Goal: Information Seeking & Learning: Learn about a topic

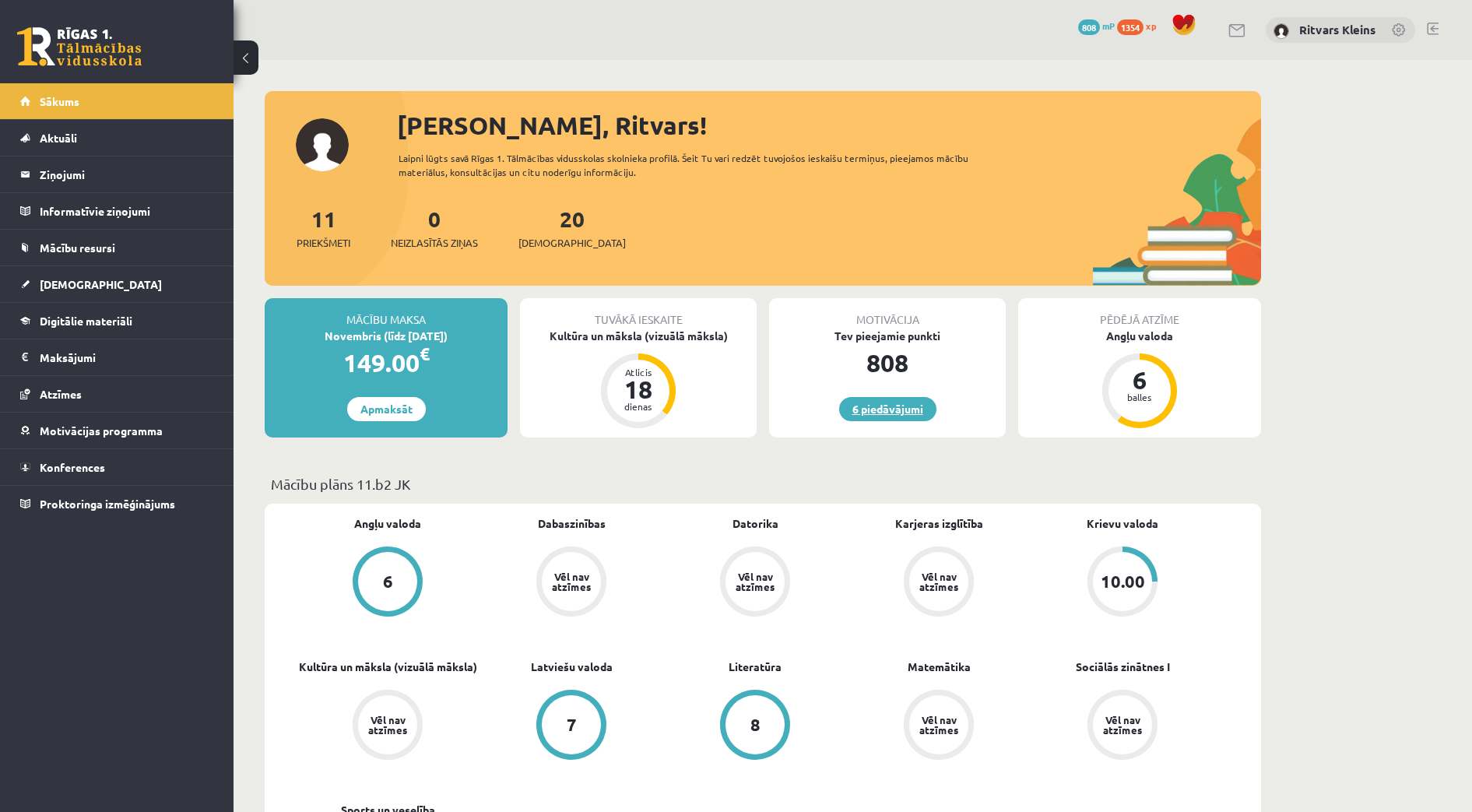
click at [892, 416] on link "6 piedāvājumi" at bounding box center [888, 409] width 97 height 24
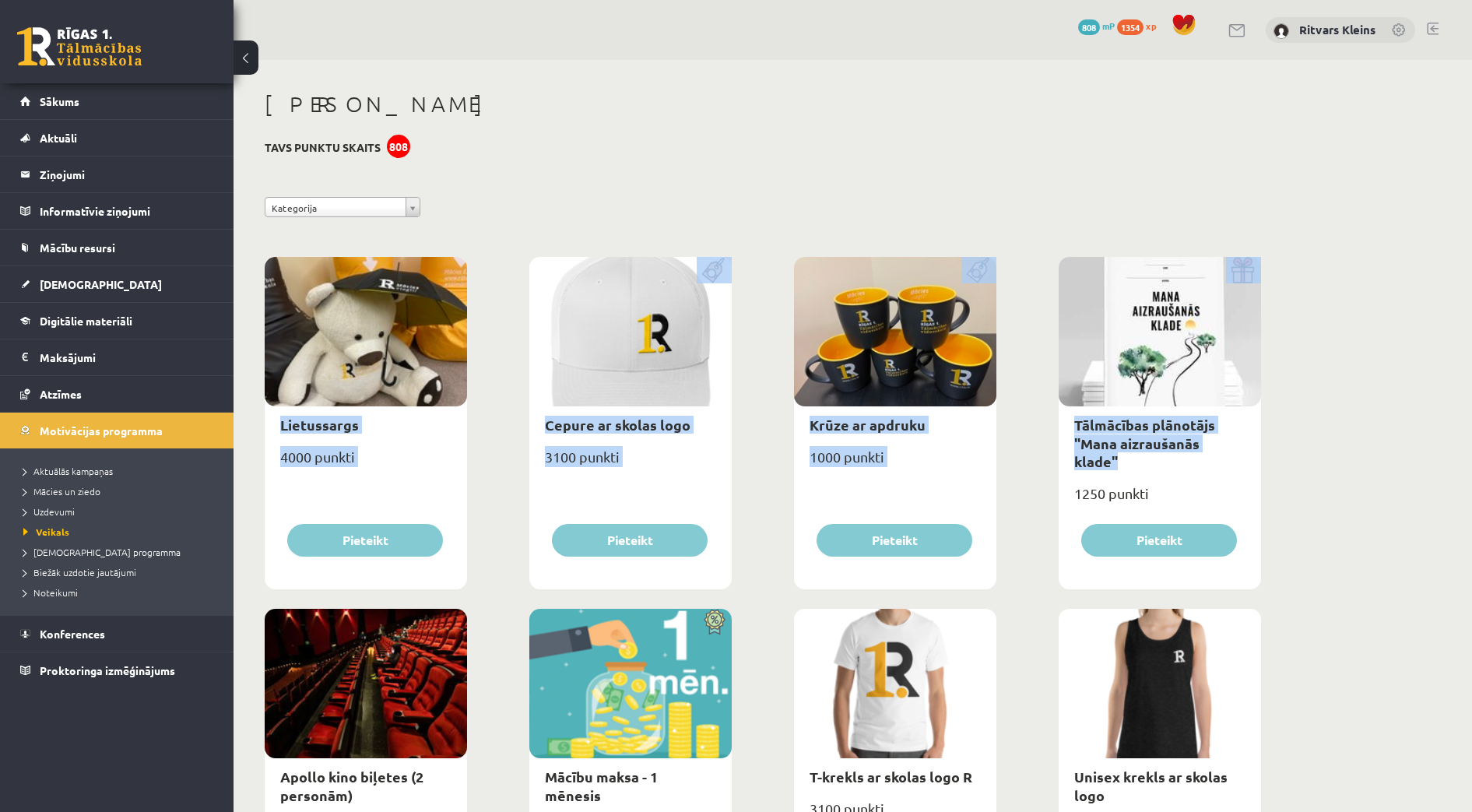
drag, startPoint x: 1472, startPoint y: 207, endPoint x: 1490, endPoint y: 461, distance: 254.6
click at [1472, 461] on html "0 Dāvanas 808 mP 1354 xp Ritvars Kleins Sākums Aktuāli Kā mācīties eSKOLĀ Konta…" at bounding box center [736, 406] width 1472 height 812
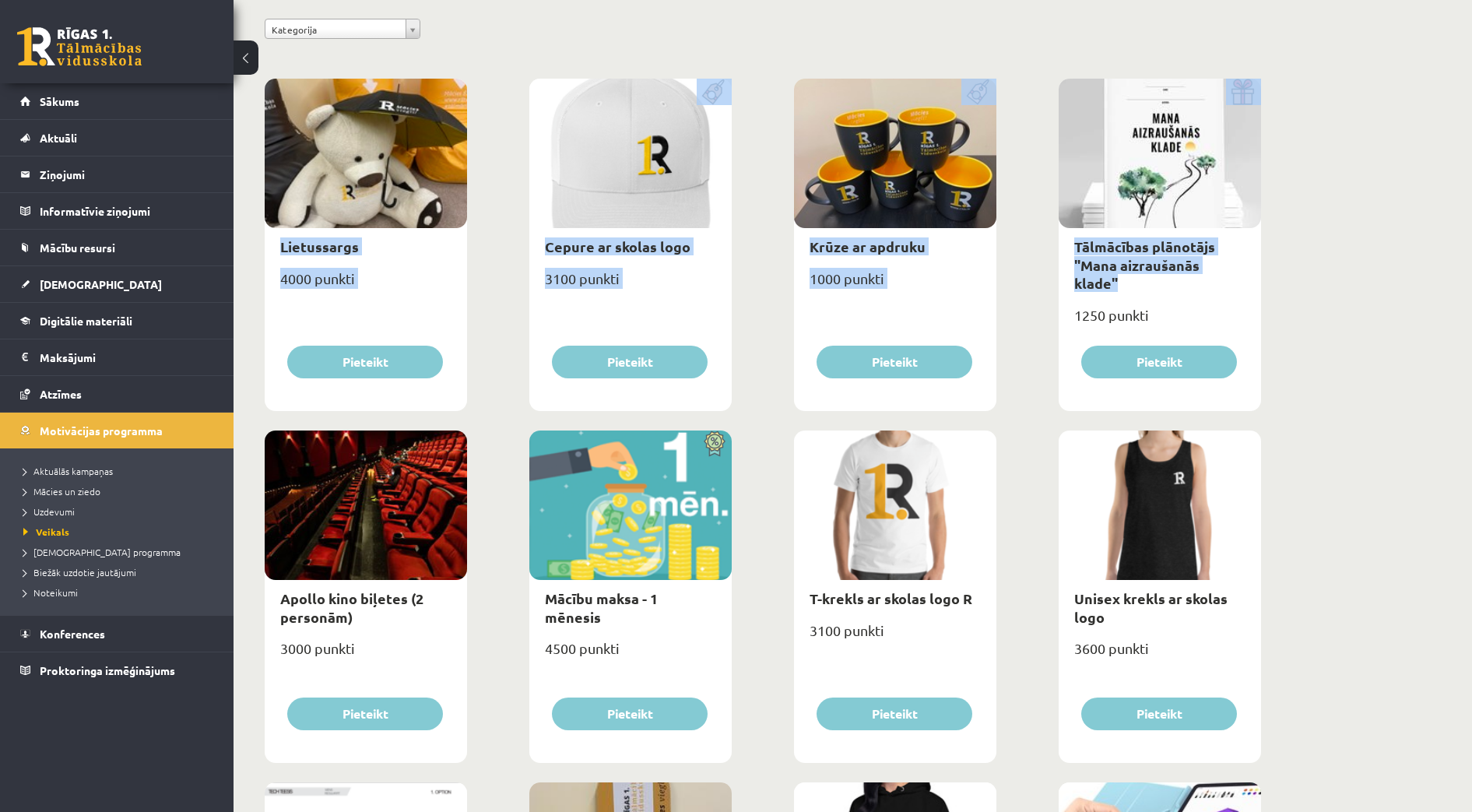
scroll to position [162, 0]
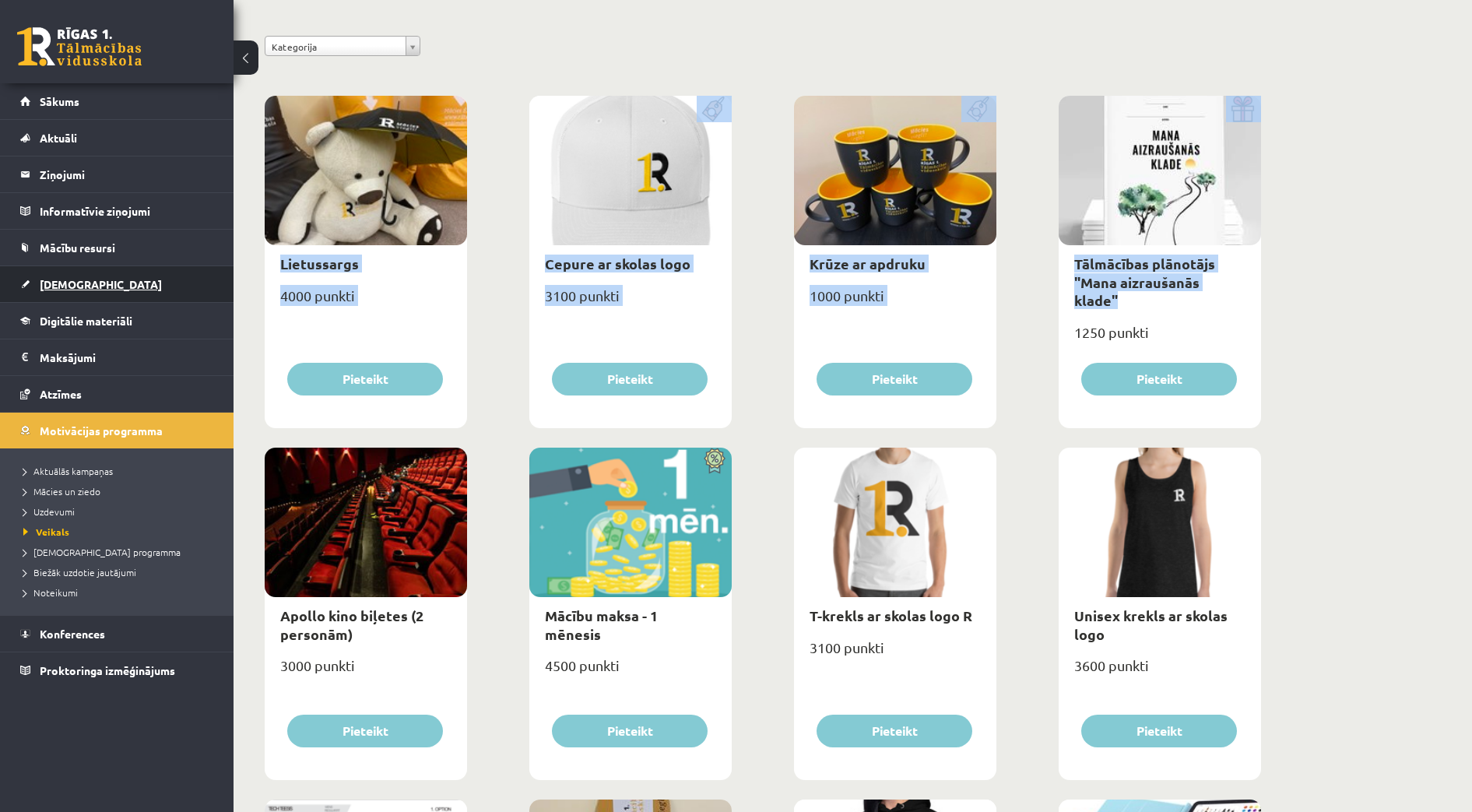
click at [60, 284] on span "[DEMOGRAPHIC_DATA]" at bounding box center [101, 284] width 122 height 14
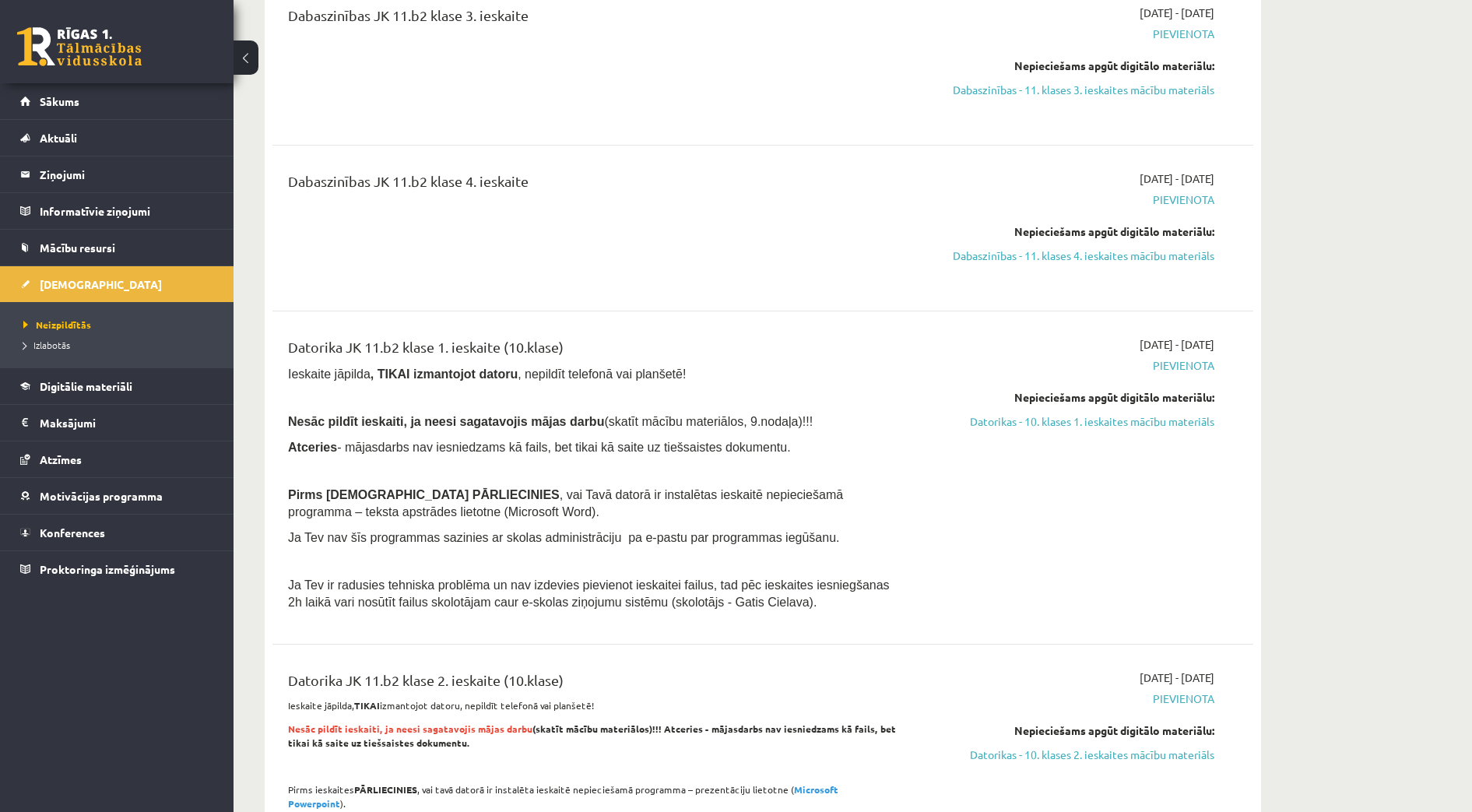
scroll to position [587, 0]
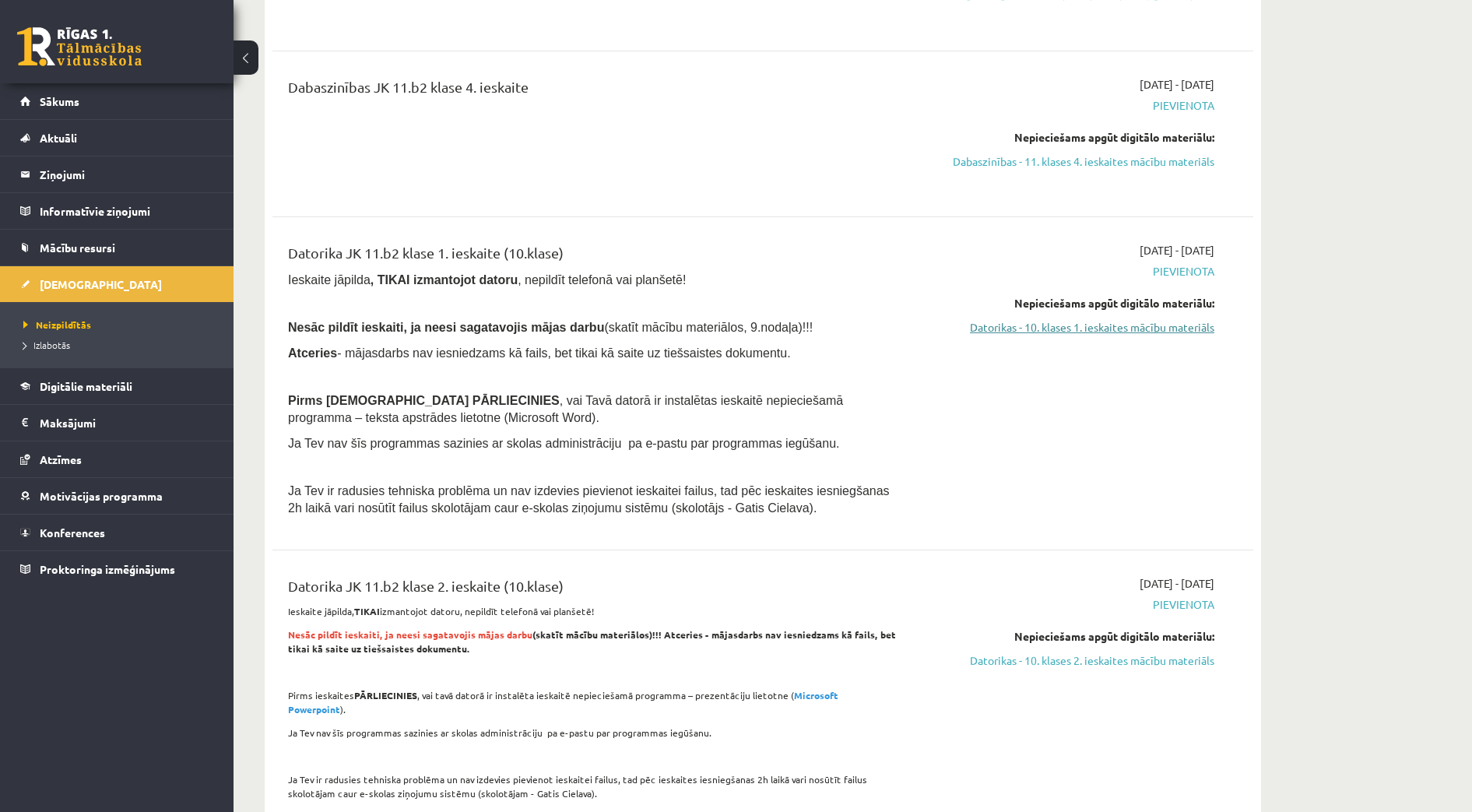
click at [1145, 322] on link "Datorikas - 10. klases 1. ieskaites mācību materiāls" at bounding box center [1068, 327] width 294 height 16
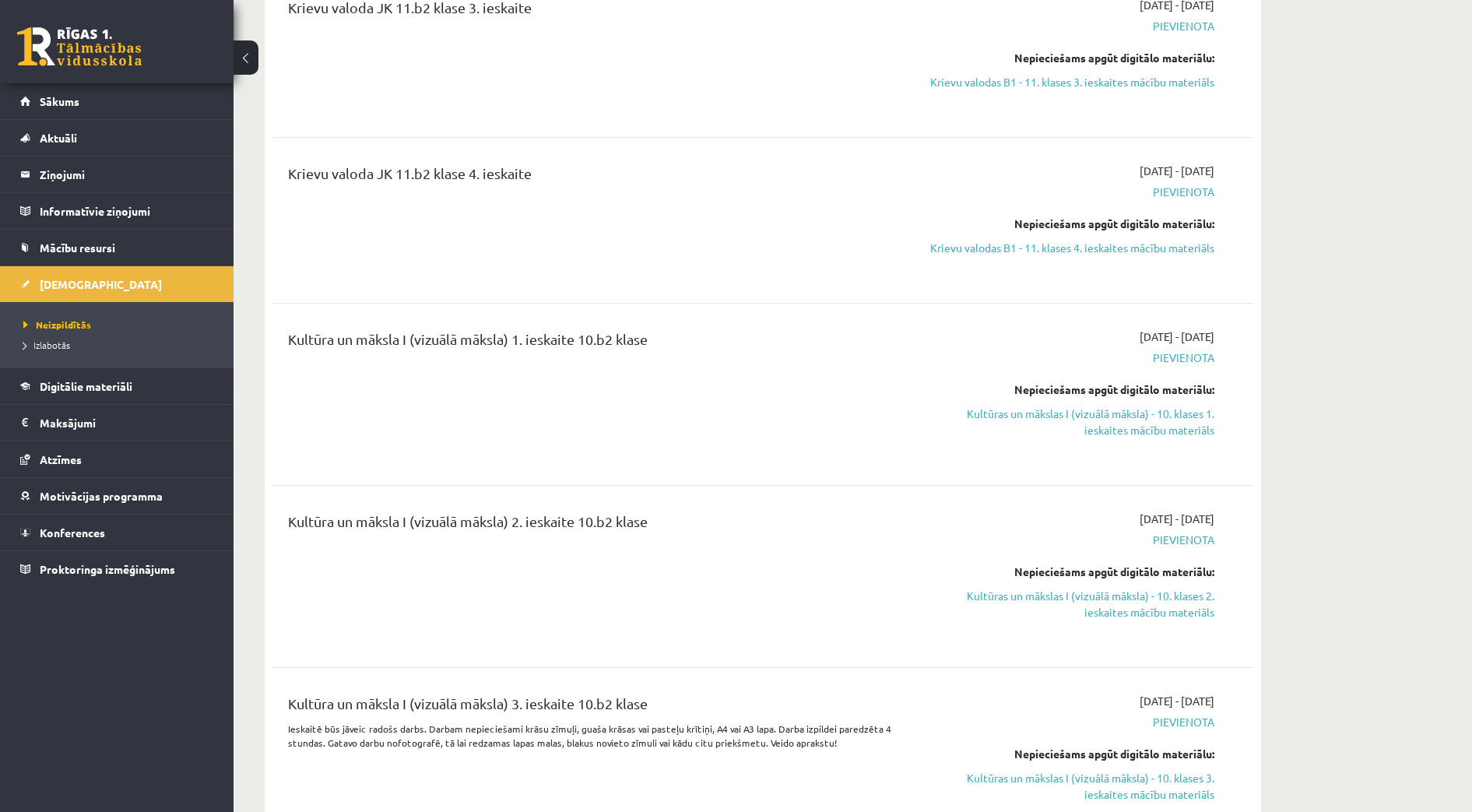
scroll to position [2127, 0]
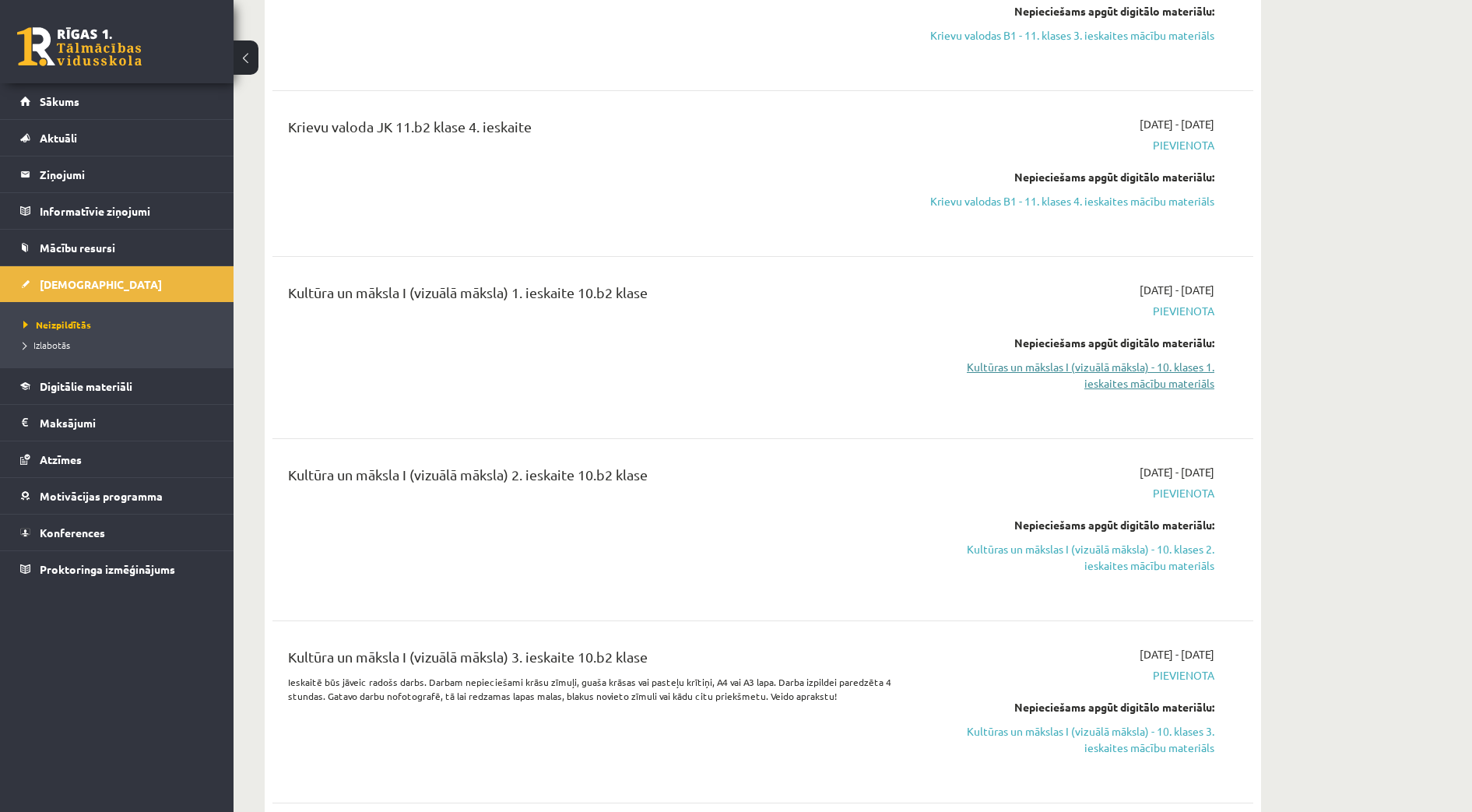
click at [1136, 372] on link "Kultūras un mākslas I (vizuālā māksla) - 10. klases 1. ieskaites mācību materiā…" at bounding box center [1068, 375] width 294 height 33
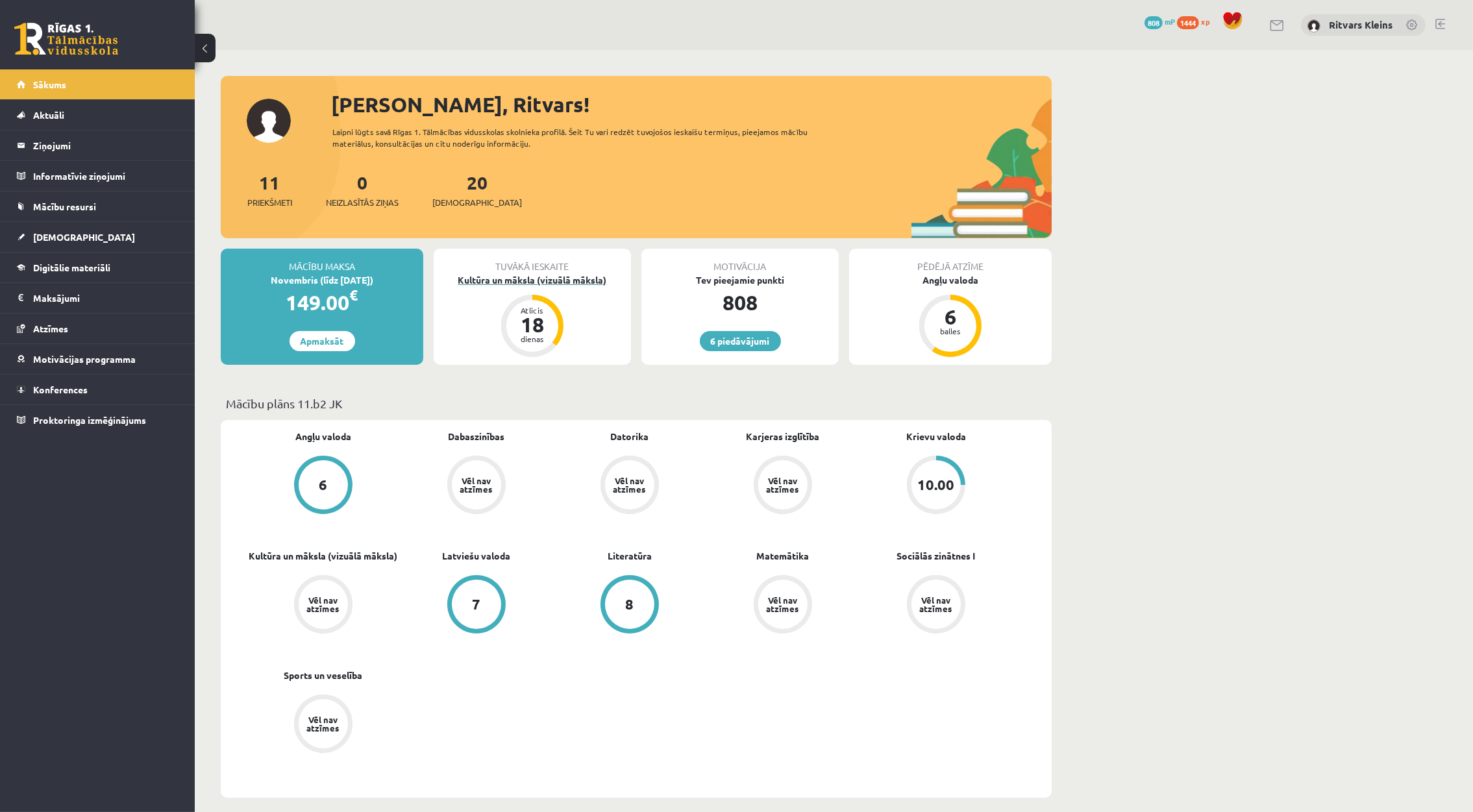
click at [515, 322] on div "18" at bounding box center [532, 324] width 39 height 21
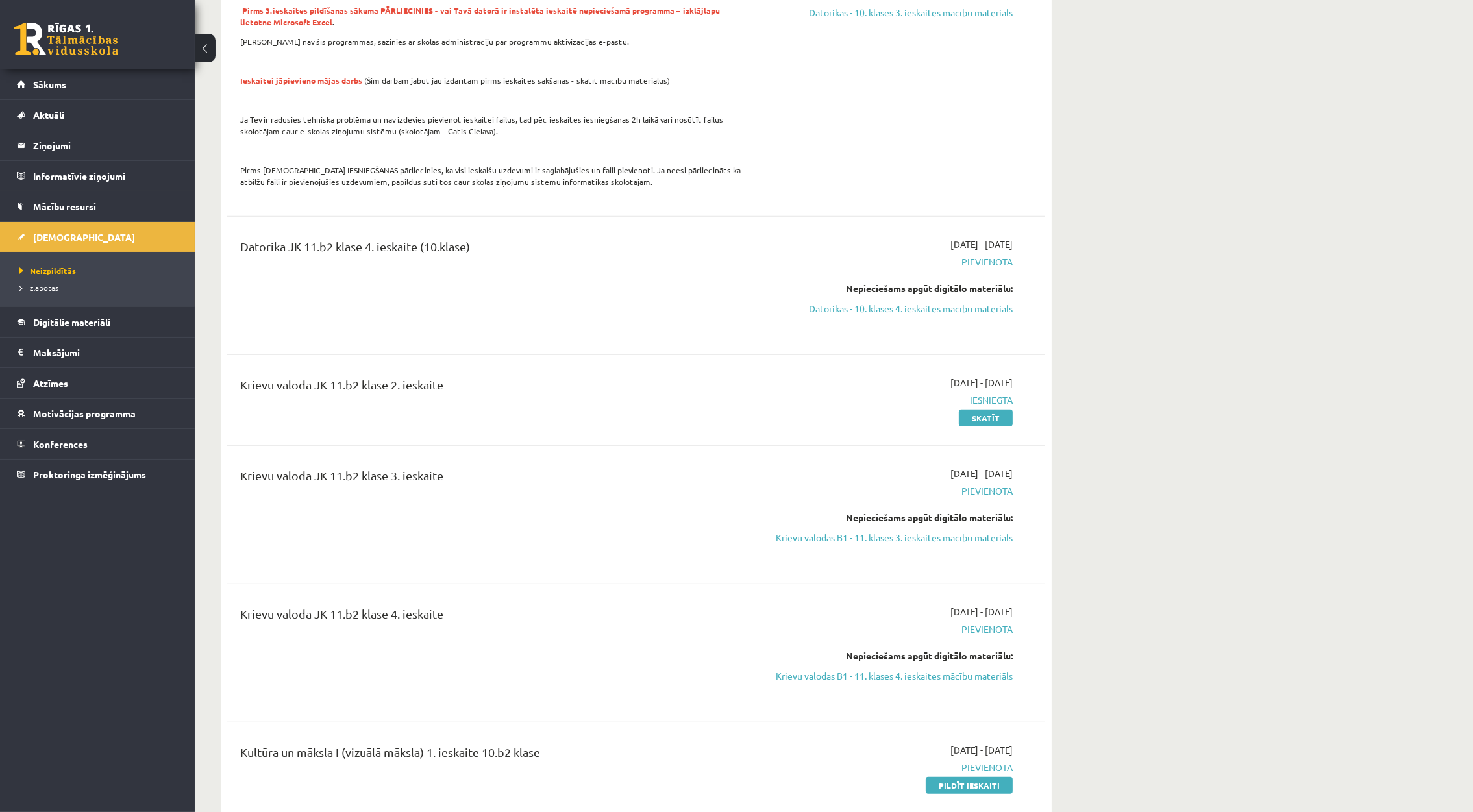
scroll to position [1415, 0]
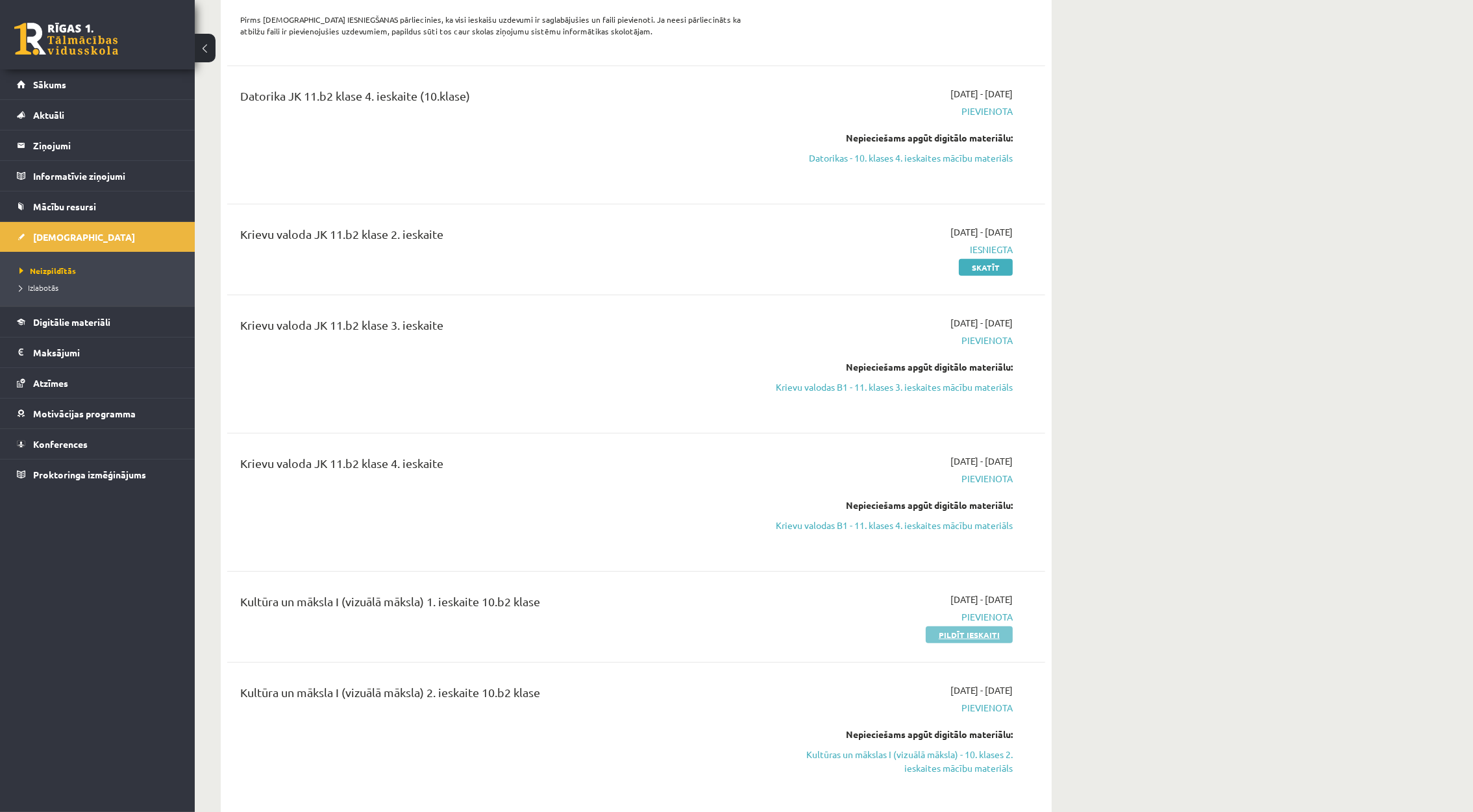
click at [960, 626] on link "Pildīt ieskaiti" at bounding box center [969, 634] width 87 height 17
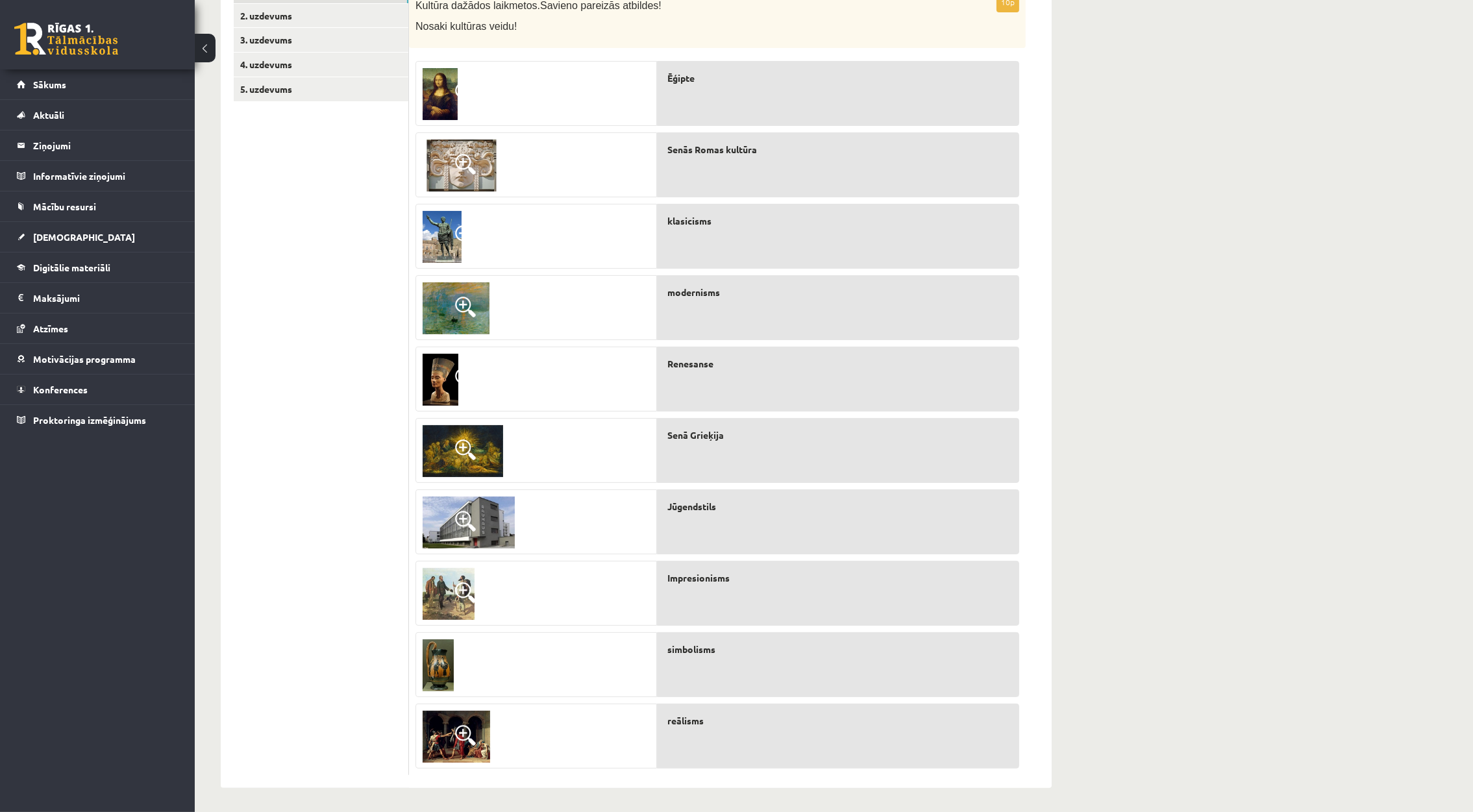
scroll to position [256, 0]
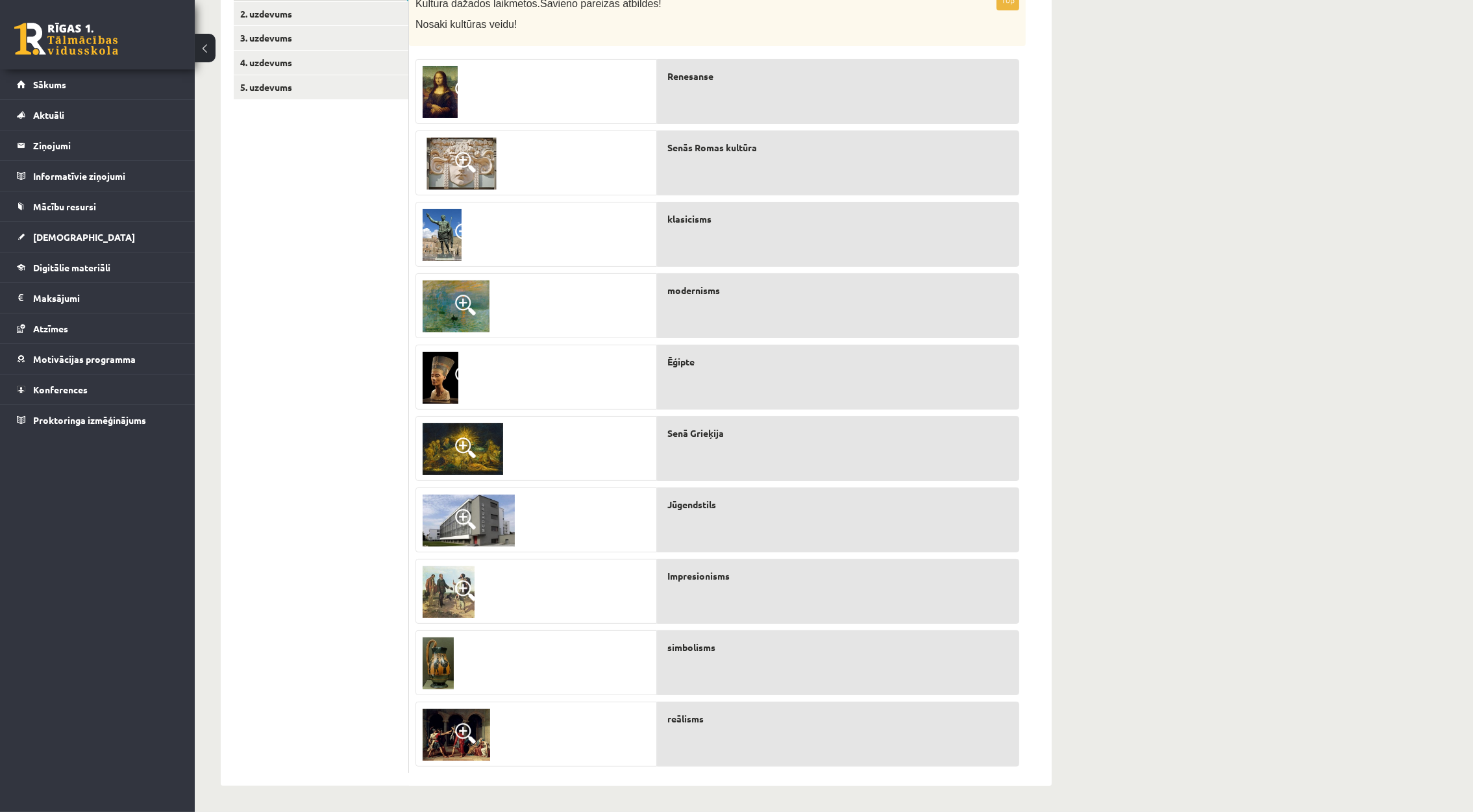
click at [458, 158] on span at bounding box center [465, 162] width 21 height 21
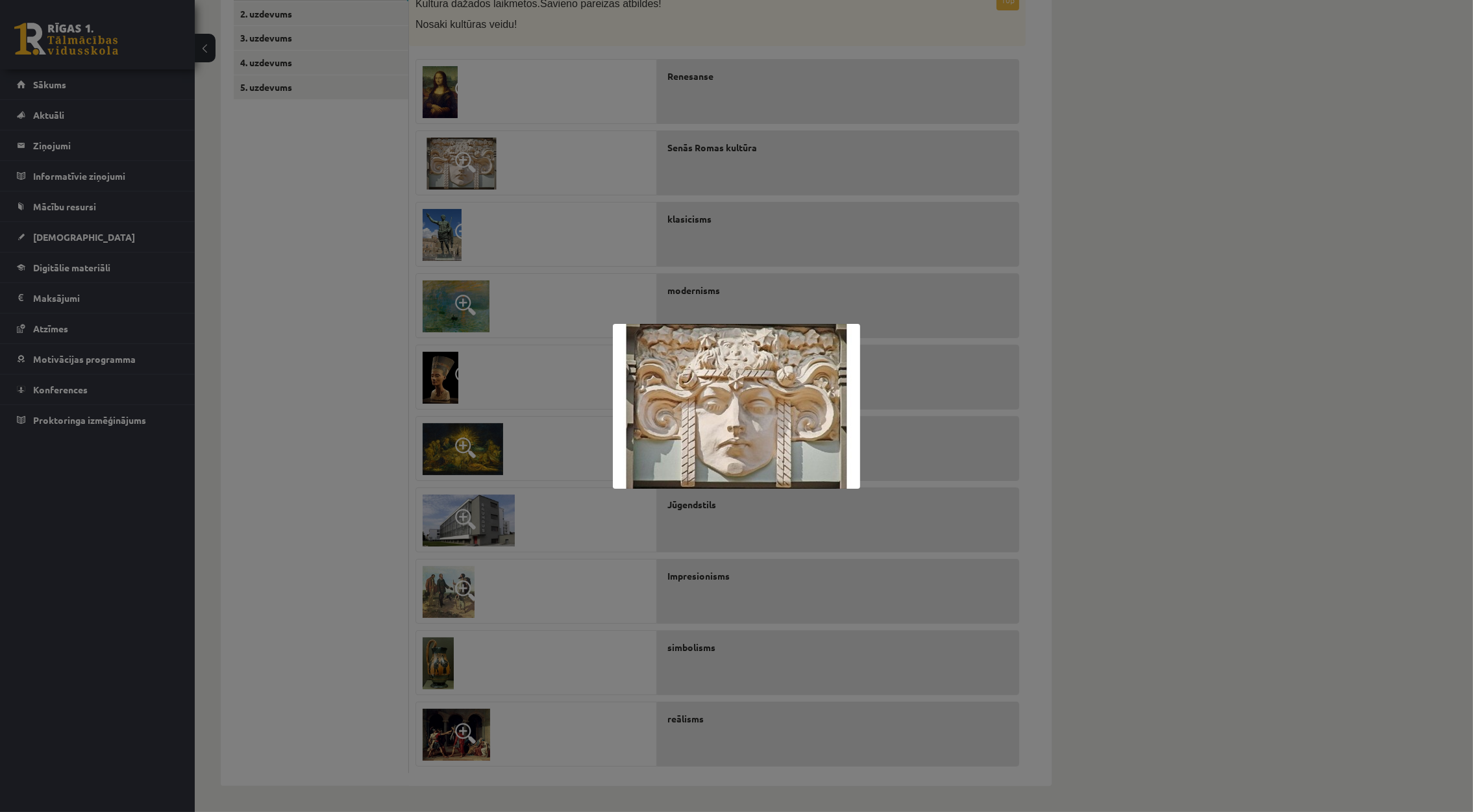
click at [719, 246] on div at bounding box center [736, 406] width 1473 height 812
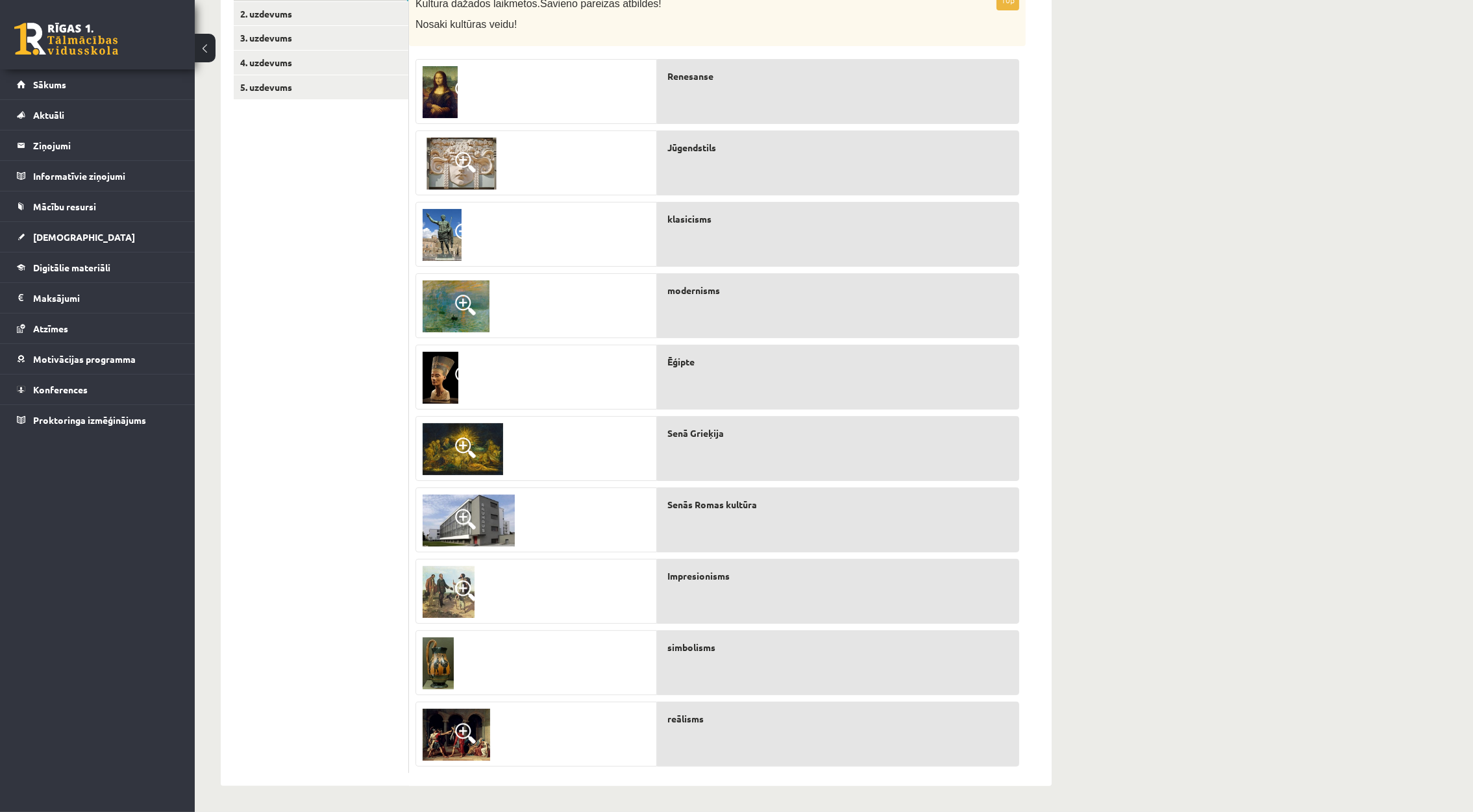
click at [459, 296] on span at bounding box center [465, 304] width 21 height 21
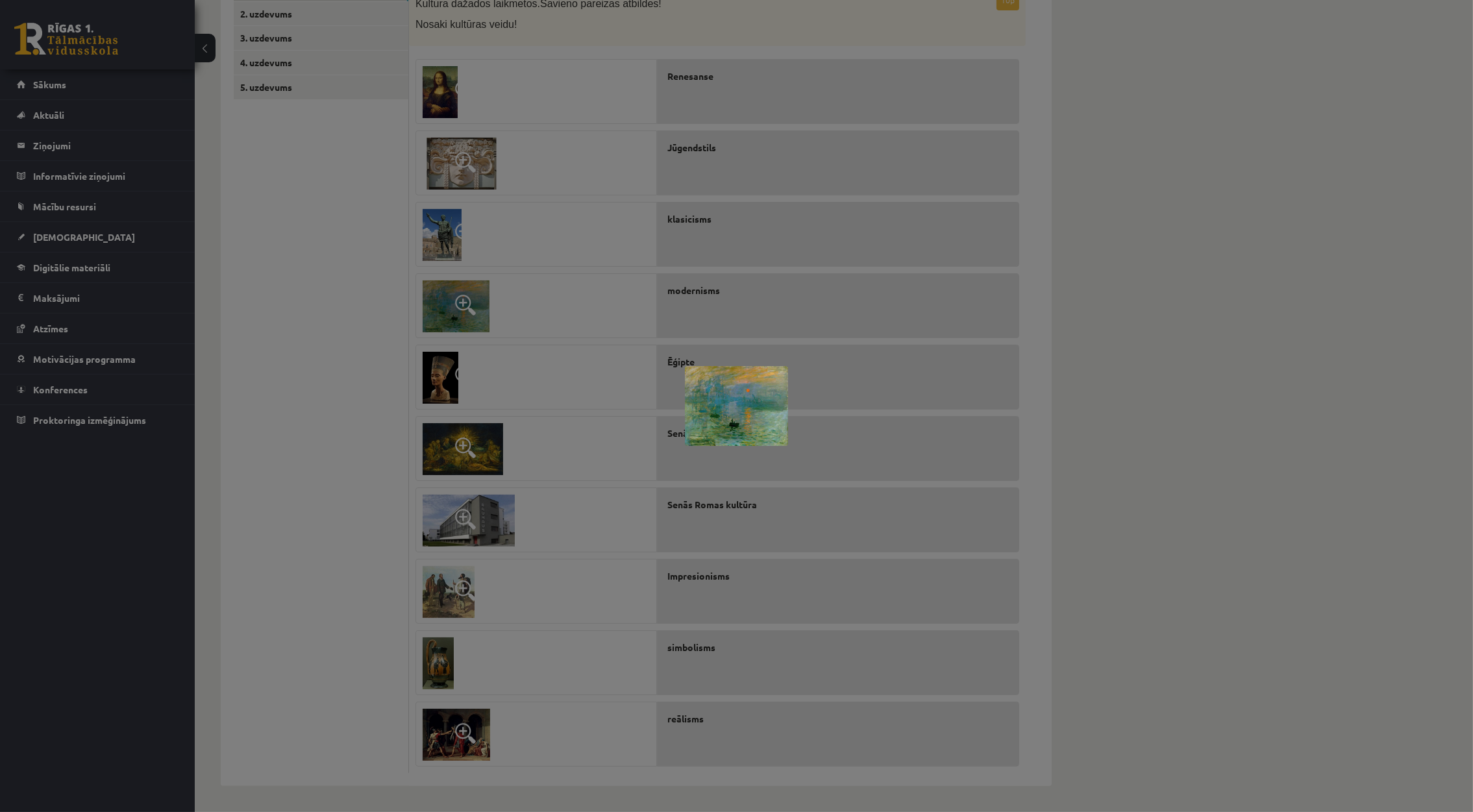
click at [380, 395] on div at bounding box center [736, 406] width 1473 height 812
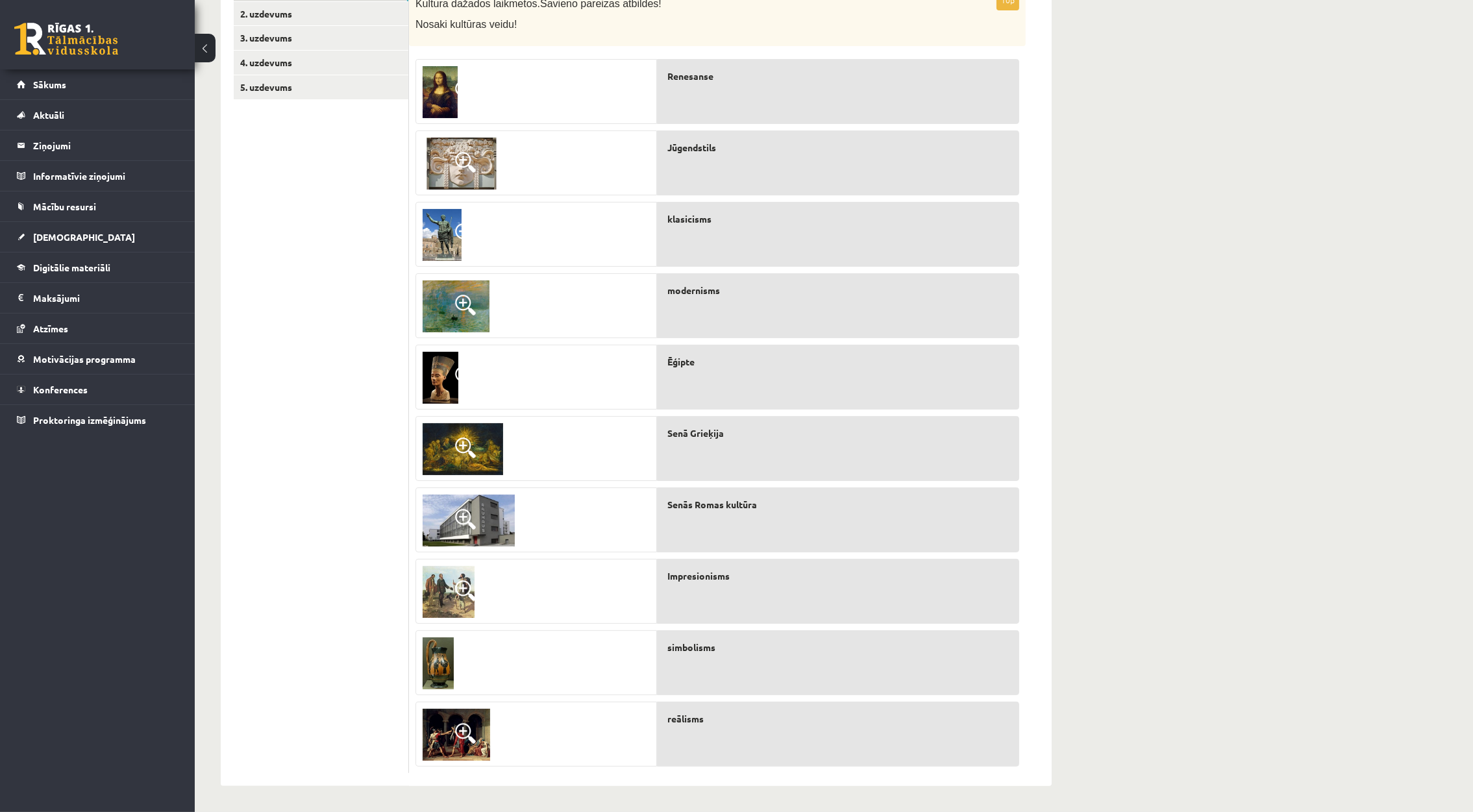
drag, startPoint x: 380, startPoint y: 395, endPoint x: 441, endPoint y: 385, distance: 61.8
click at [441, 385] on div "**********" at bounding box center [636, 374] width 831 height 821
click at [441, 385] on img at bounding box center [441, 377] width 36 height 52
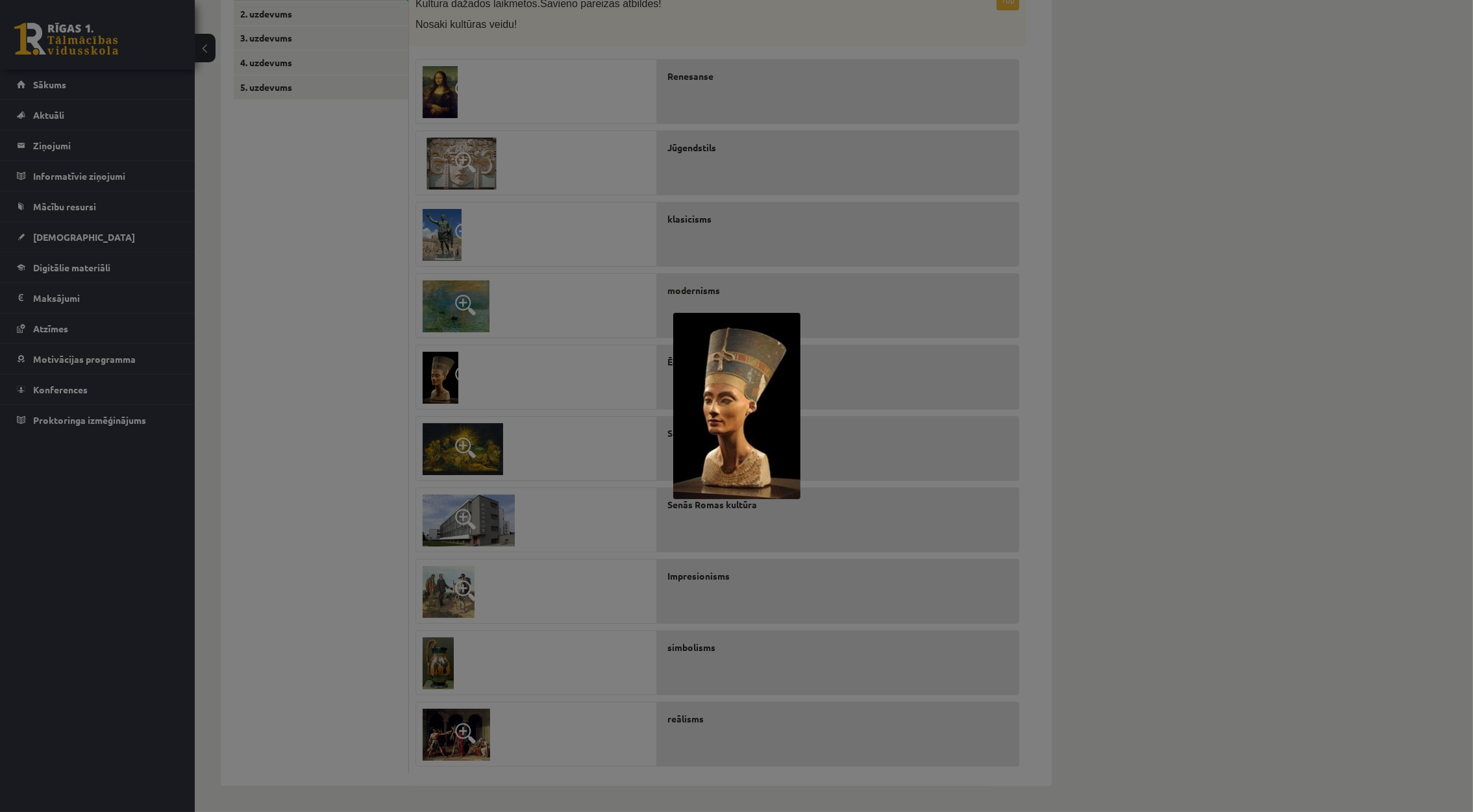
click at [441, 385] on div at bounding box center [736, 406] width 1473 height 812
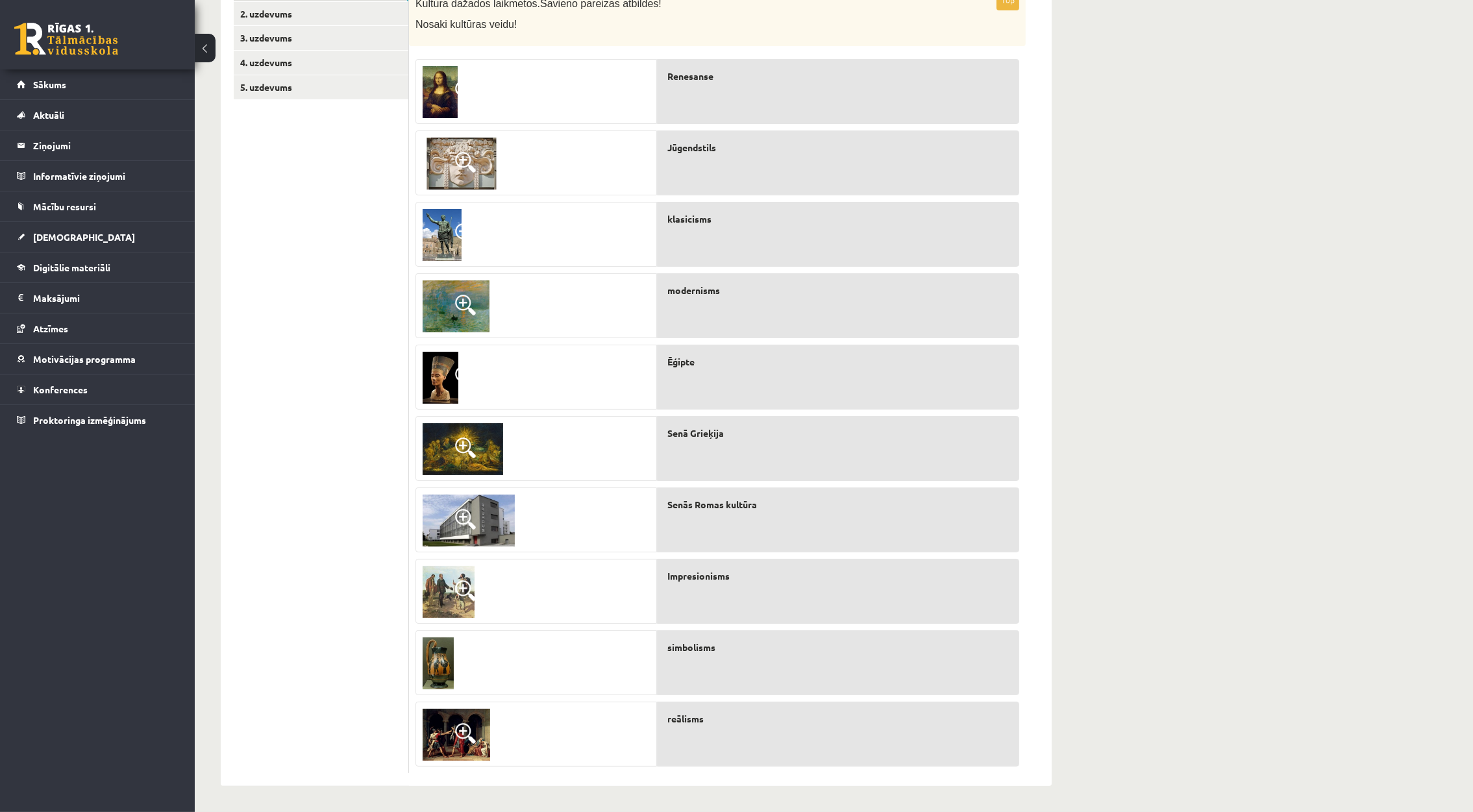
click at [441, 385] on img at bounding box center [441, 377] width 36 height 52
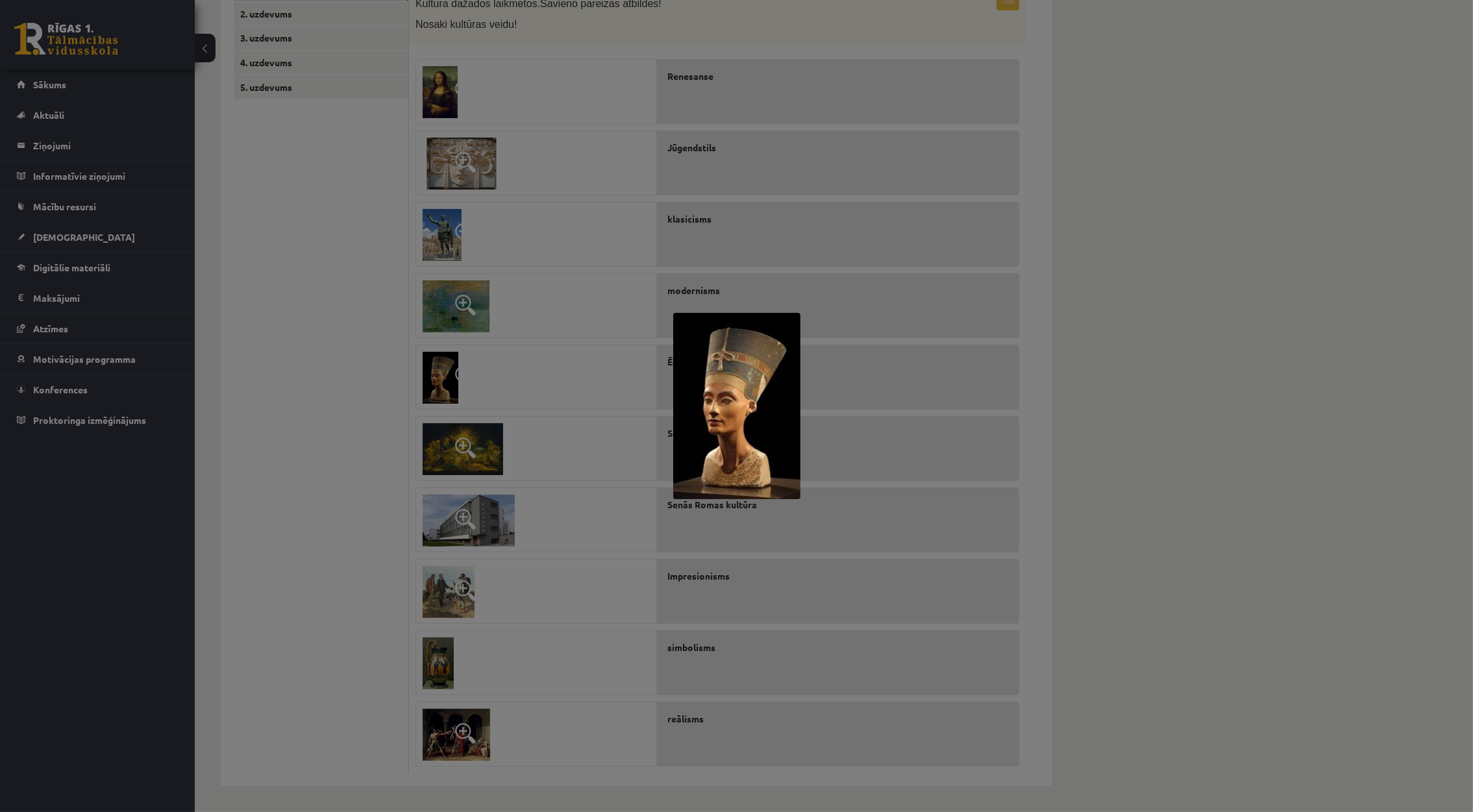
click at [362, 385] on div at bounding box center [736, 406] width 1473 height 812
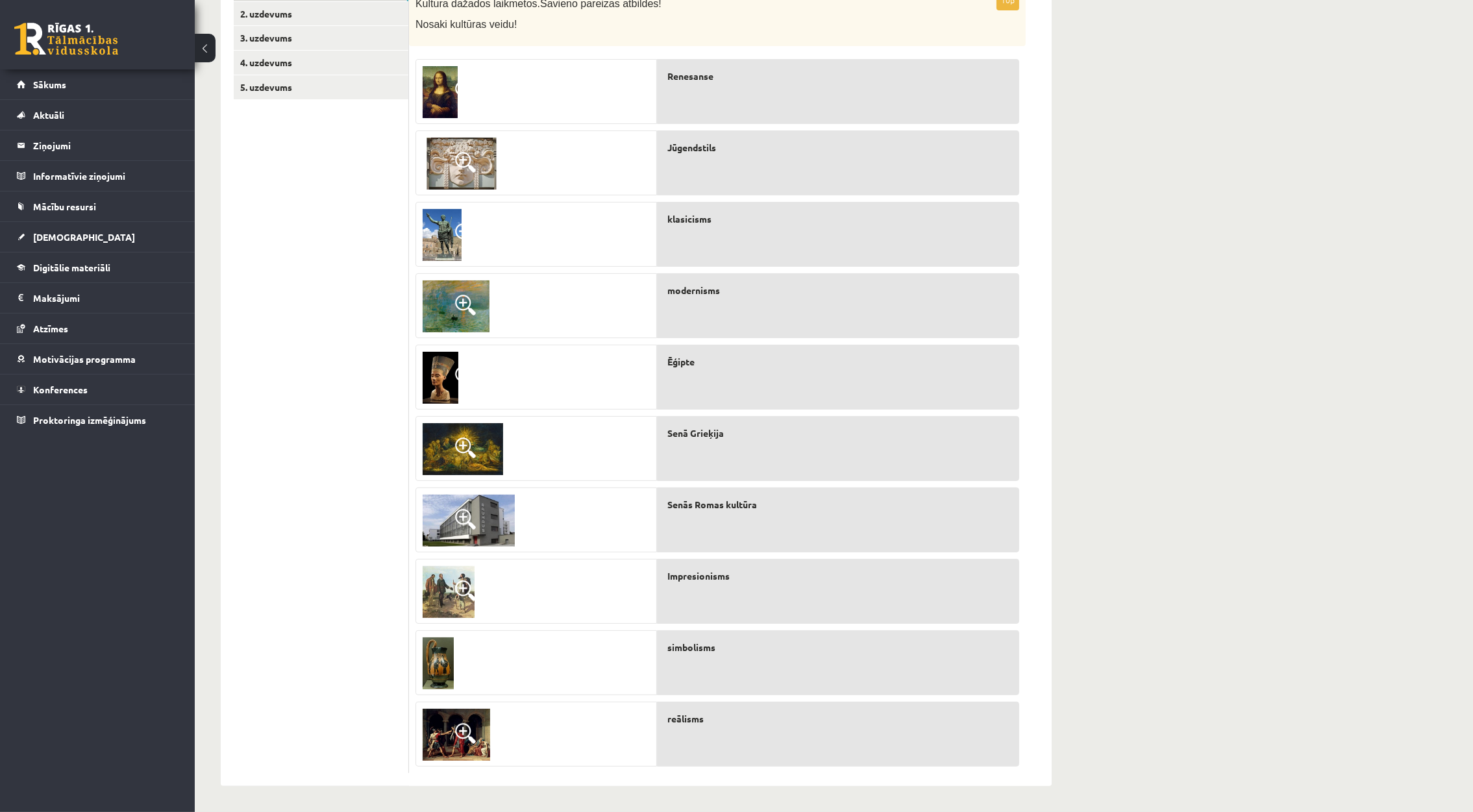
click at [456, 440] on span at bounding box center [465, 448] width 21 height 21
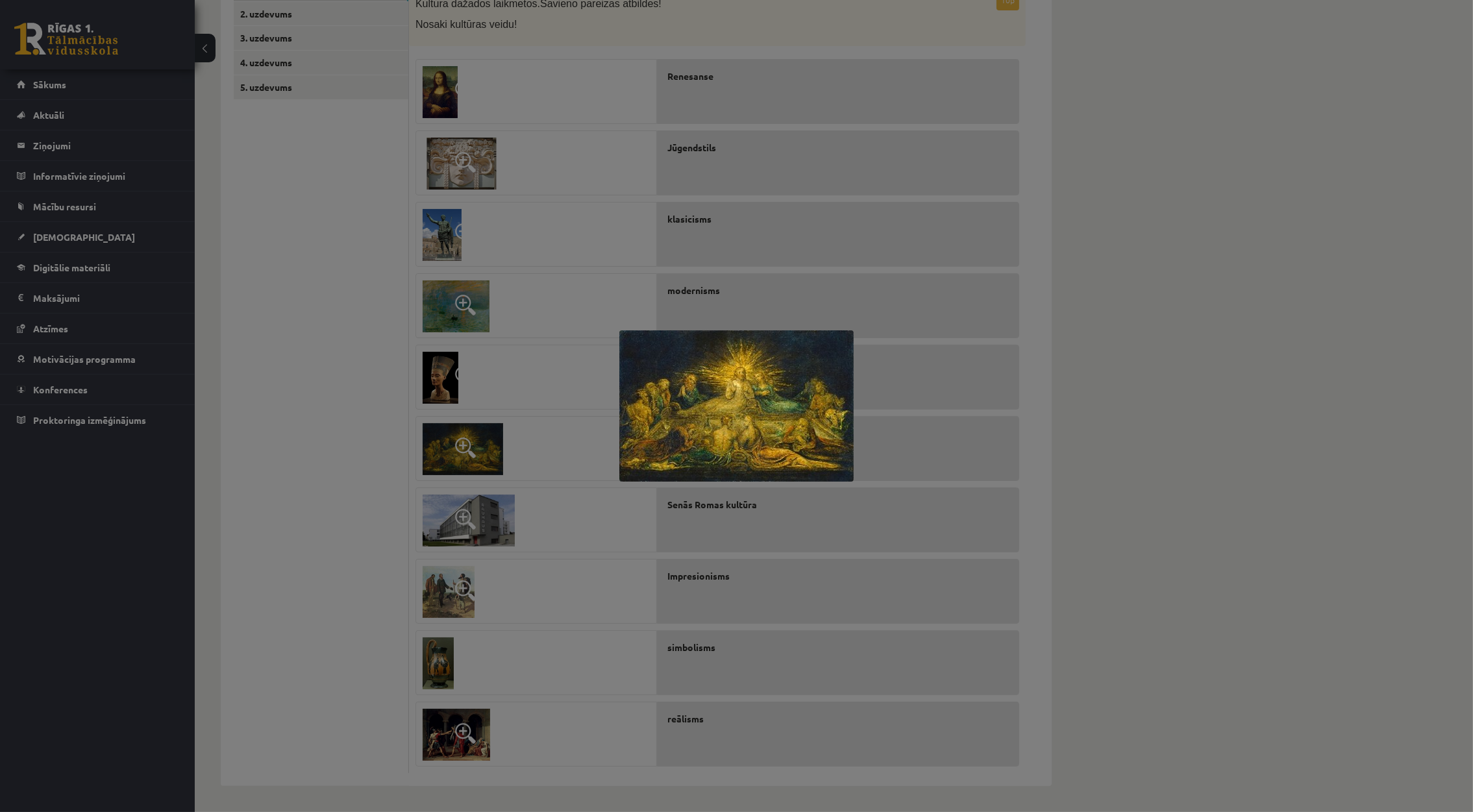
click at [337, 448] on div at bounding box center [736, 406] width 1473 height 812
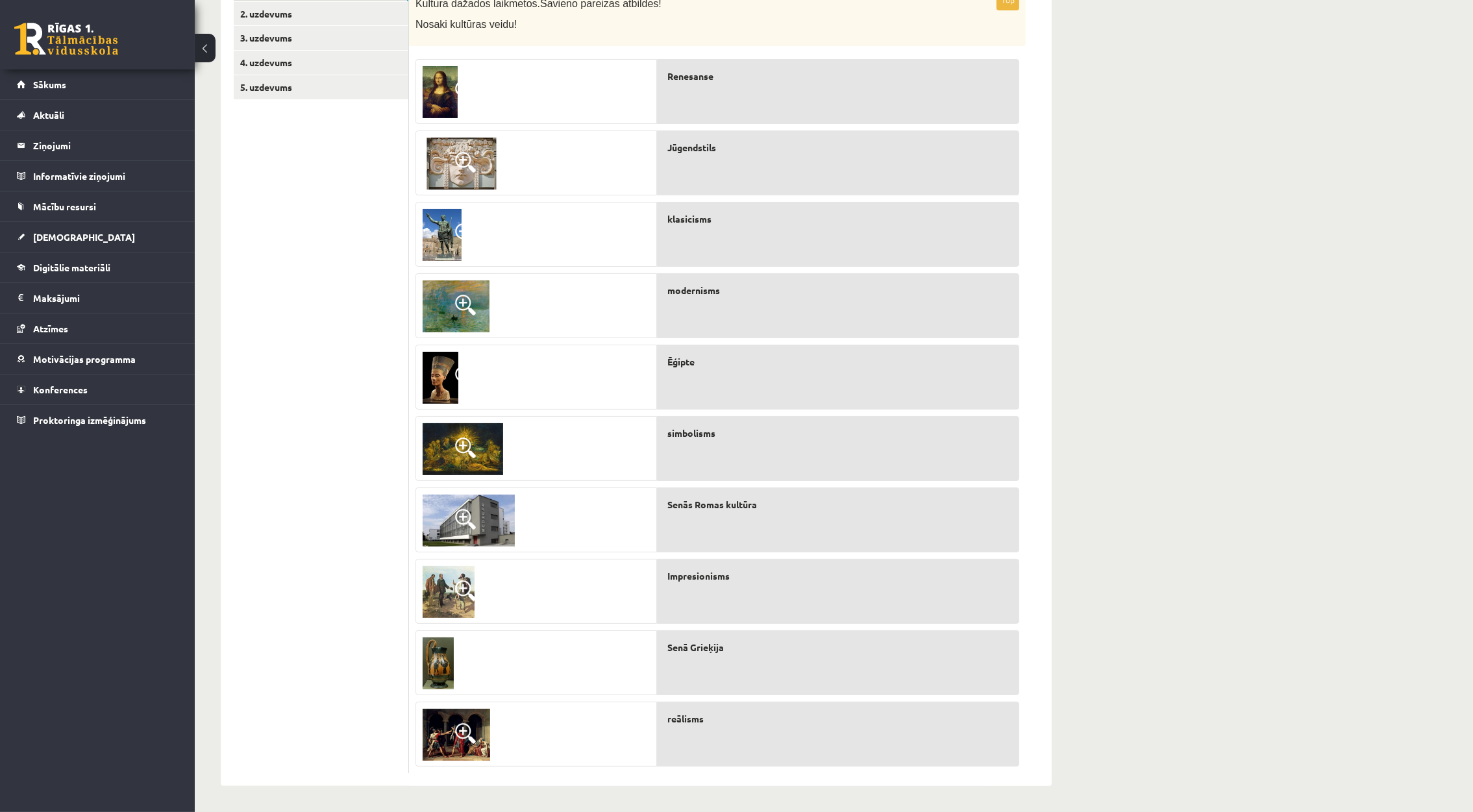
click at [461, 521] on span at bounding box center [465, 518] width 21 height 21
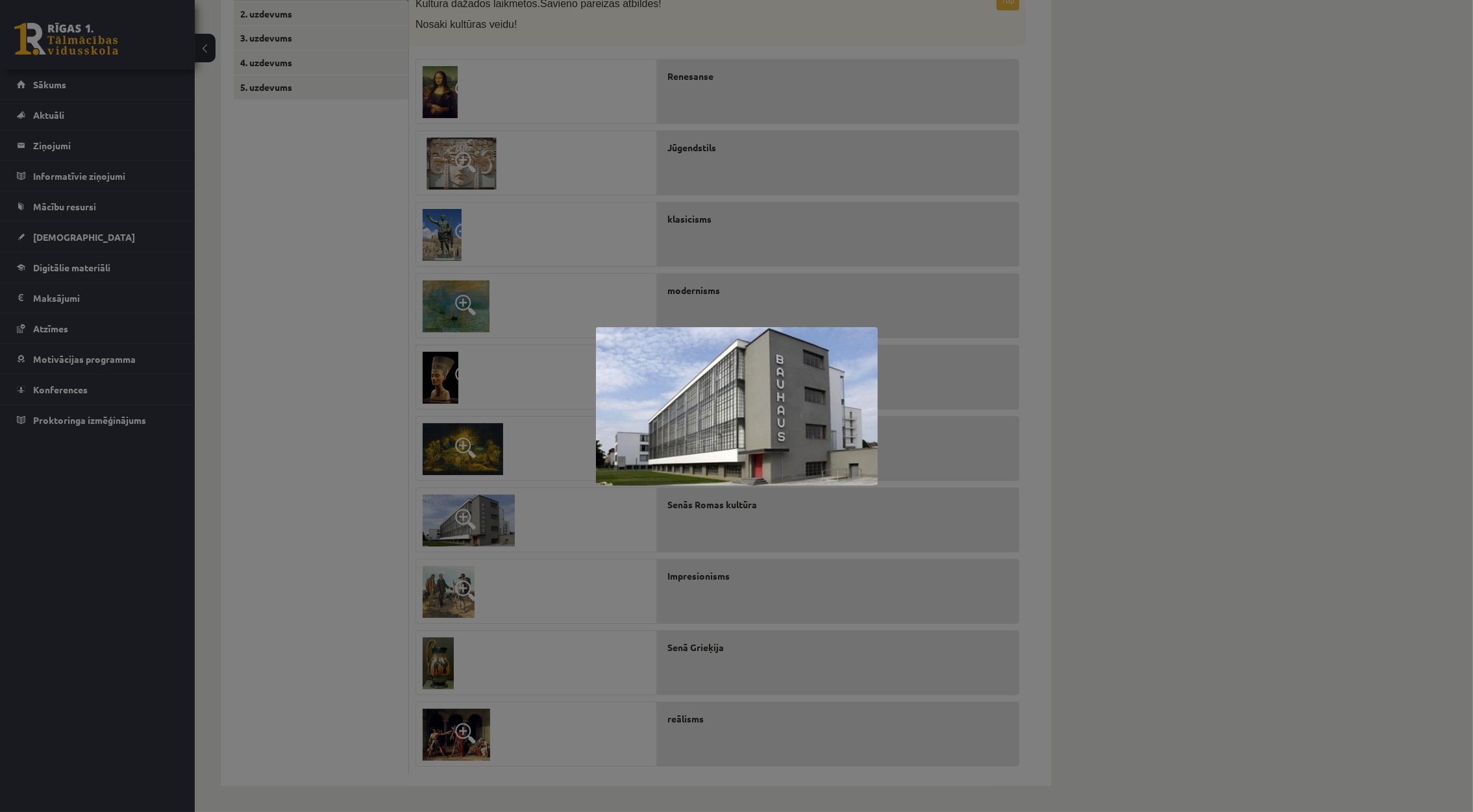
click at [337, 470] on div at bounding box center [736, 406] width 1473 height 812
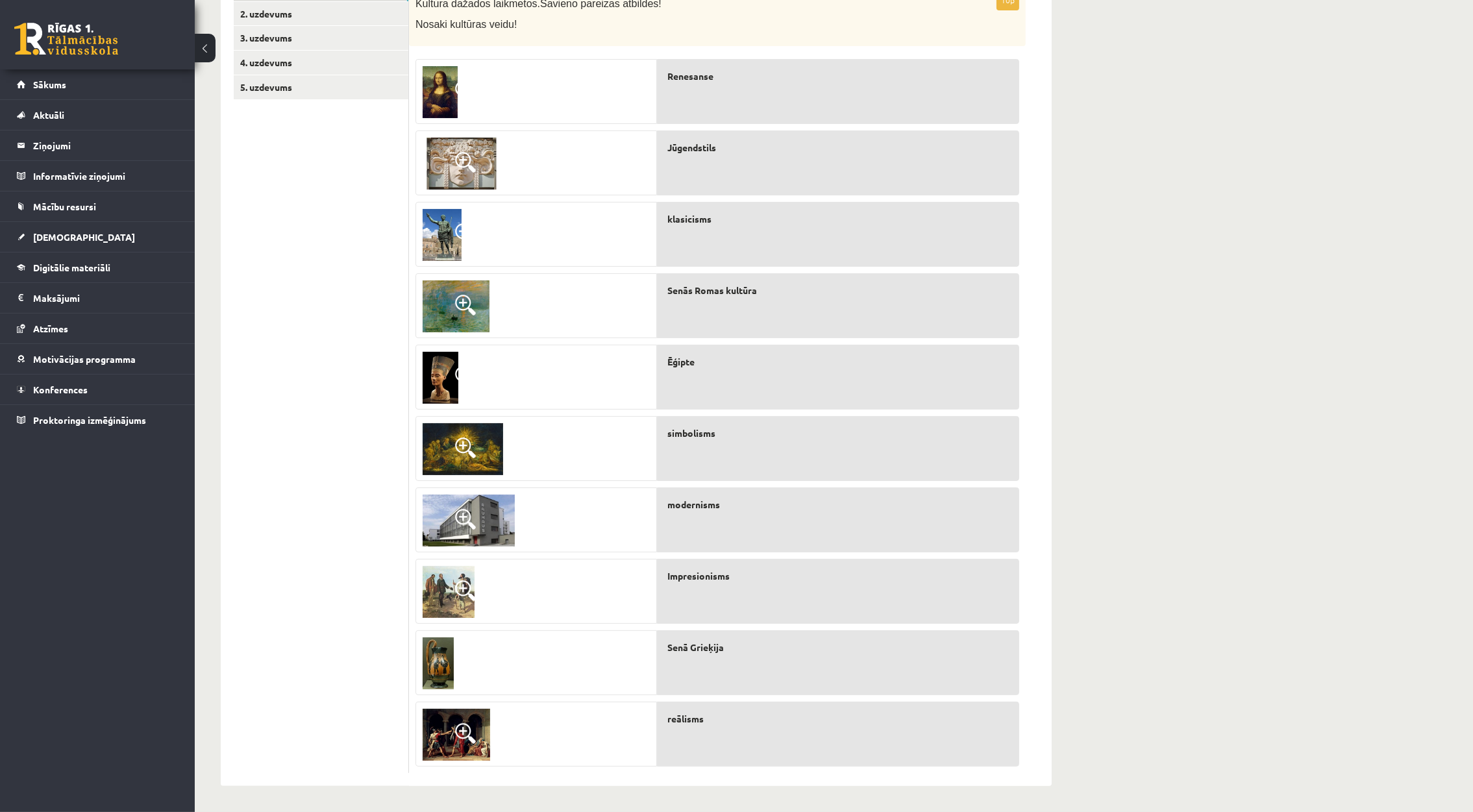
click at [446, 591] on img at bounding box center [448, 591] width 52 height 52
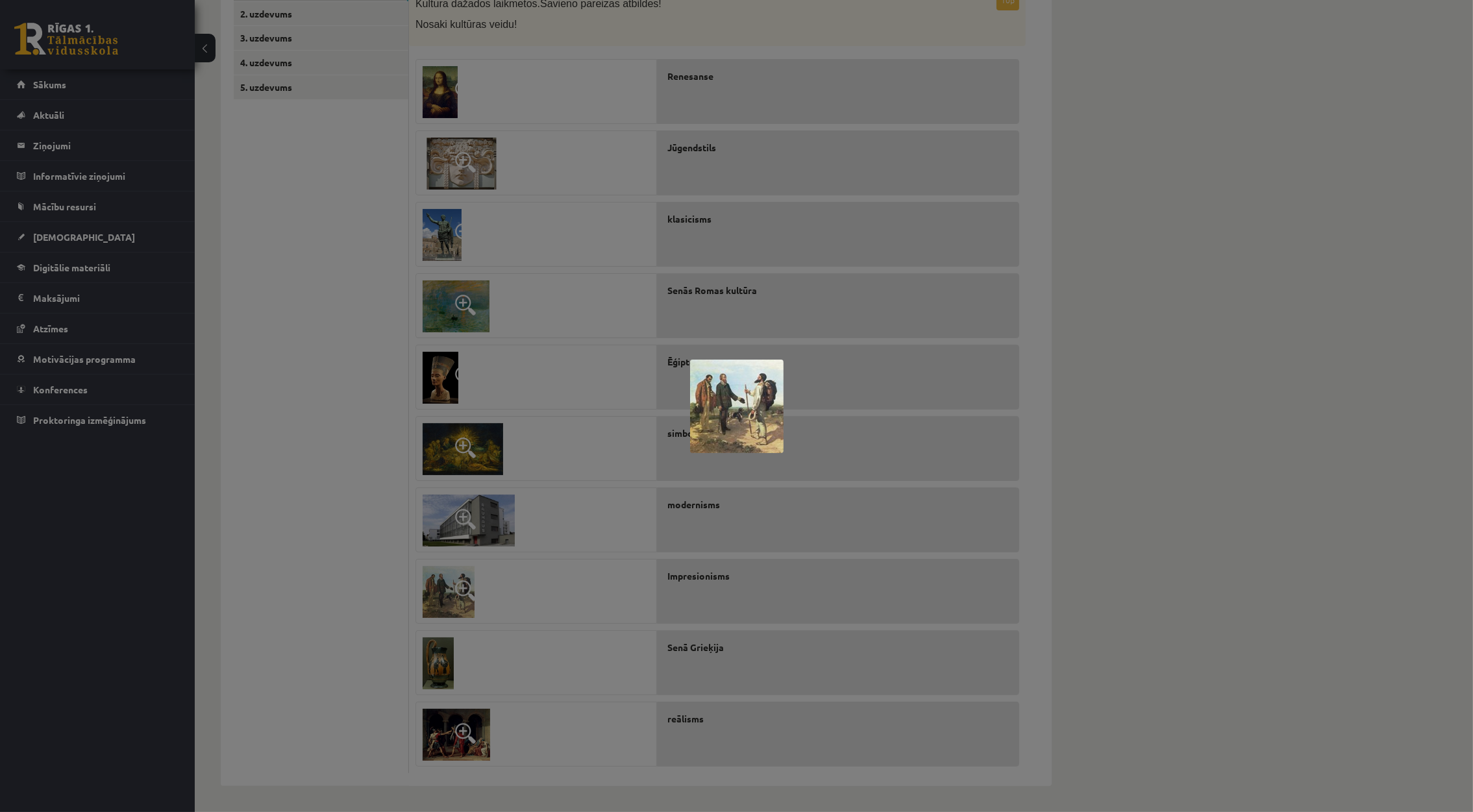
click at [369, 482] on div at bounding box center [736, 406] width 1473 height 812
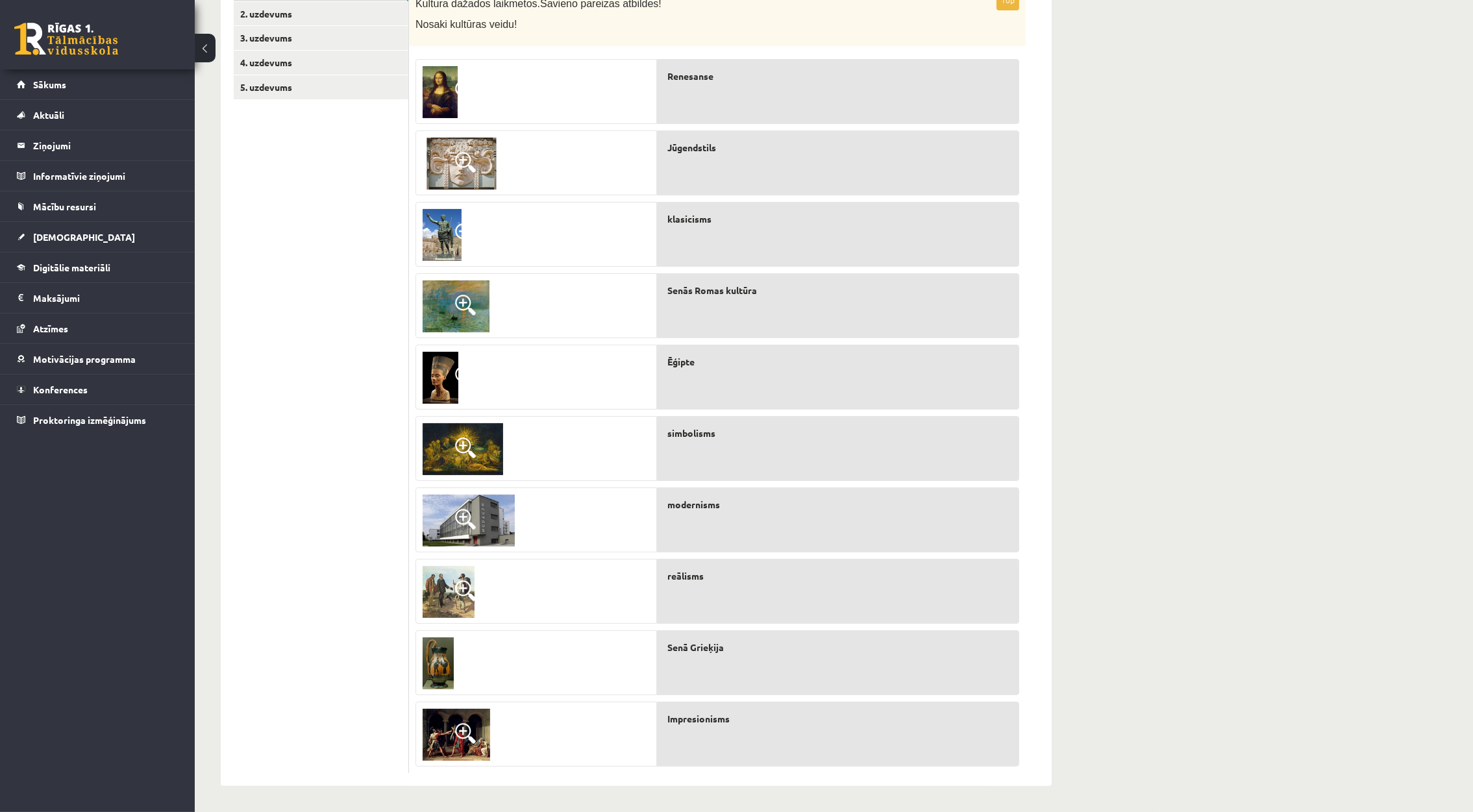
click at [443, 666] on img at bounding box center [438, 663] width 31 height 52
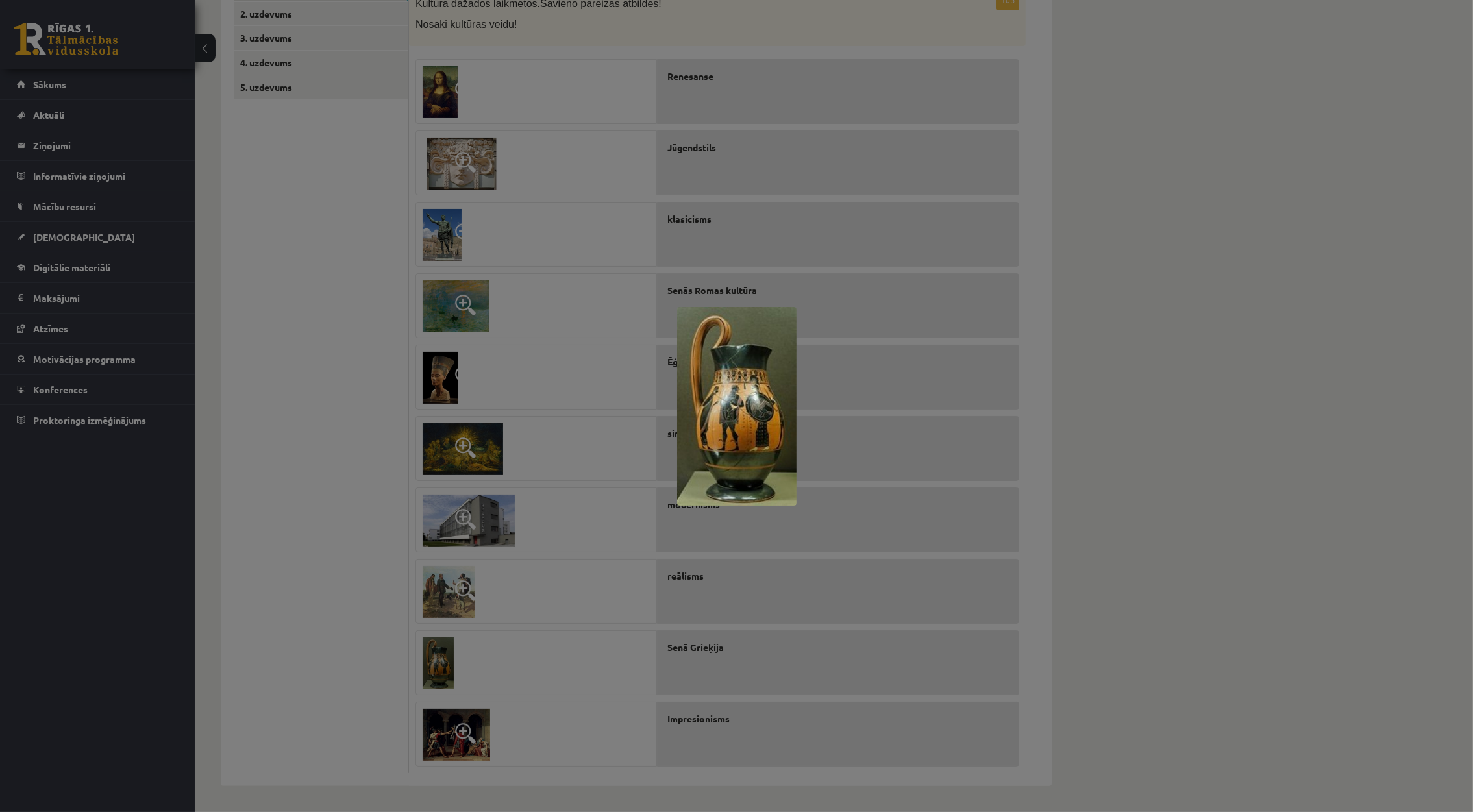
click at [443, 666] on div at bounding box center [736, 406] width 1473 height 812
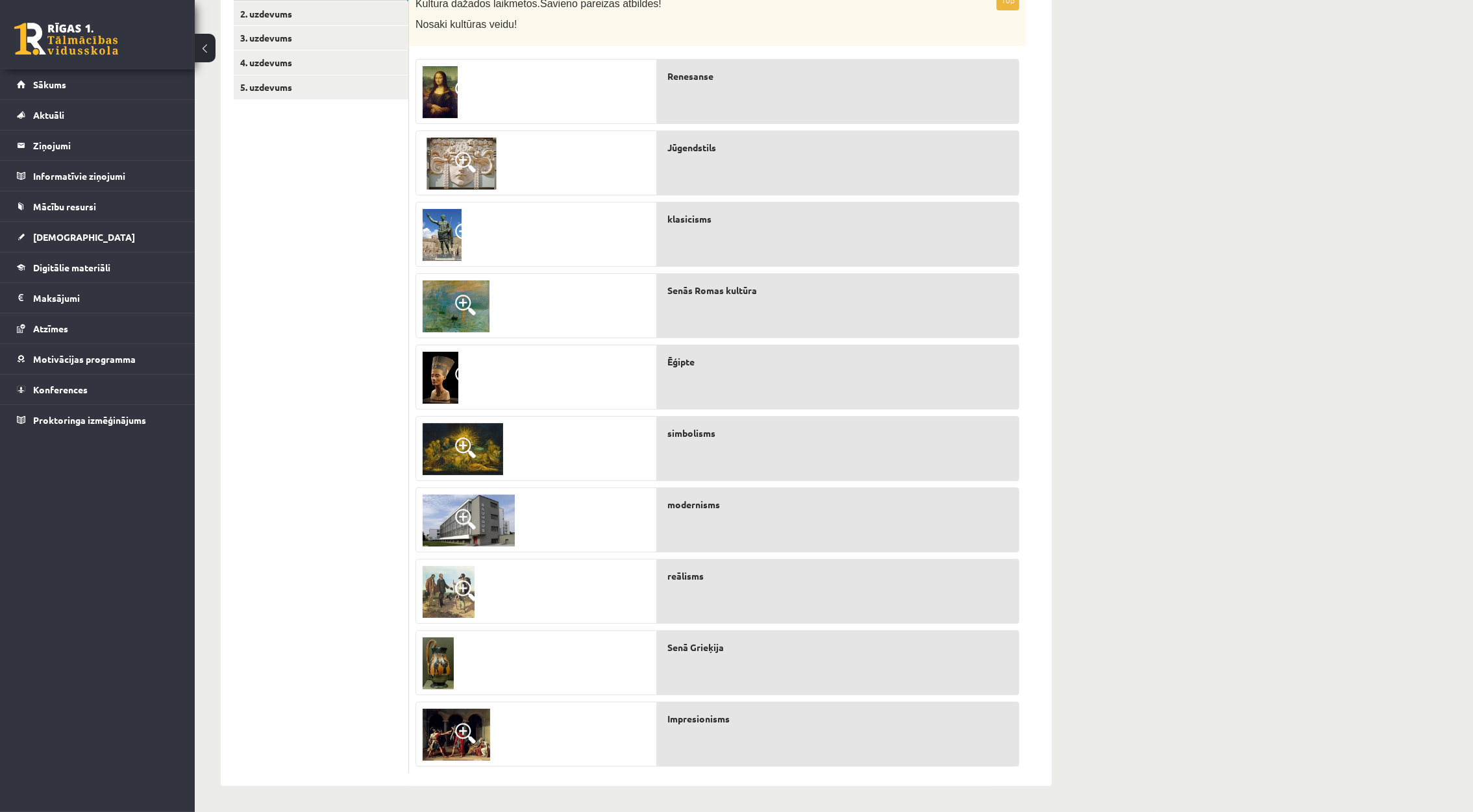
click at [469, 724] on span at bounding box center [465, 733] width 21 height 21
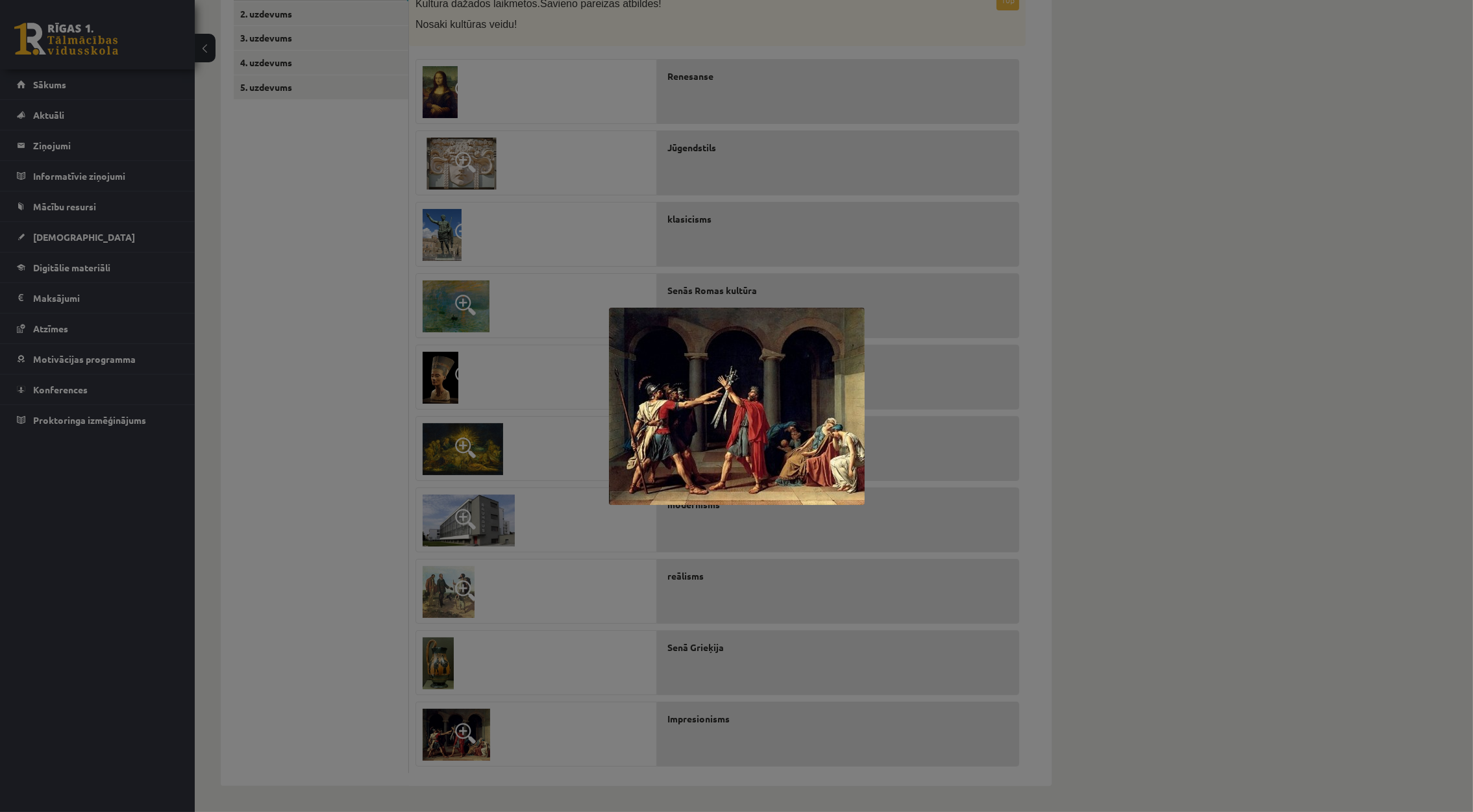
click at [1290, 498] on div at bounding box center [736, 406] width 1473 height 812
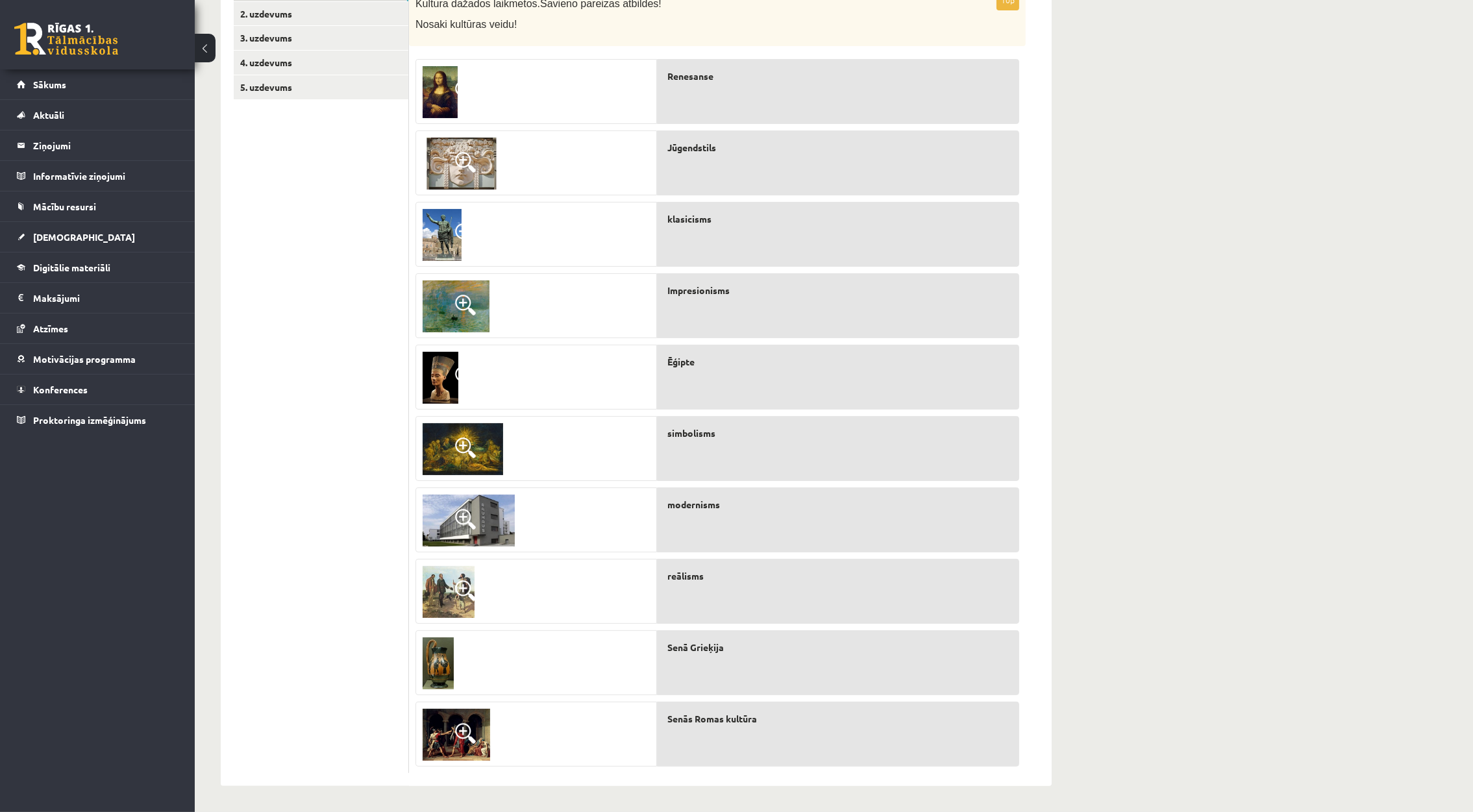
click at [456, 299] on span at bounding box center [465, 304] width 21 height 21
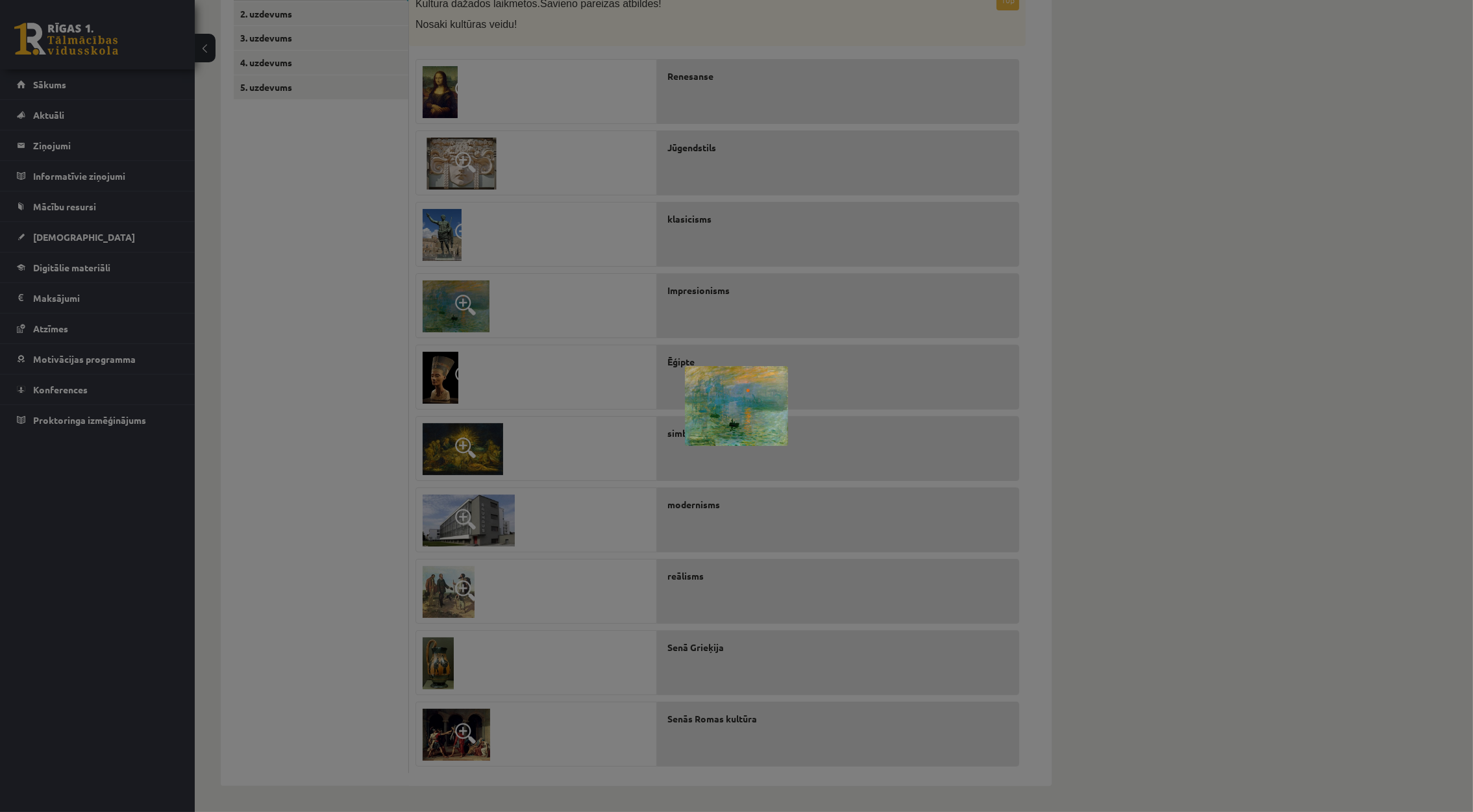
click at [1362, 322] on div at bounding box center [736, 406] width 1473 height 812
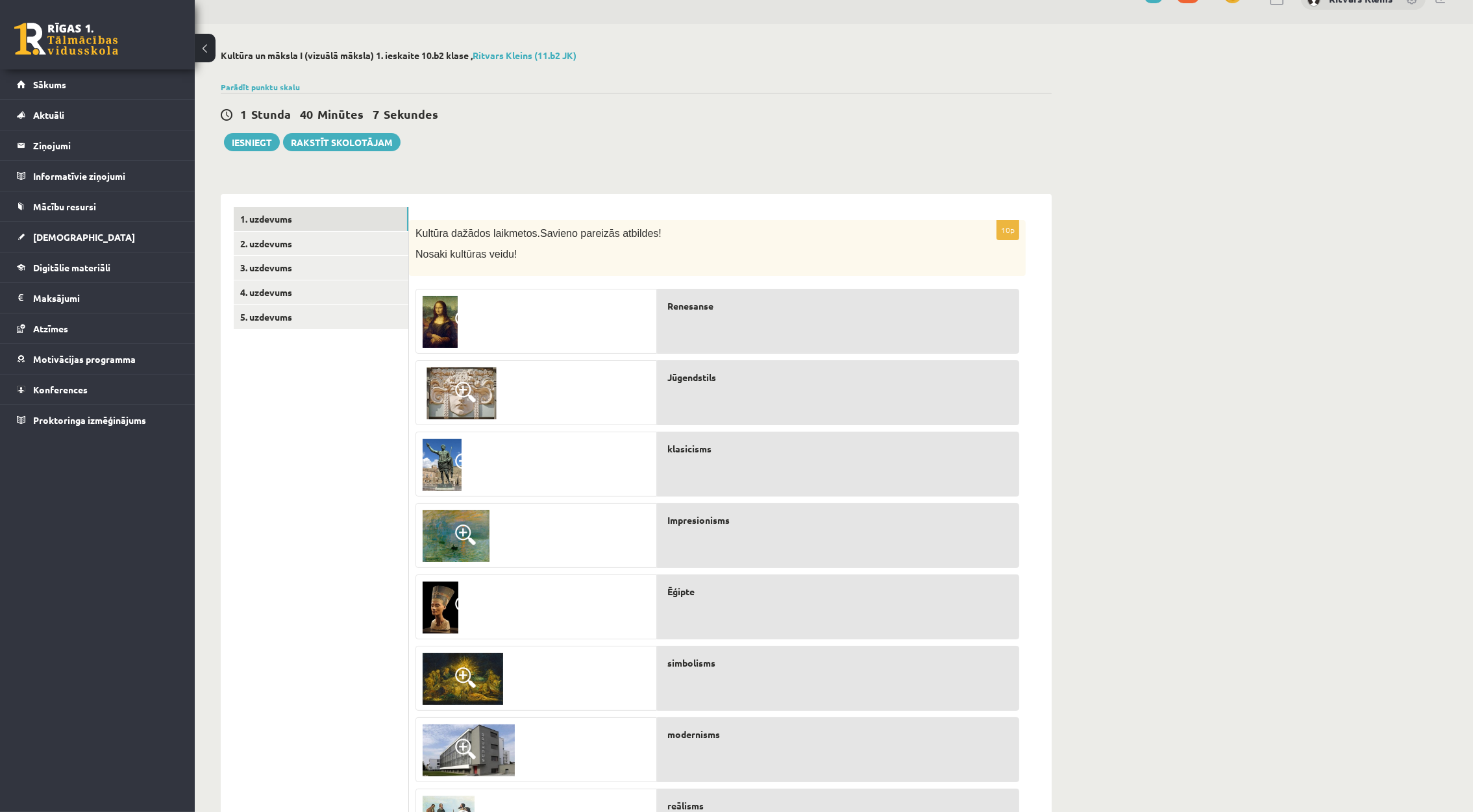
scroll to position [25, 0]
click at [354, 243] on link "2. uzdevums" at bounding box center [321, 244] width 175 height 24
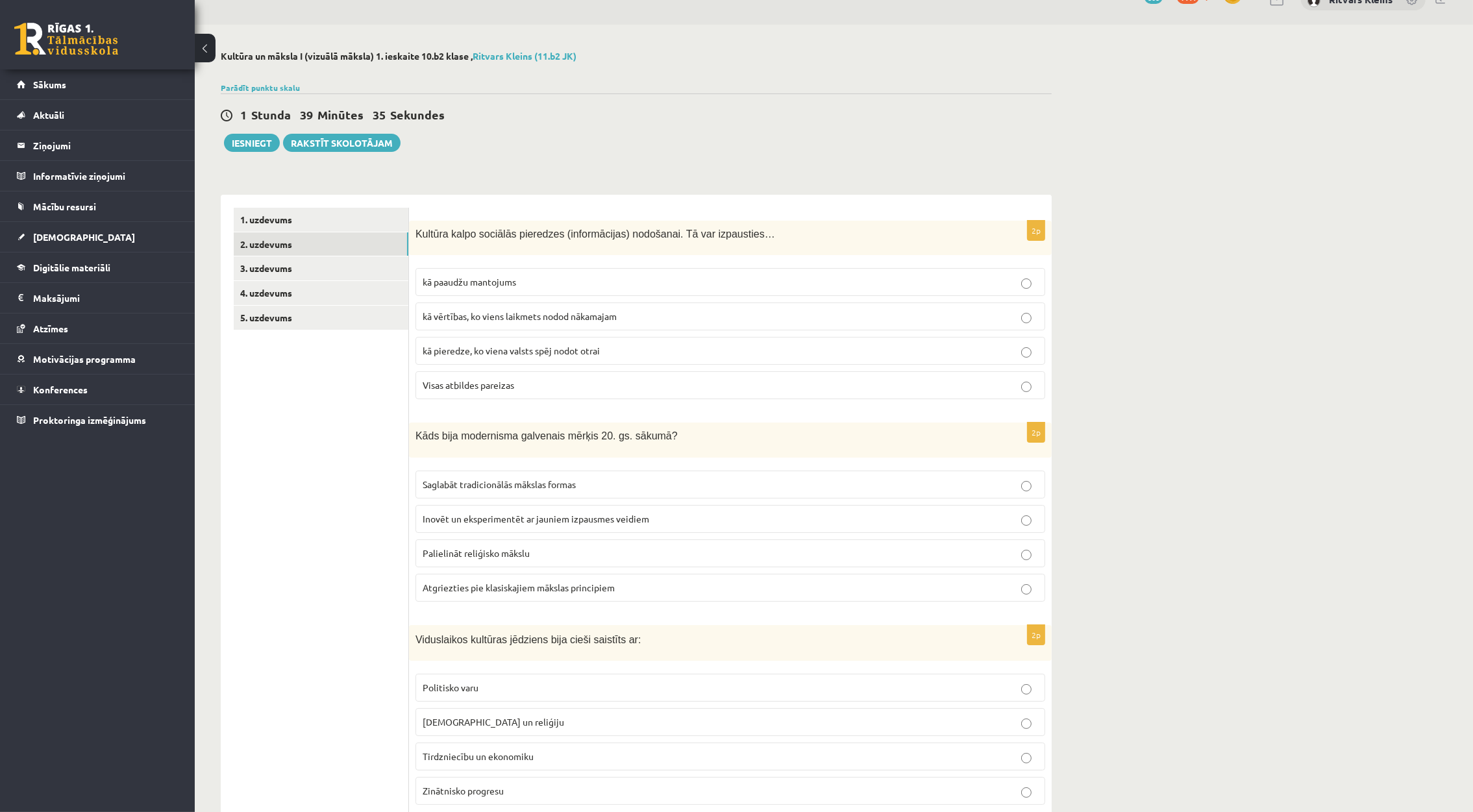
click at [453, 379] on p "Visas atbildes pareizas" at bounding box center [730, 385] width 615 height 14
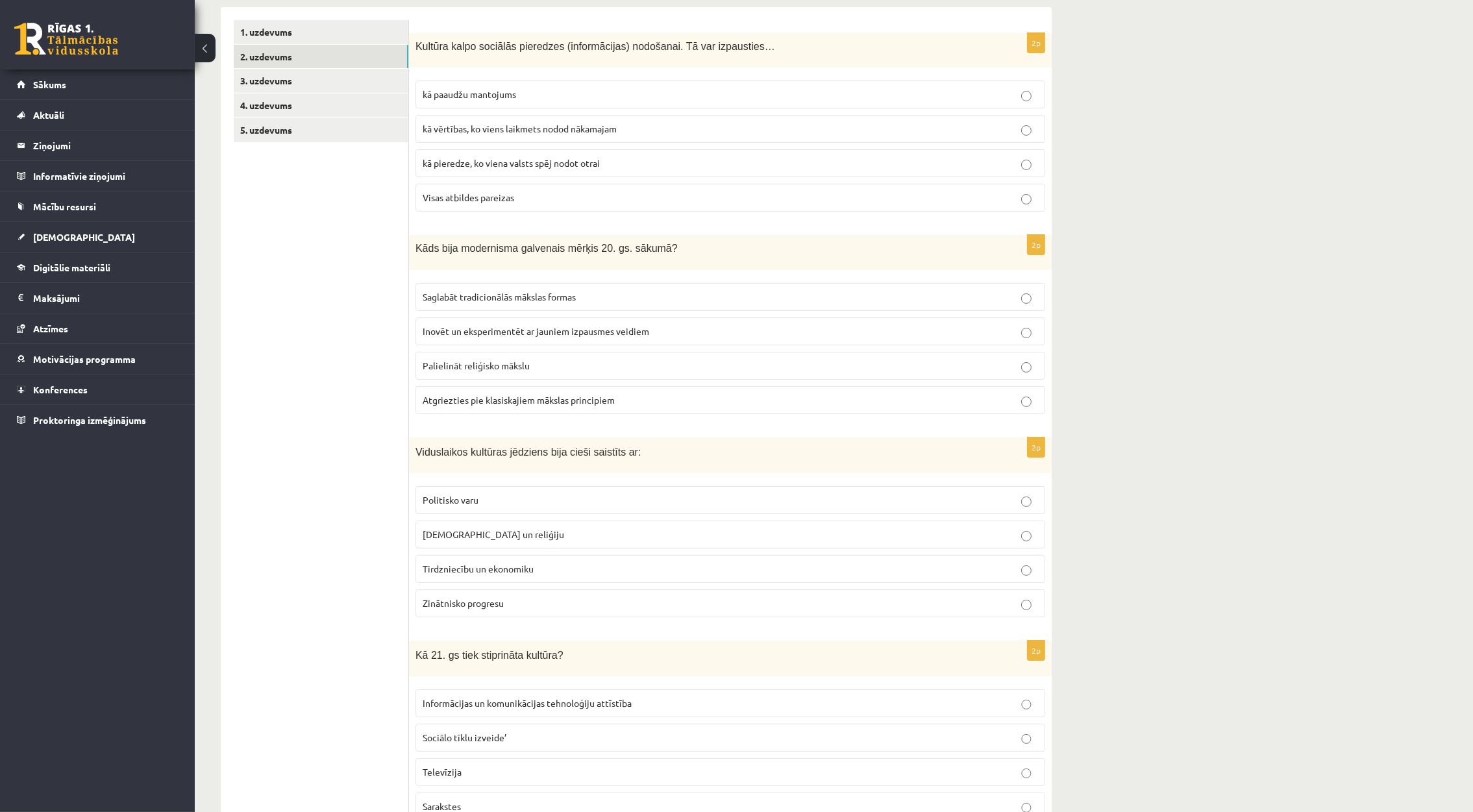
scroll to position [210, 0]
click at [999, 296] on p "Saglabāt tradicionālās mākslas formas" at bounding box center [730, 300] width 615 height 14
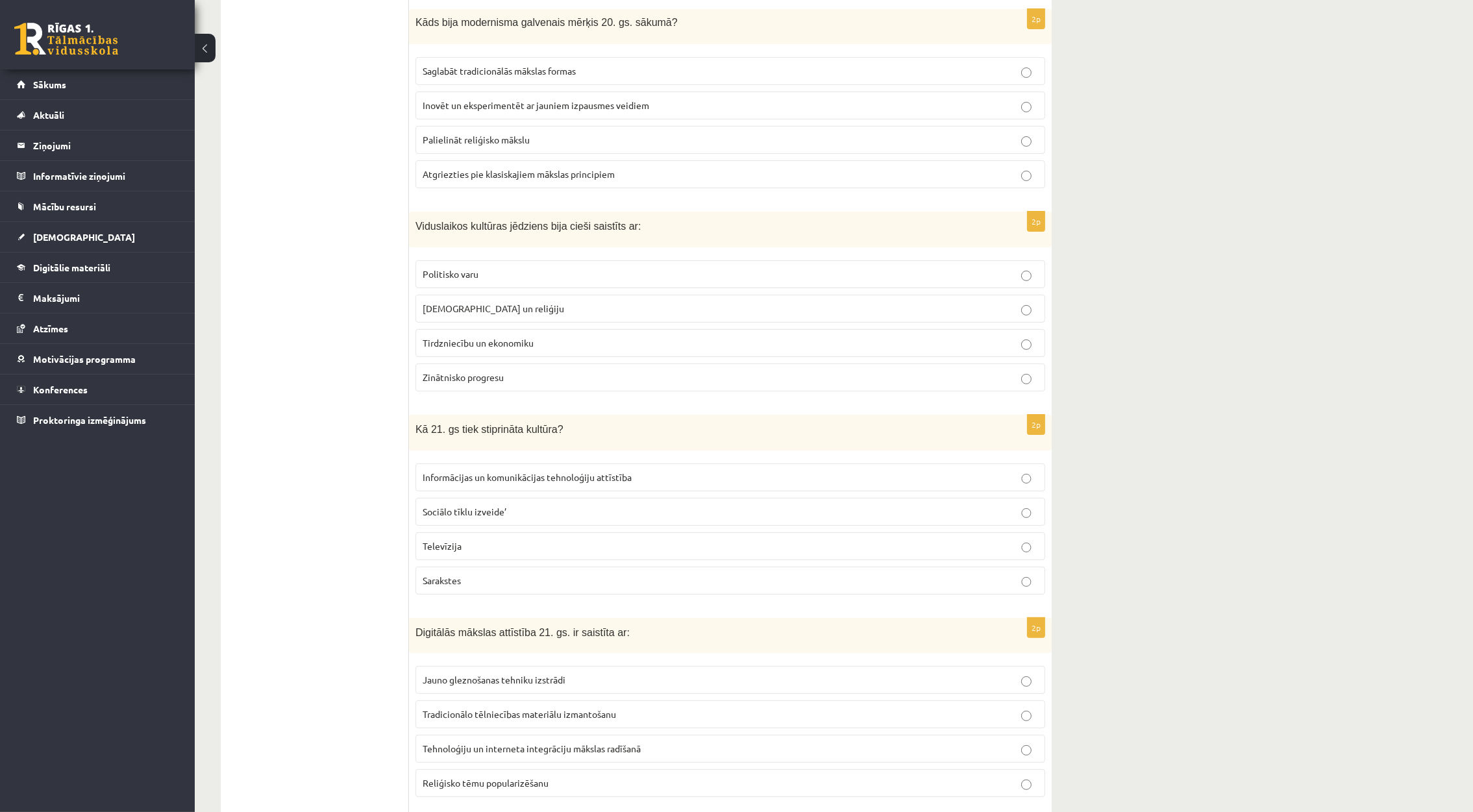
scroll to position [442, 0]
click at [936, 307] on p "Baznīcu un reliģiju" at bounding box center [730, 305] width 615 height 14
click at [745, 475] on p "Informācijas un komunikācijas tehnoloģiju attīstība" at bounding box center [730, 473] width 615 height 14
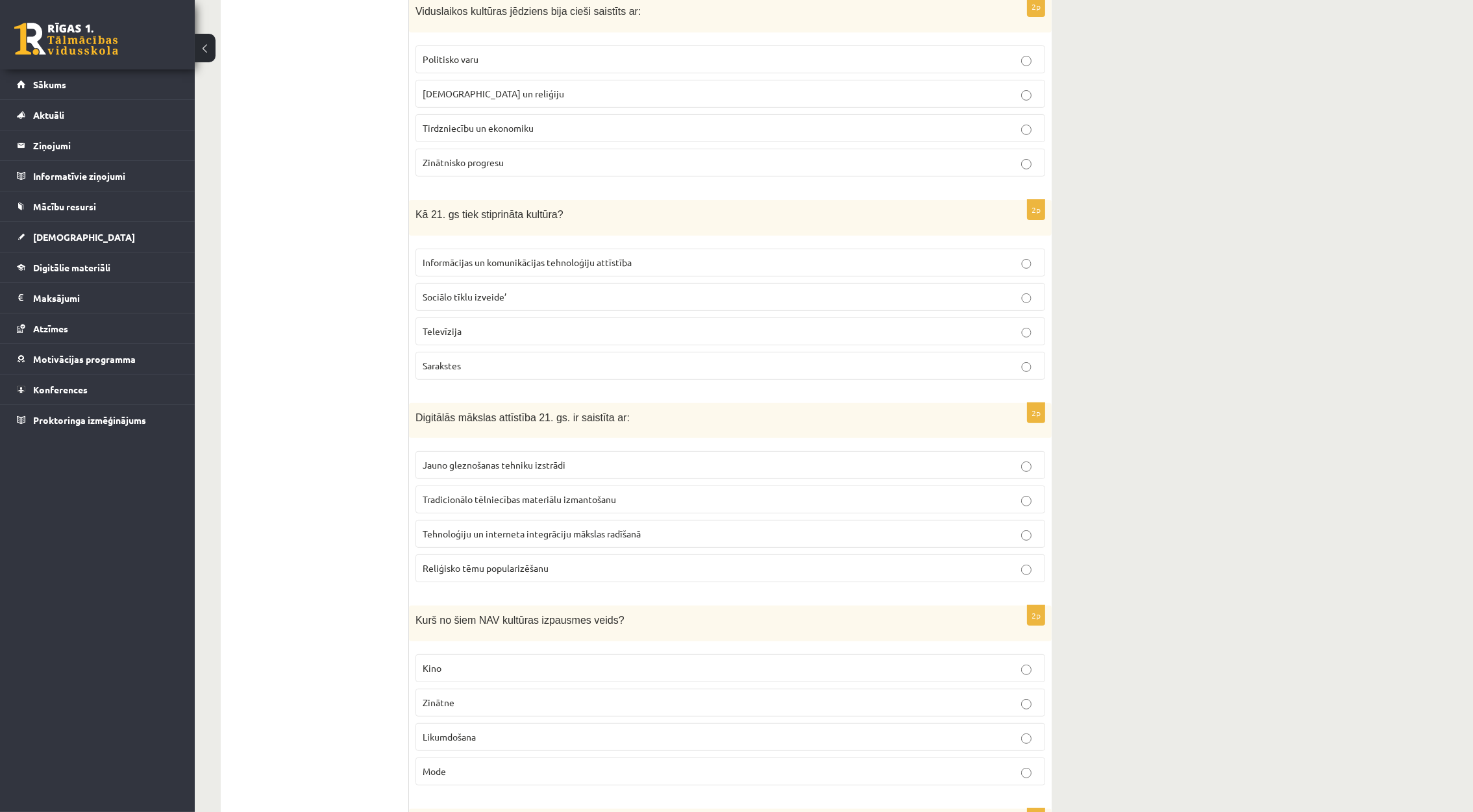
scroll to position [674, 0]
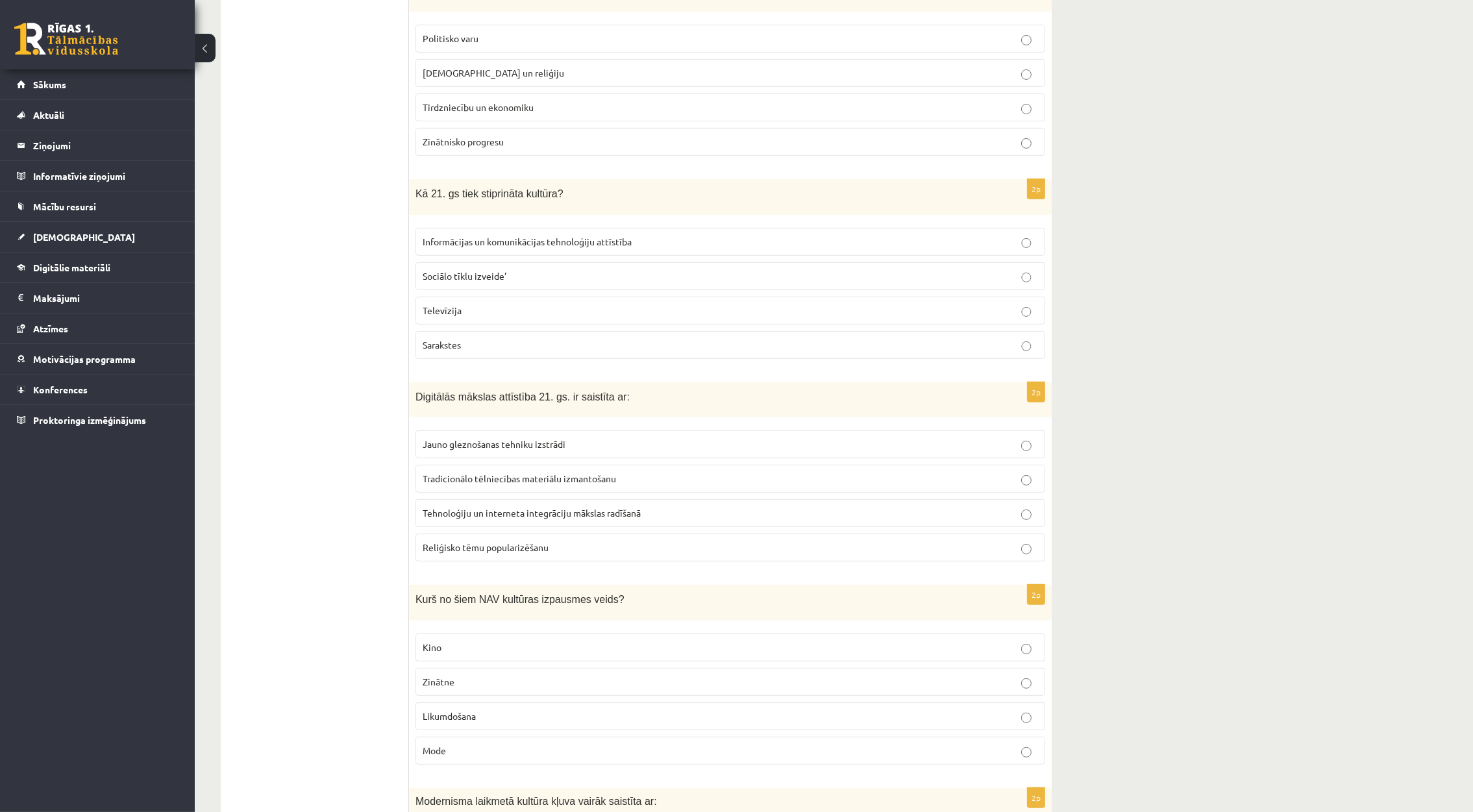
click at [684, 520] on p "Tehnoloģiju un interneta integrāciju mākslas radīšanā" at bounding box center [730, 513] width 615 height 14
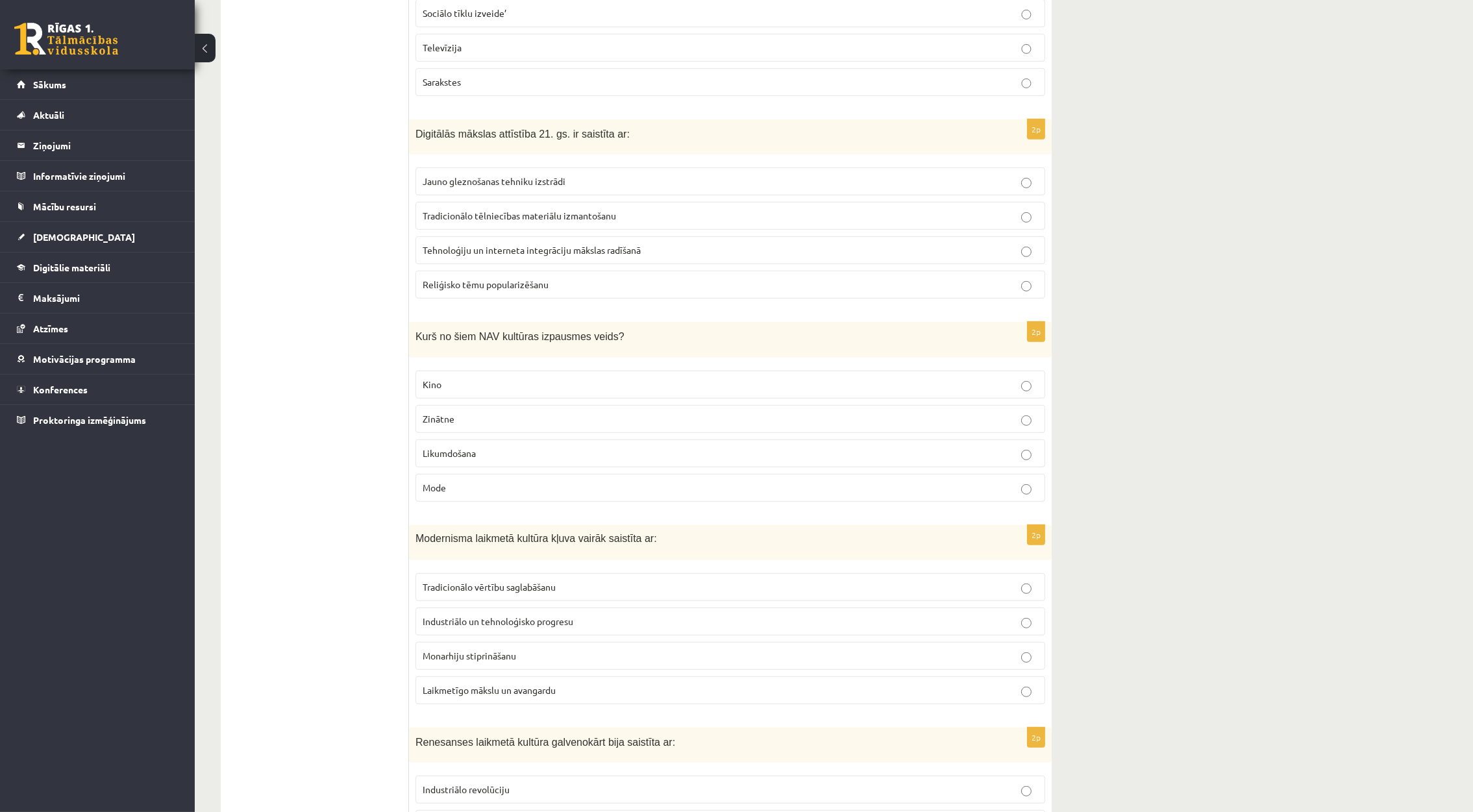
scroll to position [947, 0]
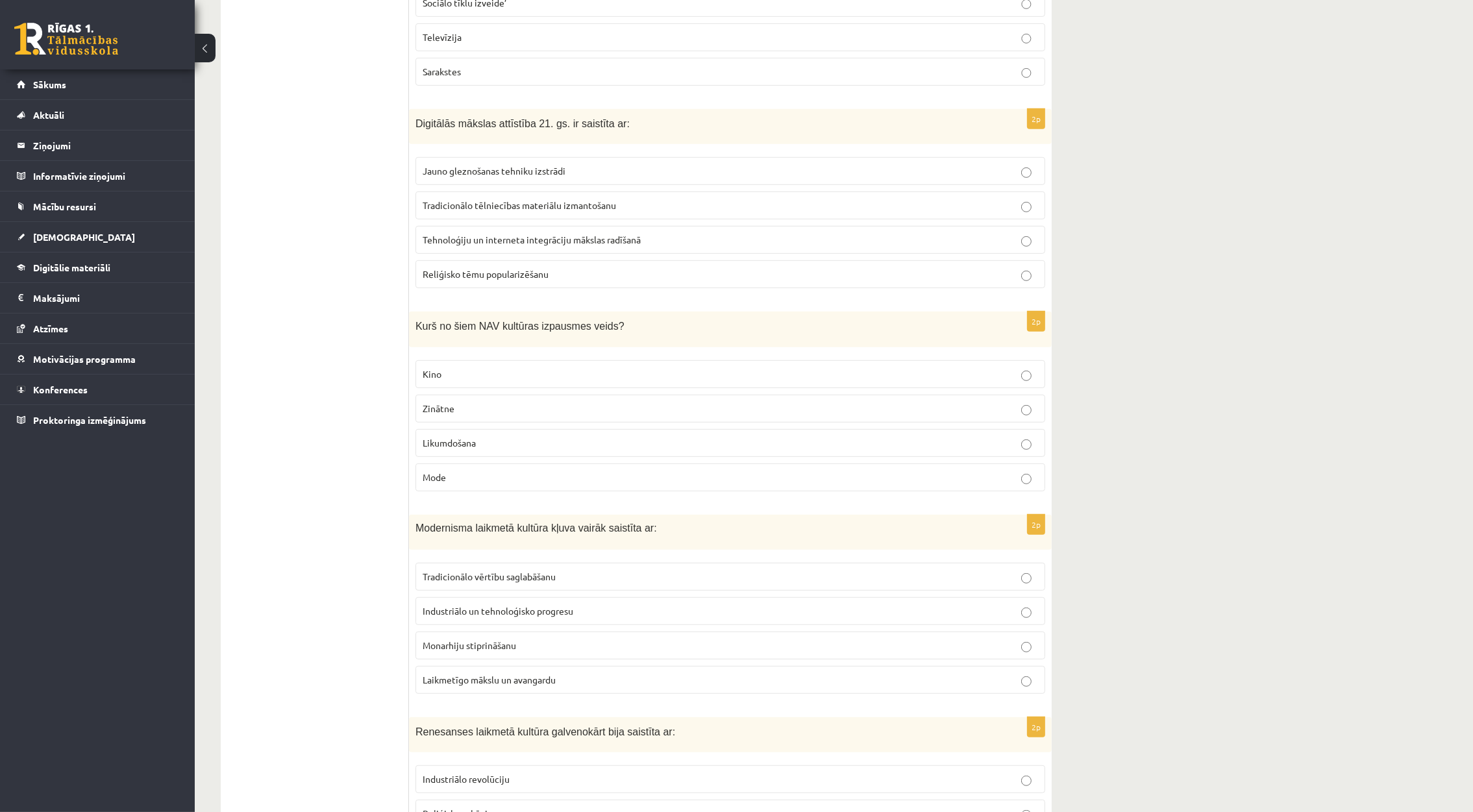
click at [978, 445] on p "Likumdošana" at bounding box center [730, 443] width 615 height 14
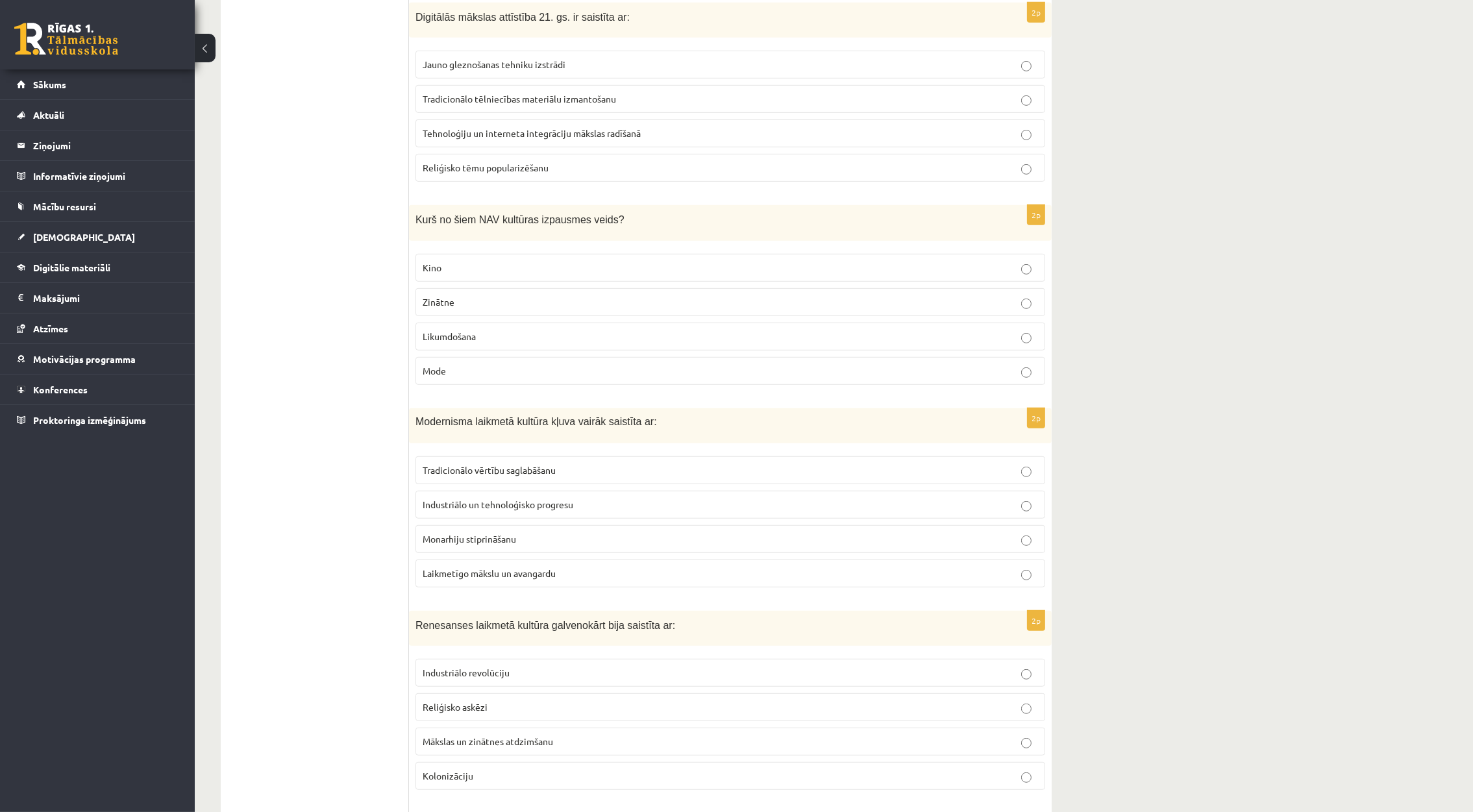
scroll to position [1057, 0]
click at [582, 506] on p "Industriālo un tehnoloģisko progresu" at bounding box center [730, 501] width 615 height 14
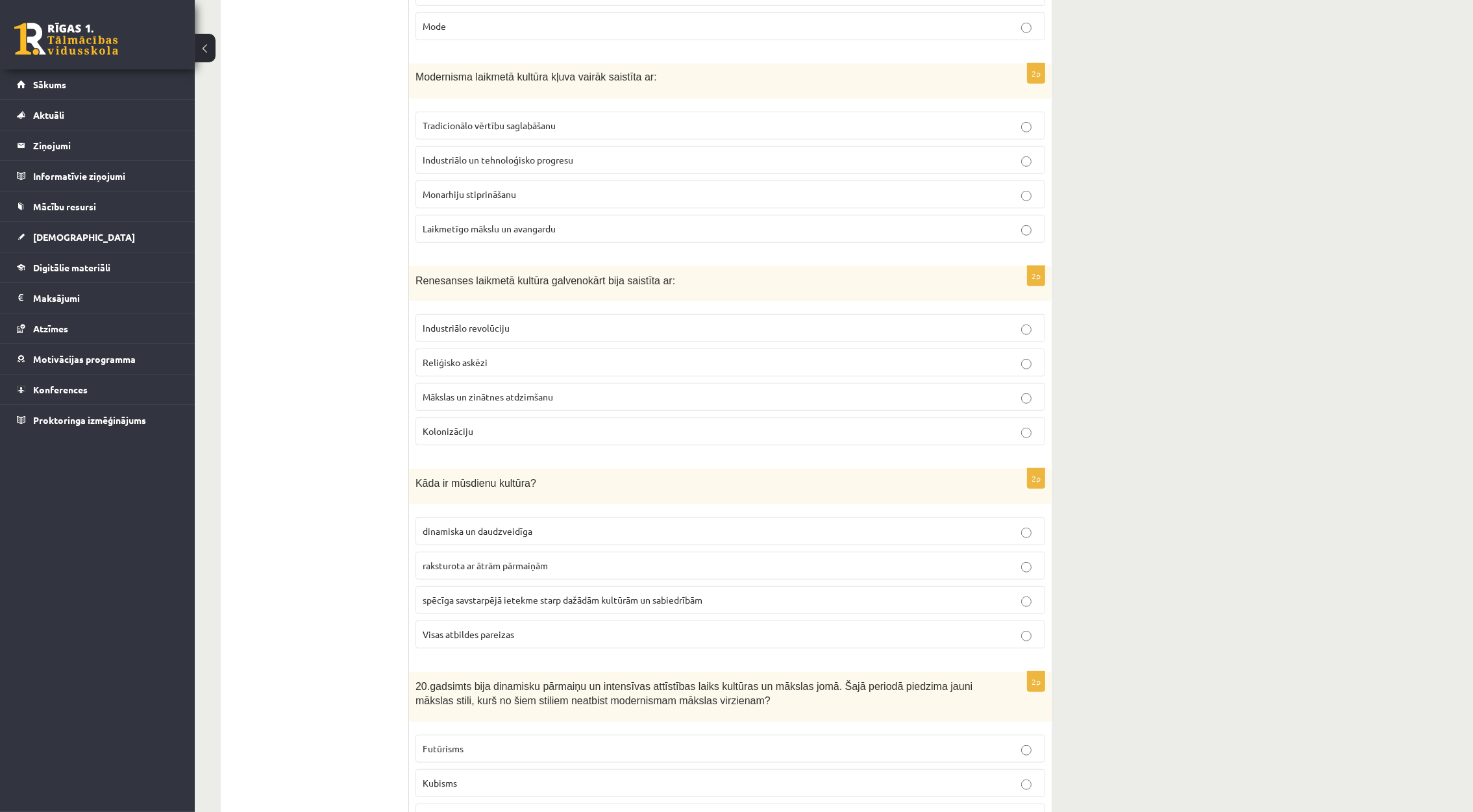
scroll to position [1404, 0]
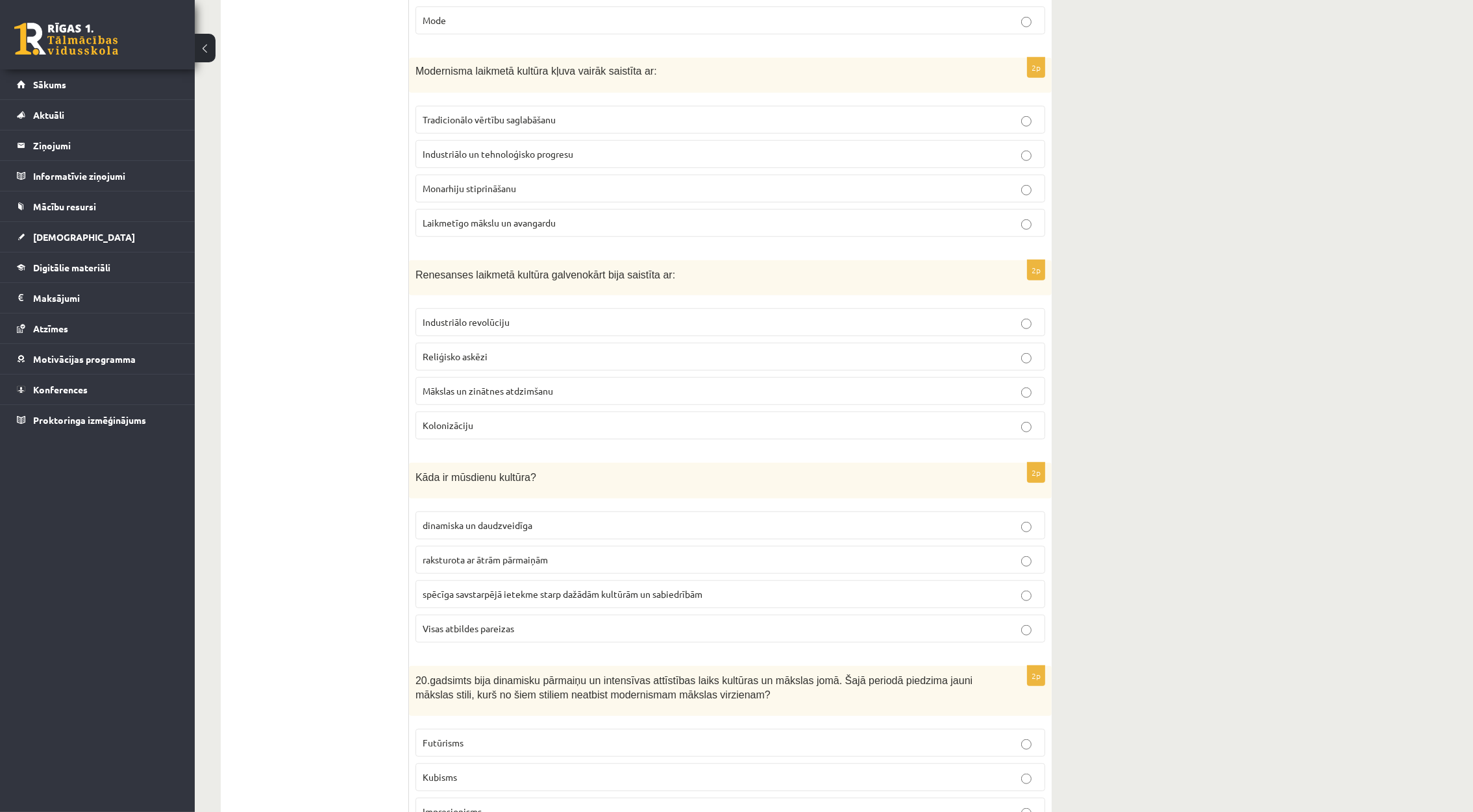
click at [980, 397] on p "Mākslas un zinātnes atdzimšanu" at bounding box center [730, 390] width 615 height 14
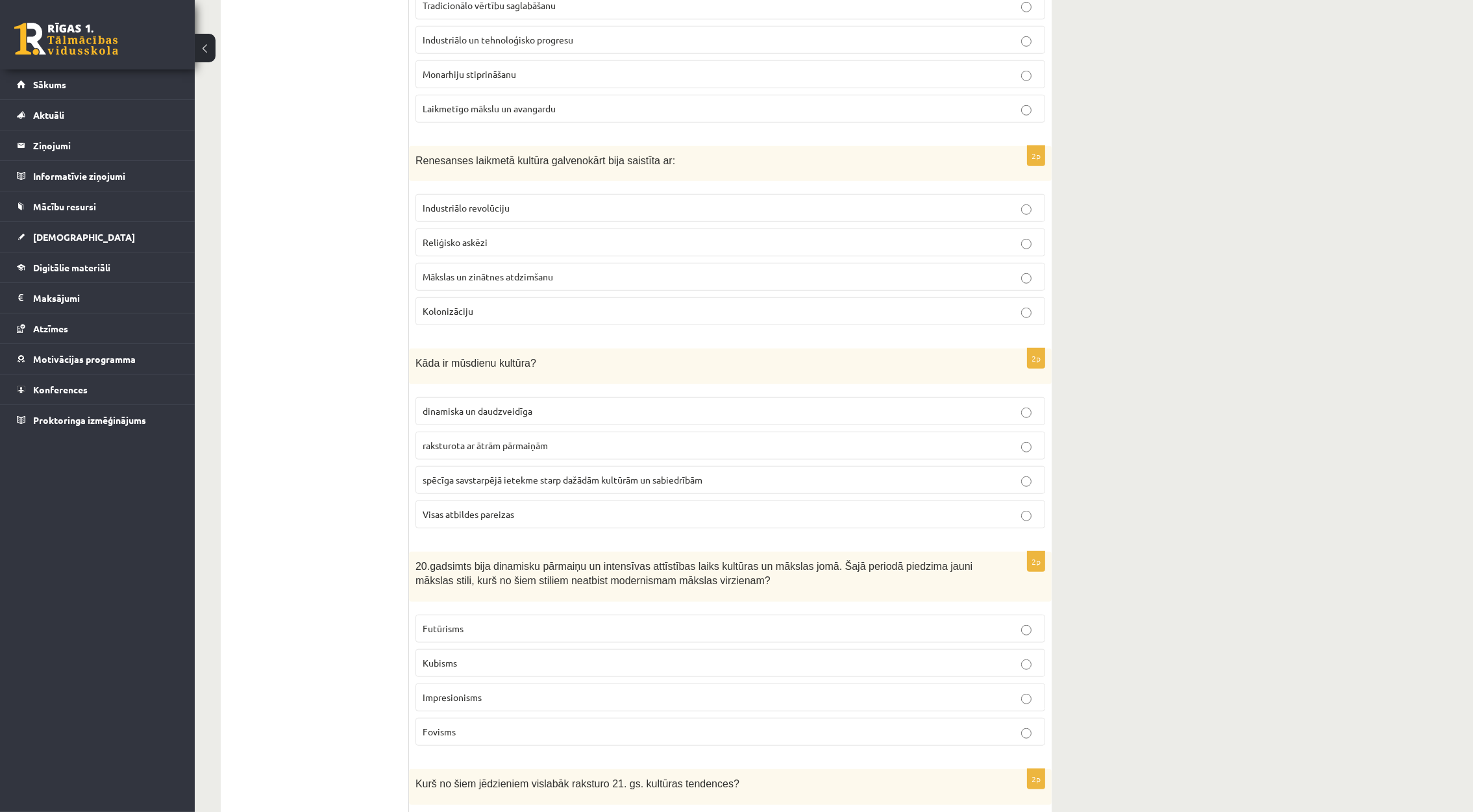
scroll to position [1521, 0]
click at [1033, 422] on label "dinamiska un daudzveidīga" at bounding box center [730, 408] width 630 height 28
click at [1033, 518] on p "Visas atbildes pareizas" at bounding box center [730, 511] width 615 height 14
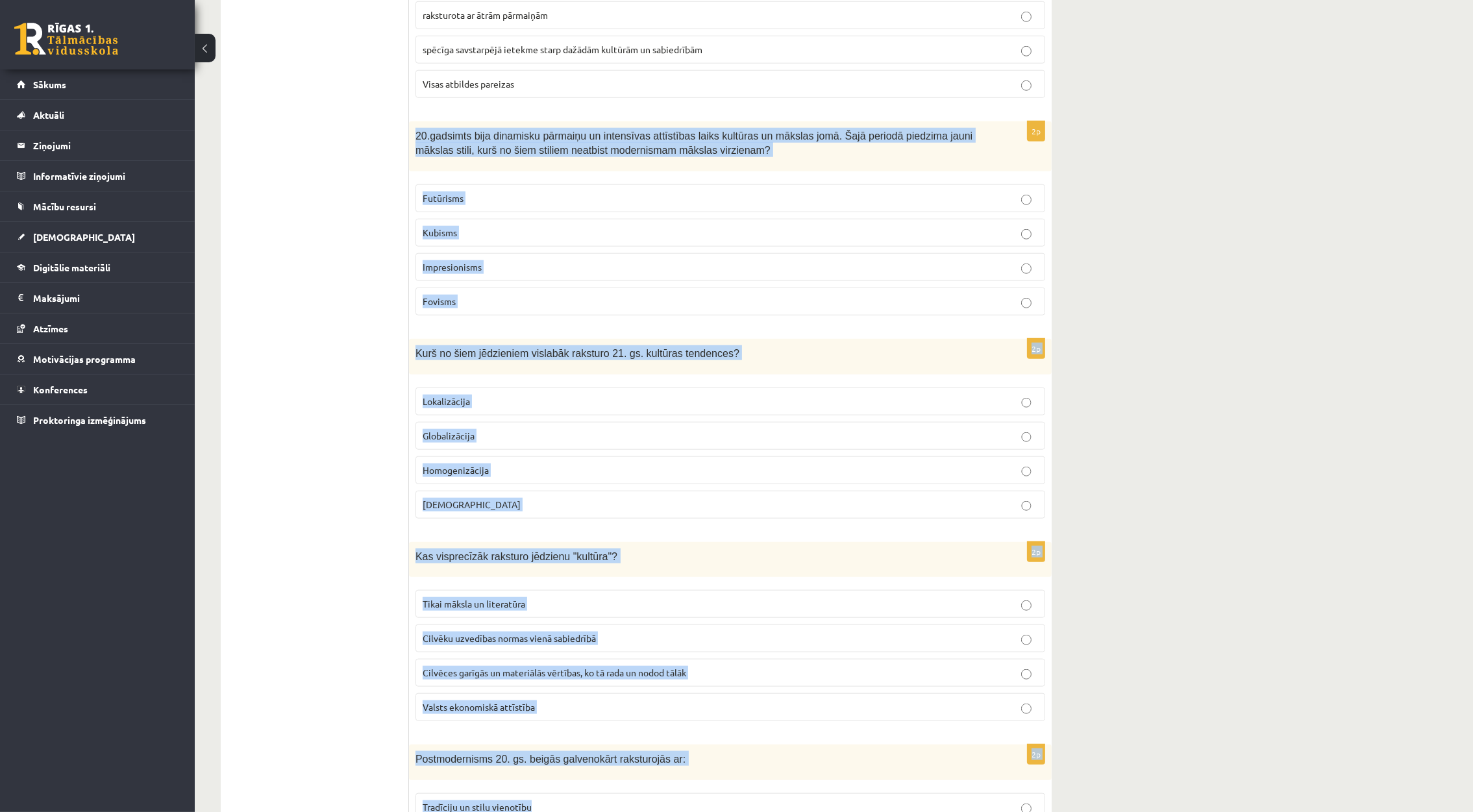
scroll to position [2528, 0]
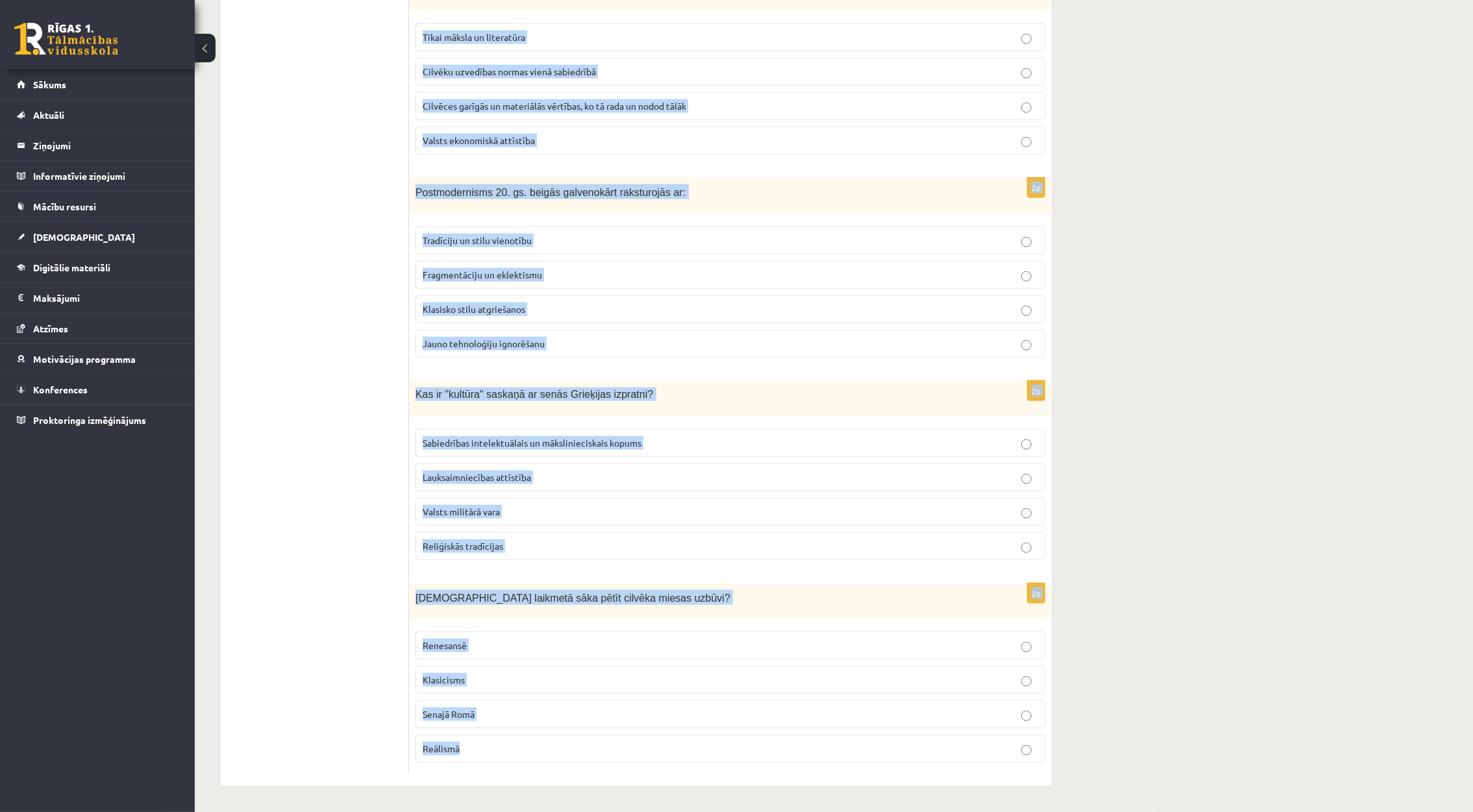
drag, startPoint x: 416, startPoint y: 448, endPoint x: 559, endPoint y: 832, distance: 409.8
copy form "20.gadsimts bija dinamisku pārmaiņu un intensīvas attīstības laiks kultūras un …"
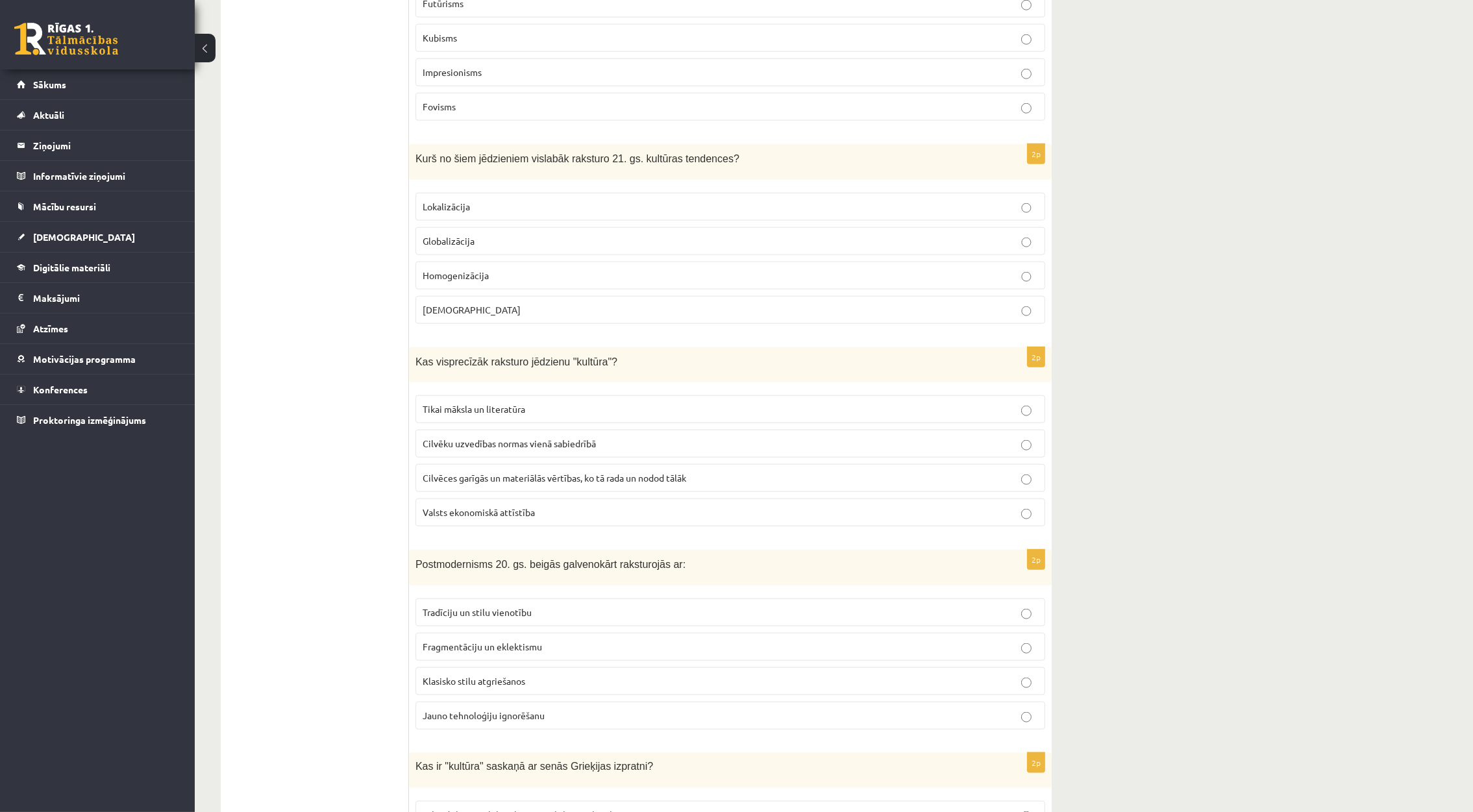
scroll to position [2119, 0]
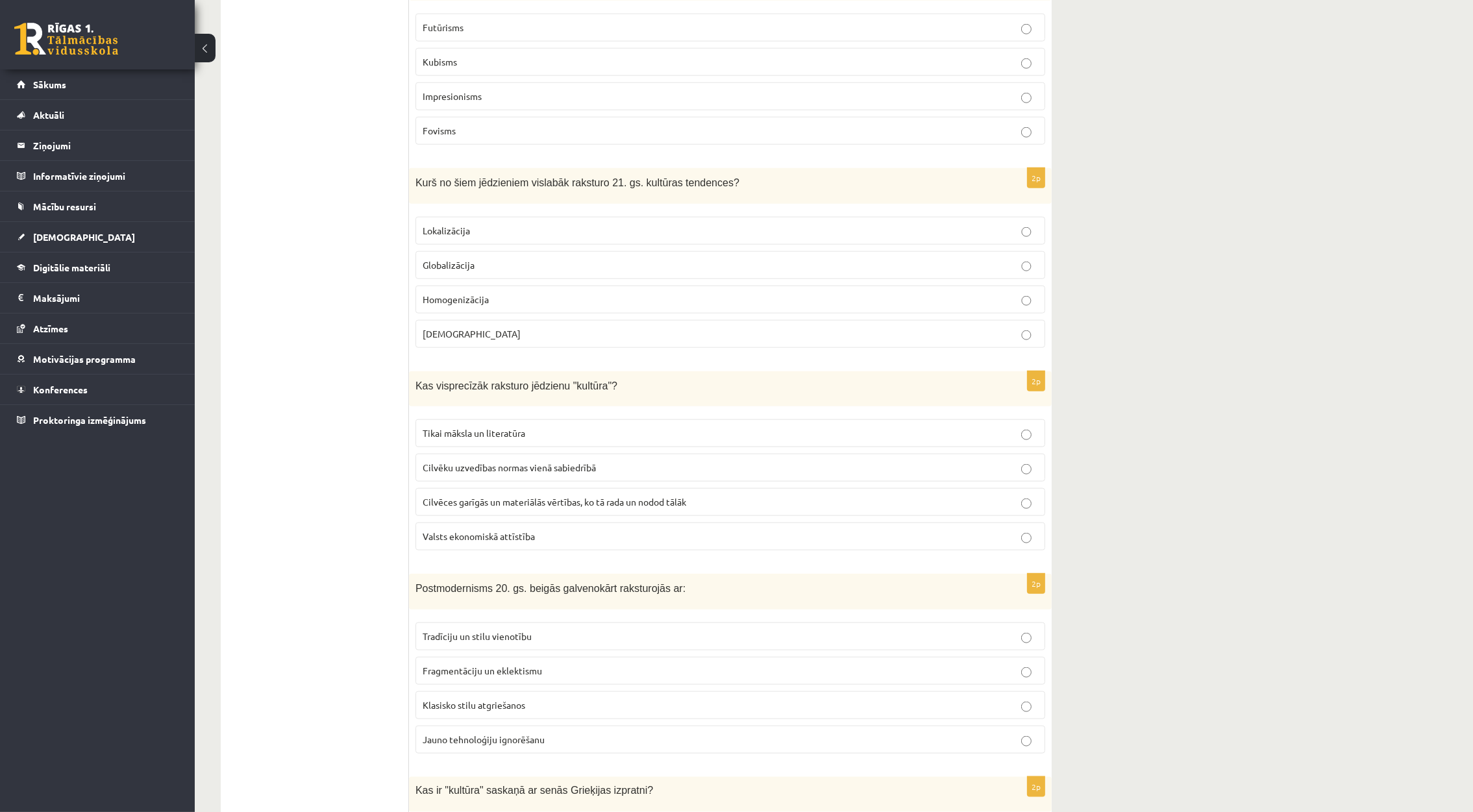
click at [834, 110] on label "Impresionisms" at bounding box center [730, 96] width 630 height 28
click at [659, 272] on p "Globalizācija" at bounding box center [730, 265] width 615 height 14
click at [487, 508] on p "Cilvēces garīgās un materiālās vērtības, ko tā rada un nodod tālāk" at bounding box center [730, 501] width 615 height 14
click at [531, 676] on span "Fragmentāciju un eklektismu" at bounding box center [482, 670] width 120 height 11
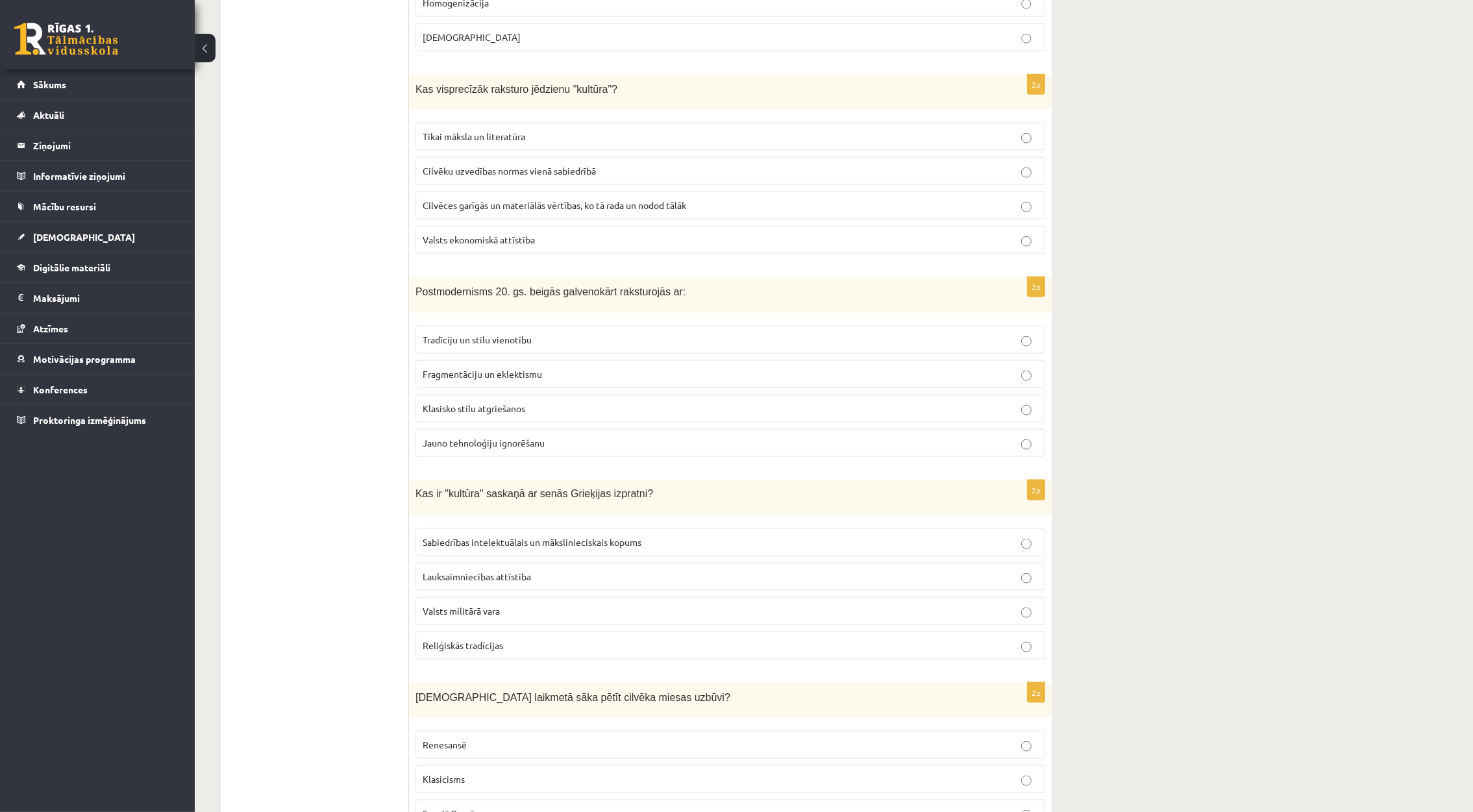
scroll to position [2528, 0]
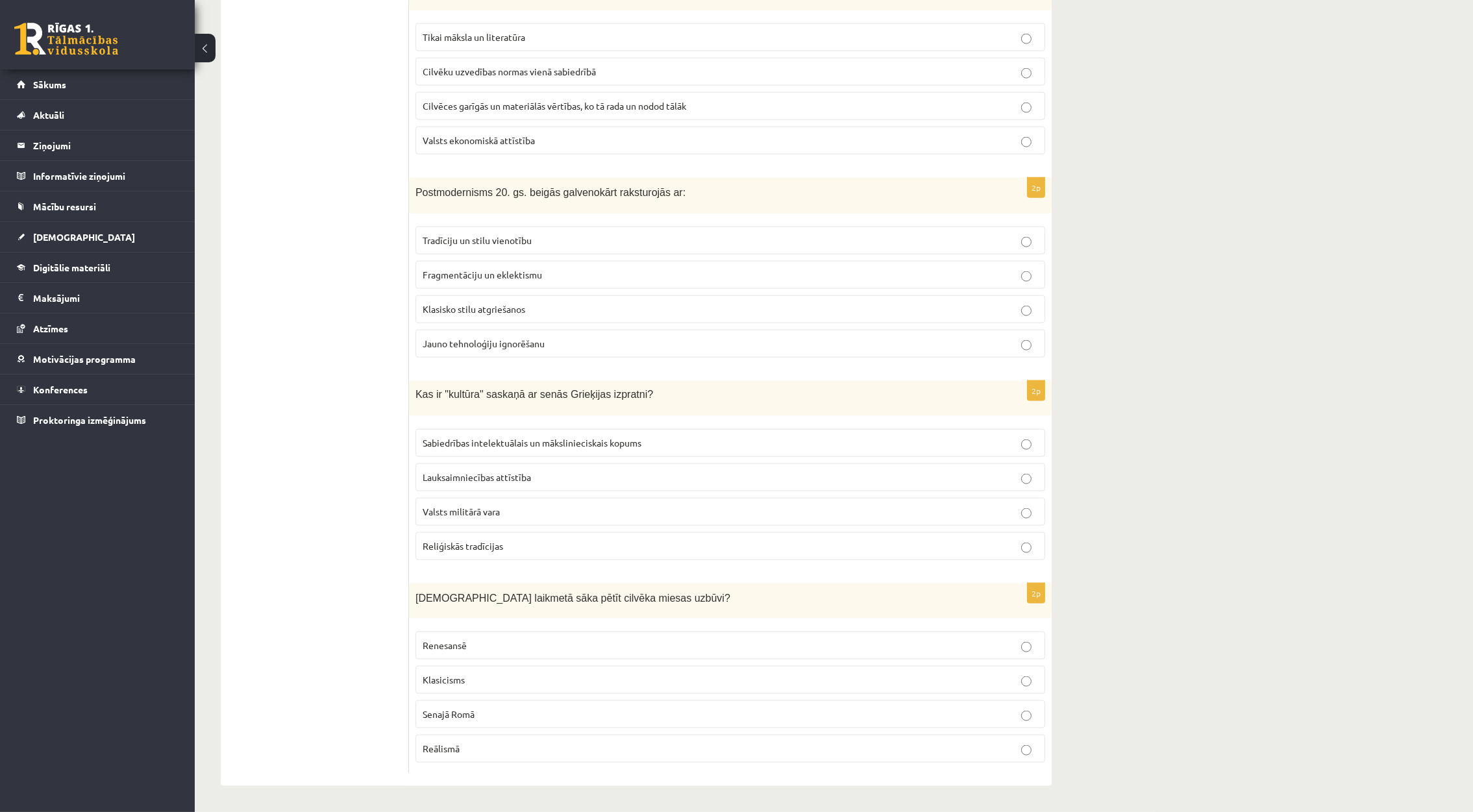
click at [734, 429] on label "Sabiedrības intelektuālais un mākslinieciskais kopums" at bounding box center [730, 443] width 630 height 28
click at [474, 644] on p "Renesansē" at bounding box center [730, 645] width 615 height 14
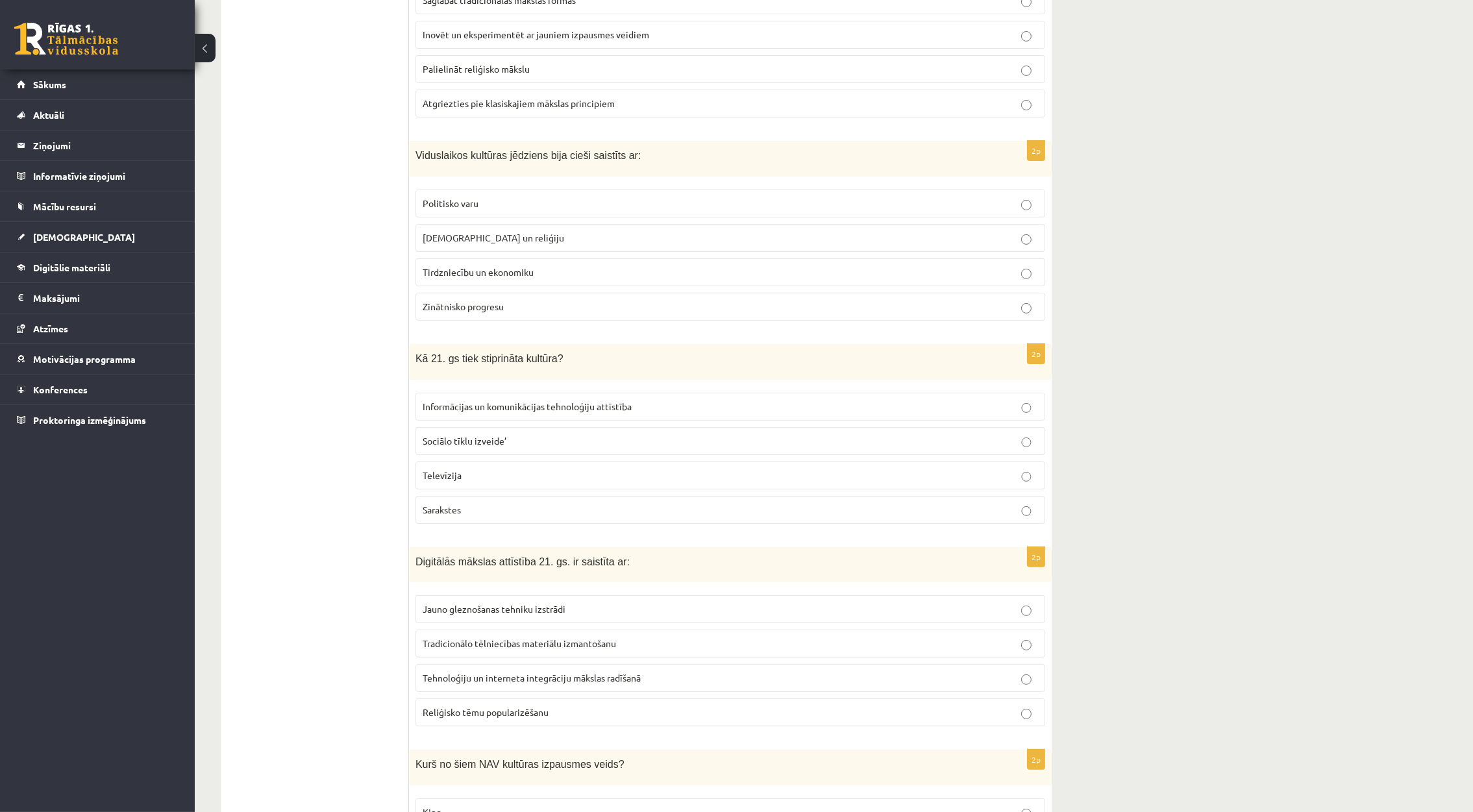
scroll to position [0, 0]
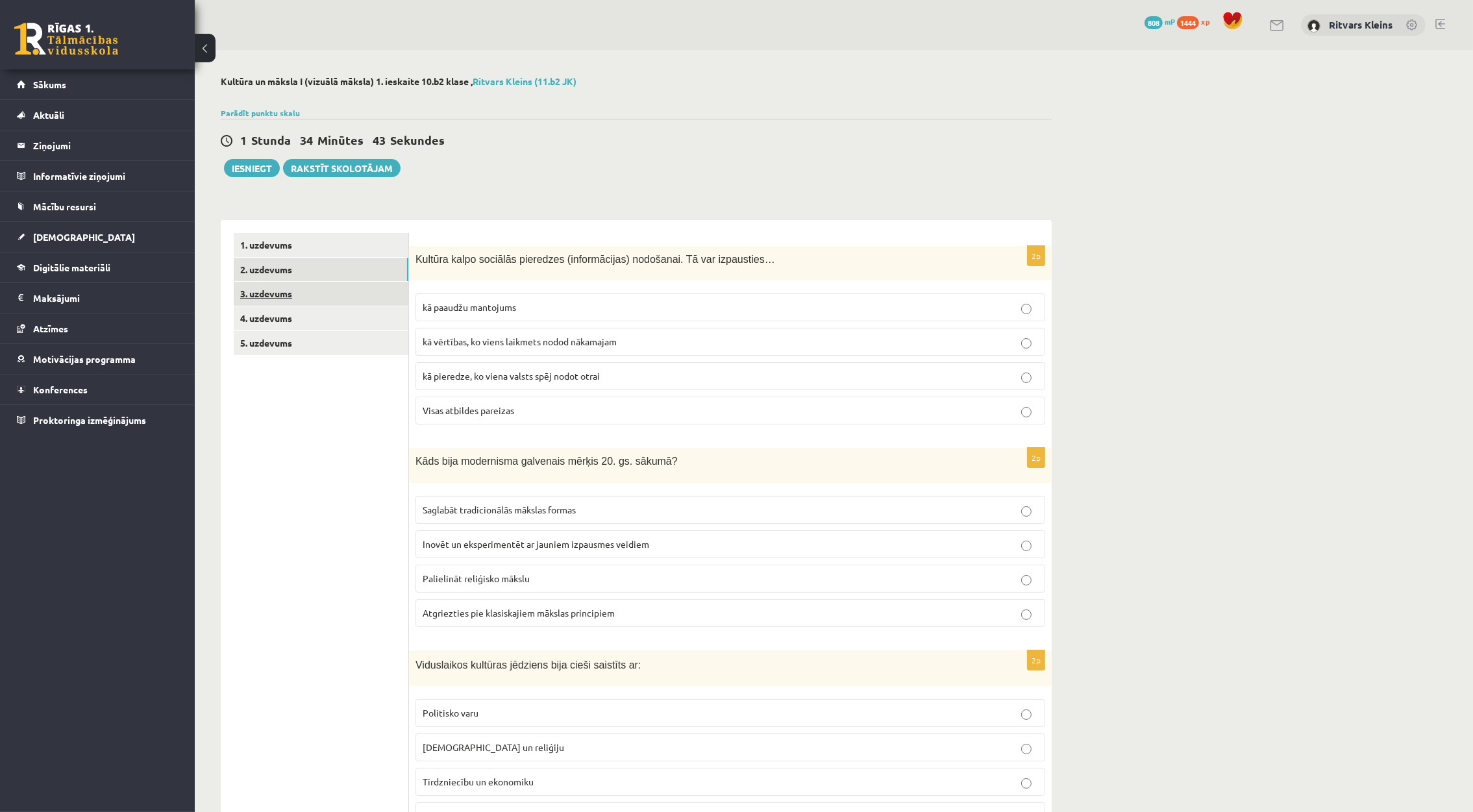
click at [269, 289] on link "3. uzdevums" at bounding box center [321, 294] width 175 height 24
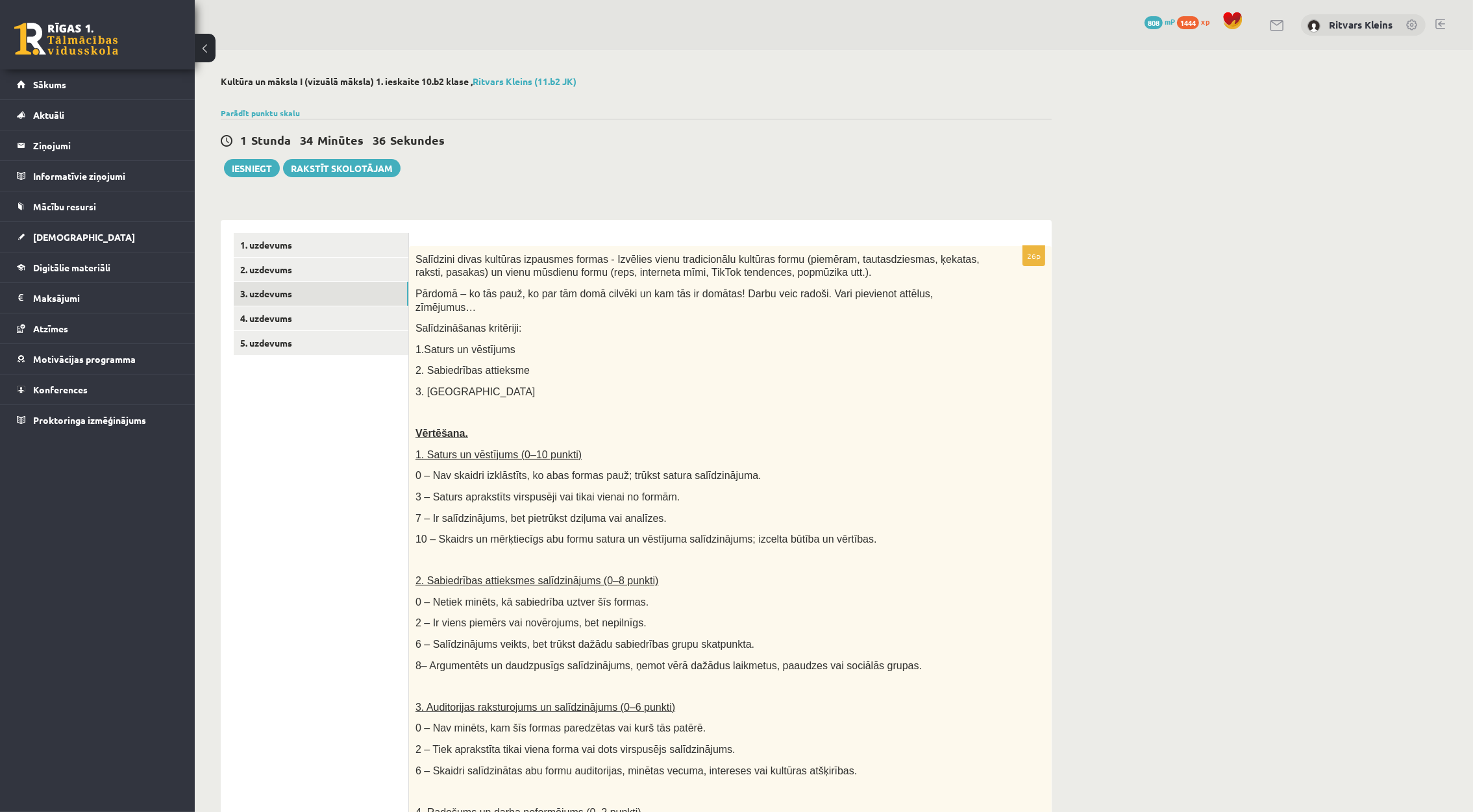
click at [411, 251] on div "Salīdzini divas kultūras izpausmes formas - Izvēlies vienu tradicionālu kultūra…" at bounding box center [730, 578] width 643 height 664
drag, startPoint x: 411, startPoint y: 252, endPoint x: 411, endPoint y: 273, distance: 21.0
click at [411, 273] on div "Salīdzini divas kultūras izpausmes formas - Izvēlies vienu tradicionālu kultūra…" at bounding box center [730, 578] width 643 height 664
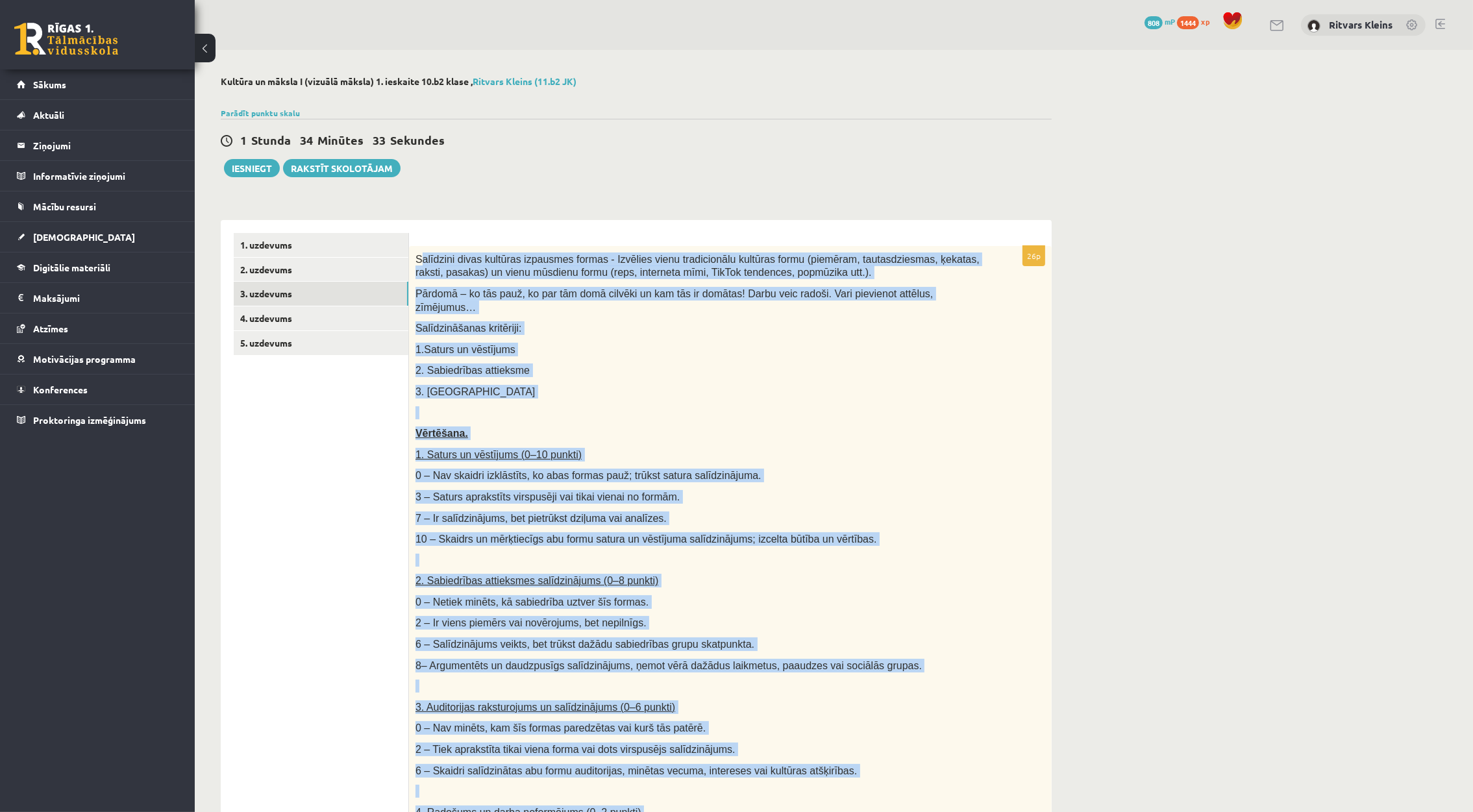
scroll to position [423, 0]
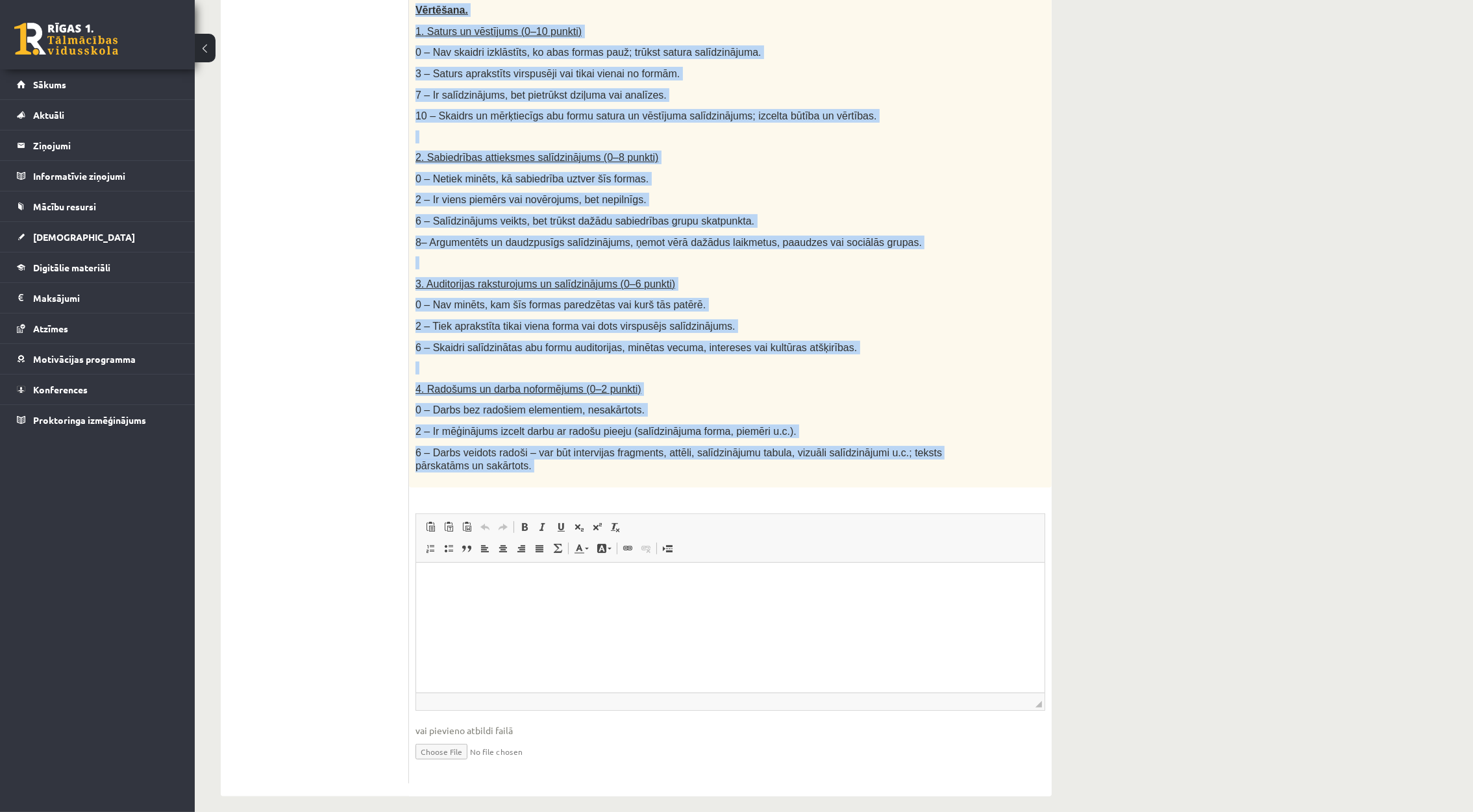
drag, startPoint x: 418, startPoint y: 256, endPoint x: 562, endPoint y: 479, distance: 265.5
click at [562, 479] on div "26p Salīdzini divas kultūras izpausmes formas - Izvēlies vienu tradicionālu kul…" at bounding box center [730, 303] width 643 height 960
copy div "alīdzini divas kultūras izpausmes formas - Izvēlies vienu tradicionālu kultūras…"
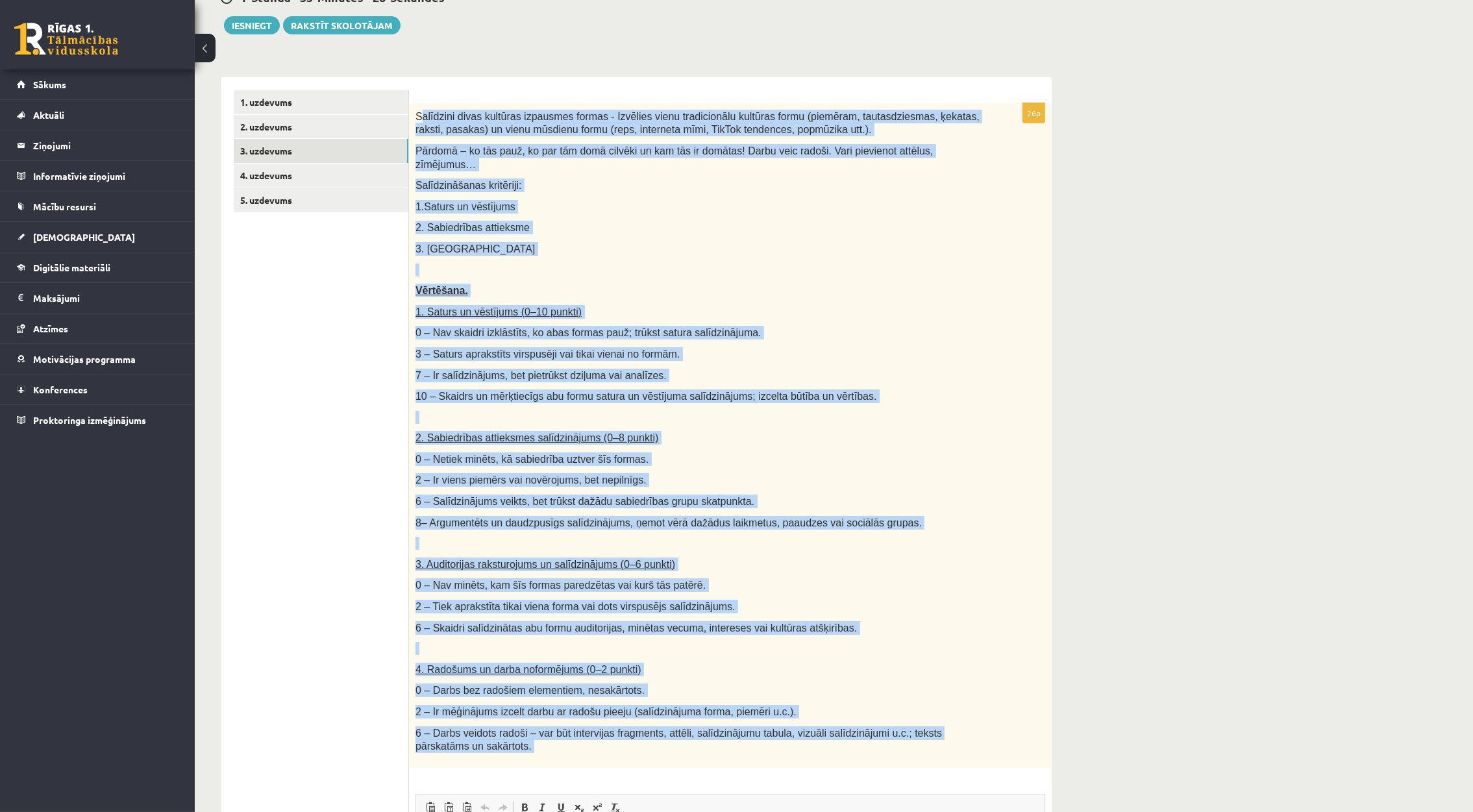
scroll to position [132, 0]
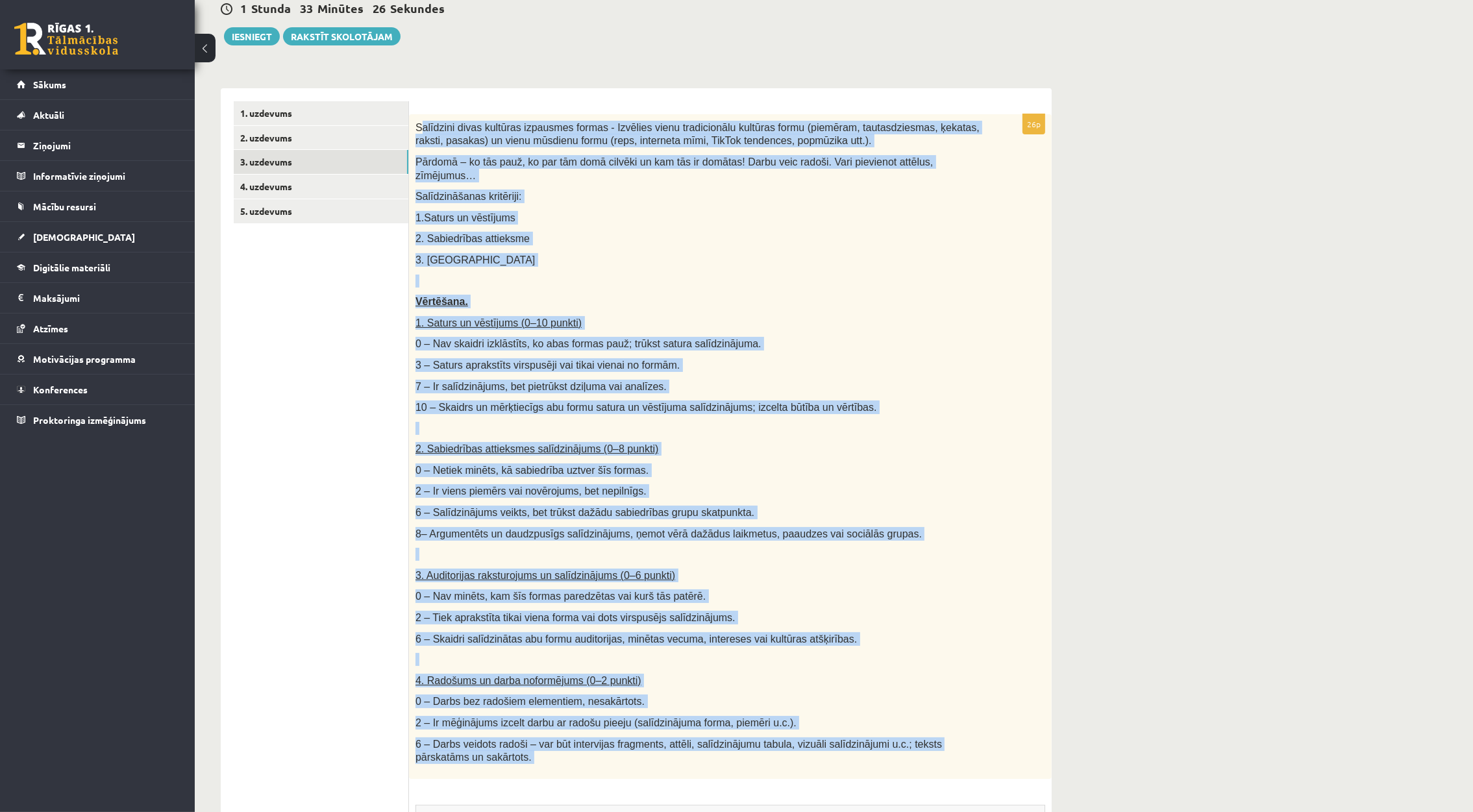
click at [785, 294] on p "Vērtēšana." at bounding box center [698, 301] width 565 height 14
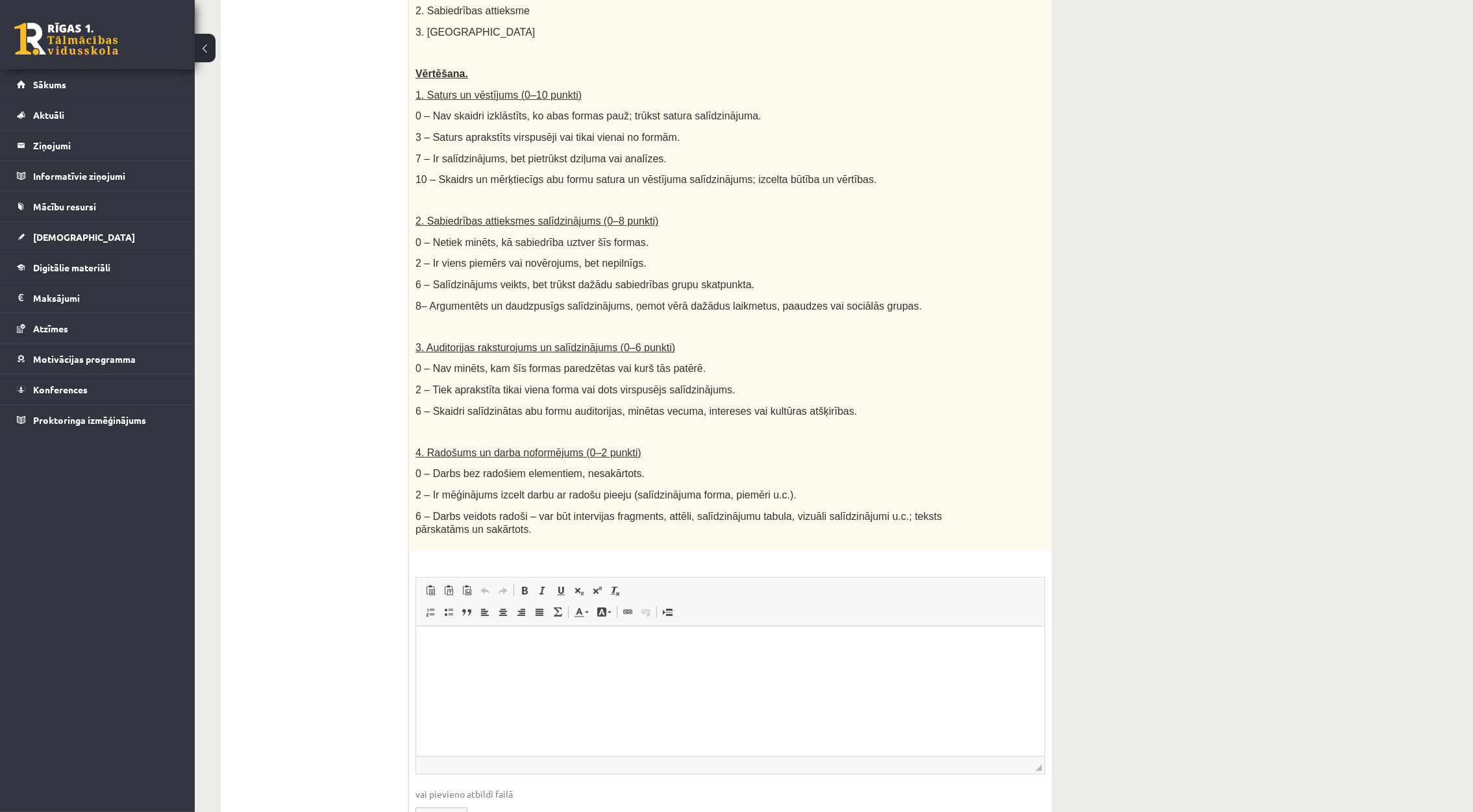
scroll to position [423, 0]
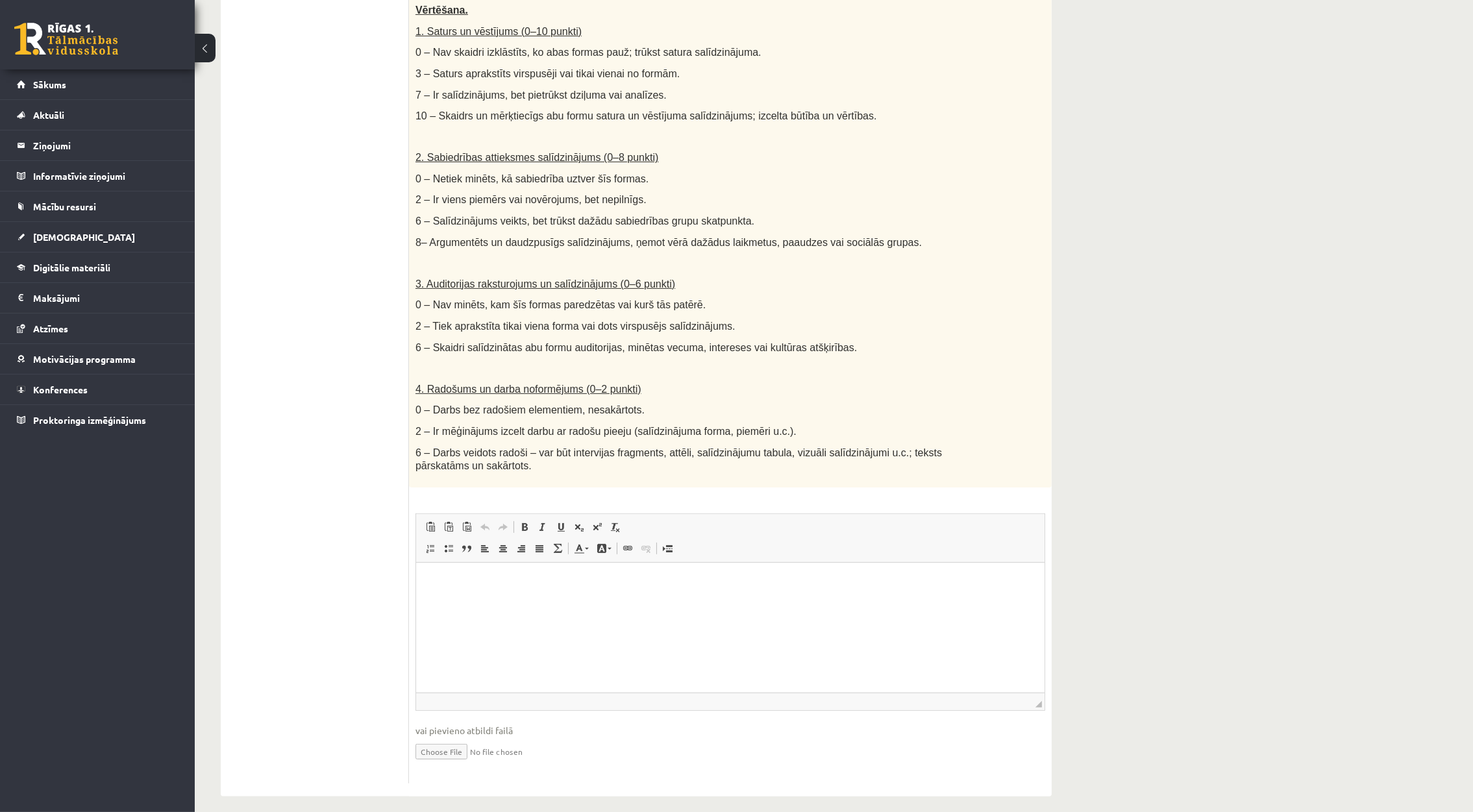
click at [475, 601] on html at bounding box center [729, 581] width 628 height 39
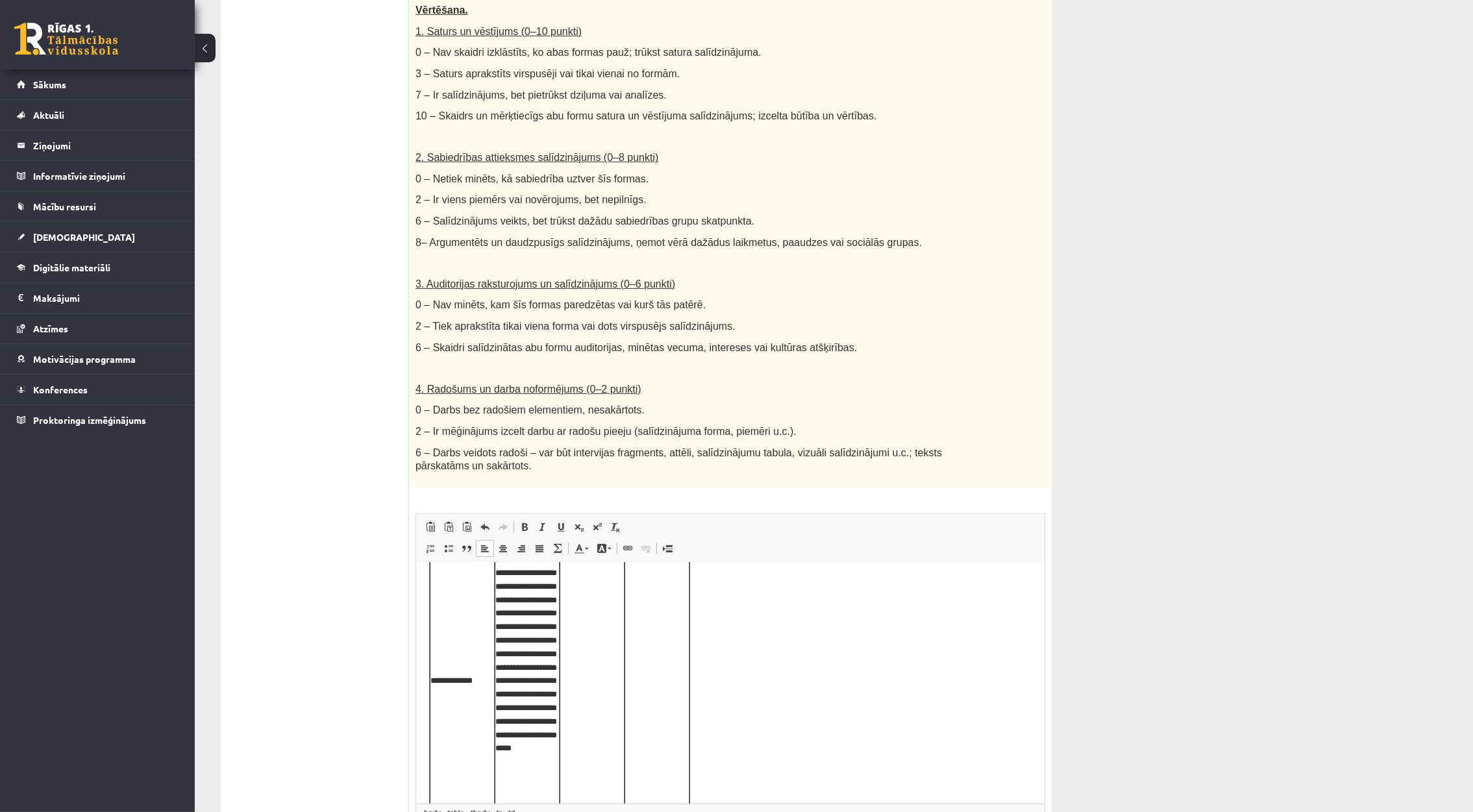
drag, startPoint x: 1035, startPoint y: 695, endPoint x: 1016, endPoint y: 861, distance: 167.1
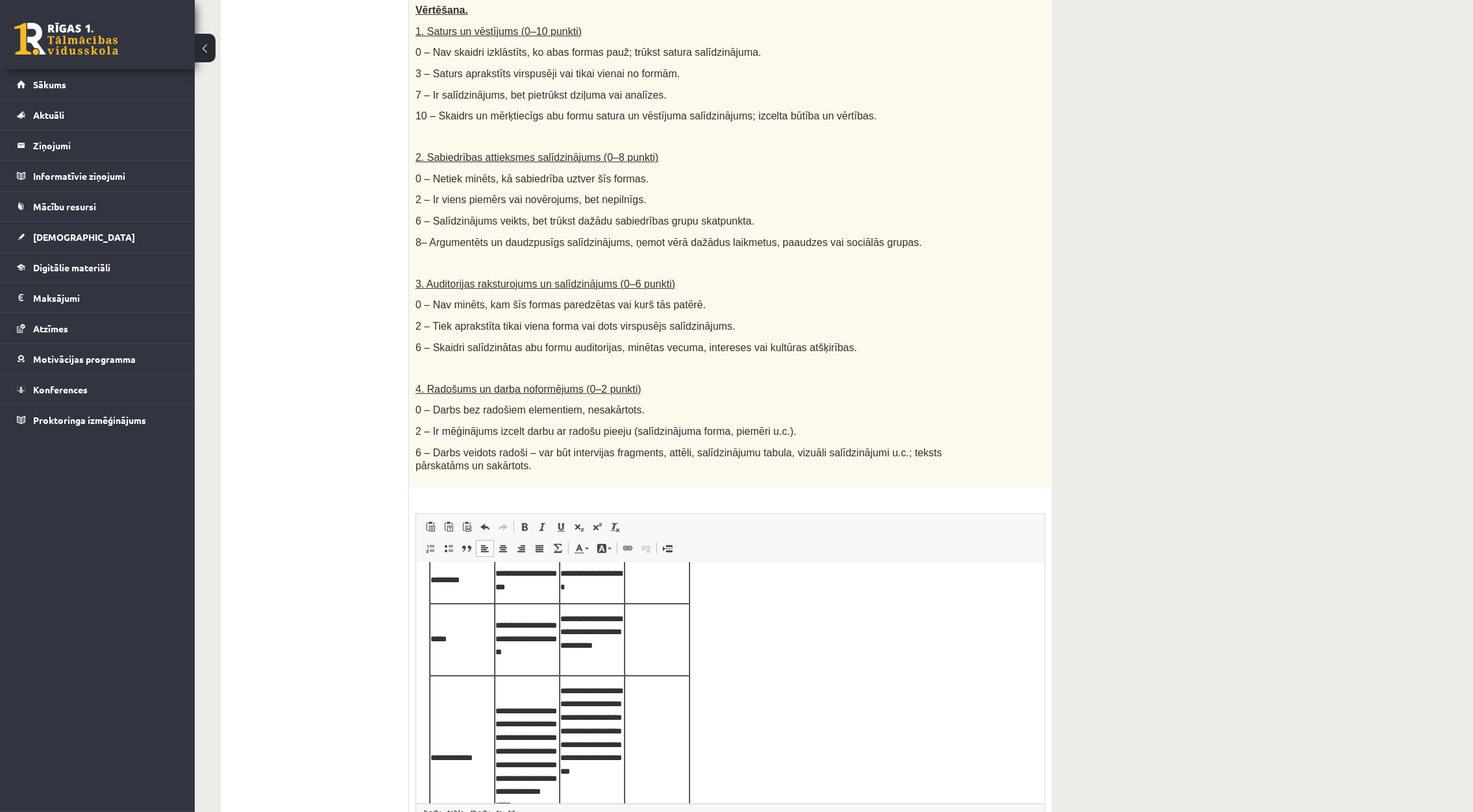
scroll to position [0, 0]
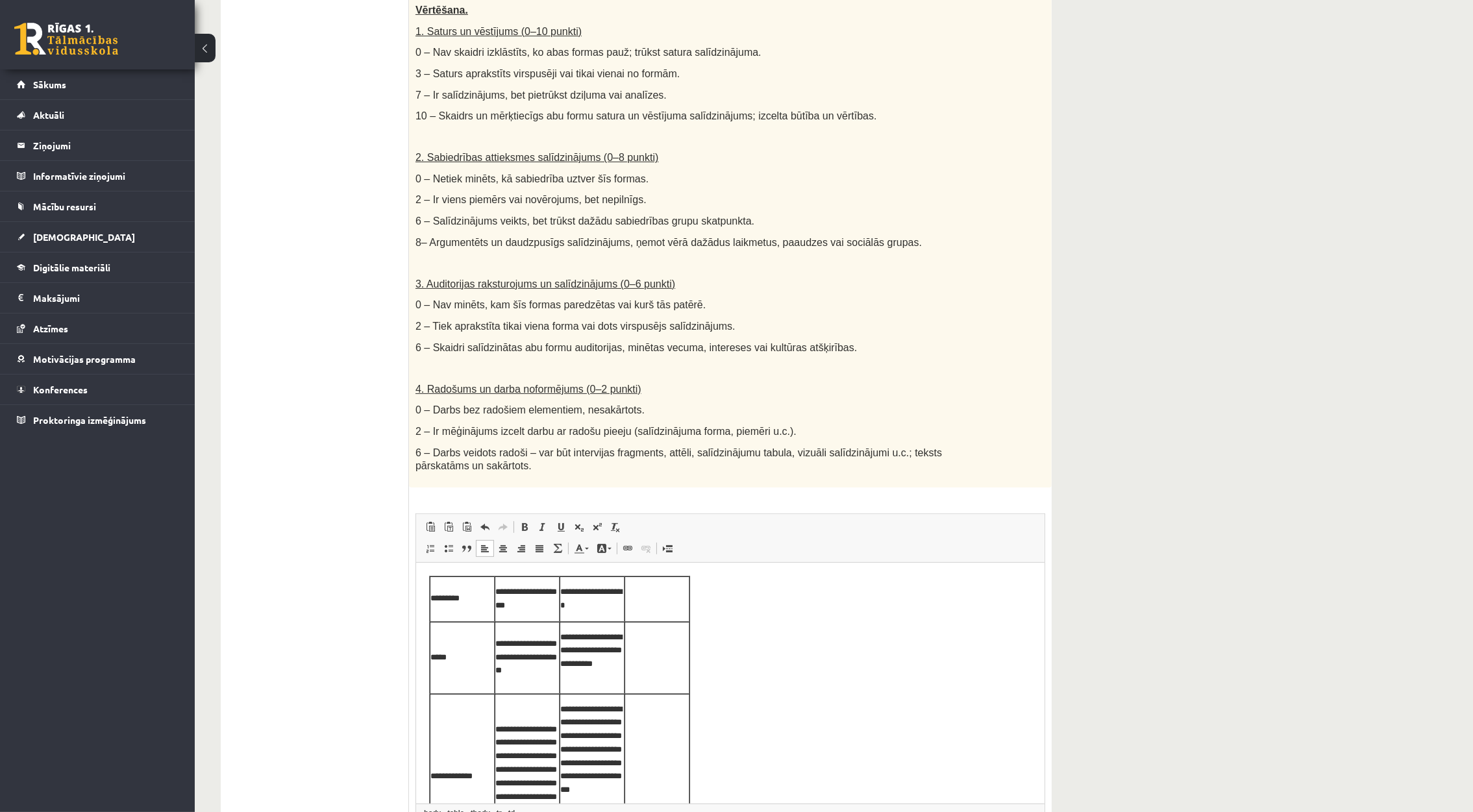
click at [554, 604] on td "**********" at bounding box center [527, 598] width 65 height 45
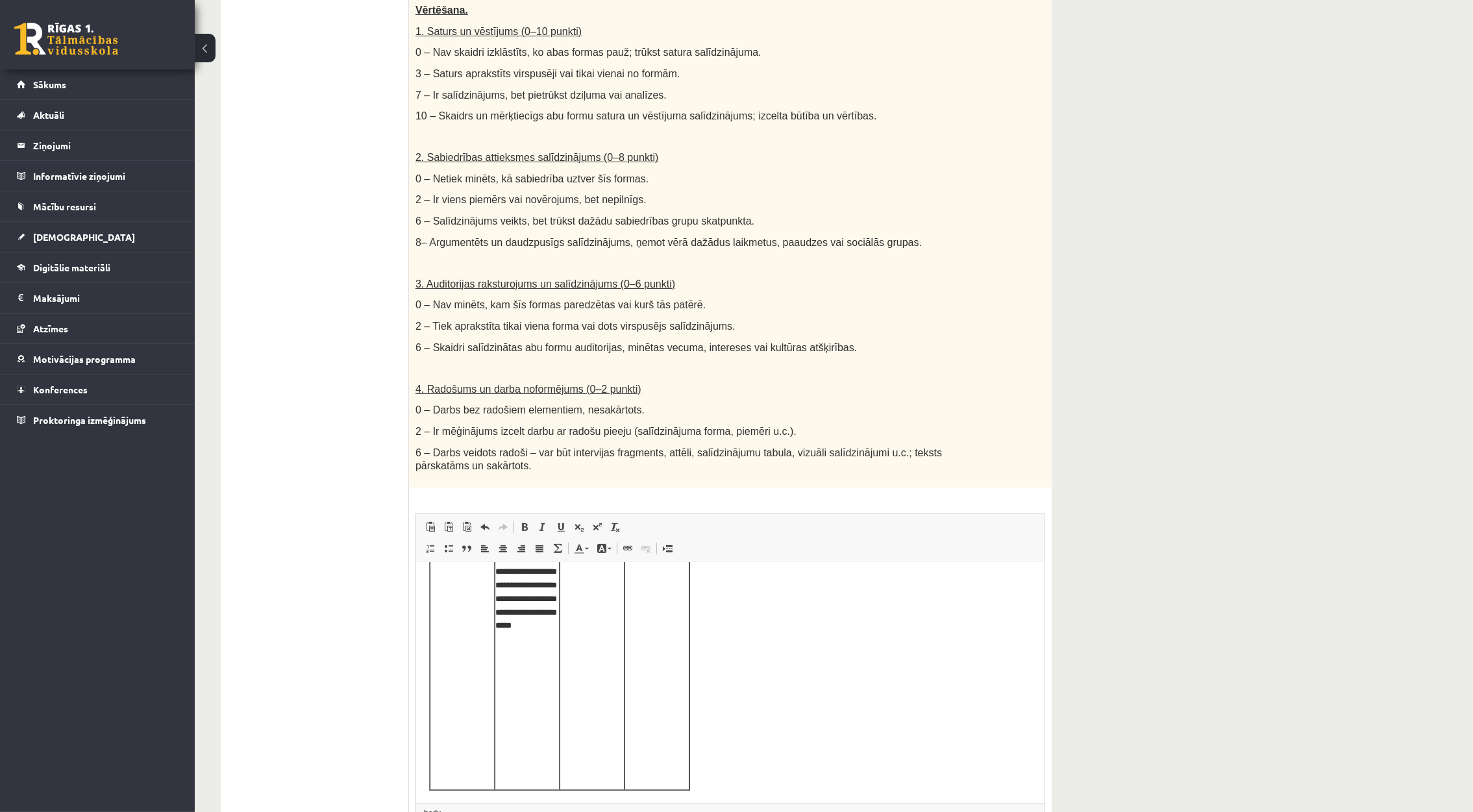
scroll to position [534, 0]
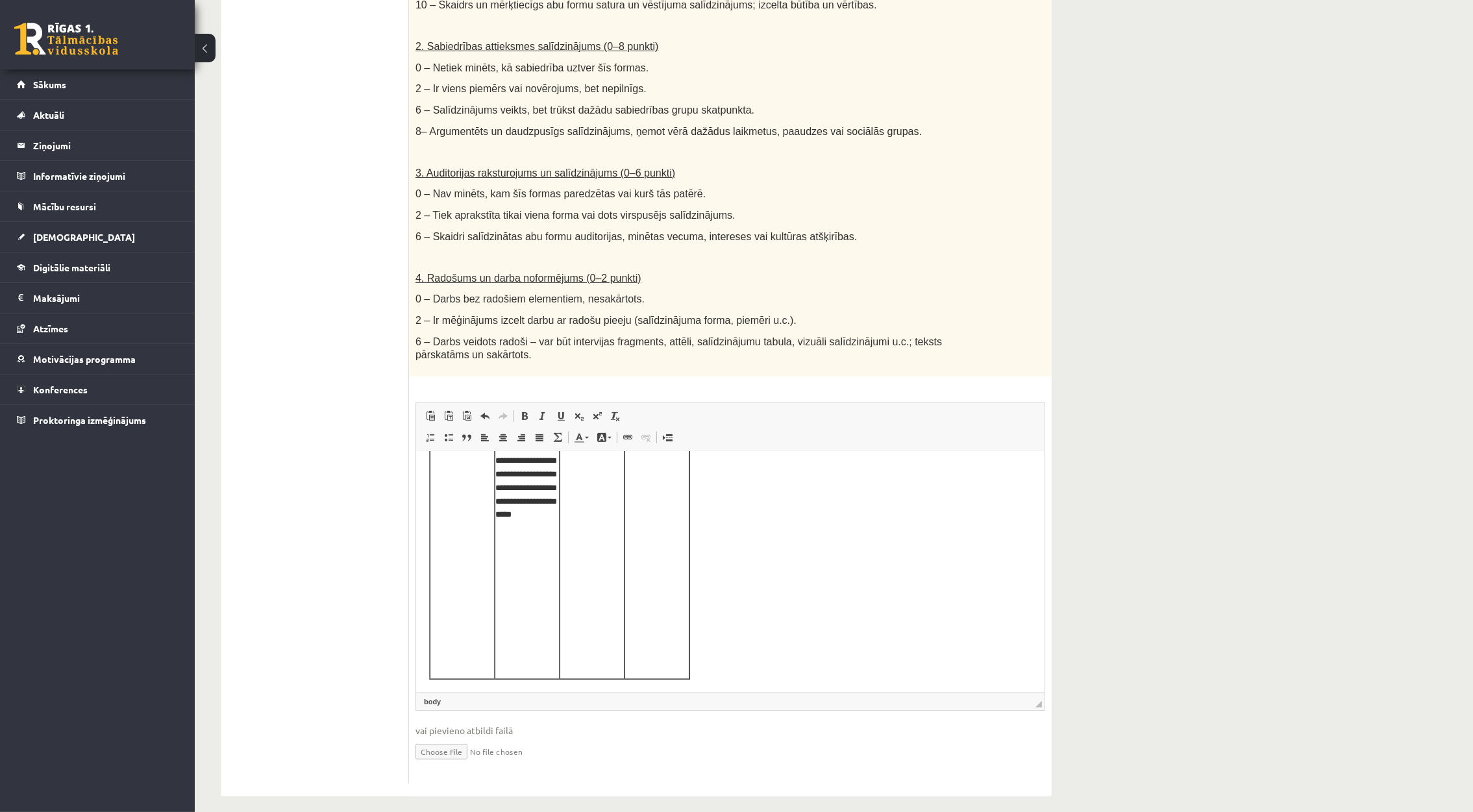
drag, startPoint x: 421, startPoint y: 472, endPoint x: 633, endPoint y: 733, distance: 336.3
click at [633, 692] on html "**********" at bounding box center [729, 228] width 628 height 927
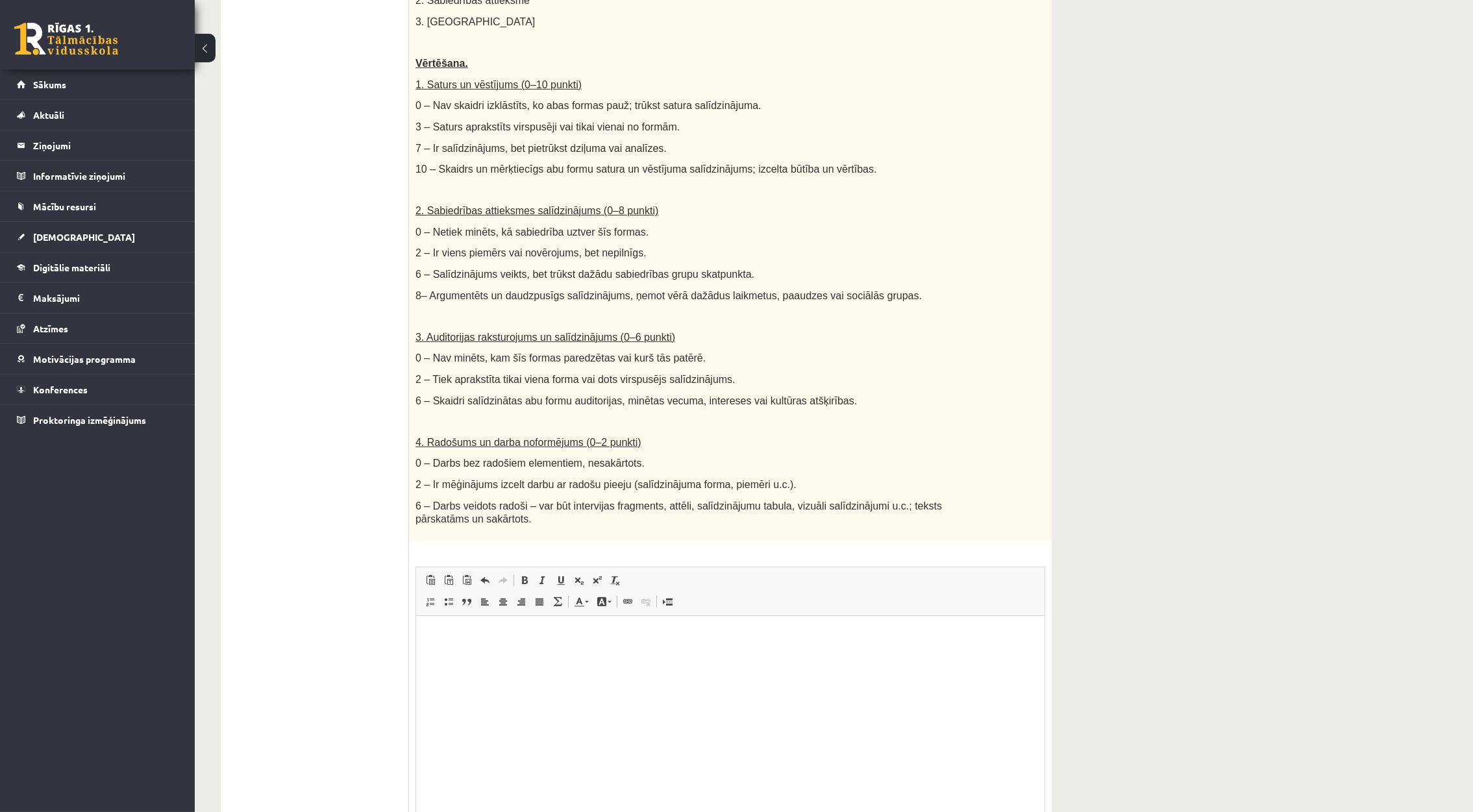
scroll to position [384, 0]
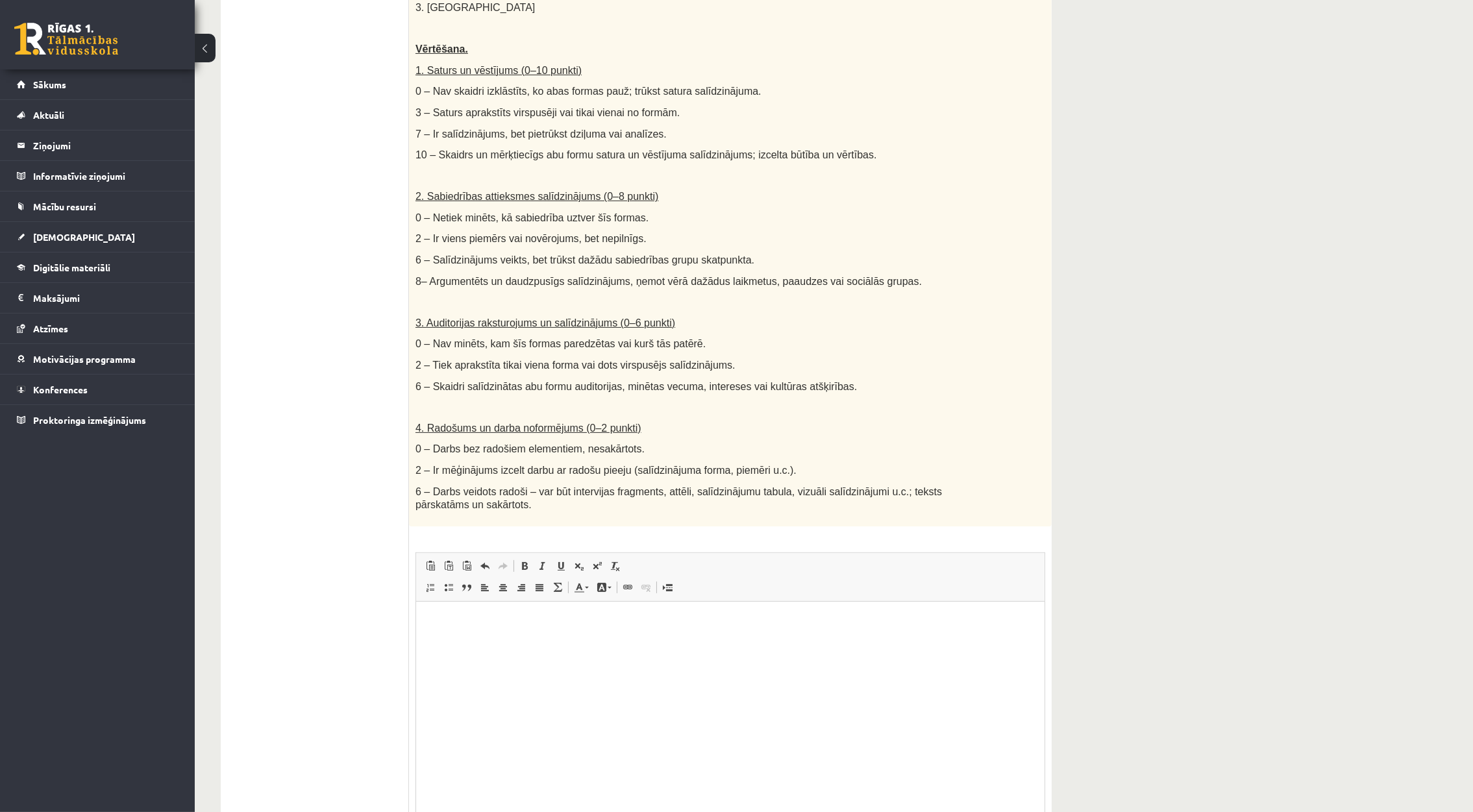
drag, startPoint x: 1485, startPoint y: 281, endPoint x: 1441, endPoint y: 484, distance: 207.7
click at [1441, 484] on div "**********" at bounding box center [834, 319] width 1278 height 1306
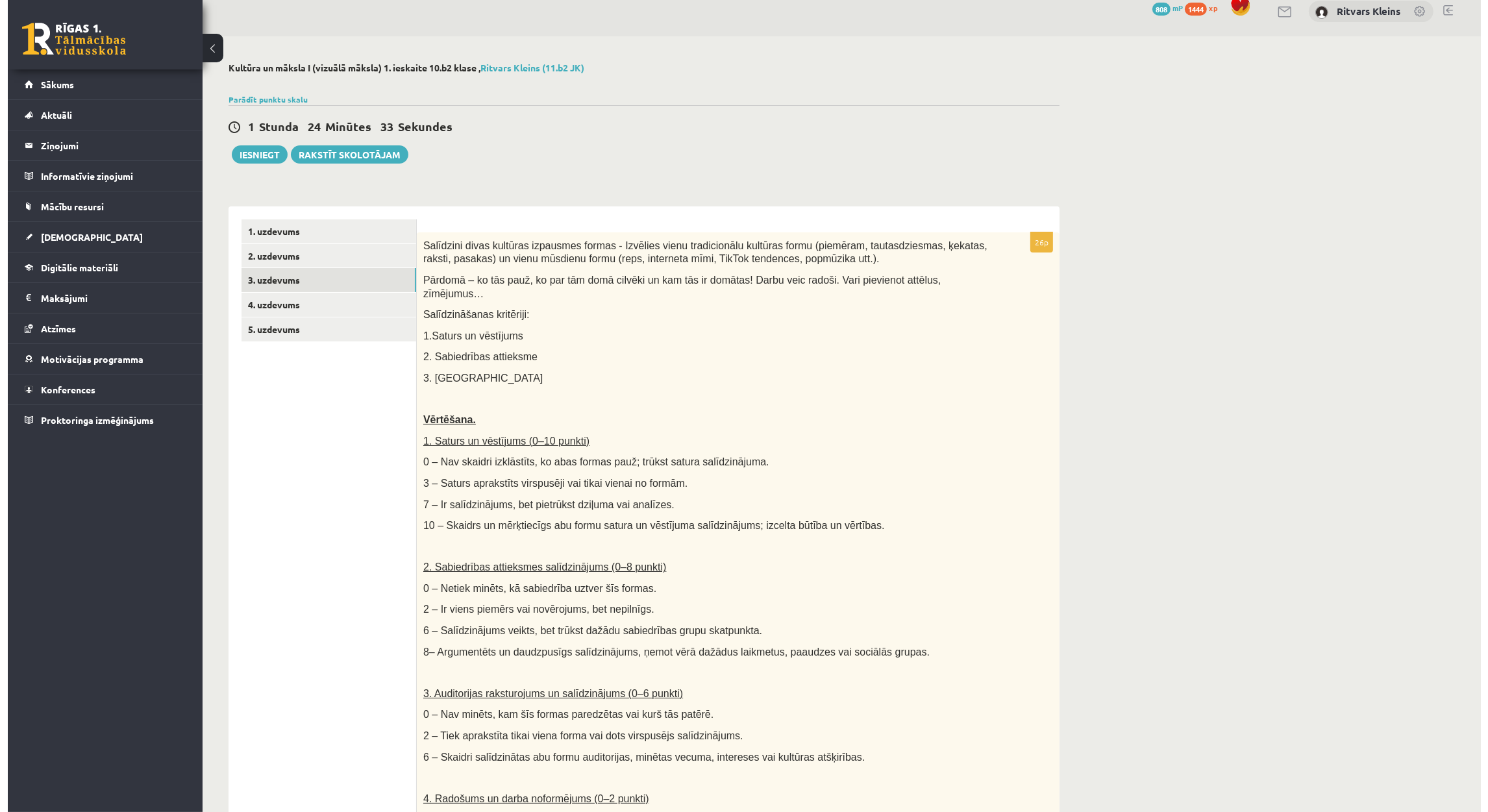
scroll to position [0, 0]
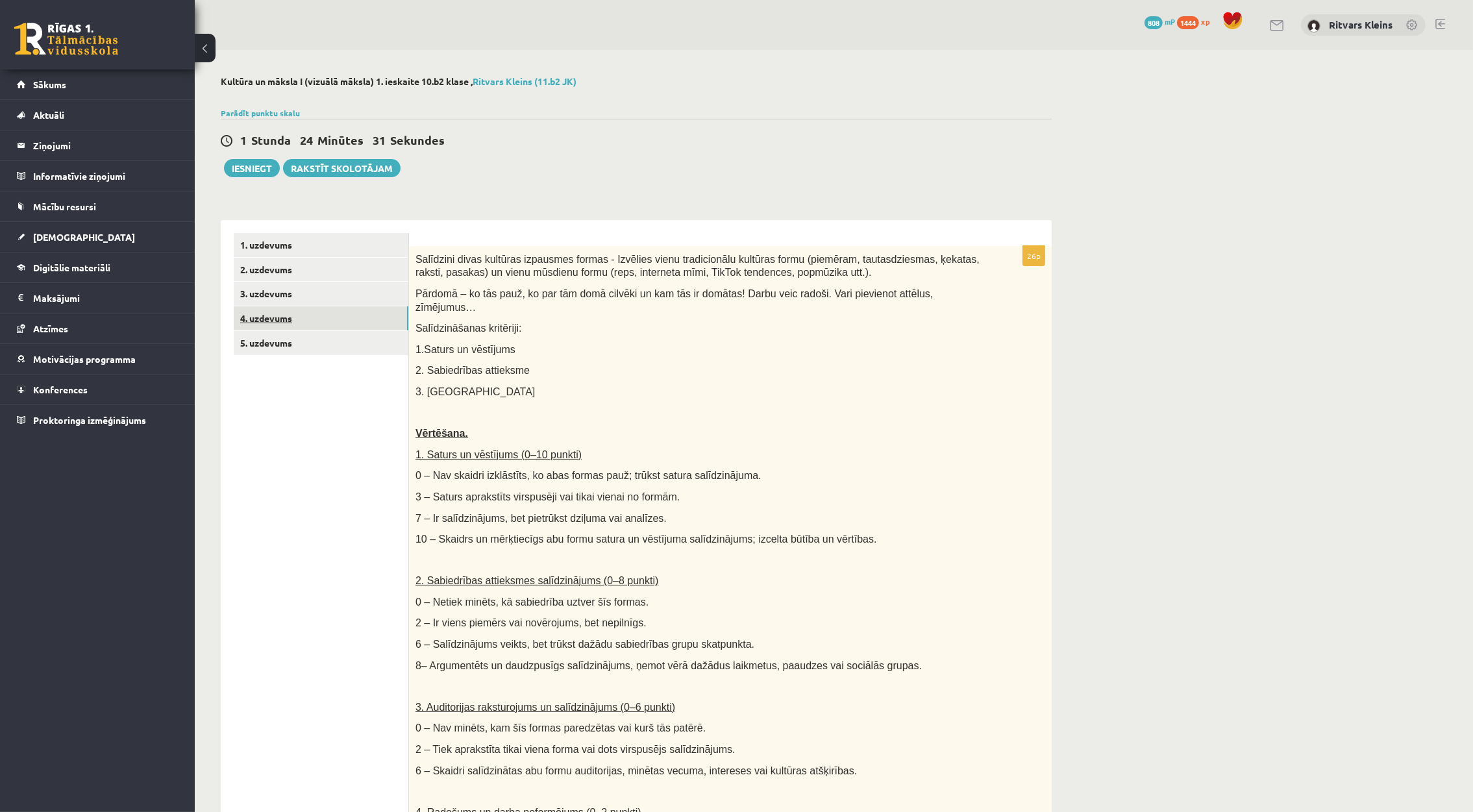
click at [243, 311] on link "4. uzdevums" at bounding box center [321, 319] width 175 height 24
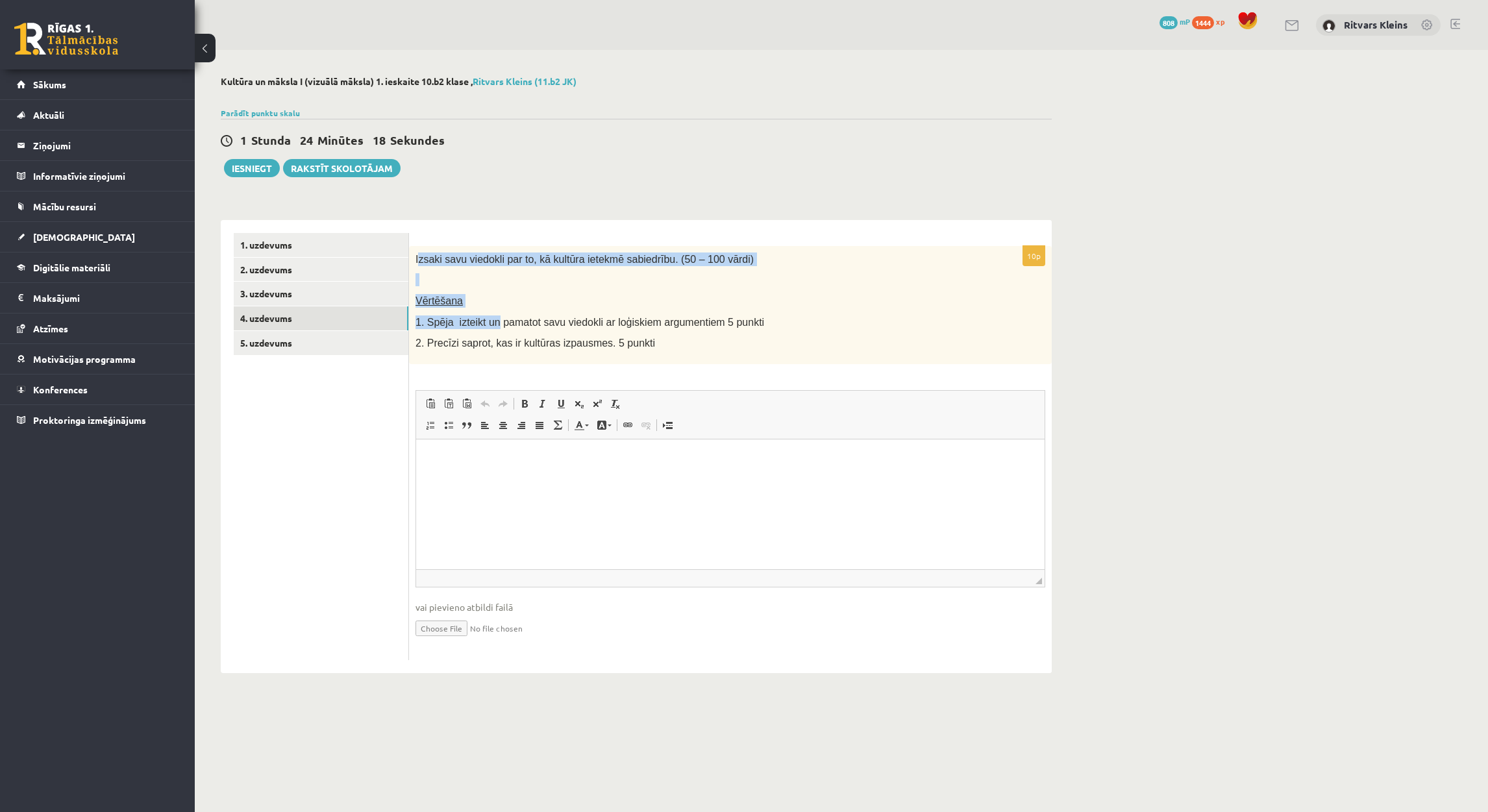
drag, startPoint x: 416, startPoint y: 261, endPoint x: 492, endPoint y: 312, distance: 91.5
click at [492, 312] on div "Izsaki savu viedokli par to, kā kultūra ietekmē sabiedrību. (50 – 100 vārdi) Vē…" at bounding box center [730, 304] width 643 height 118
drag, startPoint x: 492, startPoint y: 312, endPoint x: 642, endPoint y: 342, distance: 153.0
click at [642, 342] on p "2. Precīzi saprot, kas ir kultūras izpausmes. 5 punkti" at bounding box center [698, 342] width 565 height 14
drag, startPoint x: 642, startPoint y: 342, endPoint x: 414, endPoint y: 253, distance: 244.8
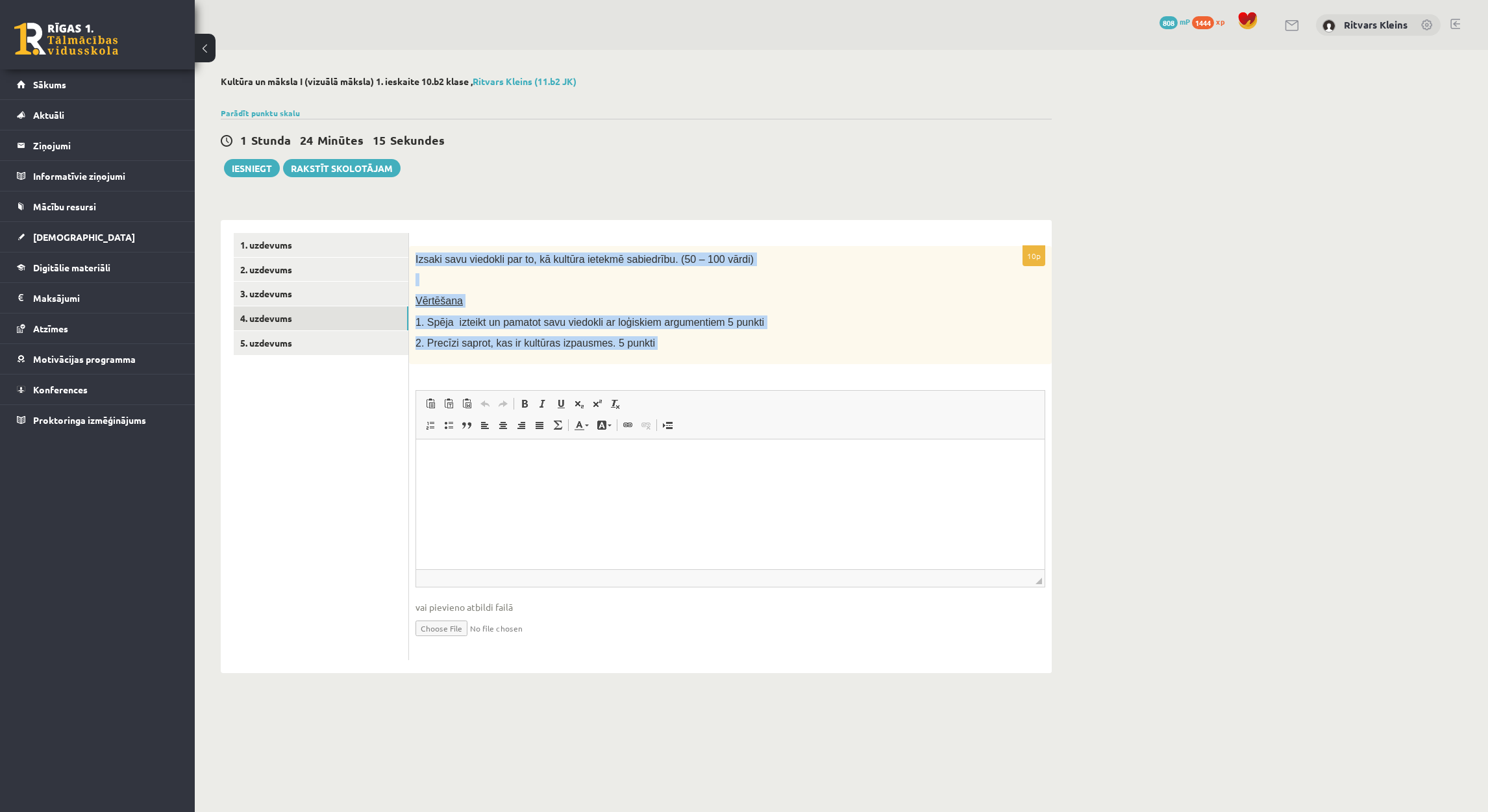
click at [414, 253] on div "Izsaki savu viedokli par to, kā kultūra ietekmē sabiedrību. (50 – 100 vārdi) Vē…" at bounding box center [730, 304] width 643 height 118
copy div "Izsaki savu viedokli par to, kā kultūra ietekmē sabiedrību. (50 – 100 vārdi) Vē…"
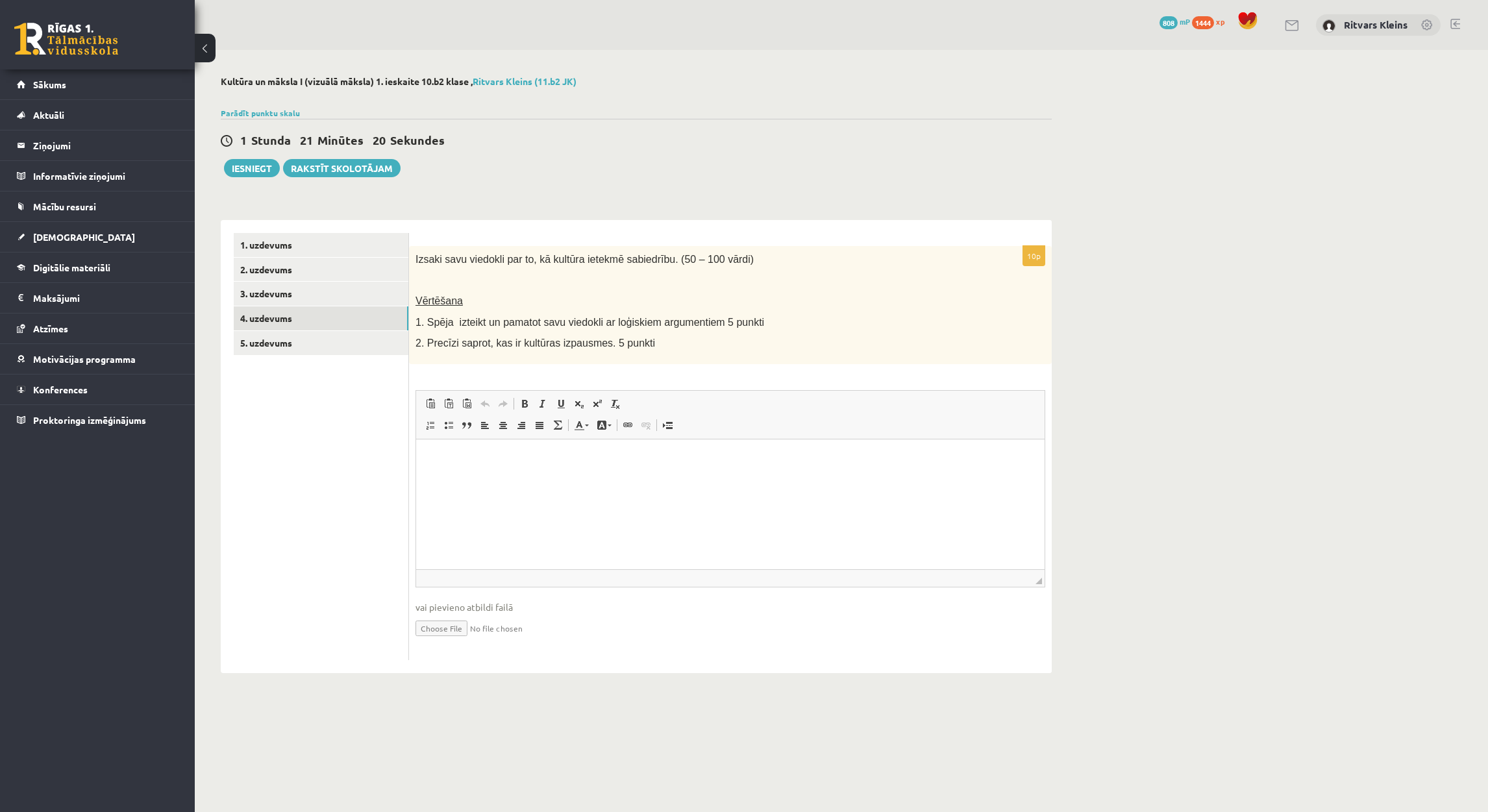
click at [490, 478] on html at bounding box center [730, 458] width 628 height 39
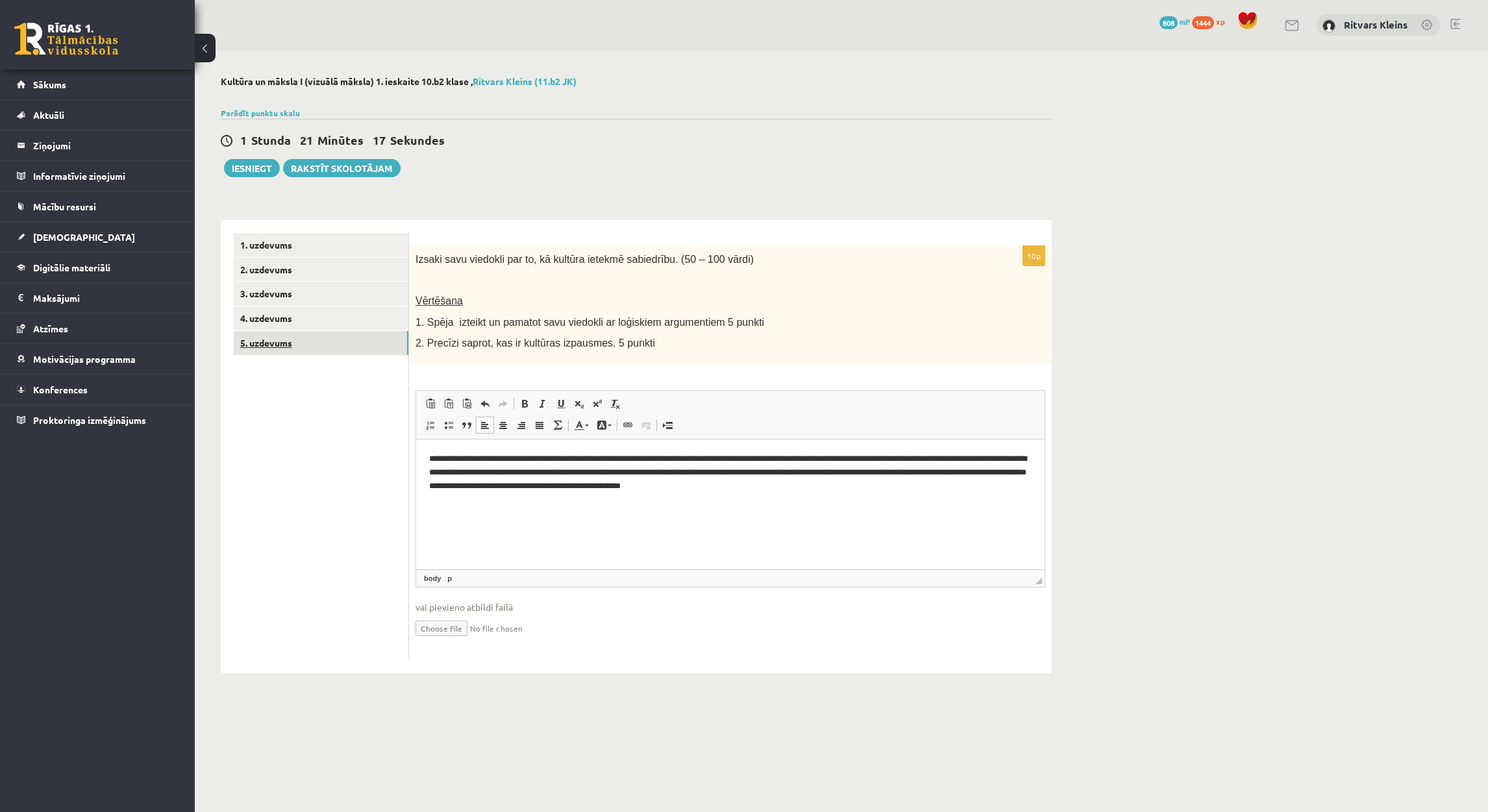
click at [269, 353] on link "5. uzdevums" at bounding box center [321, 343] width 175 height 24
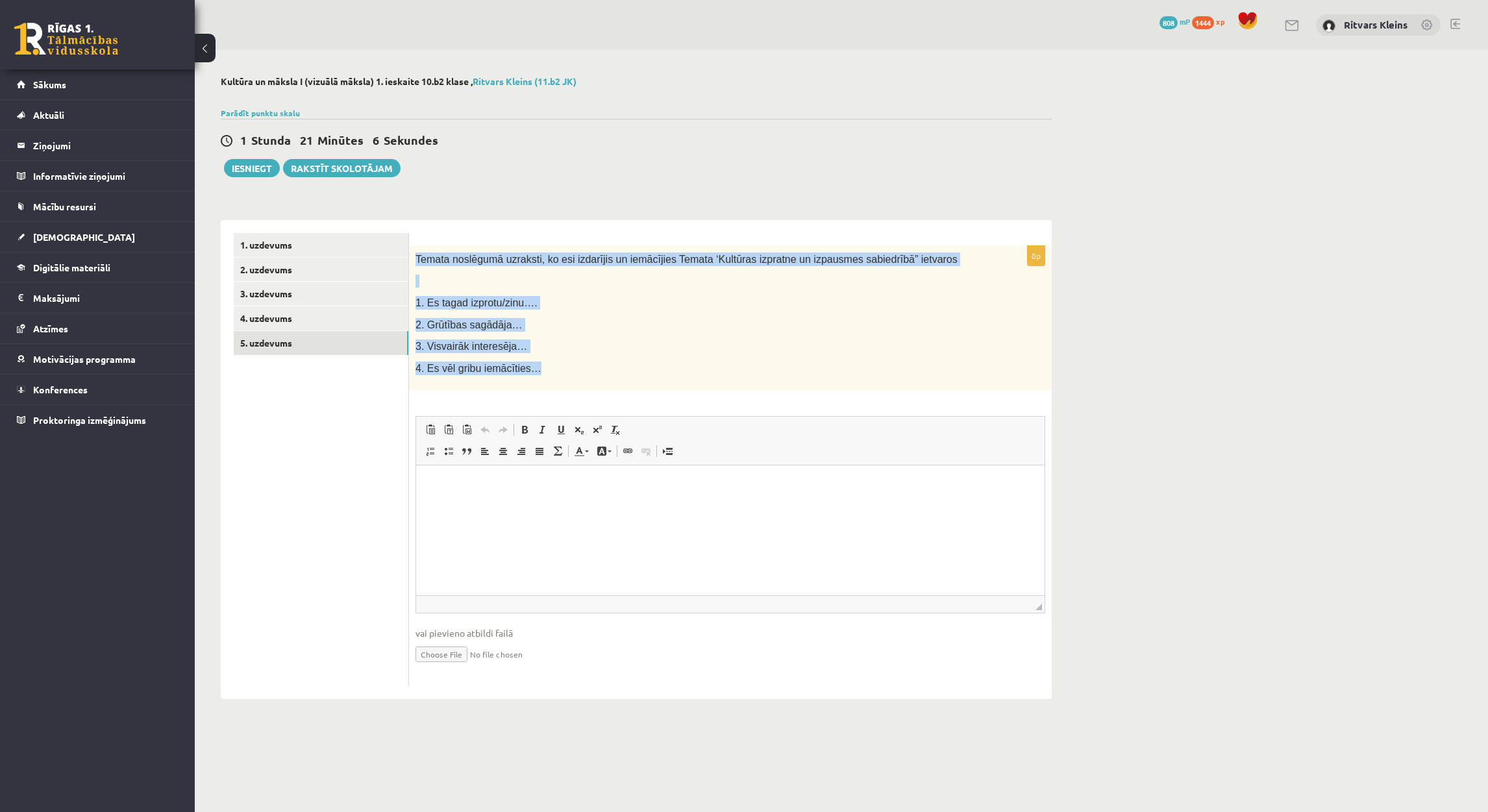
drag, startPoint x: 527, startPoint y: 372, endPoint x: 415, endPoint y: 262, distance: 157.0
click at [415, 262] on div "Temata noslēgumā uzraksti, ko esi izdarījis un iemācījies Temata ‘Kultūras izpr…" at bounding box center [730, 318] width 643 height 145
copy div "Temata noslēgumā uzraksti, ko esi izdarījis un iemācījies Temata ‘Kultūras izpr…"
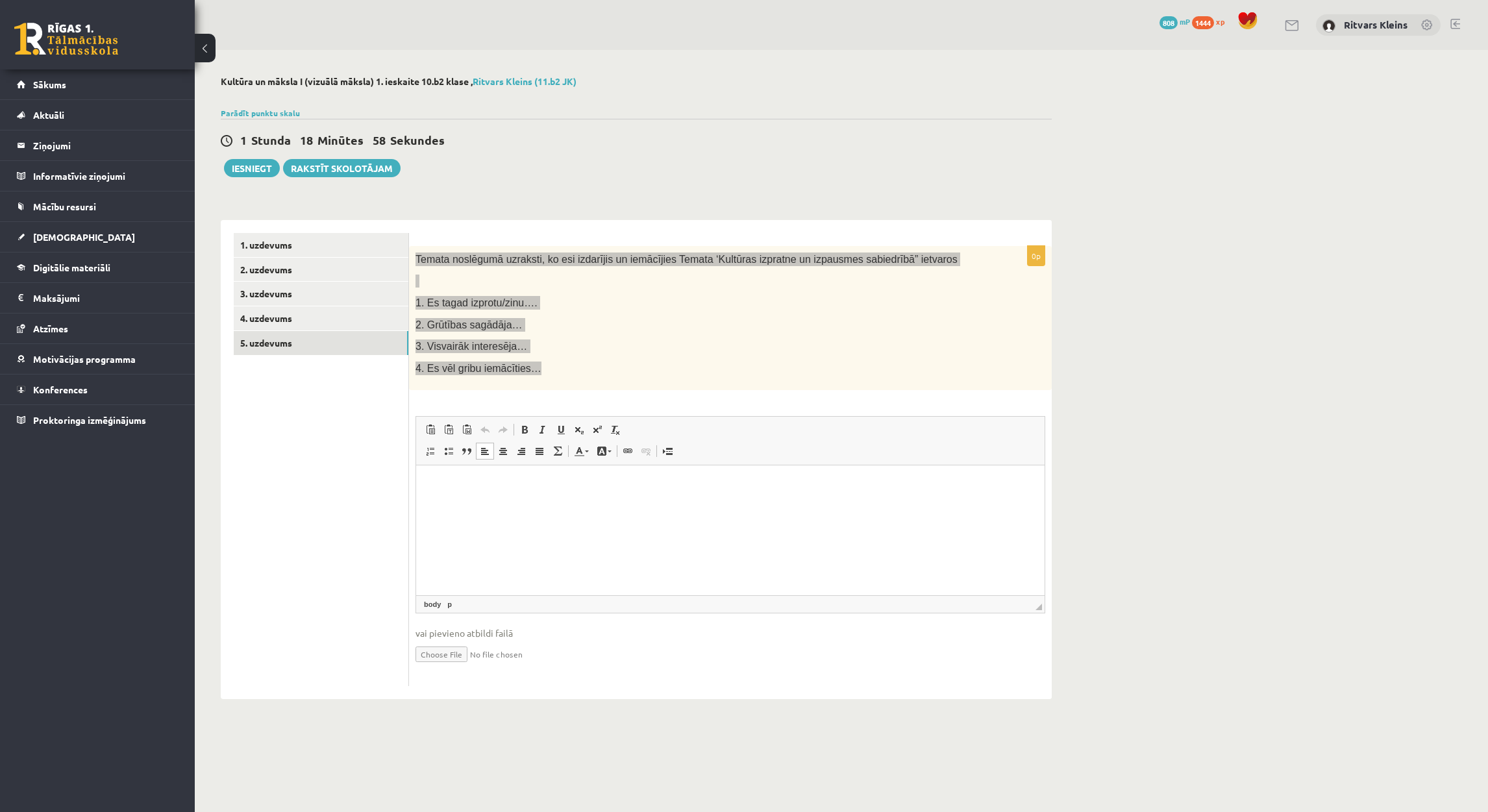
click at [560, 505] on html at bounding box center [730, 485] width 628 height 39
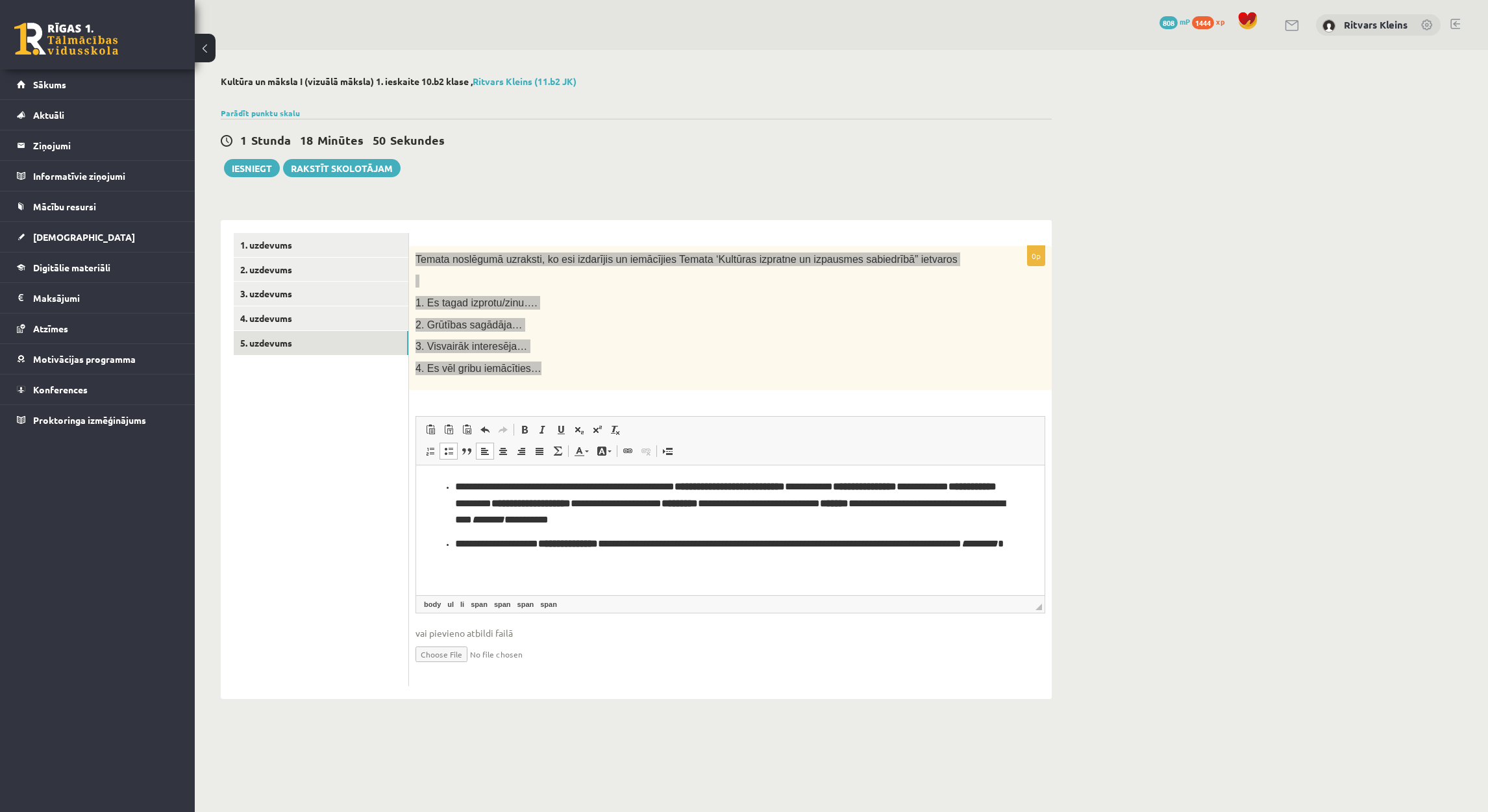
click at [455, 487] on span "**********" at bounding box center [729, 503] width 549 height 43
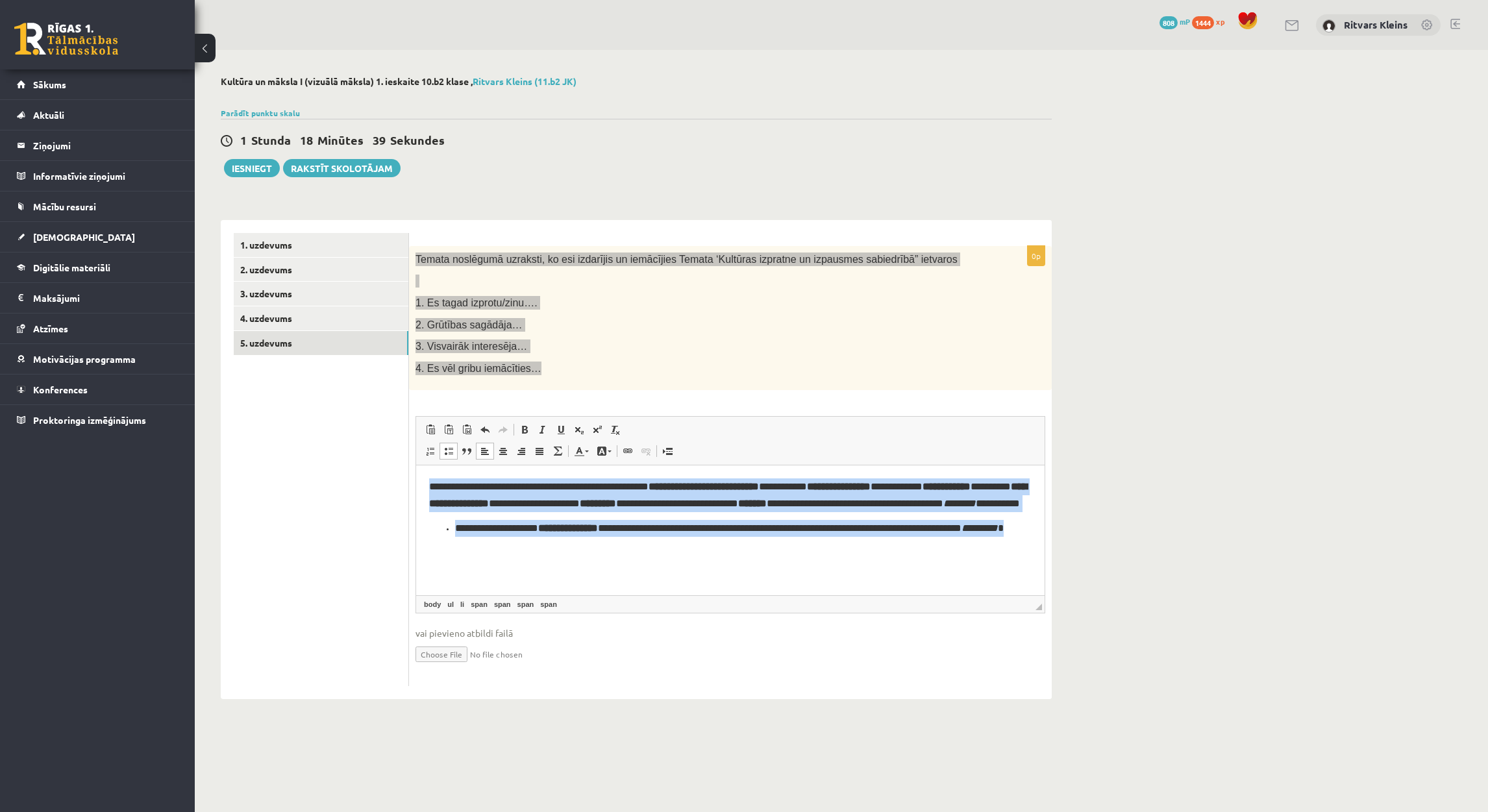
drag, startPoint x: 594, startPoint y: 587, endPoint x: 334, endPoint y: 459, distance: 289.8
click at [416, 465] on html "**********" at bounding box center [730, 508] width 628 height 84
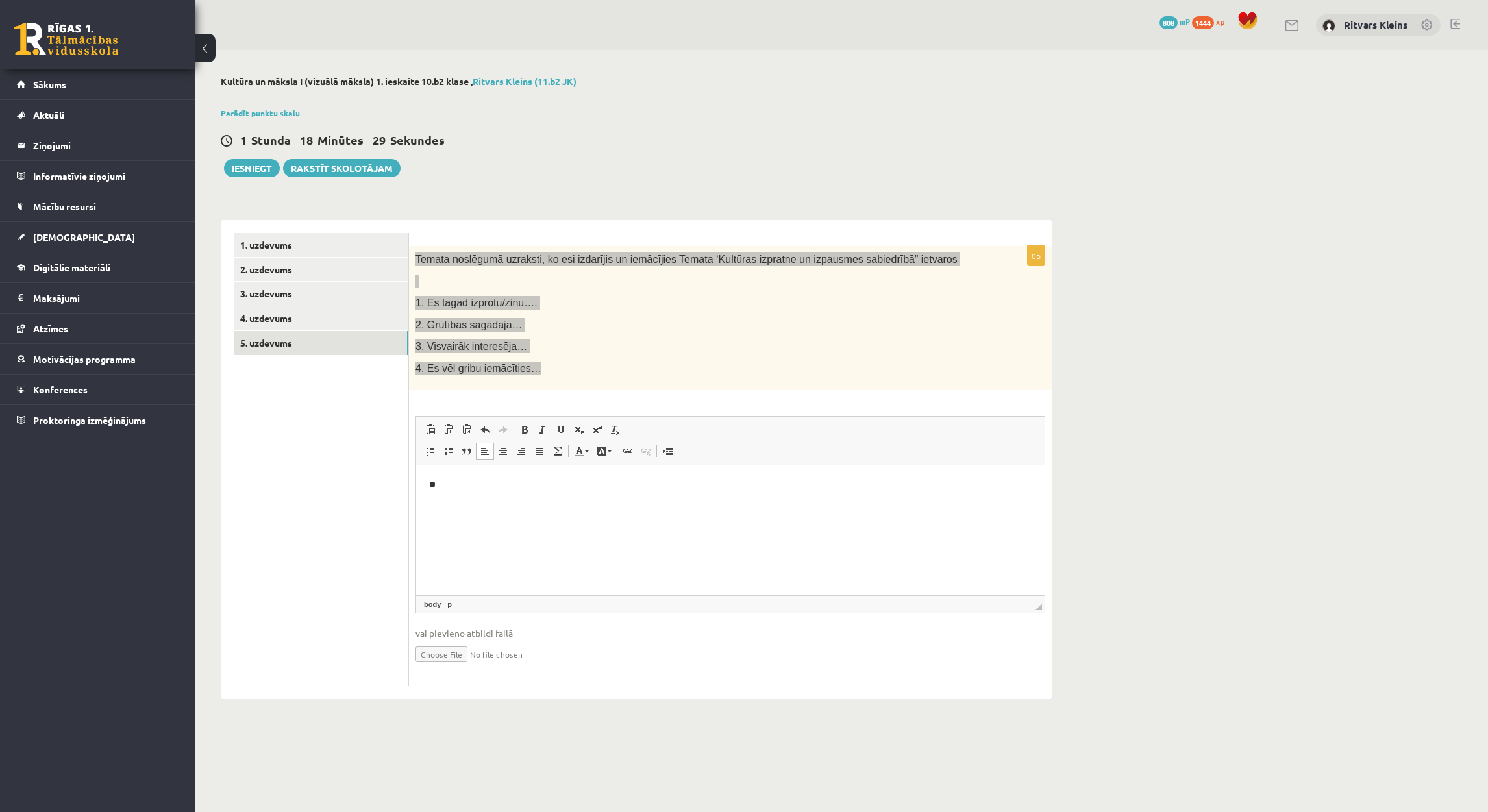
click at [532, 501] on html "**" at bounding box center [730, 485] width 628 height 39
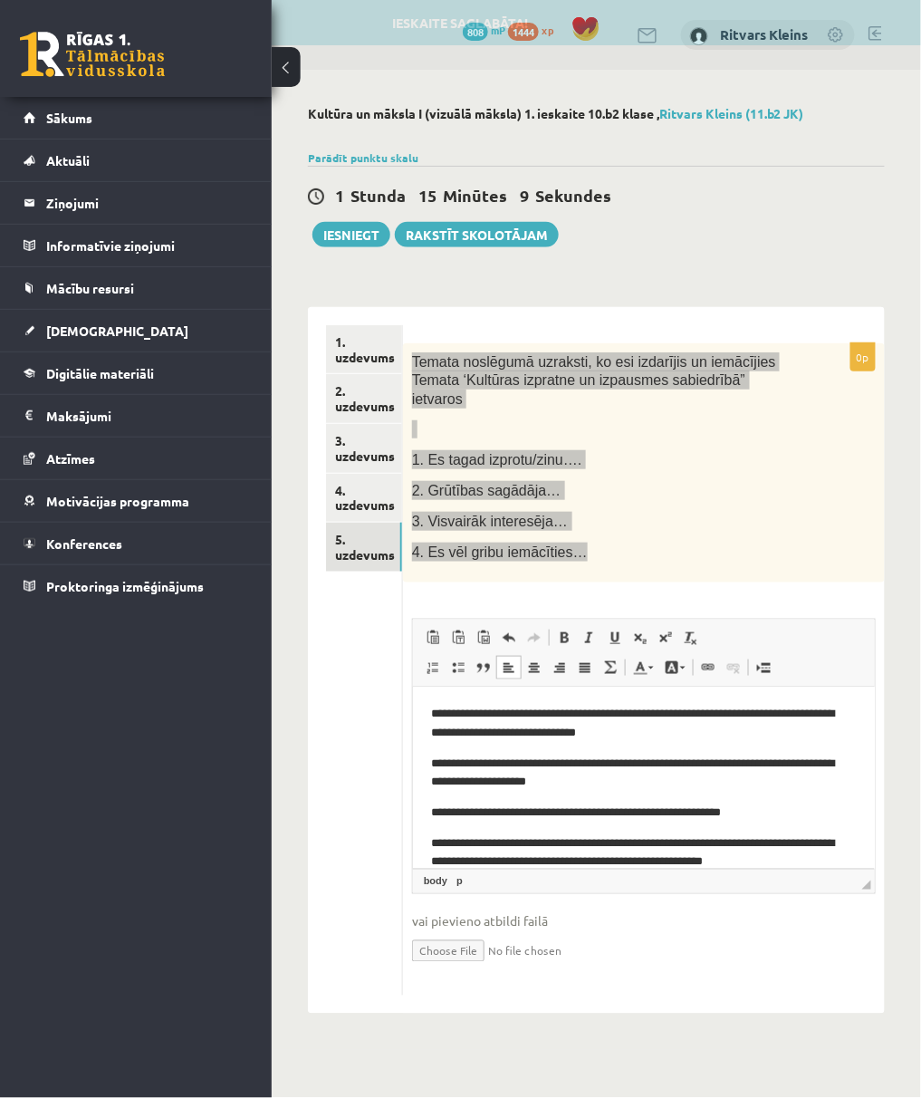
scroll to position [19, 0]
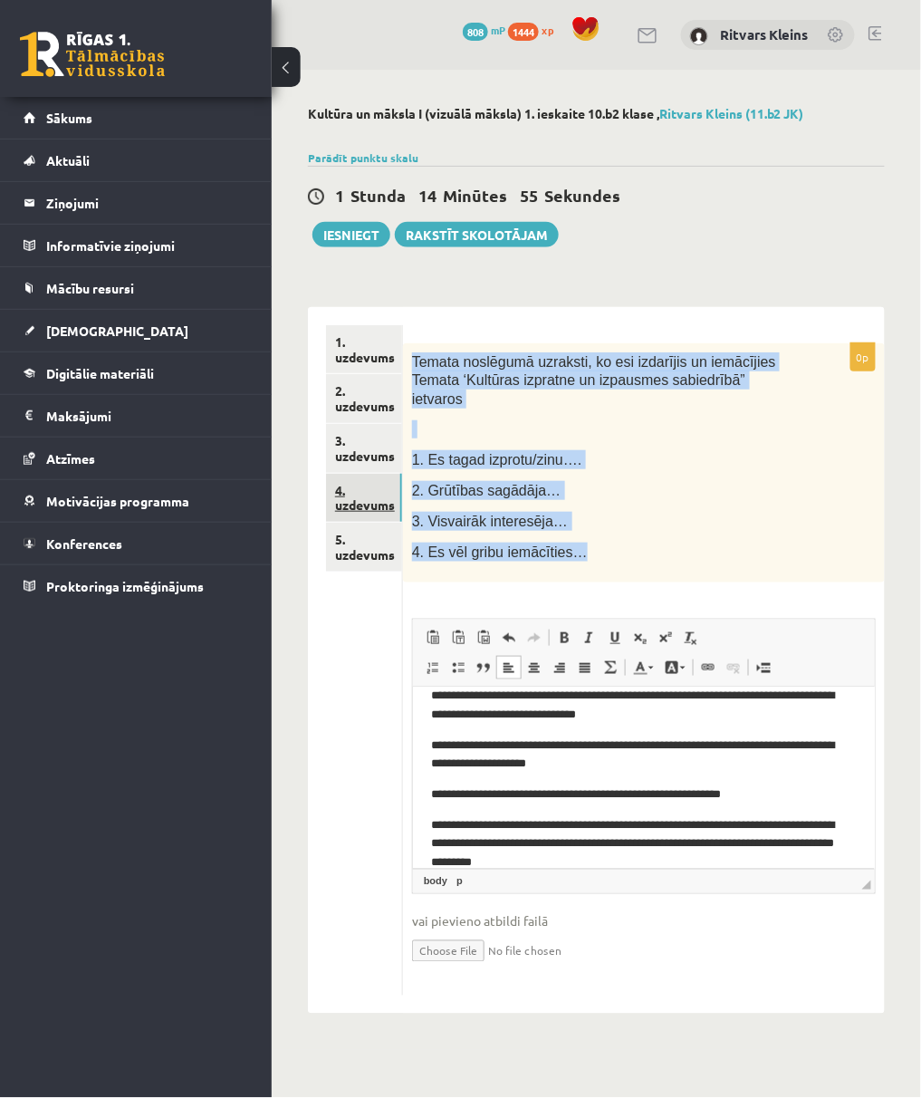
click at [361, 499] on link "4. uzdevums" at bounding box center [364, 498] width 76 height 49
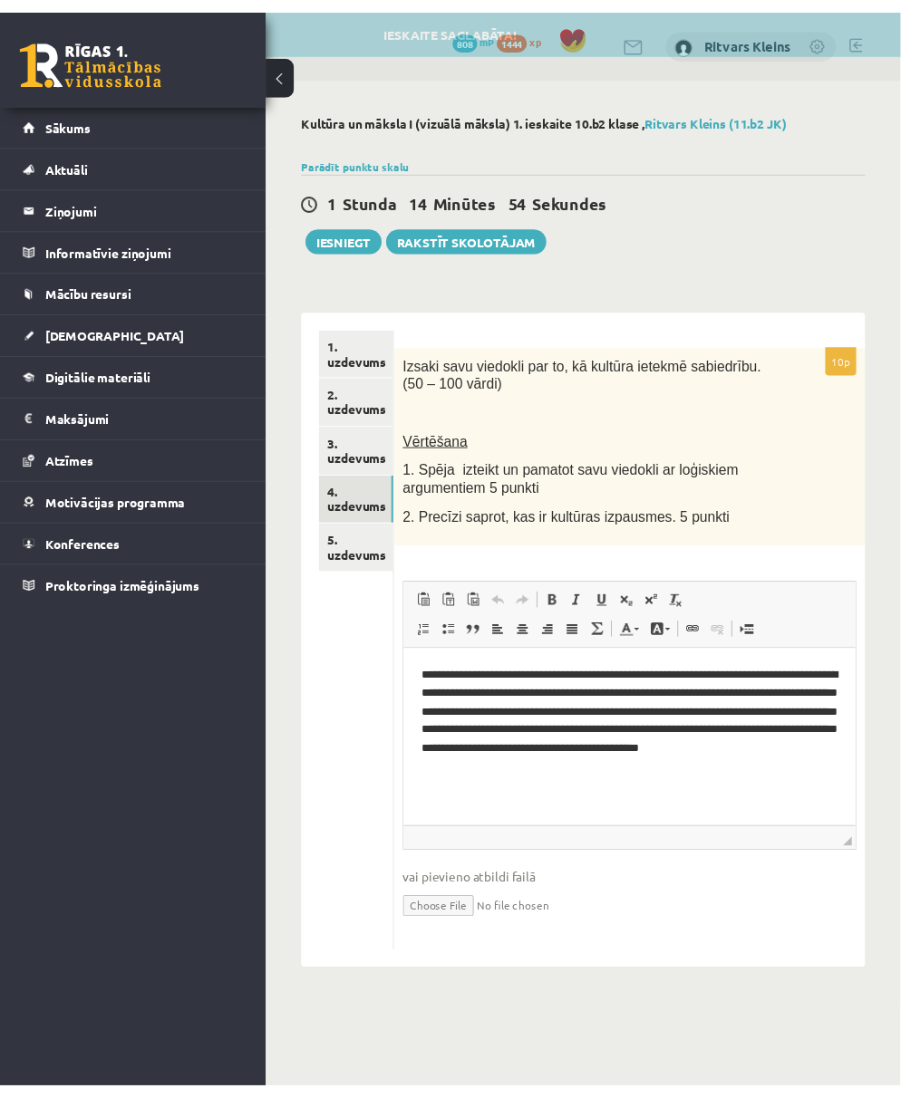
scroll to position [0, 0]
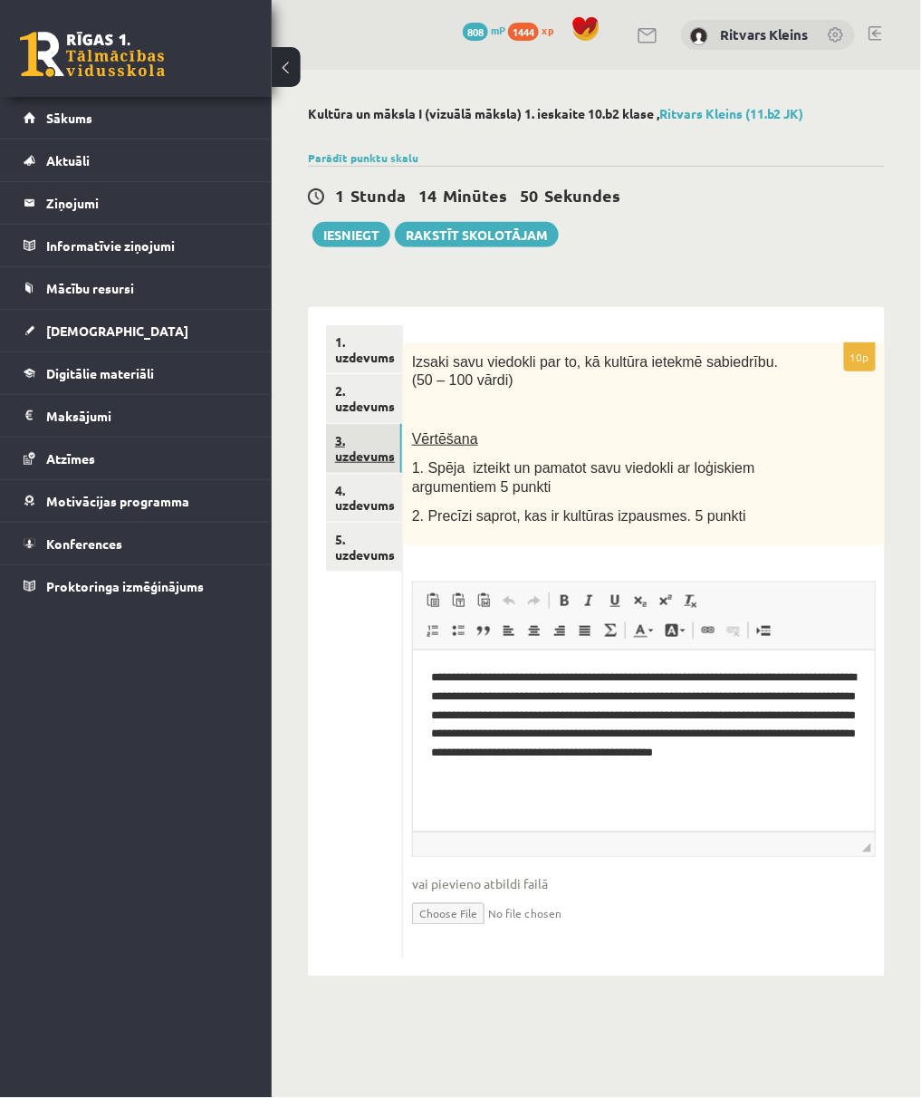
click at [349, 453] on link "3. uzdevums" at bounding box center [364, 448] width 76 height 49
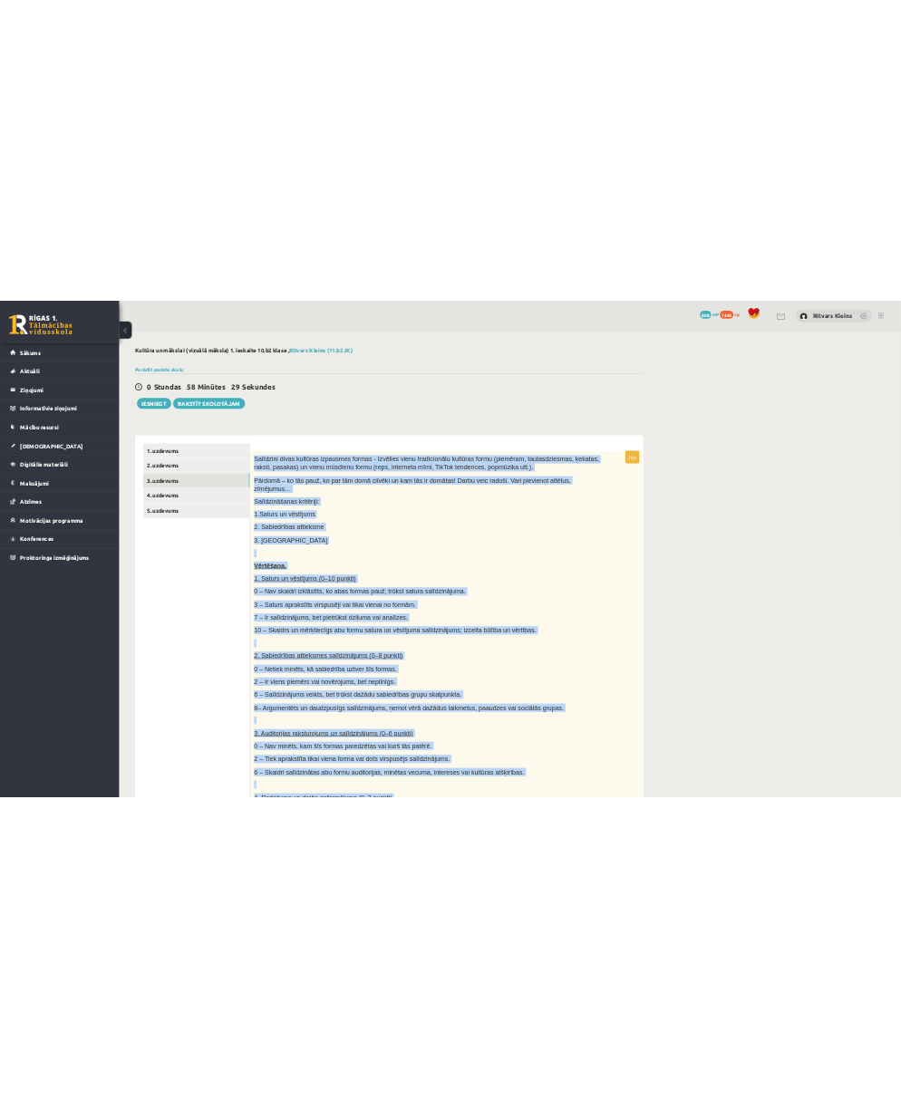
scroll to position [591, 0]
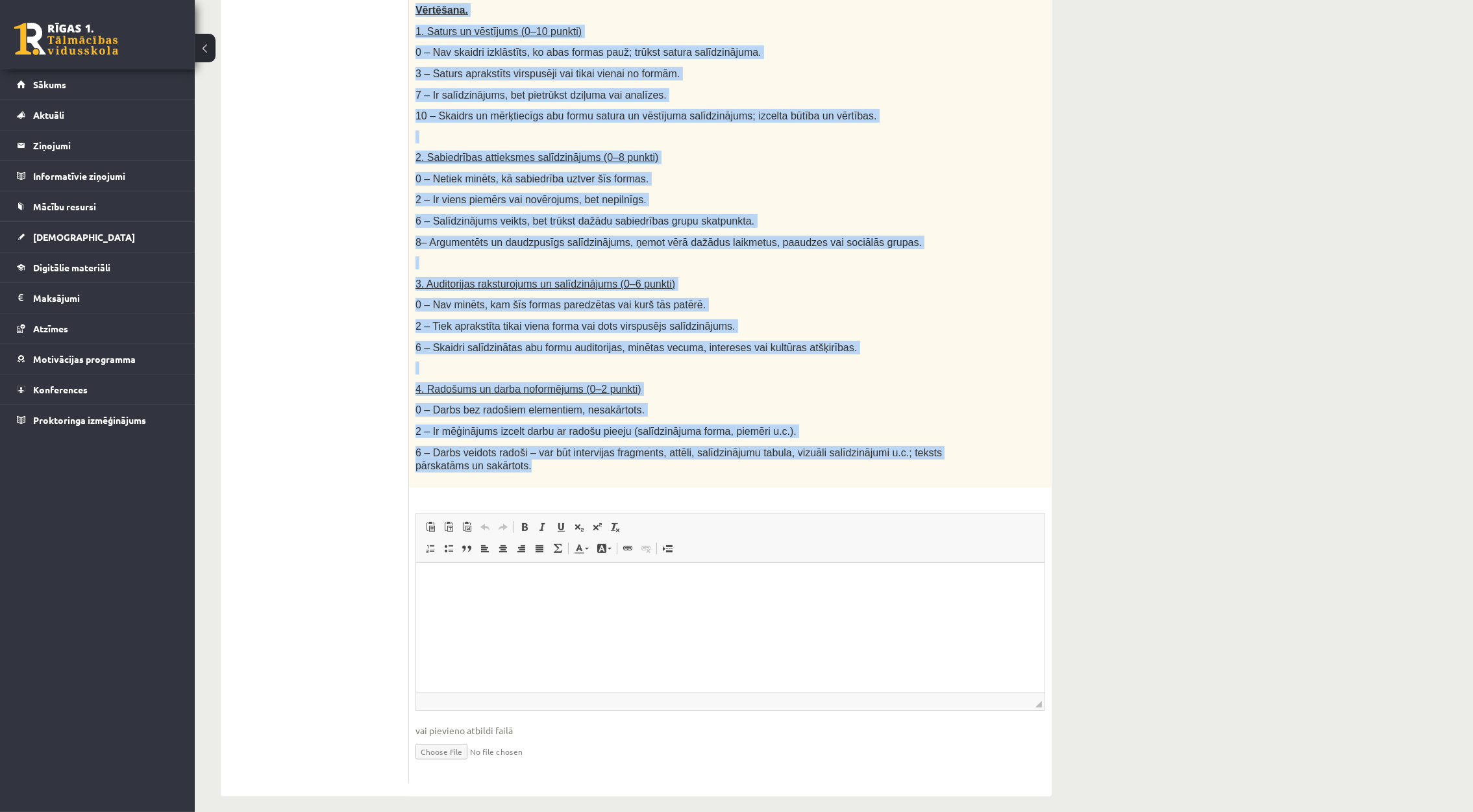
drag, startPoint x: 415, startPoint y: 259, endPoint x: 779, endPoint y: 466, distance: 418.7
click at [779, 466] on div "Salīdzini divas kultūras izpausmes formas - Izvēlies vienu tradicionālu kultūra…" at bounding box center [730, 155] width 643 height 664
copy div "Salīdzini divas kultūras izpausmes formas - Izvēlies vienu tradicionālu kultūra…"
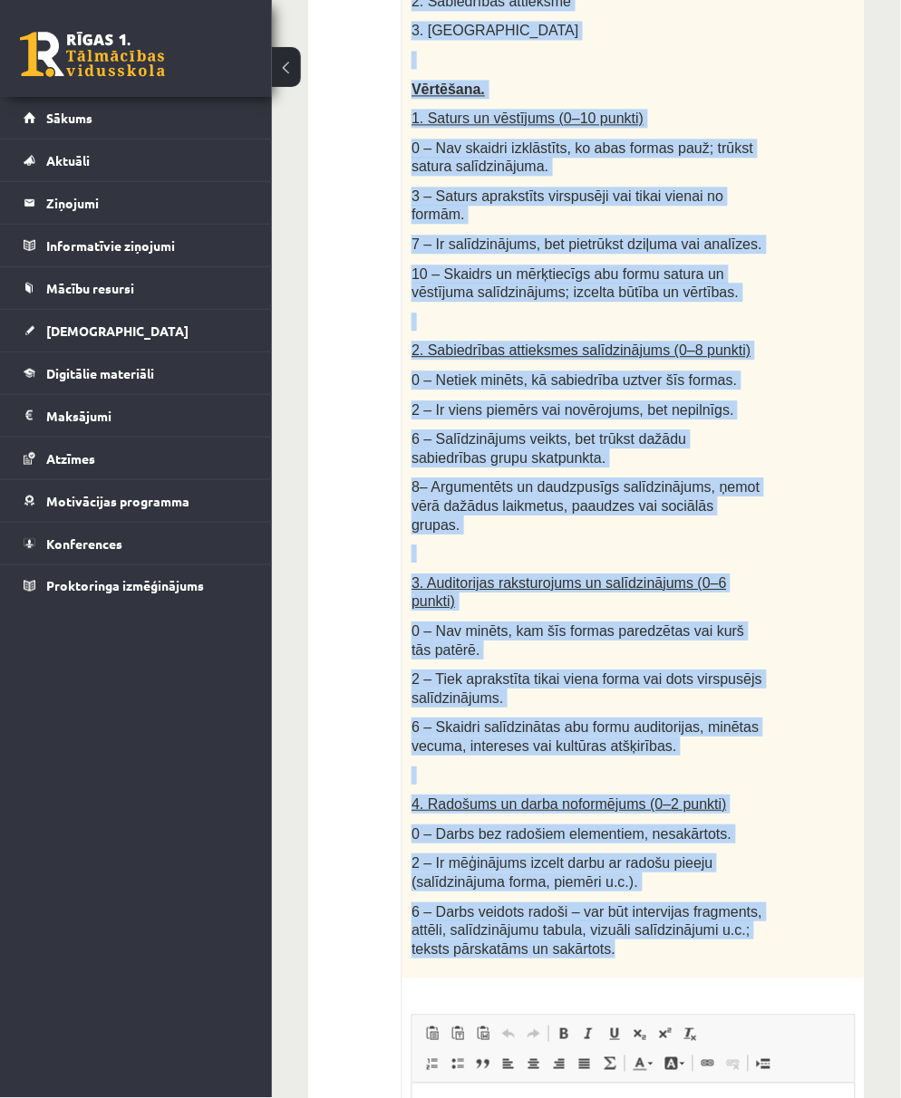
click at [362, 274] on ul "1. uzdevums 2. uzdevums 3. uzdevums 4. uzdevums 5. uzdevums" at bounding box center [364, 564] width 76 height 1658
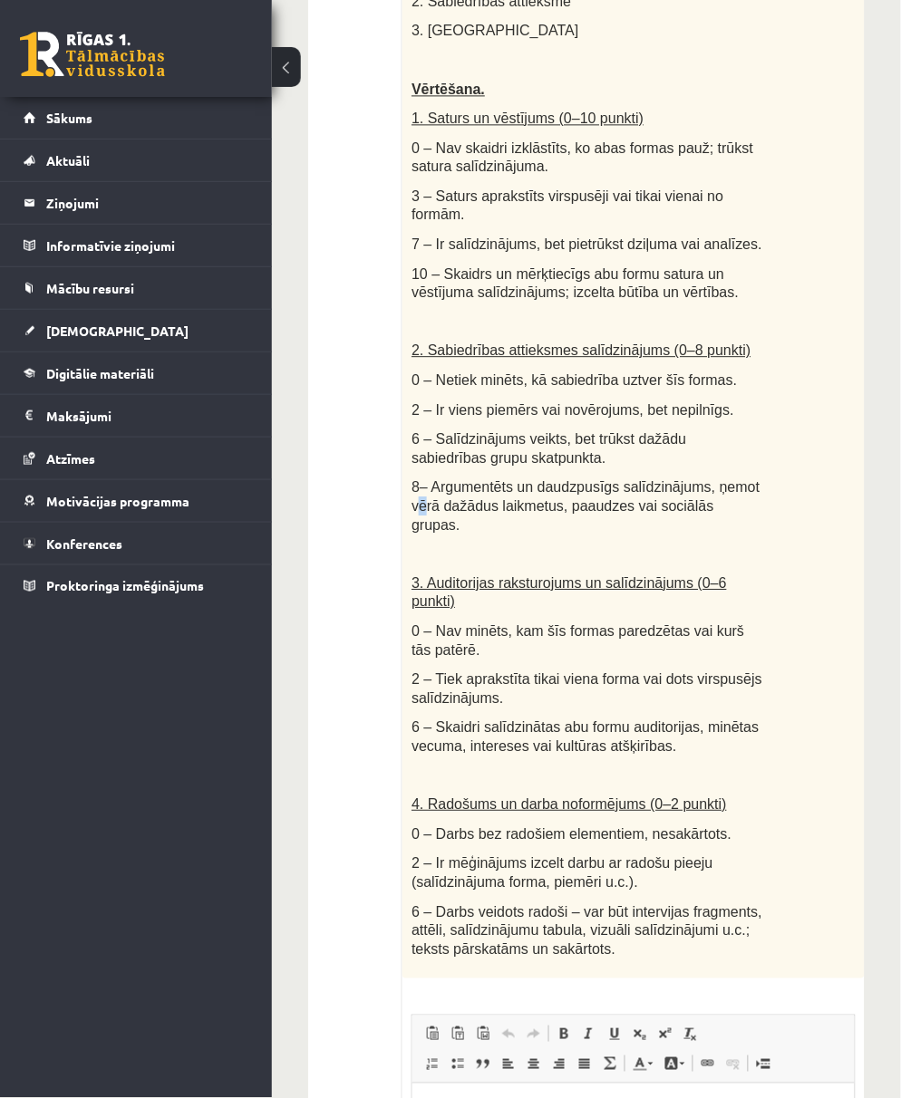
drag, startPoint x: 362, startPoint y: 274, endPoint x: 741, endPoint y: 450, distance: 417.9
click at [741, 479] on span "8– Argumentēts un daudzpusīgs salīdzinājums, ņemot vērā dažādus laikmetus, paau…" at bounding box center [585, 505] width 348 height 53
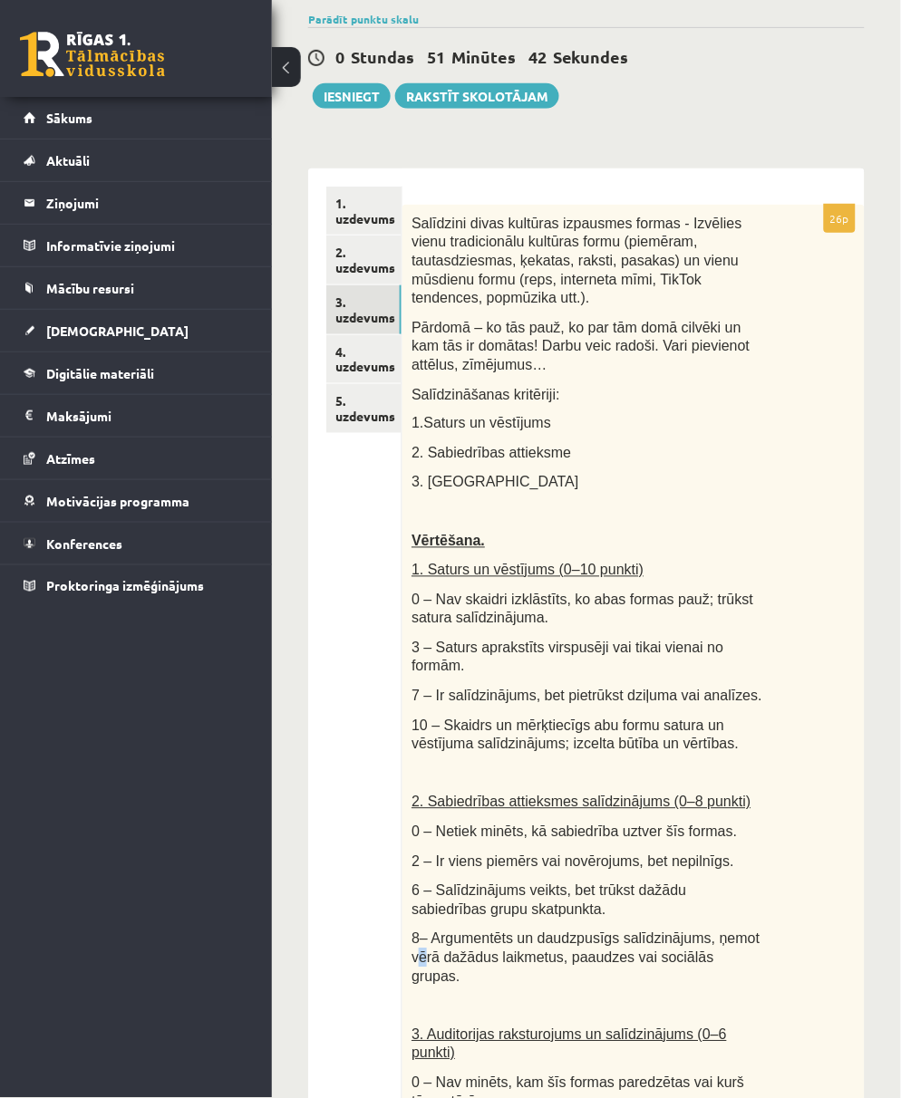
scroll to position [183, 0]
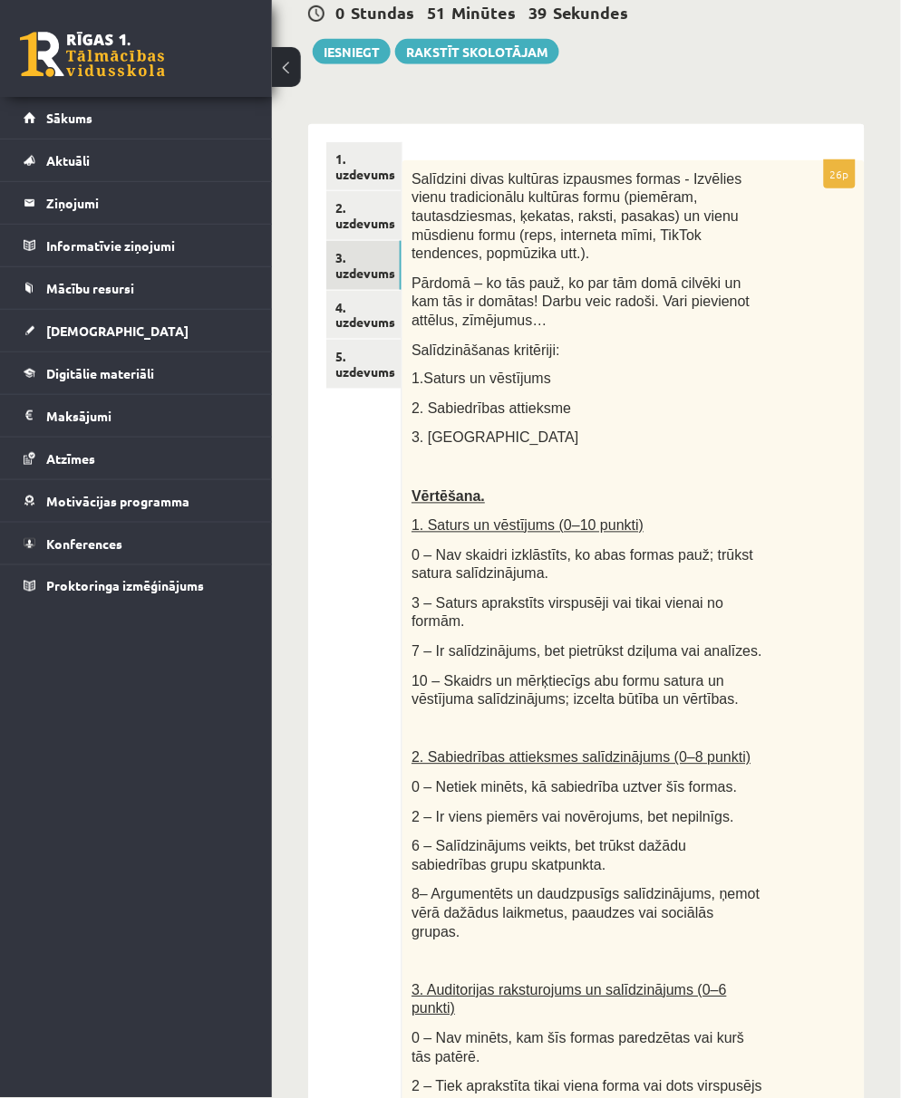
drag, startPoint x: 434, startPoint y: 497, endPoint x: 528, endPoint y: 353, distance: 172.2
click at [528, 371] on span "1.Saturs un vēstījums" at bounding box center [481, 378] width 140 height 15
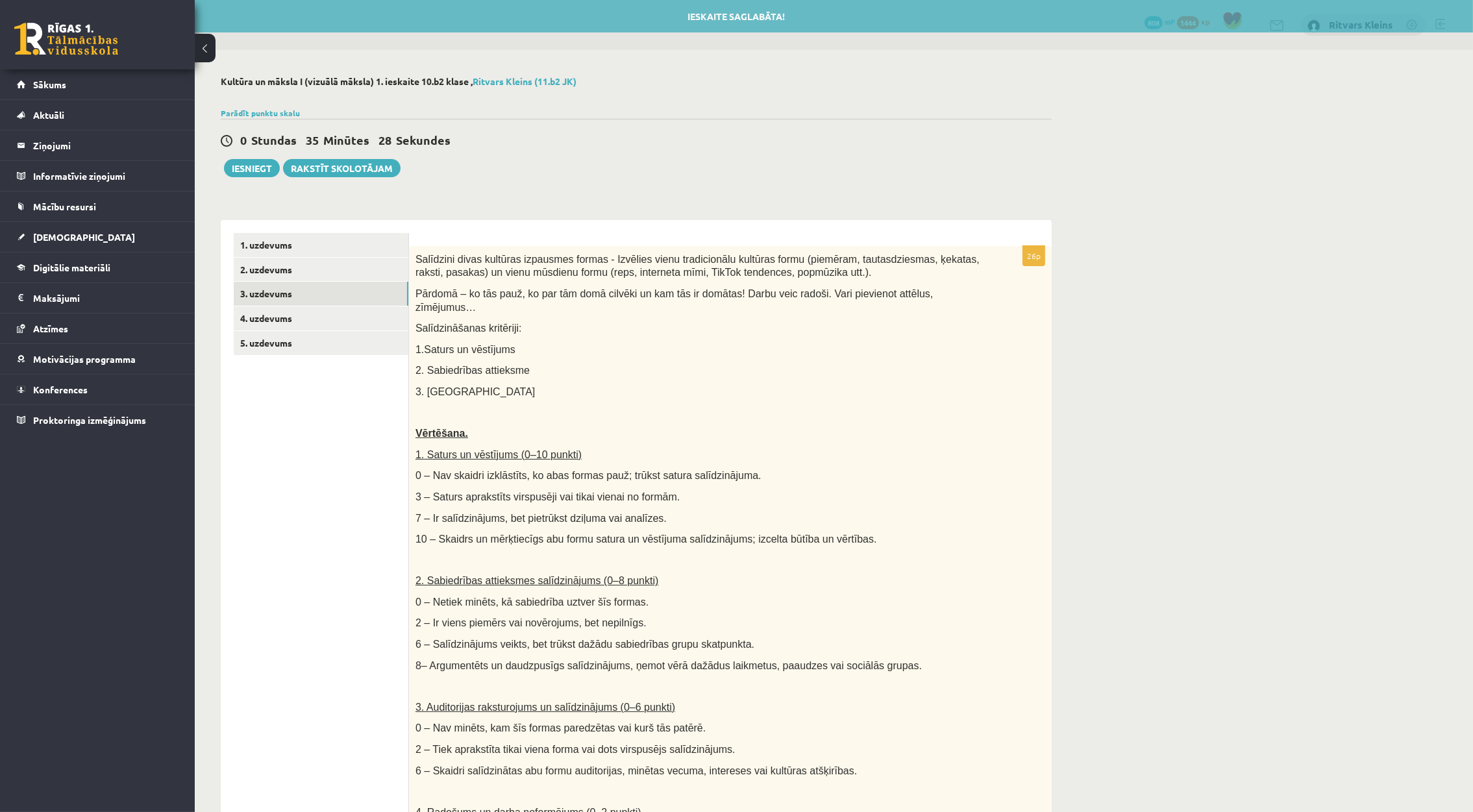
scroll to position [423, 0]
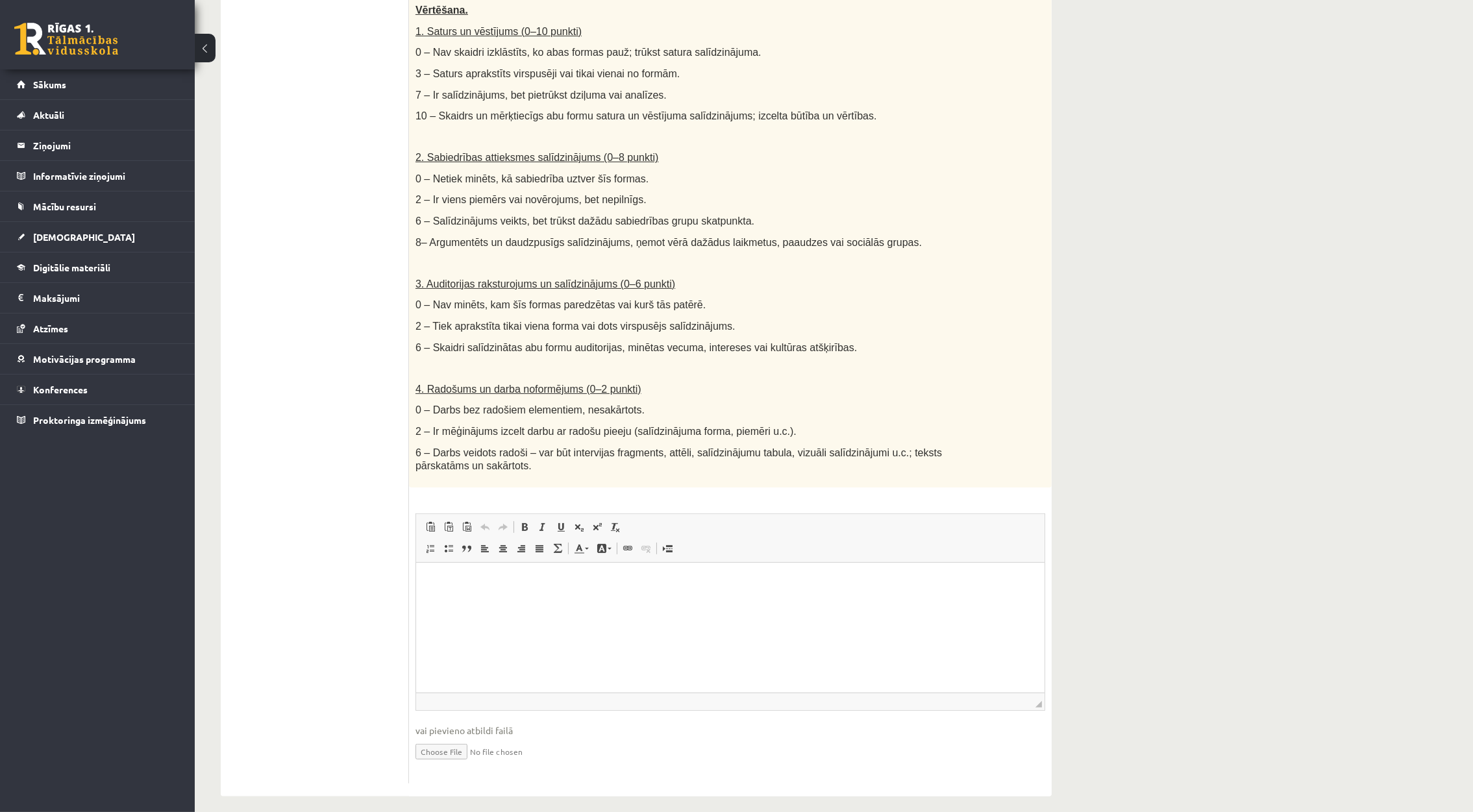
click at [428, 739] on input "file" at bounding box center [730, 750] width 630 height 26
type input "**********"
click at [575, 601] on html at bounding box center [729, 581] width 628 height 39
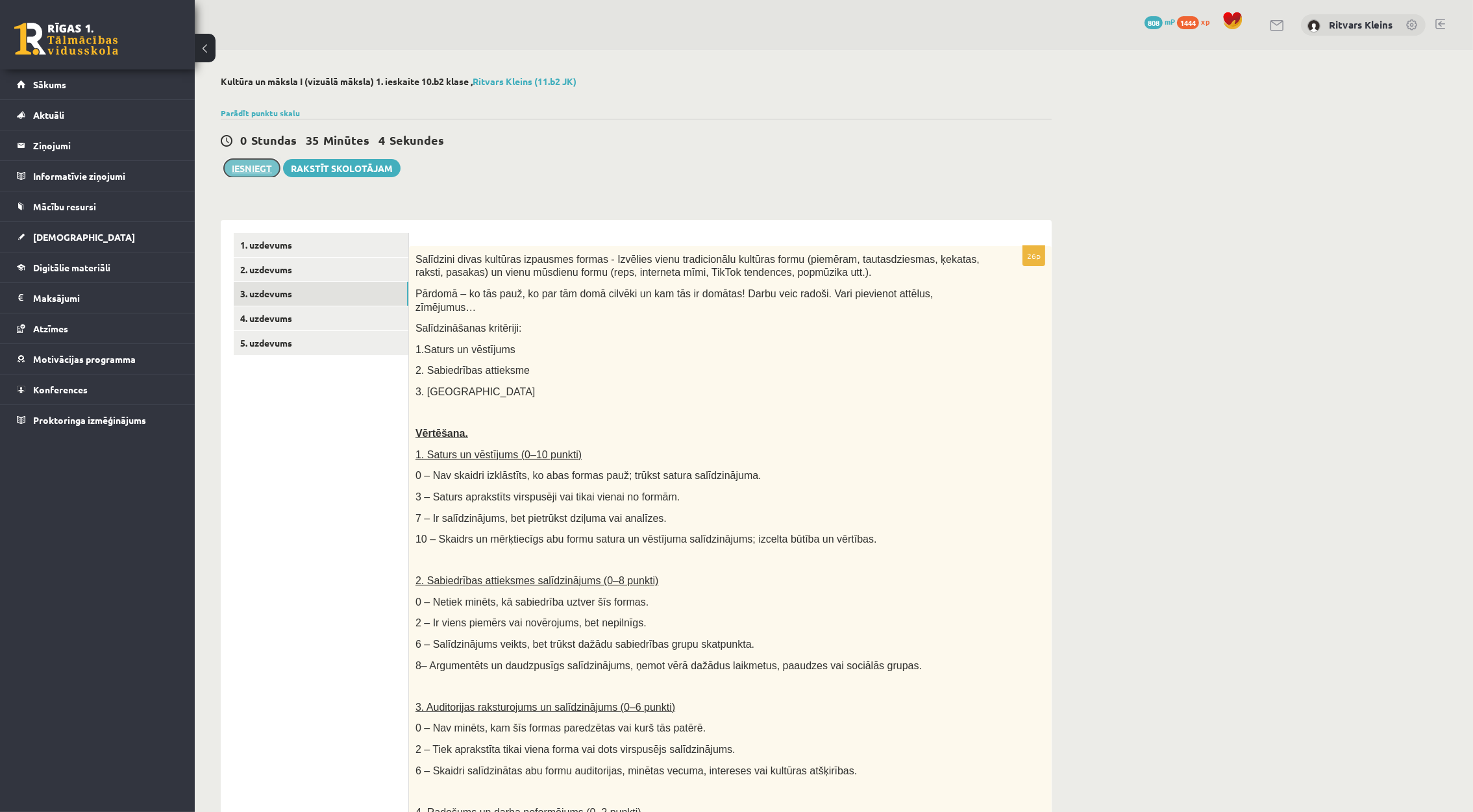
click at [259, 169] on button "Iesniegt" at bounding box center [252, 168] width 56 height 18
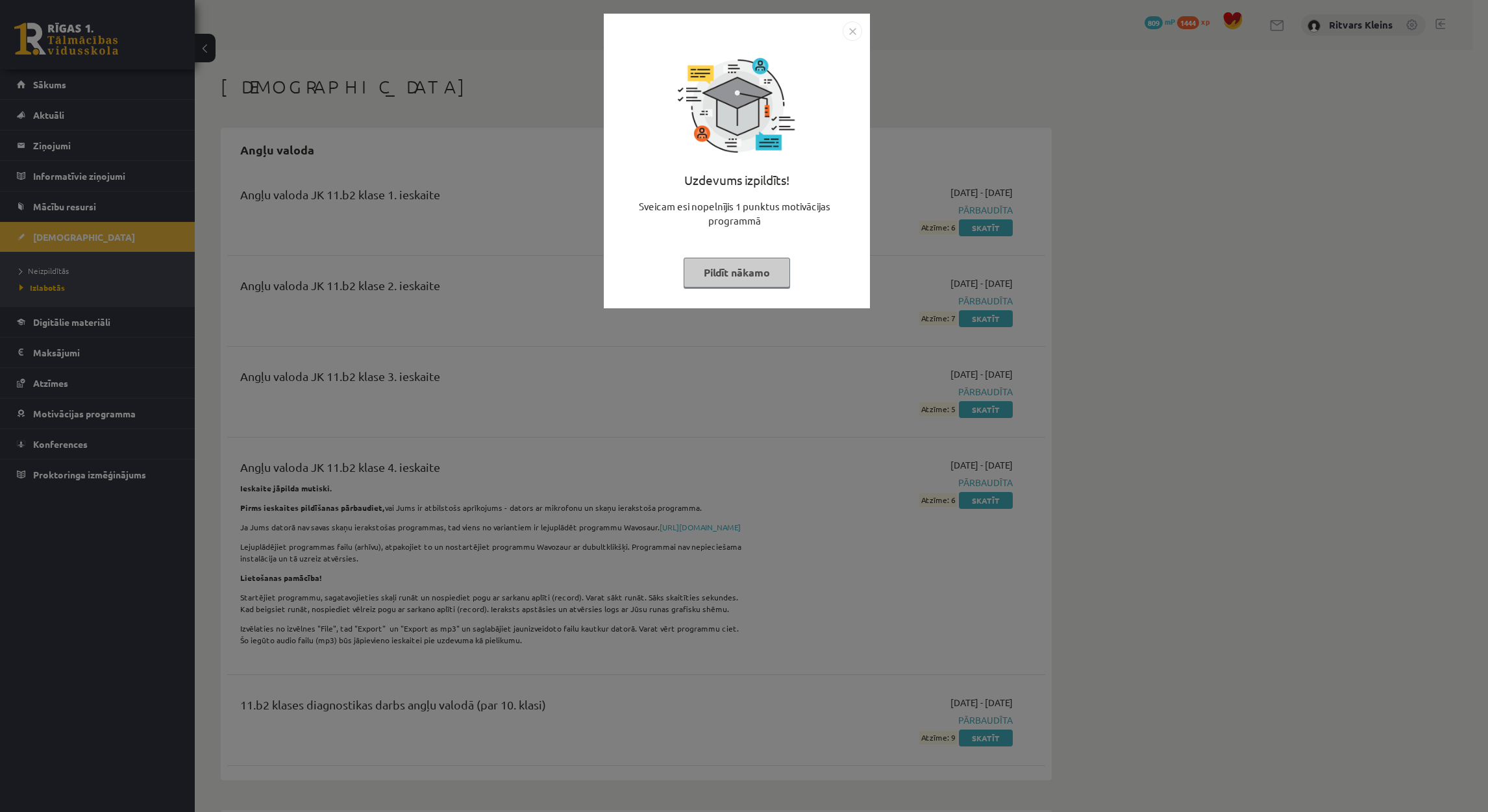
click at [848, 32] on img "Close" at bounding box center [852, 31] width 19 height 19
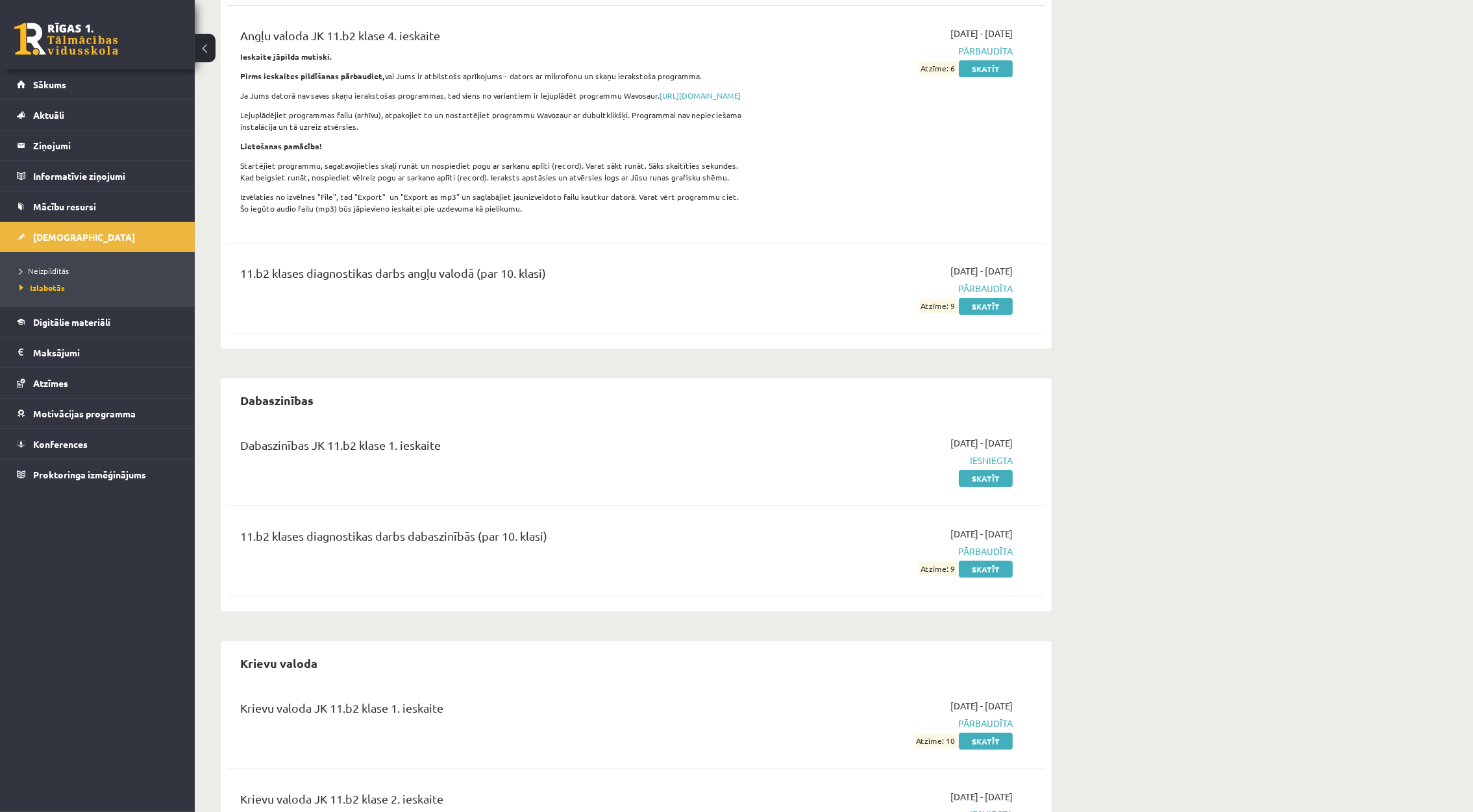
scroll to position [486, 0]
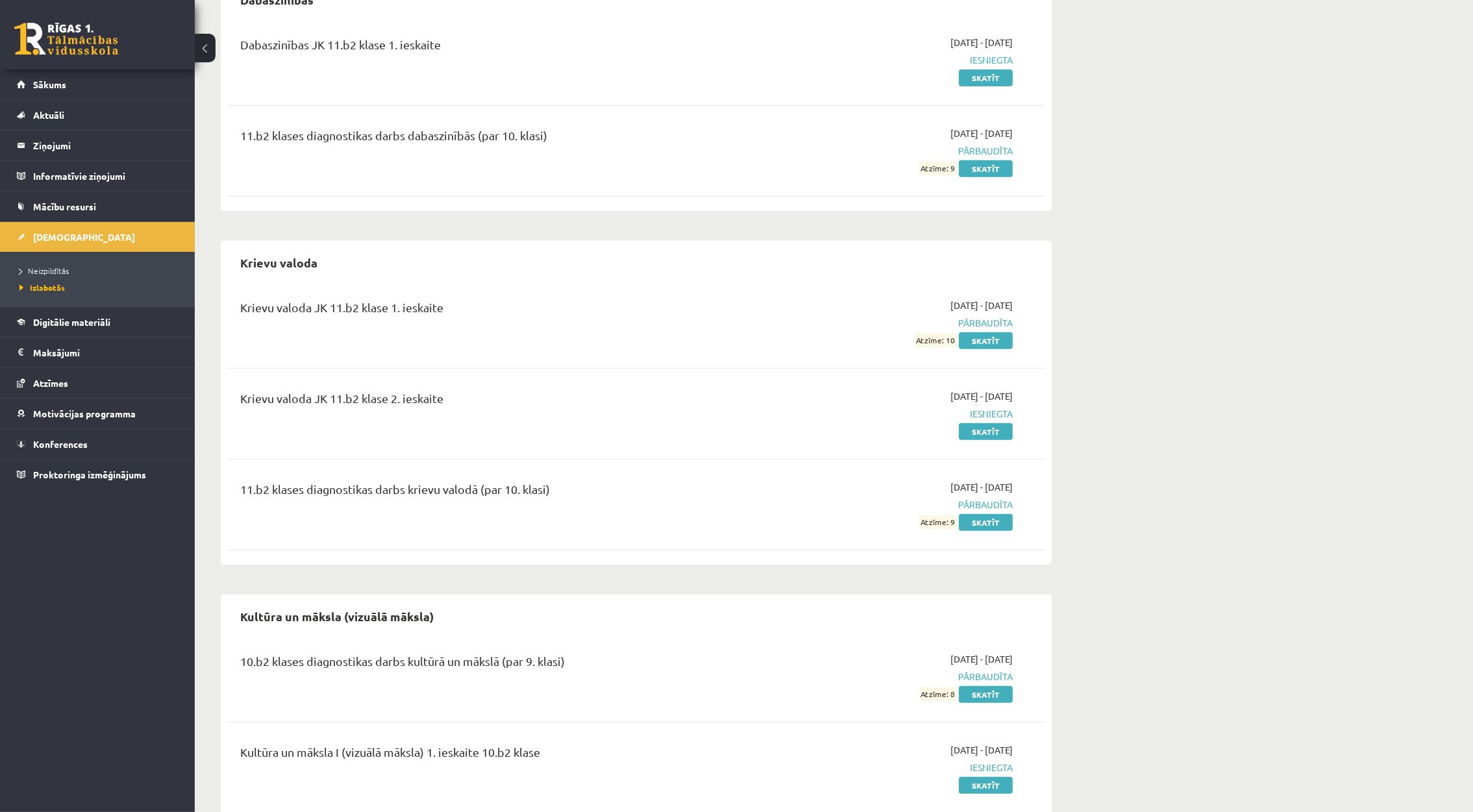
scroll to position [778, 0]
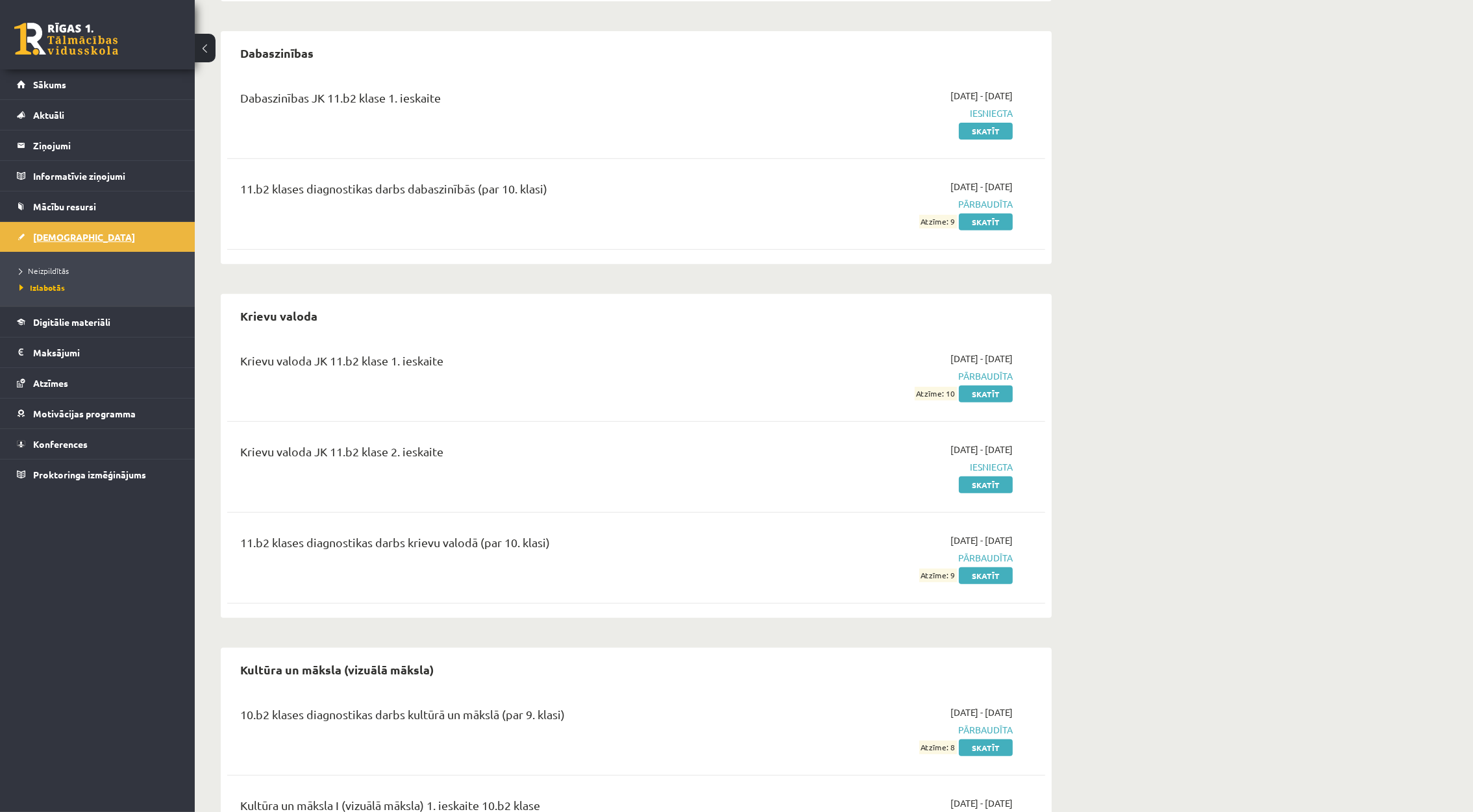
click at [44, 241] on span "[DEMOGRAPHIC_DATA]" at bounding box center [84, 237] width 102 height 11
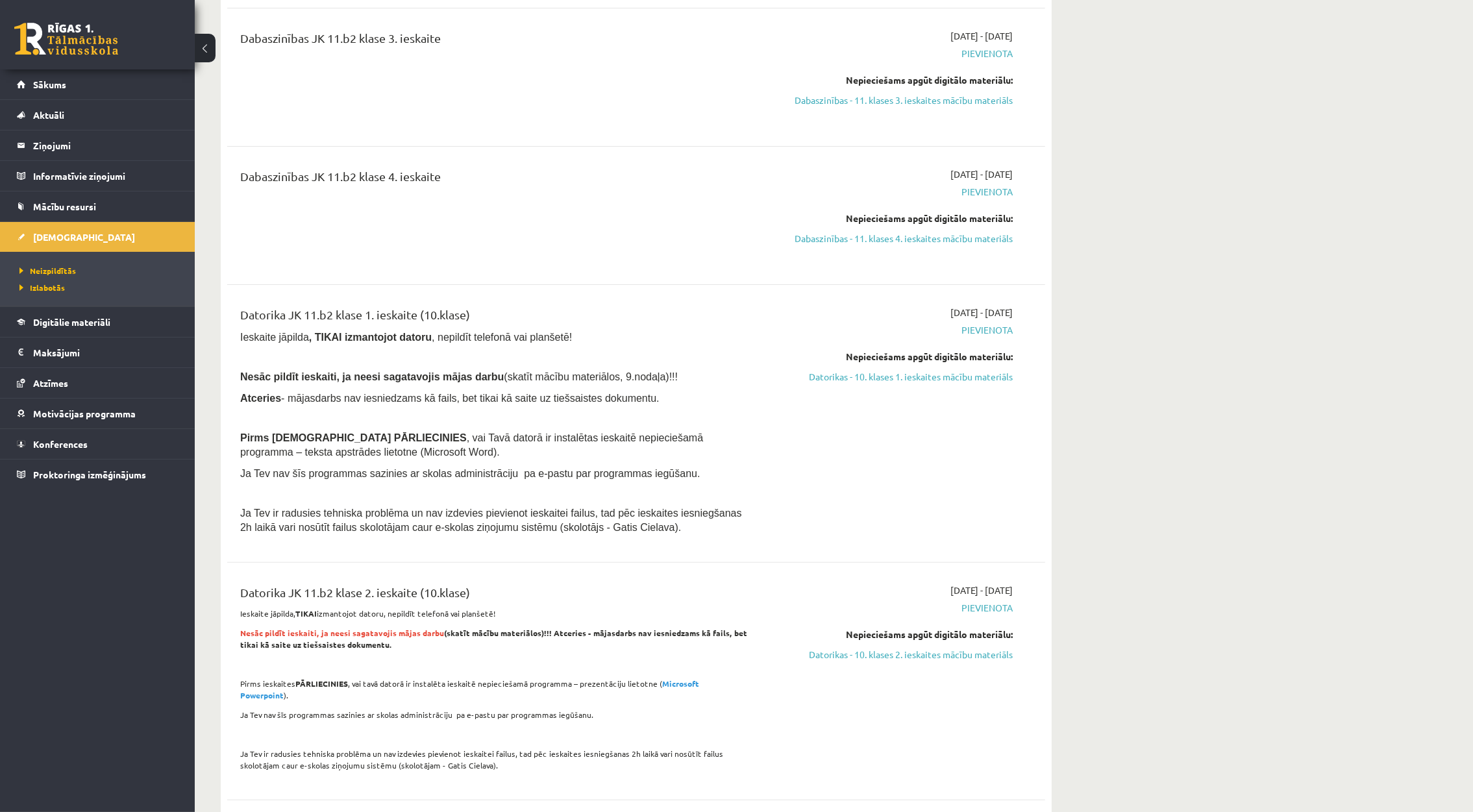
scroll to position [390, 0]
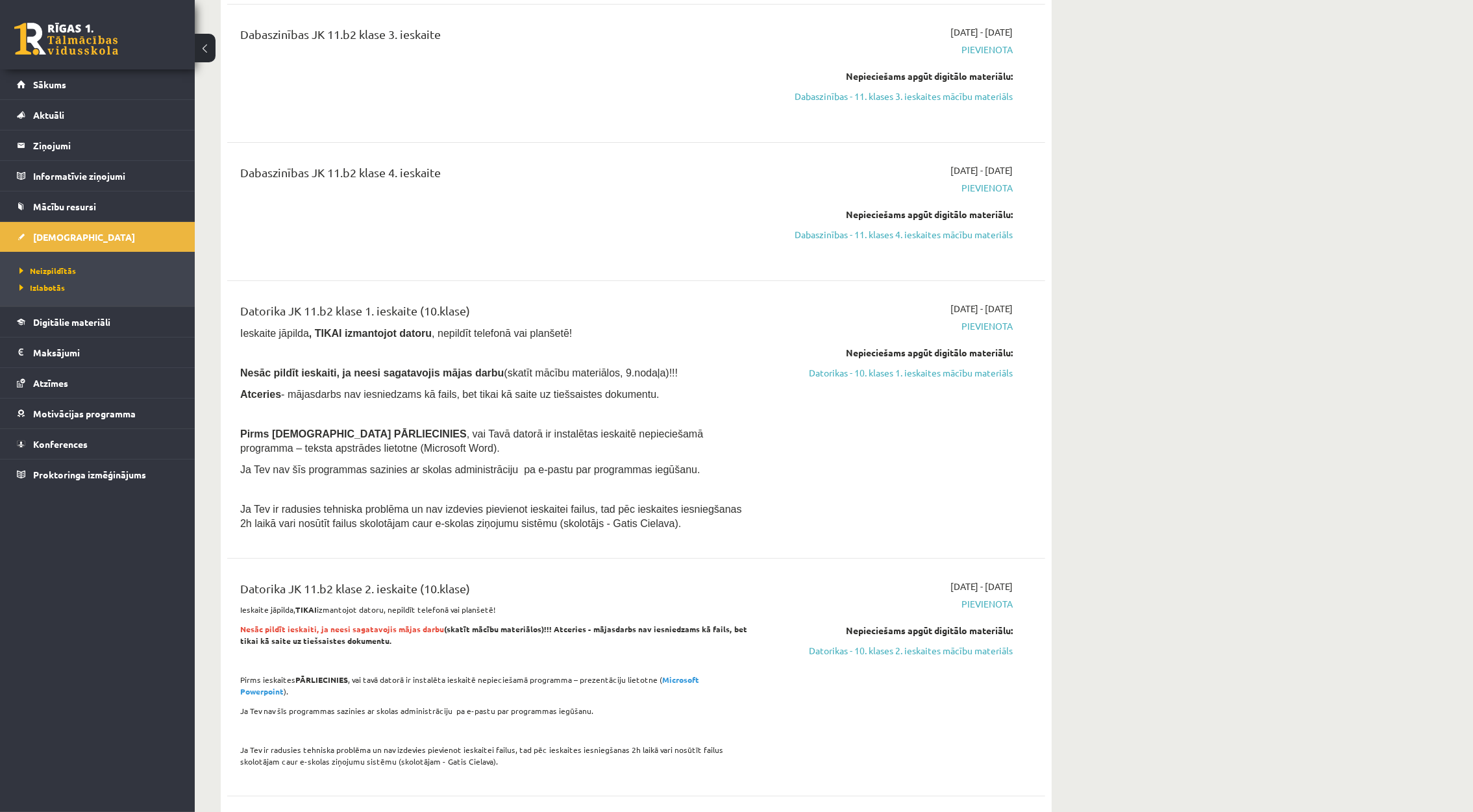
drag, startPoint x: 447, startPoint y: 370, endPoint x: 645, endPoint y: 375, distance: 198.1
click at [645, 375] on p "Nesāc pildīt ieskaiti, ja neesi sagatavojis mājas darbu (skatīt mācību materiāl…" at bounding box center [494, 372] width 508 height 14
click at [642, 420] on div "Datorika JK 11.b2 klase 1. ieskaite (10.klase) Ieskaite jāpilda , TIKAI izmanto…" at bounding box center [494, 419] width 528 height 236
click at [317, 392] on span "Atceries - mājasdarbs nav iesniedzams kā fails, bet tikai kā saite uz tiešsaist…" at bounding box center [449, 394] width 419 height 11
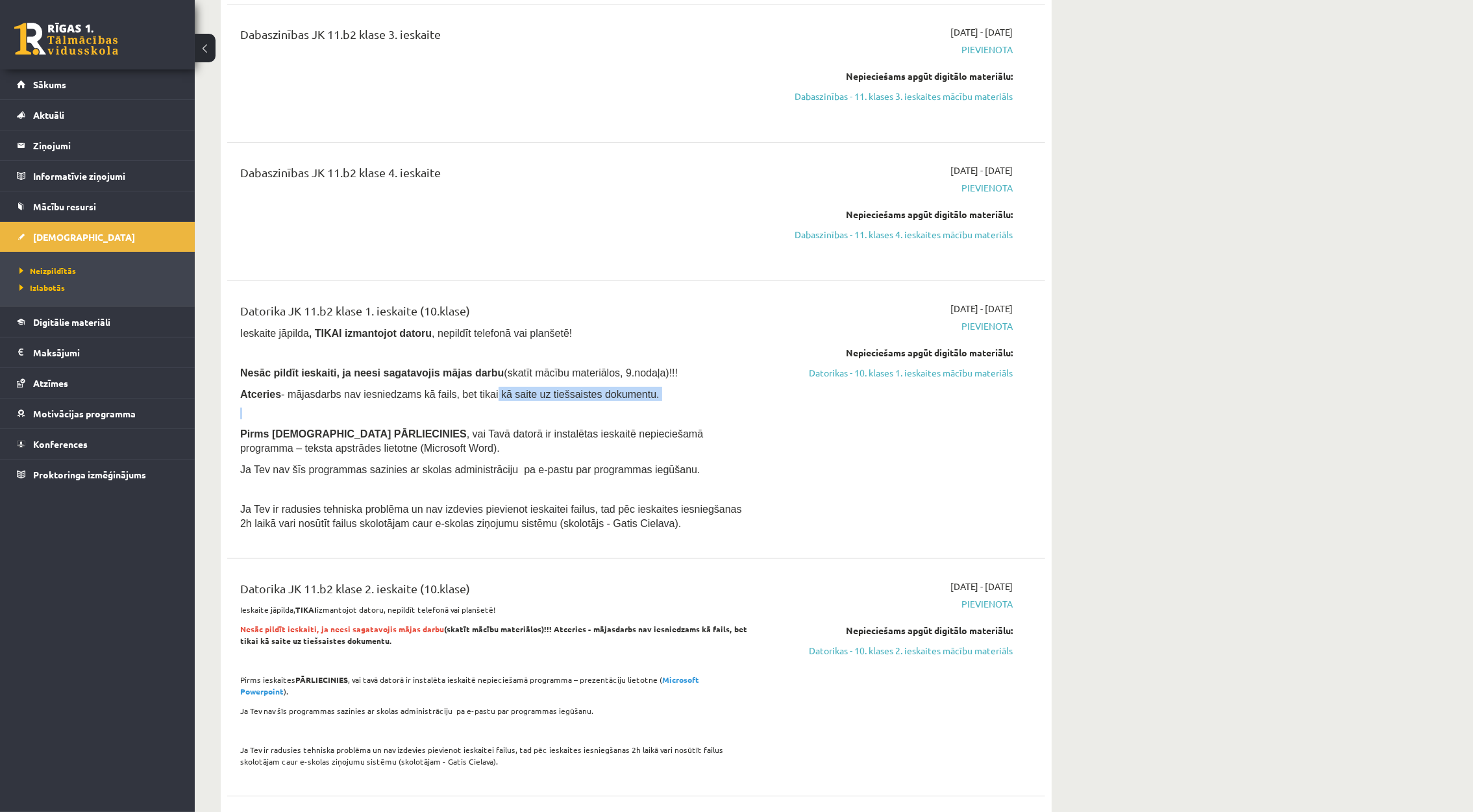
drag, startPoint x: 469, startPoint y: 390, endPoint x: 630, endPoint y: 404, distance: 161.6
click at [630, 404] on div "Datorika JK 11.b2 klase 1. ieskaite (10.klase) Ieskaite jāpilda , TIKAI izmanto…" at bounding box center [494, 419] width 528 height 236
drag, startPoint x: 630, startPoint y: 404, endPoint x: 636, endPoint y: 401, distance: 6.7
click at [632, 404] on div "Datorika JK 11.b2 klase 1. ieskaite (10.klase) Ieskaite jāpilda , TIKAI izmanto…" at bounding box center [494, 419] width 528 height 236
click at [858, 375] on link "Datorikas - 10. klases 1. ieskaites mācību materiāls" at bounding box center [891, 372] width 245 height 14
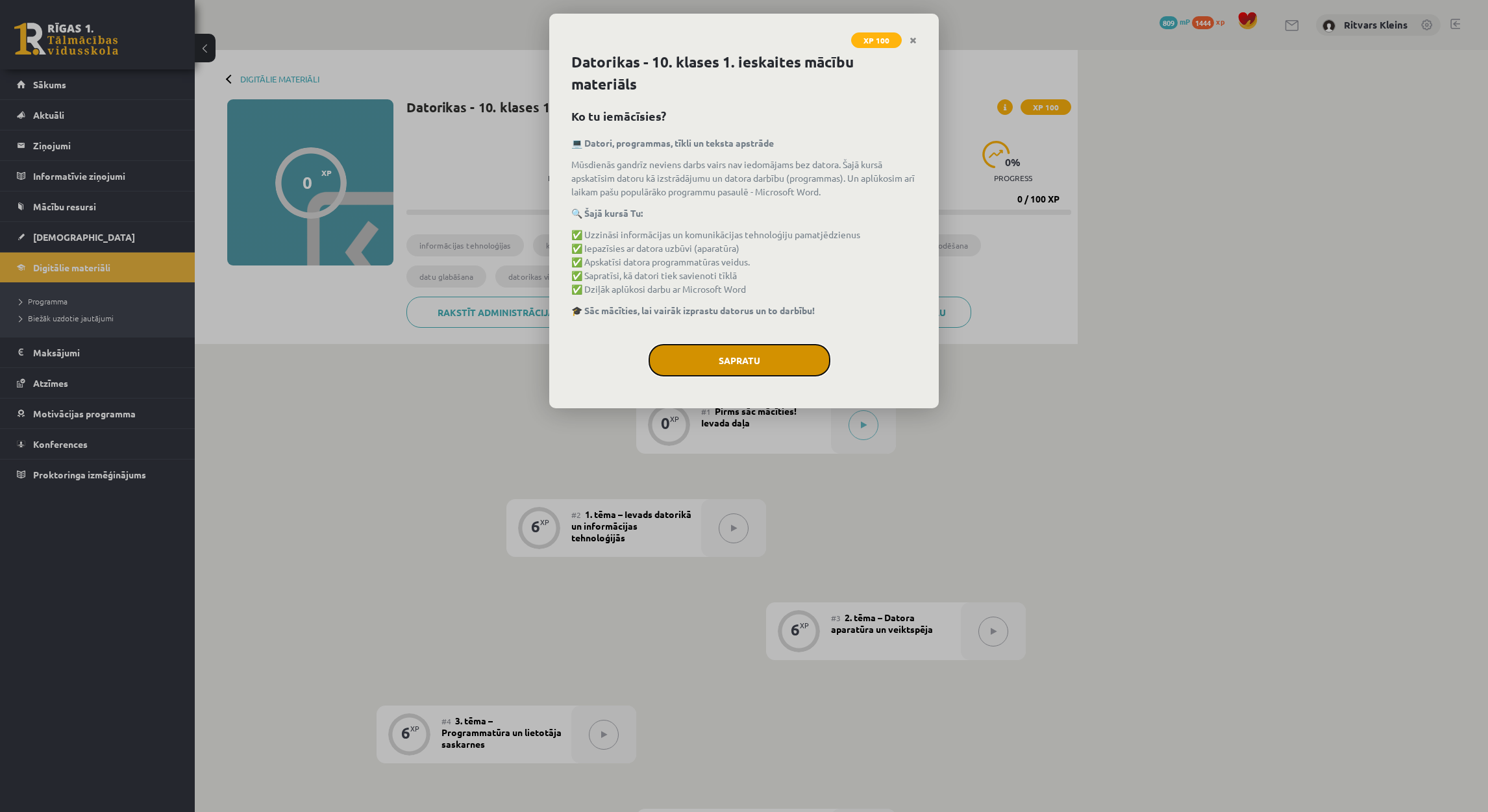
click at [764, 361] on button "Sapratu" at bounding box center [739, 359] width 182 height 32
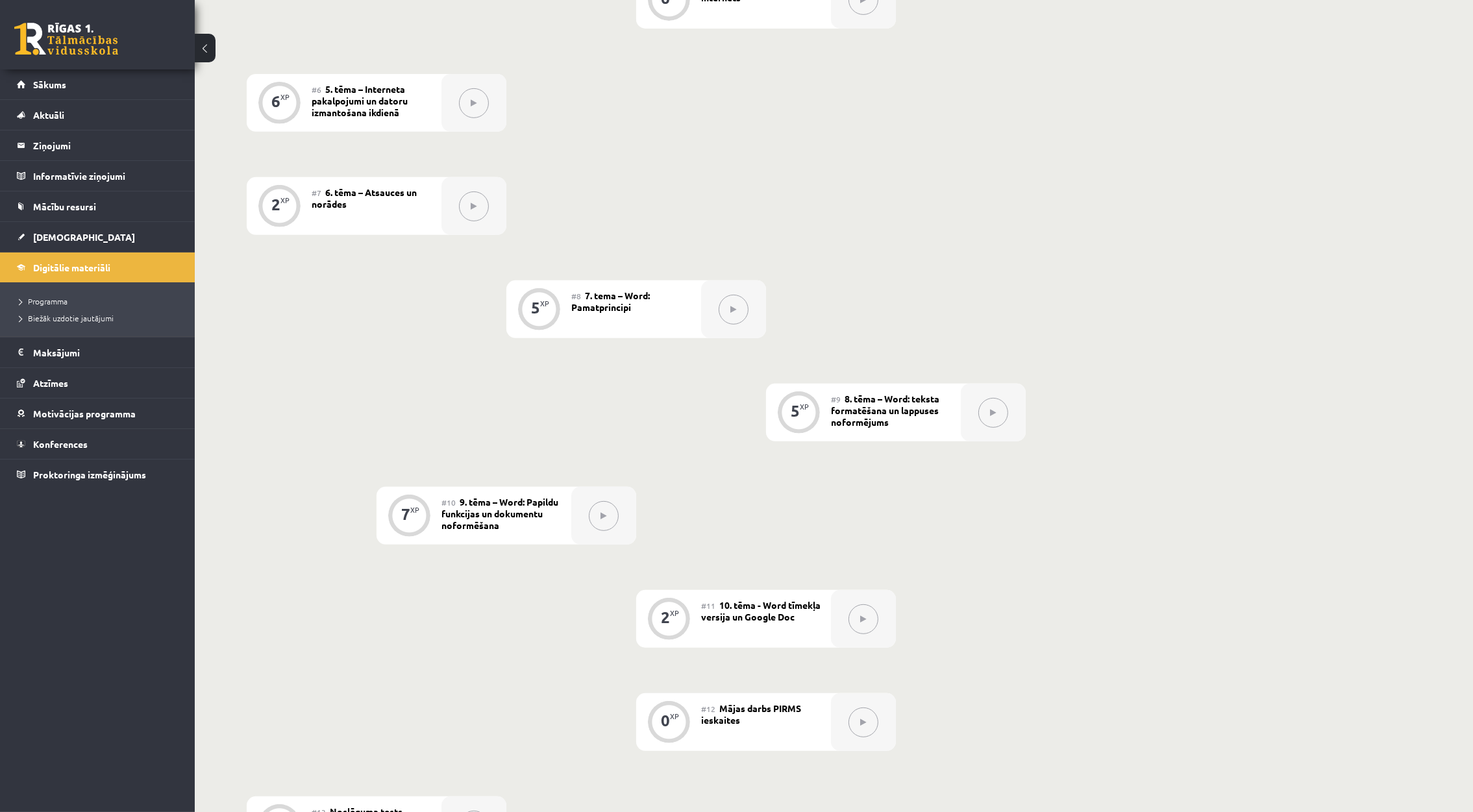
scroll to position [681, 0]
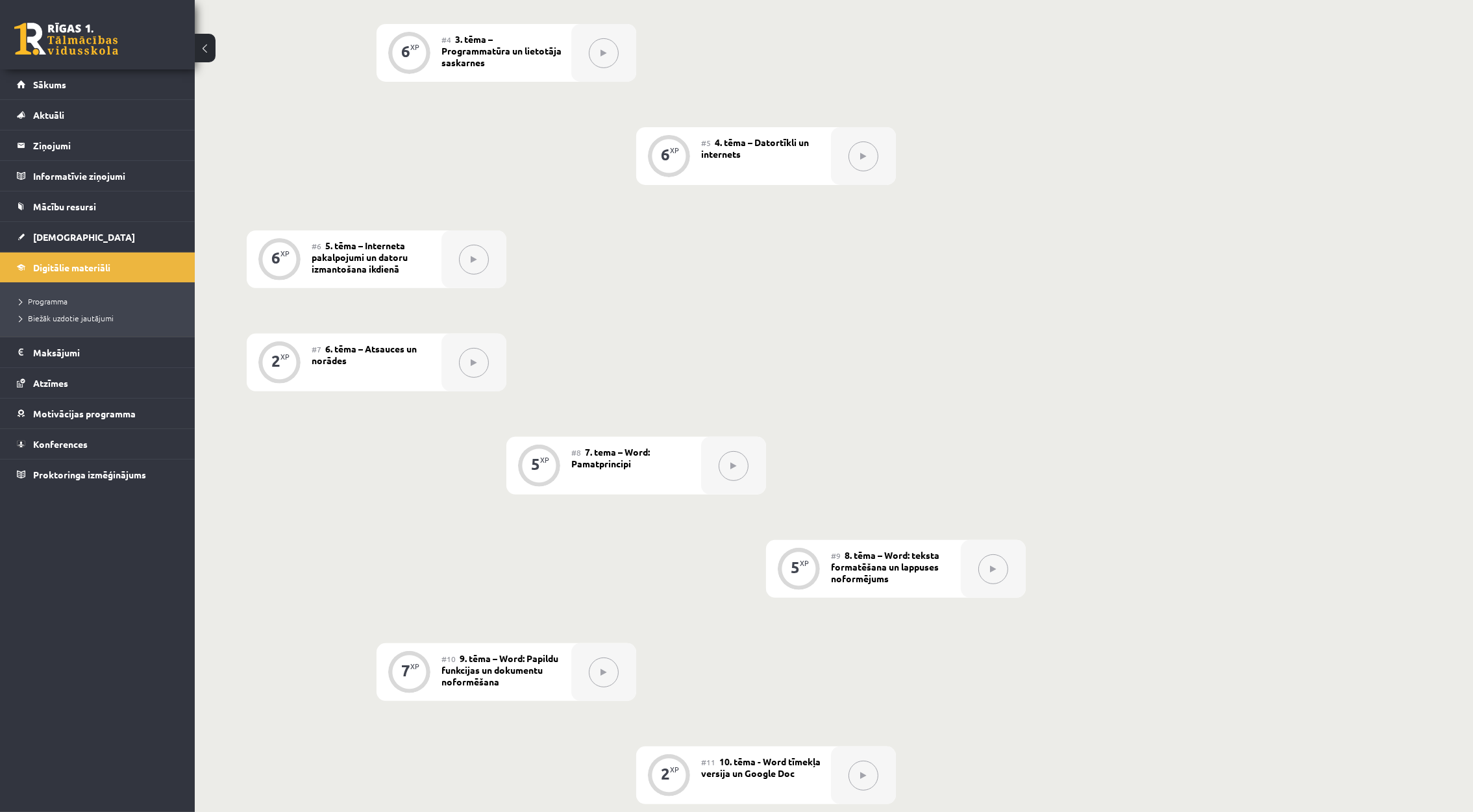
drag, startPoint x: 774, startPoint y: 483, endPoint x: 638, endPoint y: 302, distance: 226.4
click at [638, 302] on div "0 XP #1 Pirms sāc mācīties! Ievada daļa 6 XP #2 1. tēma – Ievads datorikā un in…" at bounding box center [635, 414] width 779 height 1399
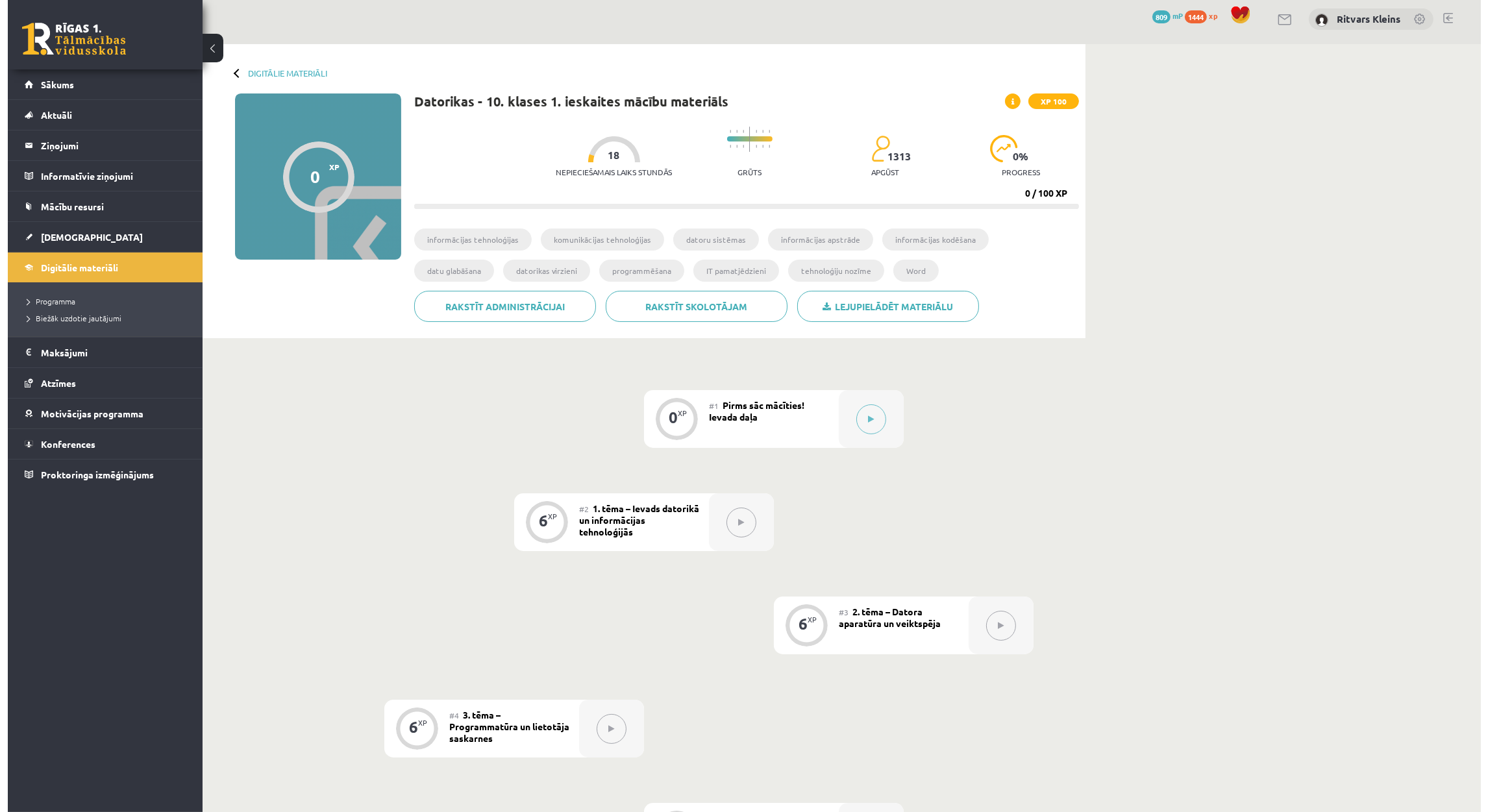
scroll to position [0, 0]
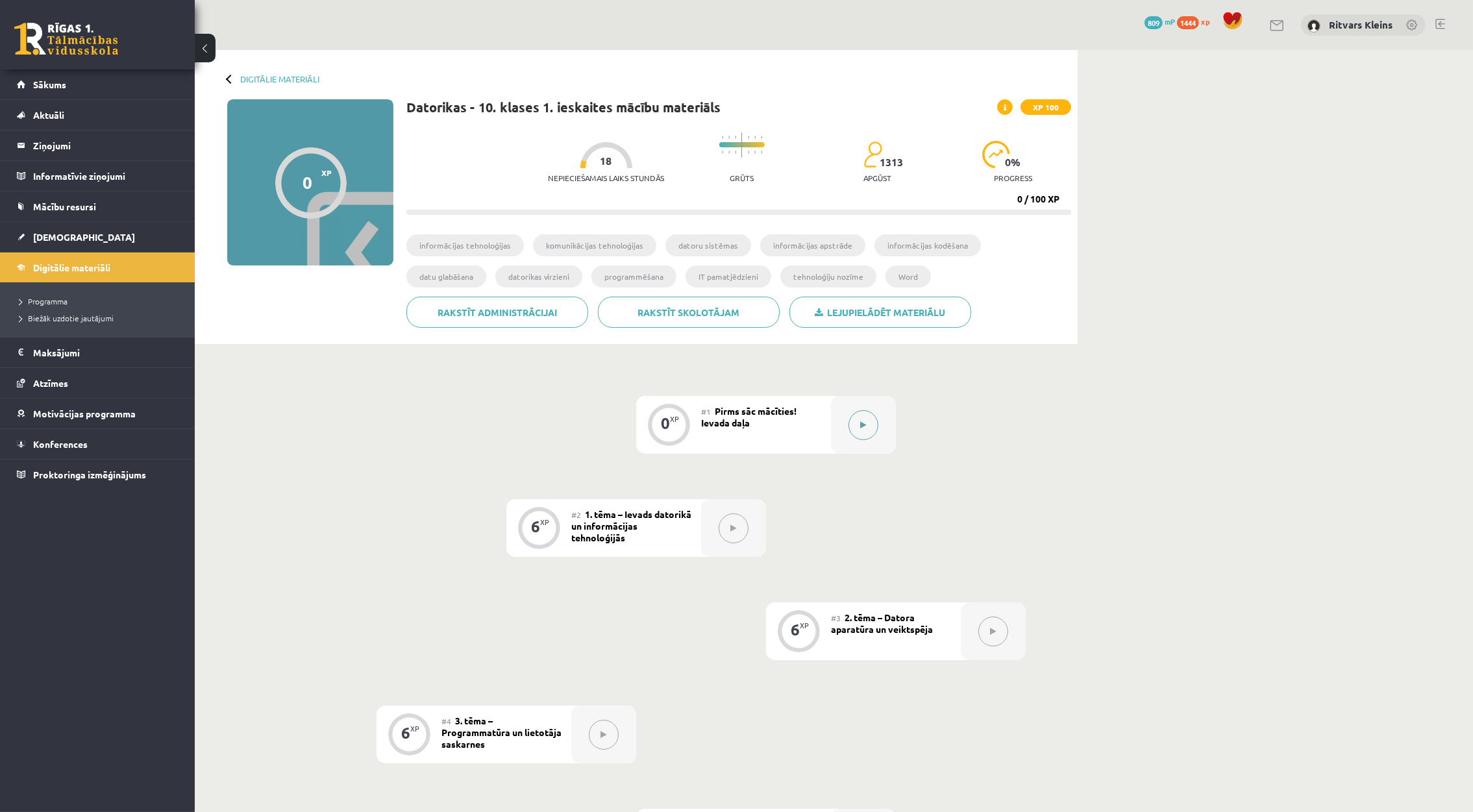
click at [842, 424] on div at bounding box center [863, 425] width 65 height 58
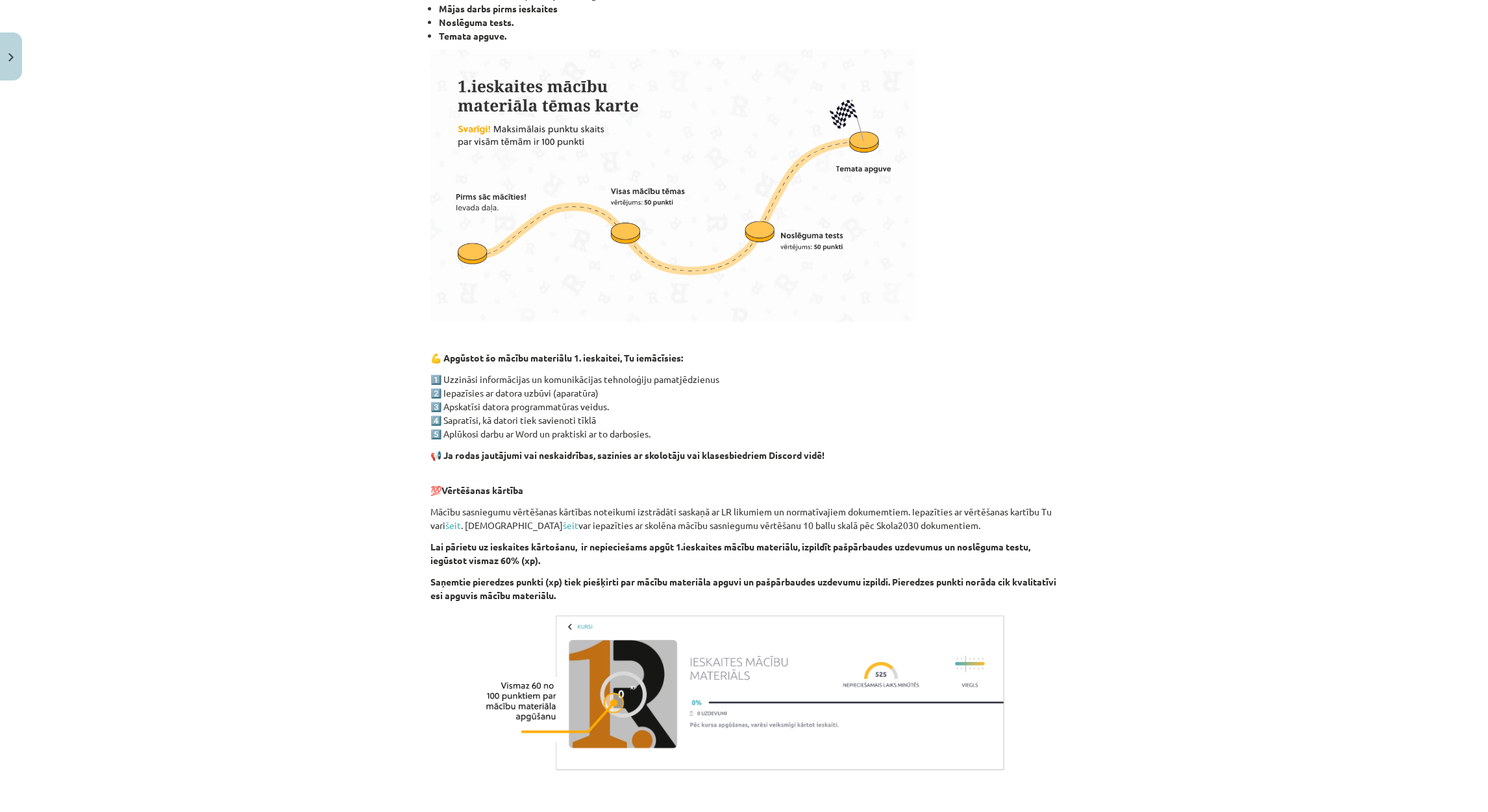
scroll to position [564, 0]
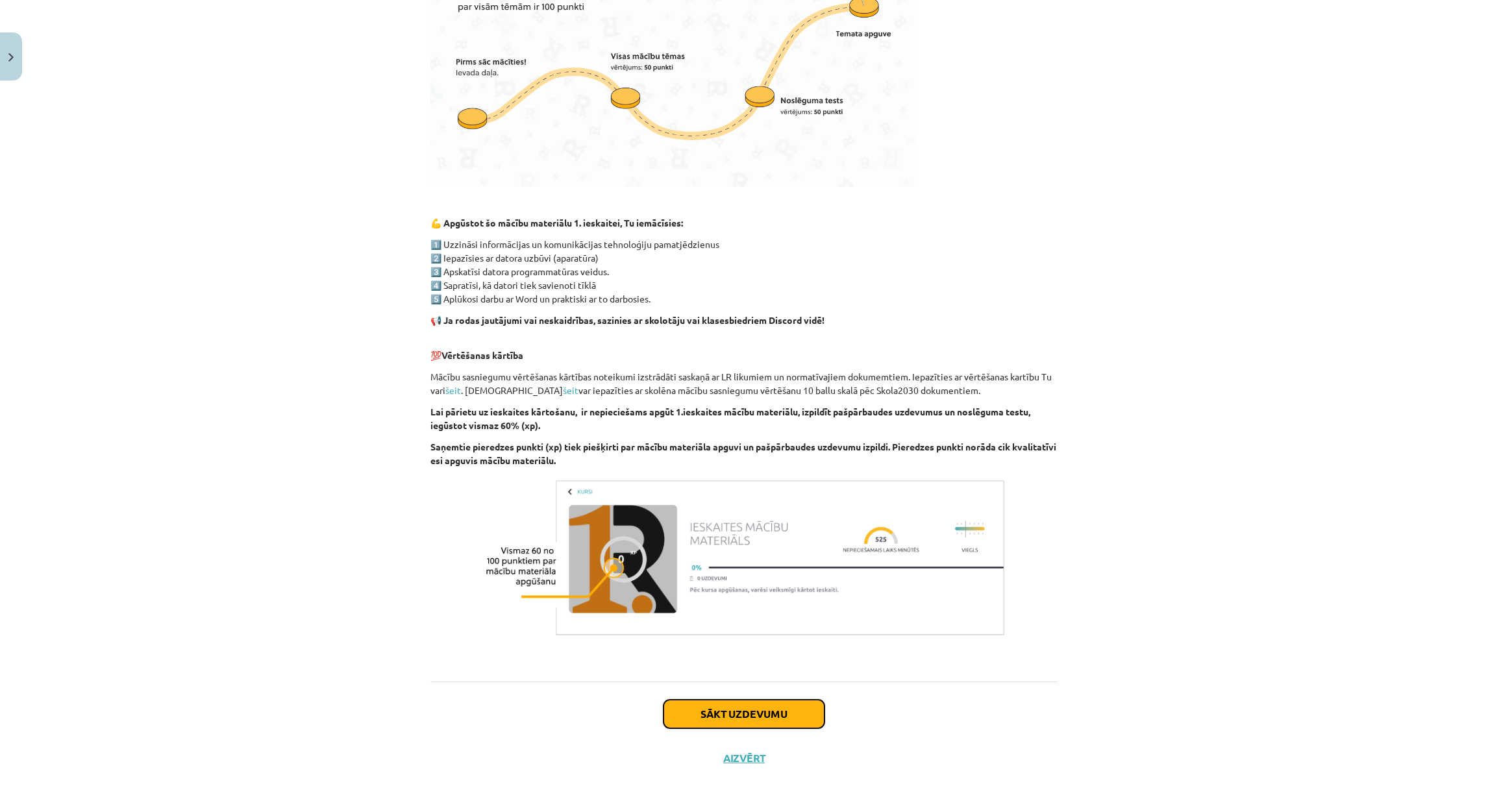
click at [757, 700] on button "Sākt uzdevumu" at bounding box center [744, 714] width 161 height 29
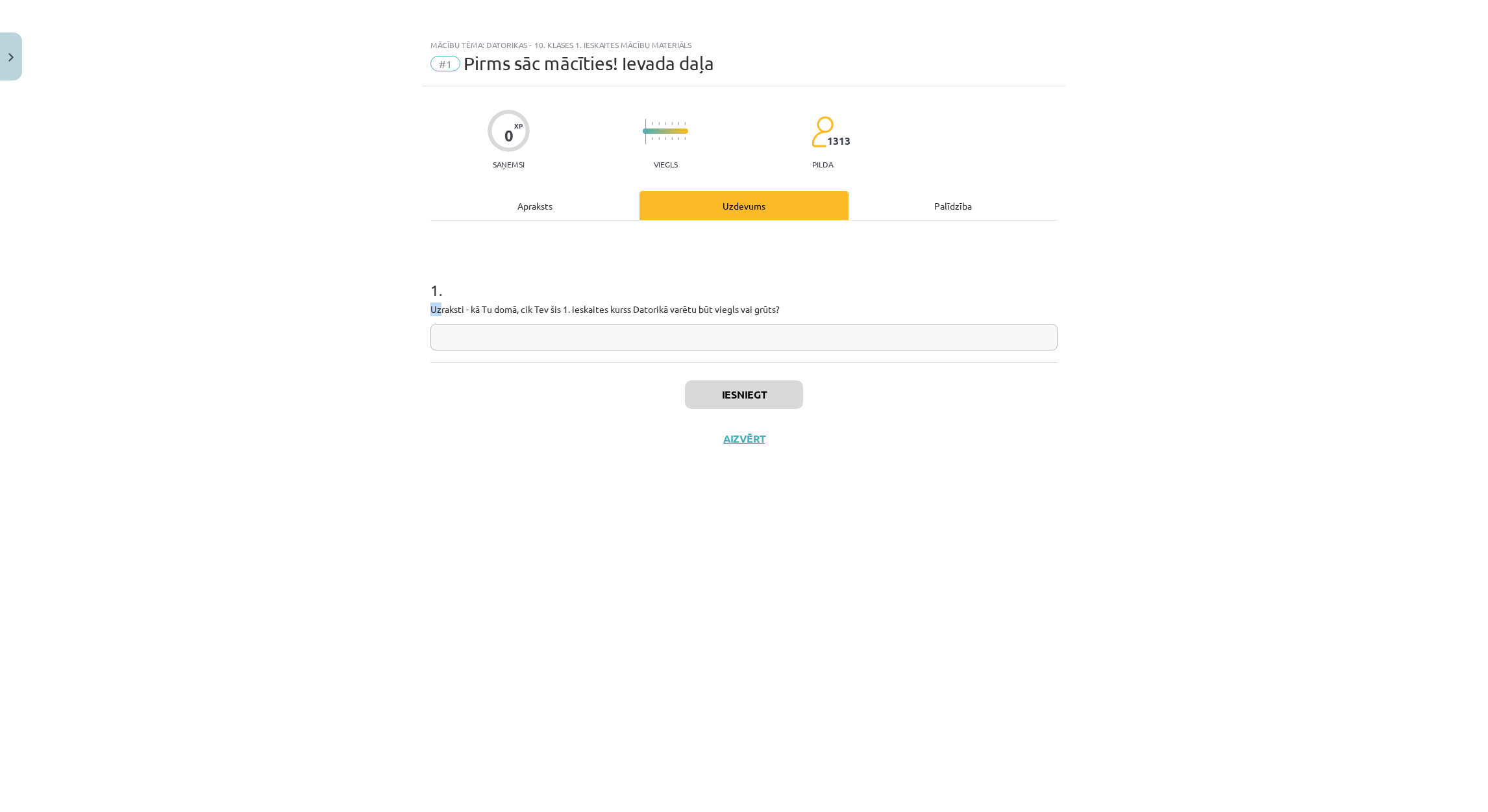
drag, startPoint x: 439, startPoint y: 307, endPoint x: 815, endPoint y: 328, distance: 376.6
click at [800, 324] on div "1 . Uzraksti - kā Tu domā, cik Tev šis 1. ieskaites kurss Datorikā varētu būt v…" at bounding box center [744, 304] width 627 height 92
click at [812, 339] on input "text" at bounding box center [744, 337] width 627 height 26
type input "**********"
click at [738, 390] on button "Iesniegt" at bounding box center [744, 395] width 118 height 29
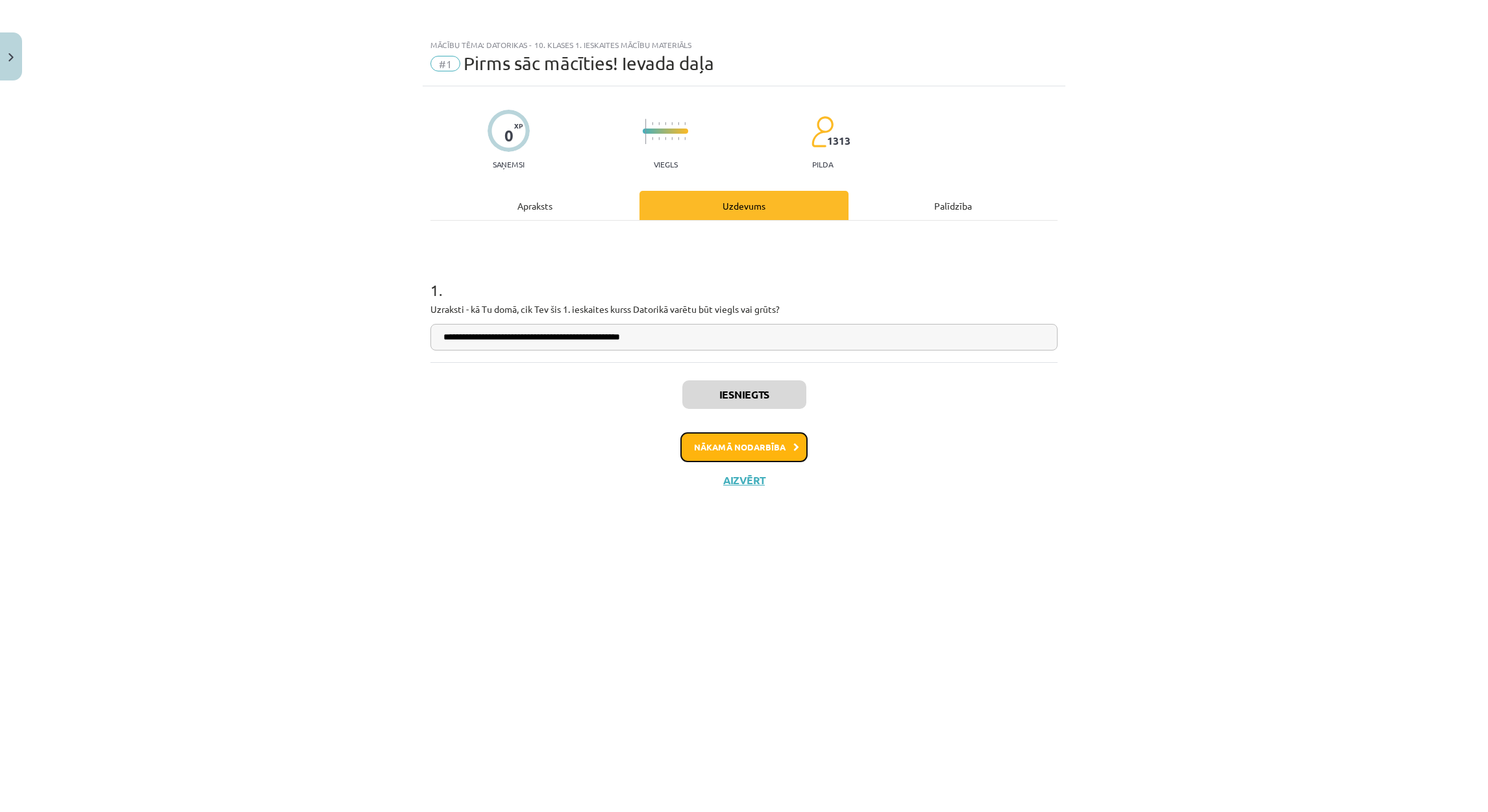
click at [762, 448] on button "Nākamā nodarbība" at bounding box center [744, 447] width 128 height 30
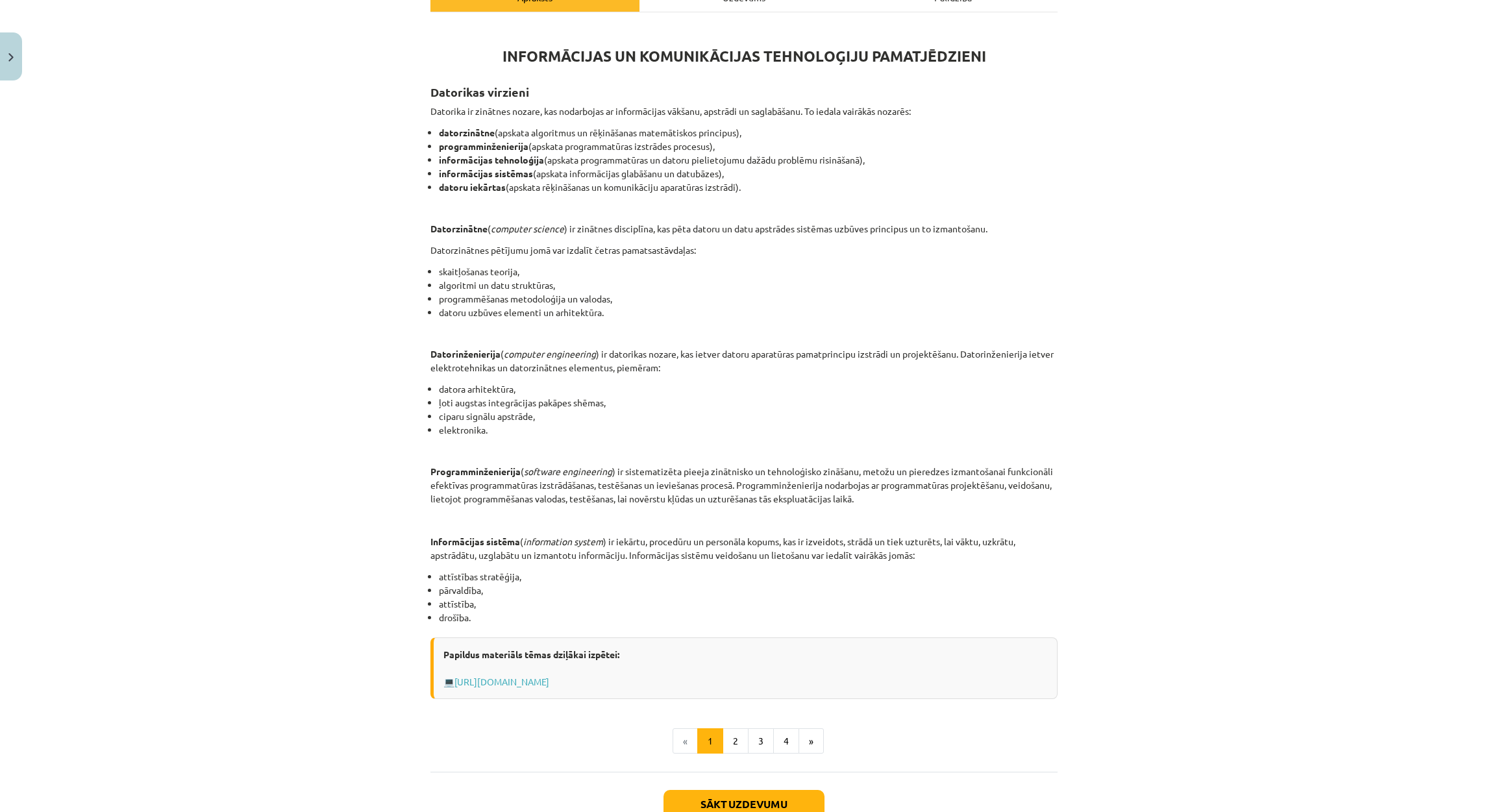
scroll to position [299, 0]
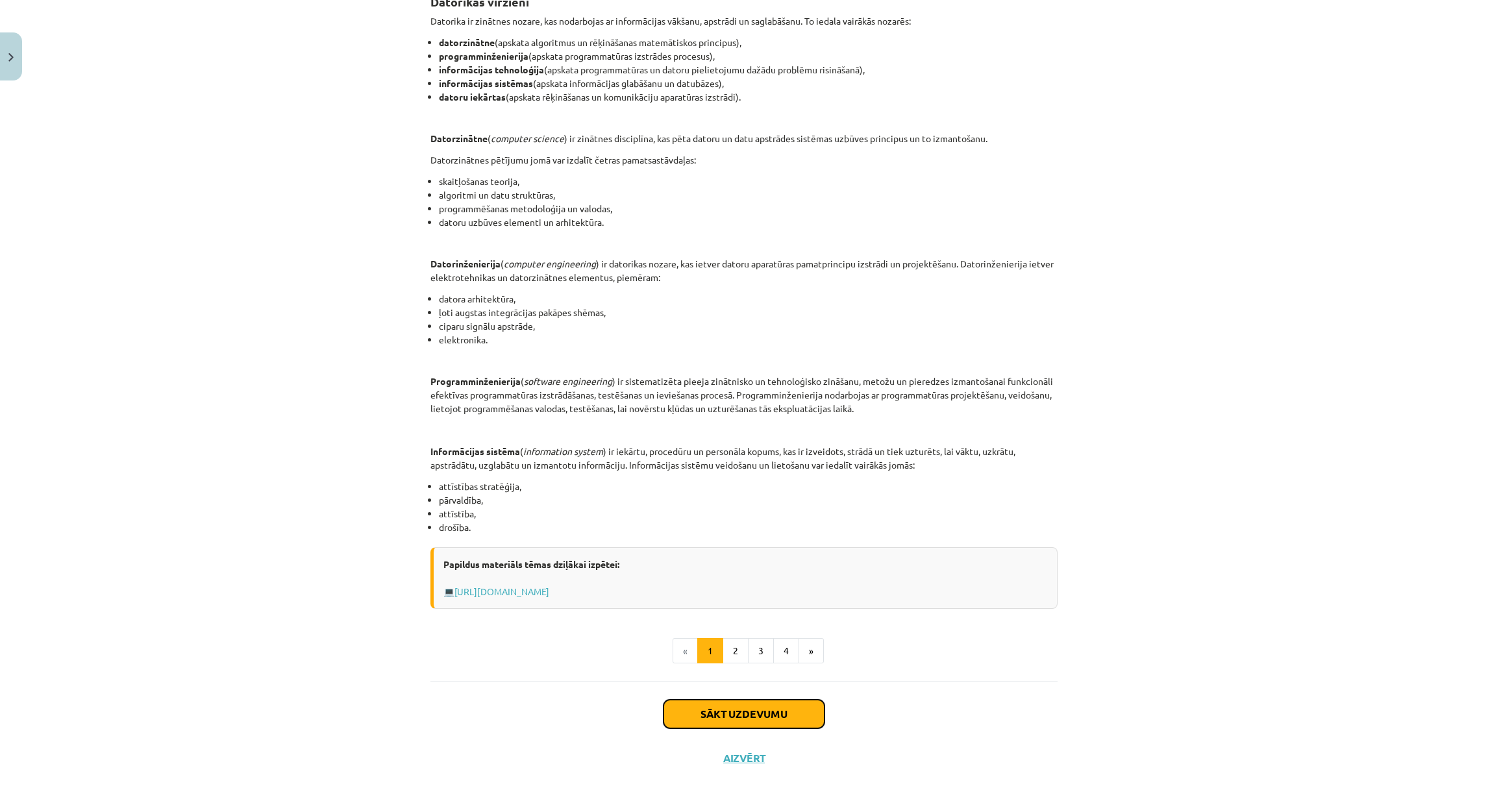
click at [779, 710] on button "Sākt uzdevumu" at bounding box center [744, 714] width 161 height 29
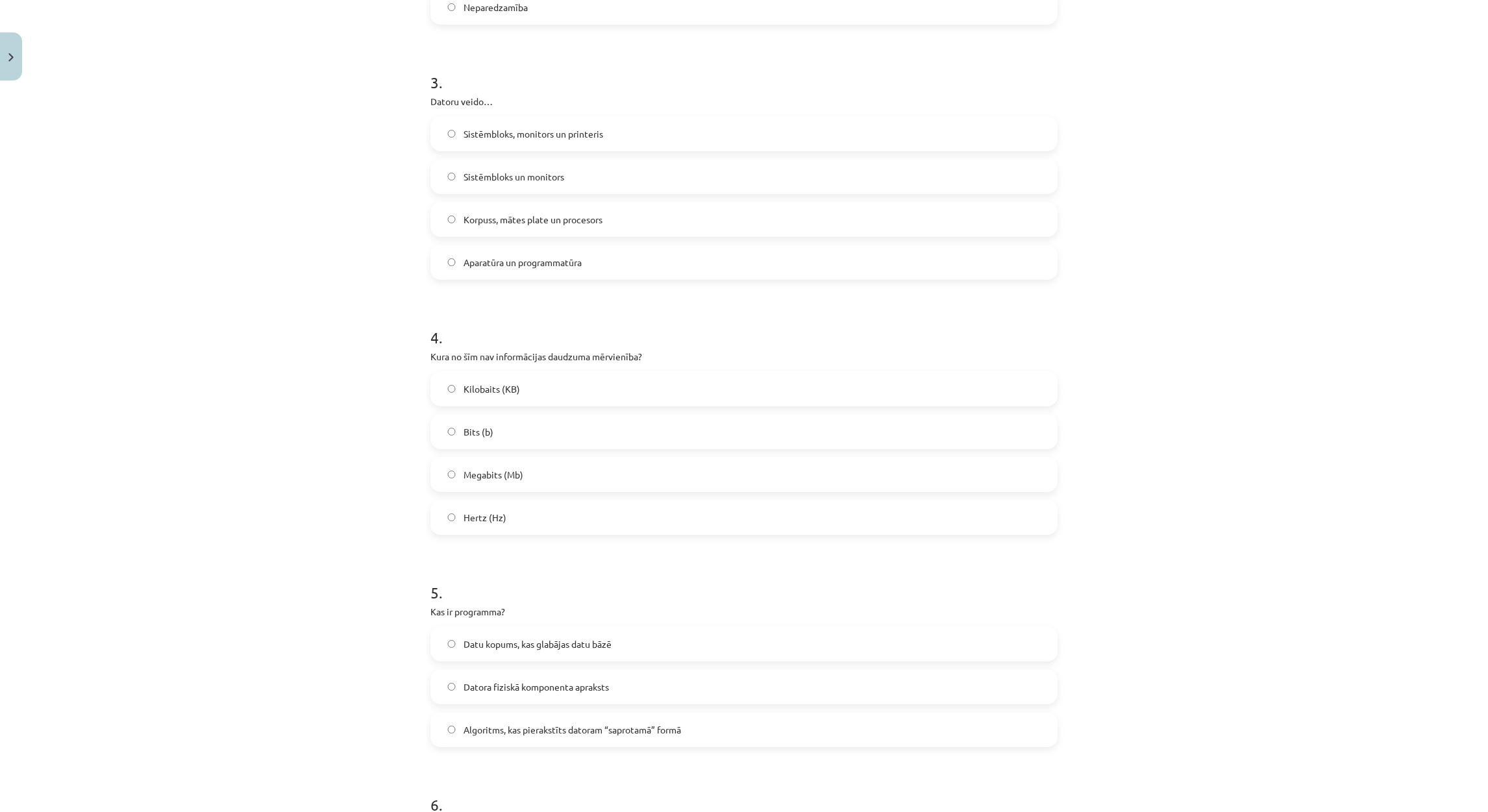
scroll to position [929, 0]
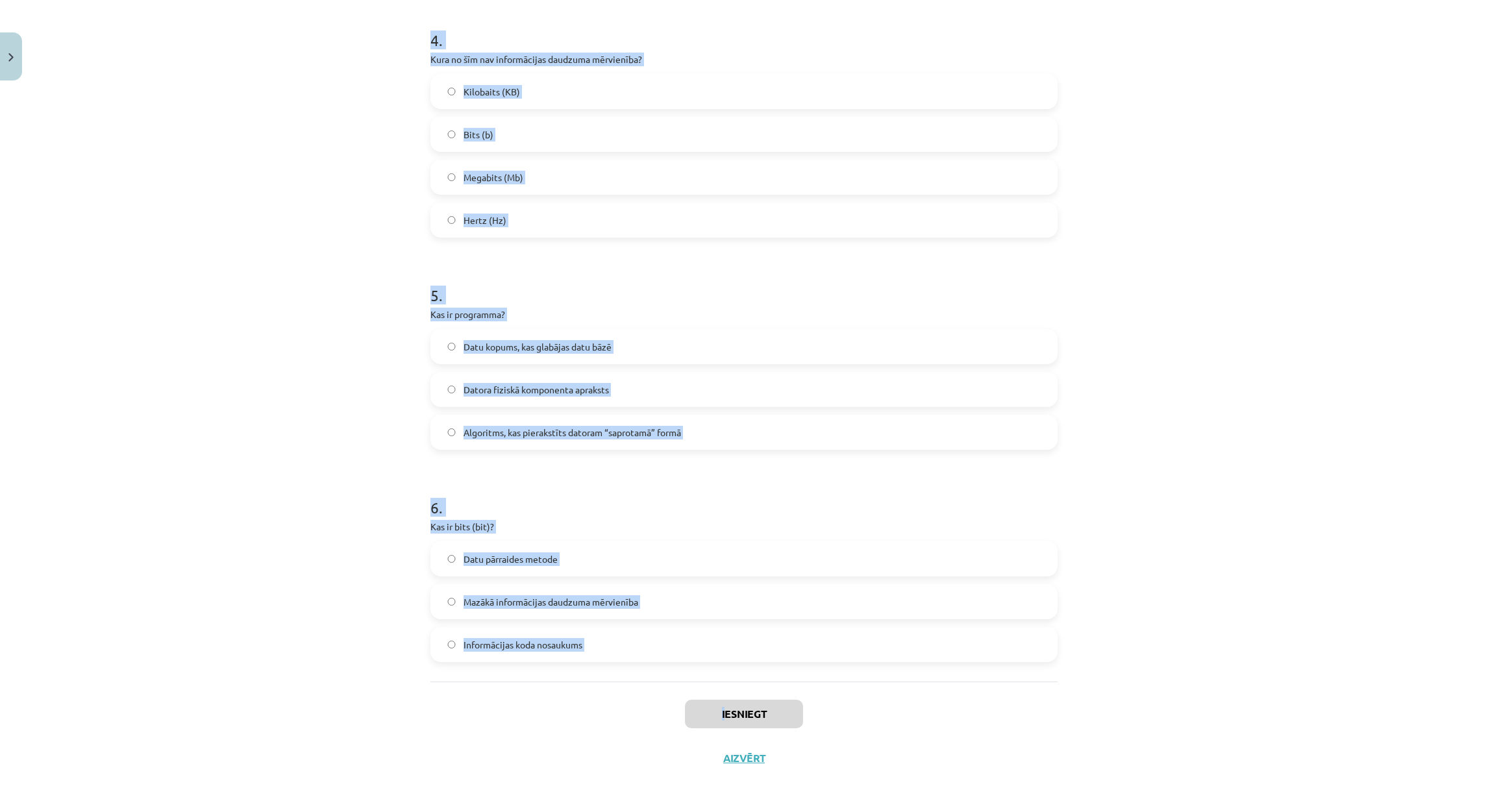
drag, startPoint x: 426, startPoint y: 278, endPoint x: 715, endPoint y: 684, distance: 498.4
copy div "as ir algoritms? Datu apstrādes ierīce Programmēšanas valoda Noteikta darbību v…"
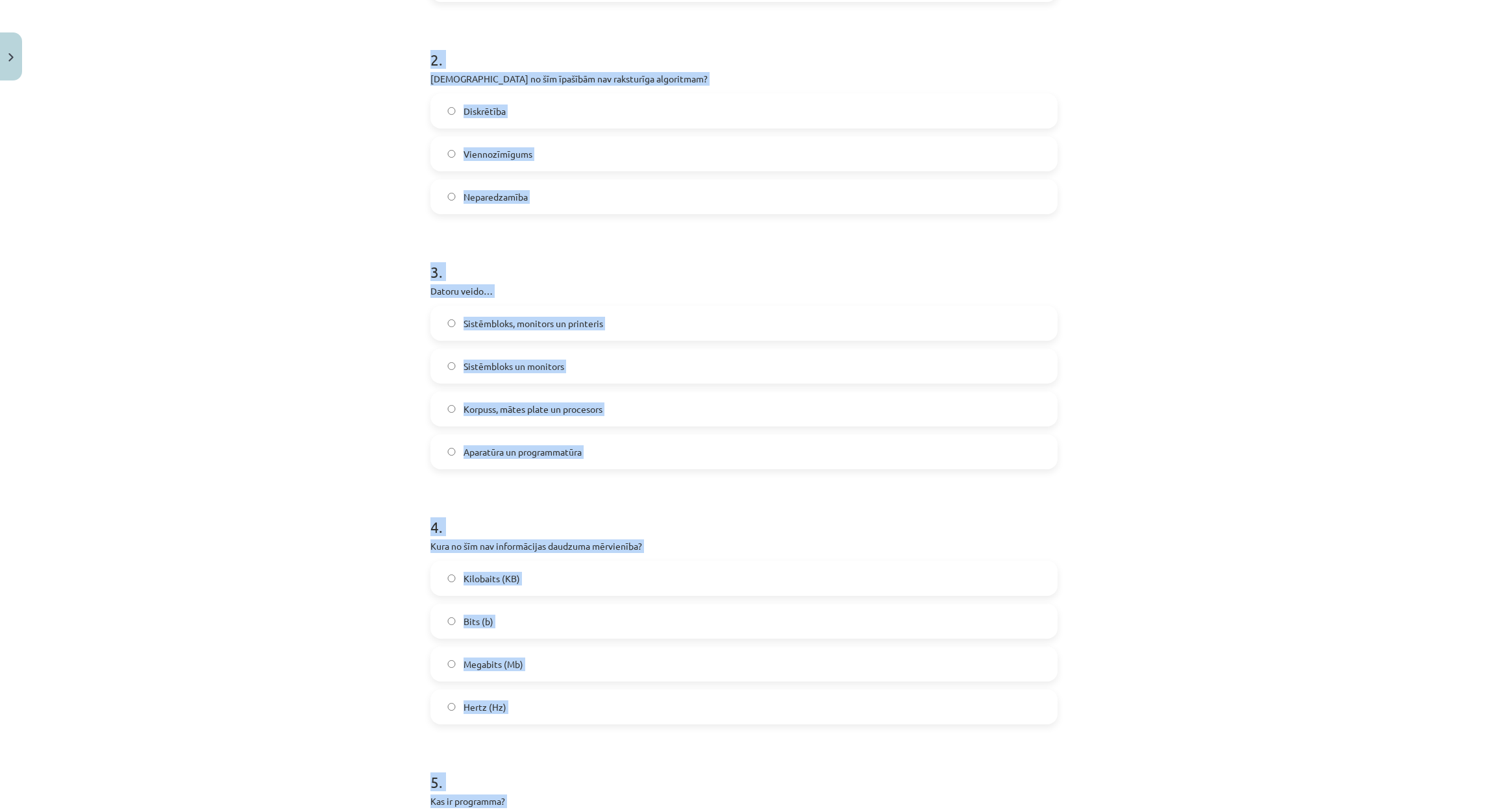
click at [304, 425] on div "Mācību tēma: Datorikas - 10. klases 1. ieskaites mācību materiāls #2 1. tēma – …" at bounding box center [744, 406] width 1488 height 812
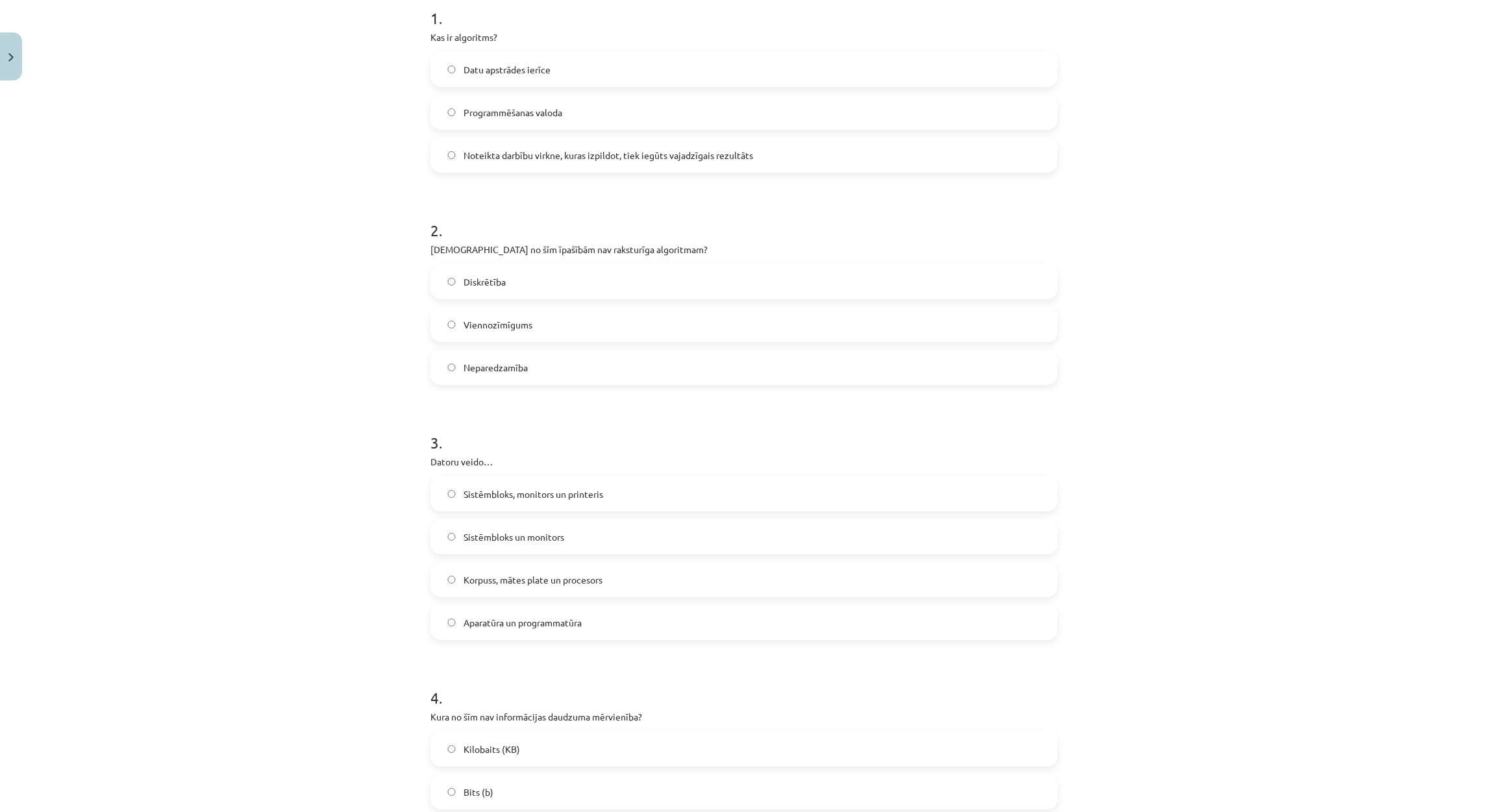
scroll to position [0, 0]
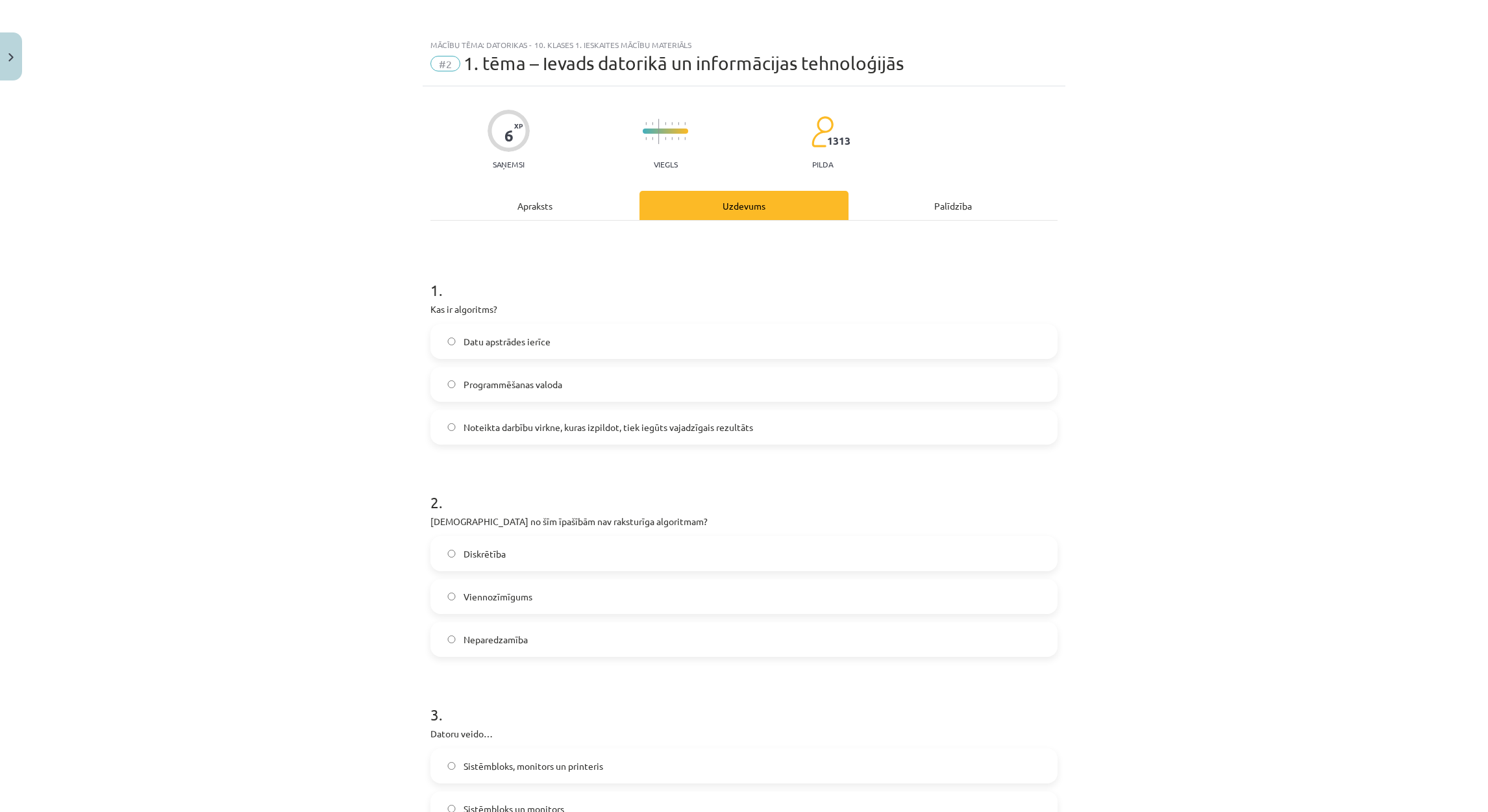
click at [499, 427] on span "Noteikta darbību virkne, kuras izpildot, tiek iegūts vajadzīgais rezultāts" at bounding box center [608, 427] width 289 height 14
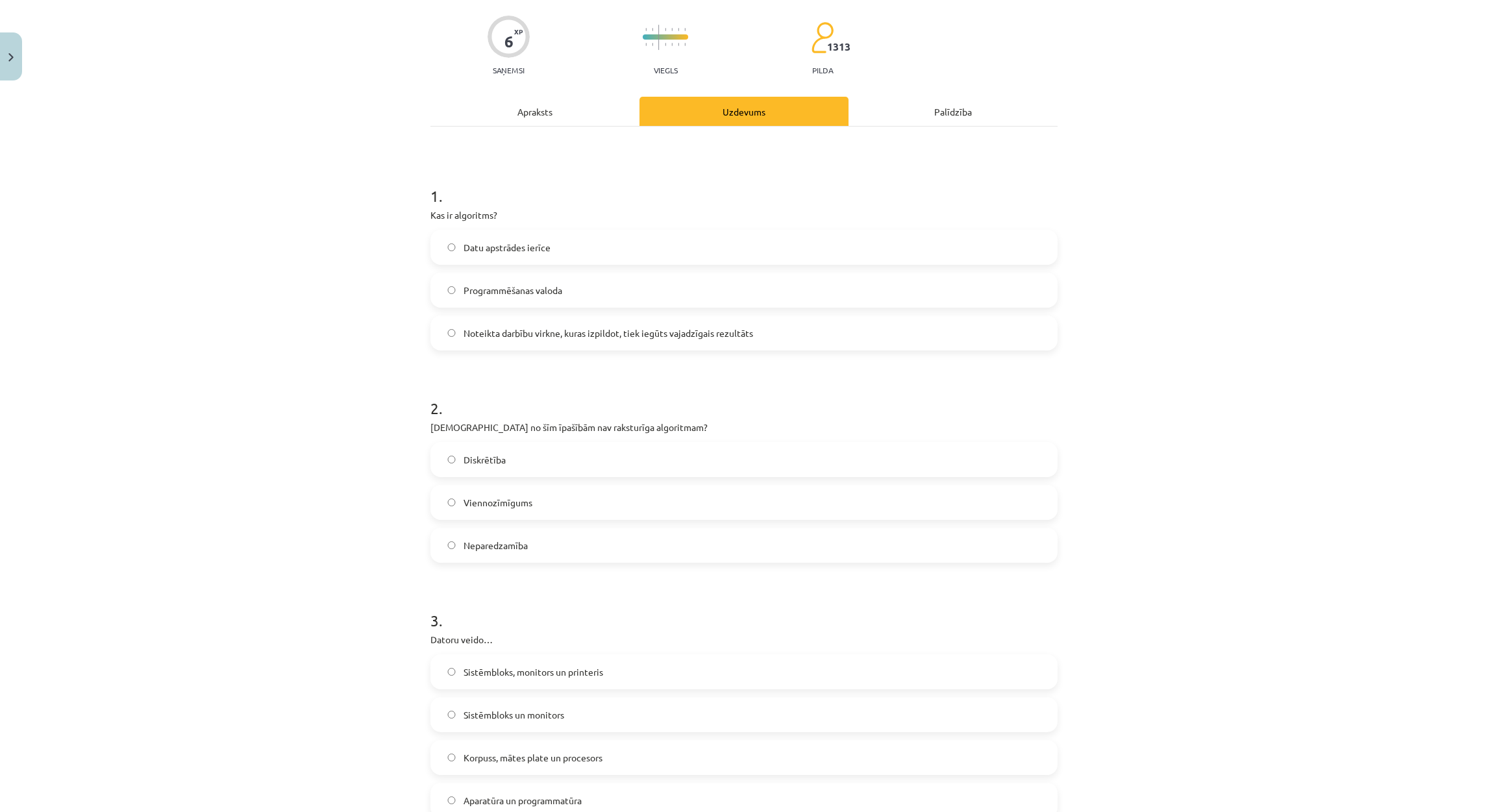
scroll to position [97, 0]
click at [532, 538] on label "Neparedzamība" at bounding box center [744, 541] width 625 height 32
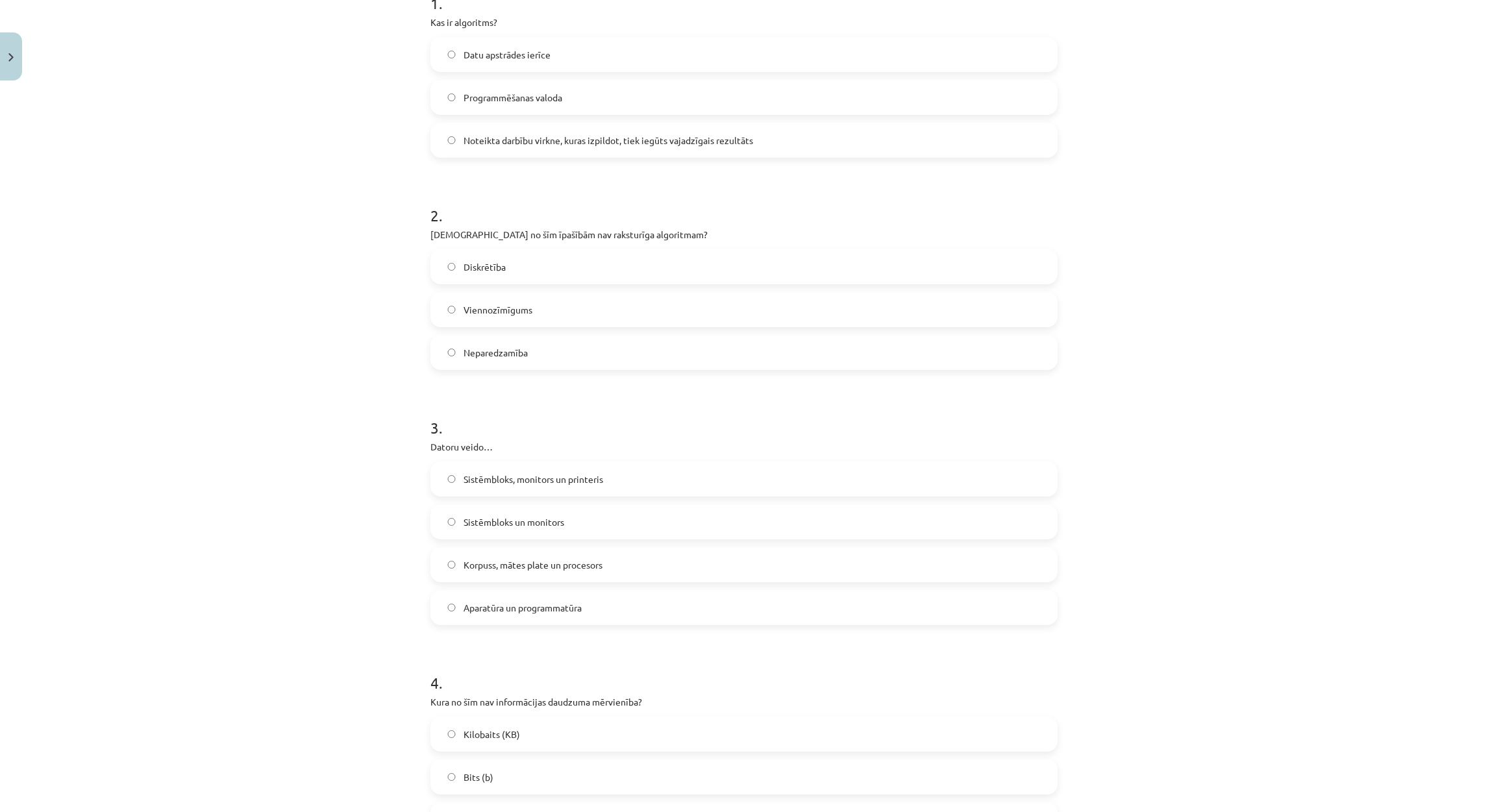
scroll to position [291, 0]
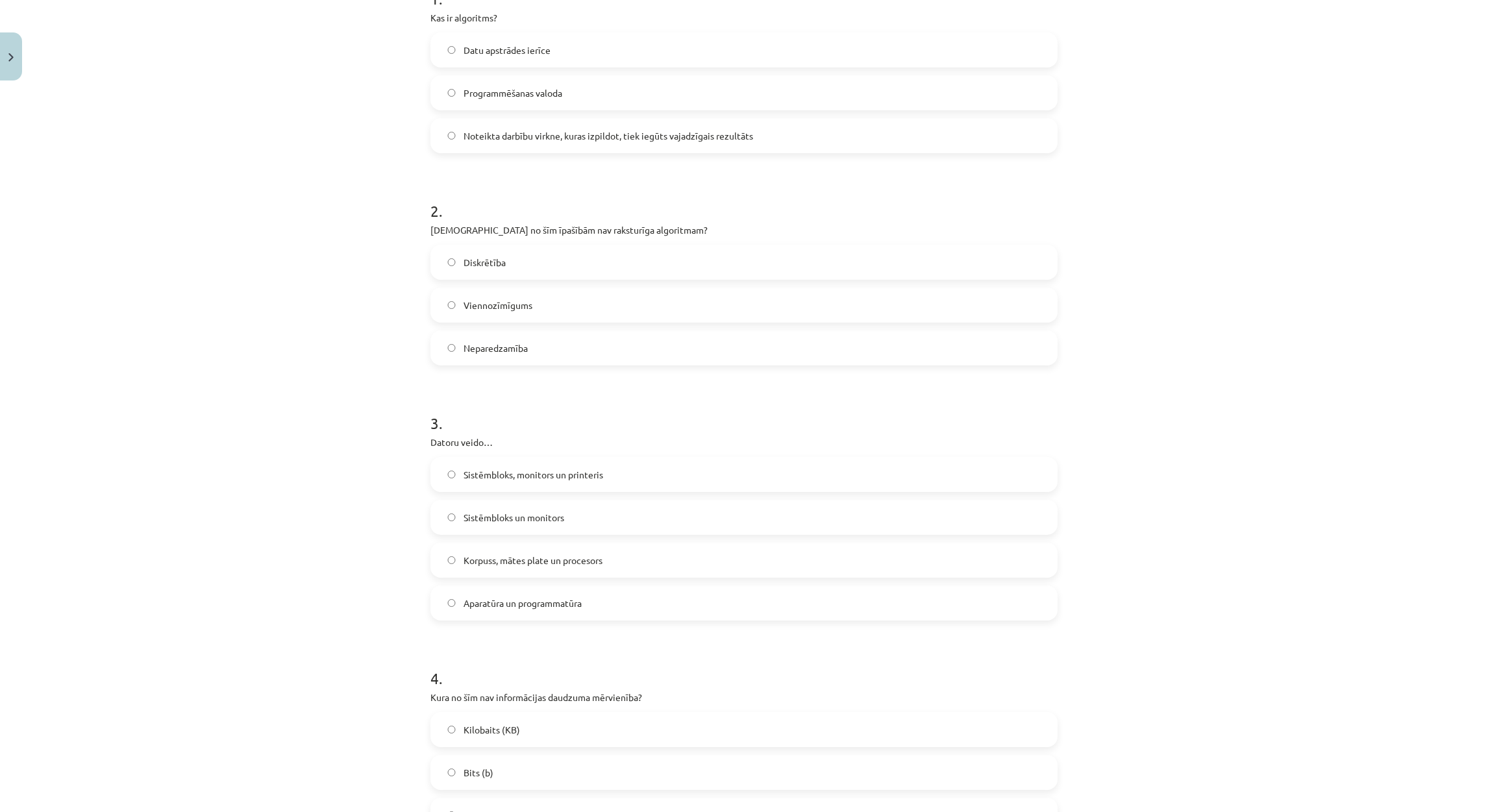
click at [508, 596] on span "Aparatūra un programmatūra" at bounding box center [522, 603] width 118 height 14
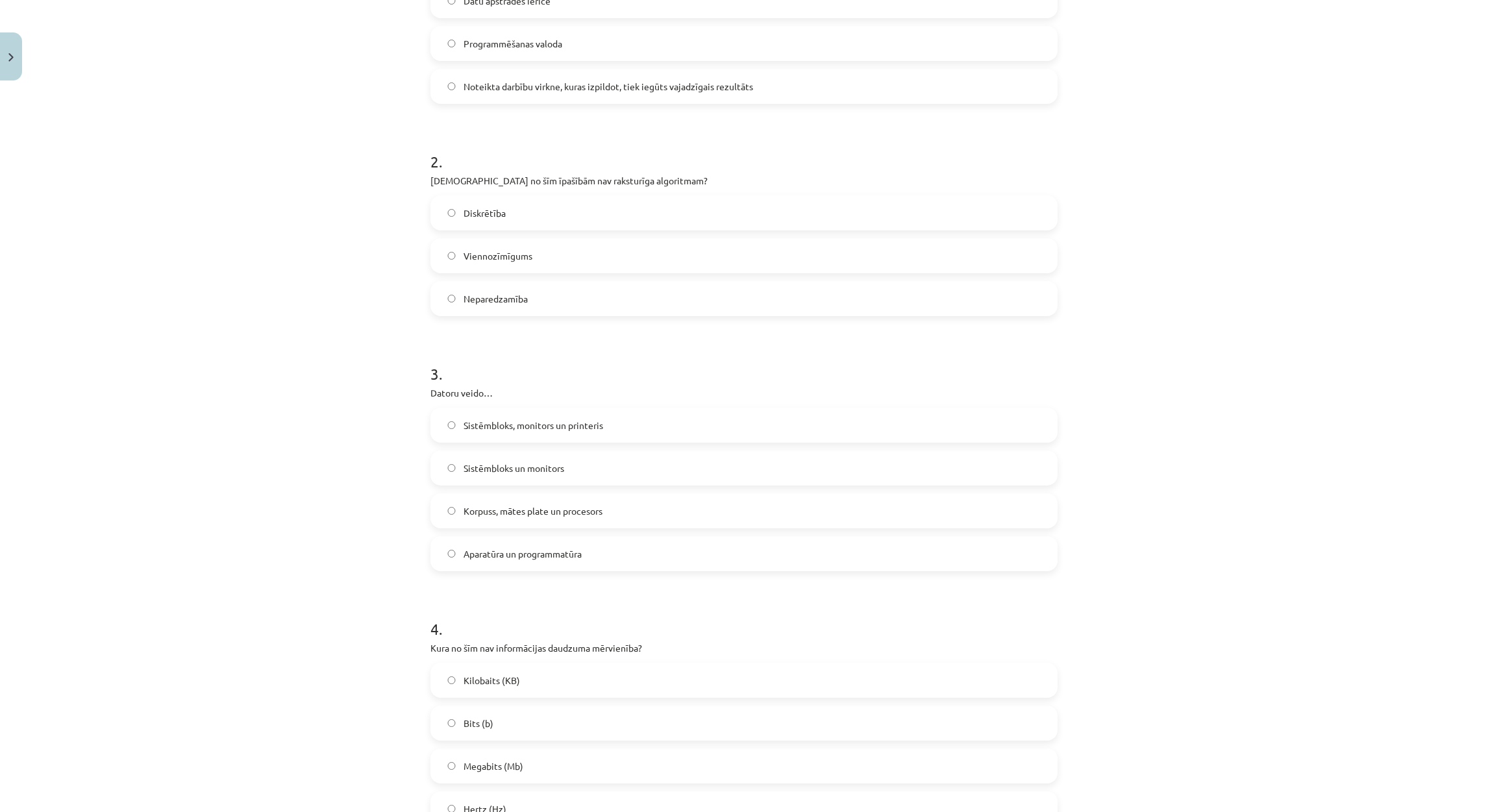
scroll to position [390, 0]
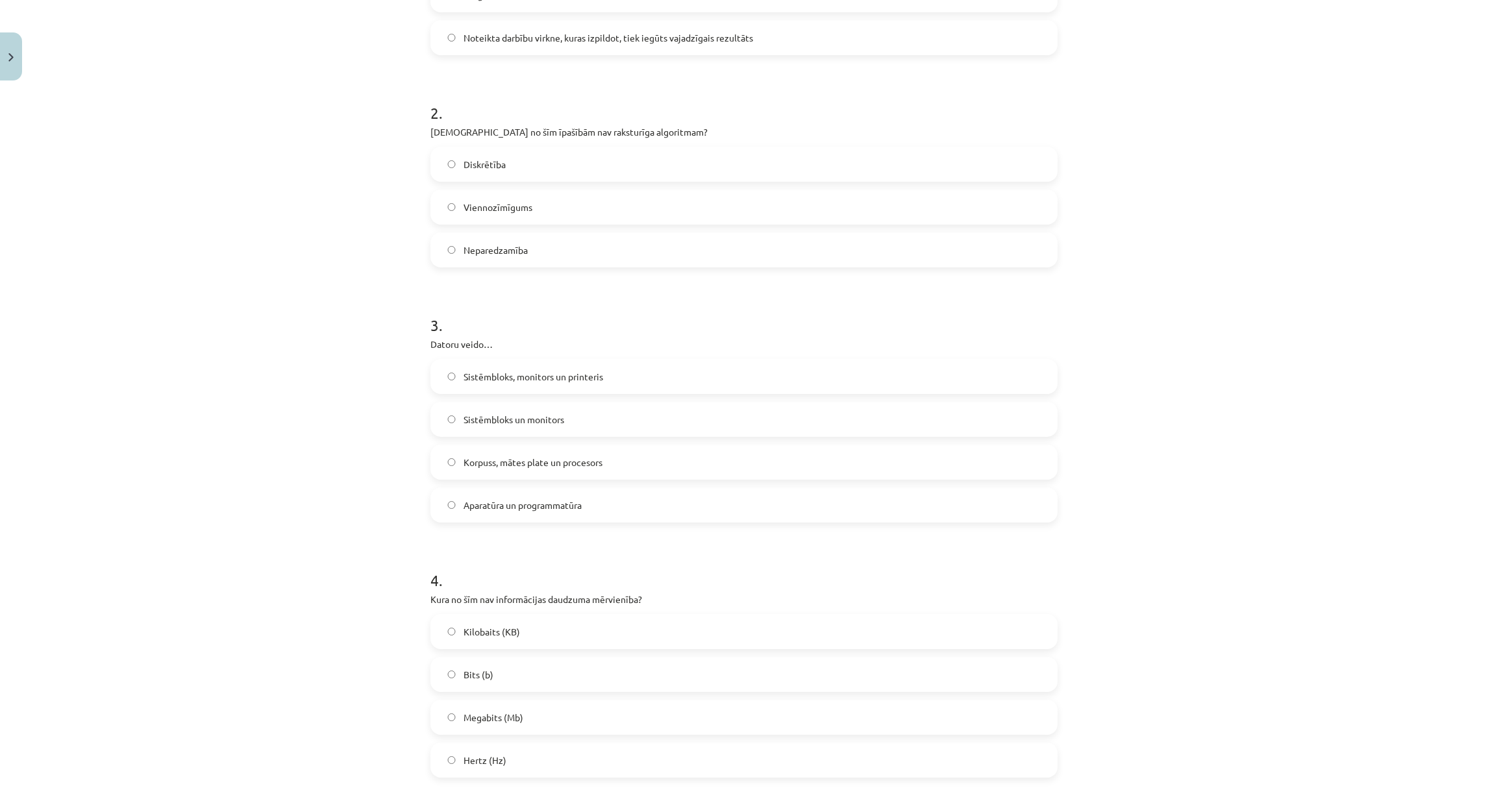
drag, startPoint x: 601, startPoint y: 756, endPoint x: 600, endPoint y: 740, distance: 16.0
click at [601, 755] on label "Hertz (Hz)" at bounding box center [744, 759] width 625 height 32
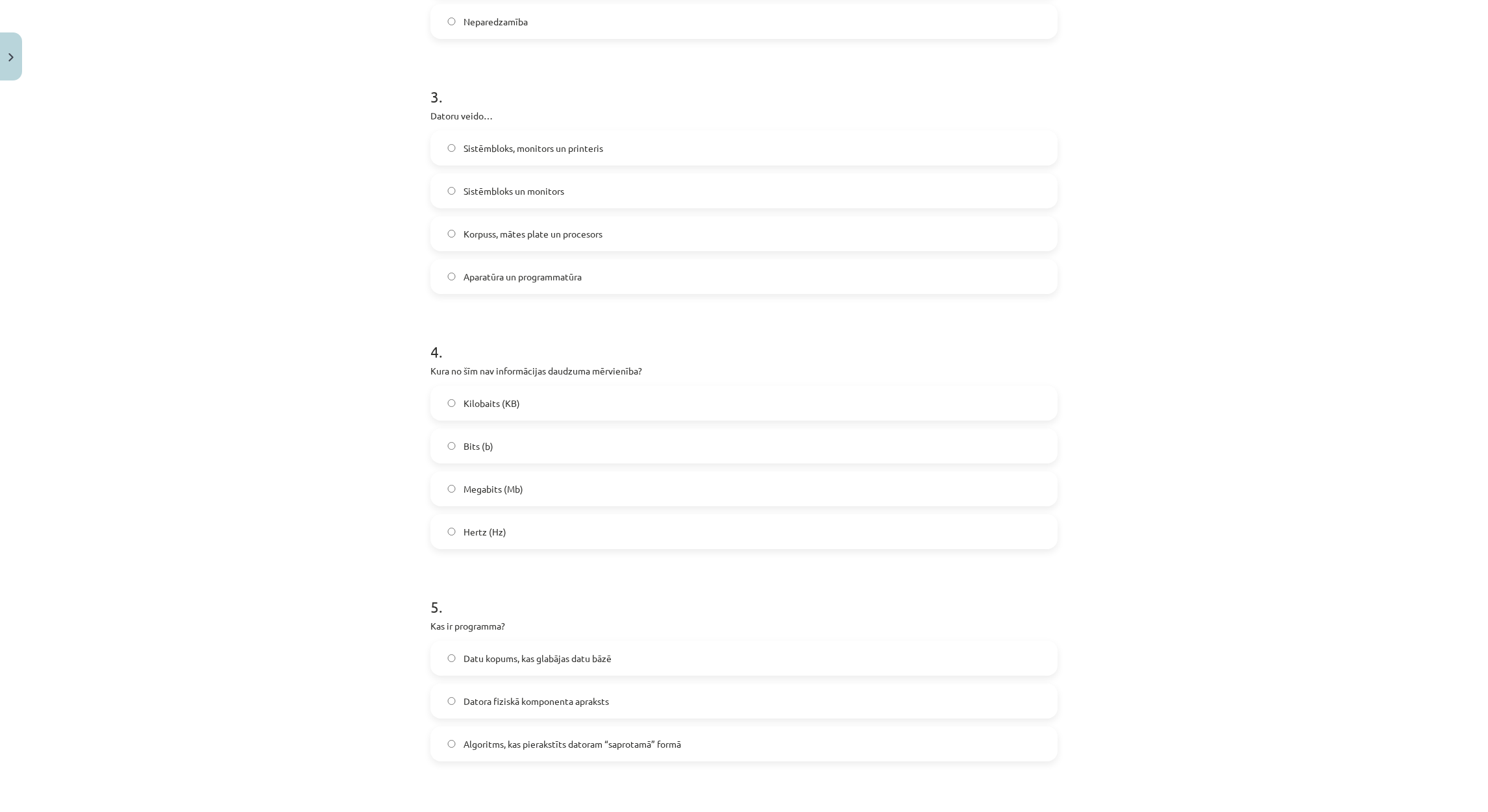
scroll to position [778, 0]
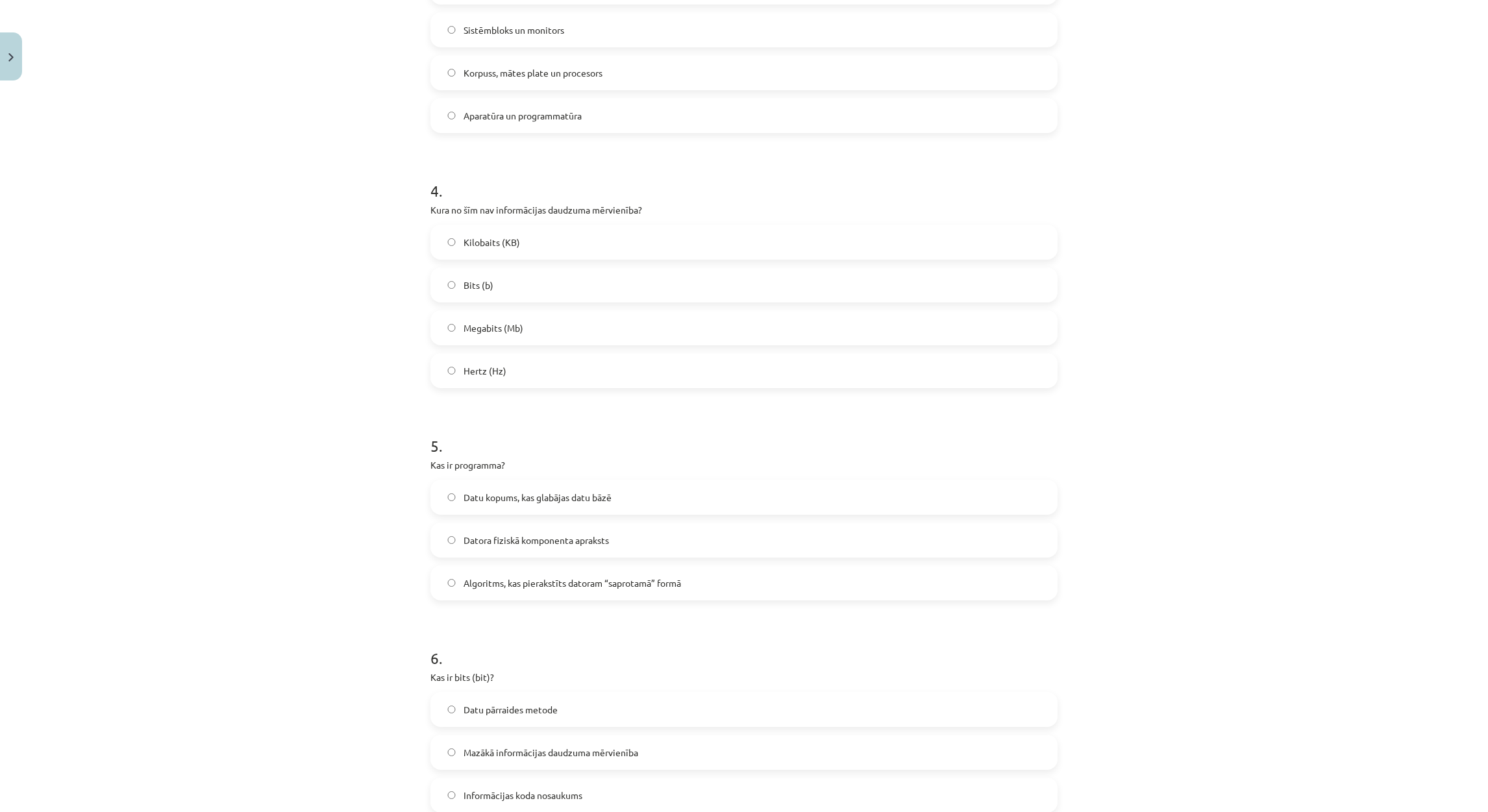
click at [537, 584] on span "Algoritms, kas pierakstīts datoram “saprotamā” formā" at bounding box center [572, 583] width 218 height 14
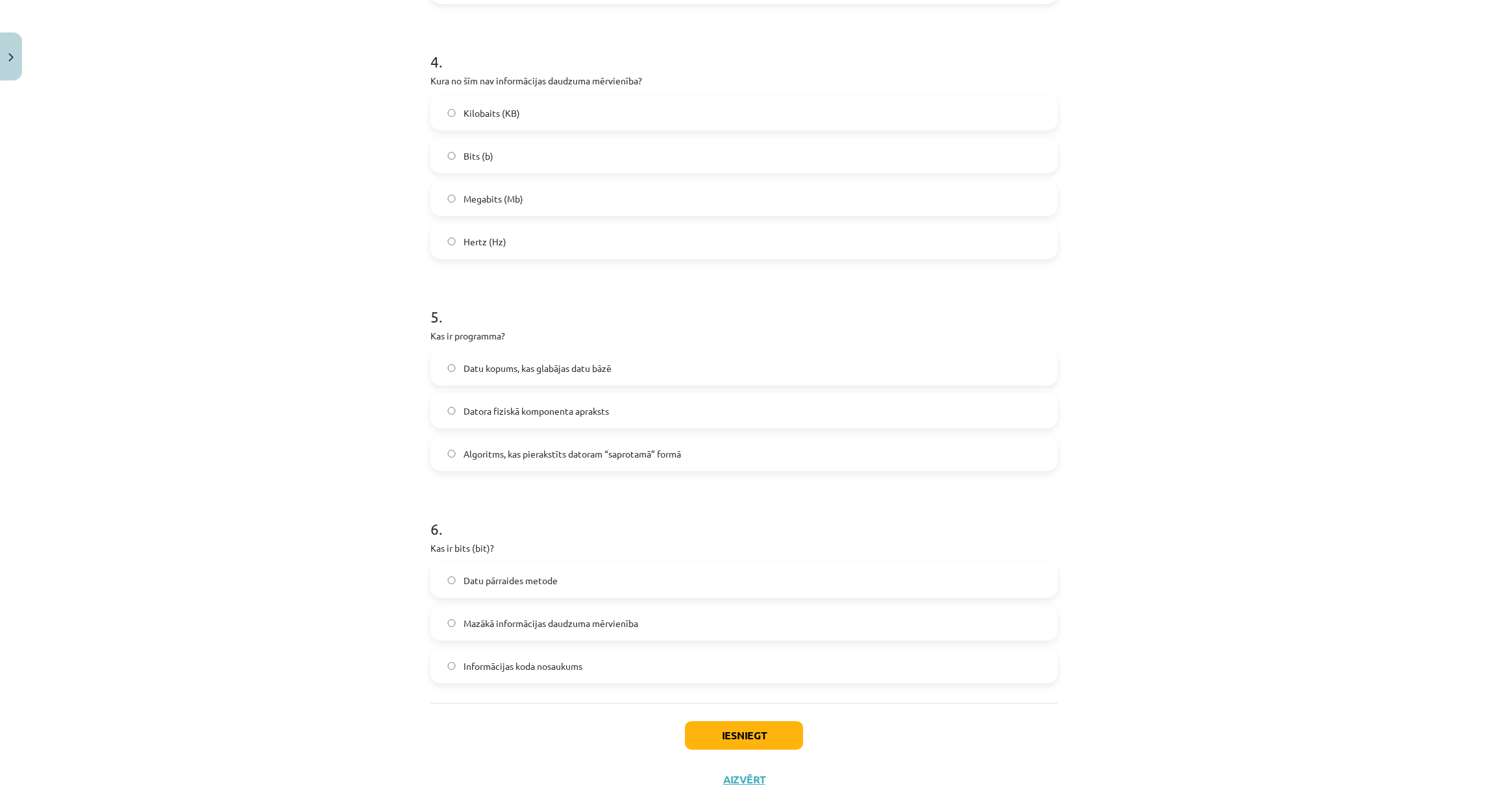
scroll to position [929, 0]
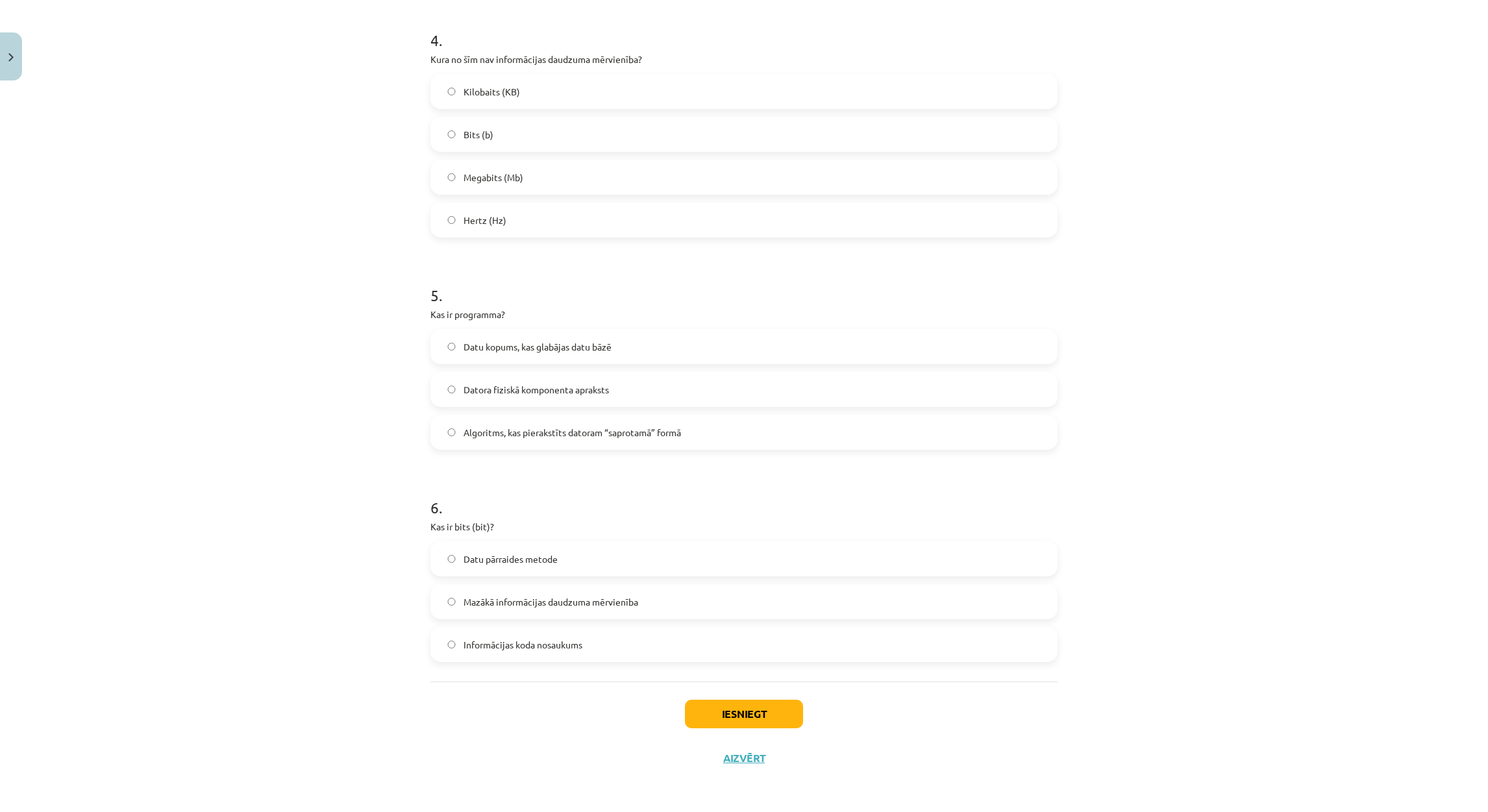
click at [501, 599] on span "Mazākā informācijas daudzuma mērvienība" at bounding box center [551, 601] width 175 height 14
click at [772, 713] on button "Iesniegt" at bounding box center [744, 714] width 118 height 29
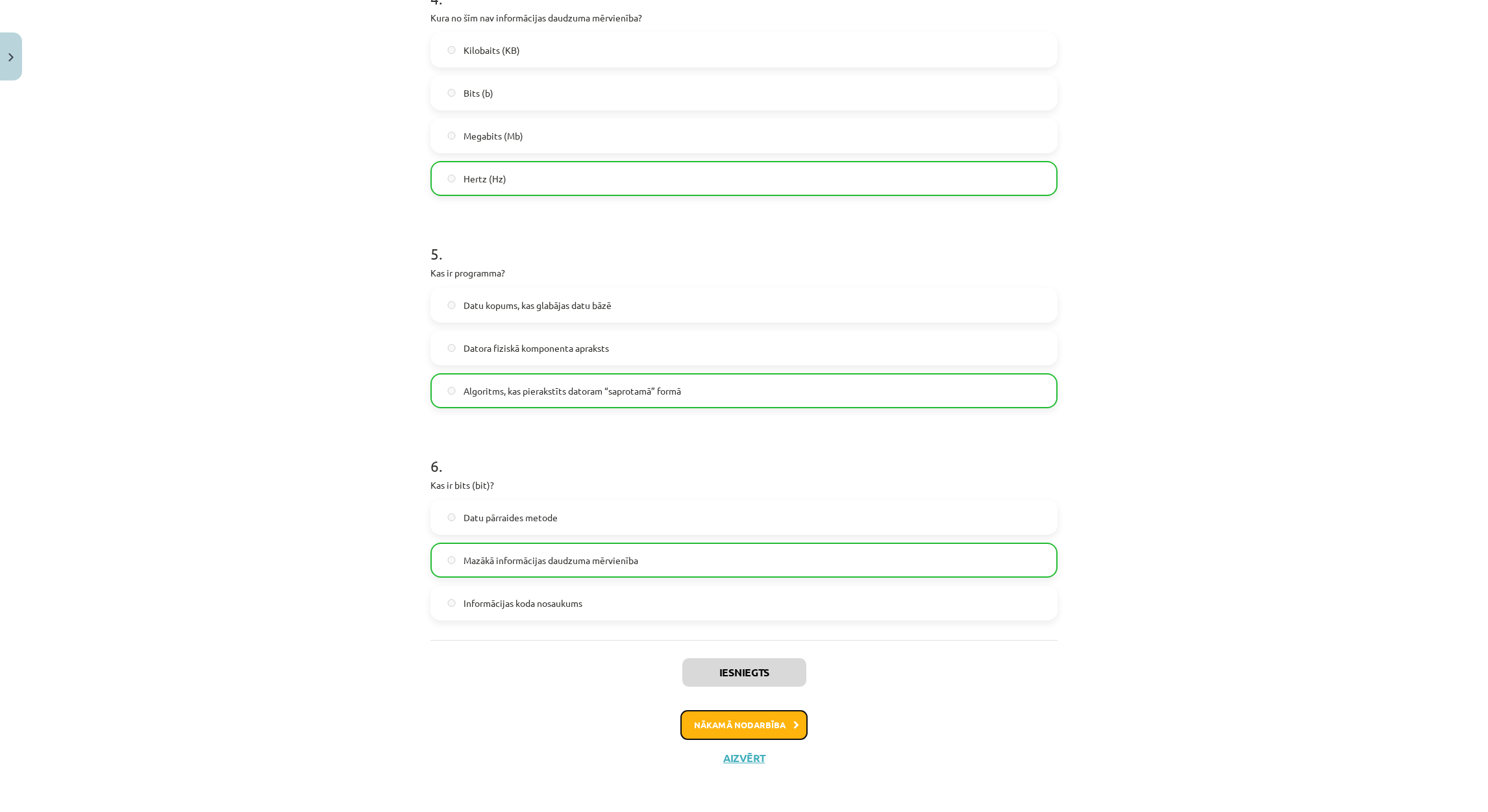
click at [714, 728] on button "Nākamā nodarbība" at bounding box center [744, 725] width 128 height 30
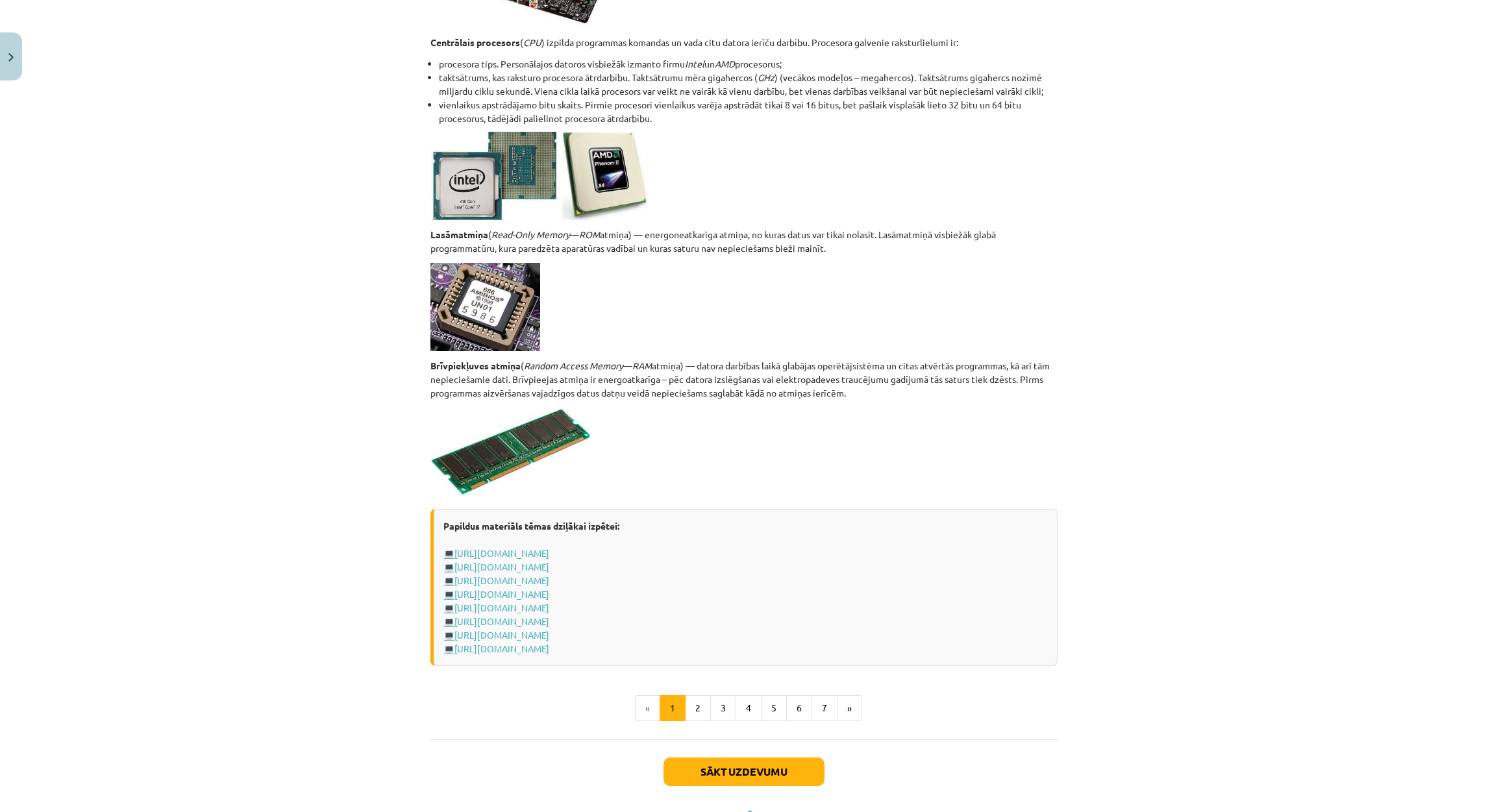
scroll to position [1967, 0]
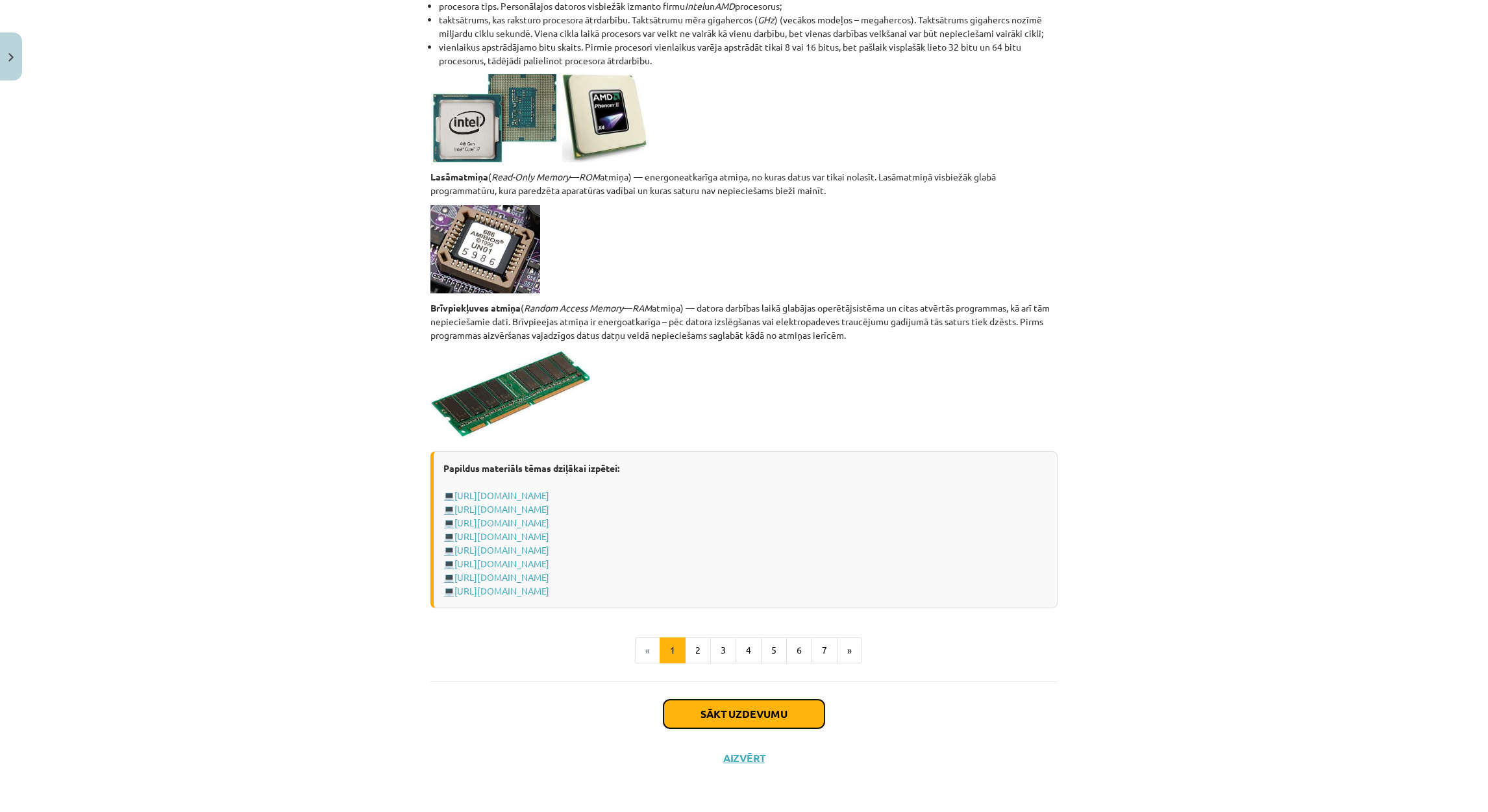
click at [734, 712] on button "Sākt uzdevumu" at bounding box center [744, 714] width 161 height 29
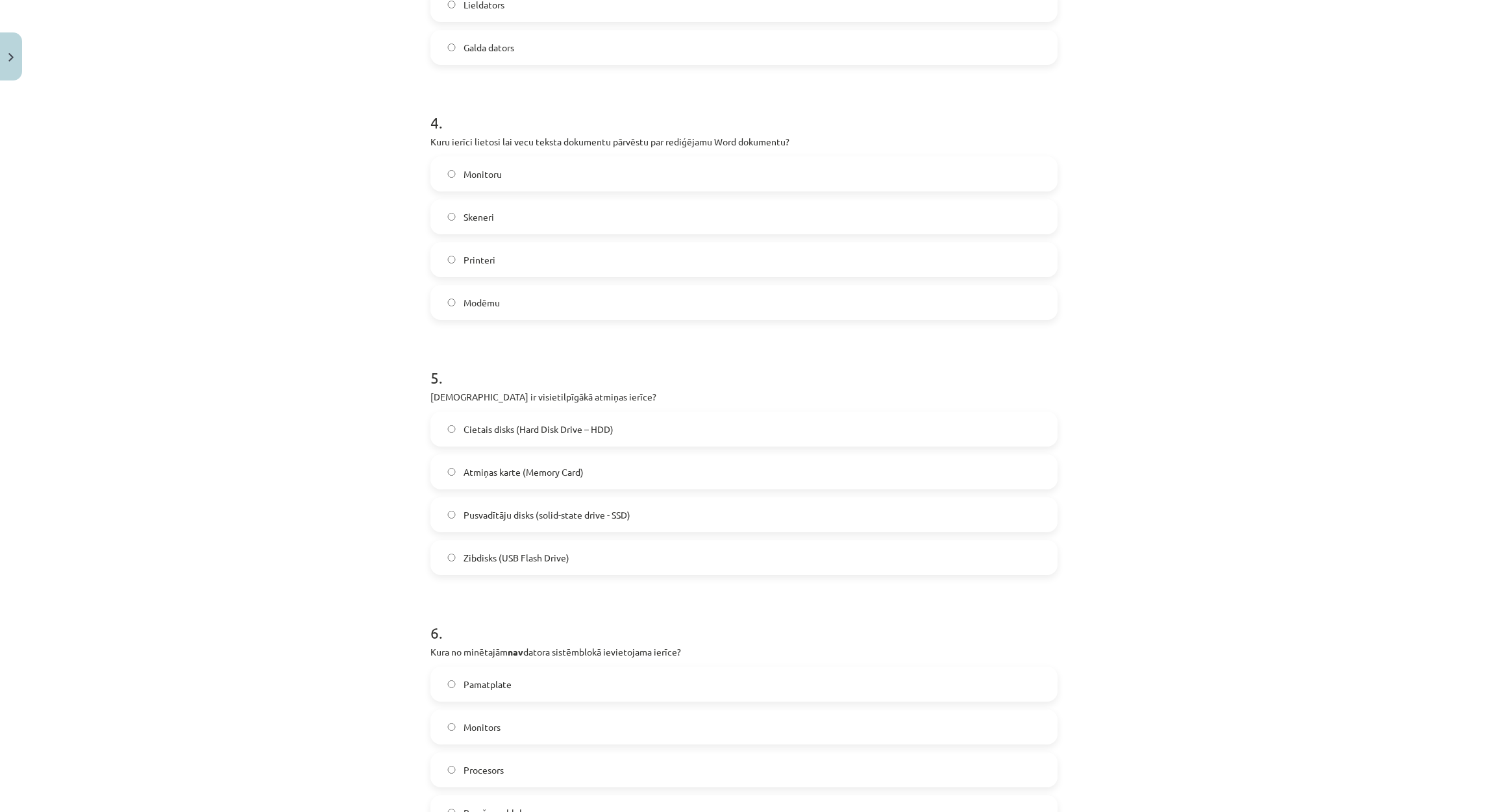
scroll to position [1101, 0]
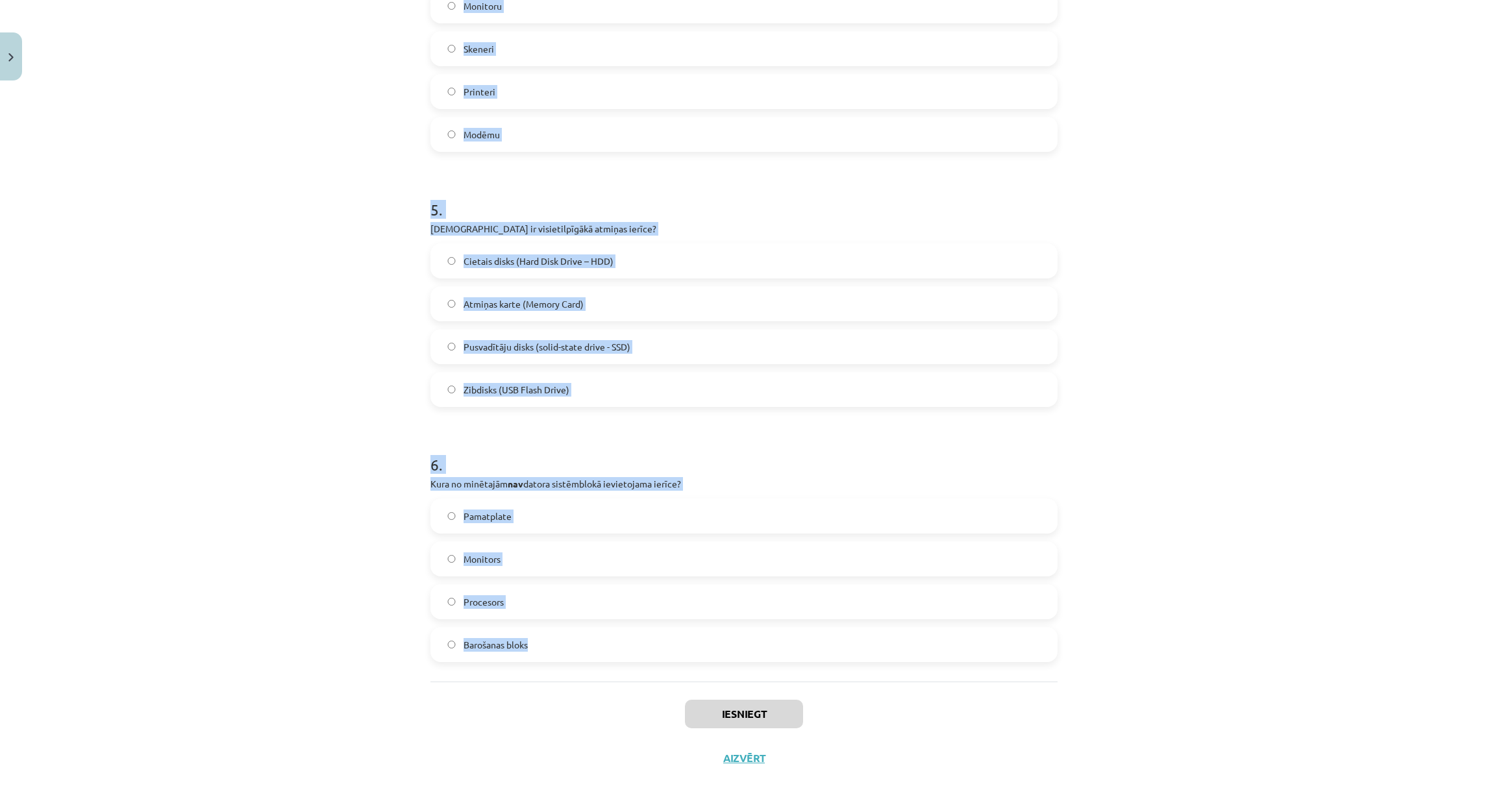
drag, startPoint x: 423, startPoint y: 276, endPoint x: 655, endPoint y: 649, distance: 439.3
copy form "Kura no šīm ir ievadizvadierīce? Interneta videokamera Monitors Pele Austiņas a…"
click at [131, 321] on div "Mācību tēma: Datorikas - 10. klases 1. ieskaites mācību materiāls #3 2. tēma – …" at bounding box center [744, 406] width 1488 height 812
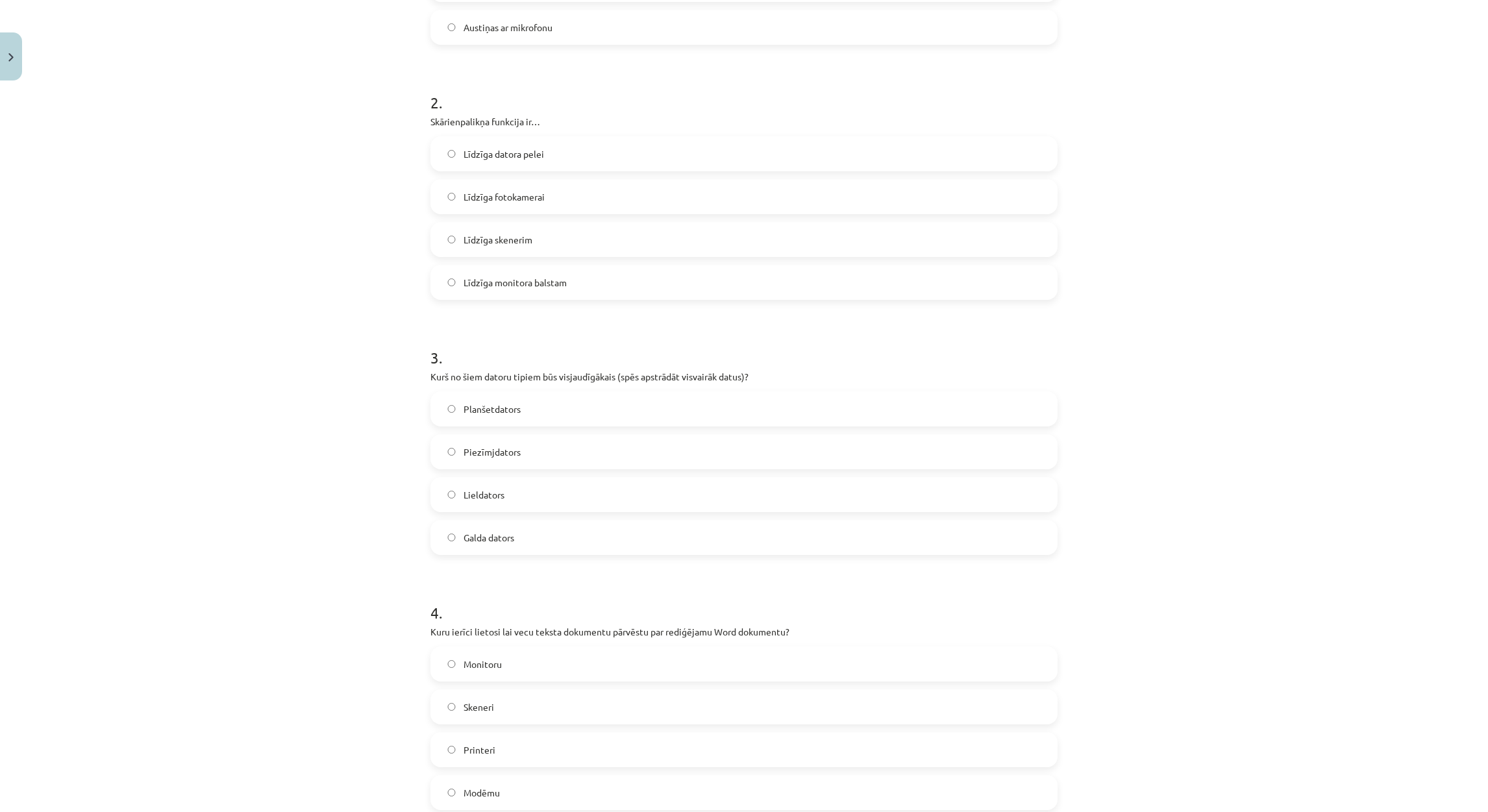
scroll to position [127, 0]
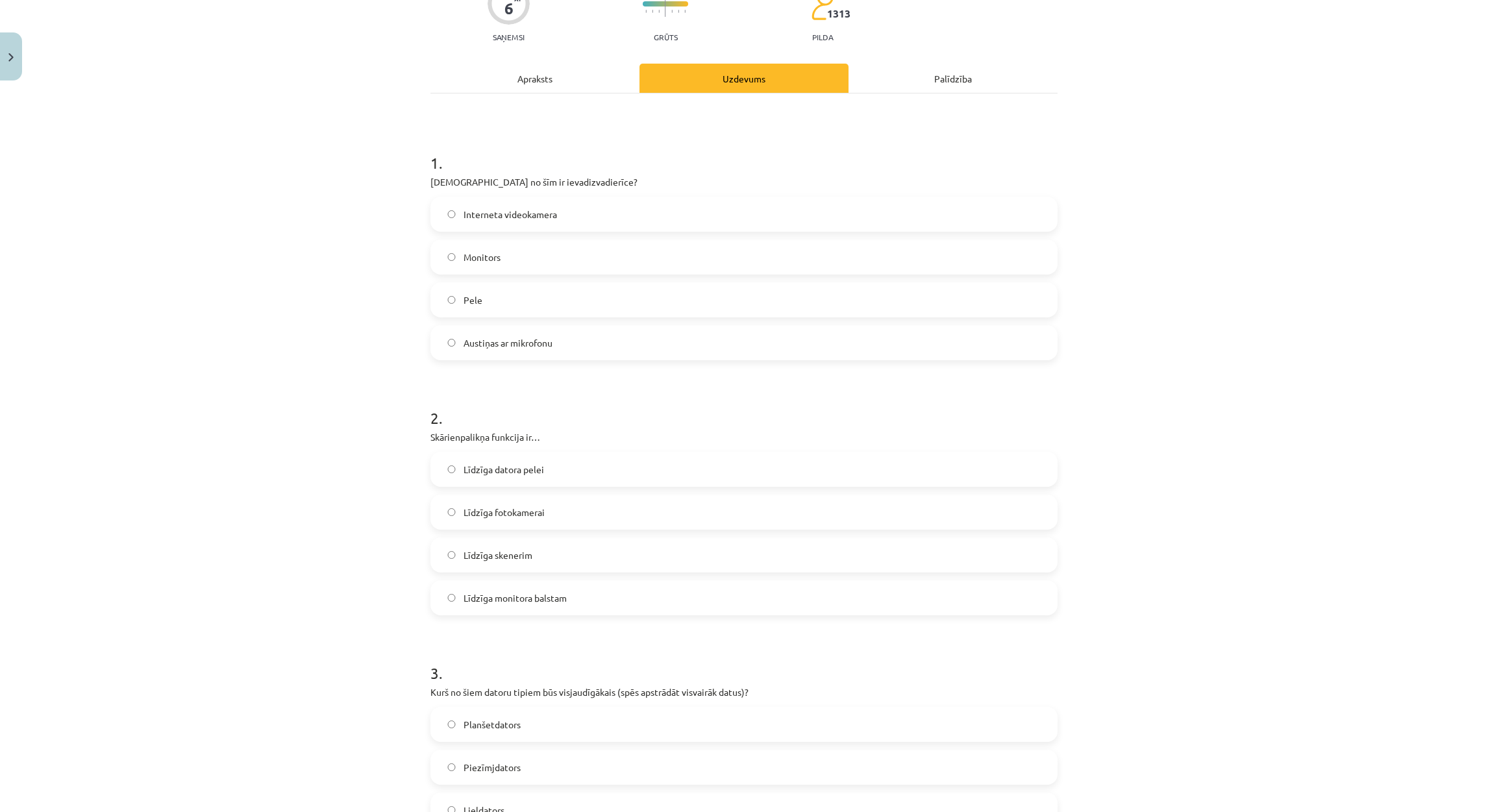
click at [445, 335] on label "Austiņas ar mikrofonu" at bounding box center [744, 342] width 625 height 32
click at [568, 453] on label "Līdzīga datora pelei" at bounding box center [744, 468] width 625 height 32
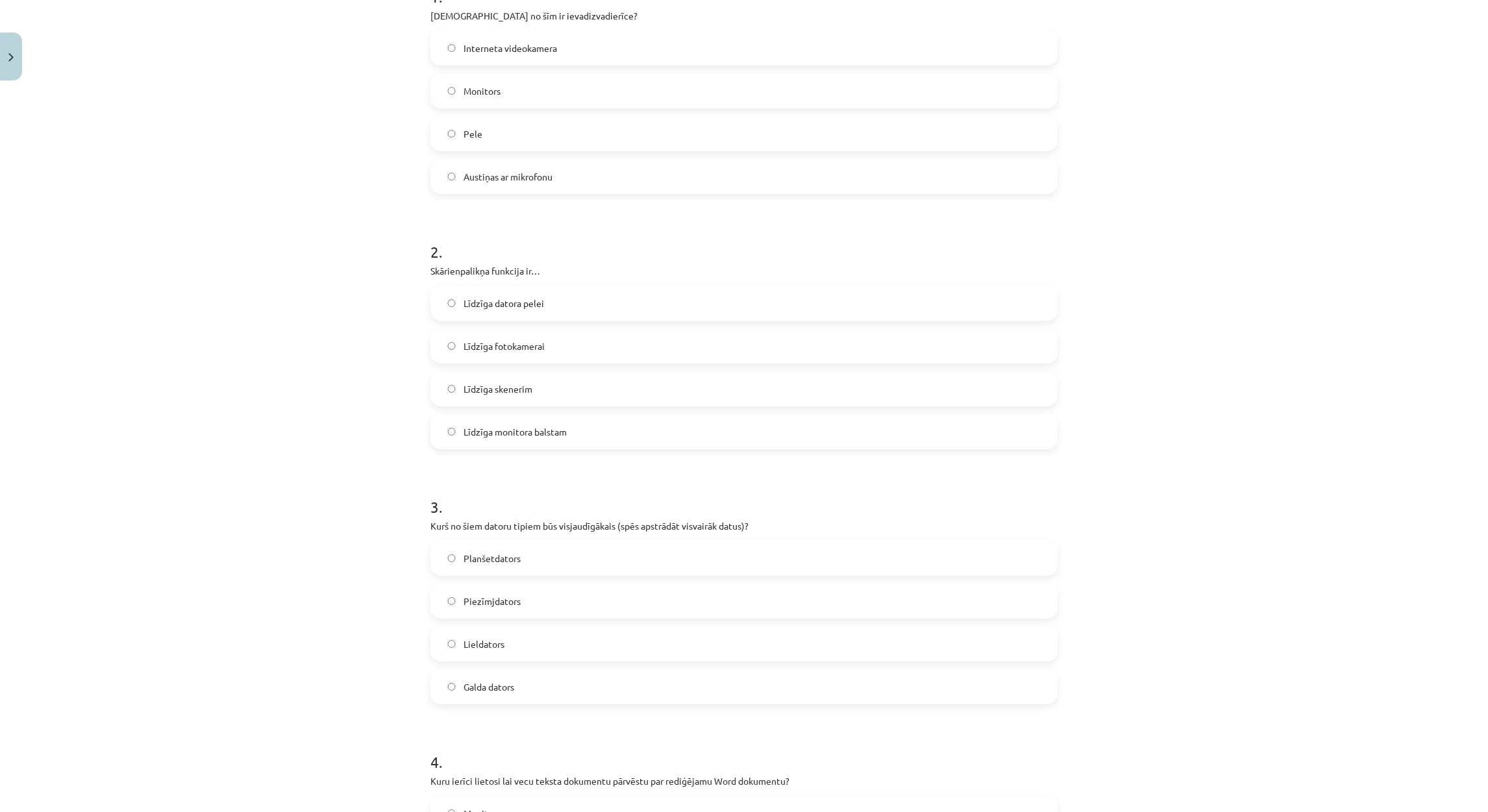
scroll to position [322, 0]
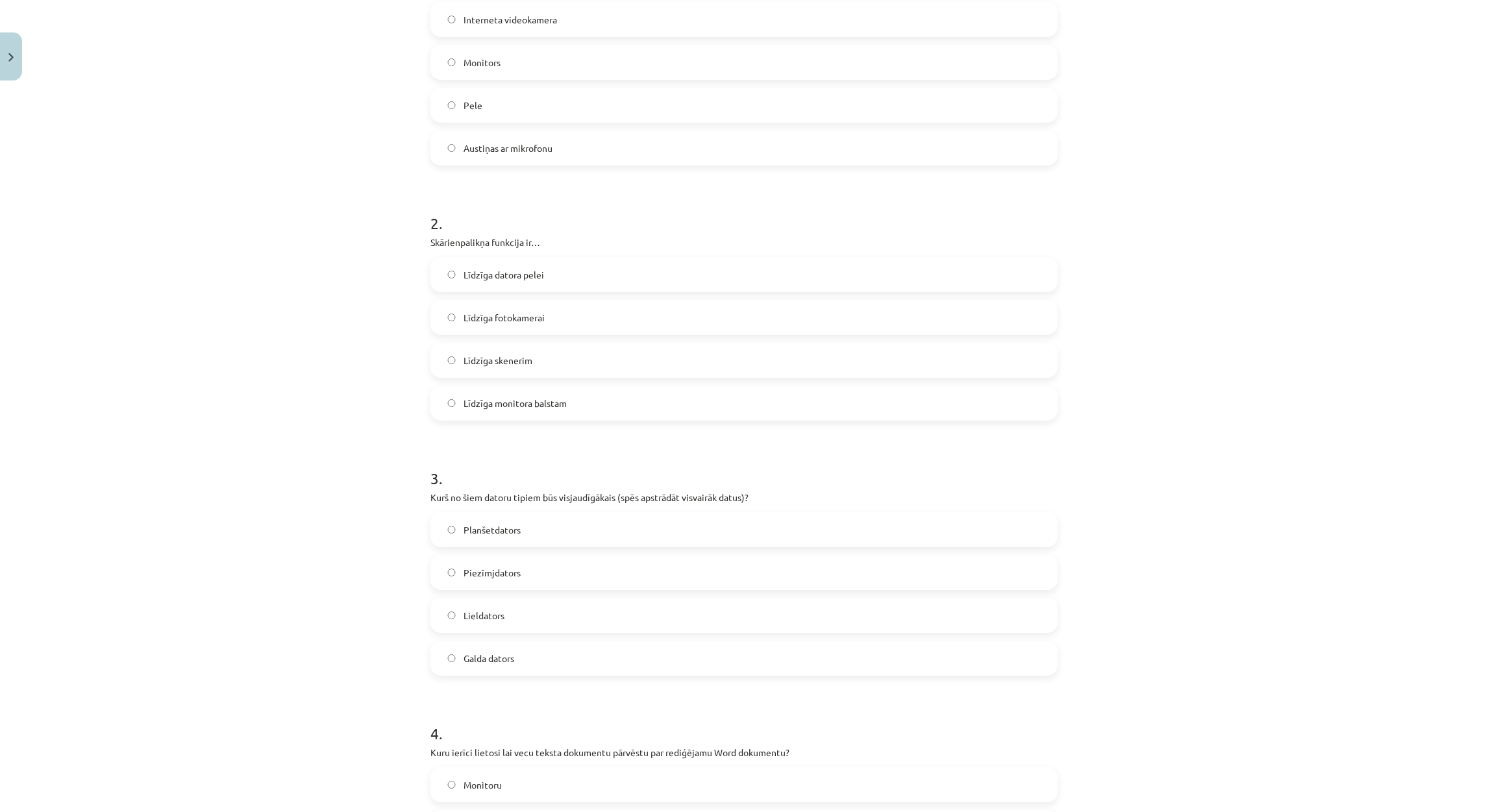
click at [522, 622] on label "Lieldators" at bounding box center [744, 614] width 625 height 32
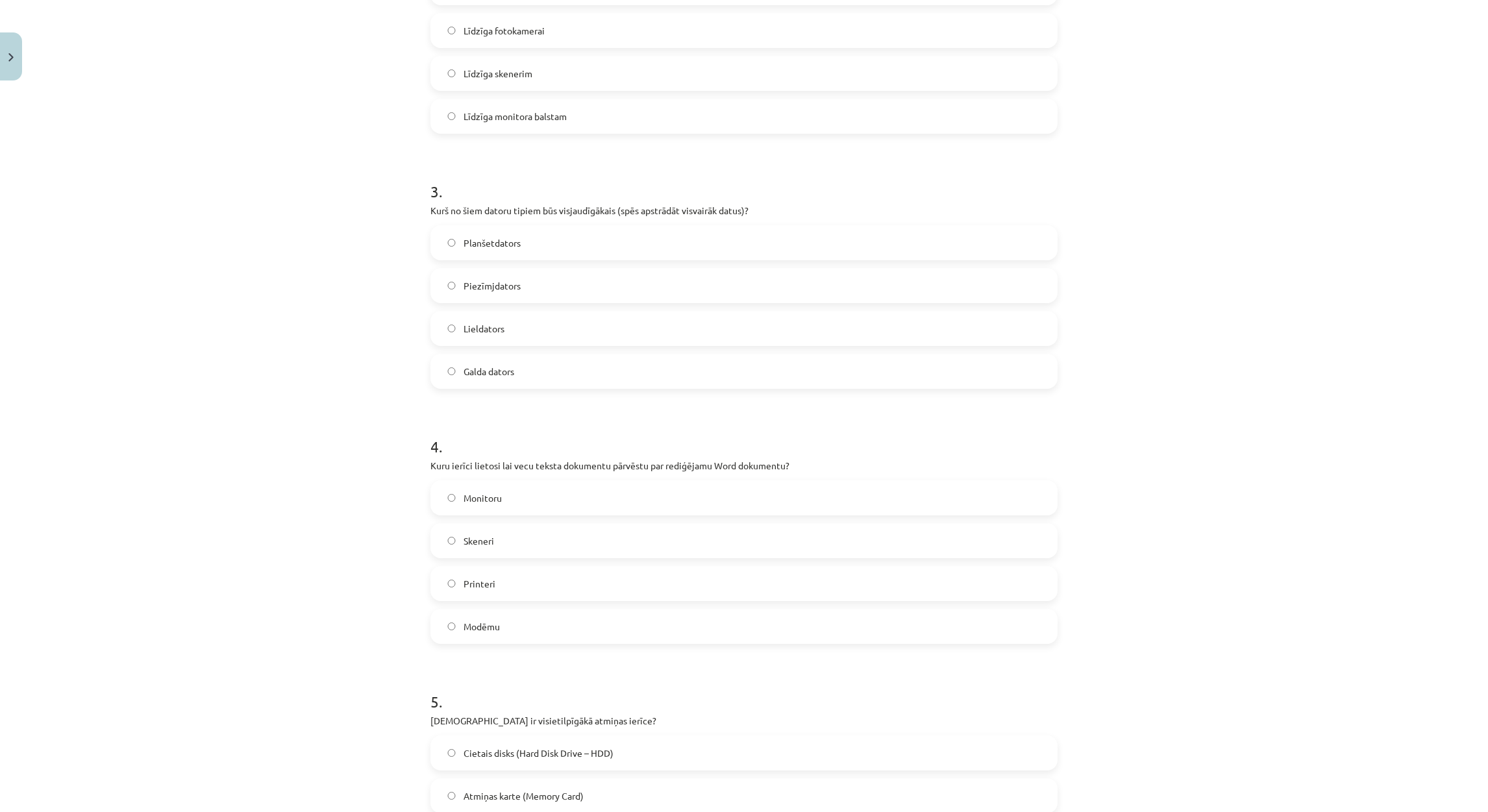
scroll to position [614, 0]
drag, startPoint x: 571, startPoint y: 460, endPoint x: 623, endPoint y: 460, distance: 52.0
click at [623, 460] on p "Kuru ierīci lietosi lai vecu teksta dokumentu pārvēstu par rediģējamu Word doku…" at bounding box center [744, 460] width 627 height 14
drag, startPoint x: 447, startPoint y: 527, endPoint x: 453, endPoint y: 526, distance: 6.1
click at [453, 526] on label "Skeneri" at bounding box center [744, 535] width 625 height 32
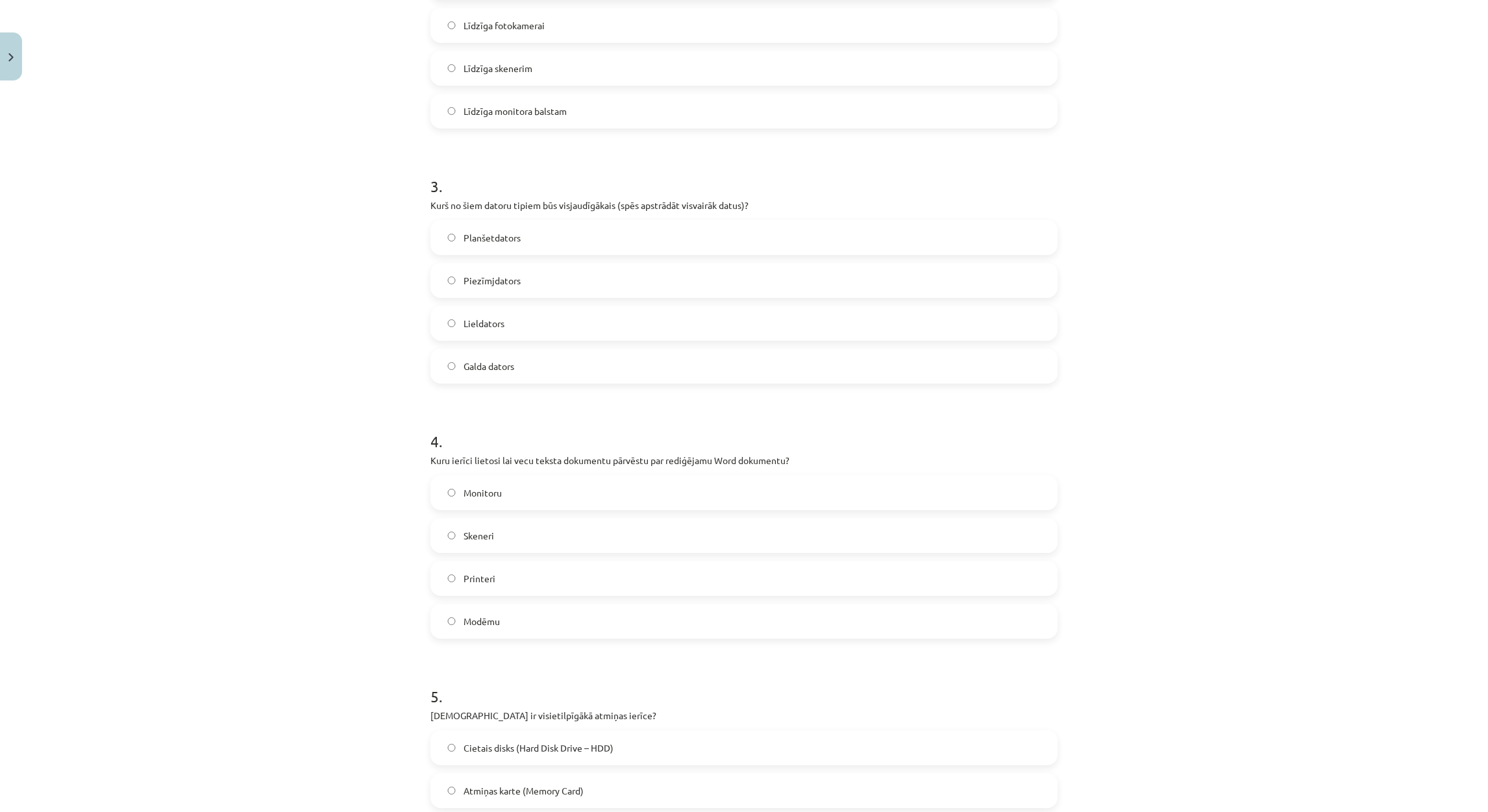
drag, startPoint x: 453, startPoint y: 526, endPoint x: 461, endPoint y: 536, distance: 12.8
click at [464, 536] on span "Skeneri" at bounding box center [479, 535] width 31 height 14
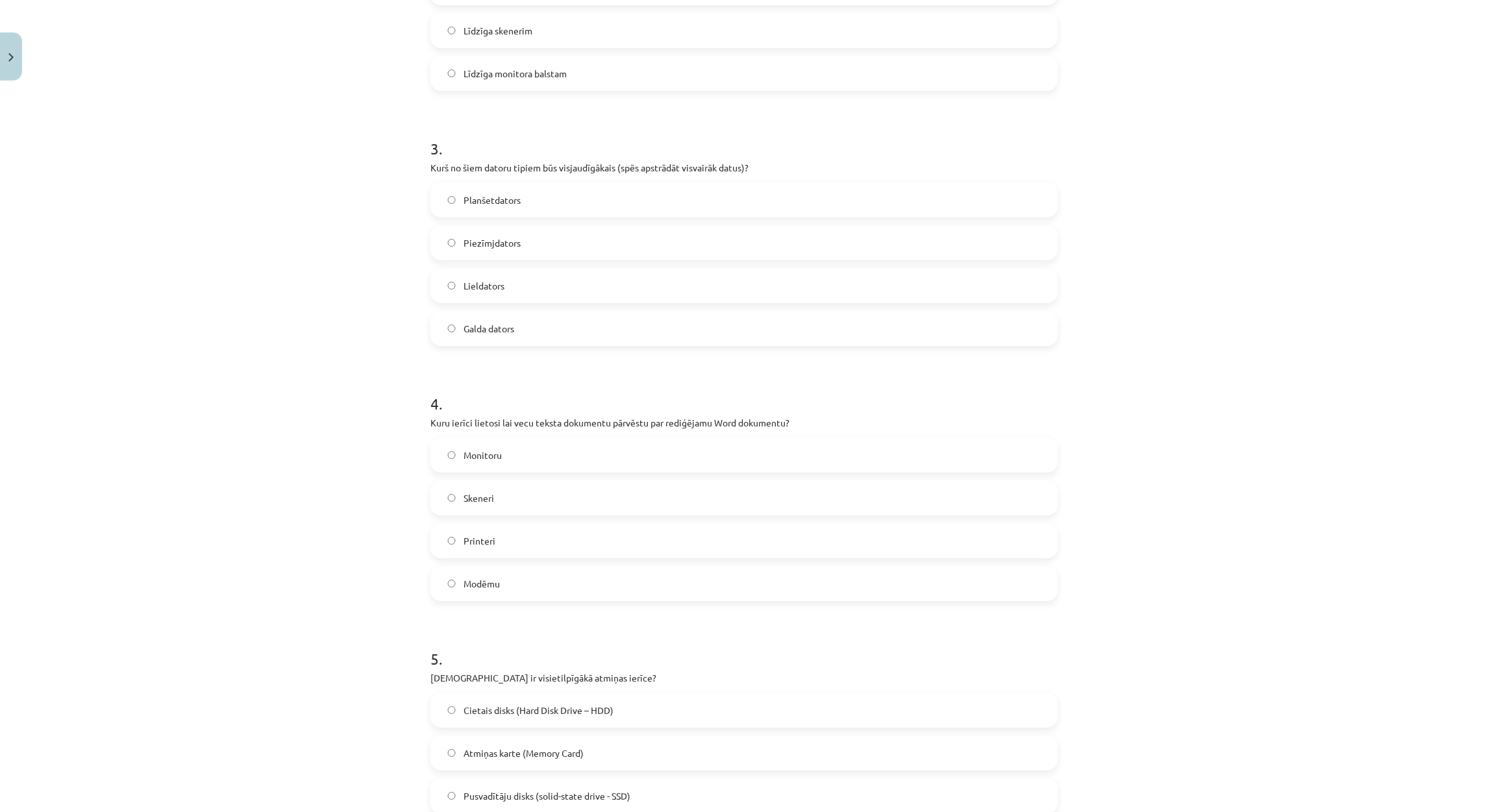
scroll to position [808, 0]
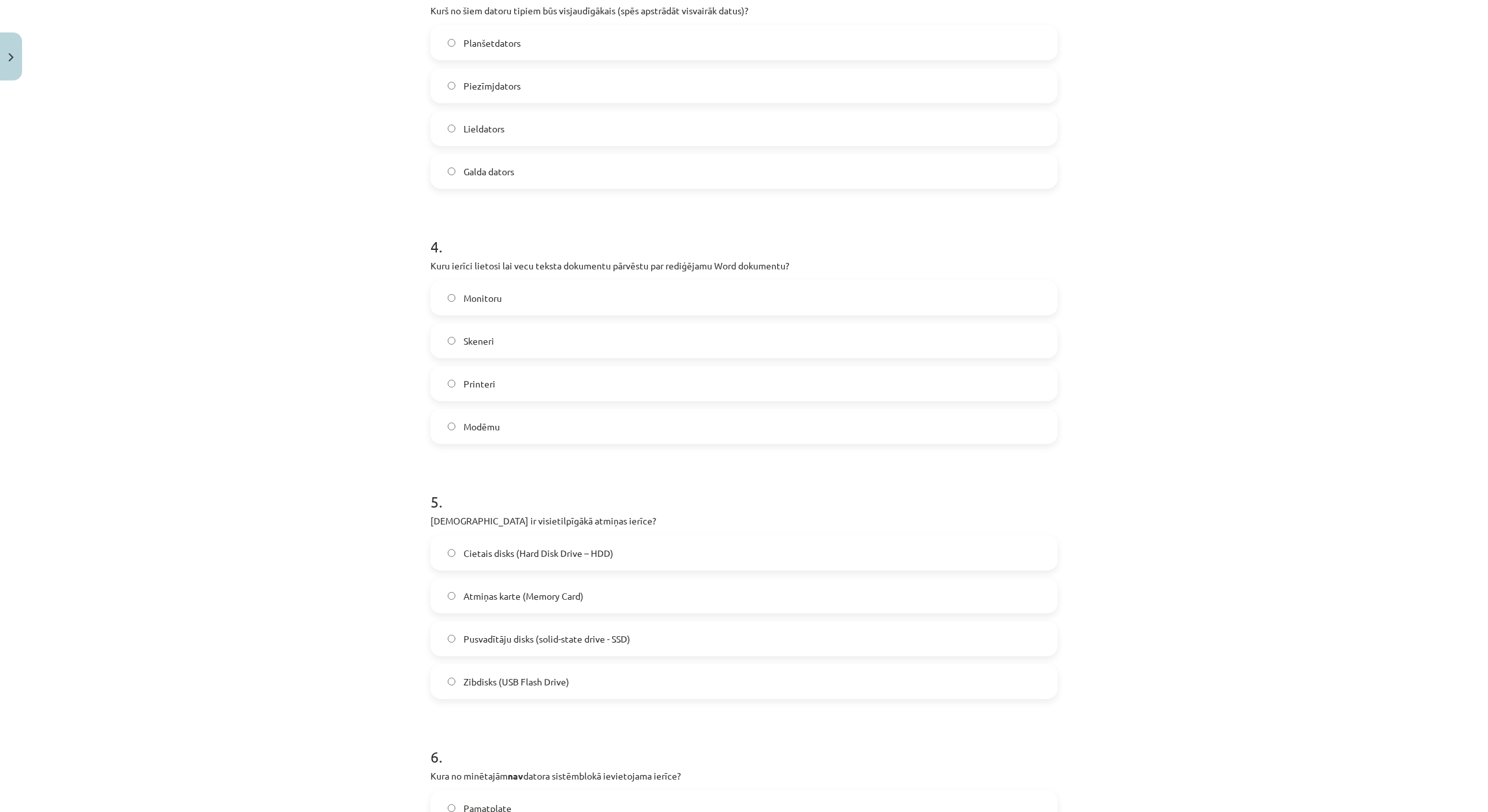
click at [509, 548] on span "Cietais disks (Hard Disk Drive – HDD)" at bounding box center [538, 553] width 150 height 14
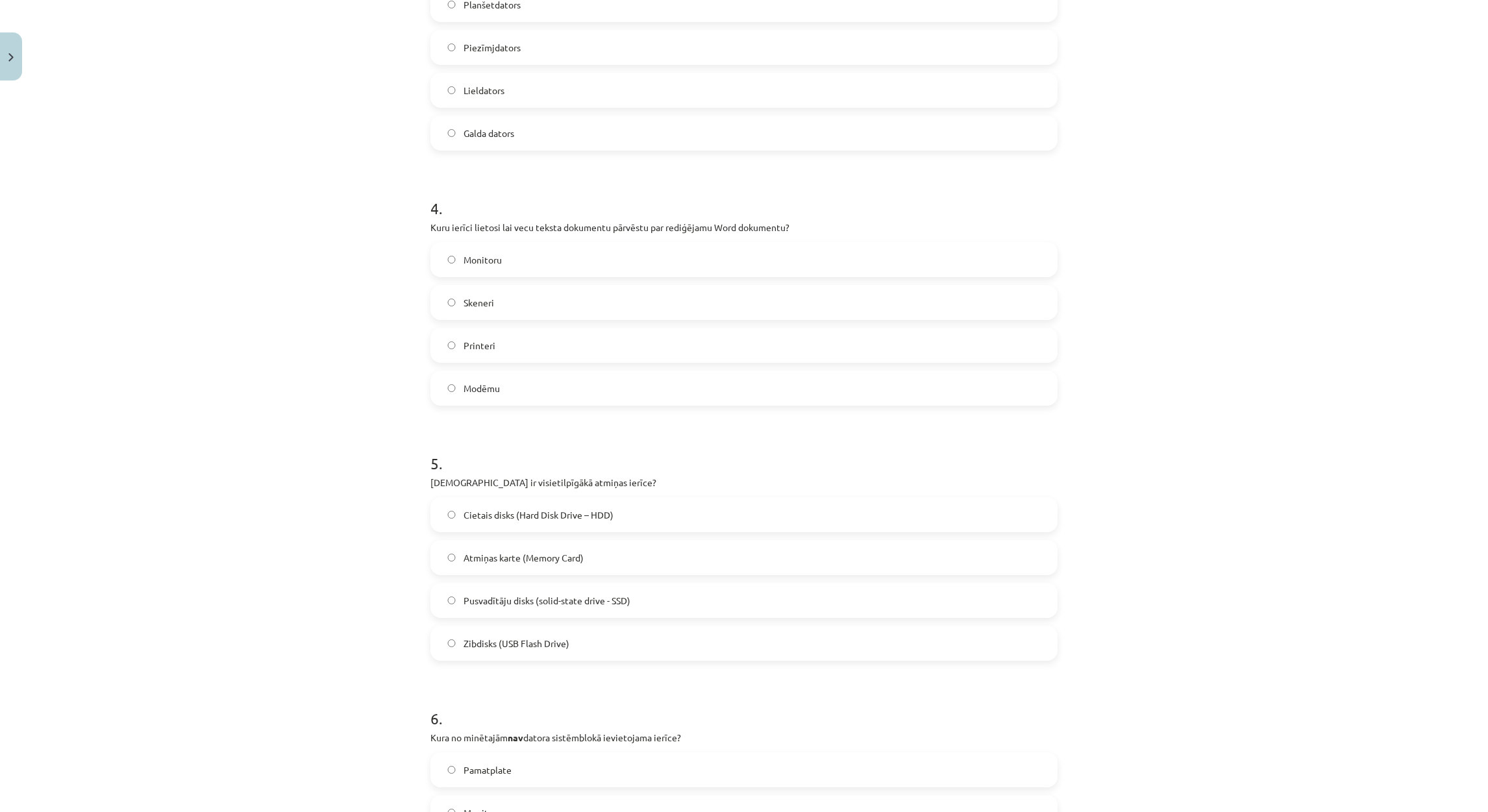
scroll to position [1101, 0]
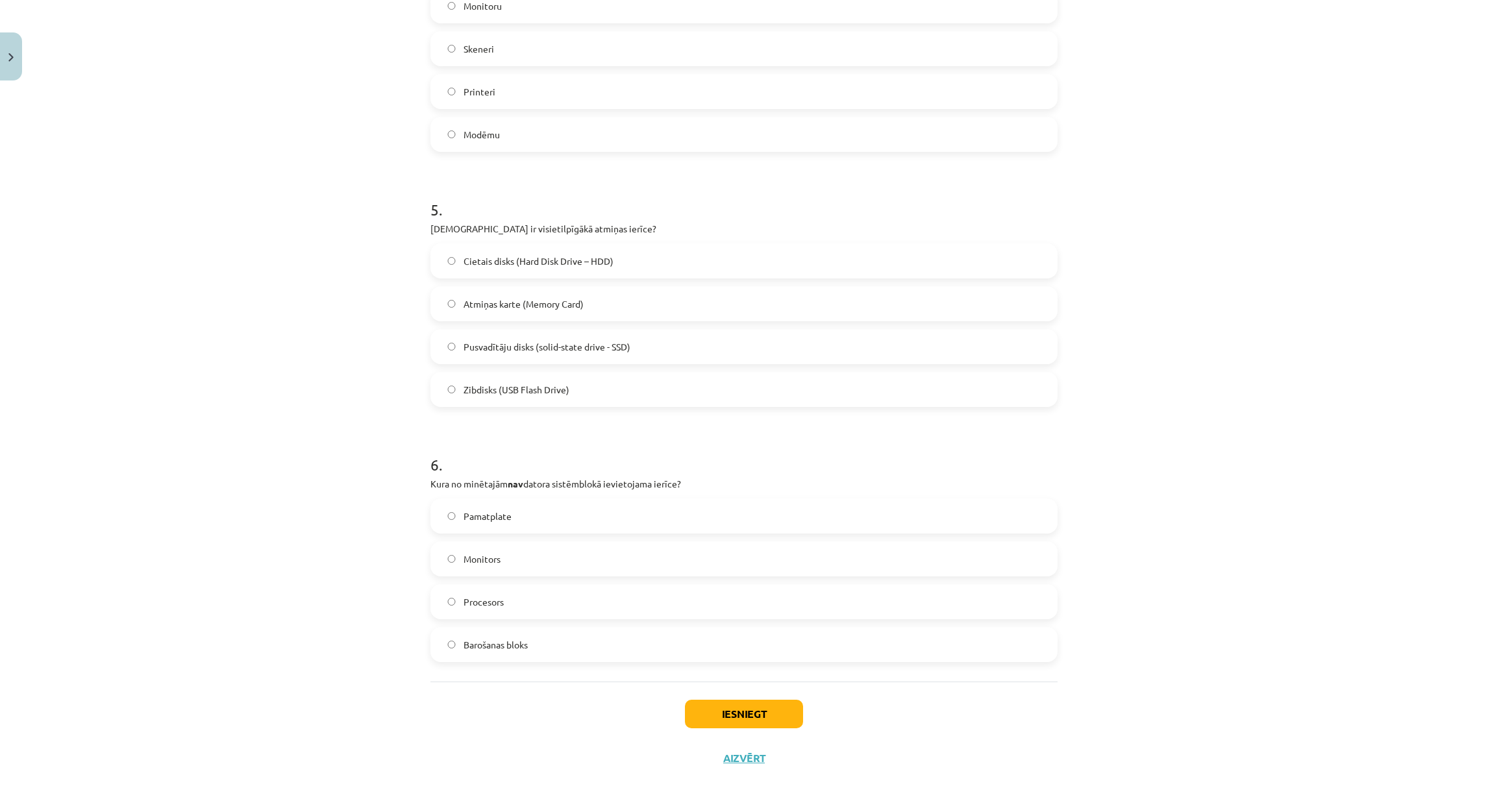
click at [492, 563] on span "Monitors" at bounding box center [482, 559] width 37 height 14
click at [758, 716] on button "Iesniegt" at bounding box center [744, 714] width 118 height 29
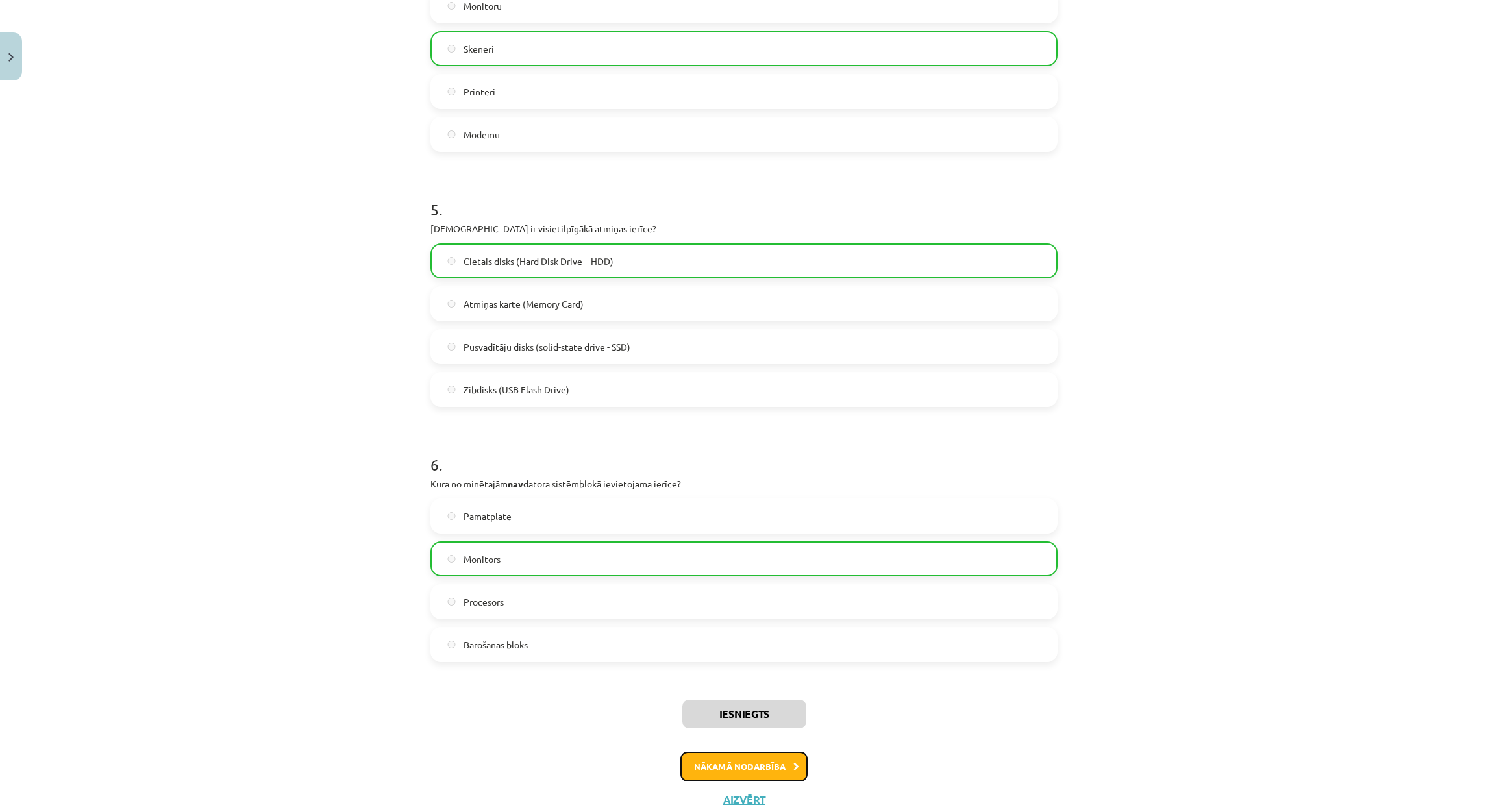
drag, startPoint x: 712, startPoint y: 763, endPoint x: 709, endPoint y: 756, distance: 7.6
click at [709, 758] on button "Nākamā nodarbība" at bounding box center [744, 766] width 128 height 30
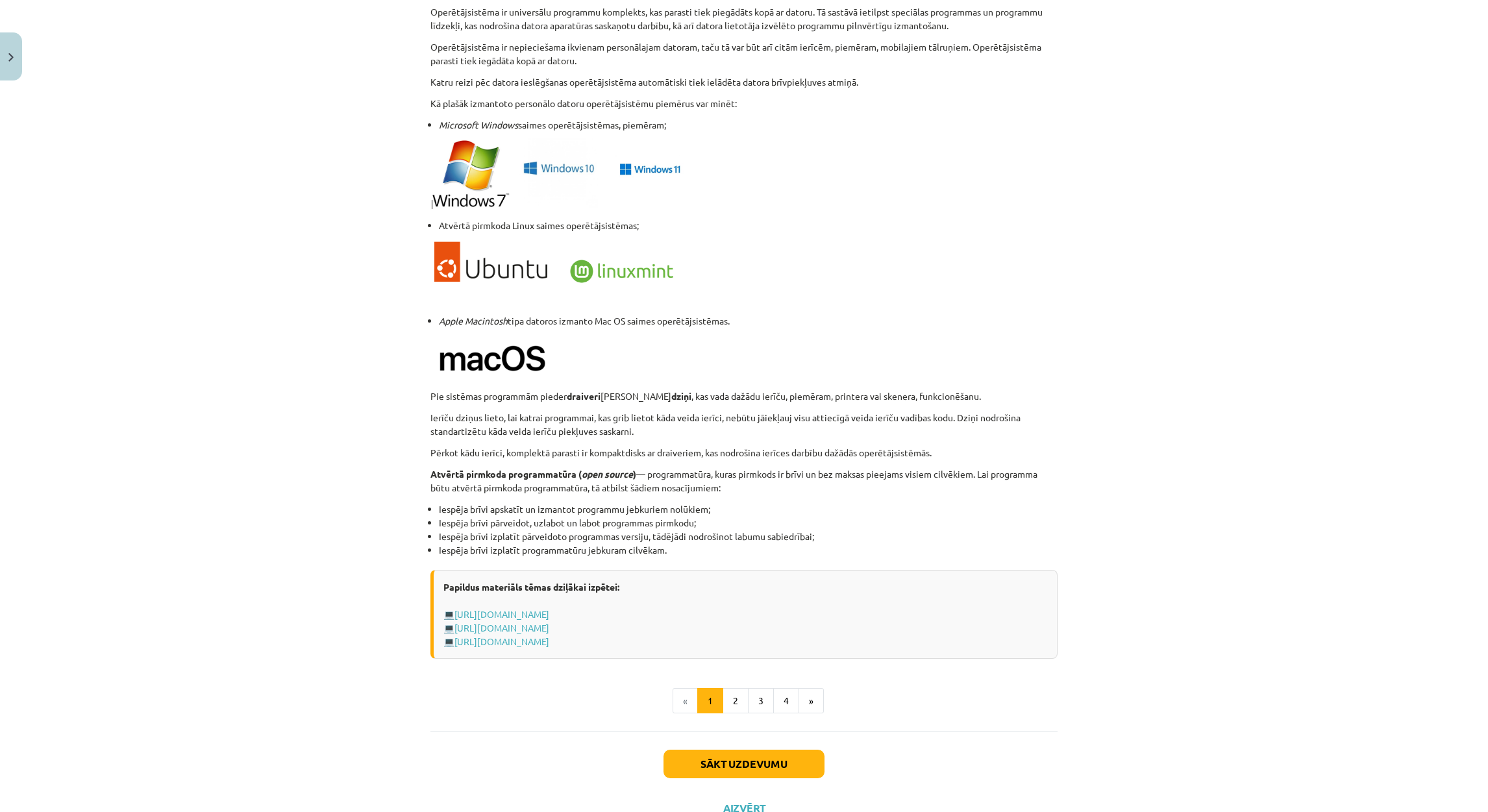
scroll to position [1026, 0]
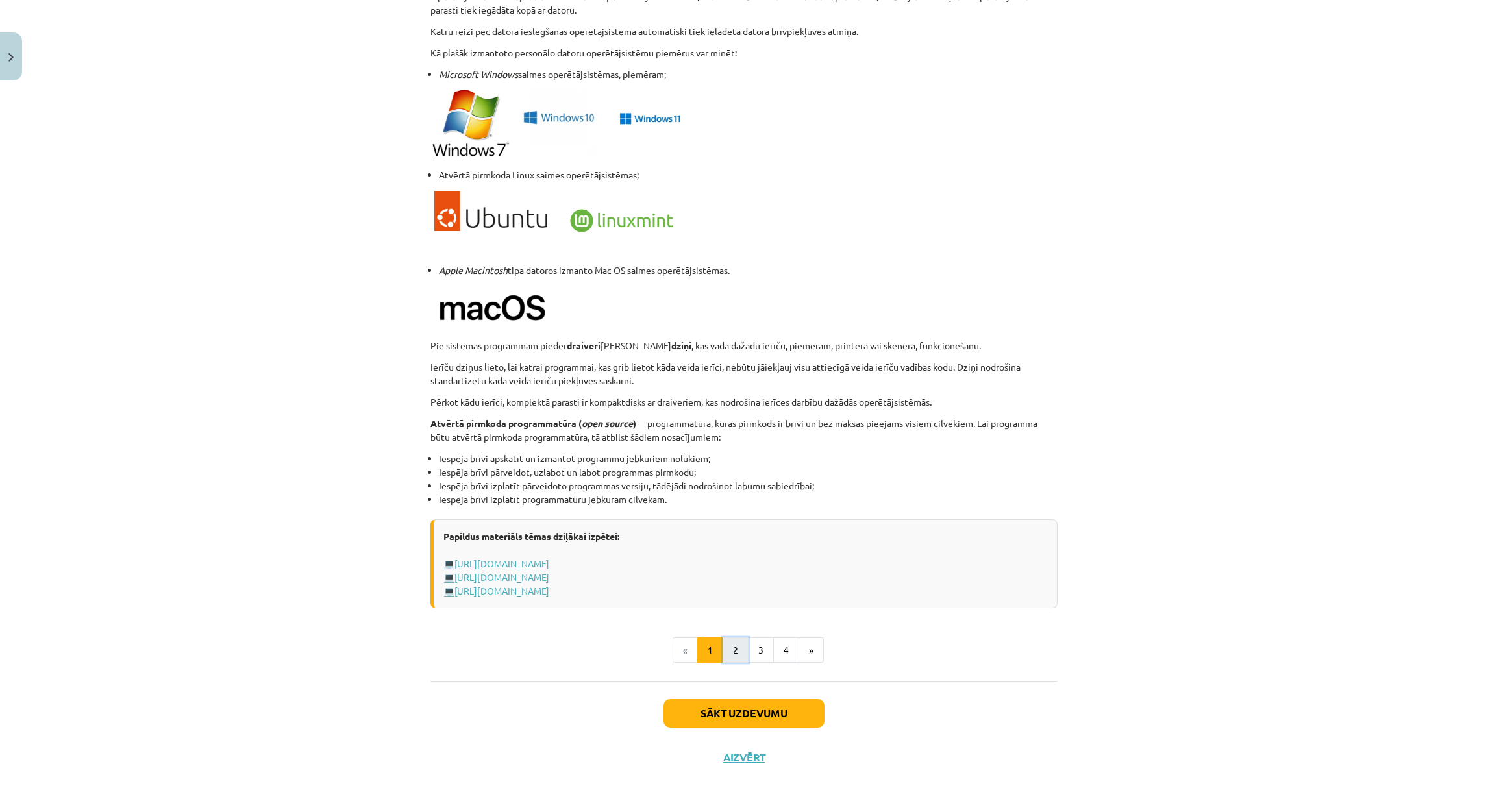
click at [731, 650] on button "2" at bounding box center [735, 650] width 26 height 26
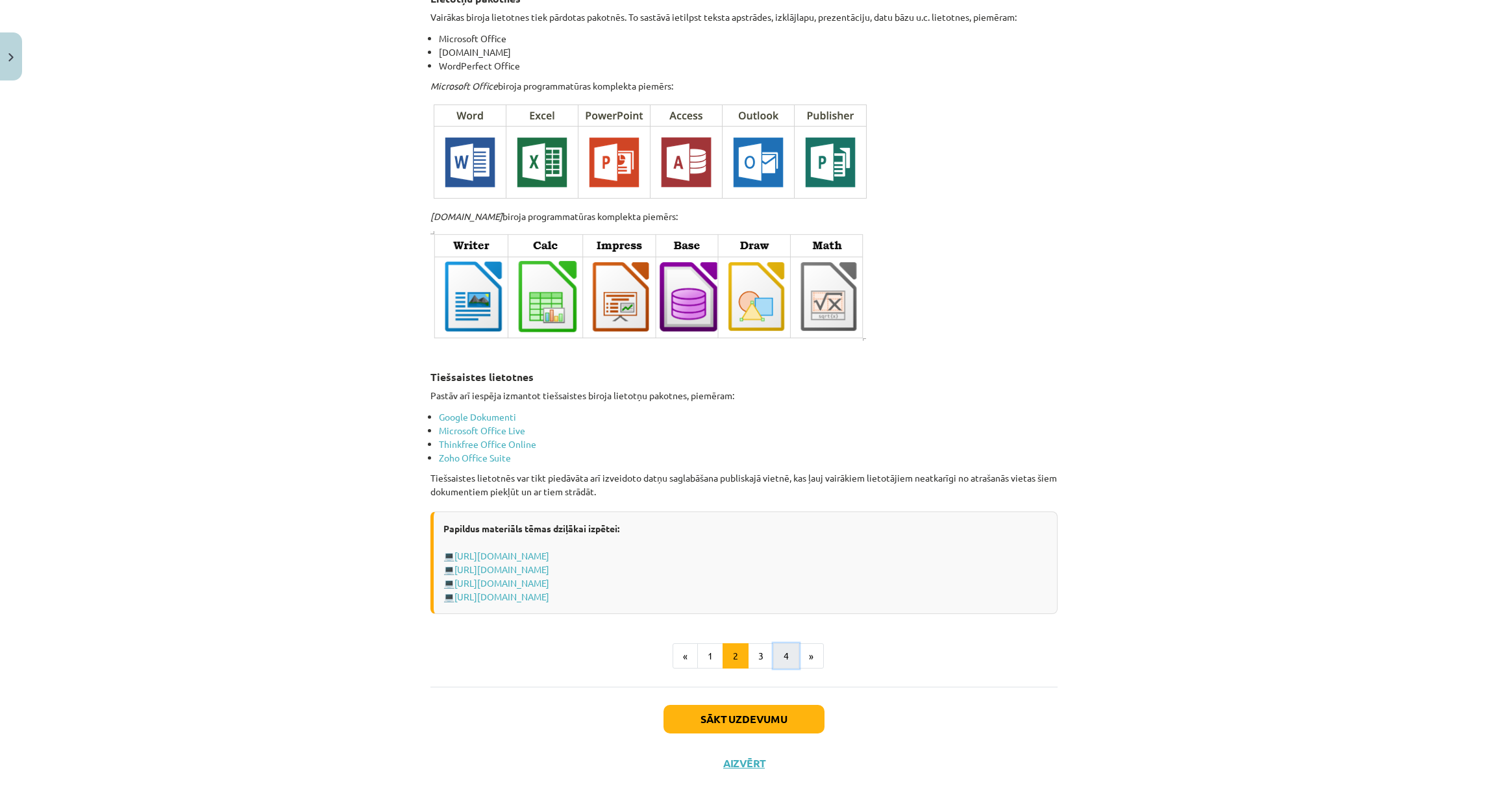
click at [782, 644] on button "4" at bounding box center [786, 656] width 26 height 26
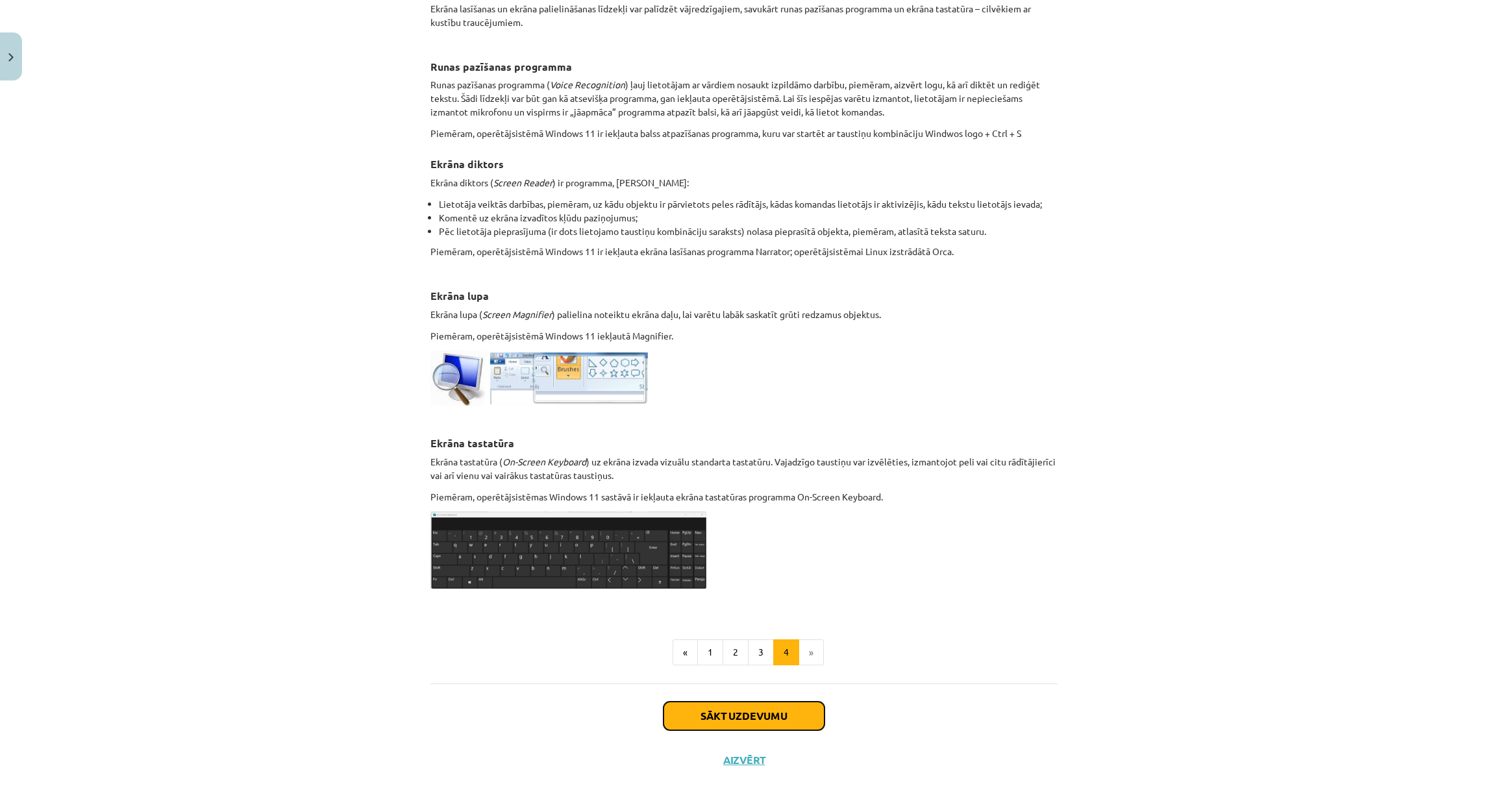
click at [770, 708] on button "Sākt uzdevumu" at bounding box center [744, 715] width 161 height 29
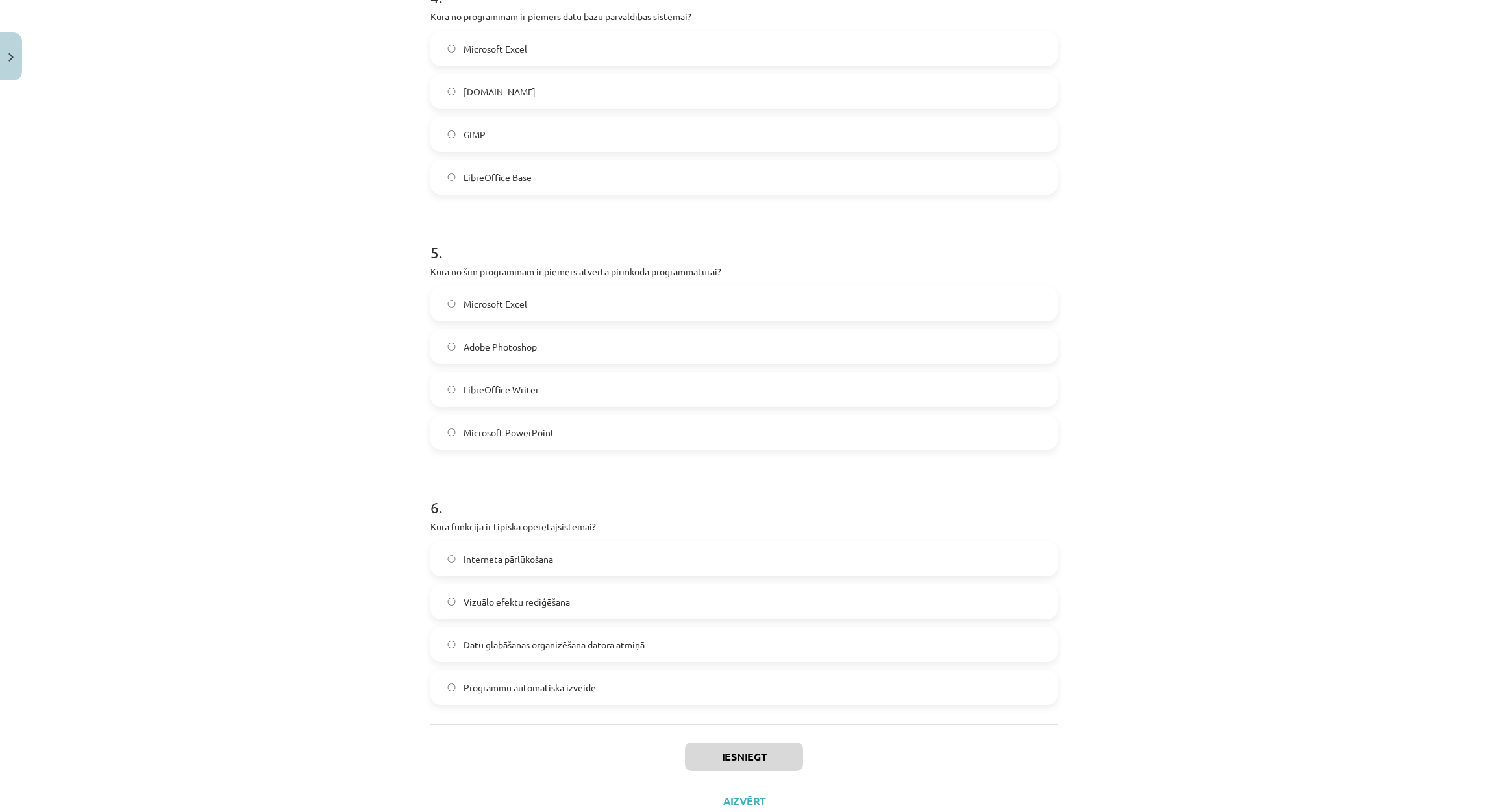
scroll to position [1015, 0]
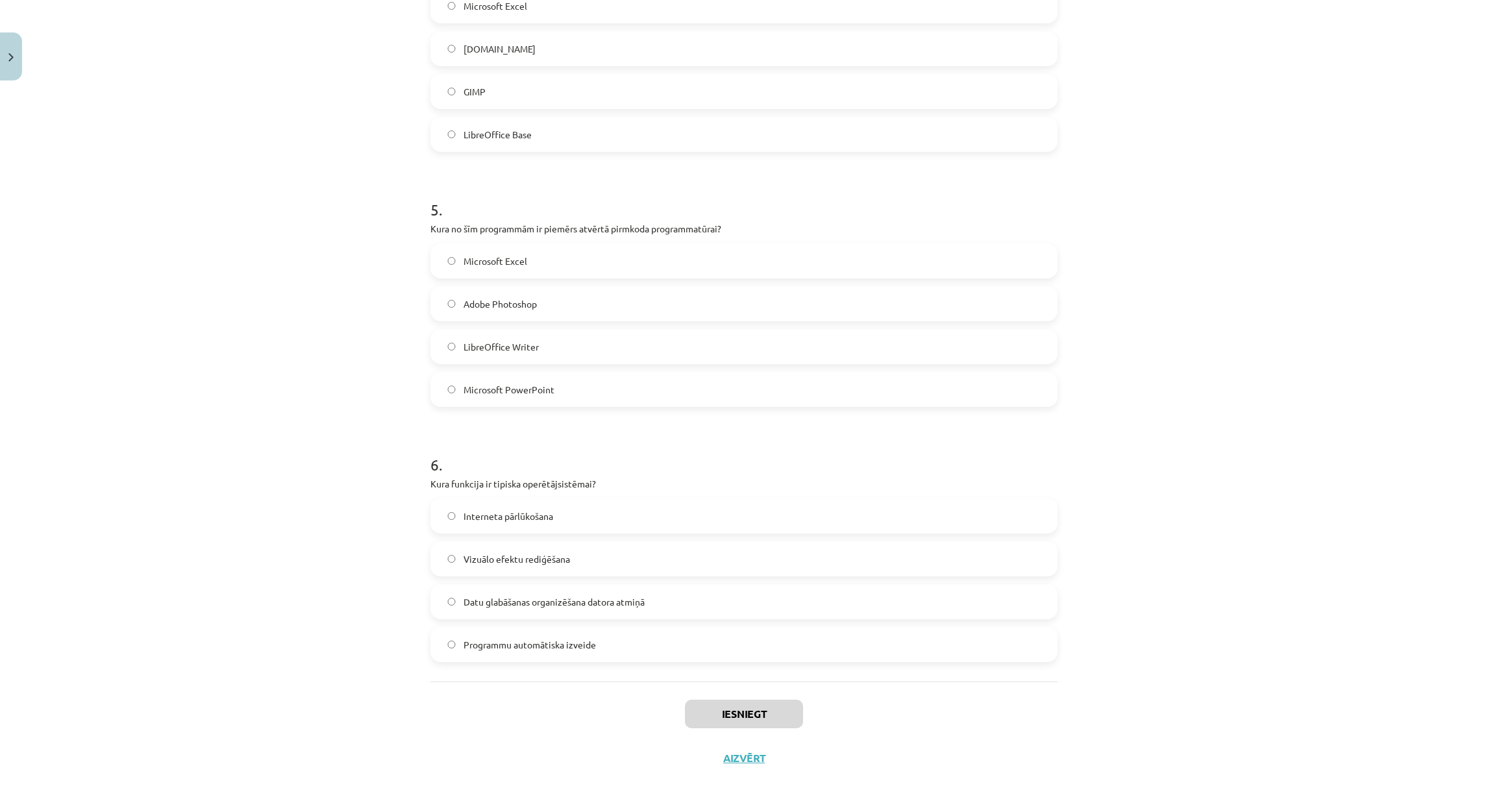
drag, startPoint x: 425, startPoint y: 279, endPoint x: 628, endPoint y: 641, distance: 415.0
copy form "Kas ir ekrāna lupa? Programma, kas pārveido runu par tekstu Programma, kas pali…"
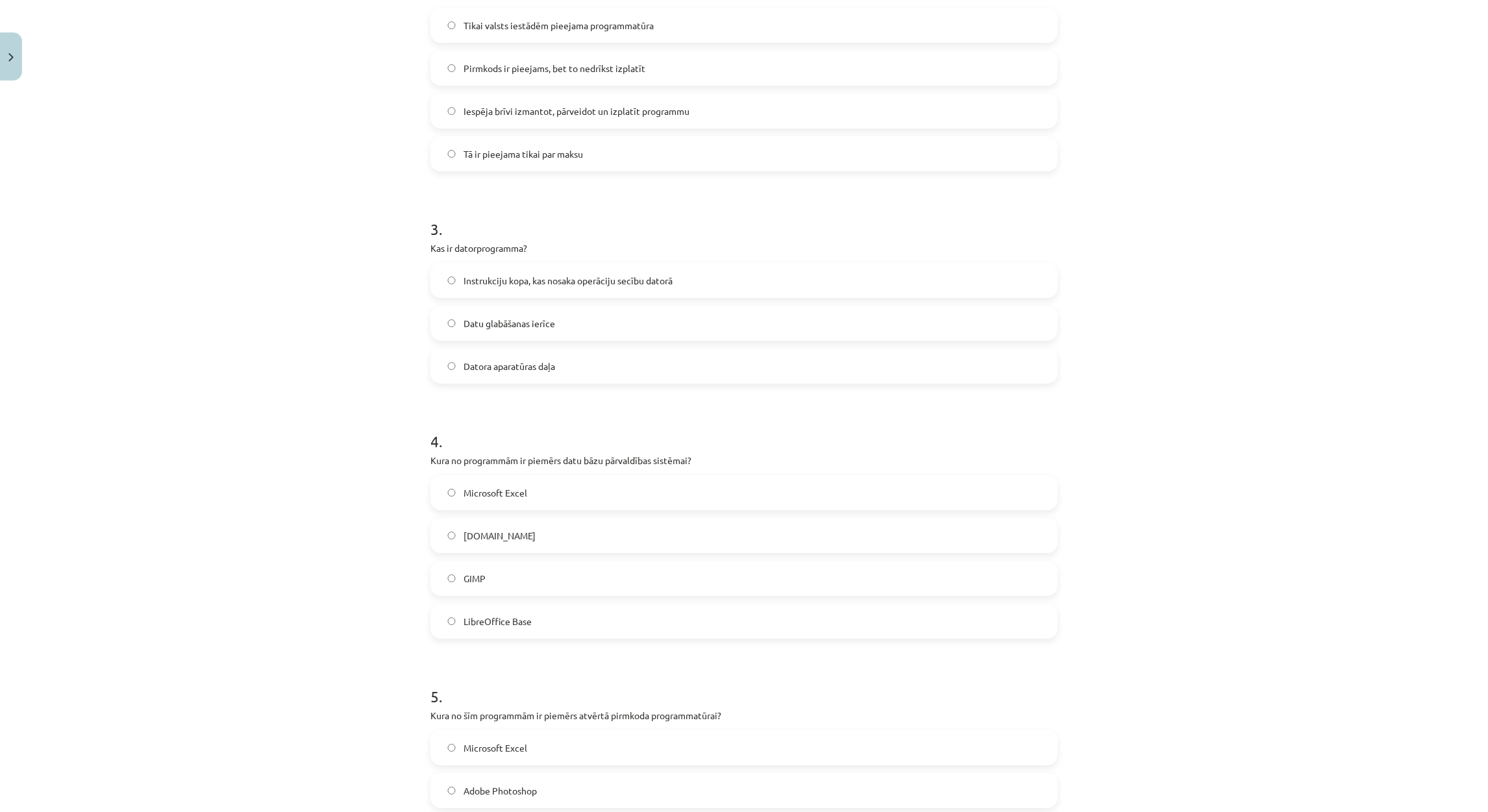
click at [128, 318] on div "Mācību tēma: Datorikas - 10. klases 1. ieskaites mācību materiāls #4 3. tēma – …" at bounding box center [744, 406] width 1488 height 812
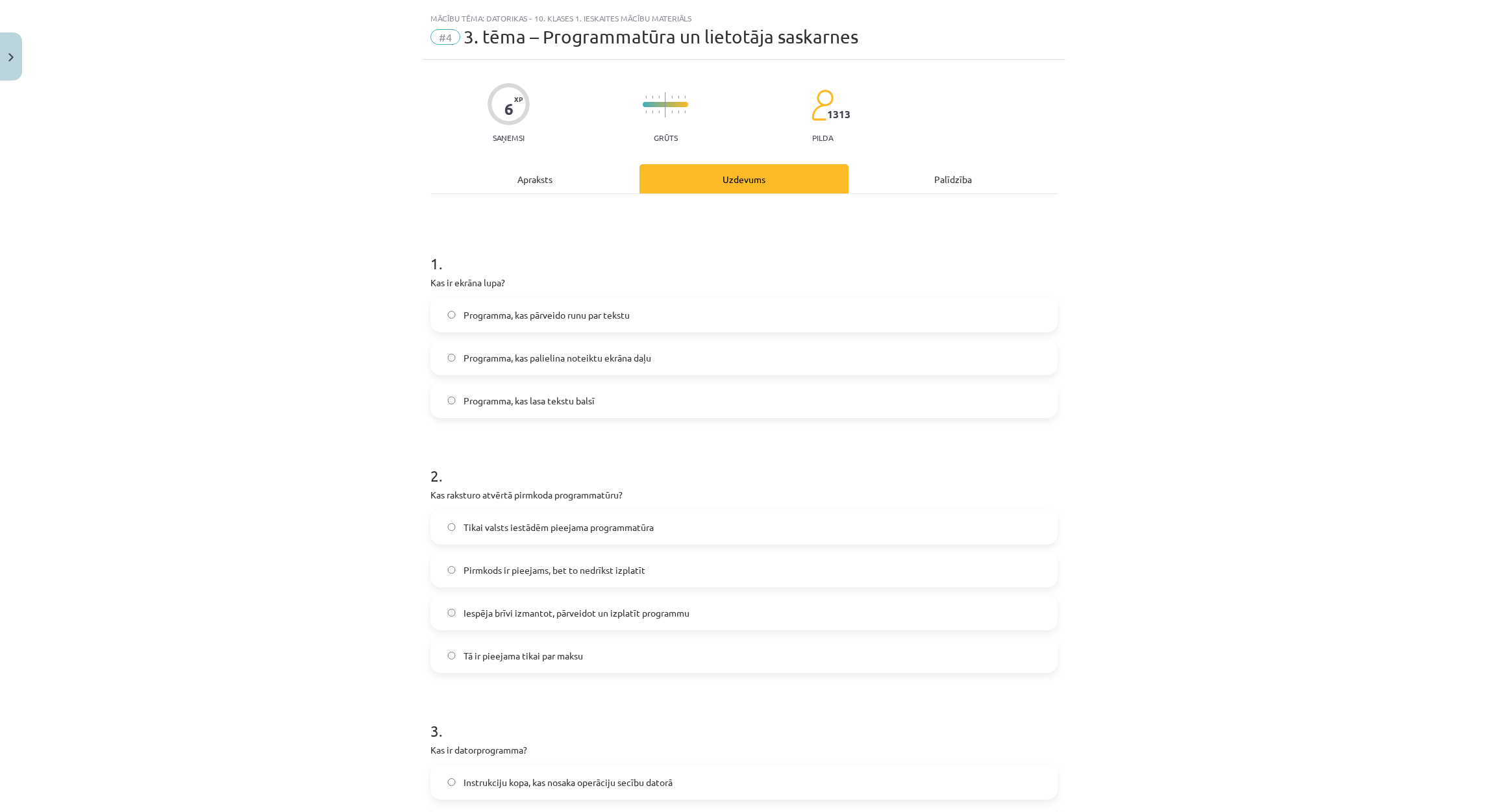
scroll to position [0, 0]
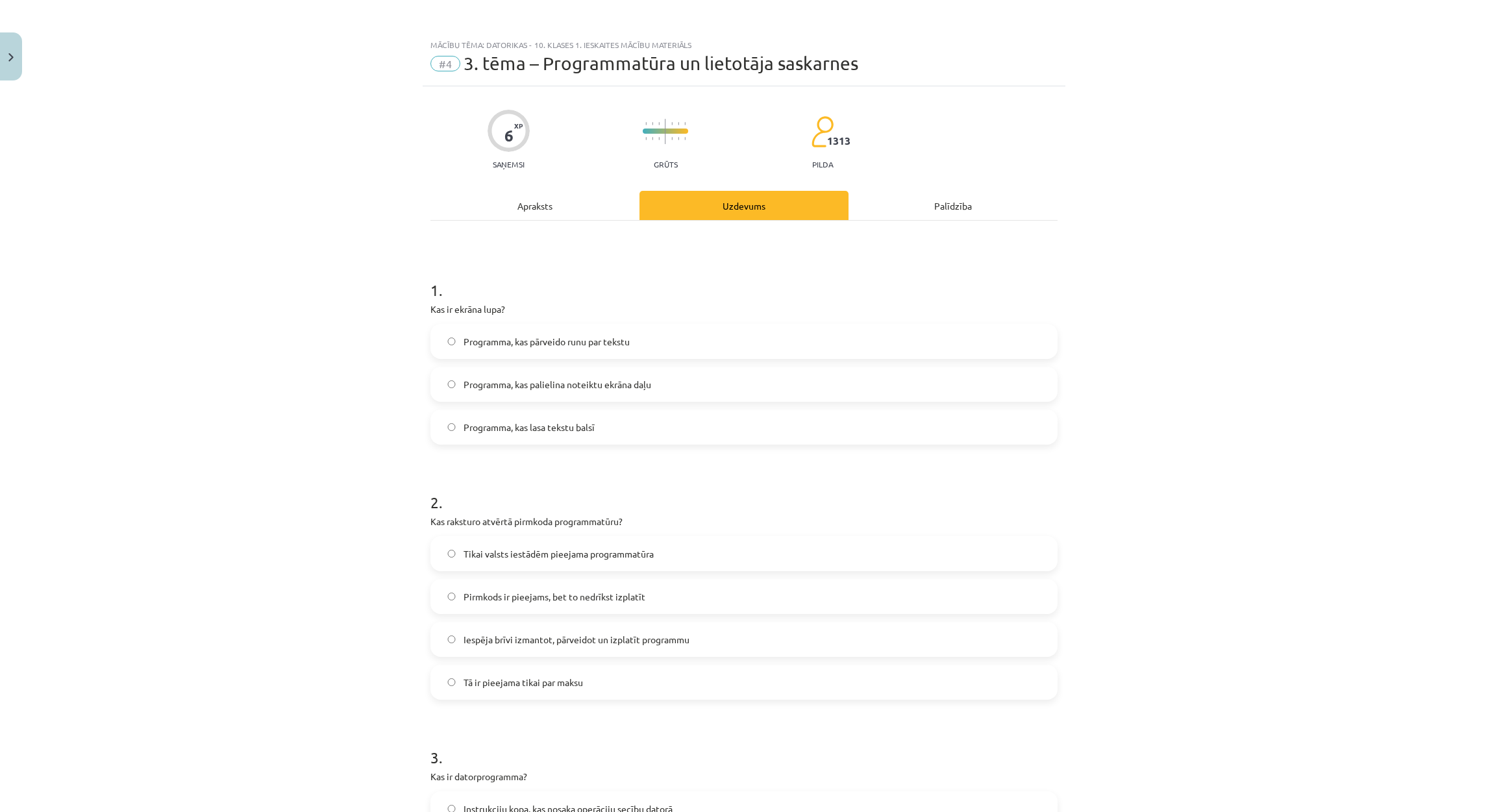
click at [579, 383] on span "Programma, kas palielina noteiktu ekrāna daļu" at bounding box center [557, 384] width 188 height 14
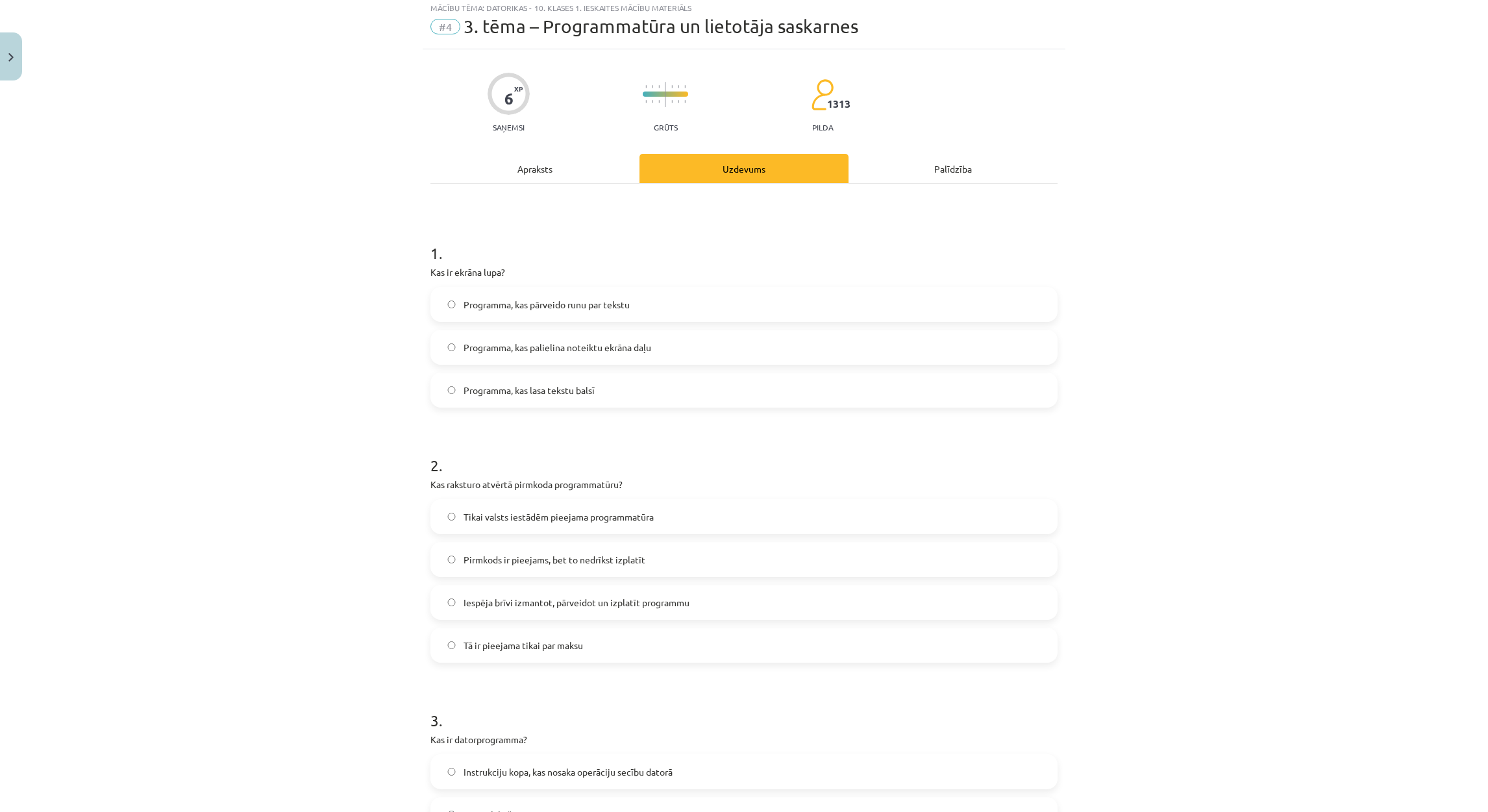
scroll to position [97, 0]
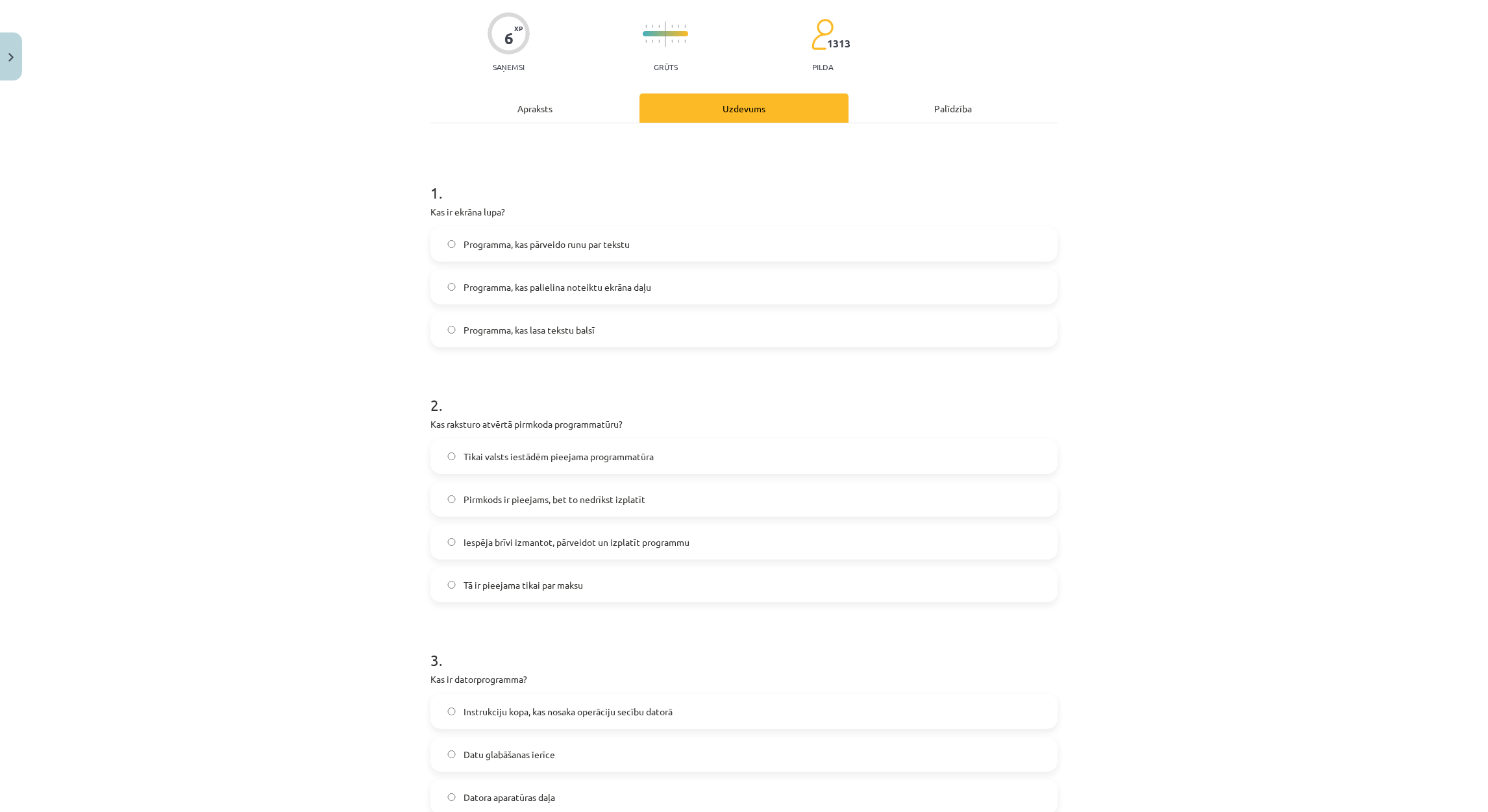
click at [582, 556] on label "Iespēja brīvi izmantot, pārveidot un izplatīt programmu" at bounding box center [744, 541] width 625 height 32
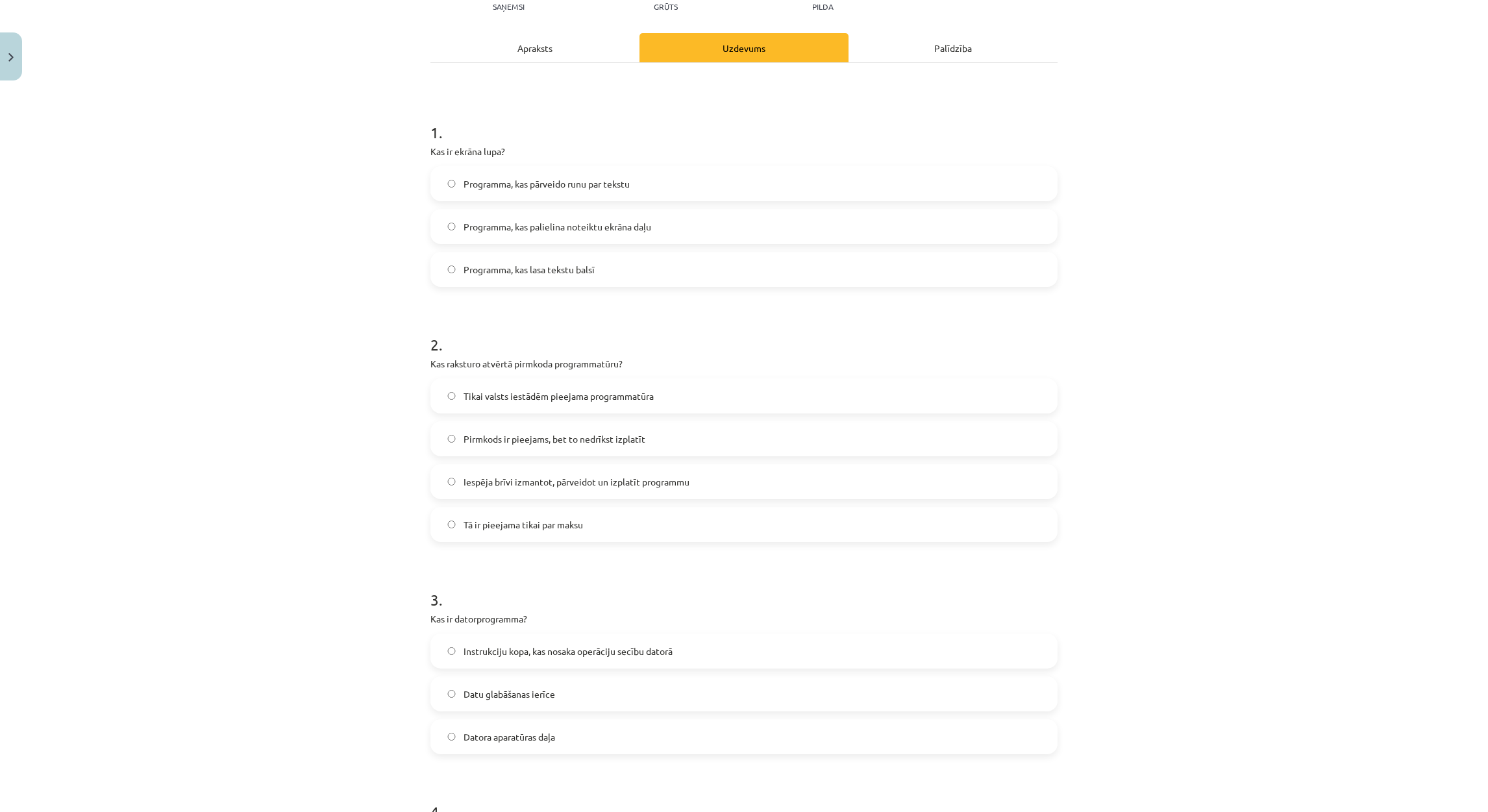
scroll to position [390, 0]
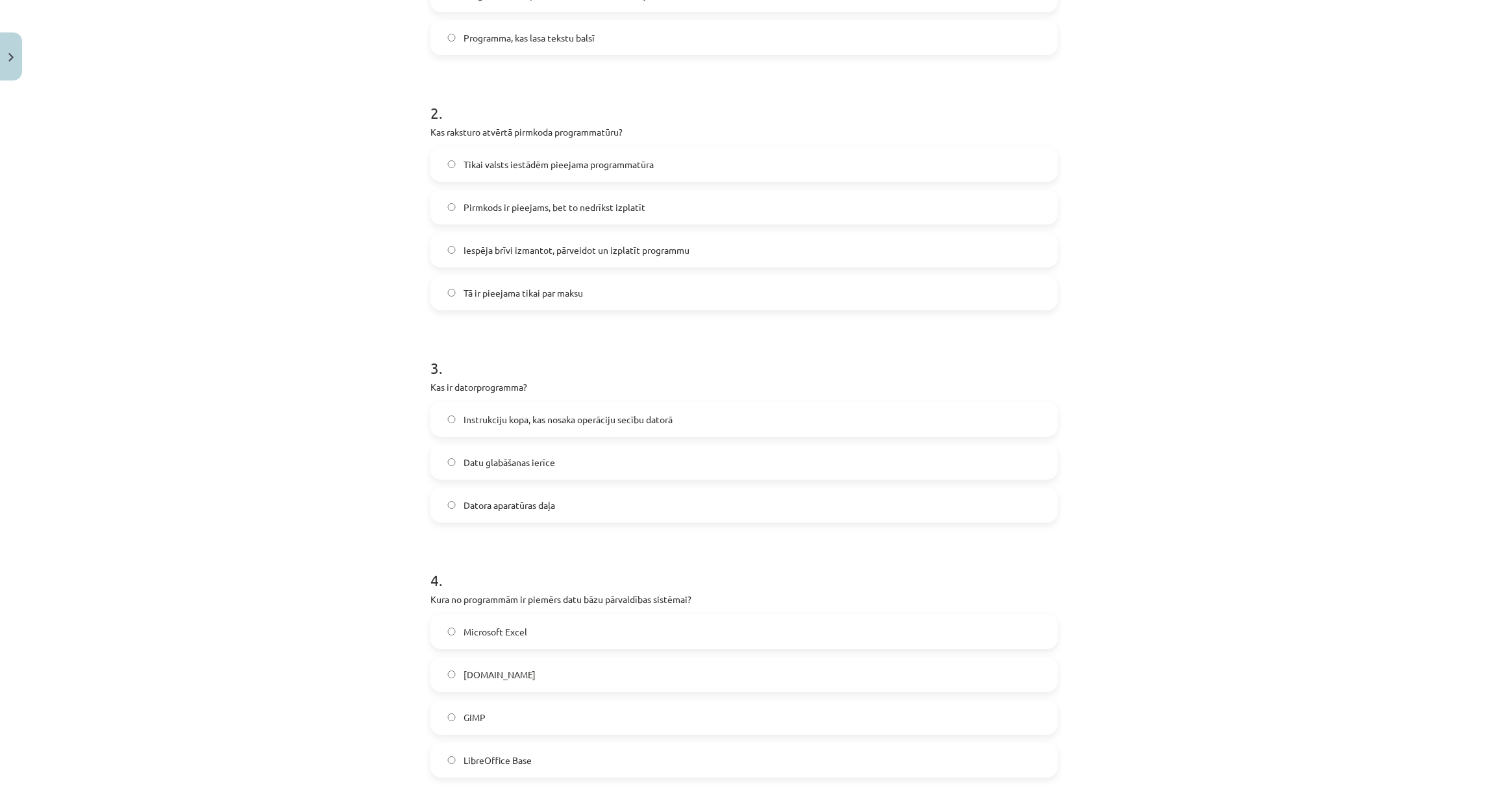
click at [497, 420] on span "Instrukciju kopa, kas nosaka operāciju secību datorā" at bounding box center [568, 419] width 209 height 14
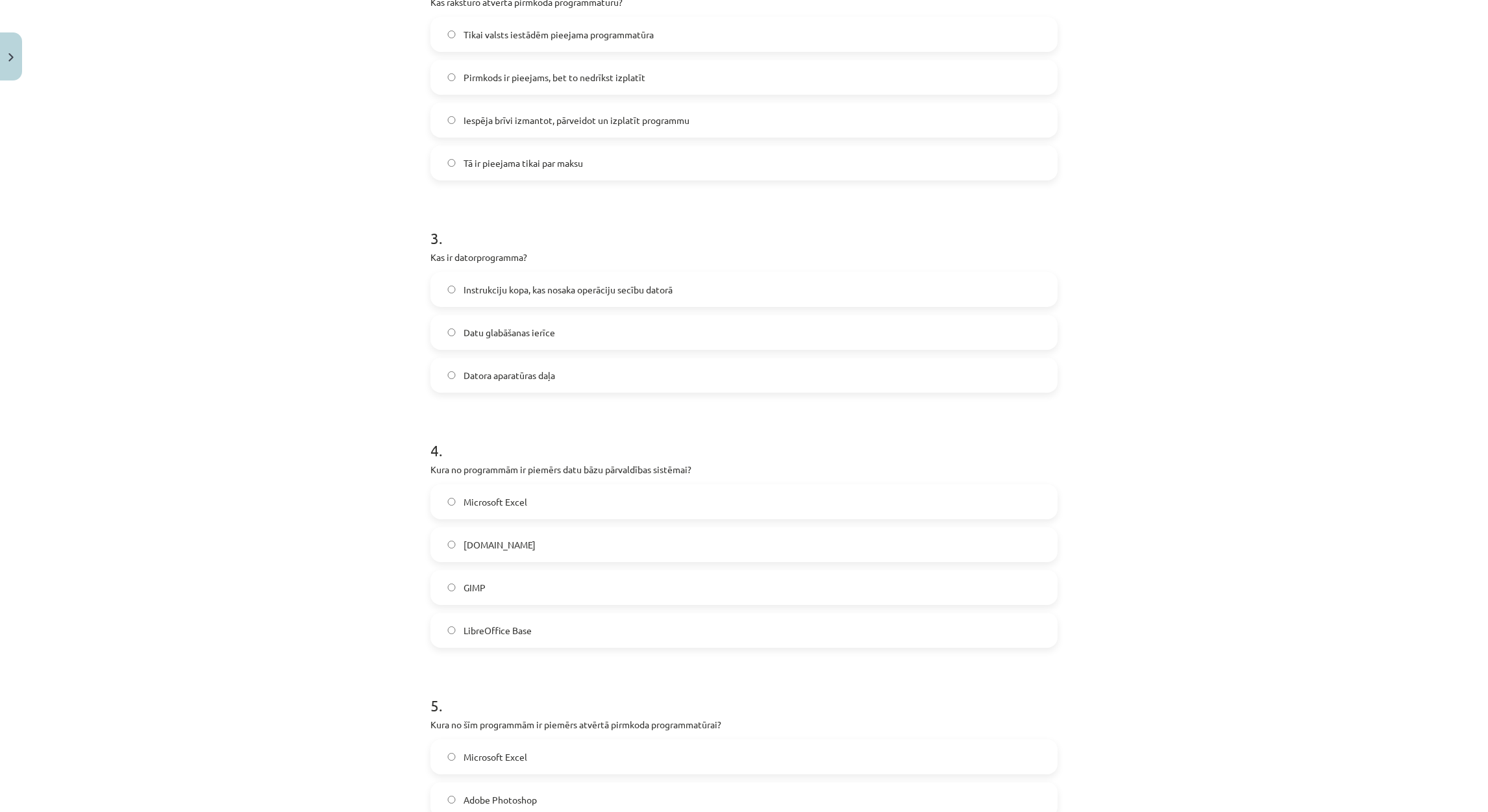
scroll to position [584, 0]
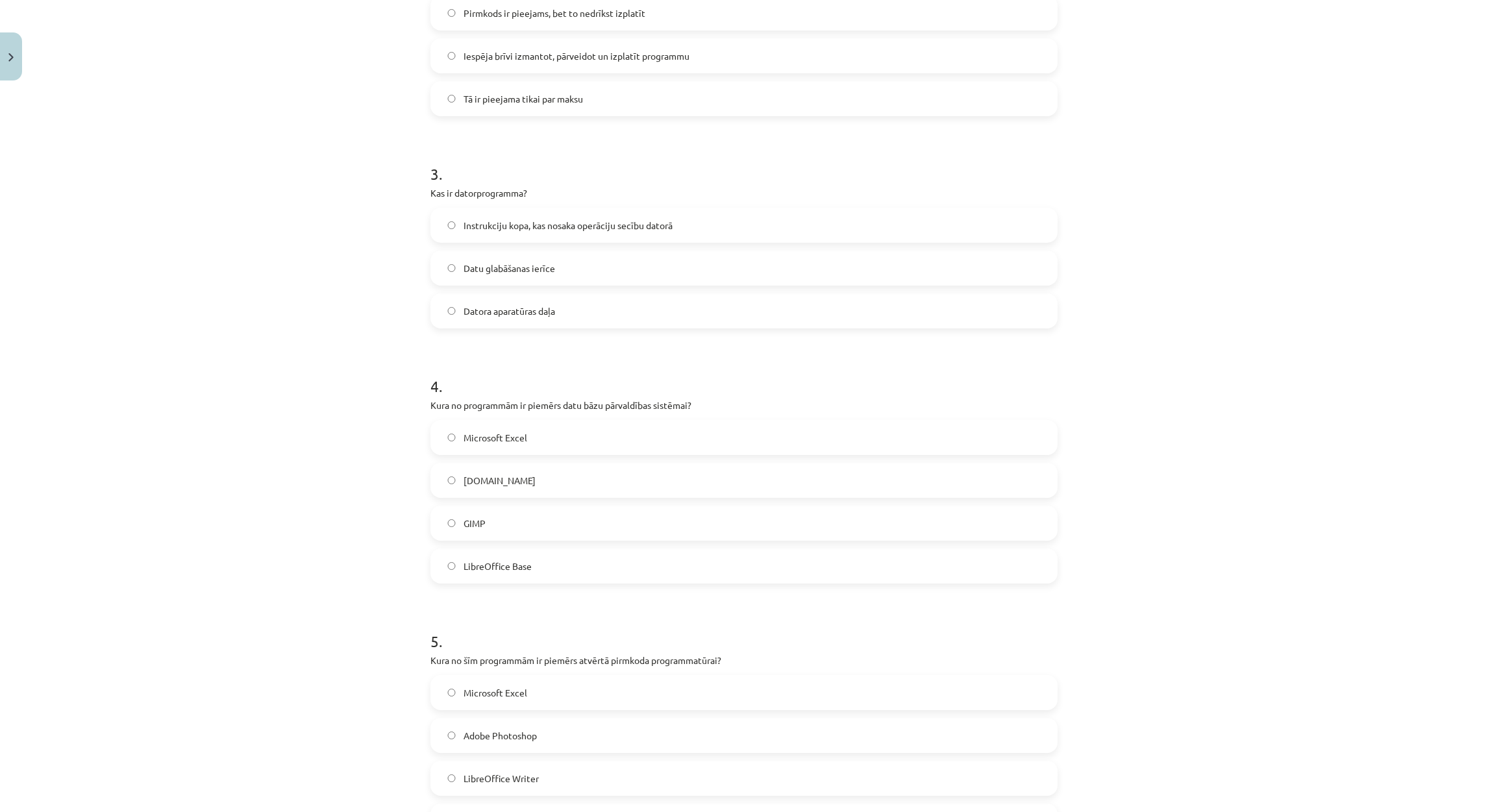
click at [521, 574] on label "LibreOffice Base" at bounding box center [744, 565] width 625 height 32
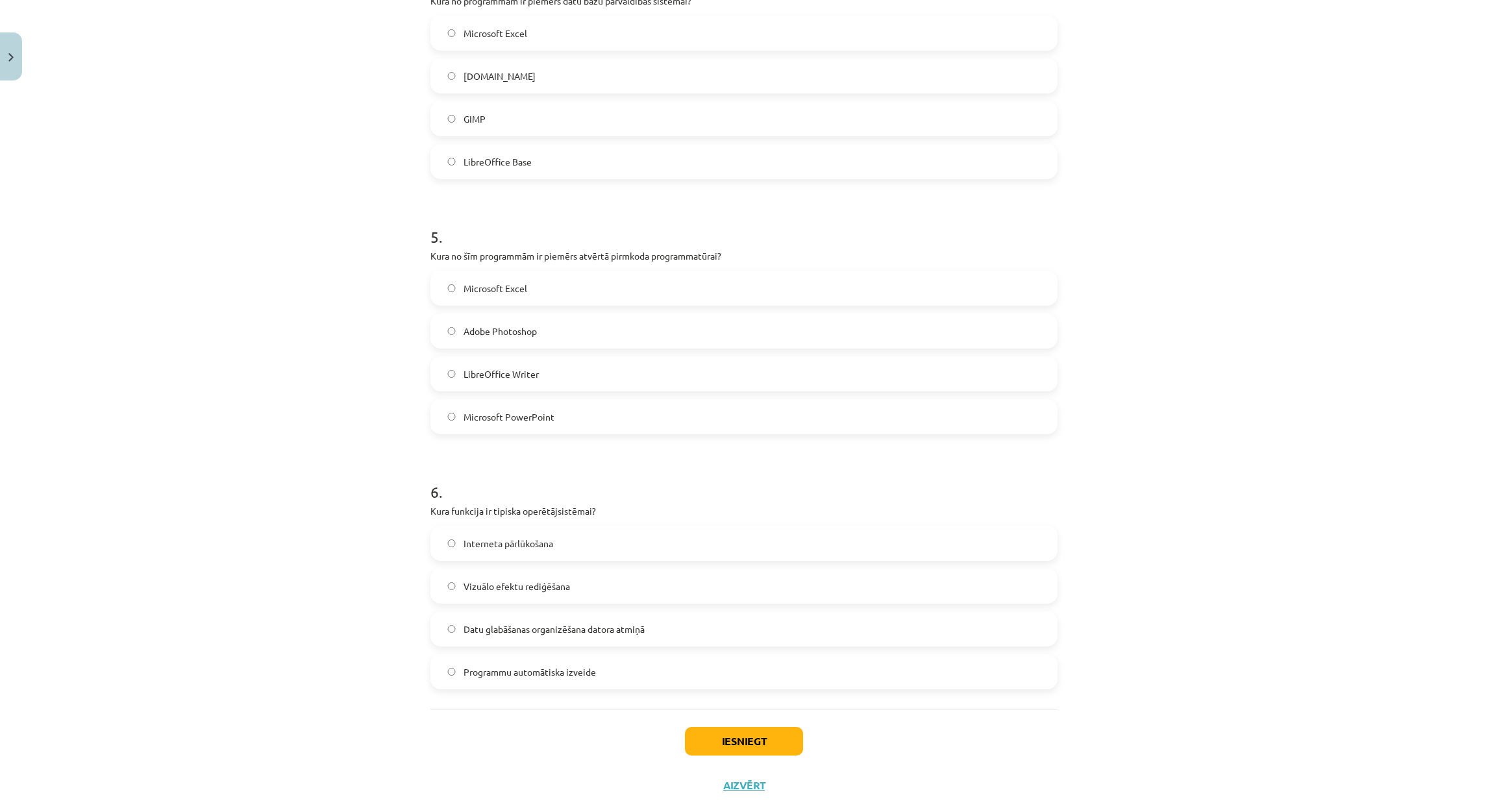
scroll to position [1015, 0]
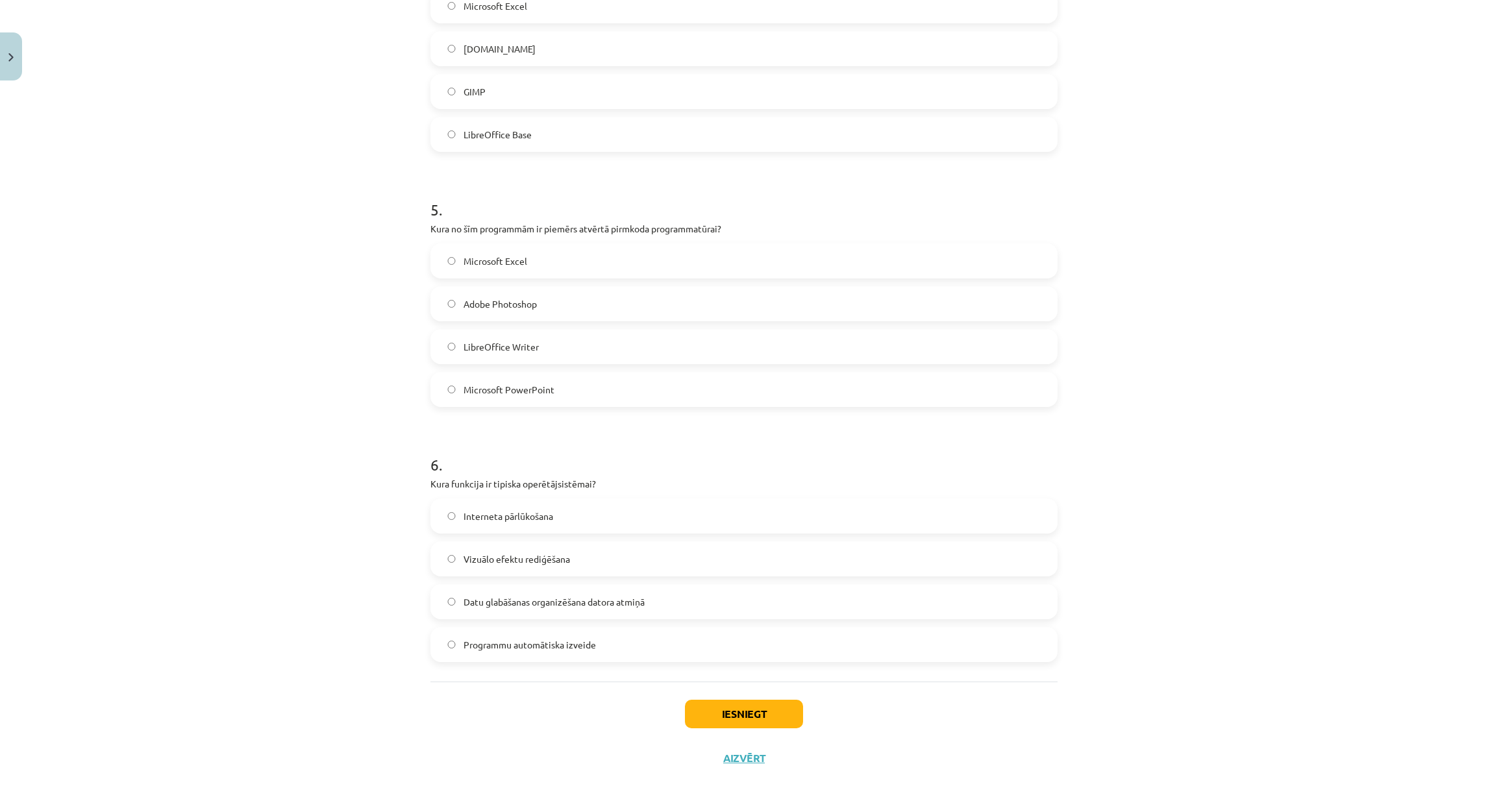
click at [525, 600] on span "Datu glabāšanas organizēšana datora atmiņā" at bounding box center [554, 601] width 181 height 14
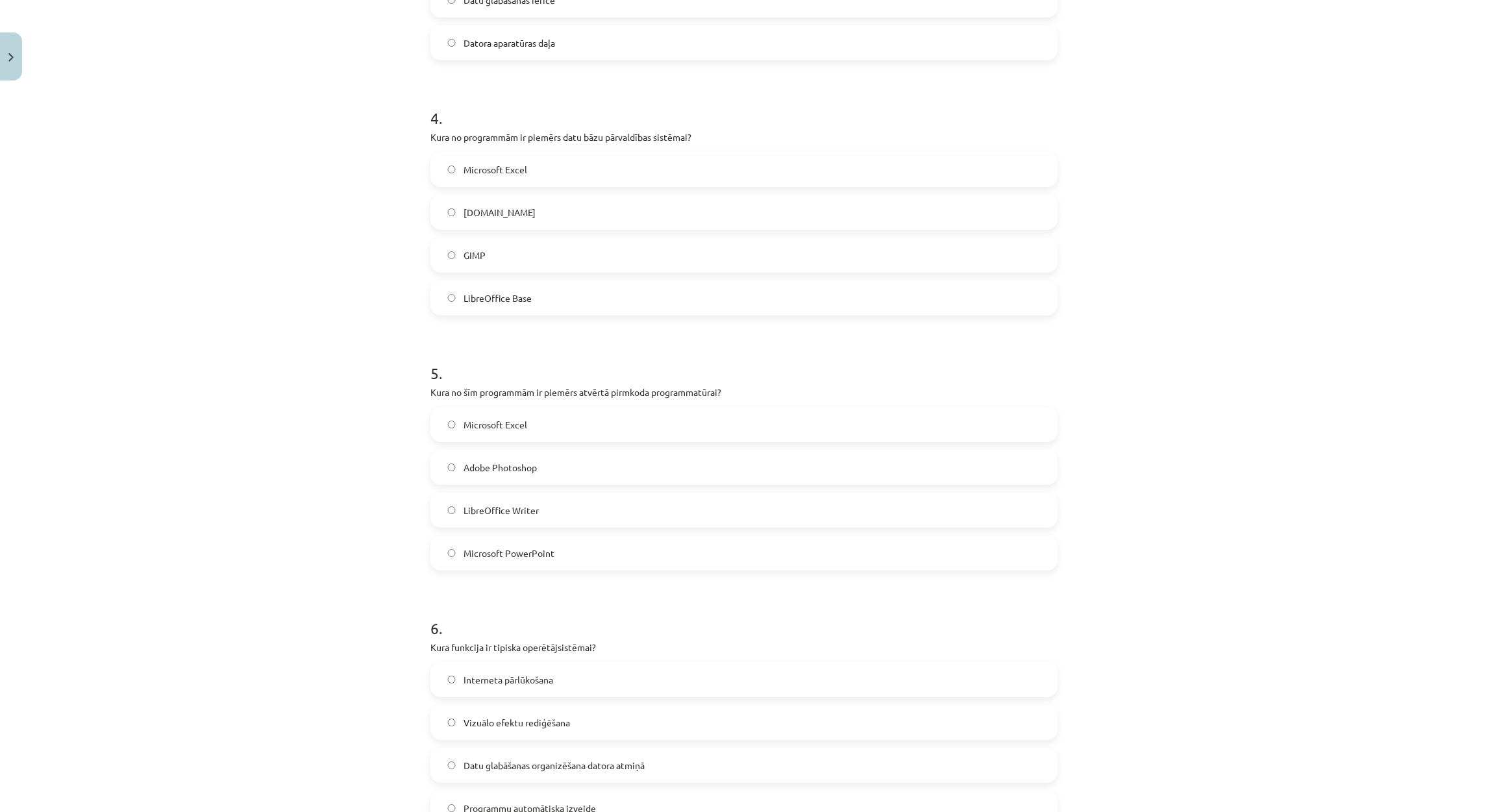
scroll to position [820, 0]
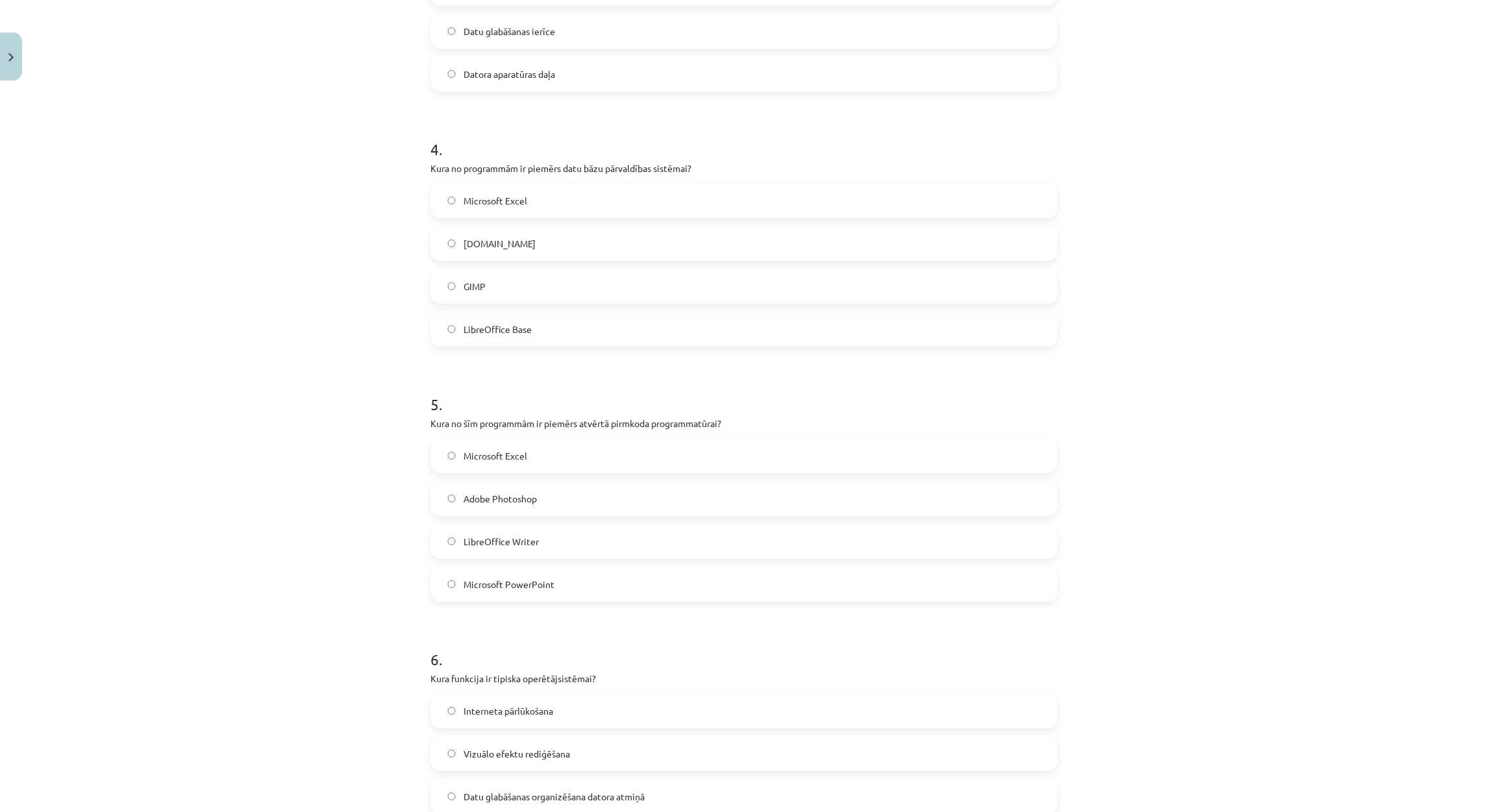
click at [536, 543] on label "LibreOffice Writer" at bounding box center [744, 541] width 625 height 32
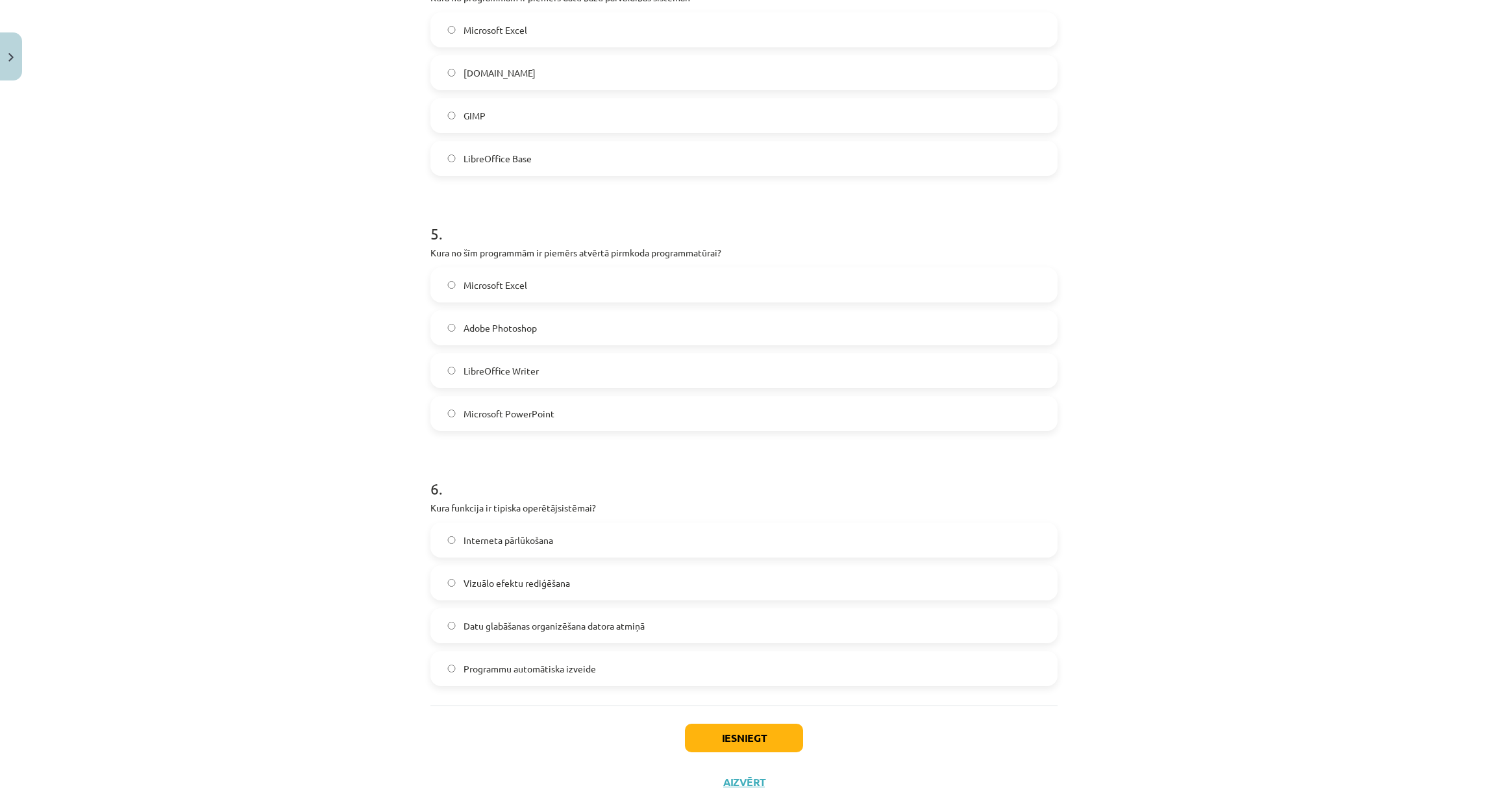
scroll to position [1015, 0]
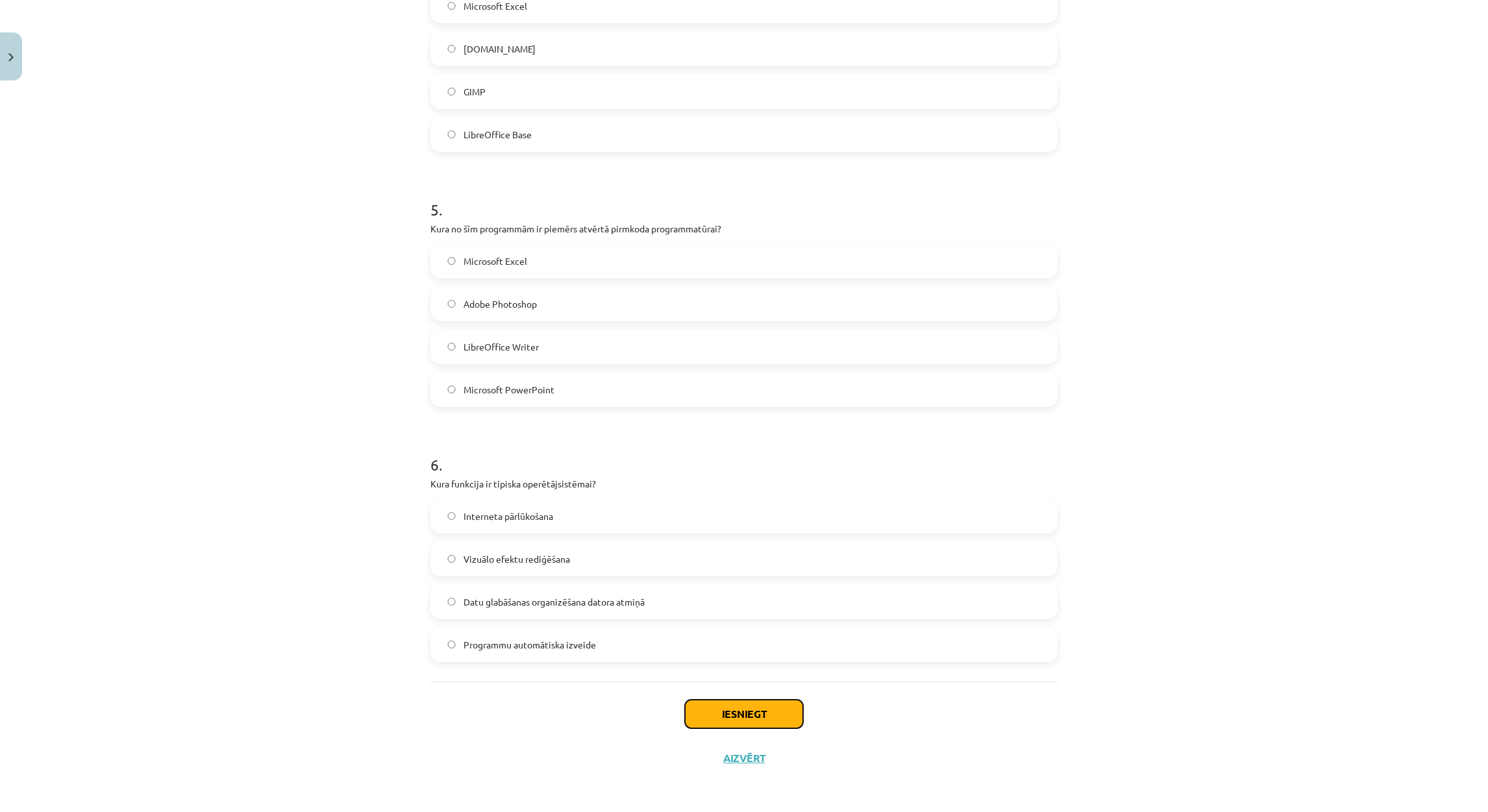
click at [757, 717] on button "Iesniegt" at bounding box center [744, 714] width 118 height 29
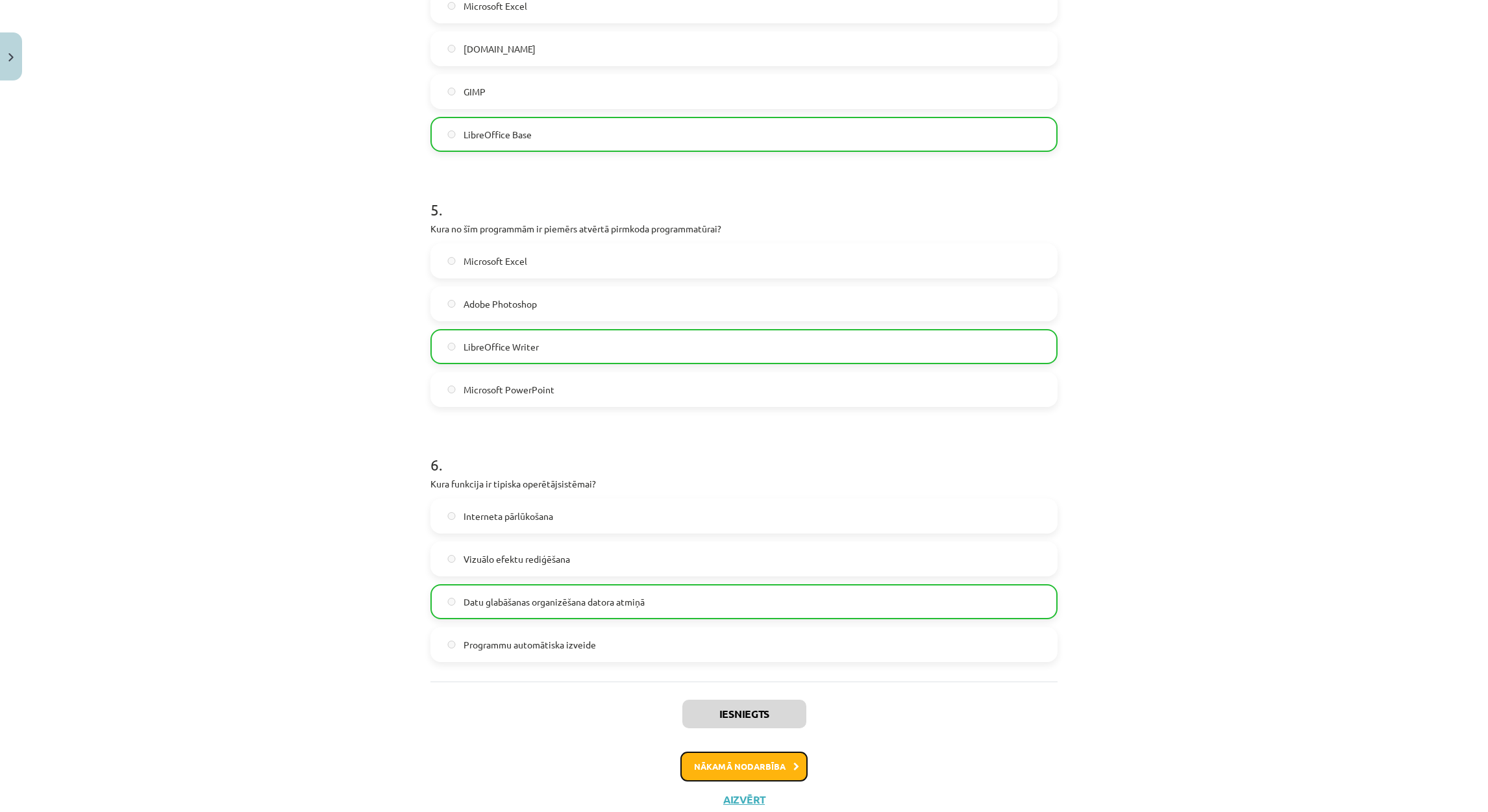
click at [704, 755] on button "Nākamā nodarbība" at bounding box center [744, 766] width 128 height 30
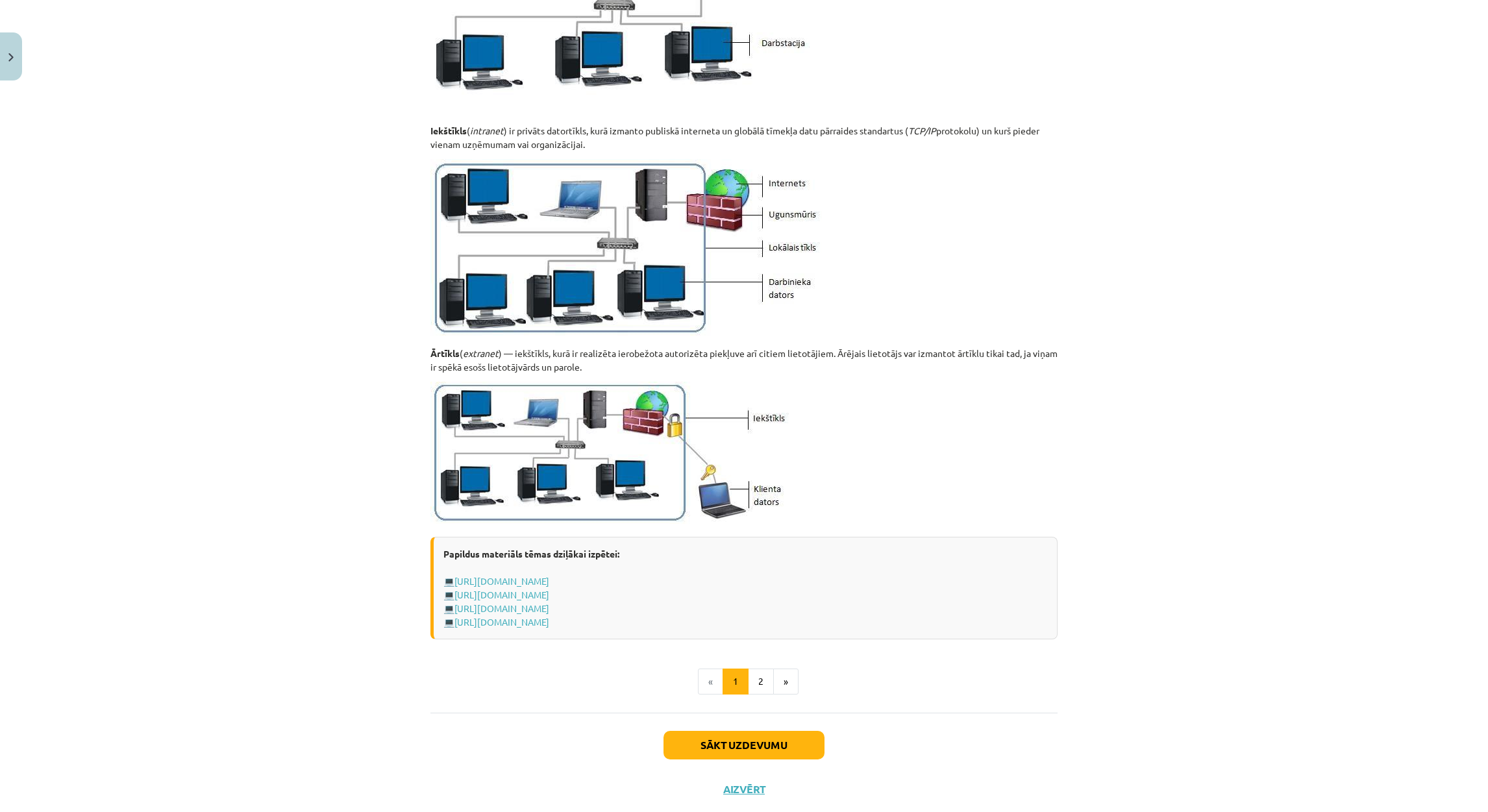
scroll to position [1250, 0]
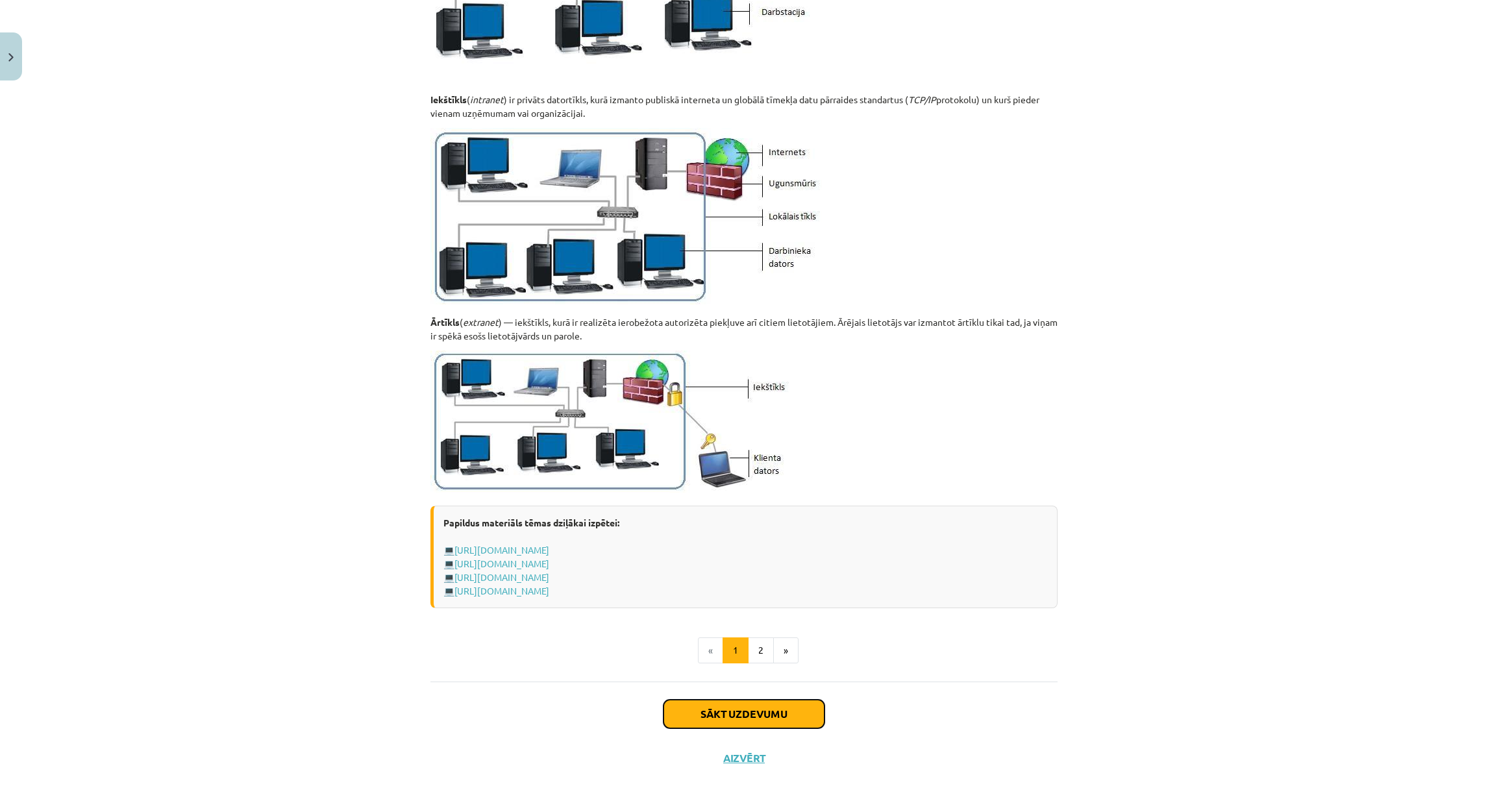
click at [750, 711] on button "Sākt uzdevumu" at bounding box center [744, 714] width 161 height 29
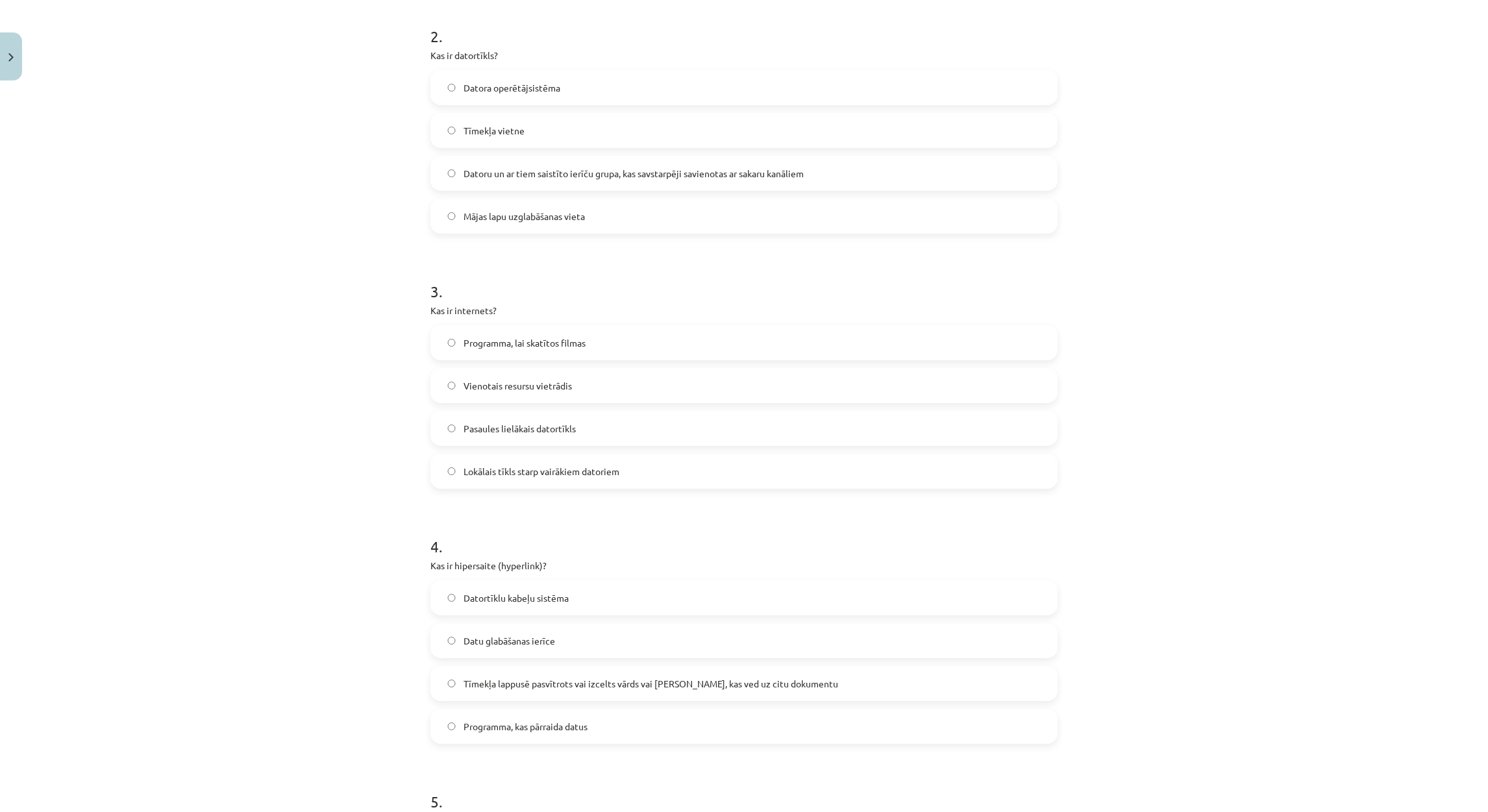
scroll to position [1101, 0]
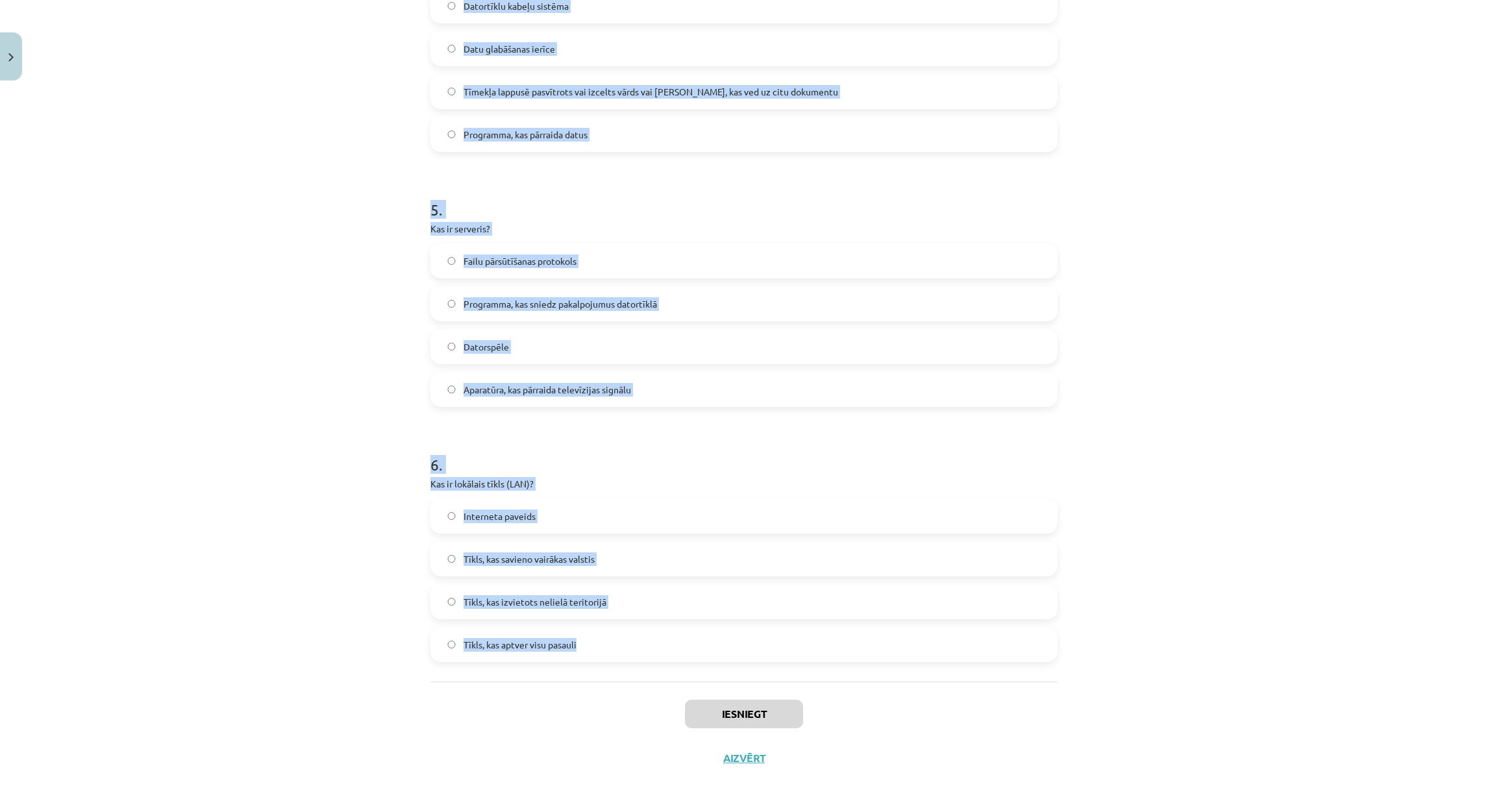
drag, startPoint x: 418, startPoint y: 275, endPoint x: 722, endPoint y: 639, distance: 474.2
copy form "Kas ir URL? Datora aparatūras sastāvdaļa Internets Tīkla protokols Tīmekļa viet…"
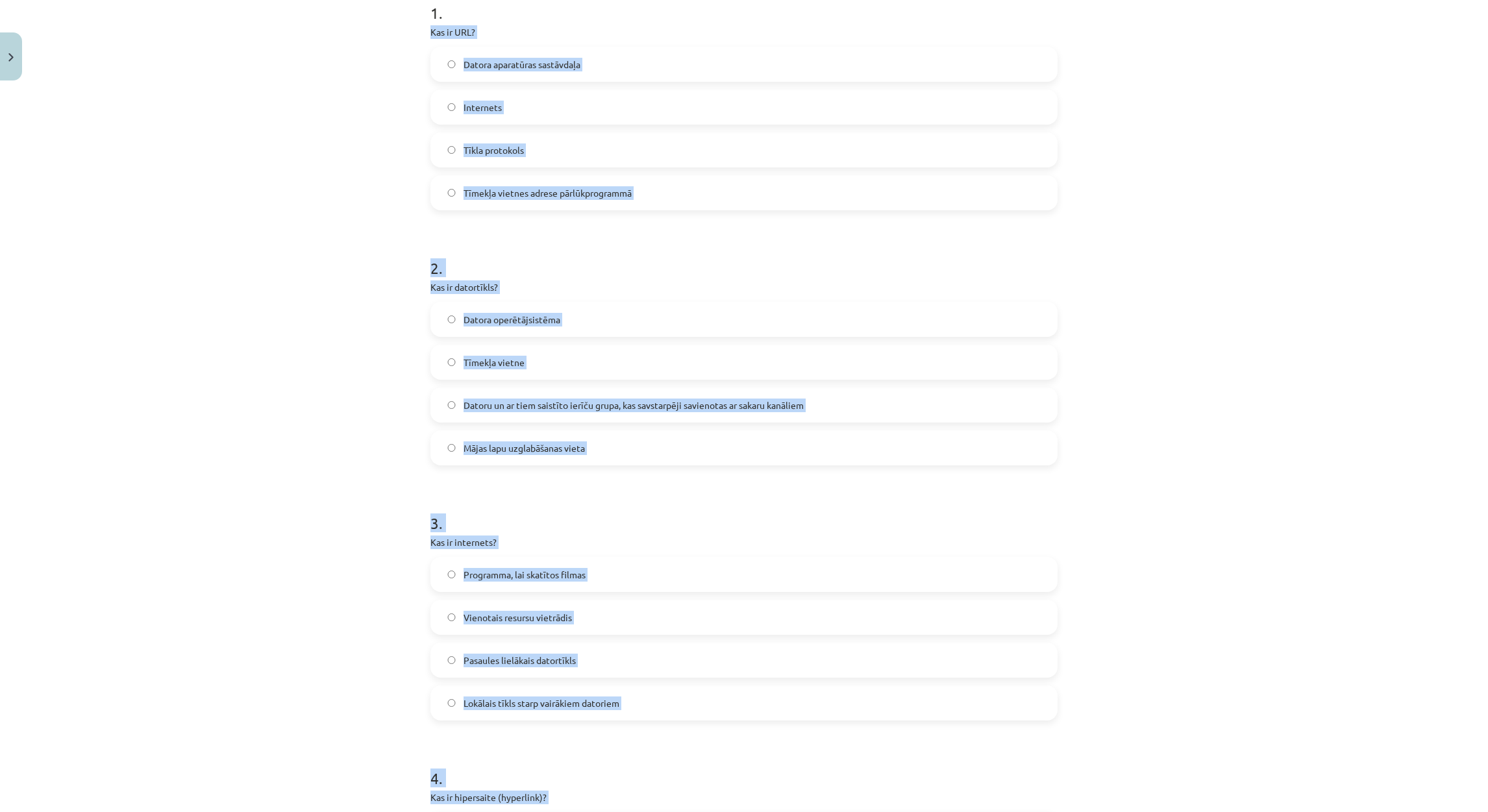
scroll to position [0, 0]
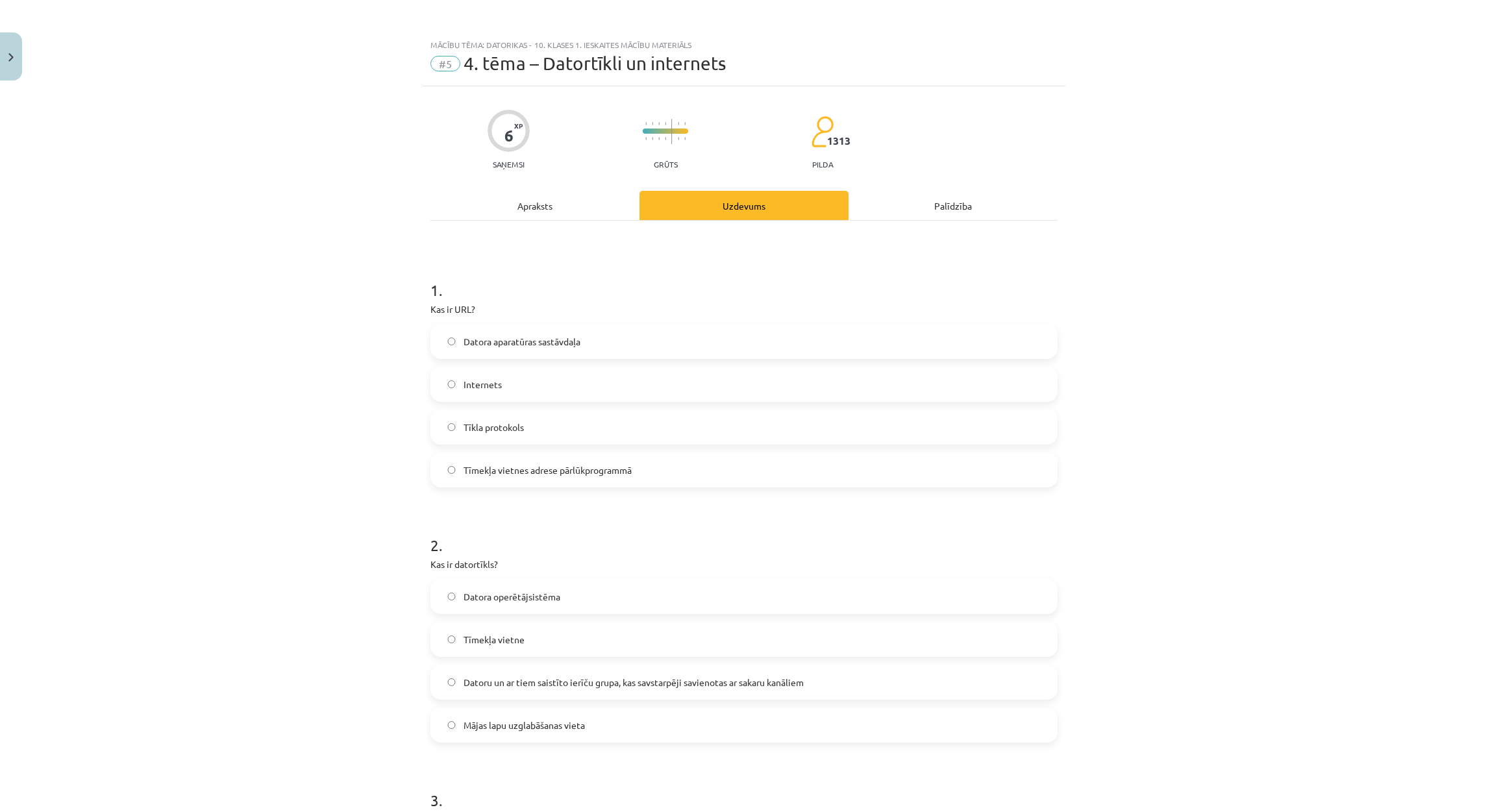
click at [229, 195] on div "Mācību tēma: Datorikas - 10. klases 1. ieskaites mācību materiāls #5 4. tēma – …" at bounding box center [744, 406] width 1488 height 812
click at [489, 463] on span "Tīmekļa vietnes adrese pārlūkprogrammā" at bounding box center [547, 470] width 168 height 14
click at [464, 472] on span "Tīmekļa vietnes adrese pārlūkprogrammā" at bounding box center [547, 470] width 168 height 14
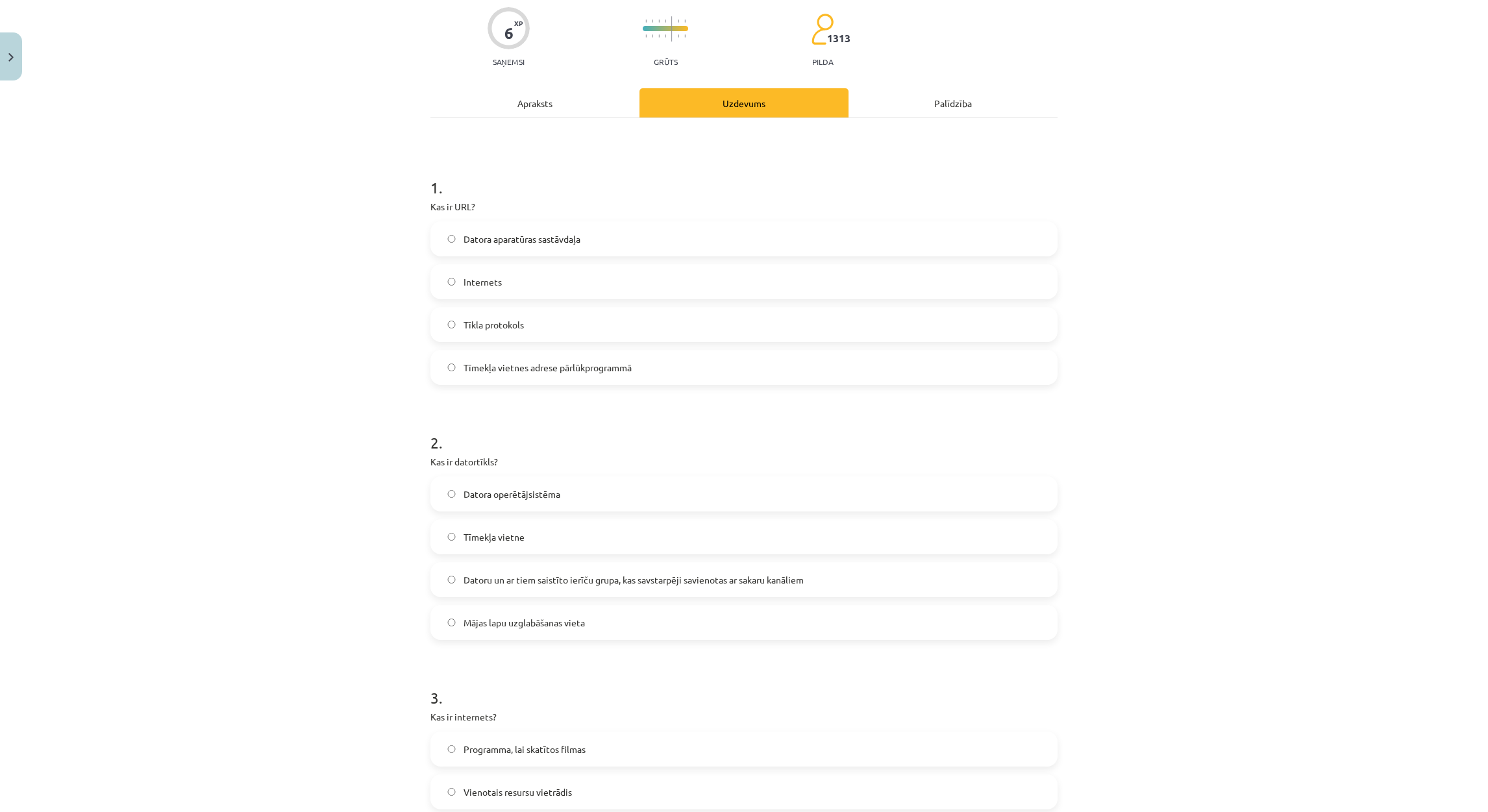
scroll to position [195, 0]
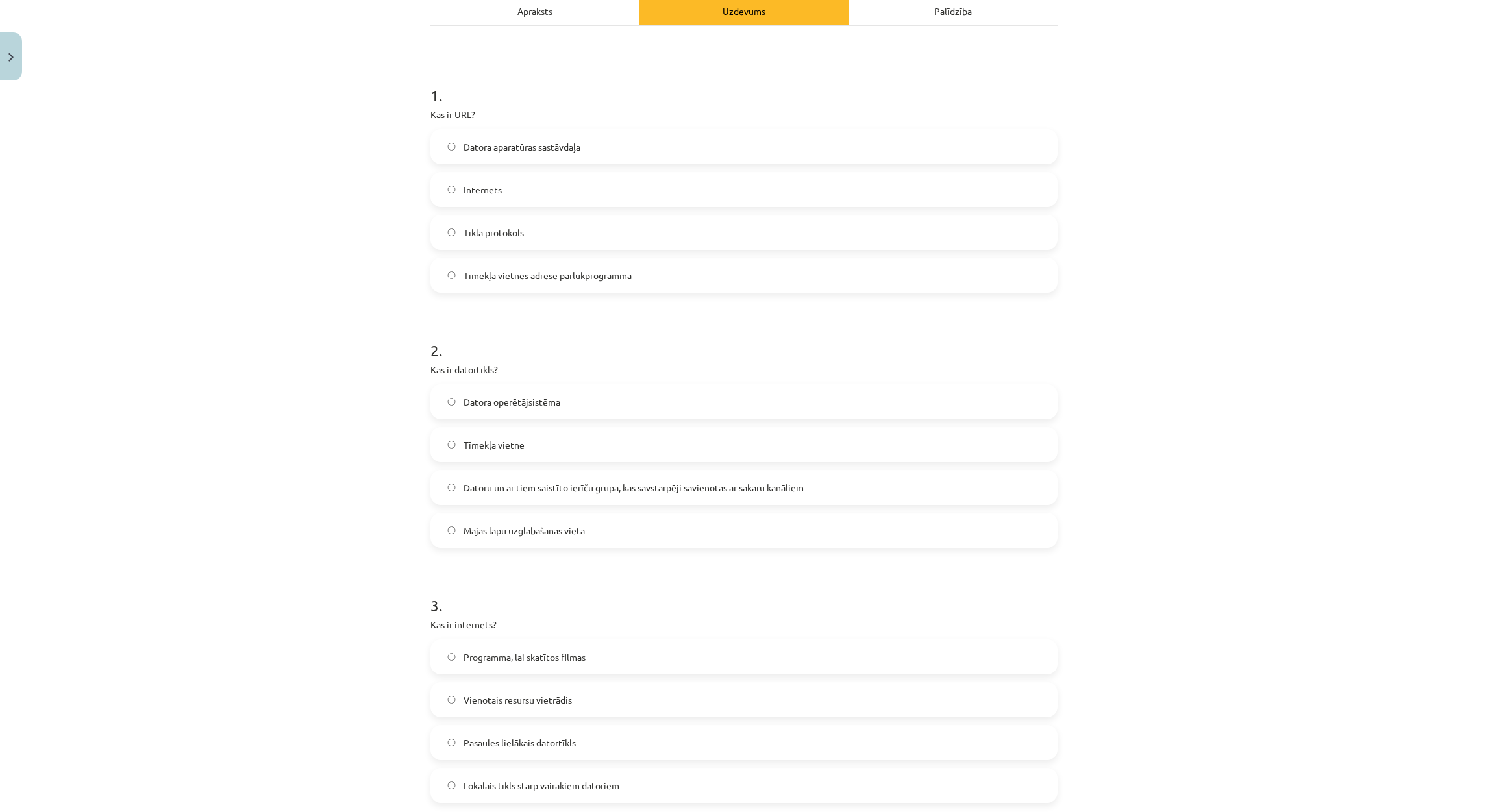
click at [512, 488] on span "Datoru un ar tiem saistīto ierīču grupa, kas savstarpēji savienotas ar sakaru k…" at bounding box center [633, 487] width 340 height 14
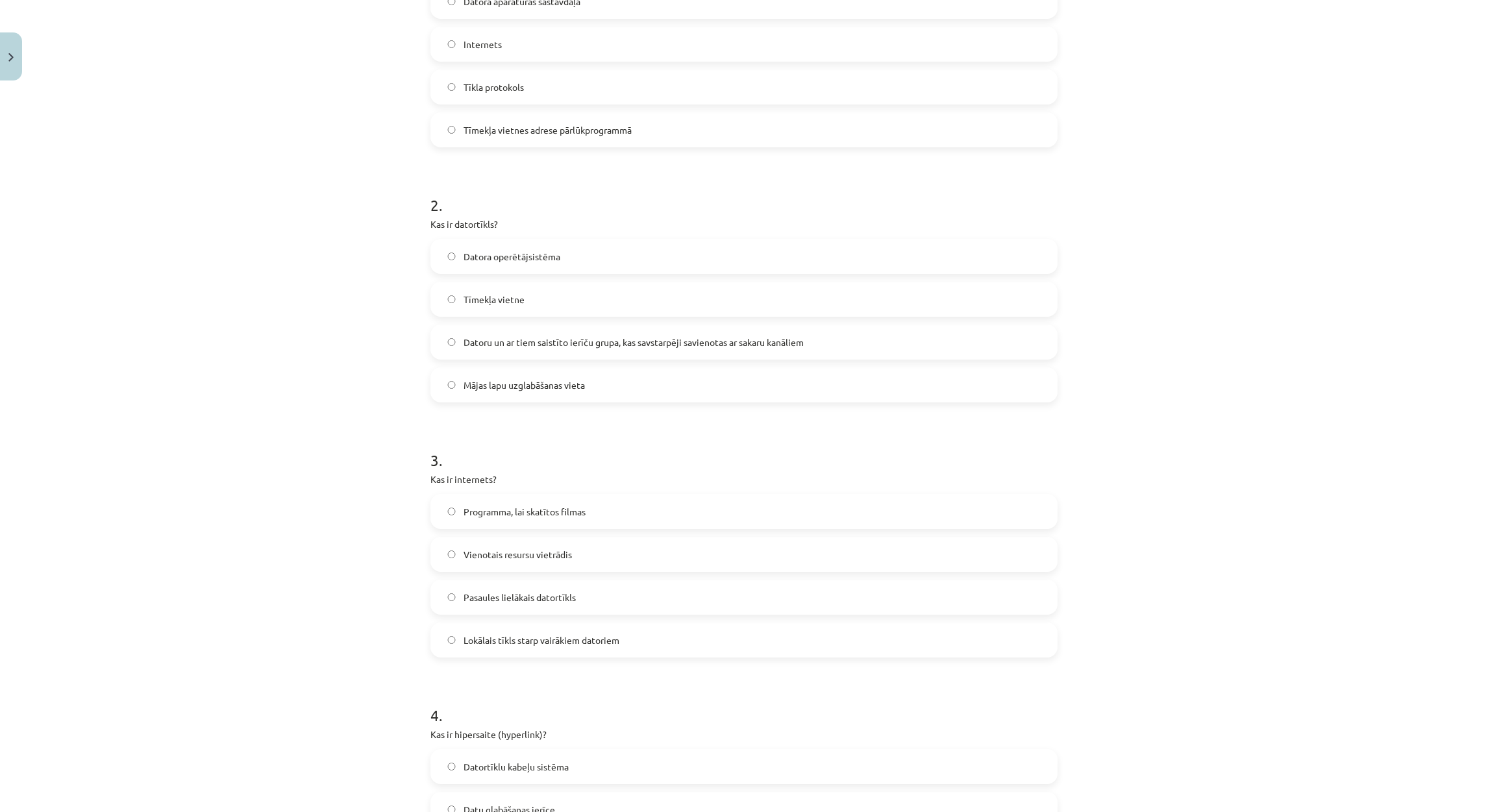
scroll to position [390, 0]
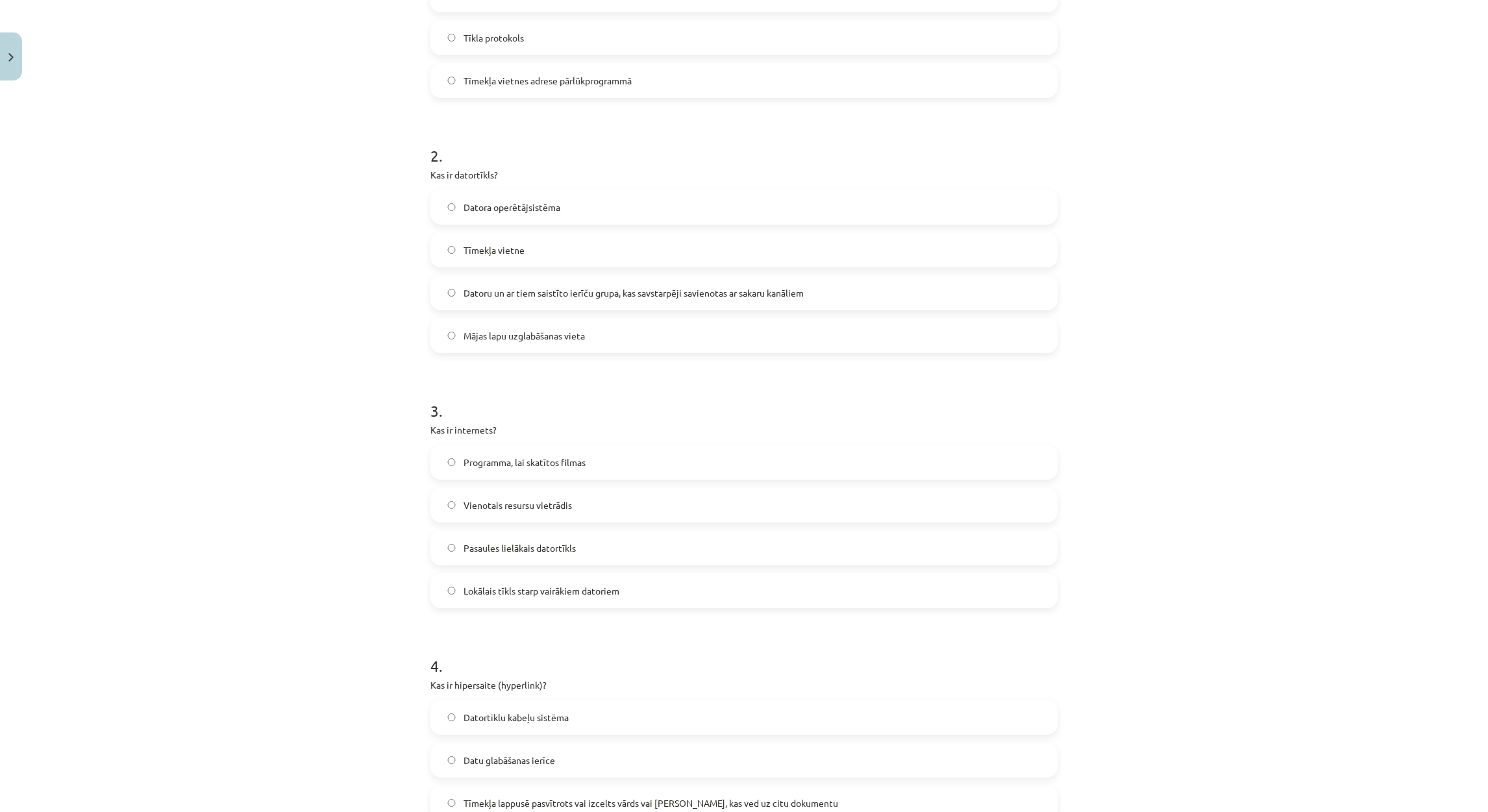
click at [481, 549] on span "Pasaules lielākais datortīkls" at bounding box center [519, 548] width 112 height 14
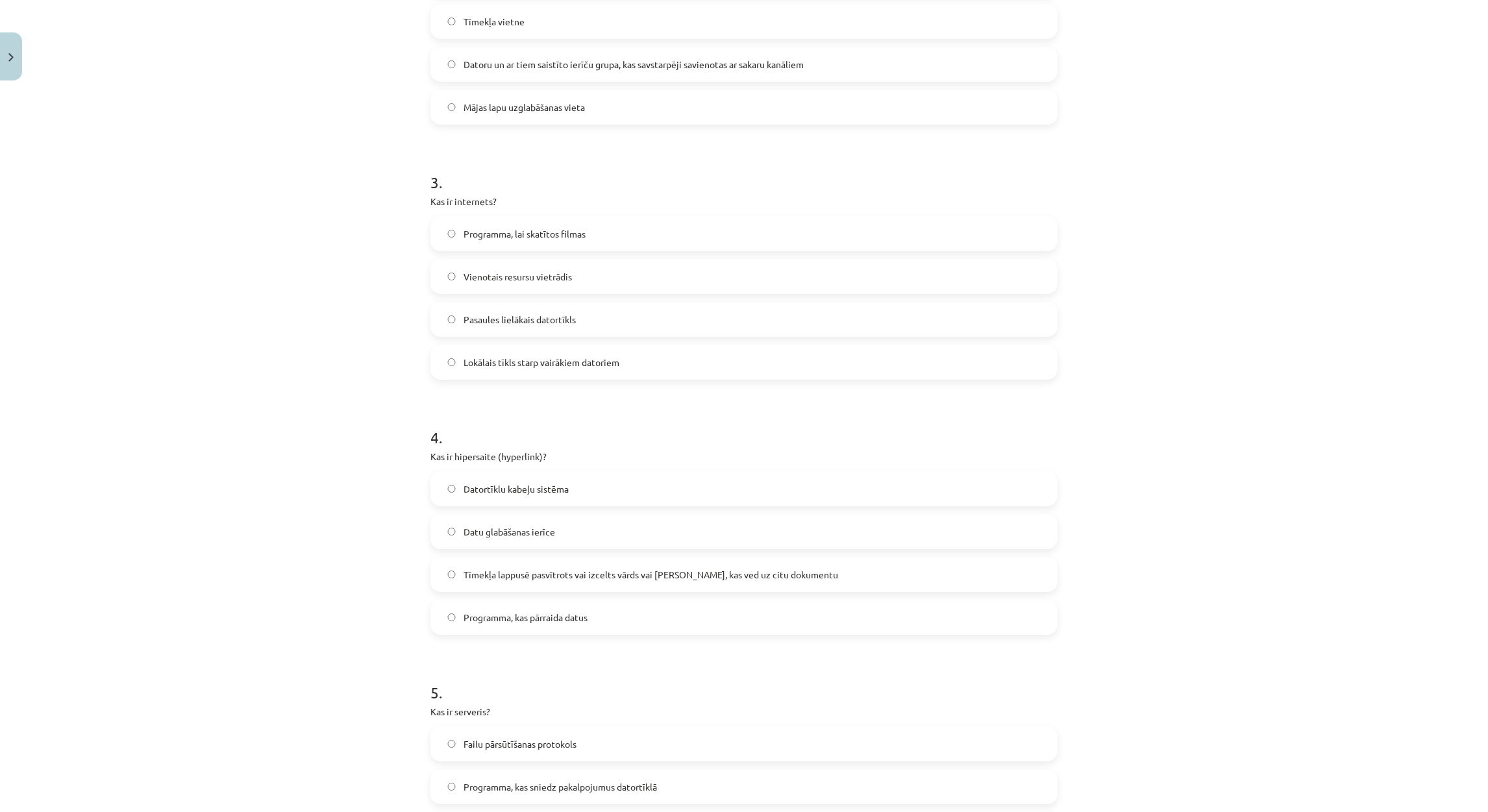
scroll to position [681, 0]
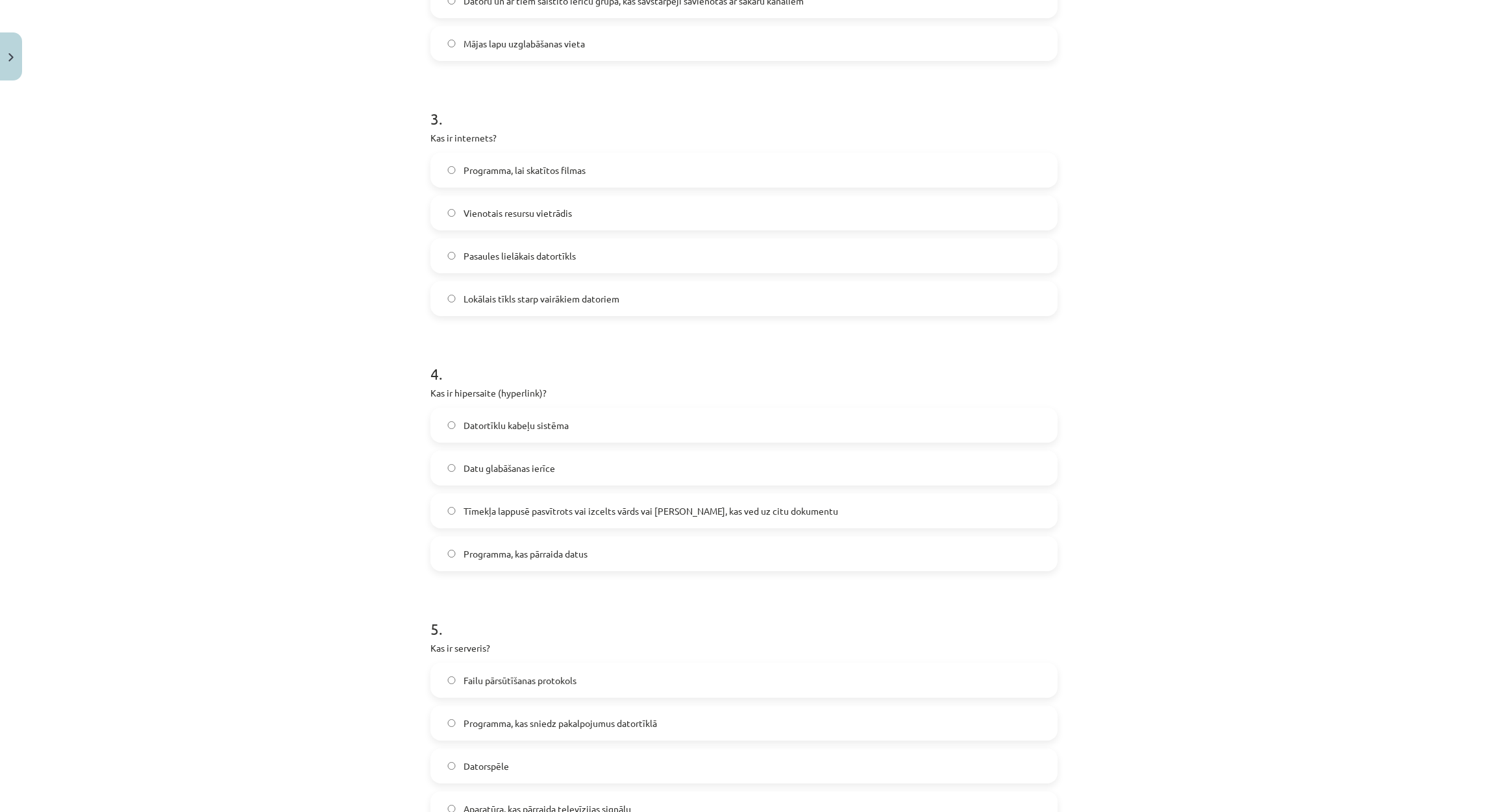
click at [558, 504] on span "Tīmekļa lappusē pasvītrots vai izcelts vārds vai frāze, kas ved uz citu dokumen…" at bounding box center [651, 511] width 375 height 14
click at [544, 733] on label "Programma, kas sniedz pakalpojumus datortīklā" at bounding box center [744, 722] width 625 height 32
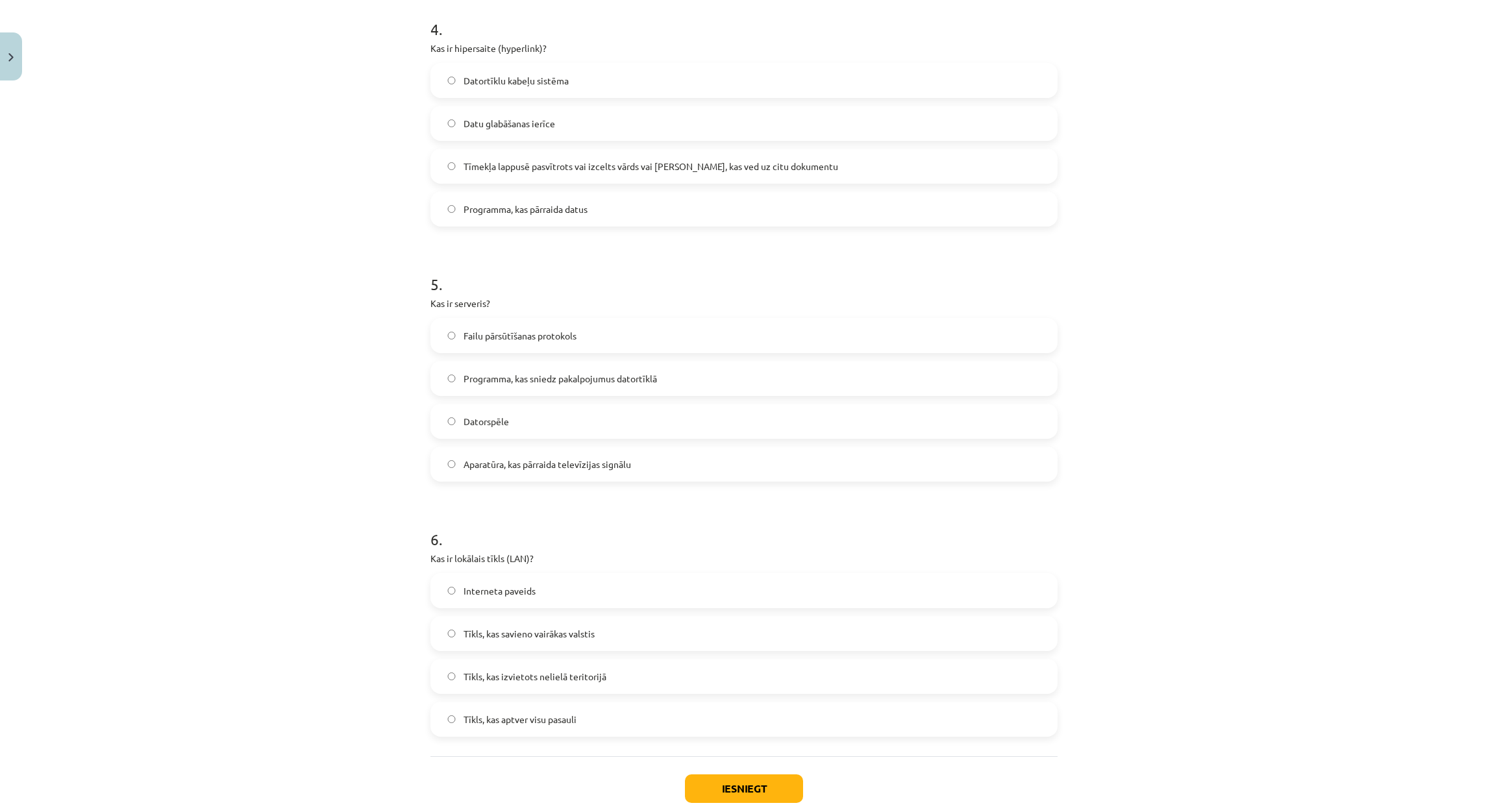
scroll to position [1070, 0]
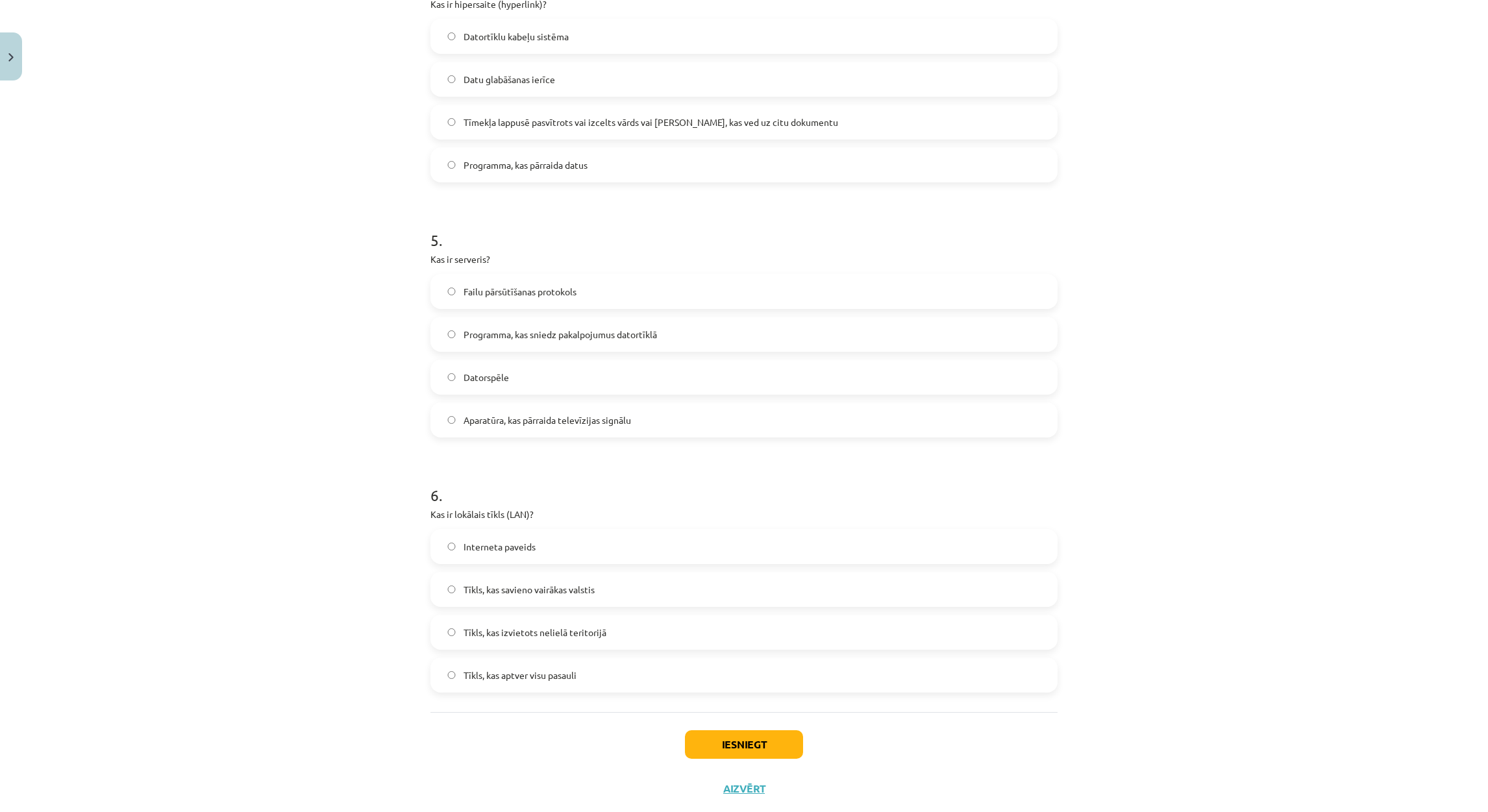
click at [587, 629] on span "Tīkls, kas izvietots nelielā teritorijā" at bounding box center [534, 632] width 143 height 14
click at [734, 754] on button "Iesniegt" at bounding box center [744, 744] width 118 height 29
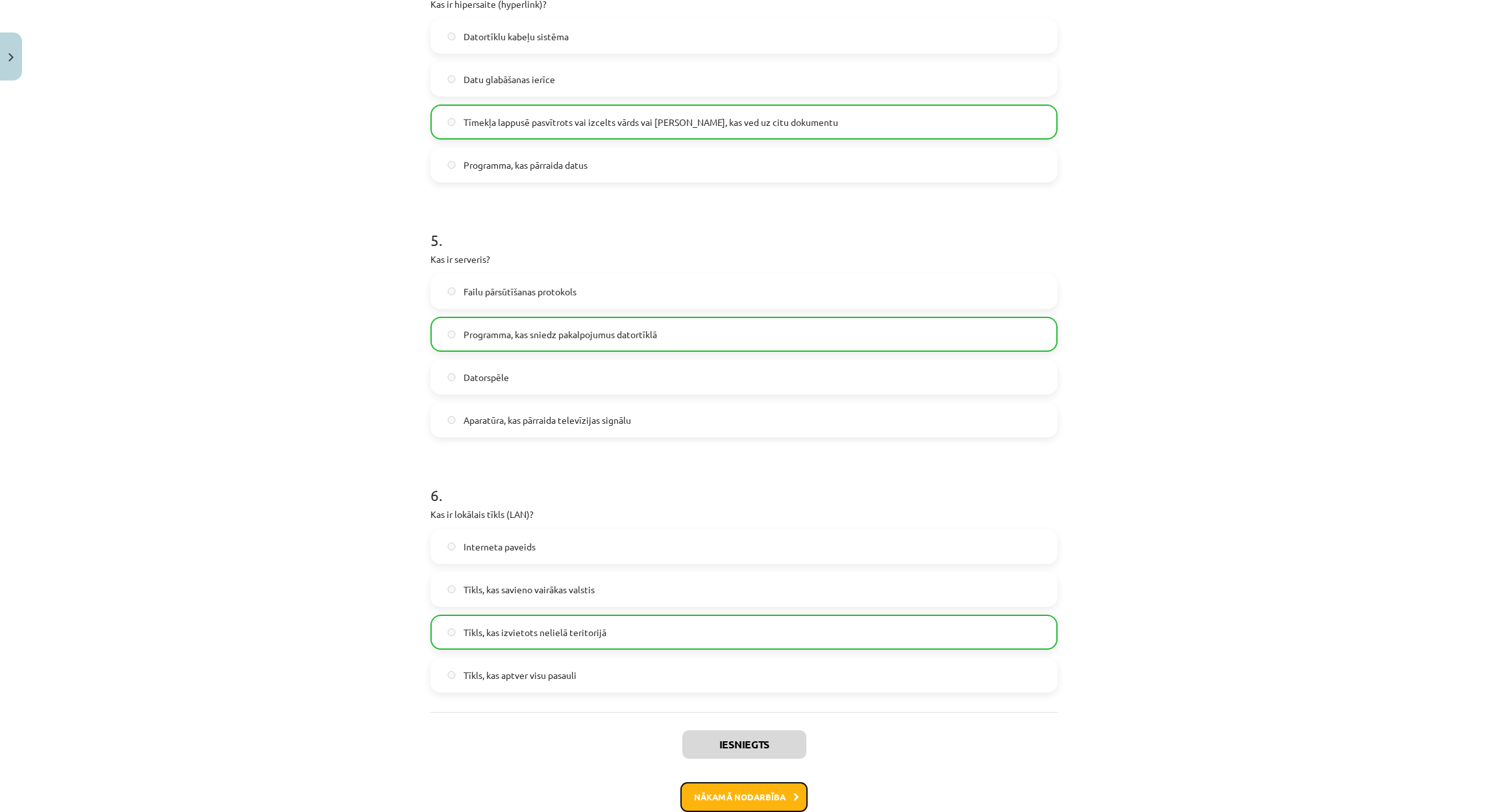
click at [741, 791] on button "Nākamā nodarbība" at bounding box center [744, 797] width 128 height 30
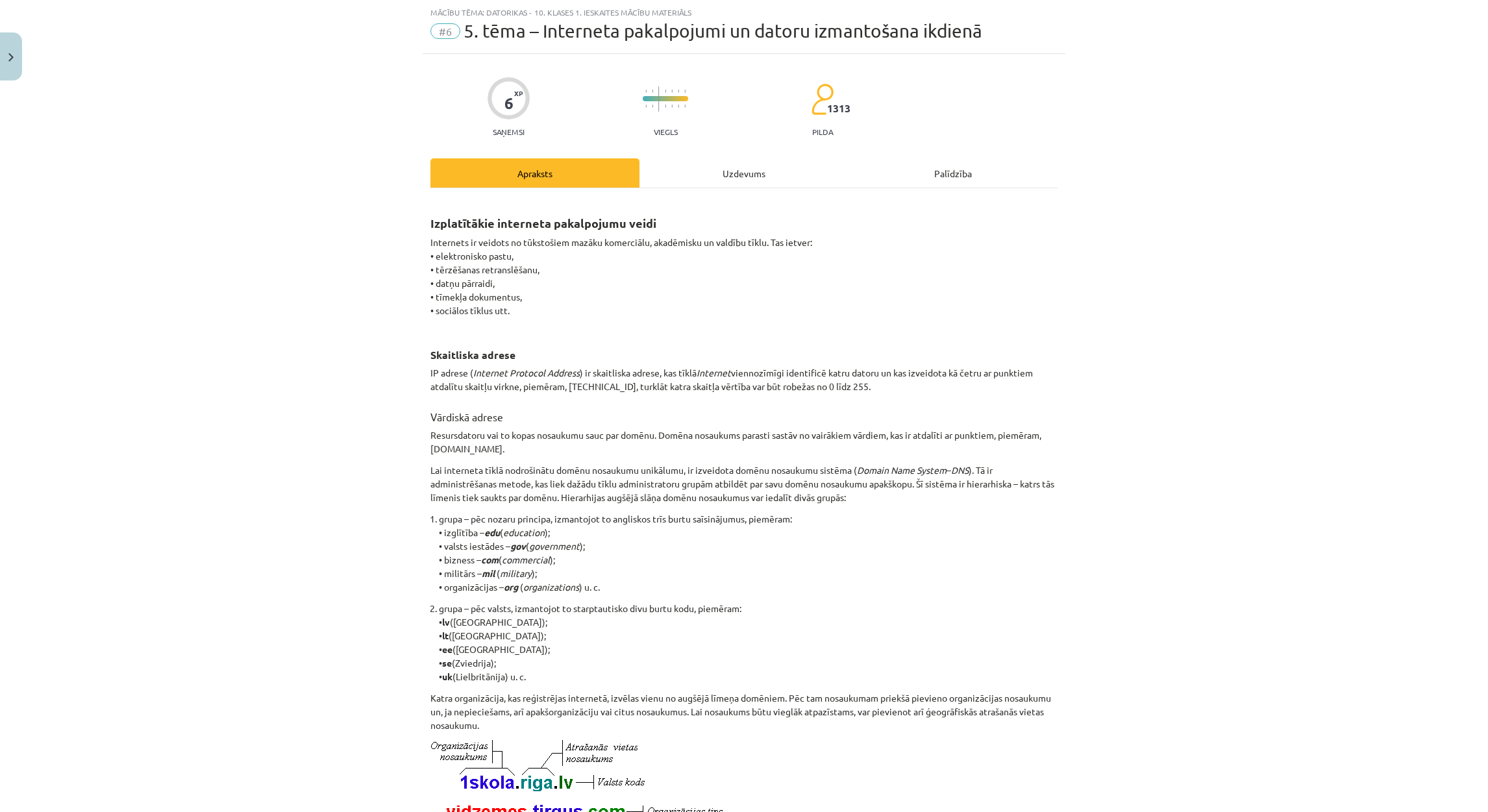
scroll to position [394, 0]
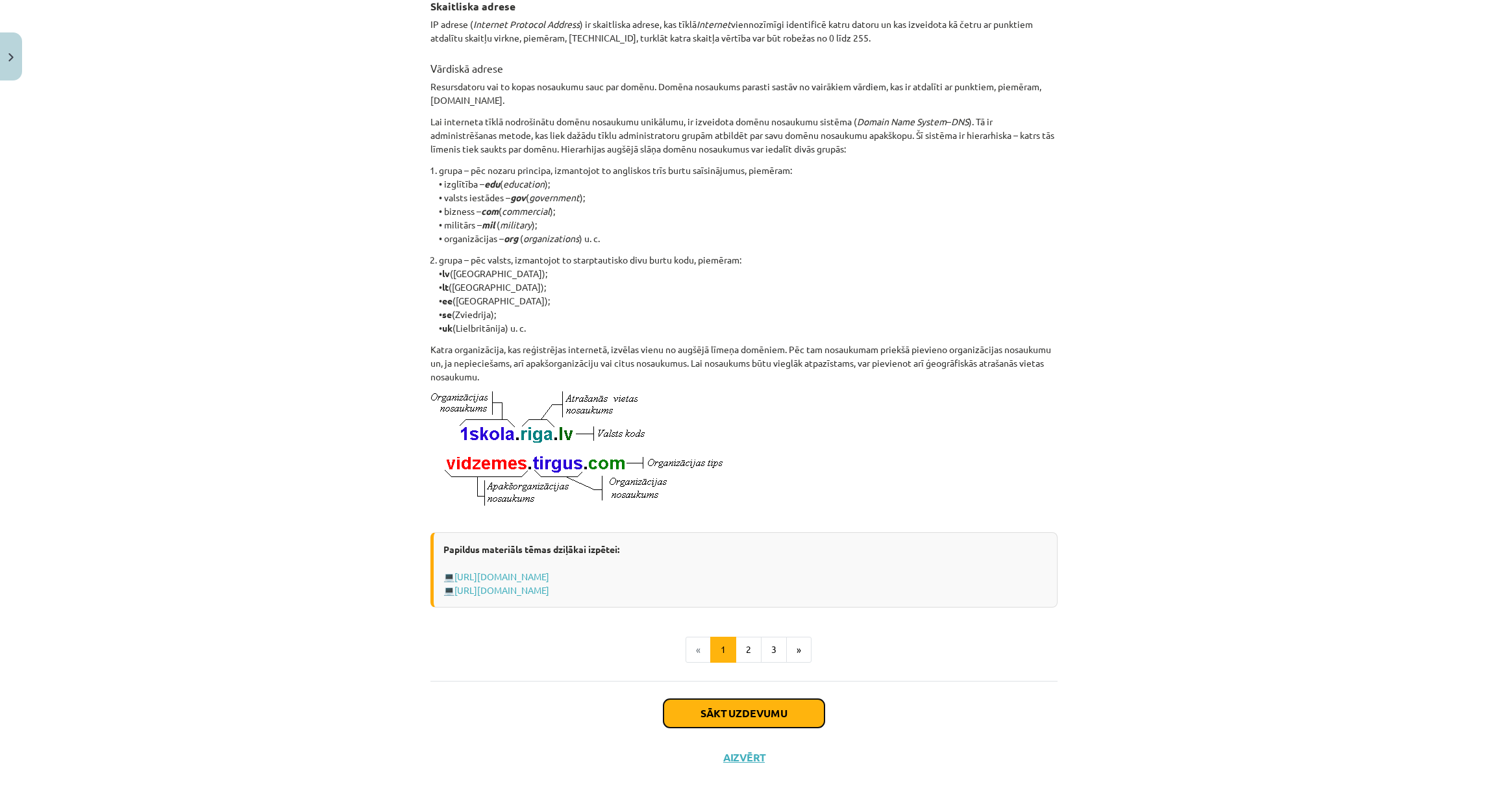
click at [781, 720] on button "Sākt uzdevumu" at bounding box center [744, 713] width 161 height 29
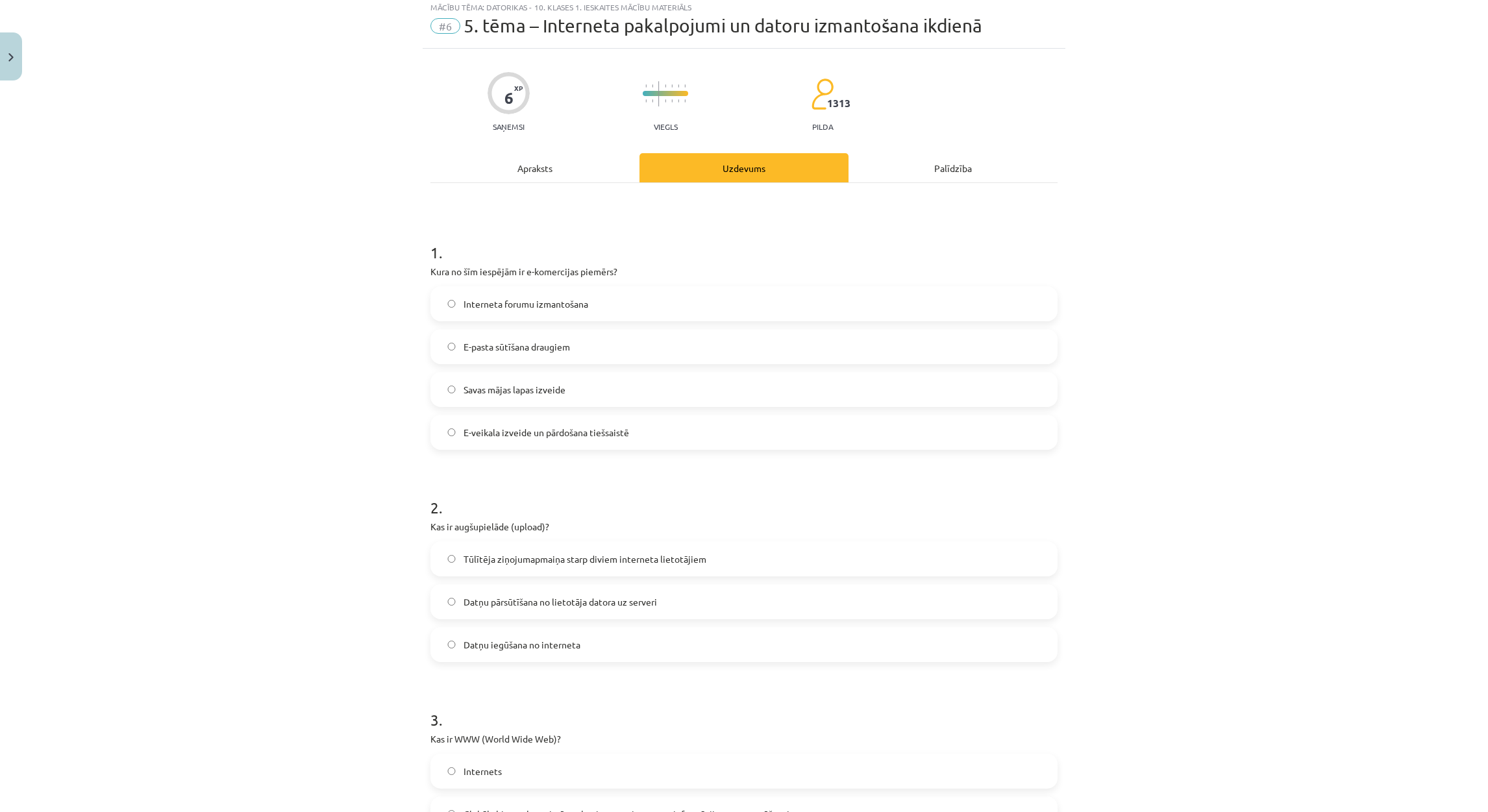
scroll to position [32, 0]
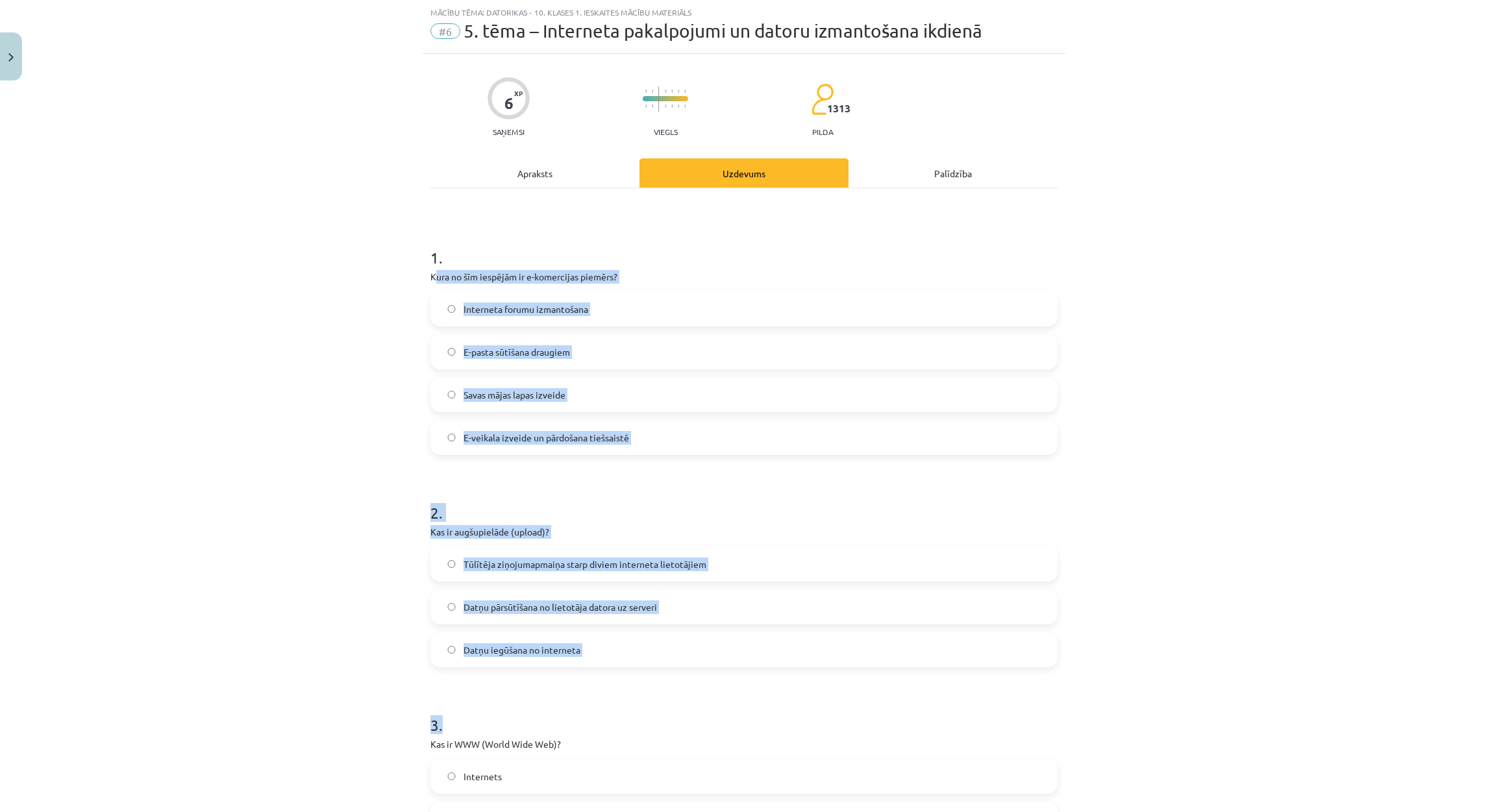
drag, startPoint x: 427, startPoint y: 279, endPoint x: 665, endPoint y: 713, distance: 495.0
click at [367, 322] on div "Mācību tēma: Datorikas - 10. klases 1. ieskaites mācību materiāls #6 5. tēma – …" at bounding box center [744, 406] width 1488 height 812
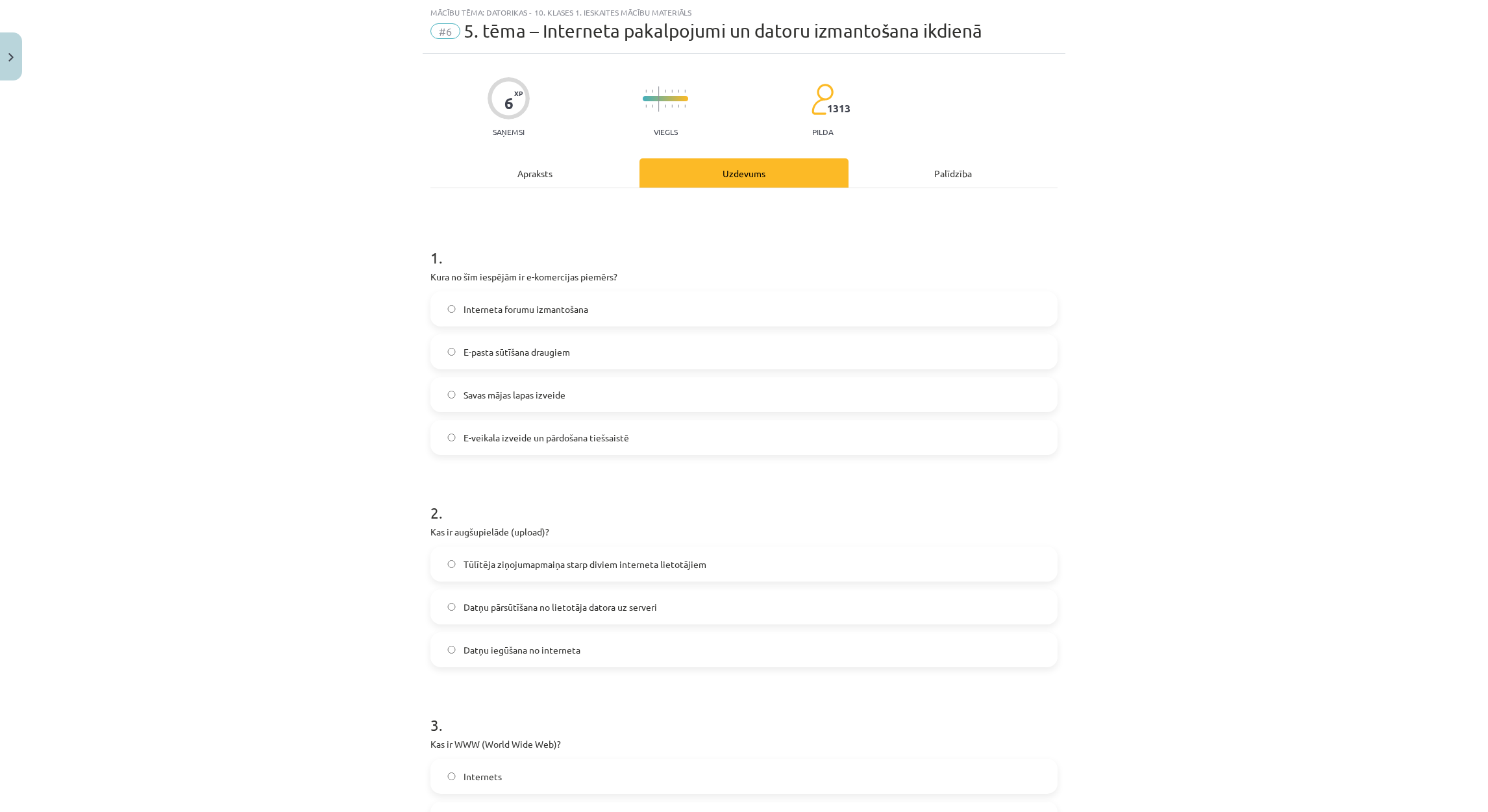
click at [394, 261] on div "Mācību tēma: Datorikas - 10. klases 1. ieskaites mācību materiāls #6 5. tēma – …" at bounding box center [744, 406] width 1488 height 812
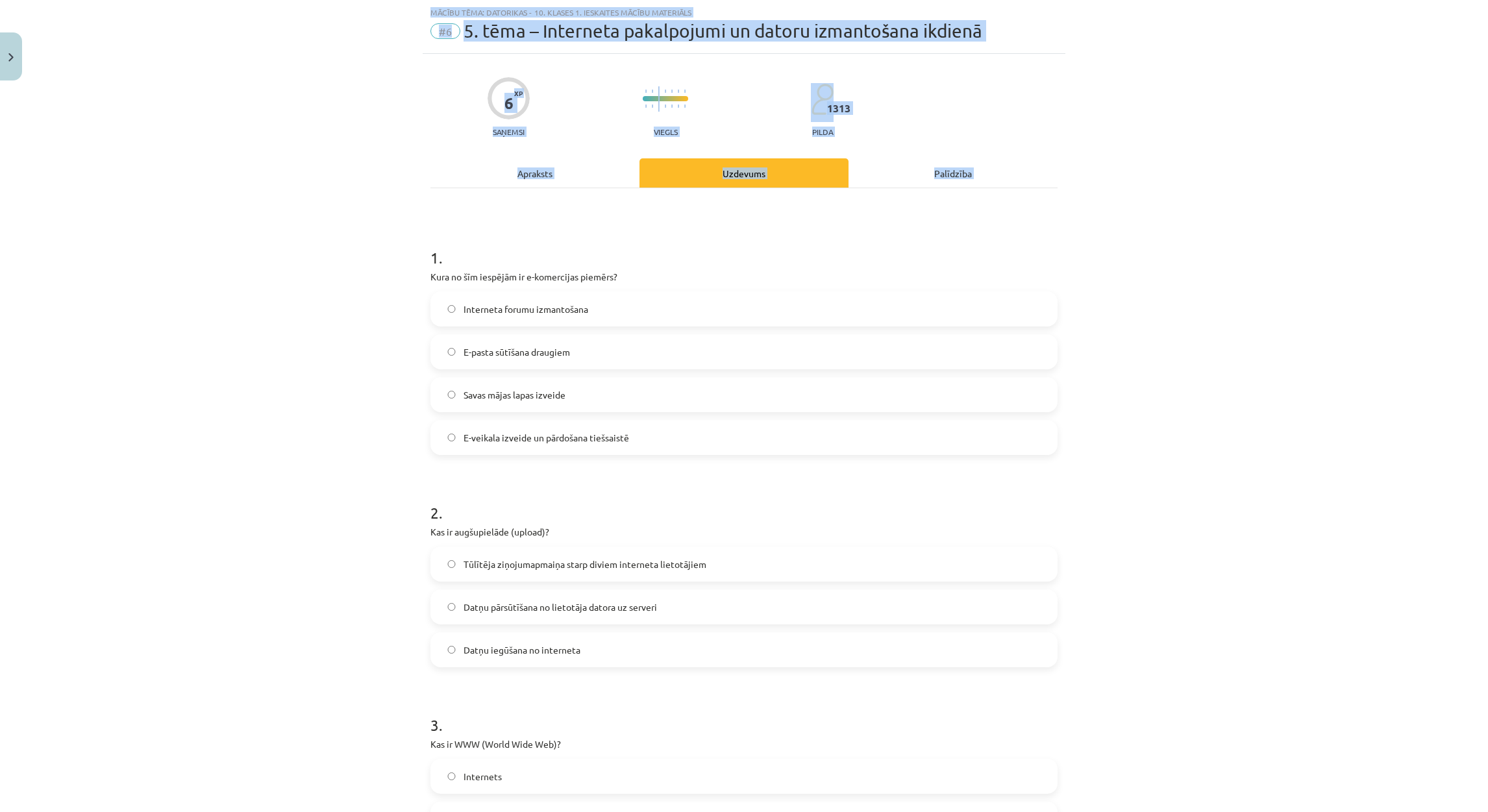
scroll to position [1015, 0]
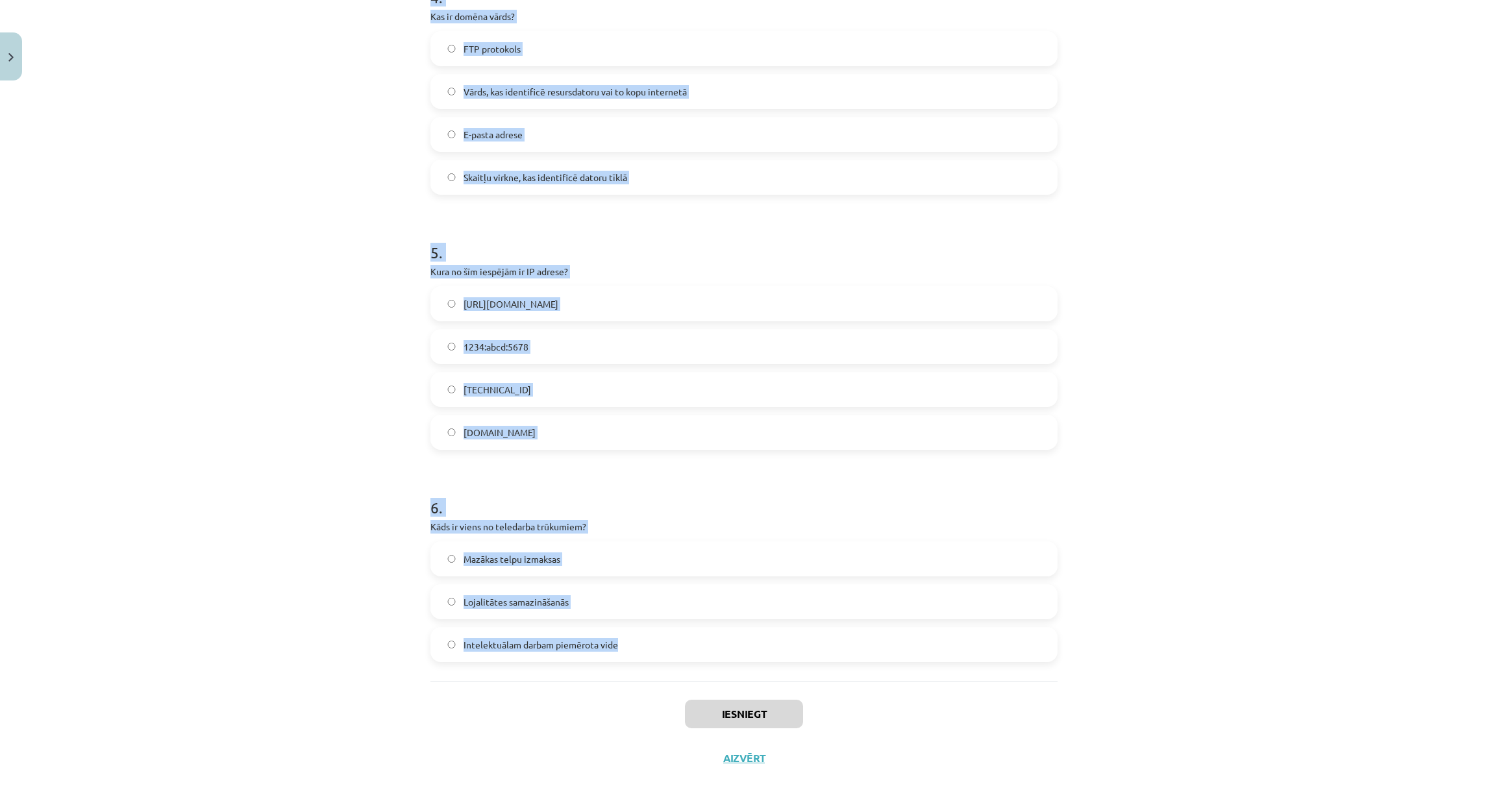
drag, startPoint x: 412, startPoint y: 246, endPoint x: 686, endPoint y: 642, distance: 481.6
click at [686, 643] on div "Mācību tēma: Datorikas - 10. klases 1. ieskaites mācību materiāls #6 5. tēma – …" at bounding box center [744, 406] width 1488 height 812
copy form "1 . Kura no šīm iespējām ir e-komercijas piemērs? Interneta forumu izmantošana …"
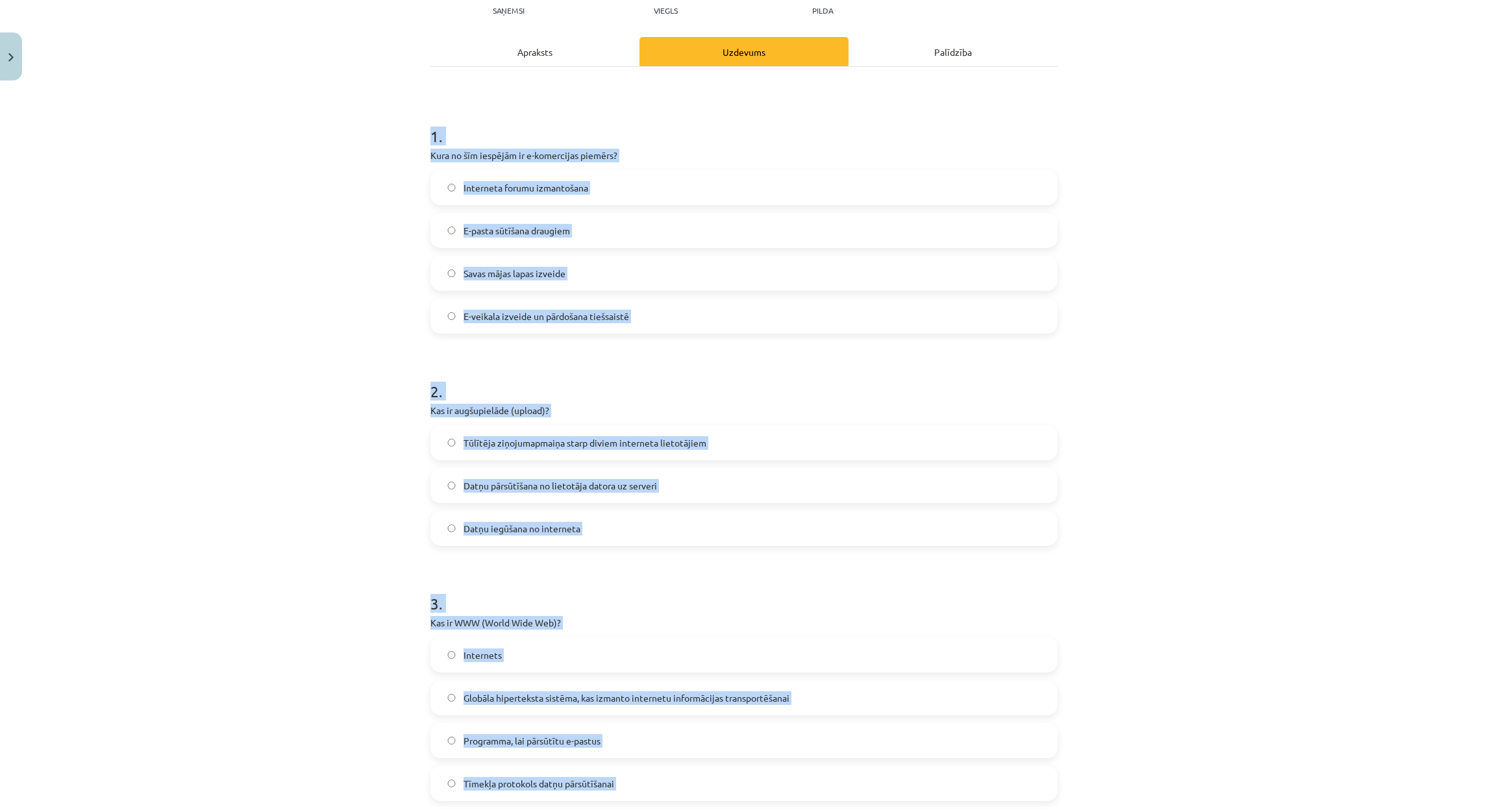
scroll to position [139, 0]
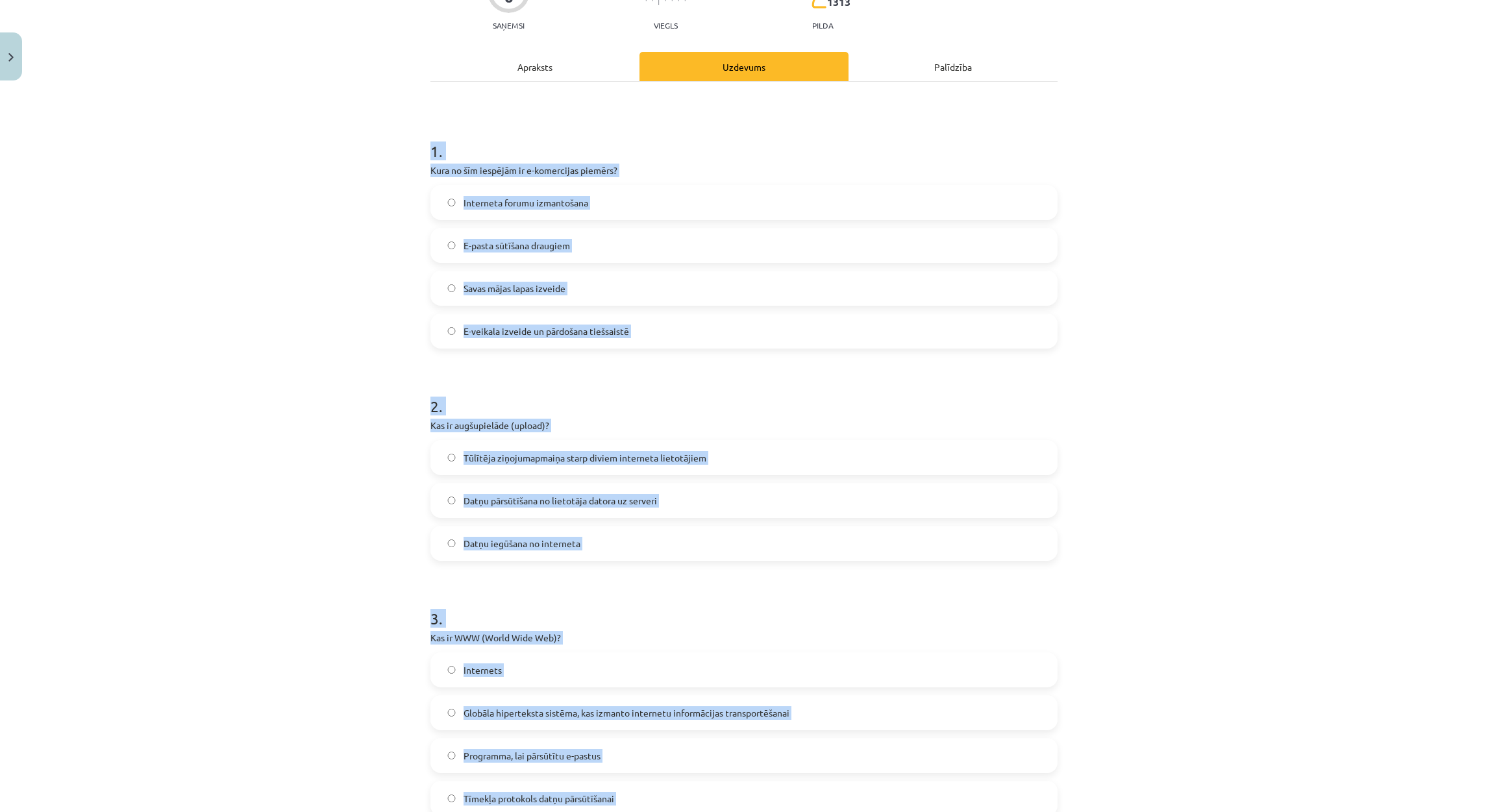
drag, startPoint x: 219, startPoint y: 409, endPoint x: 225, endPoint y: 410, distance: 6.1
click at [219, 409] on div "Mācību tēma: Datorikas - 10. klases 1. ieskaites mācību materiāls #6 5. tēma – …" at bounding box center [744, 406] width 1488 height 812
click at [309, 211] on div "Mācību tēma: Datorikas - 10. klases 1. ieskaites mācību materiāls #6 5. tēma – …" at bounding box center [744, 406] width 1488 height 812
click at [551, 322] on label "E-veikala izveide un pārdošana tiešsaistē" at bounding box center [744, 330] width 625 height 32
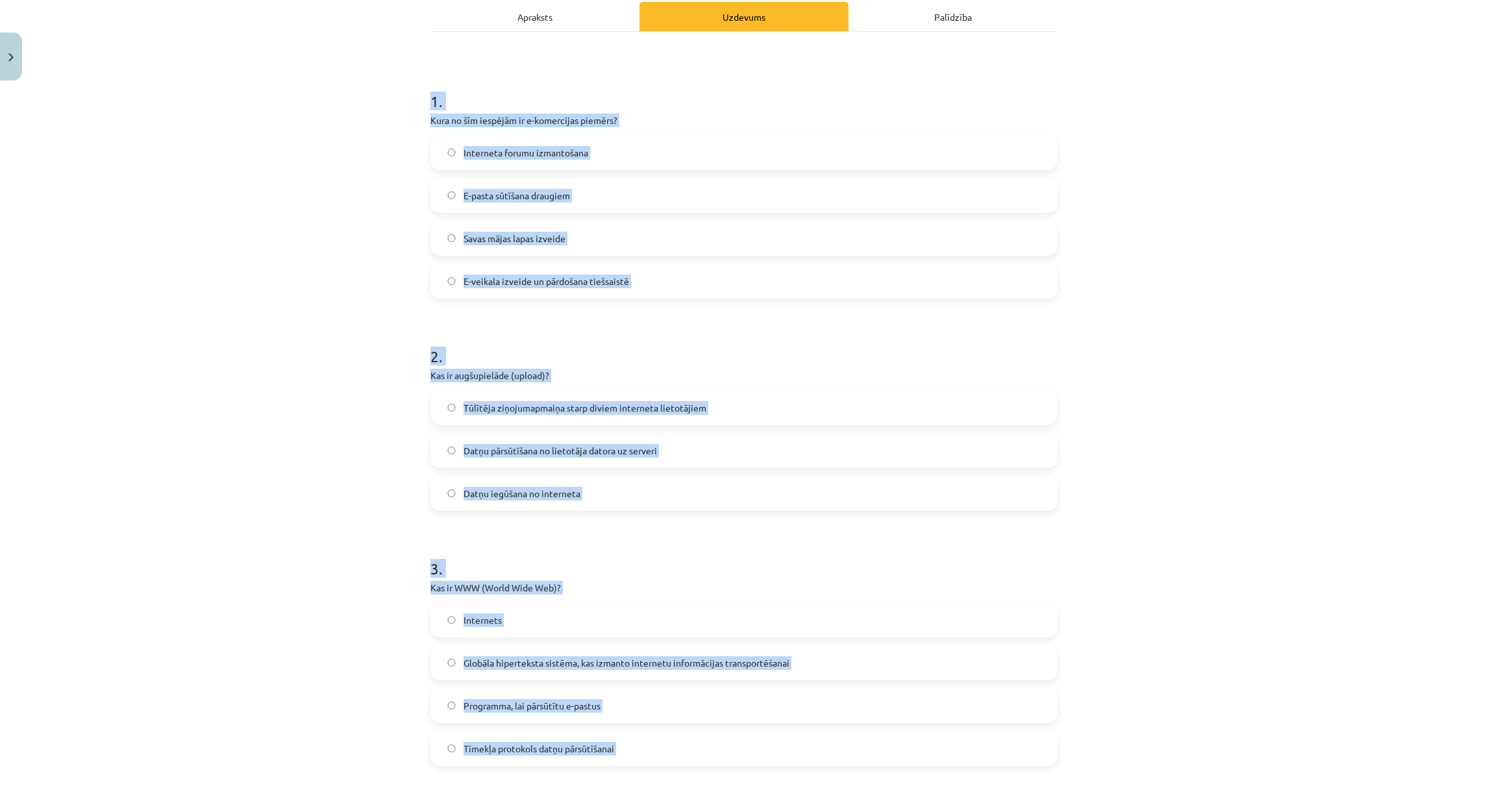
click at [1198, 312] on div "Mācību tēma: Datorikas - 10. klases 1. ieskaites mācību materiāls #6 5. tēma – …" at bounding box center [744, 406] width 1488 height 812
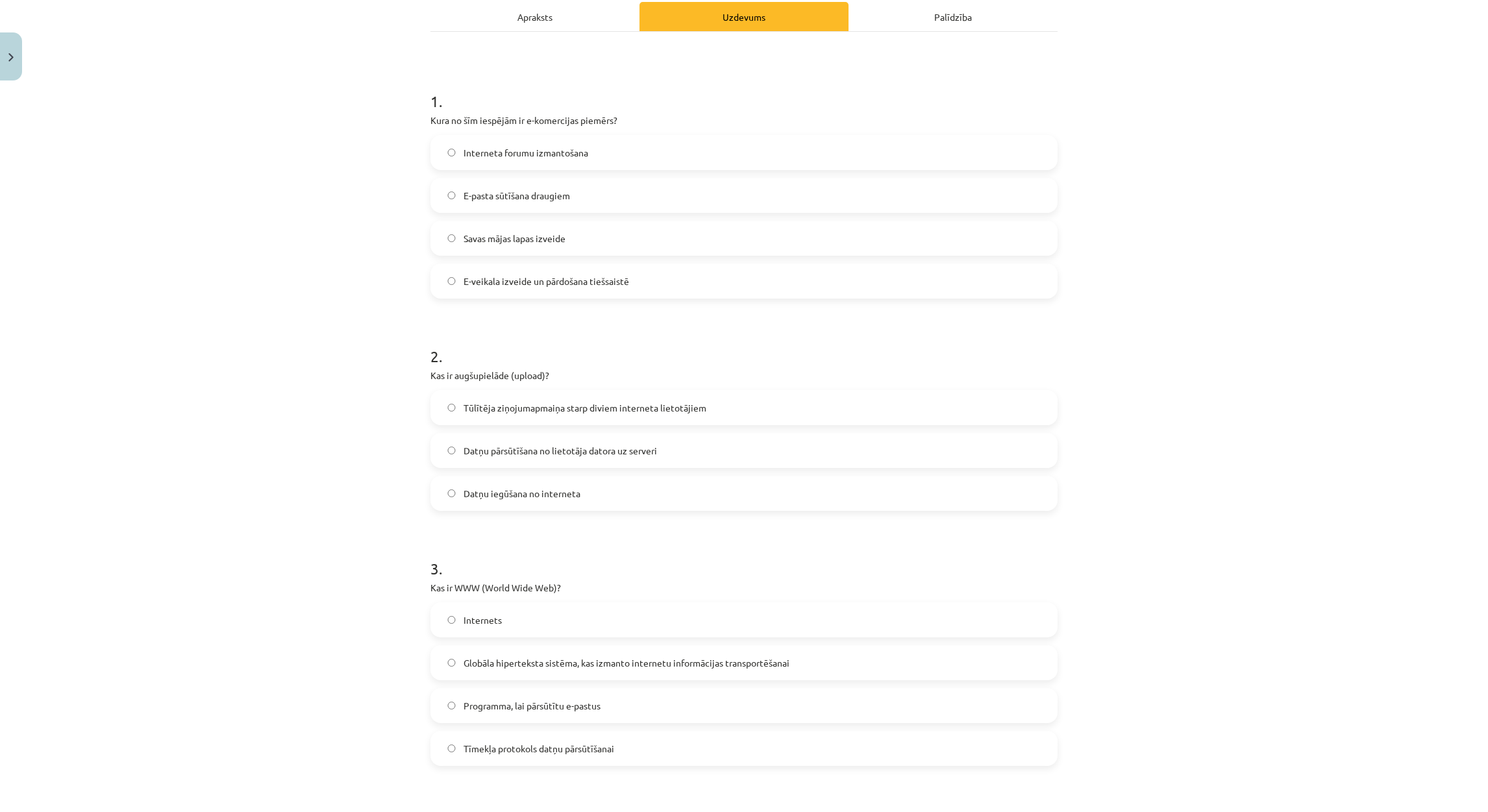
click at [1194, 314] on div "Mācību tēma: Datorikas - 10. klases 1. ieskaites mācību materiāls #6 5. tēma – …" at bounding box center [744, 406] width 1488 height 812
click at [640, 453] on span "Datņu pārsūtīšana no lietotāja datora uz serveri" at bounding box center [560, 450] width 193 height 14
click at [532, 657] on span "Globāla hiperteksta sistēma, kas izmanto internetu informācijas transportēšanai" at bounding box center [626, 662] width 326 height 14
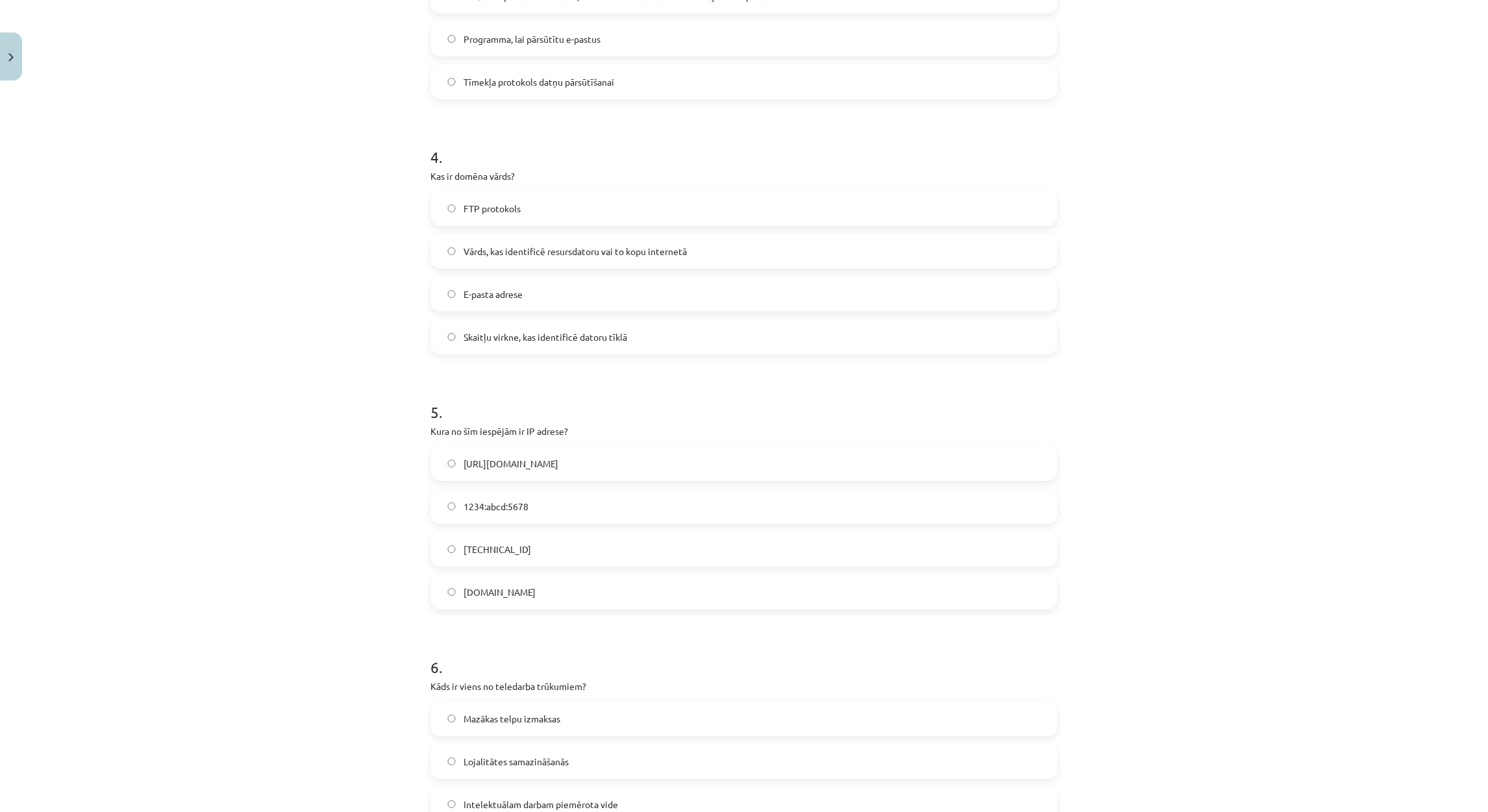
scroll to position [967, 0]
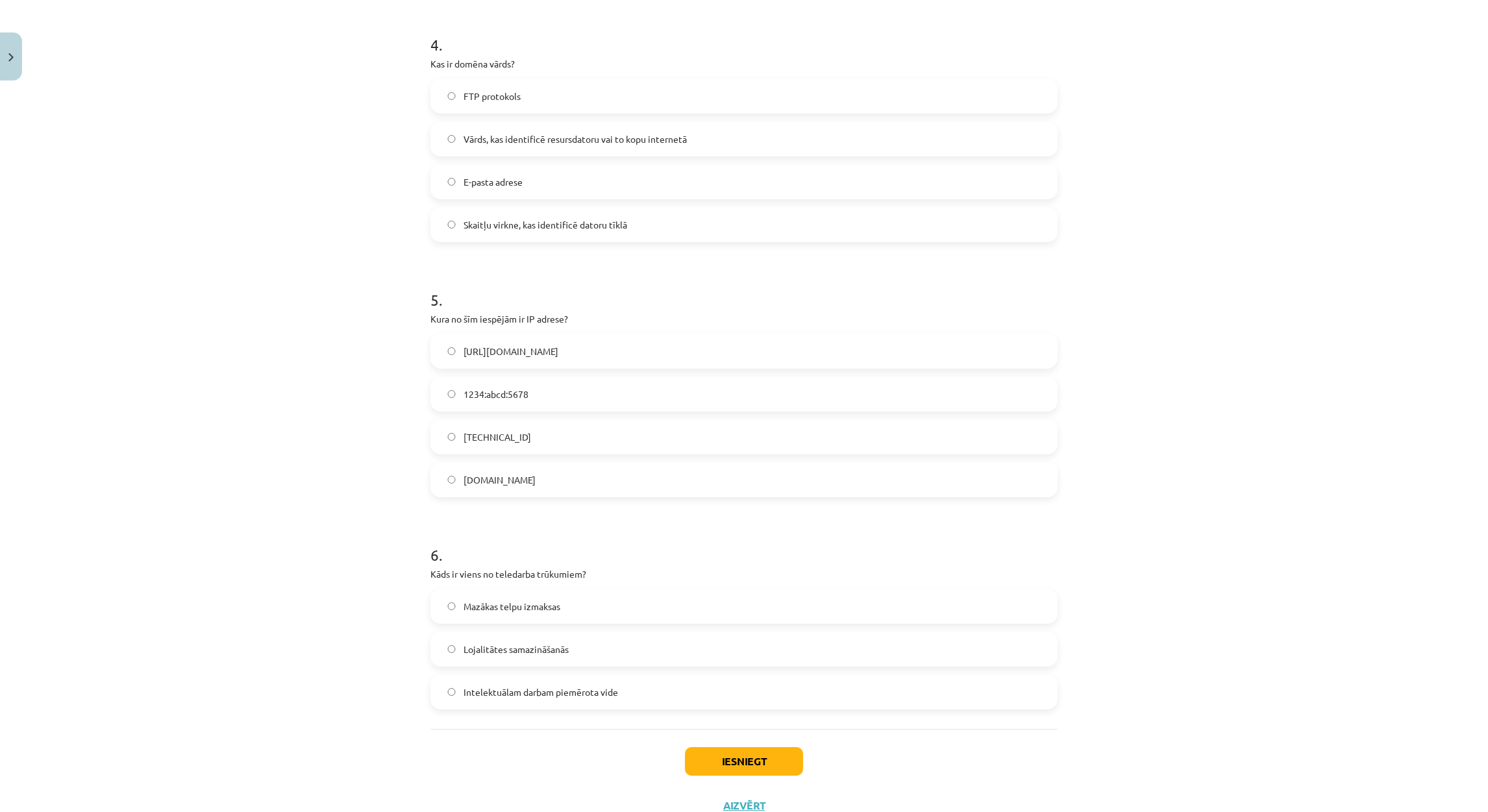
click at [507, 443] on label "192.100.81.101" at bounding box center [744, 436] width 625 height 32
click at [504, 139] on span "Vārds, kas identificē resursdatoru vai to kopu internetā" at bounding box center [575, 139] width 224 height 14
click at [509, 657] on label "Lojalitātes samazināšanās" at bounding box center [744, 648] width 625 height 32
click at [722, 743] on div "Iesniegt Aizvērt" at bounding box center [744, 774] width 627 height 91
click at [742, 755] on button "Iesniegt" at bounding box center [744, 761] width 118 height 29
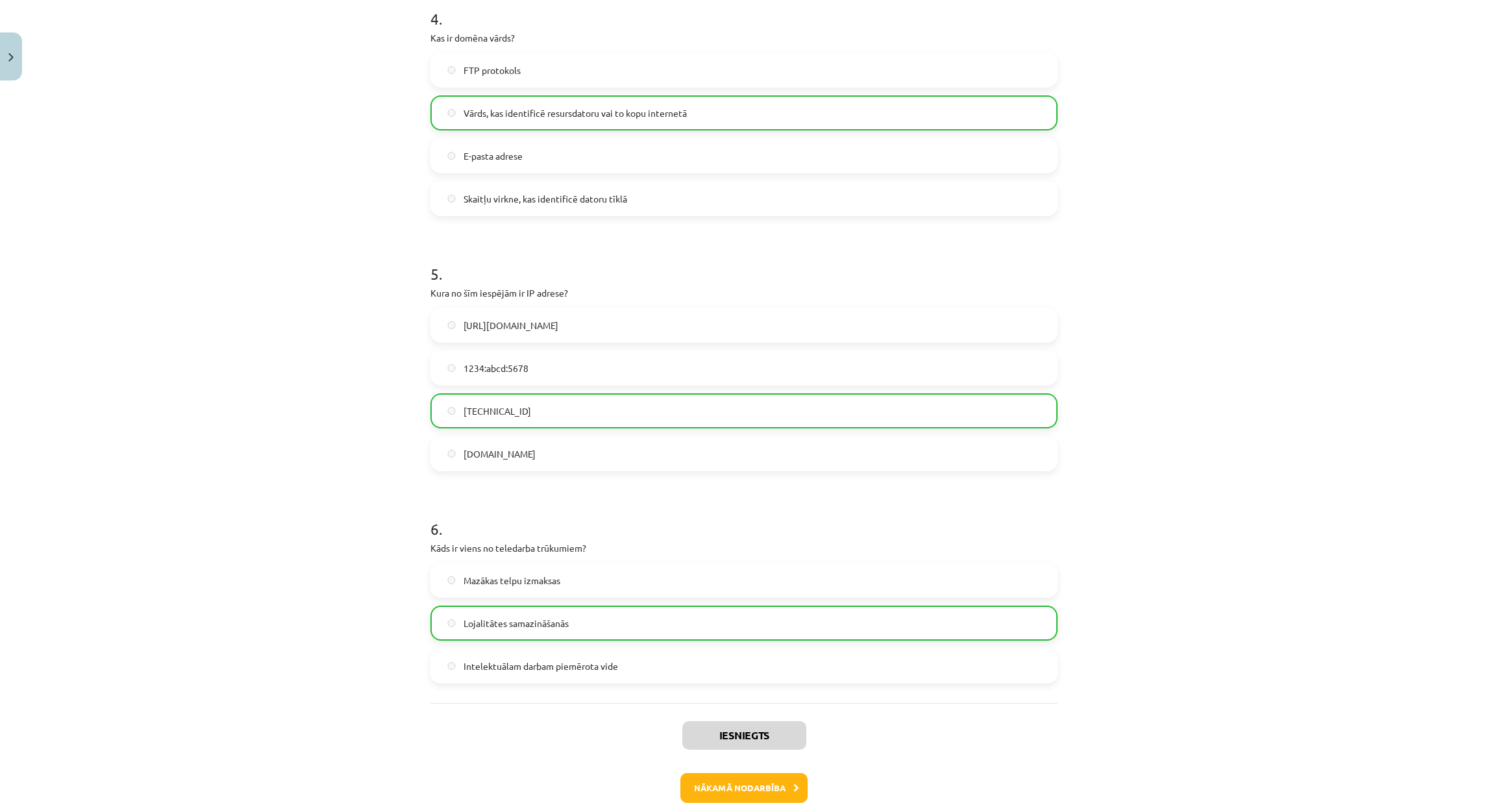
scroll to position [1056, 0]
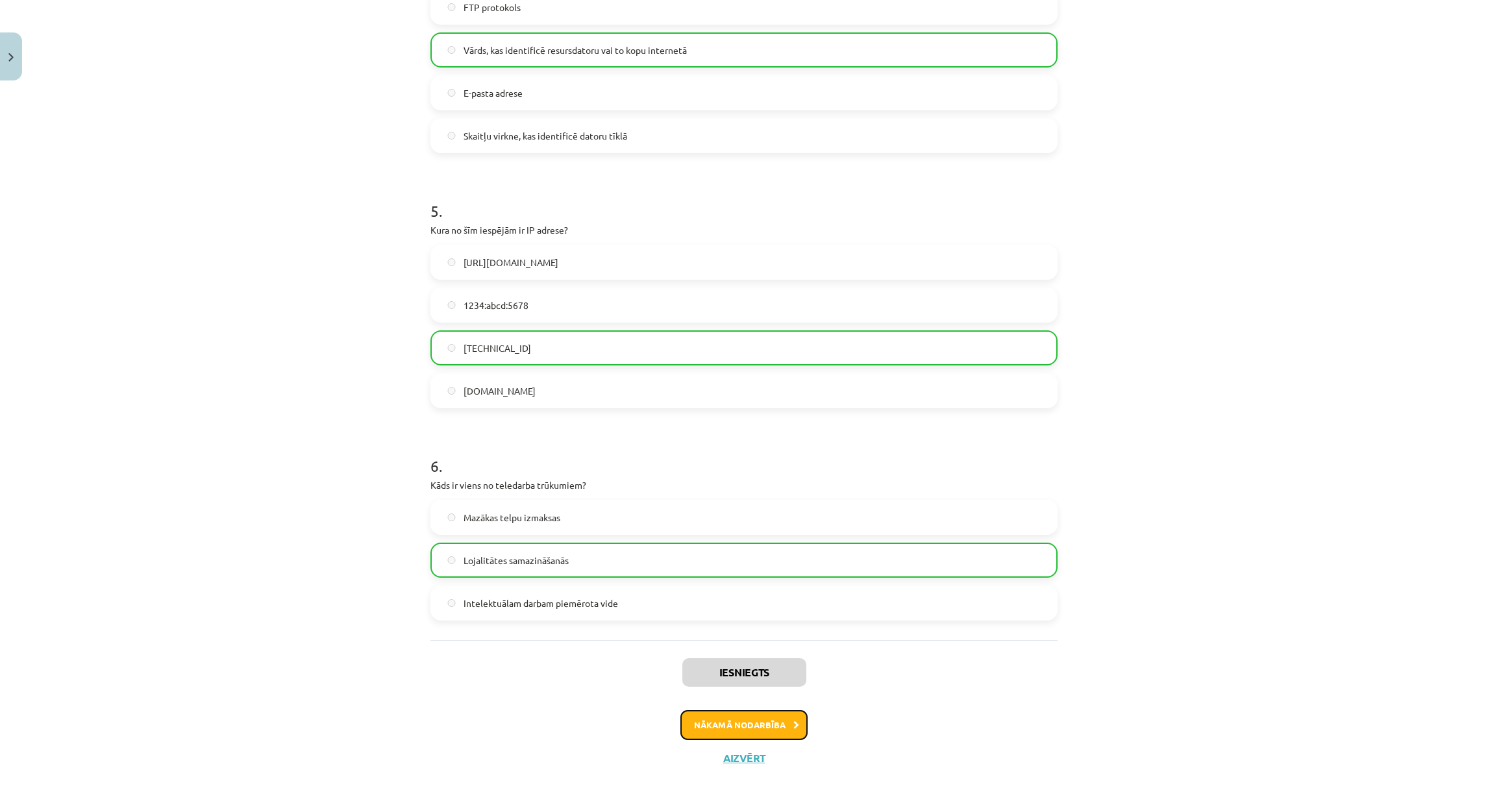
click at [780, 732] on button "Nākamā nodarbība" at bounding box center [744, 725] width 128 height 30
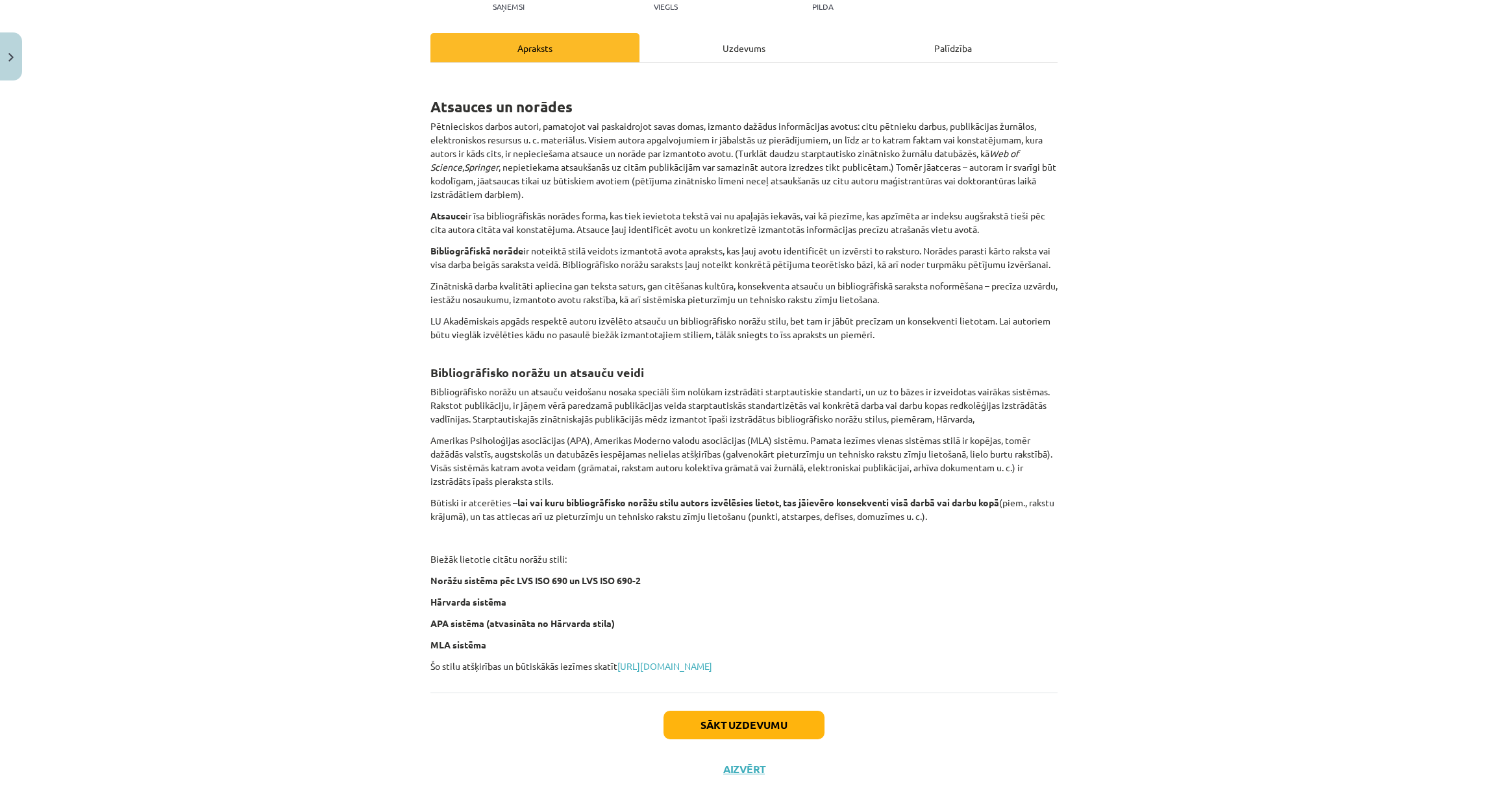
scroll to position [182, 0]
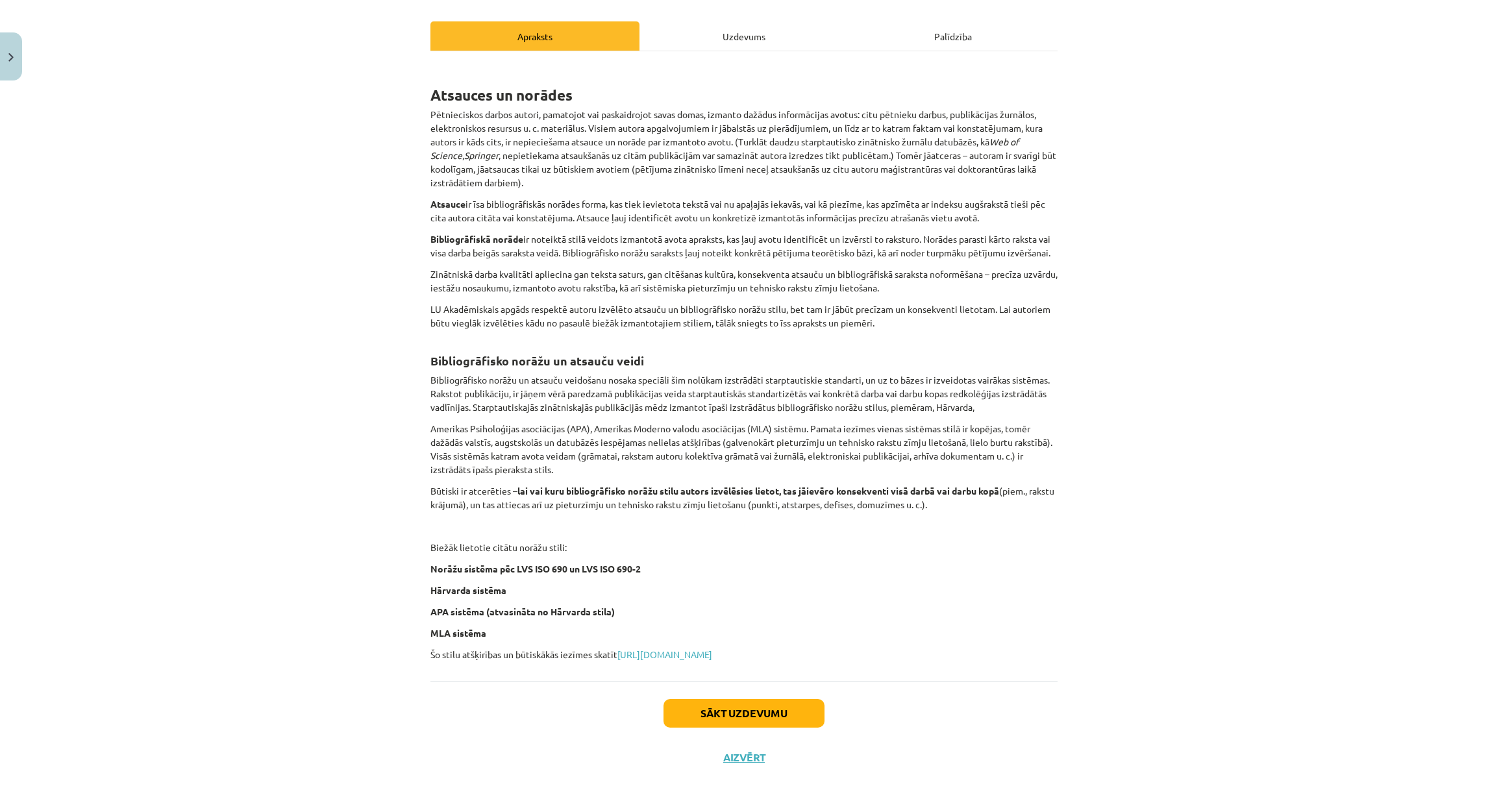
drag, startPoint x: 501, startPoint y: 548, endPoint x: 755, endPoint y: 626, distance: 265.7
click at [755, 626] on div "Atsauces un norādes Pētnieciskos darbos autori, pamatojot vai paskaidrojot sava…" at bounding box center [744, 362] width 627 height 598
click at [774, 727] on button "Sākt uzdevumu" at bounding box center [744, 713] width 161 height 29
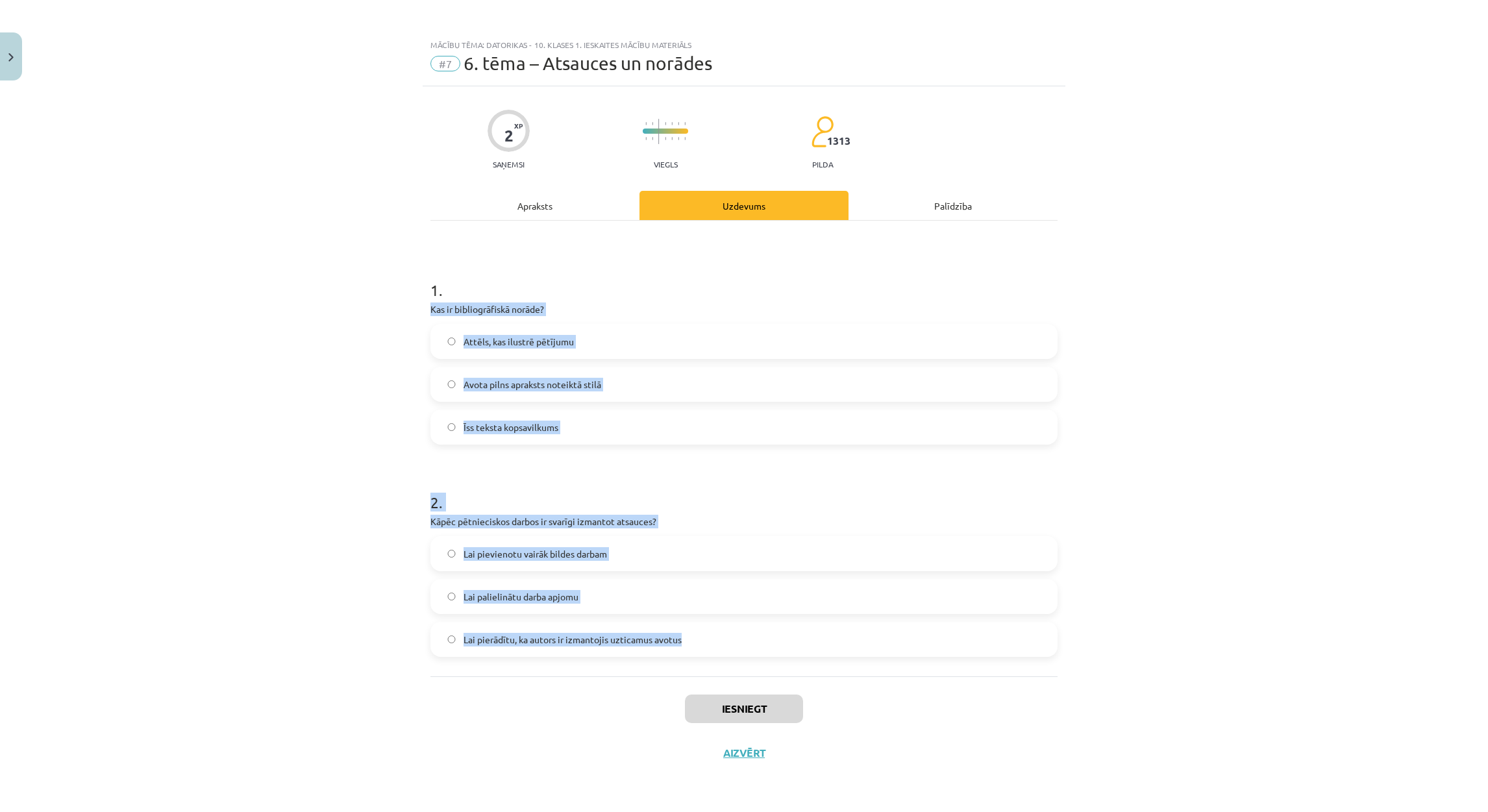
drag, startPoint x: 426, startPoint y: 307, endPoint x: 805, endPoint y: 639, distance: 503.9
click at [805, 639] on div "2 XP Saņemsi Viegls 1313 pilda Apraksts Uzdevums Palīdzība 1 . Kas ir bibliogrā…" at bounding box center [744, 433] width 643 height 693
copy form "Kas ir bibliogrāfiskā norāde? Attēls, kas ilustrē pētījumu Avota pilns apraksts…"
click at [515, 385] on span "Avota pilns apraksts noteiktā stilā" at bounding box center [532, 384] width 138 height 14
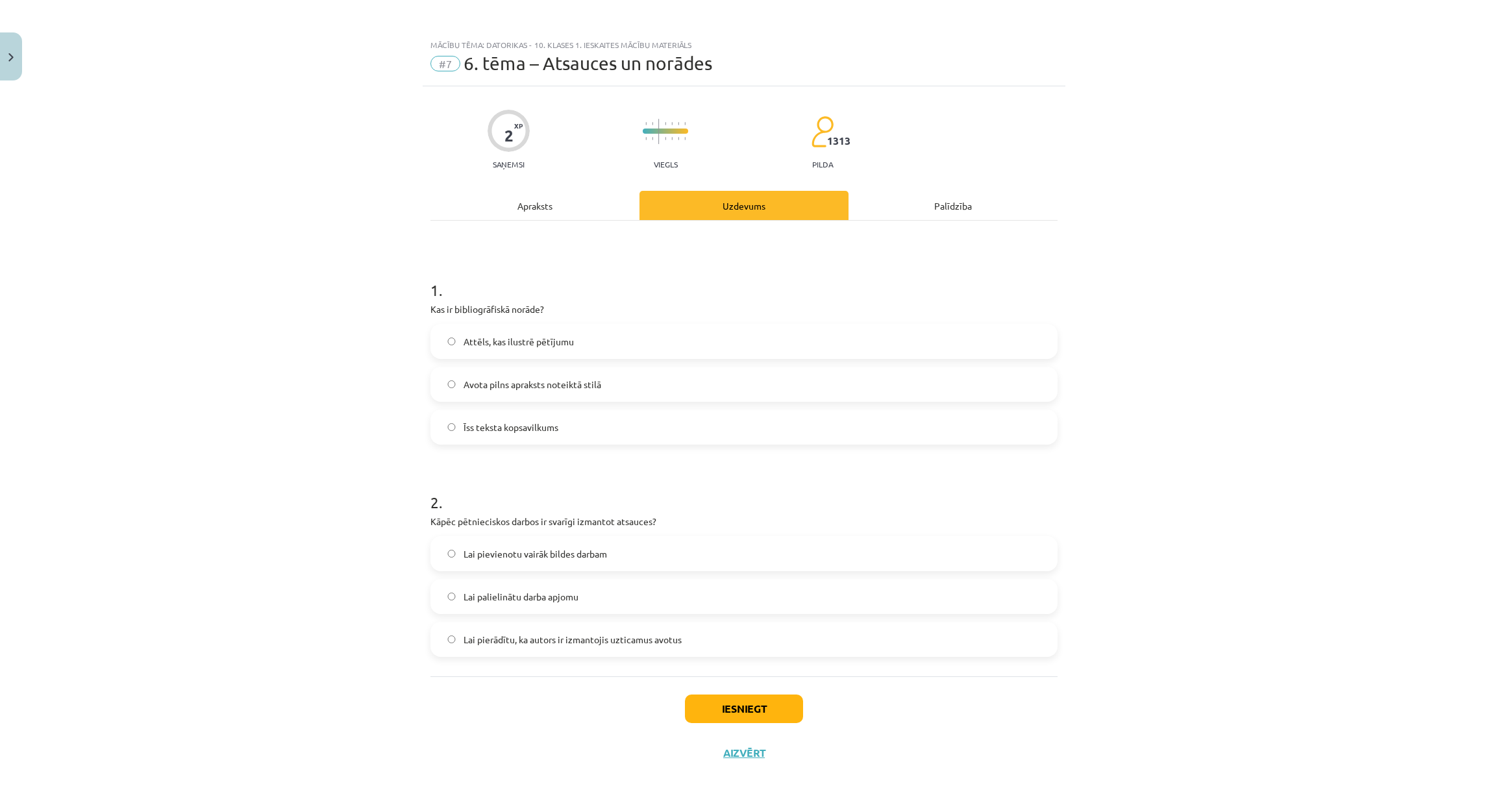
click at [540, 638] on span "Lai pierādītu, ka autors ir izmantojis uzticamus avotus" at bounding box center [572, 639] width 218 height 14
click at [753, 697] on button "Iesniegt" at bounding box center [744, 709] width 118 height 29
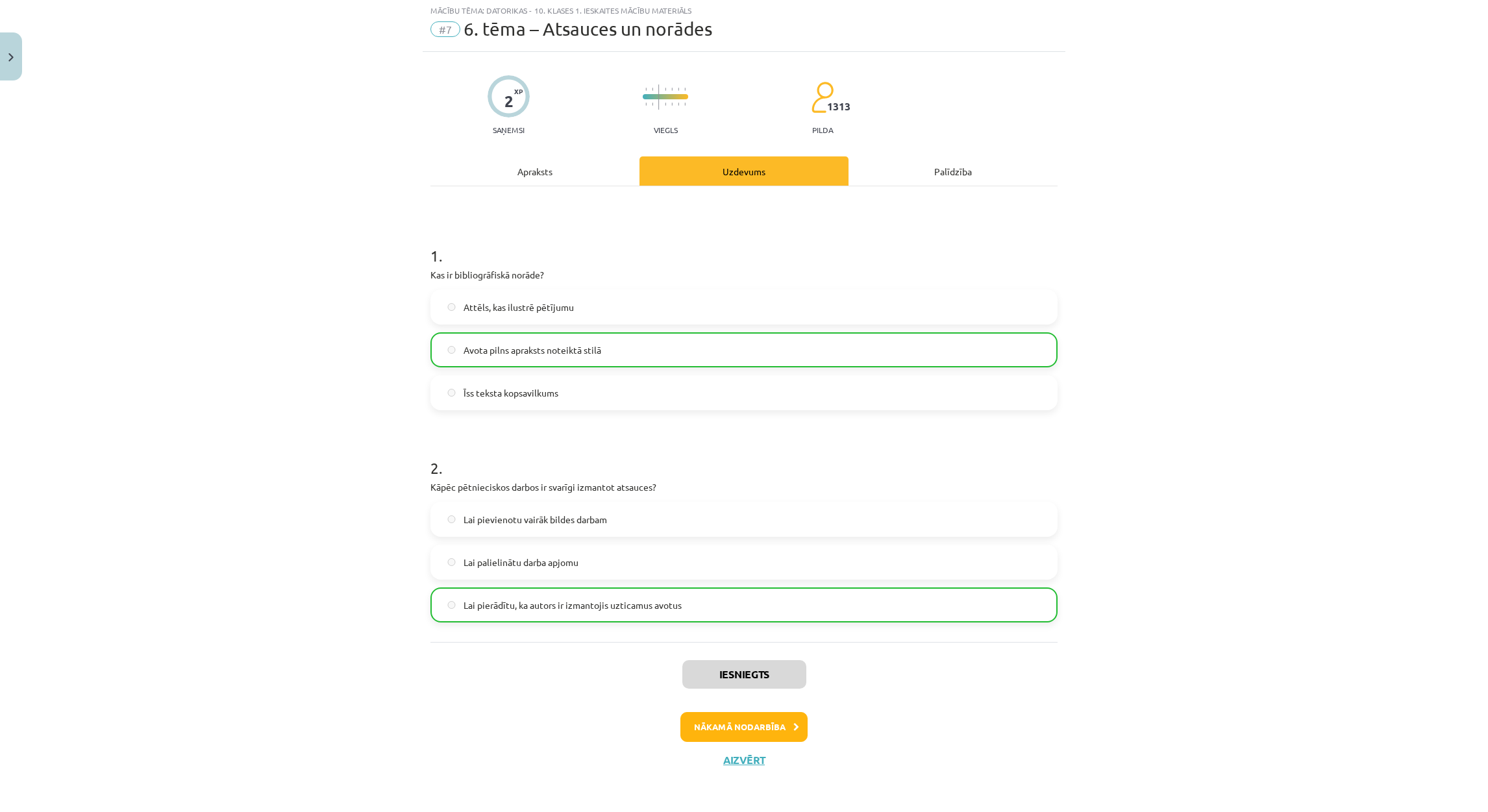
scroll to position [37, 0]
click at [759, 725] on button "Nākamā nodarbība" at bounding box center [744, 725] width 128 height 30
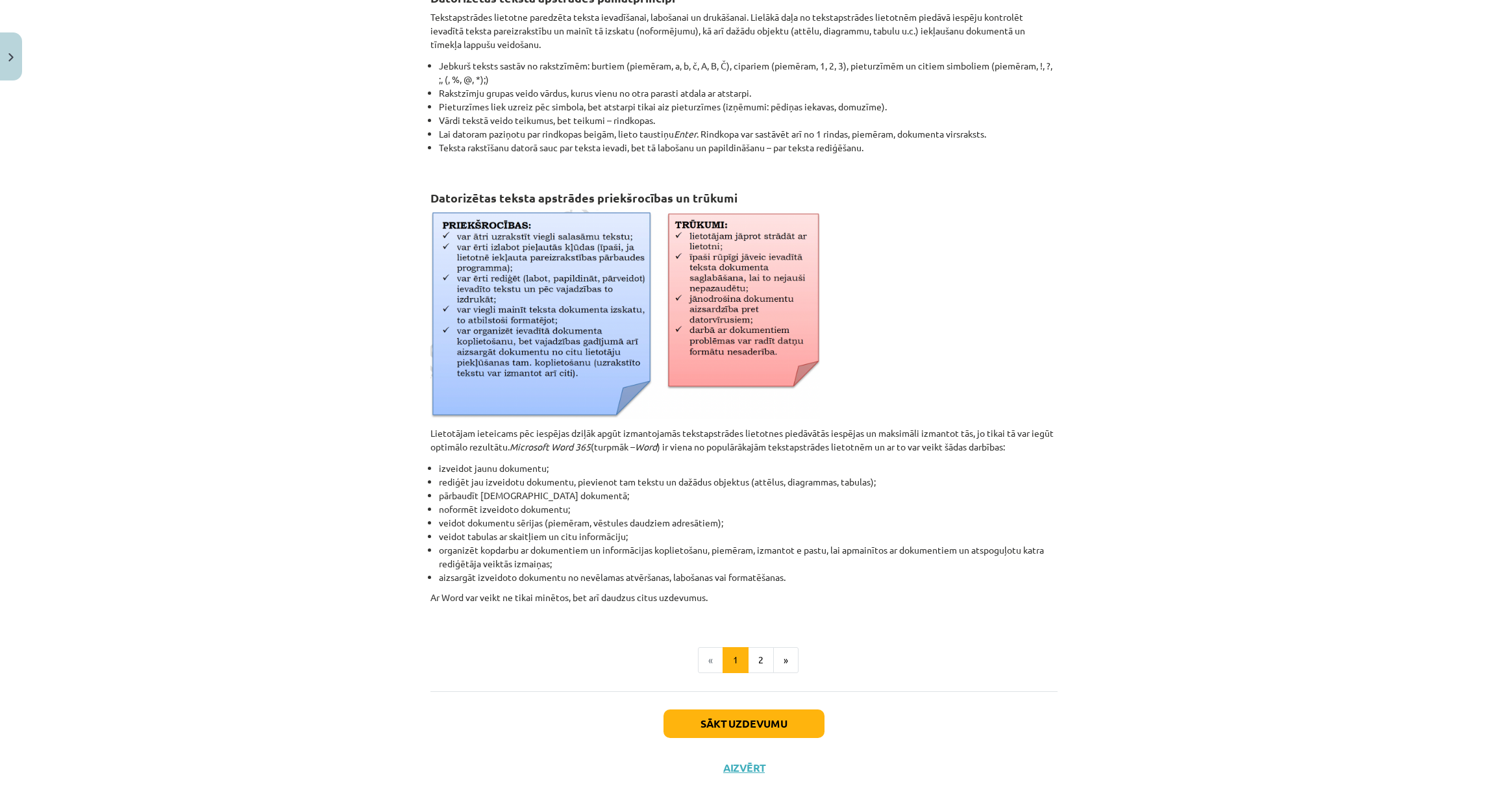
scroll to position [267, 0]
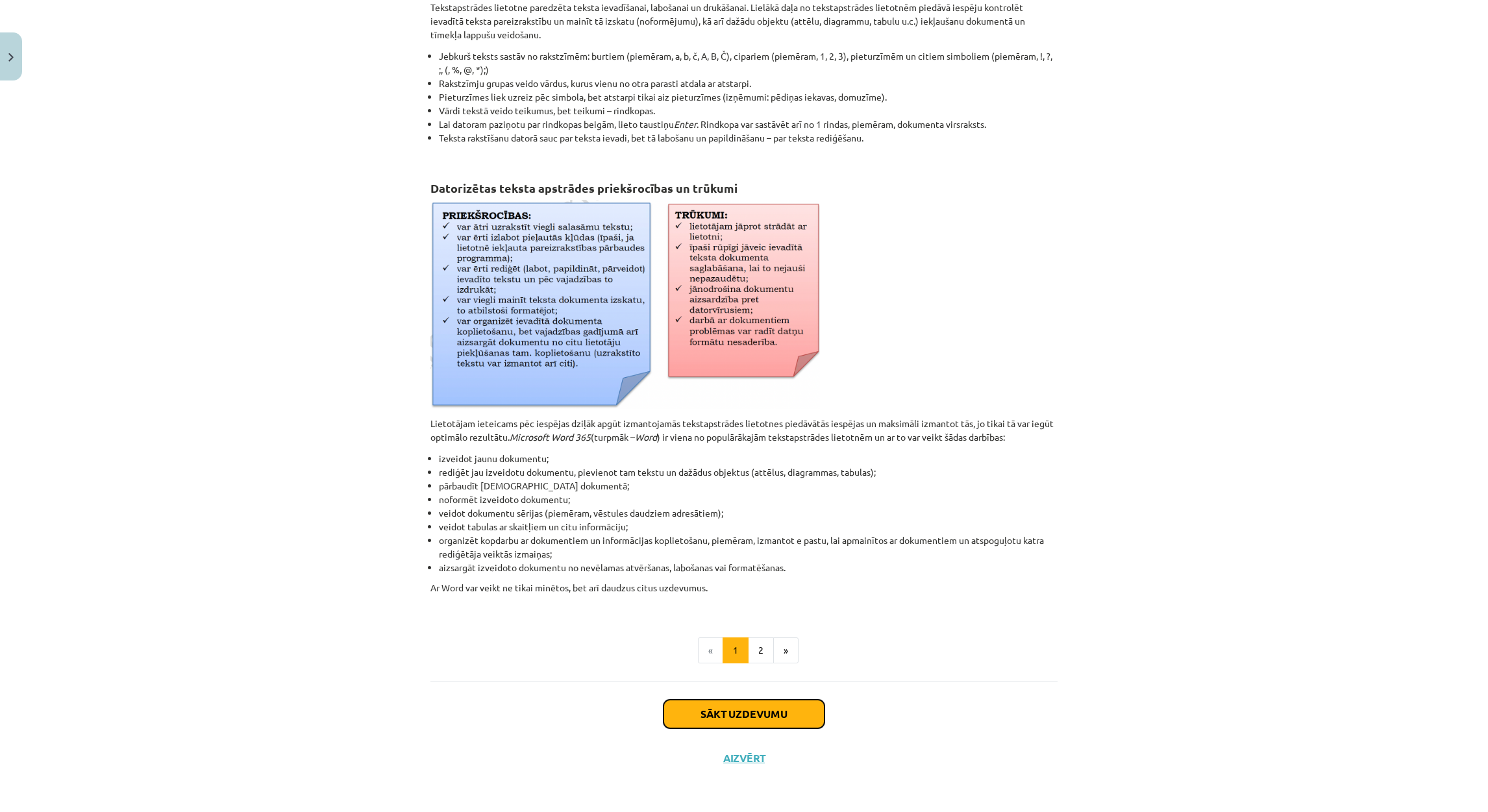
click at [772, 719] on button "Sākt uzdevumu" at bounding box center [744, 714] width 161 height 29
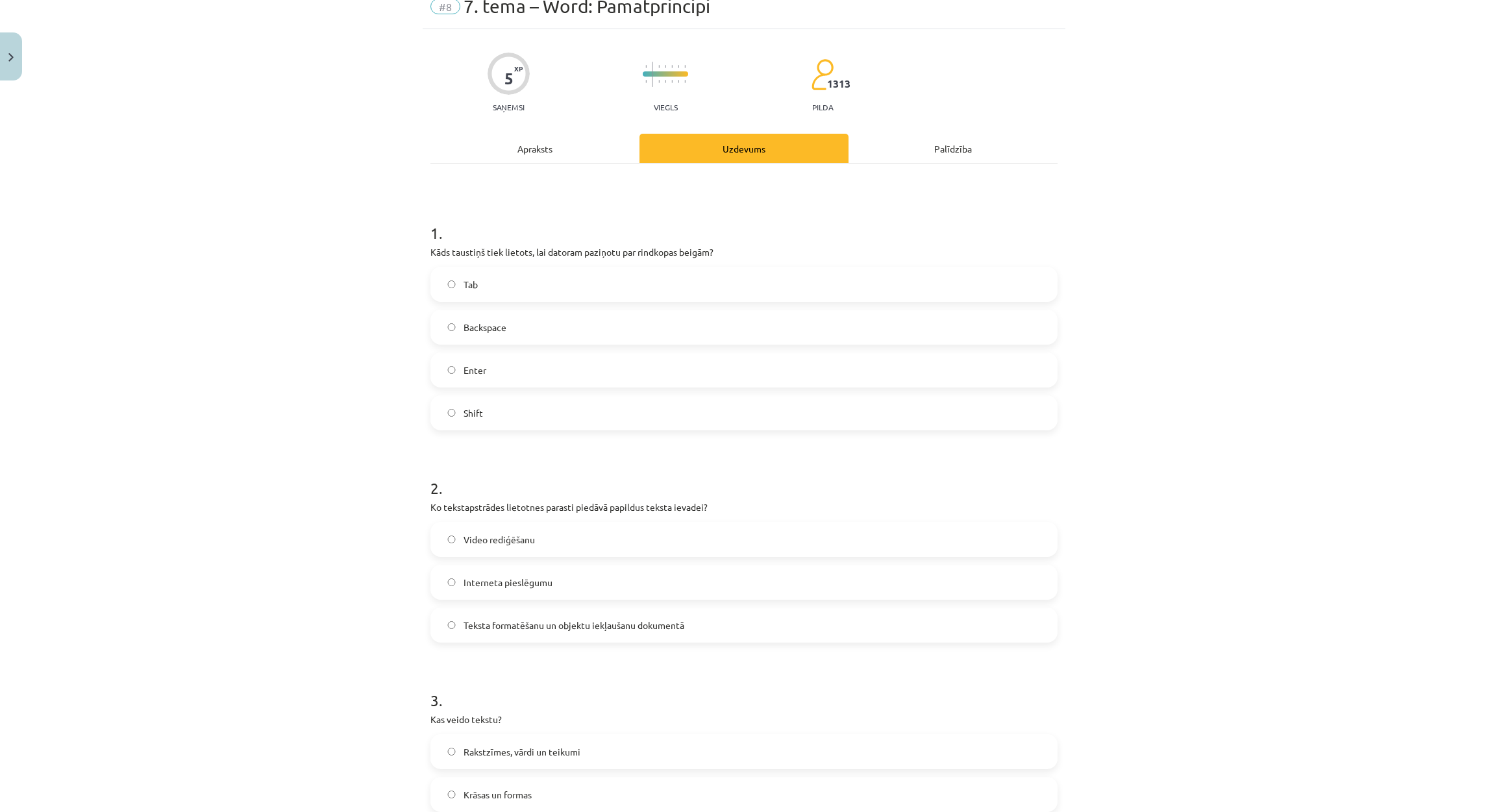
scroll to position [32, 0]
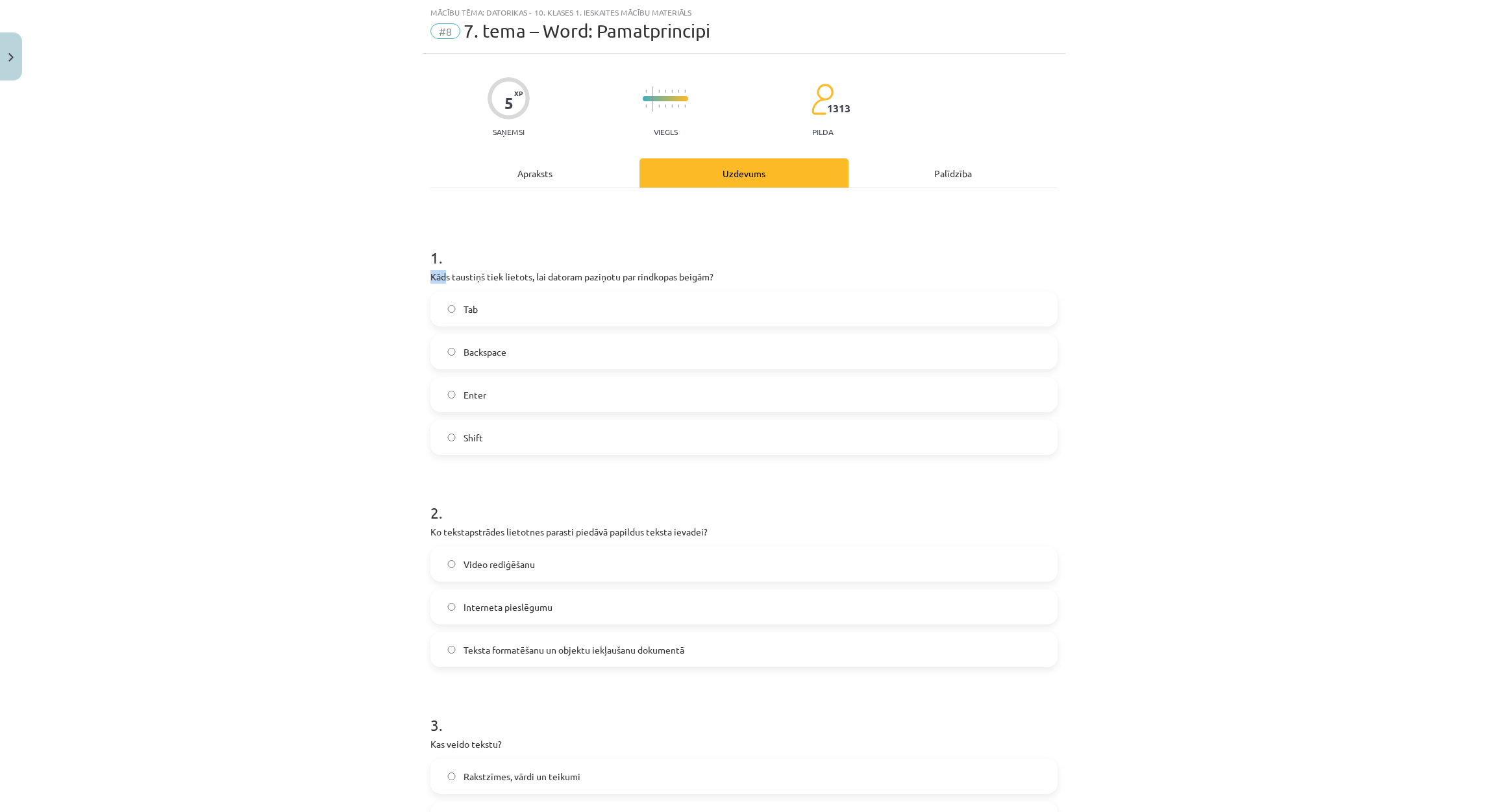
drag, startPoint x: 422, startPoint y: 272, endPoint x: 438, endPoint y: 281, distance: 18.4
click at [438, 281] on div "5 XP Saņemsi Viegls 1313 pilda Apraksts Uzdevums Palīdzība 1 . Kāds taustiņš ti…" at bounding box center [744, 801] width 643 height 1496
drag, startPoint x: 438, startPoint y: 281, endPoint x: 415, endPoint y: 252, distance: 37.0
click at [415, 252] on div "Mācību tēma: Datorikas - 10. klases 1. ieskaites mācību materiāls #8 7. tema – …" at bounding box center [744, 406] width 1488 height 812
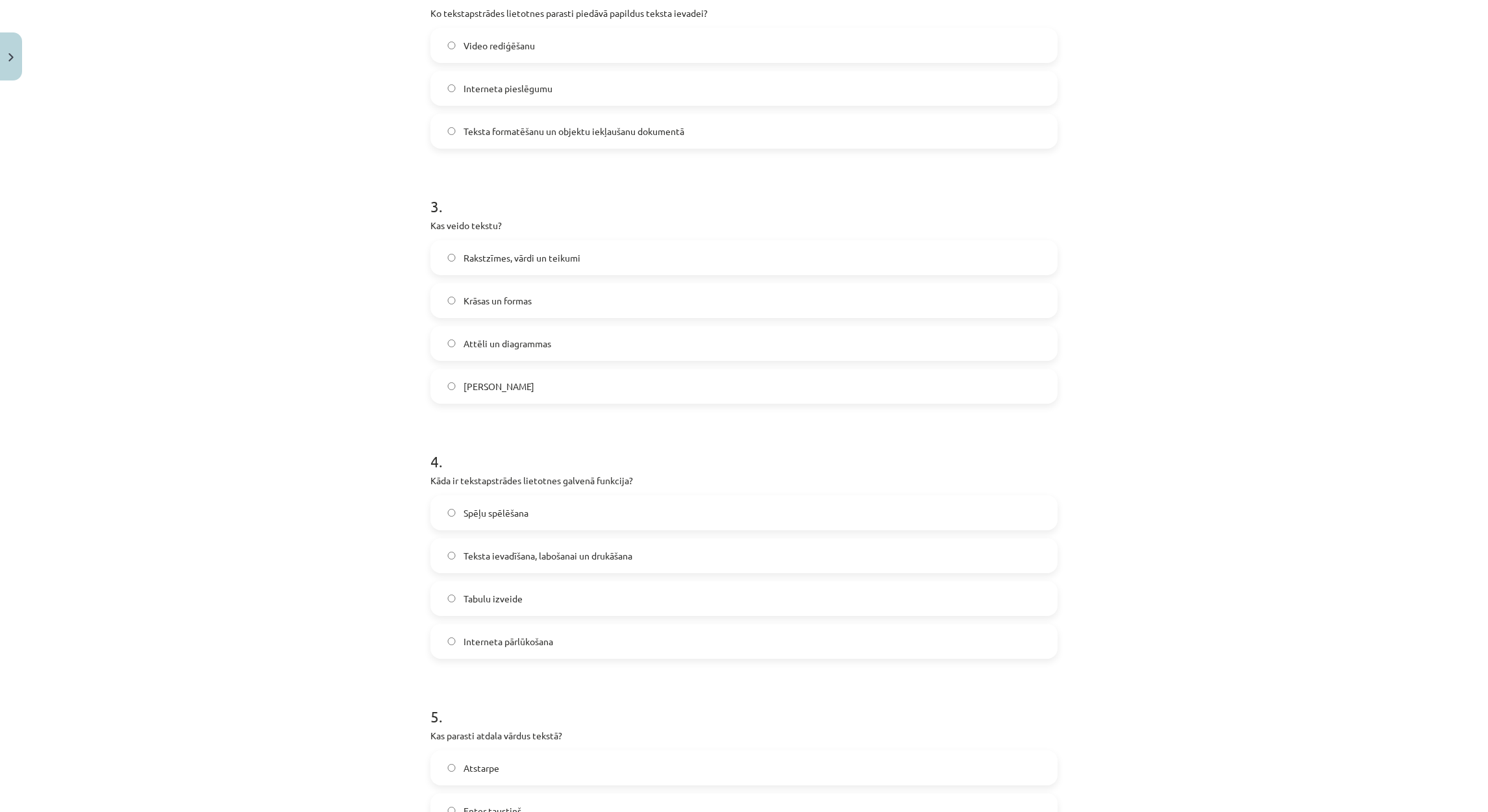
scroll to position [803, 0]
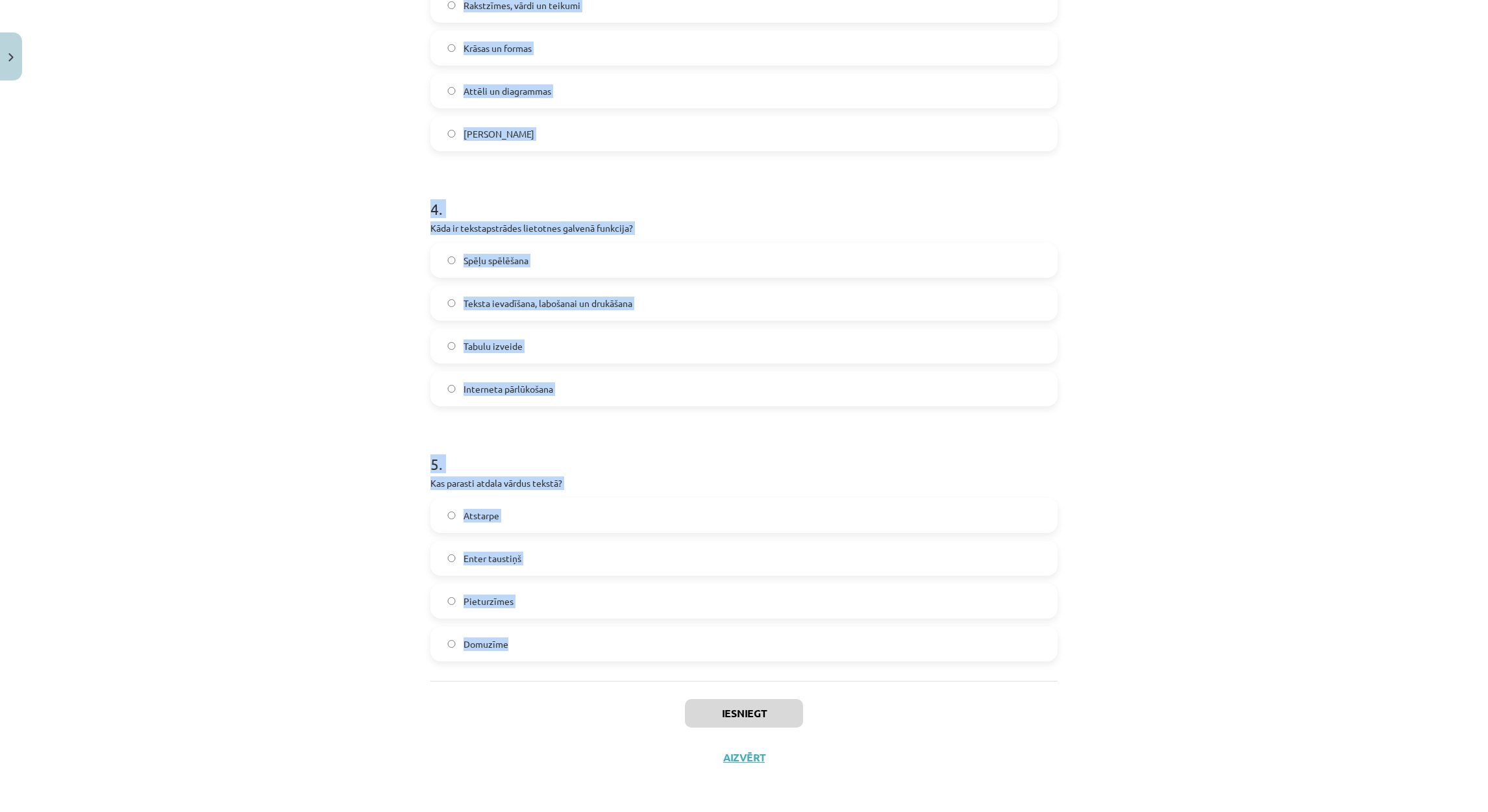
drag, startPoint x: 426, startPoint y: 254, endPoint x: 703, endPoint y: 646, distance: 480.0
click at [704, 647] on form "1 . Kāds taustiņš tiek lietots, lai datoram paziņotu par rindkopas beigām? Tab …" at bounding box center [744, 58] width 627 height 1206
copy form "1 . Kāds taustiņš tiek lietots, lai datoram paziņotu par rindkopas beigām? Tab …"
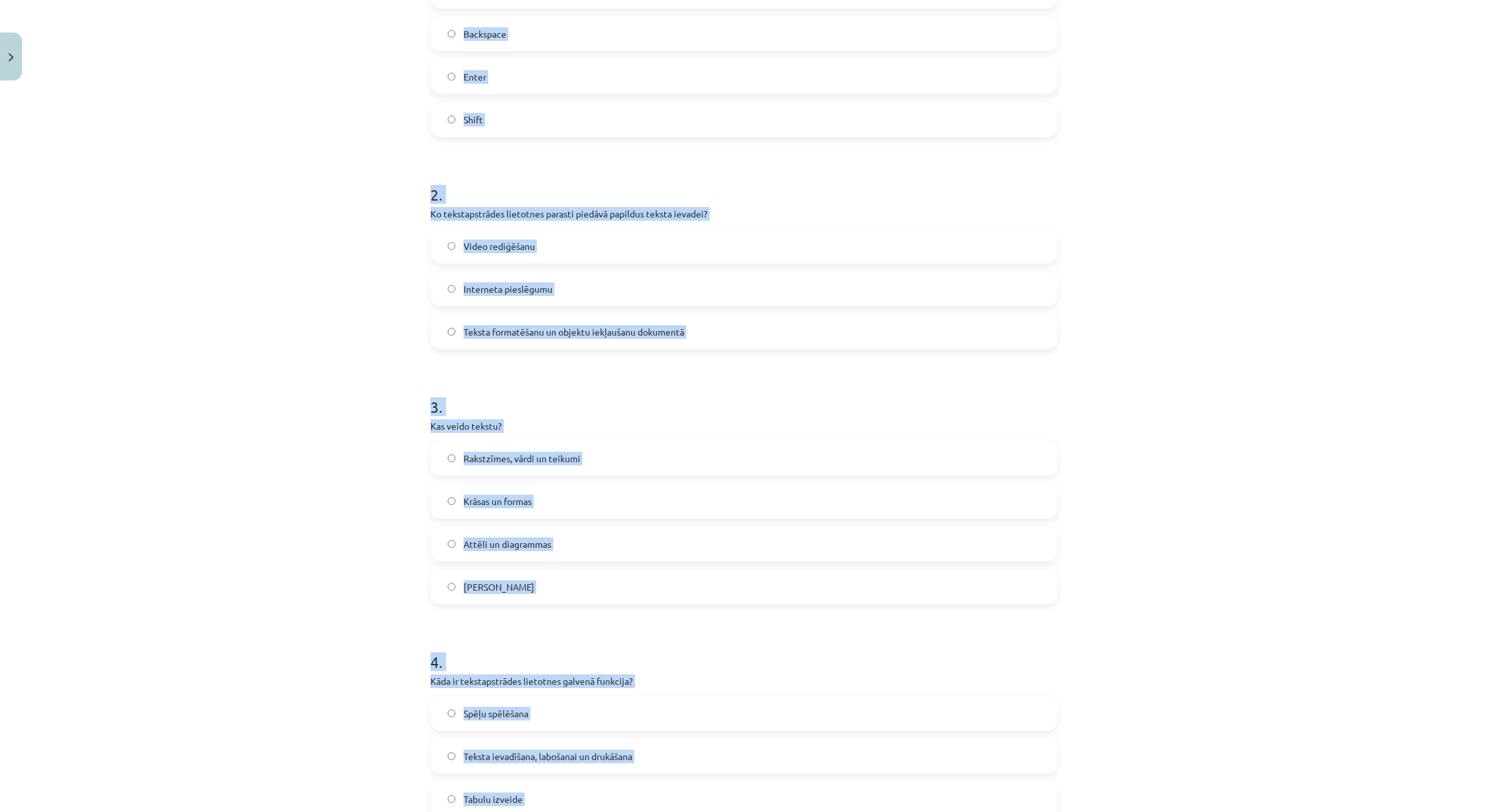
scroll to position [24, 0]
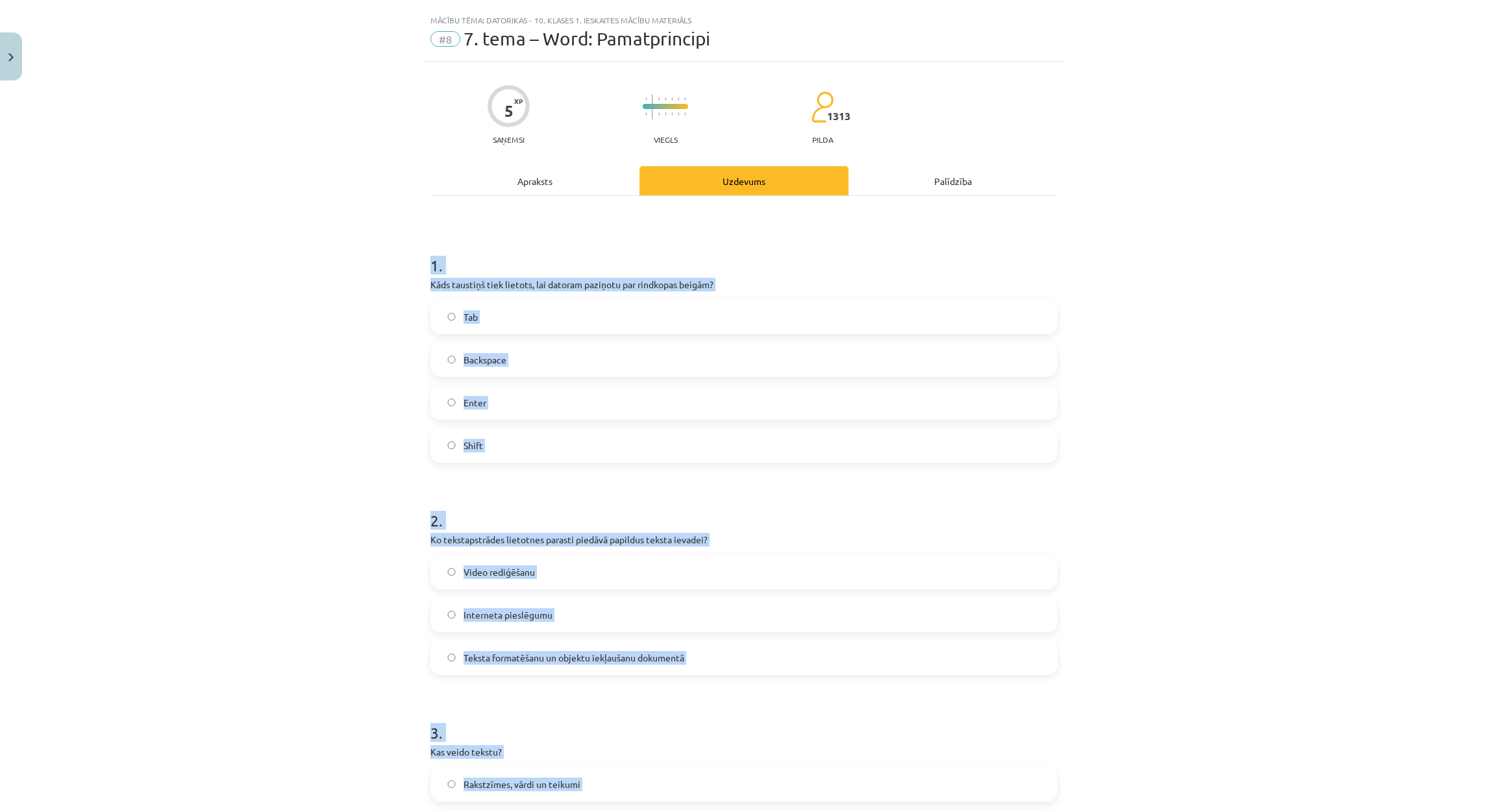
click at [295, 357] on div "Mācību tēma: Datorikas - 10. klases 1. ieskaites mācību materiāls #8 7. tema – …" at bounding box center [744, 406] width 1488 height 812
click at [380, 422] on div "Mācību tēma: Datorikas - 10. klases 1. ieskaites mācību materiāls #8 7. tema – …" at bounding box center [744, 406] width 1488 height 812
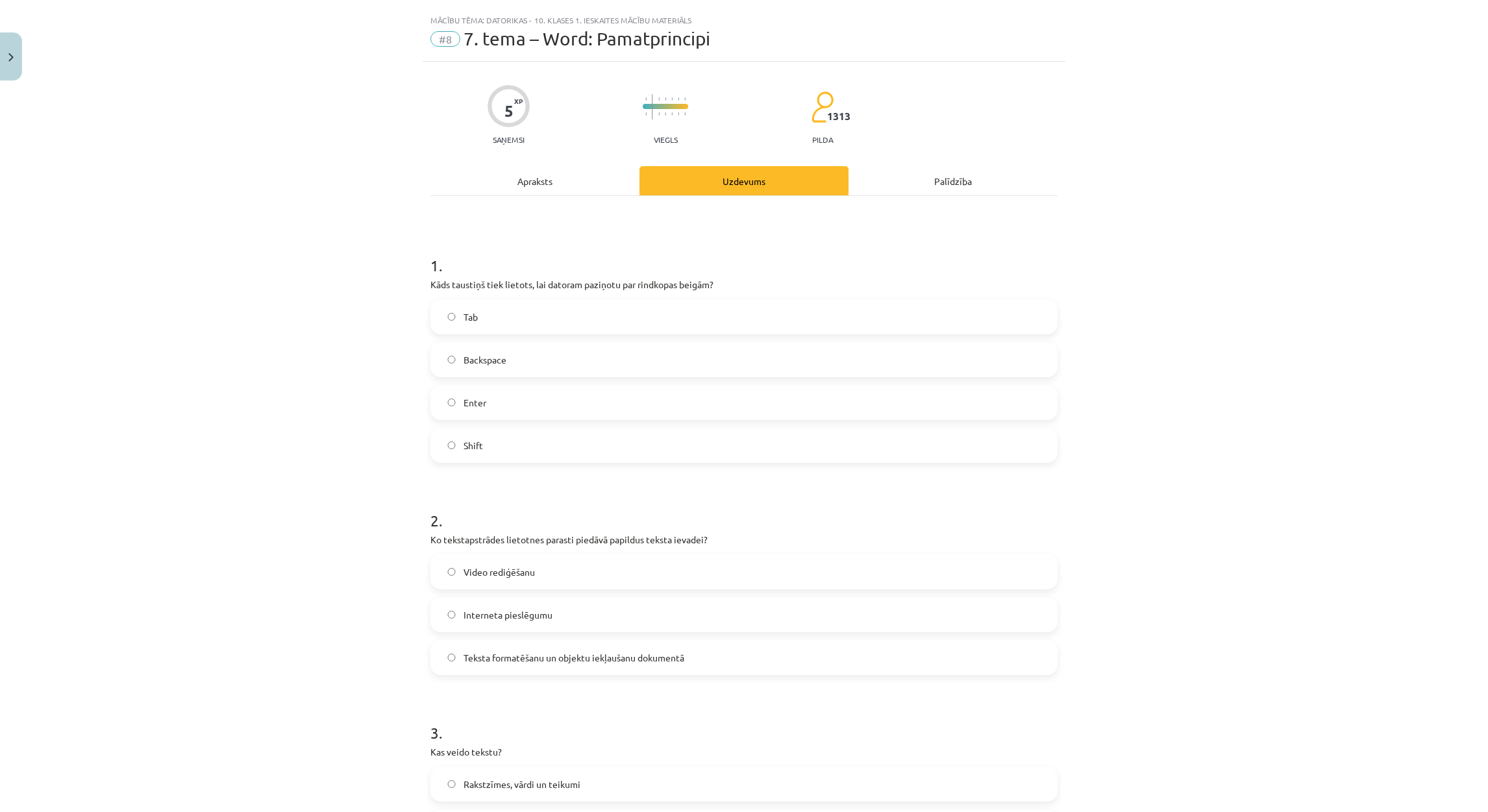
click at [507, 386] on label "Enter" at bounding box center [744, 402] width 625 height 32
click at [507, 654] on span "Teksta formatēšanu un objektu iekļaušanu dokumentā" at bounding box center [574, 657] width 221 height 14
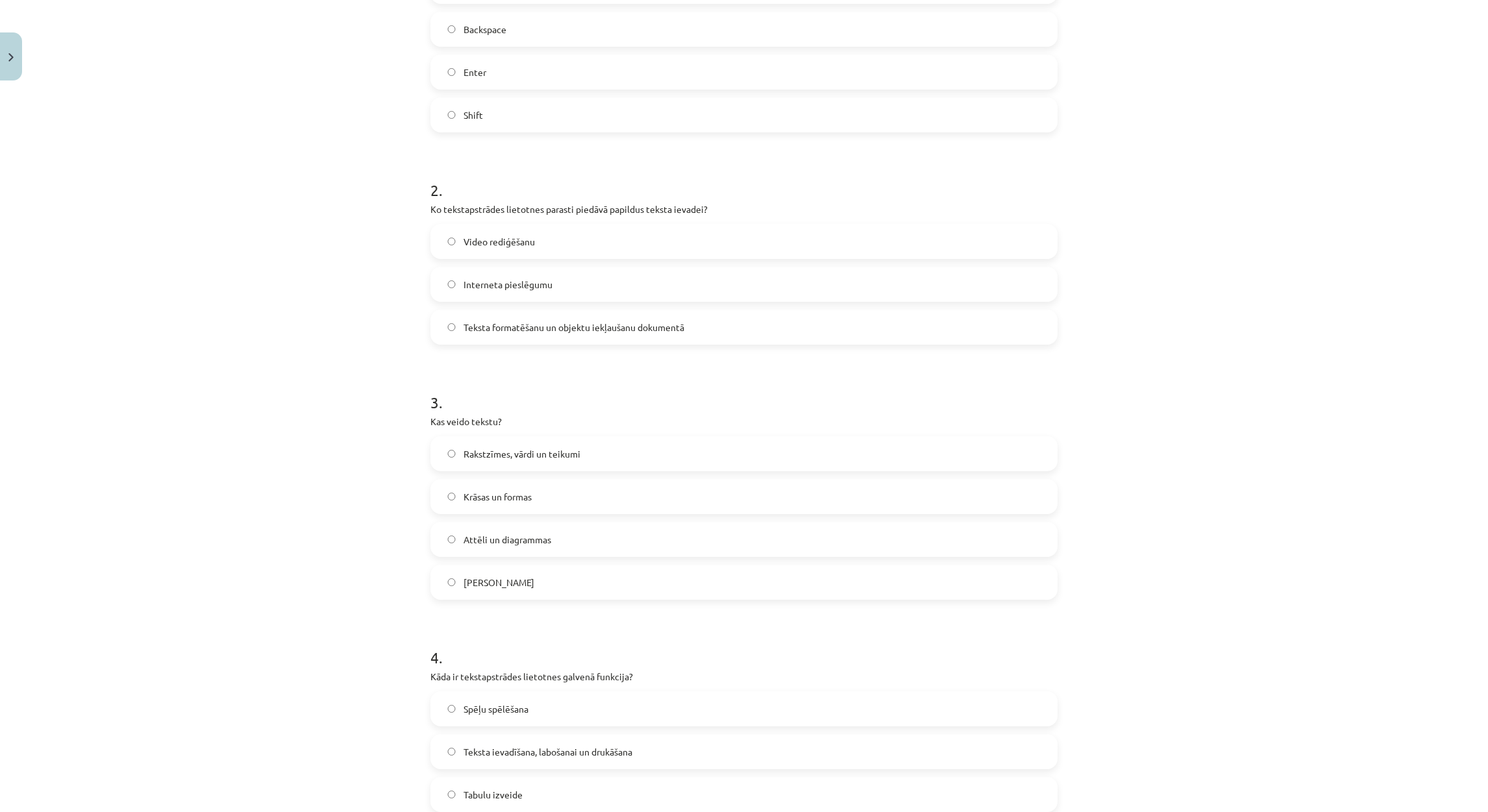
scroll to position [414, 0]
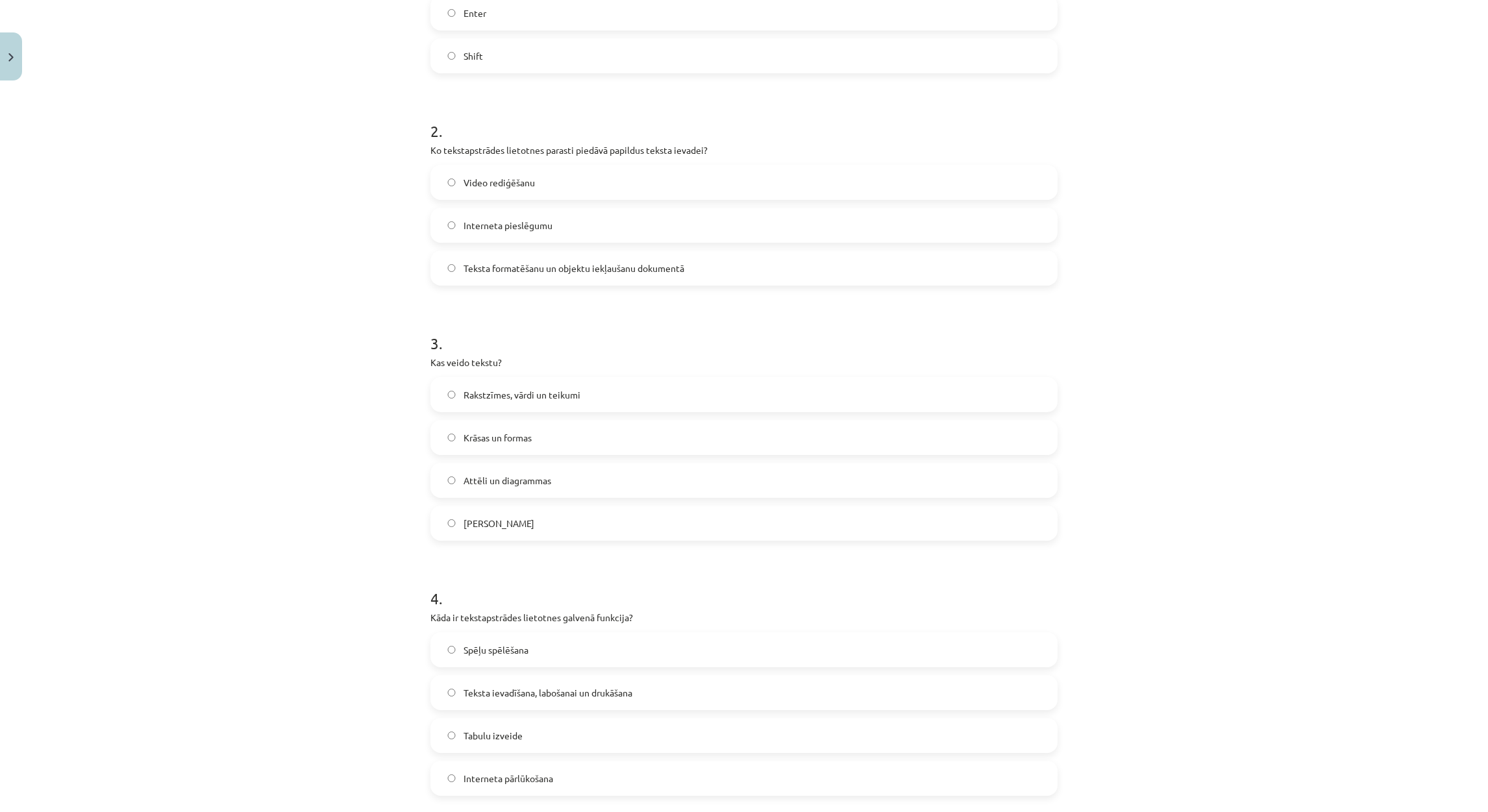
click at [517, 392] on span "Rakstzīmes, vārdi un teikumi" at bounding box center [522, 395] width 117 height 14
click at [554, 692] on span "Teksta ievadīšana, labošanai un drukāšana" at bounding box center [548, 692] width 169 height 14
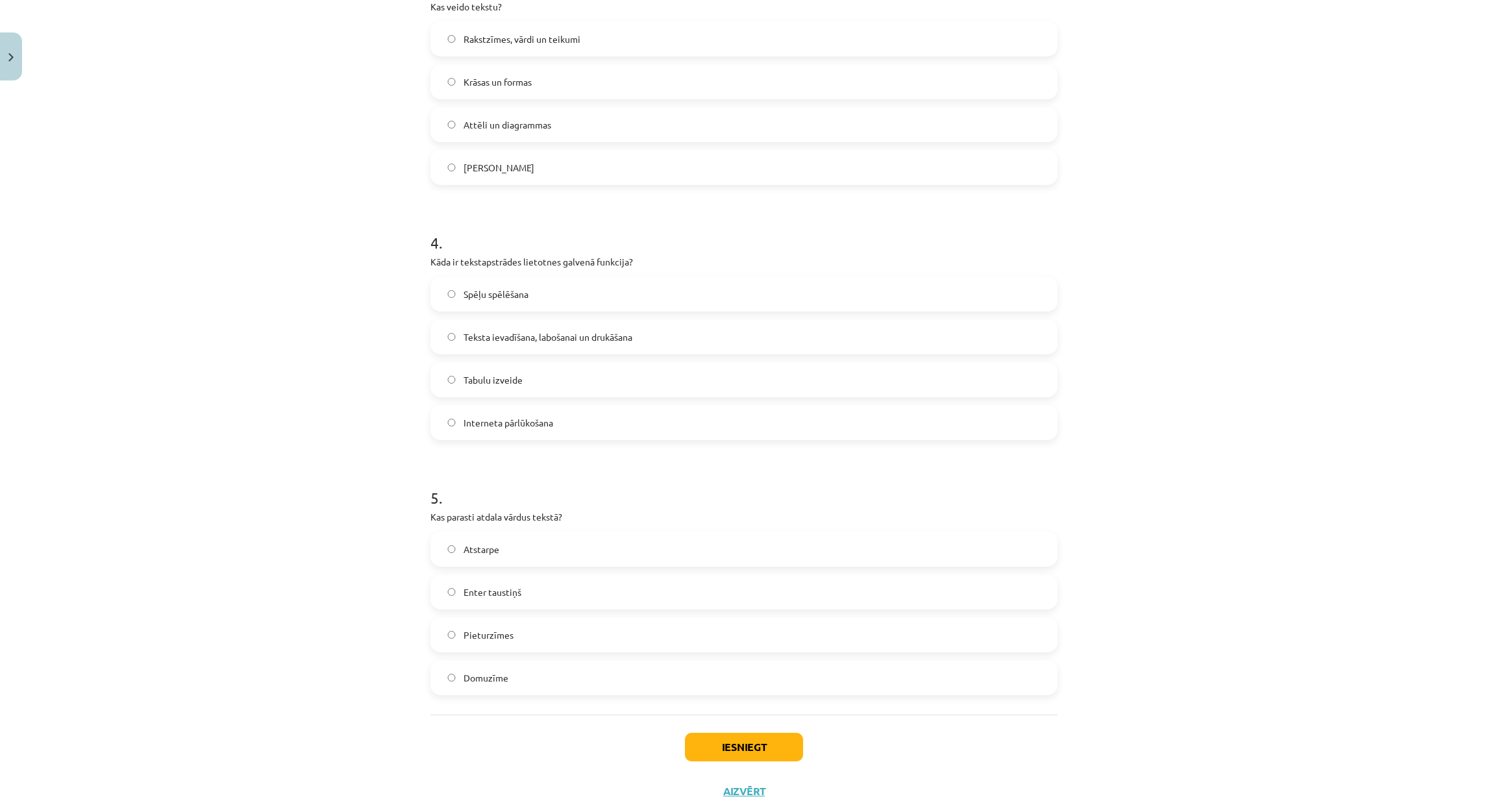
scroll to position [803, 0]
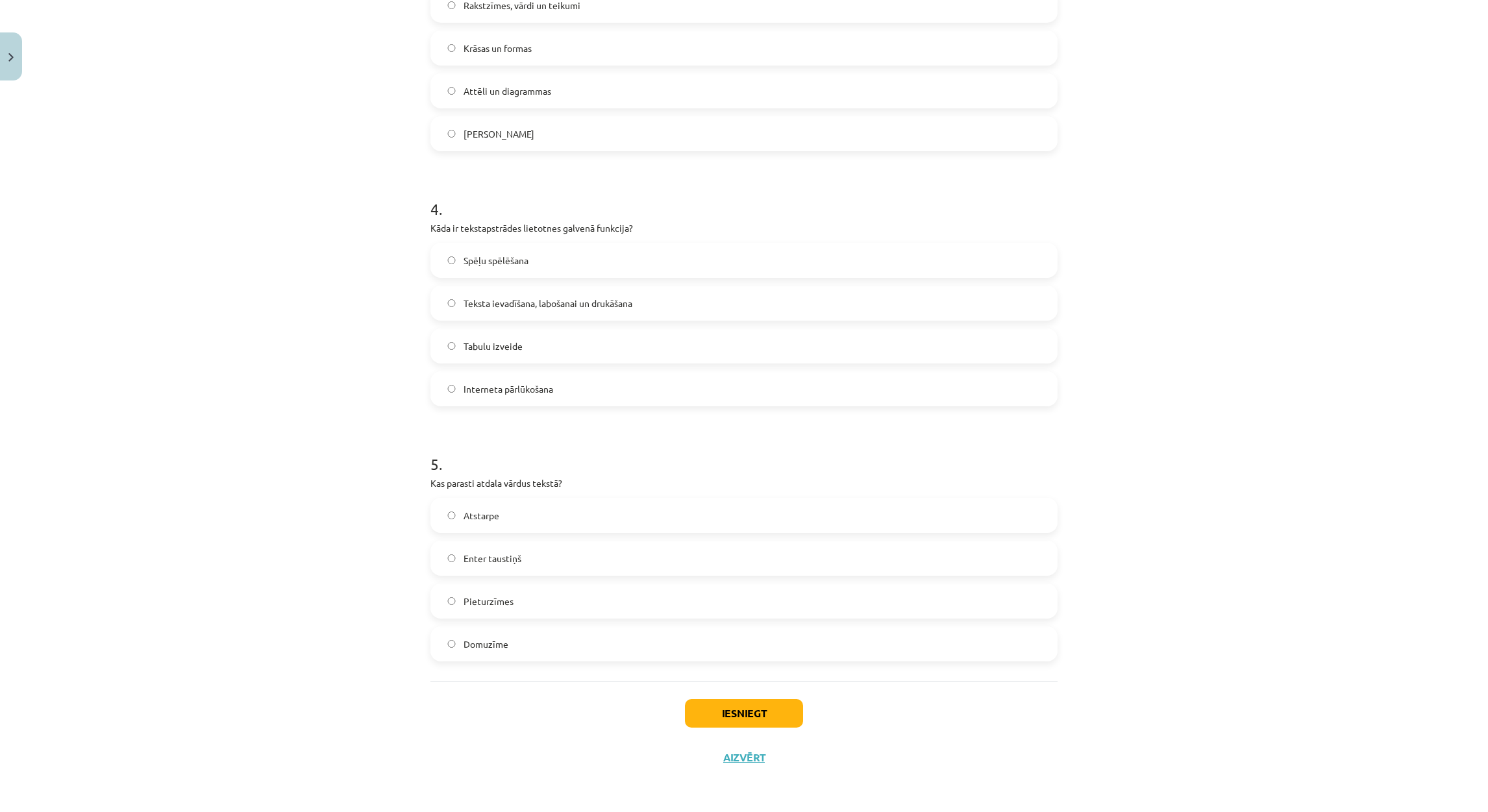
click at [503, 515] on label "Atstarpe" at bounding box center [744, 515] width 625 height 32
click at [725, 703] on button "Iesniegt" at bounding box center [744, 713] width 118 height 29
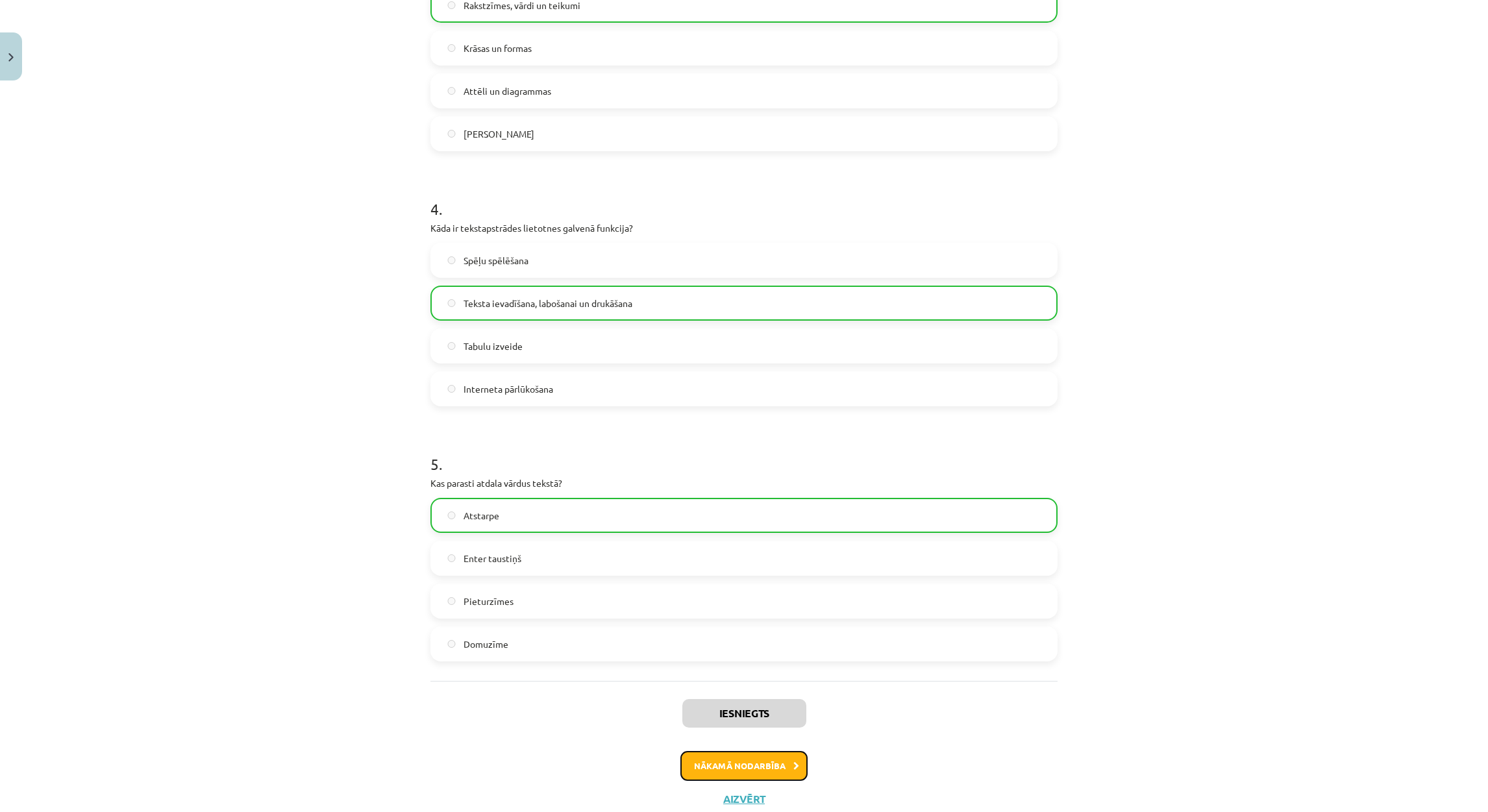
click at [784, 763] on button "Nākamā nodarbība" at bounding box center [744, 765] width 128 height 30
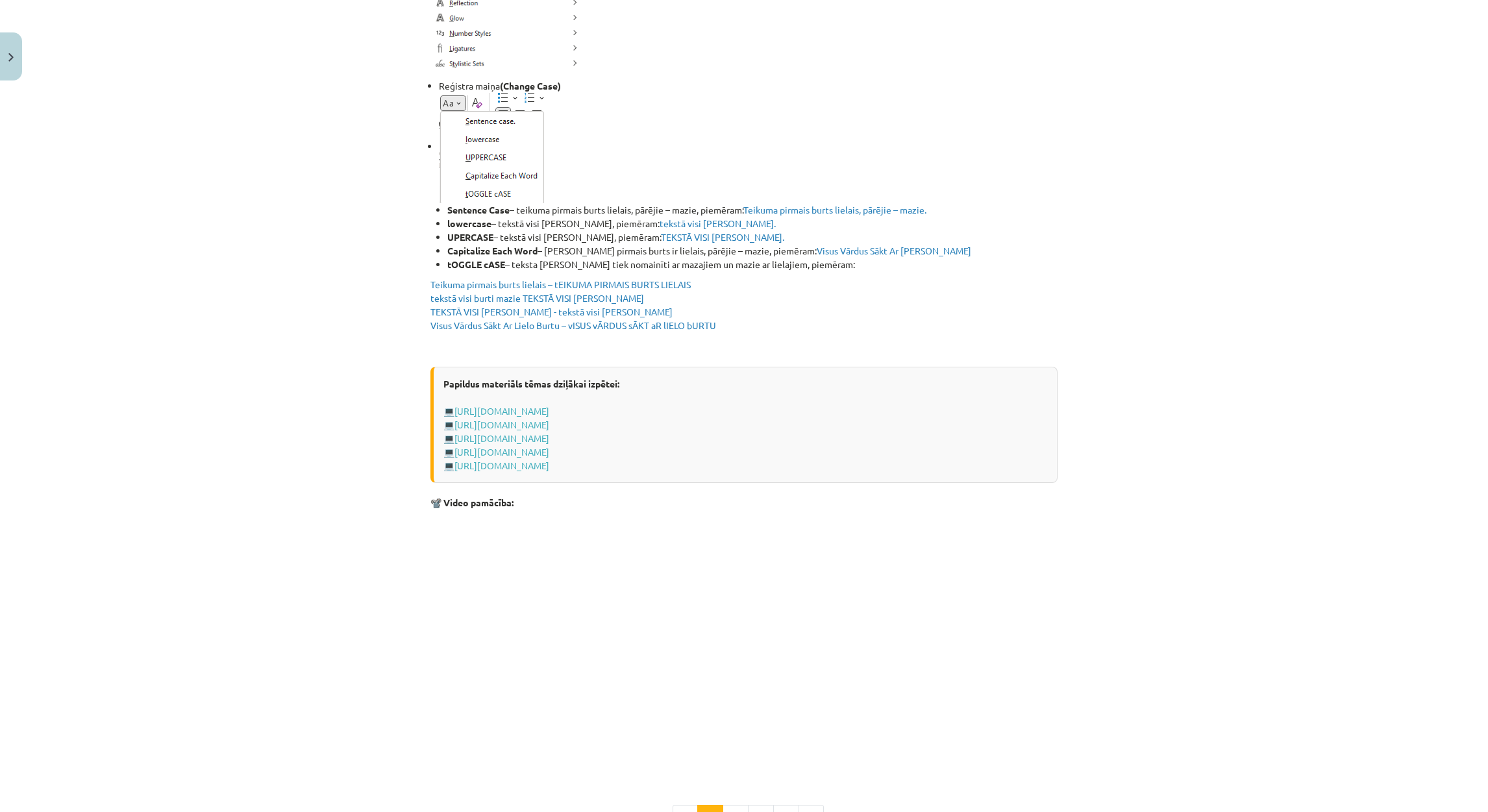
scroll to position [2261, 0]
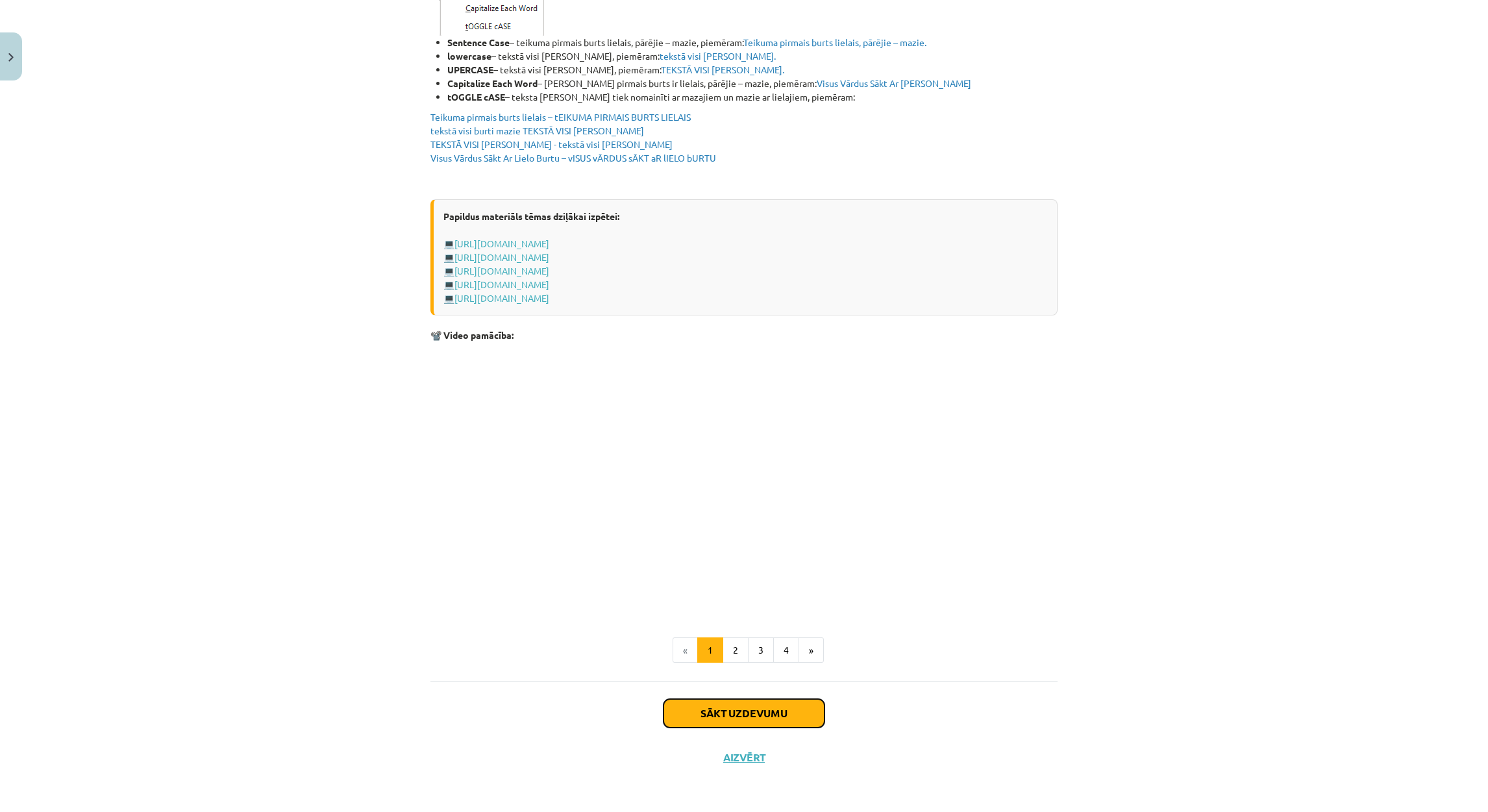
click at [734, 720] on button "Sākt uzdevumu" at bounding box center [744, 713] width 161 height 29
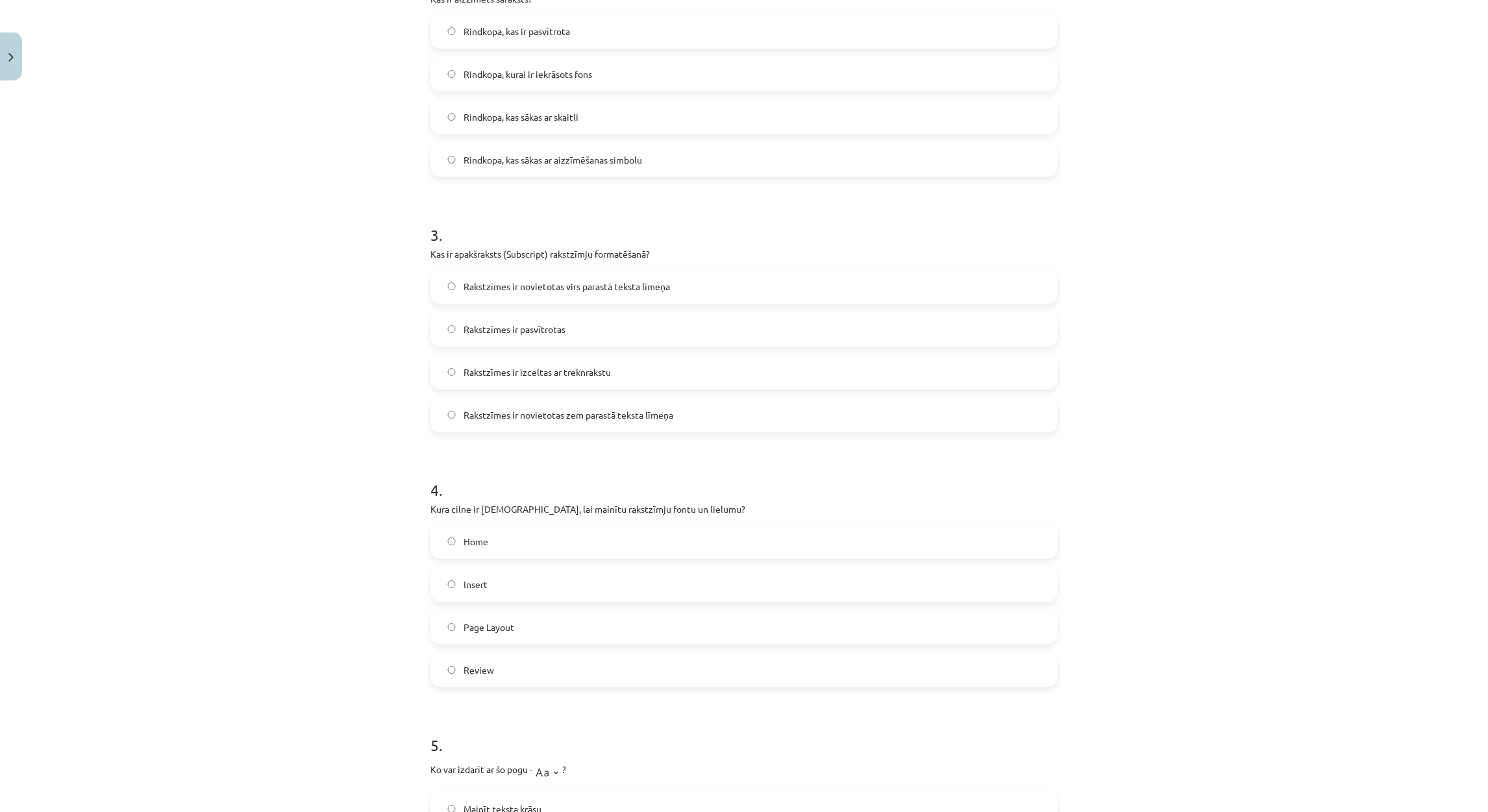
scroll to position [858, 0]
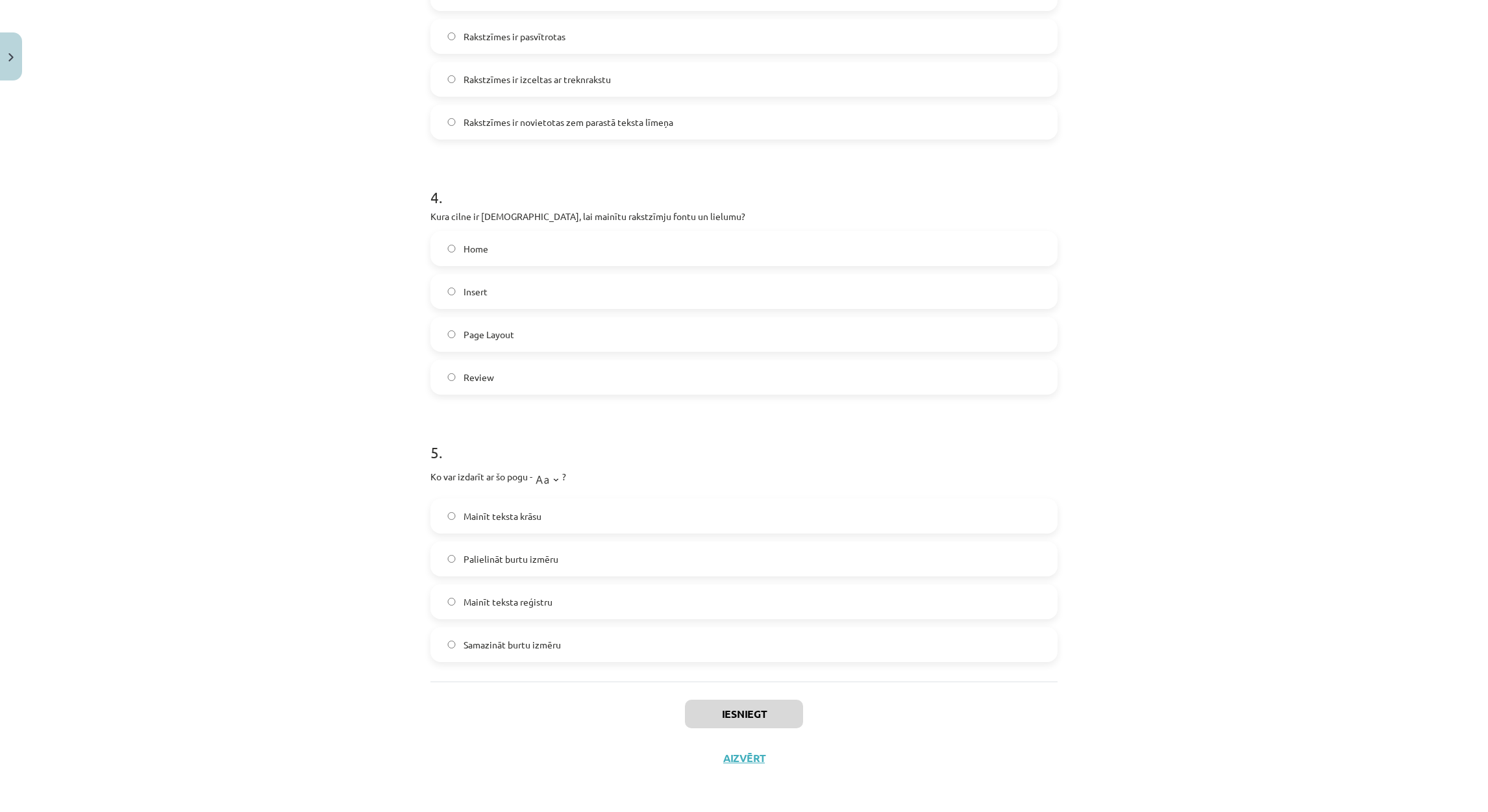
drag, startPoint x: 416, startPoint y: 274, endPoint x: 749, endPoint y: 646, distance: 499.3
click at [749, 646] on div "5 XP Saņemsi Viegls 1313 pilda Apraksts Uzdevums Palīdzība 1 . Kāds ir rezultāt…" at bounding box center [744, 4] width 643 height 1551
copy form "Kāds ir rezultāts, ja lieto "tOGGLE cASE" opciju teksta formatēšanai? Lielie bu…"
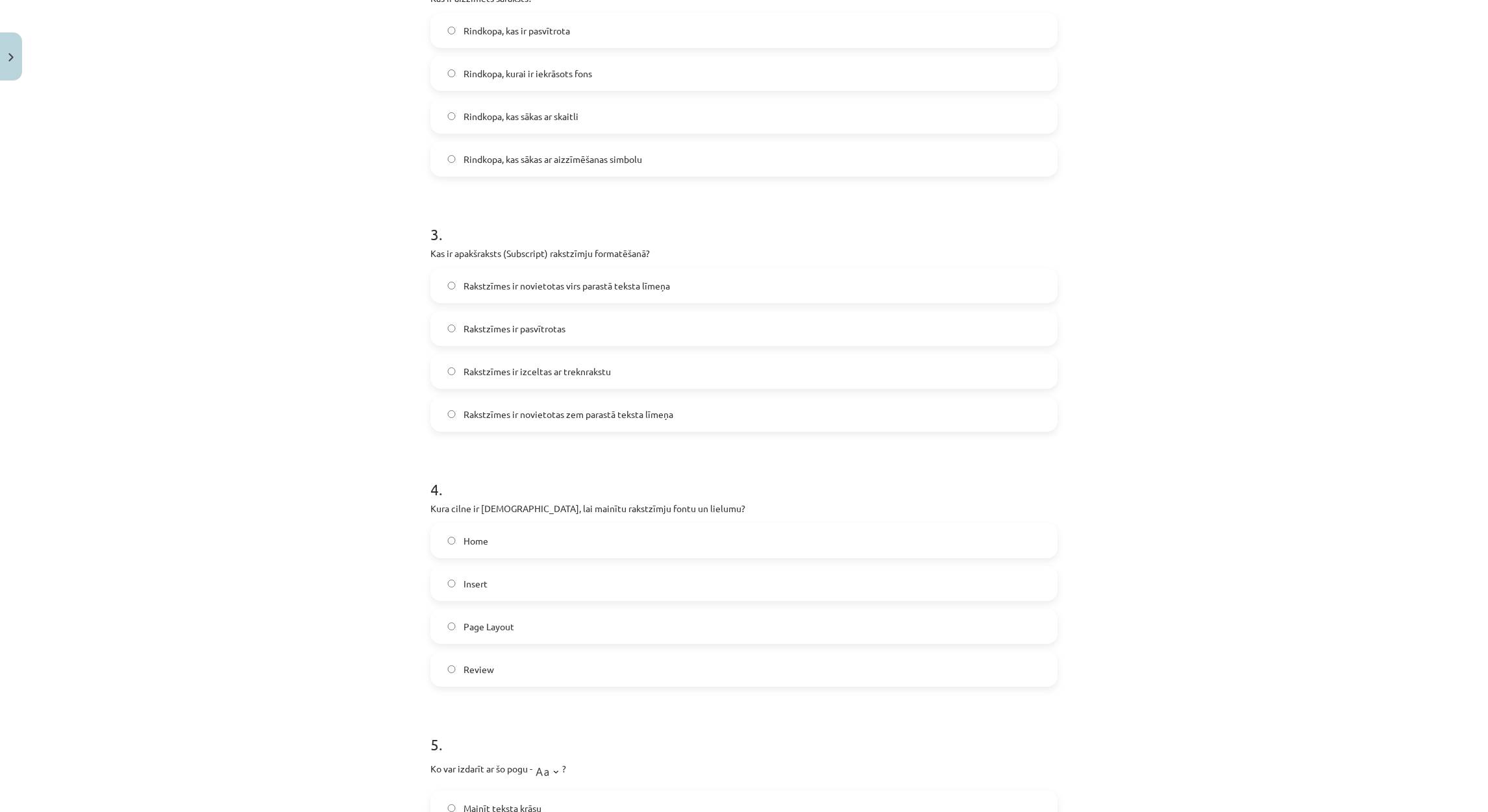
click at [258, 402] on div "Mācību tēma: Datorikas - 10. klases 1. ieskaites mācību materiāls #9 8. tēma – …" at bounding box center [744, 406] width 1488 height 812
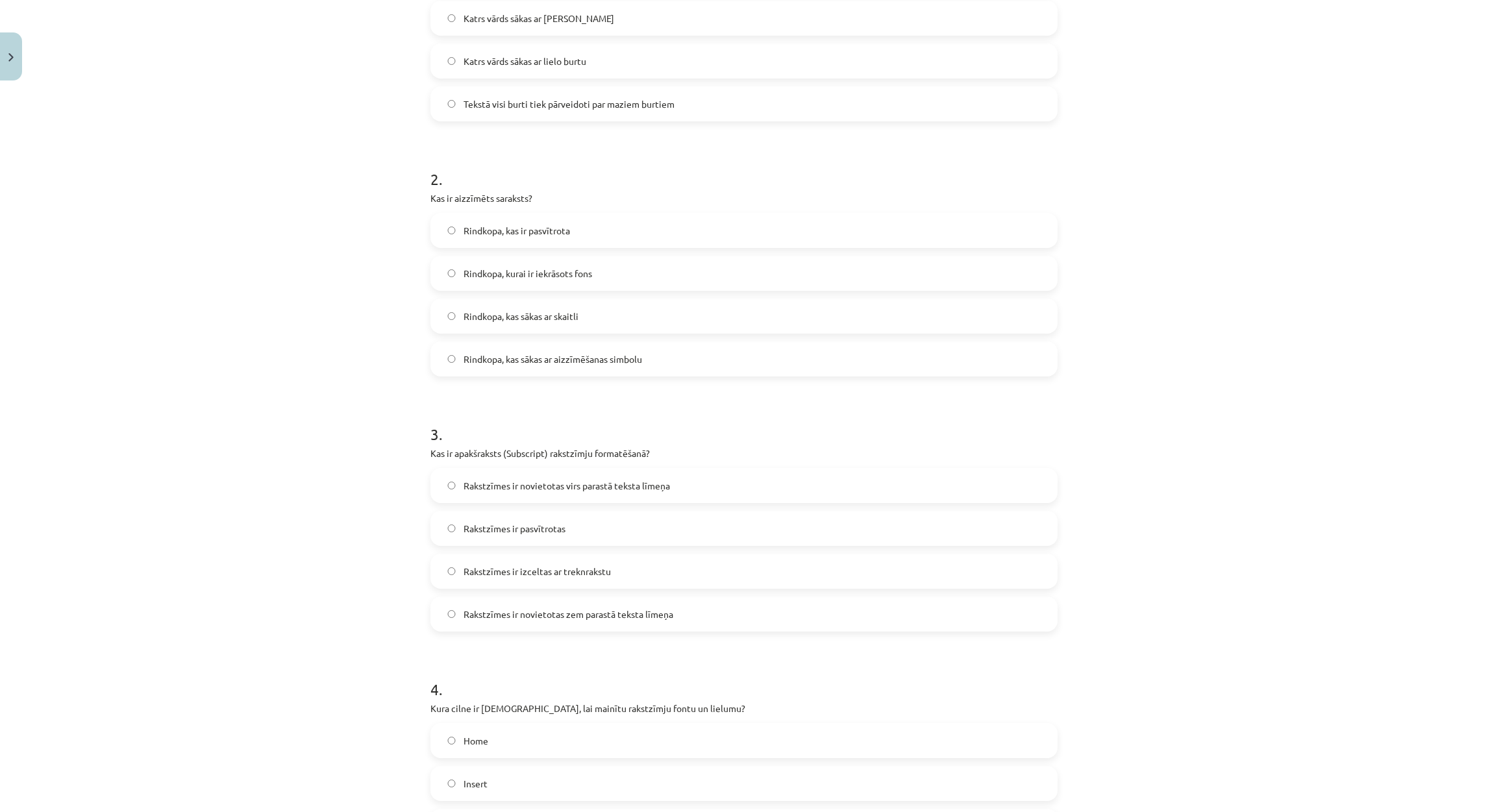
scroll to position [0, 0]
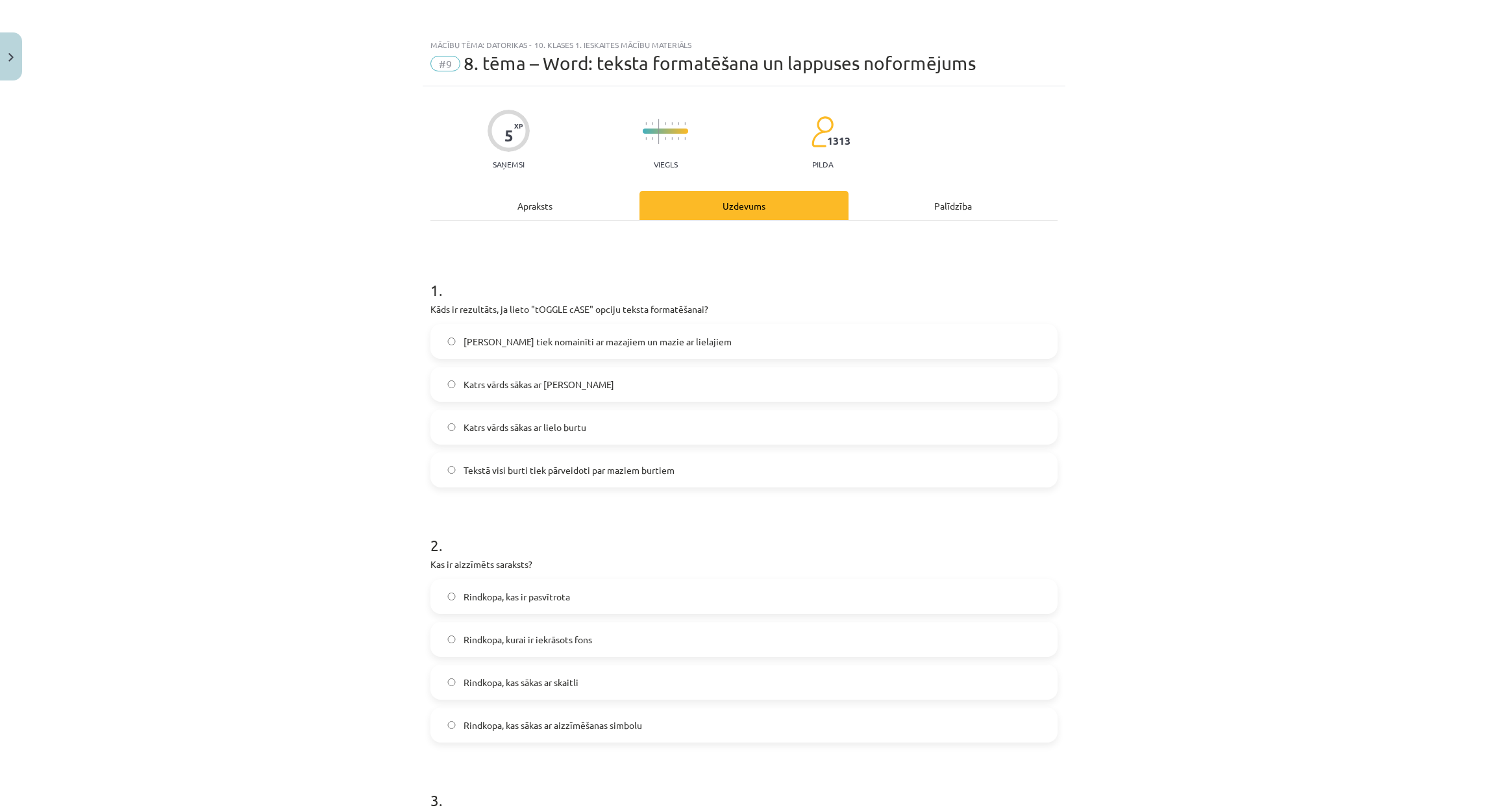
click at [567, 339] on span "Lielie burti tiek nomainīti ar mazajiem un mazie ar lielajiem" at bounding box center [597, 342] width 268 height 14
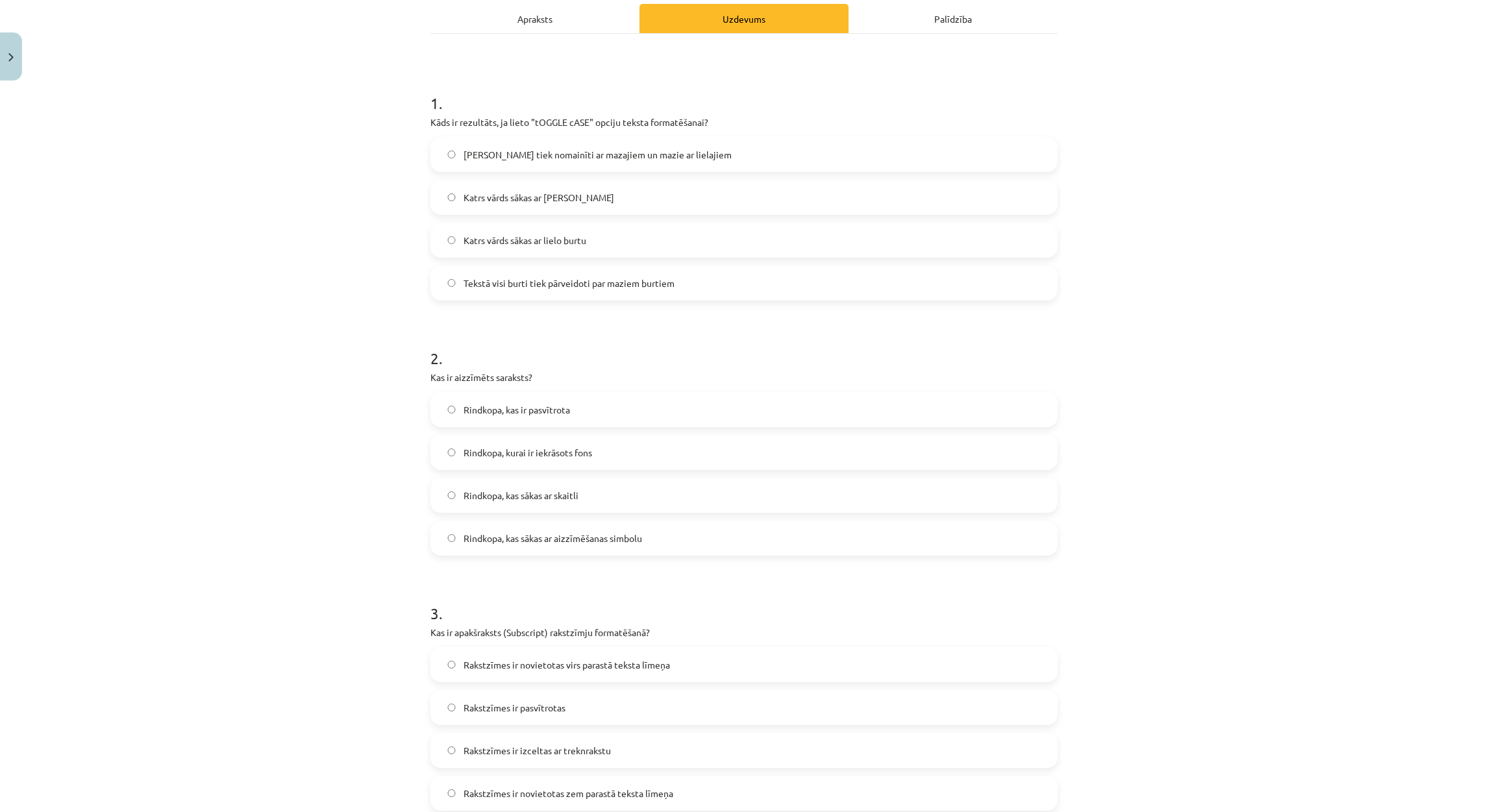
scroll to position [195, 0]
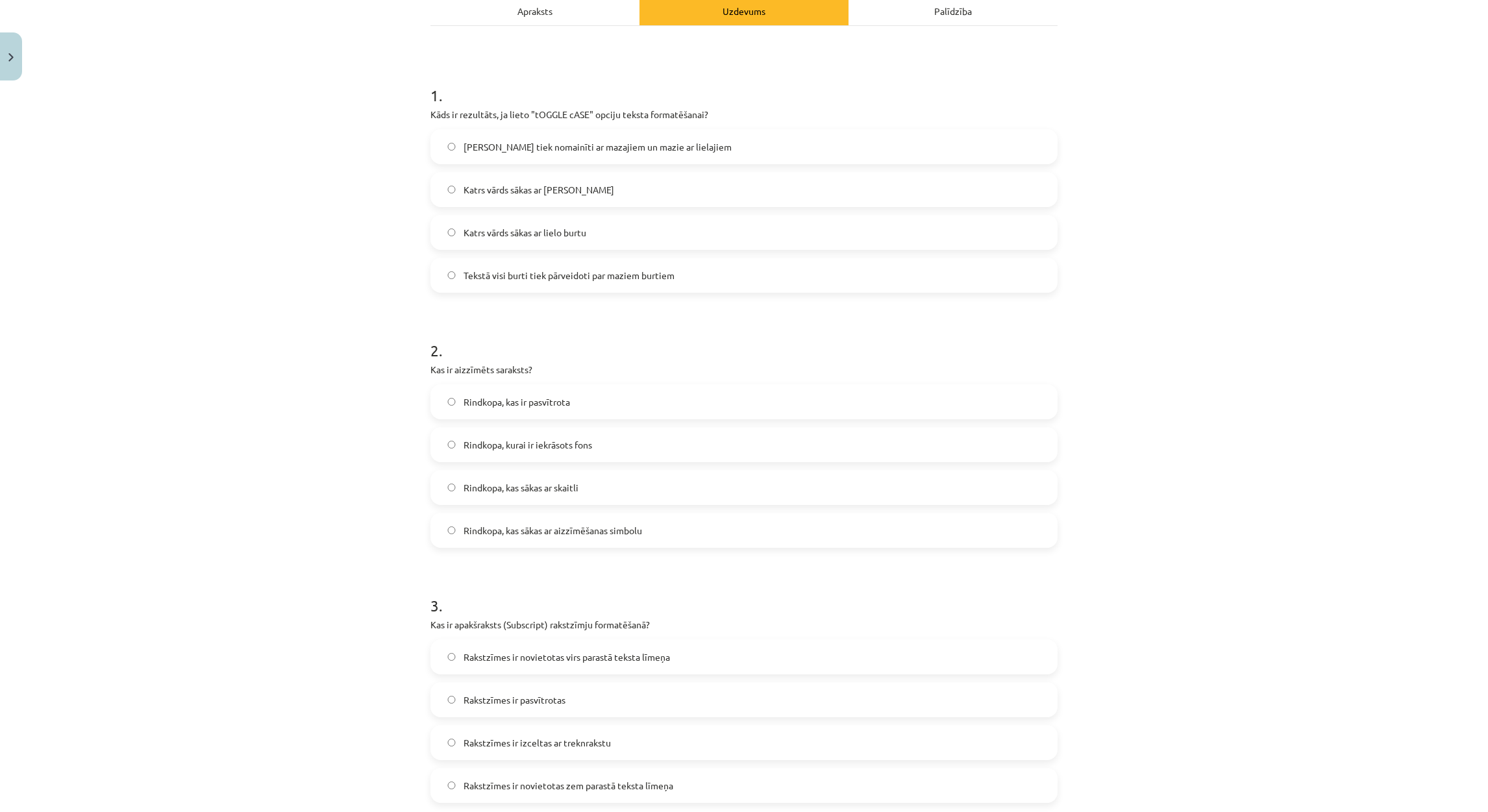
click at [590, 533] on span "Rindkopa, kas sākas ar aizzīmēšanas simbolu" at bounding box center [552, 530] width 178 height 14
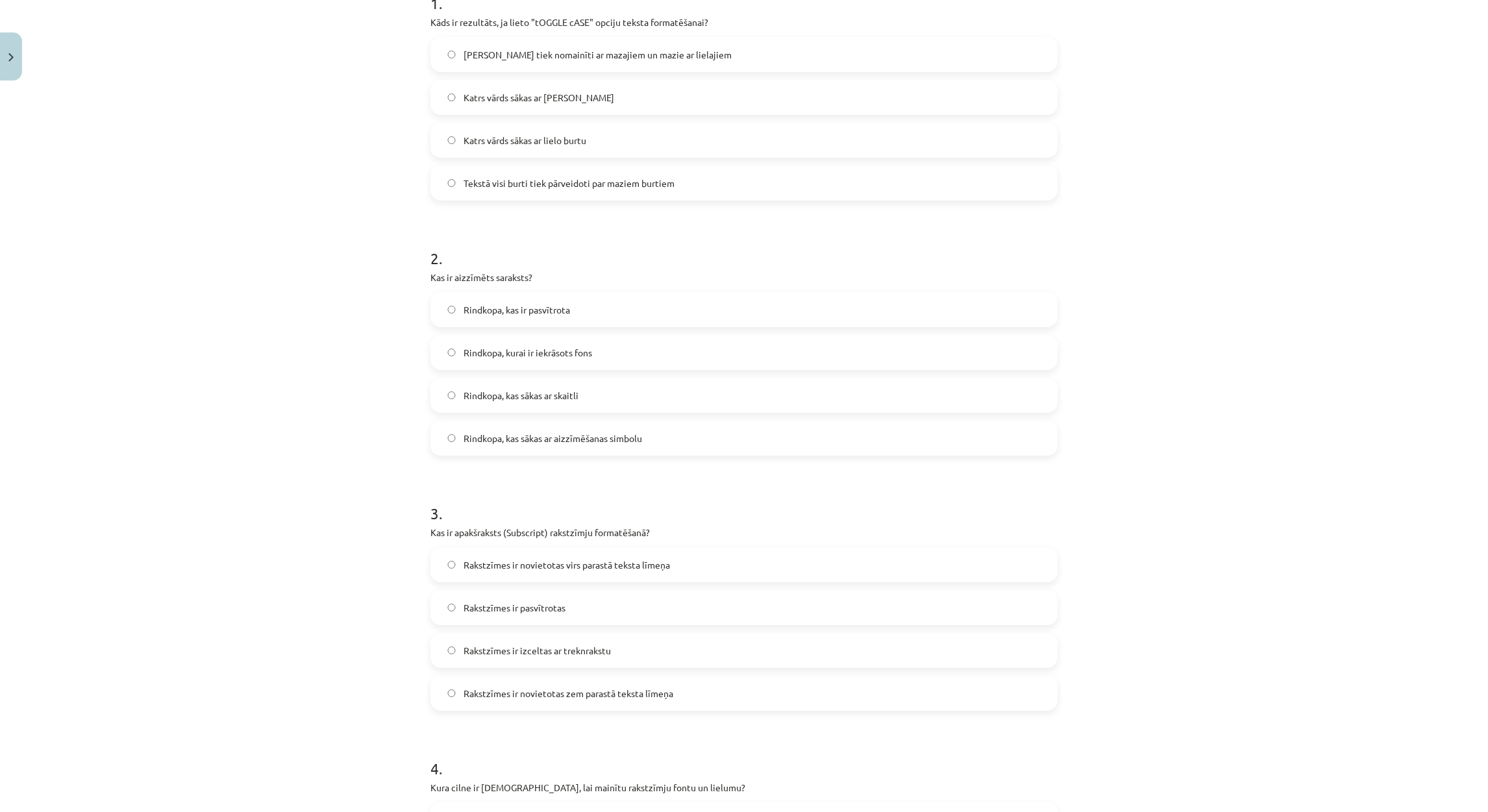
scroll to position [291, 0]
click at [607, 696] on label "Rakstzīmes ir novietotas zem parastā teksta līmeņa" at bounding box center [744, 688] width 625 height 32
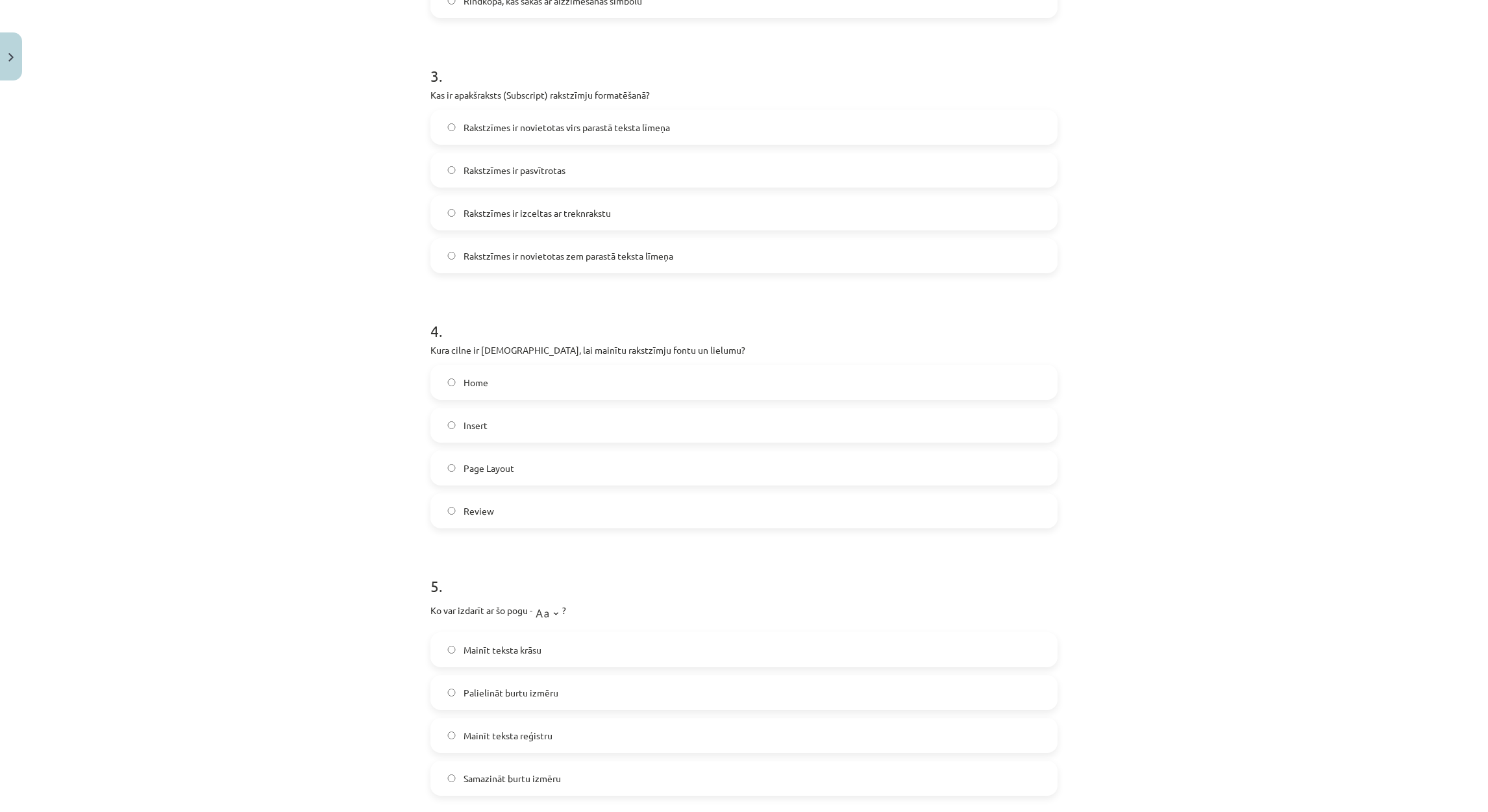
scroll to position [858, 0]
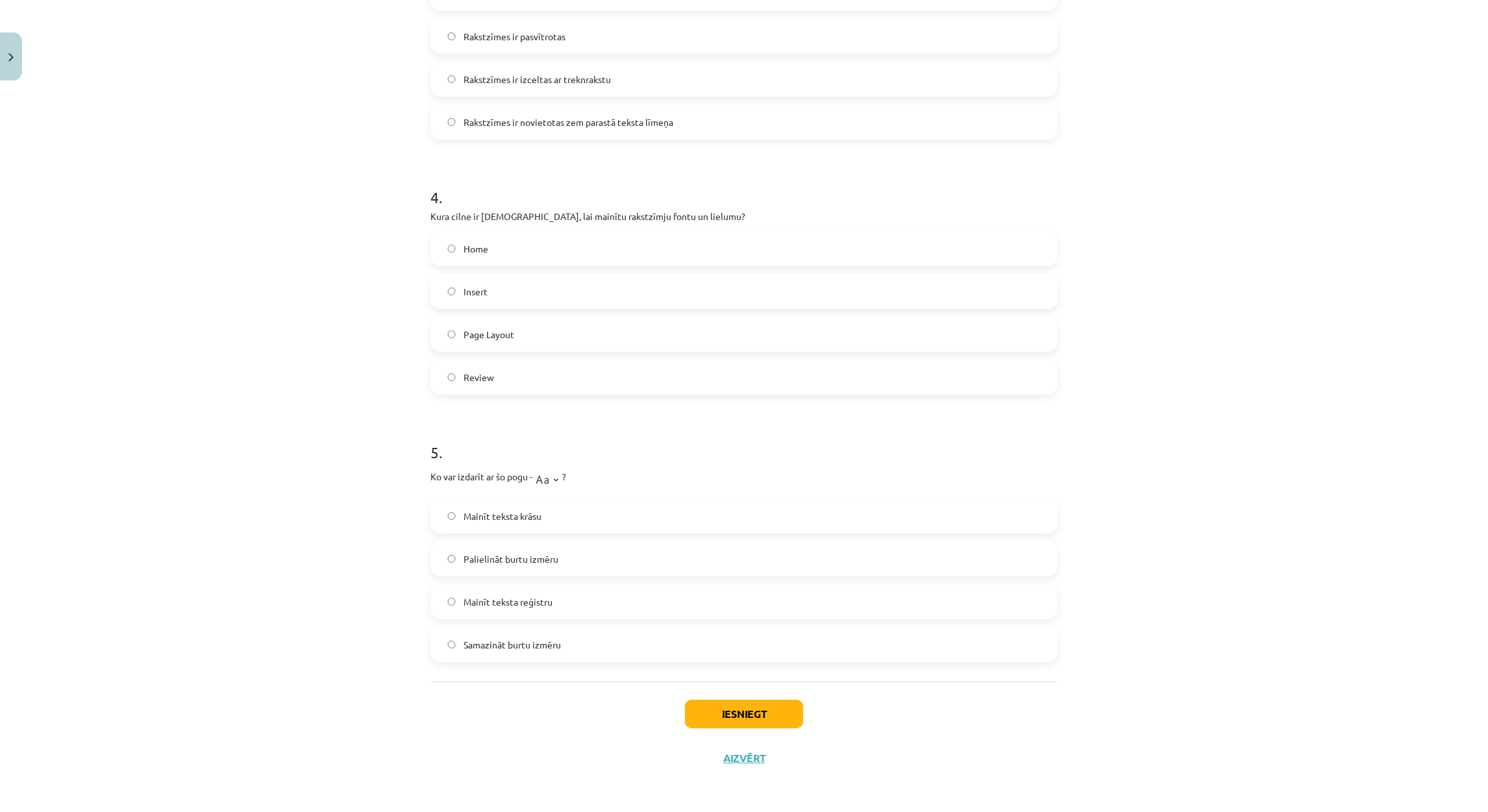
click at [511, 240] on label "Home" at bounding box center [744, 248] width 625 height 32
click at [494, 601] on span "Mainīt teksta reģistru" at bounding box center [508, 601] width 89 height 14
click at [787, 710] on button "Iesniegt" at bounding box center [744, 714] width 118 height 29
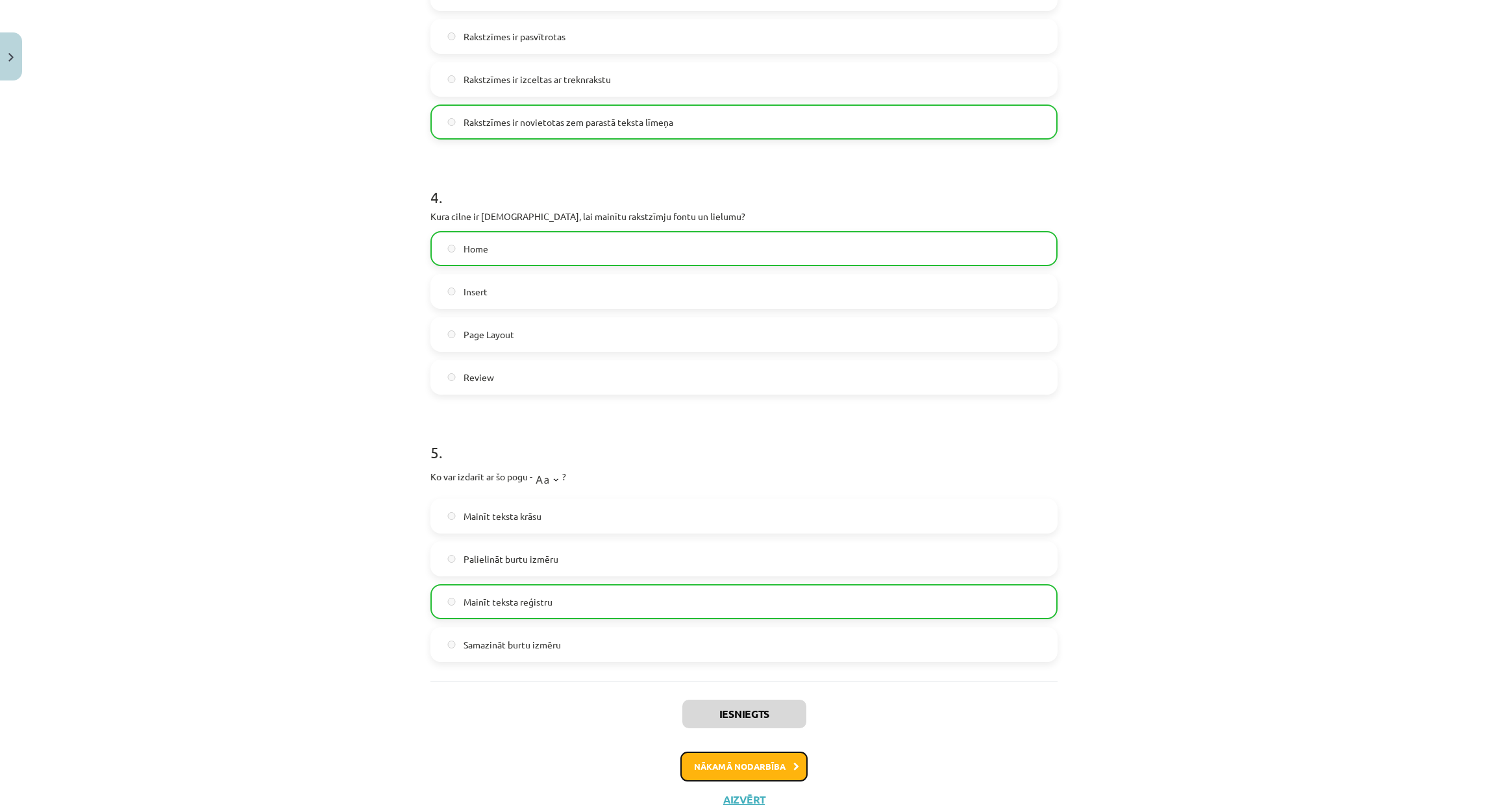
click at [762, 771] on button "Nākamā nodarbība" at bounding box center [744, 766] width 128 height 30
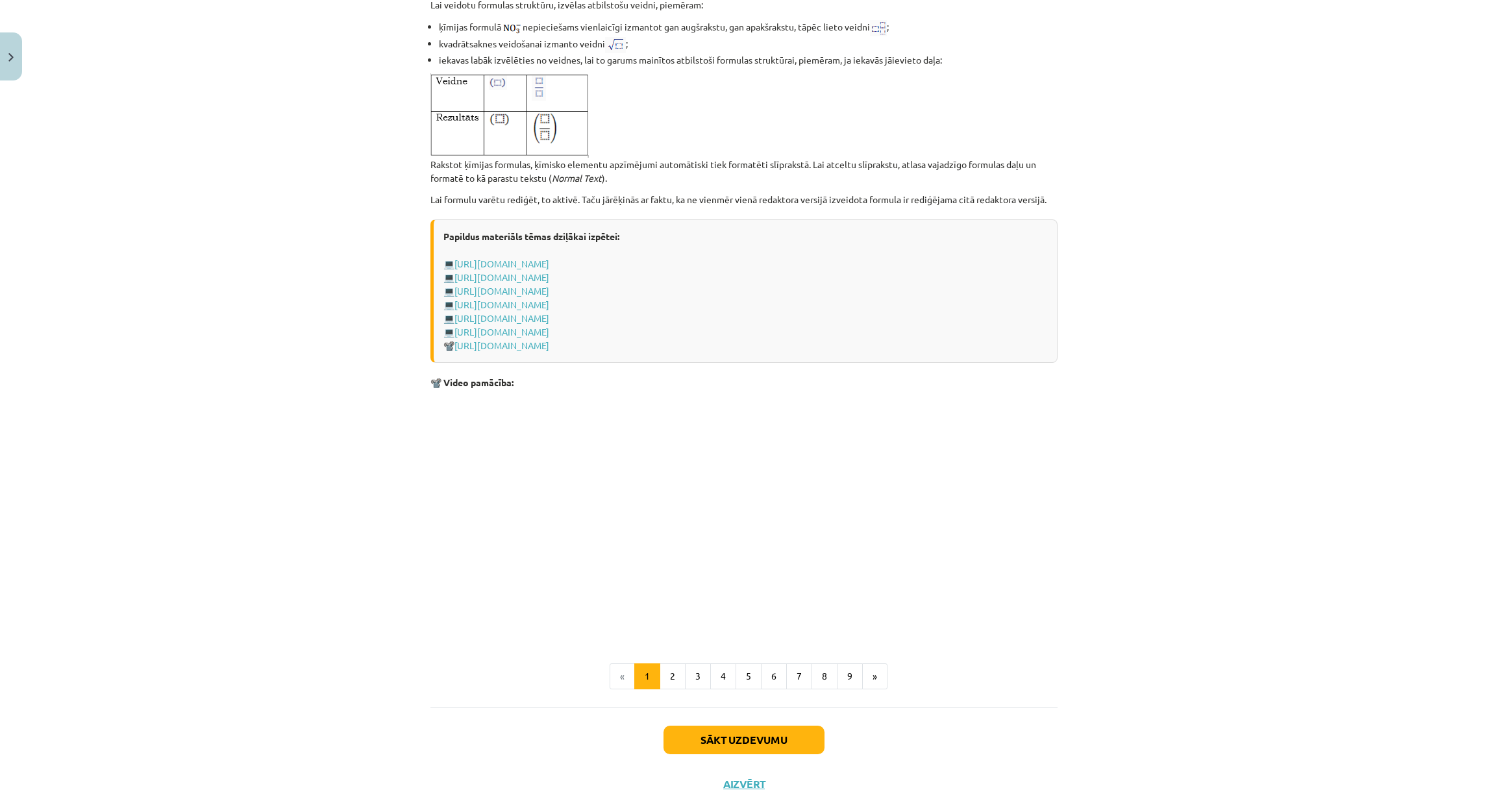
scroll to position [2394, 0]
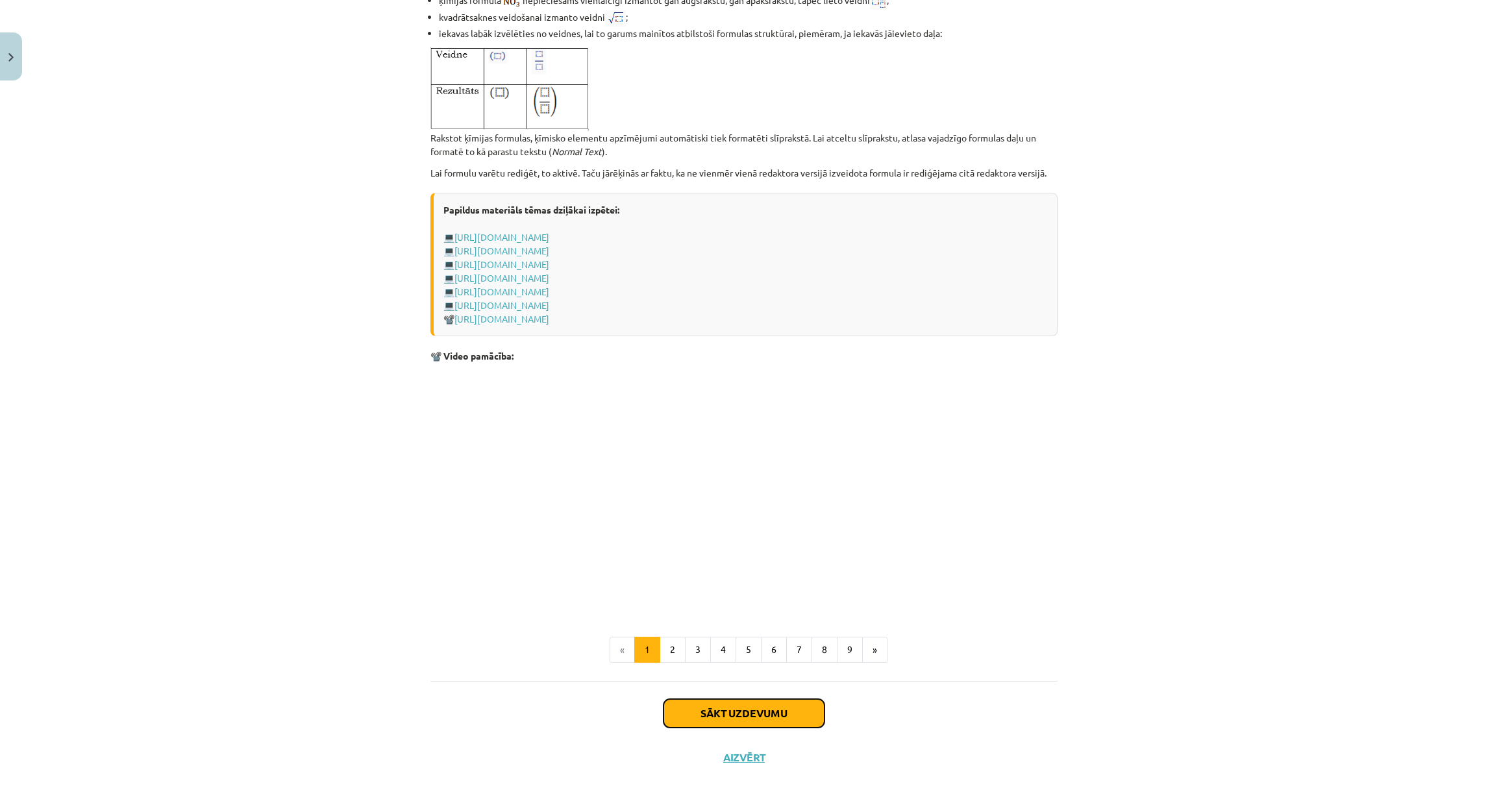
click at [711, 714] on button "Sākt uzdevumu" at bounding box center [744, 713] width 161 height 29
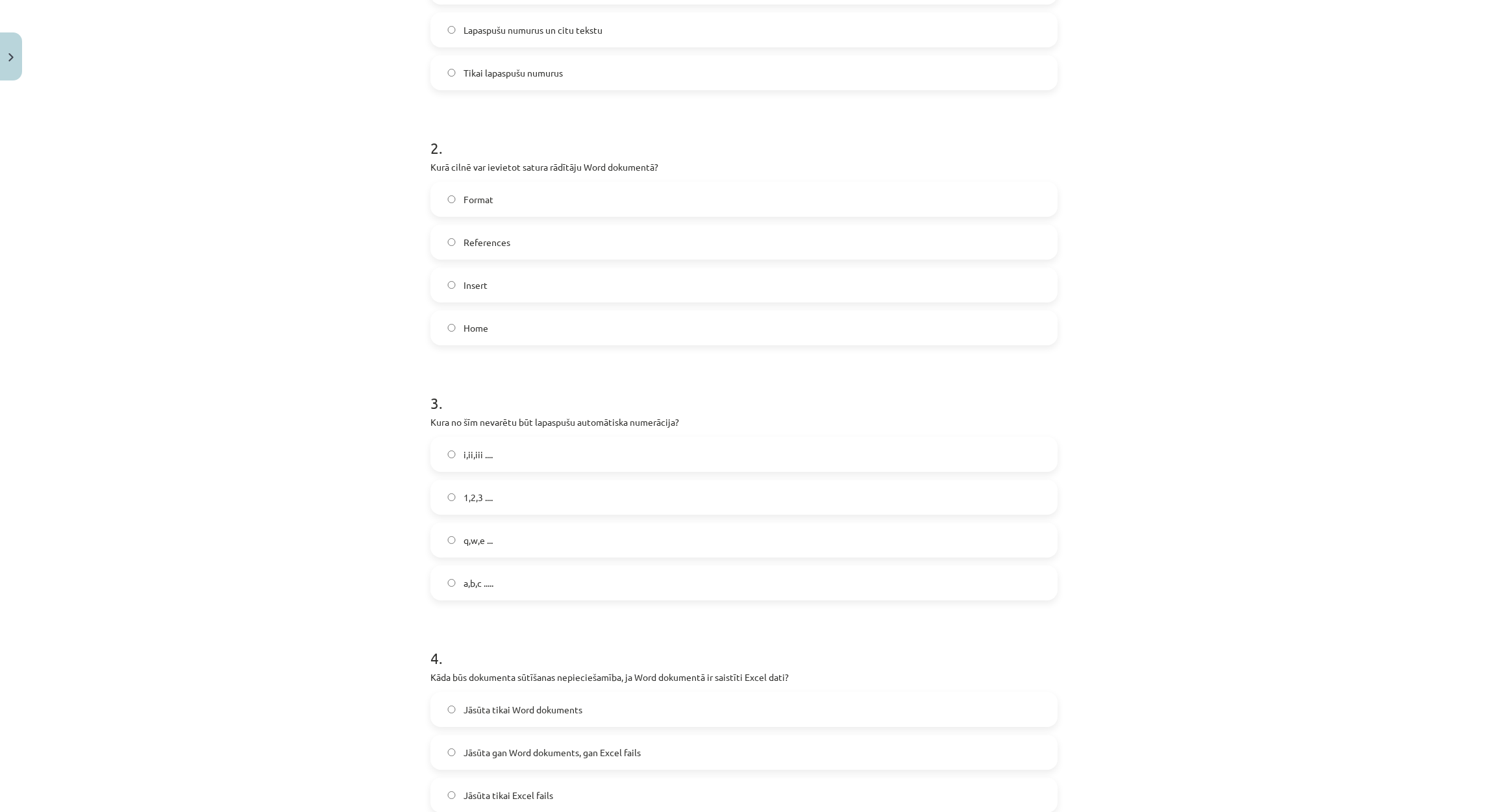
scroll to position [1270, 0]
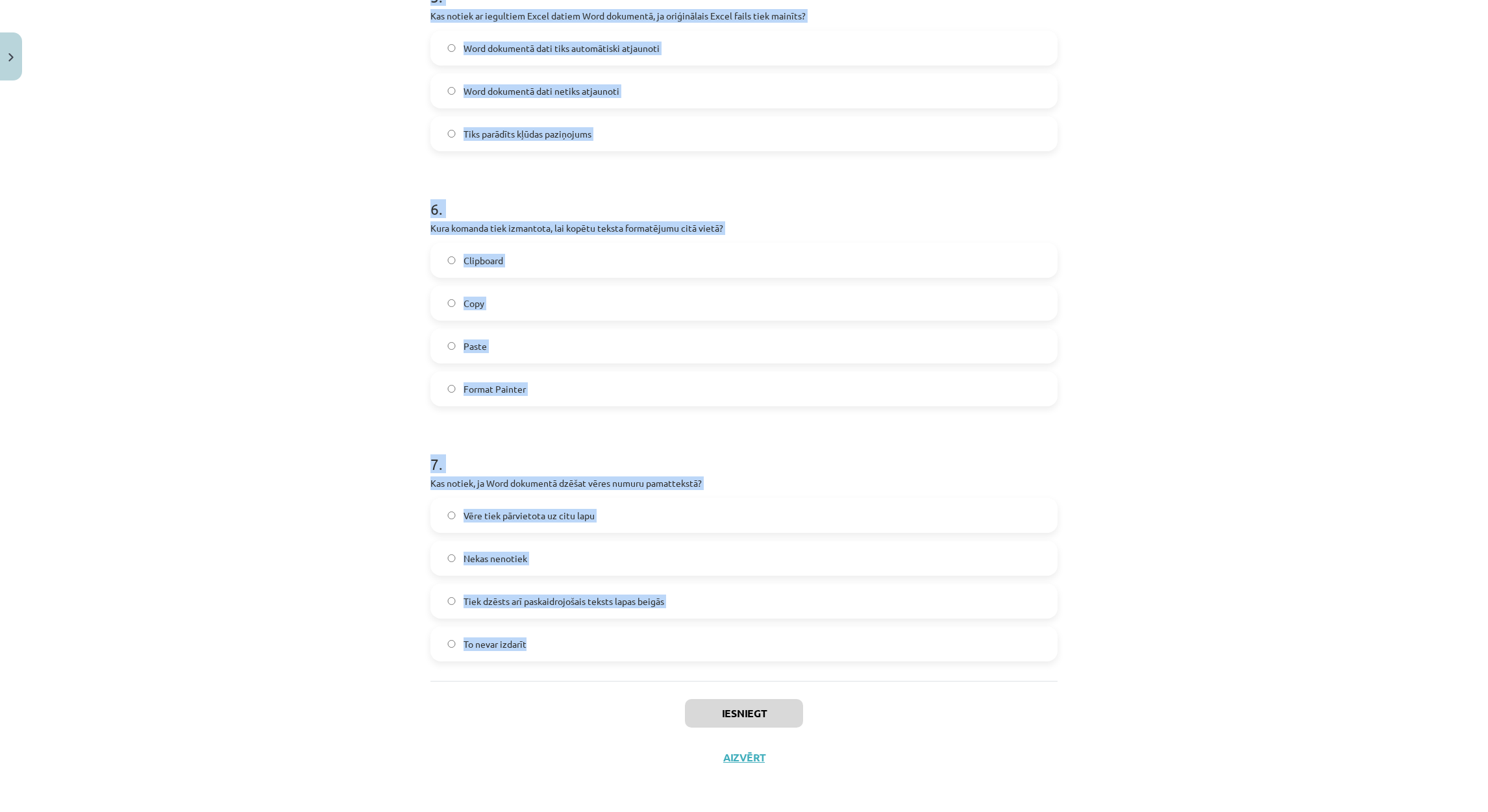
drag, startPoint x: 418, startPoint y: 275, endPoint x: 749, endPoint y: 639, distance: 492.0
copy form "Ko var ievietot Word kājenē? Gandrīz visu to pašu ko dokumentā Visu, izņemot at…"
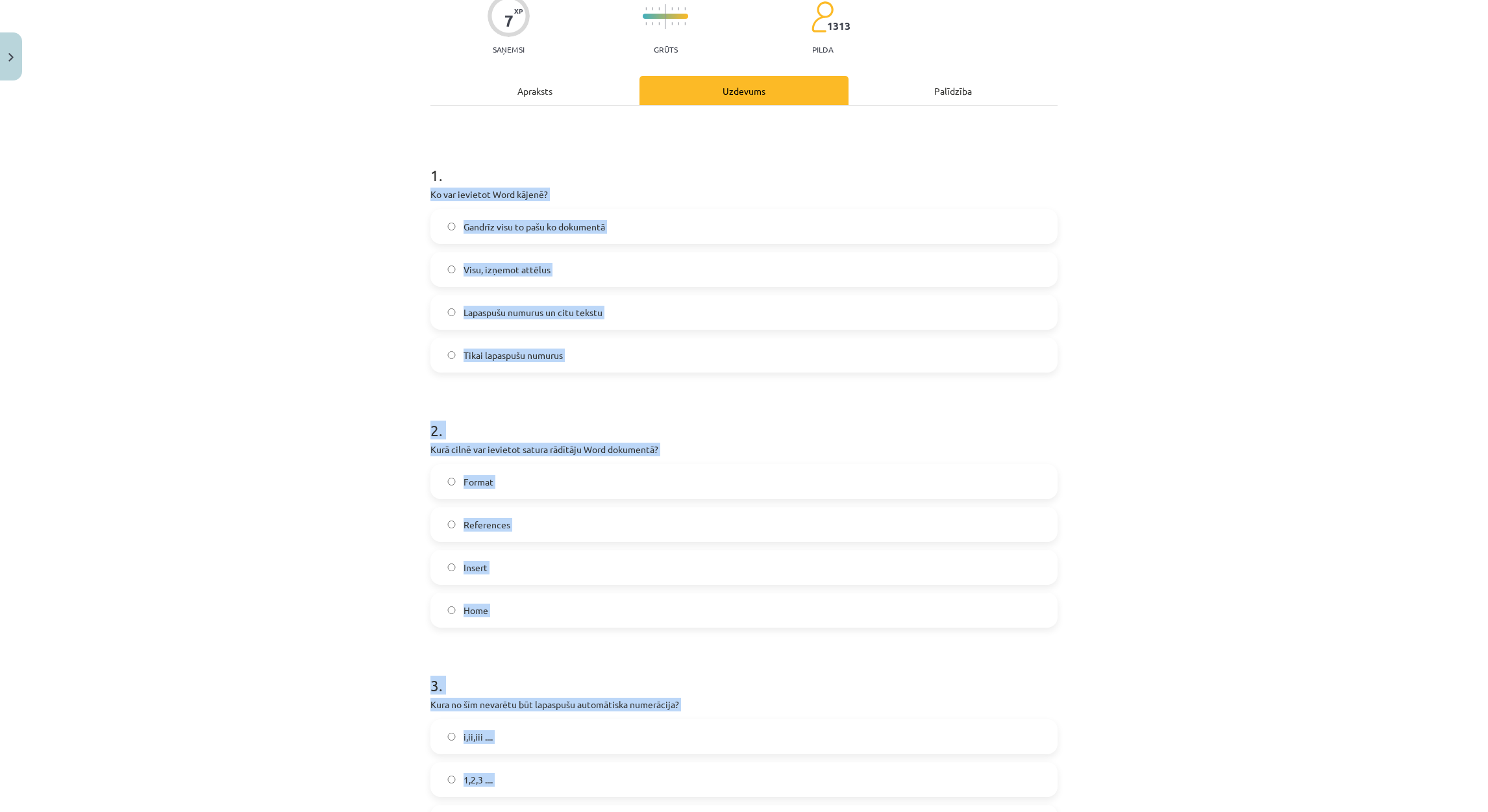
scroll to position [102, 0]
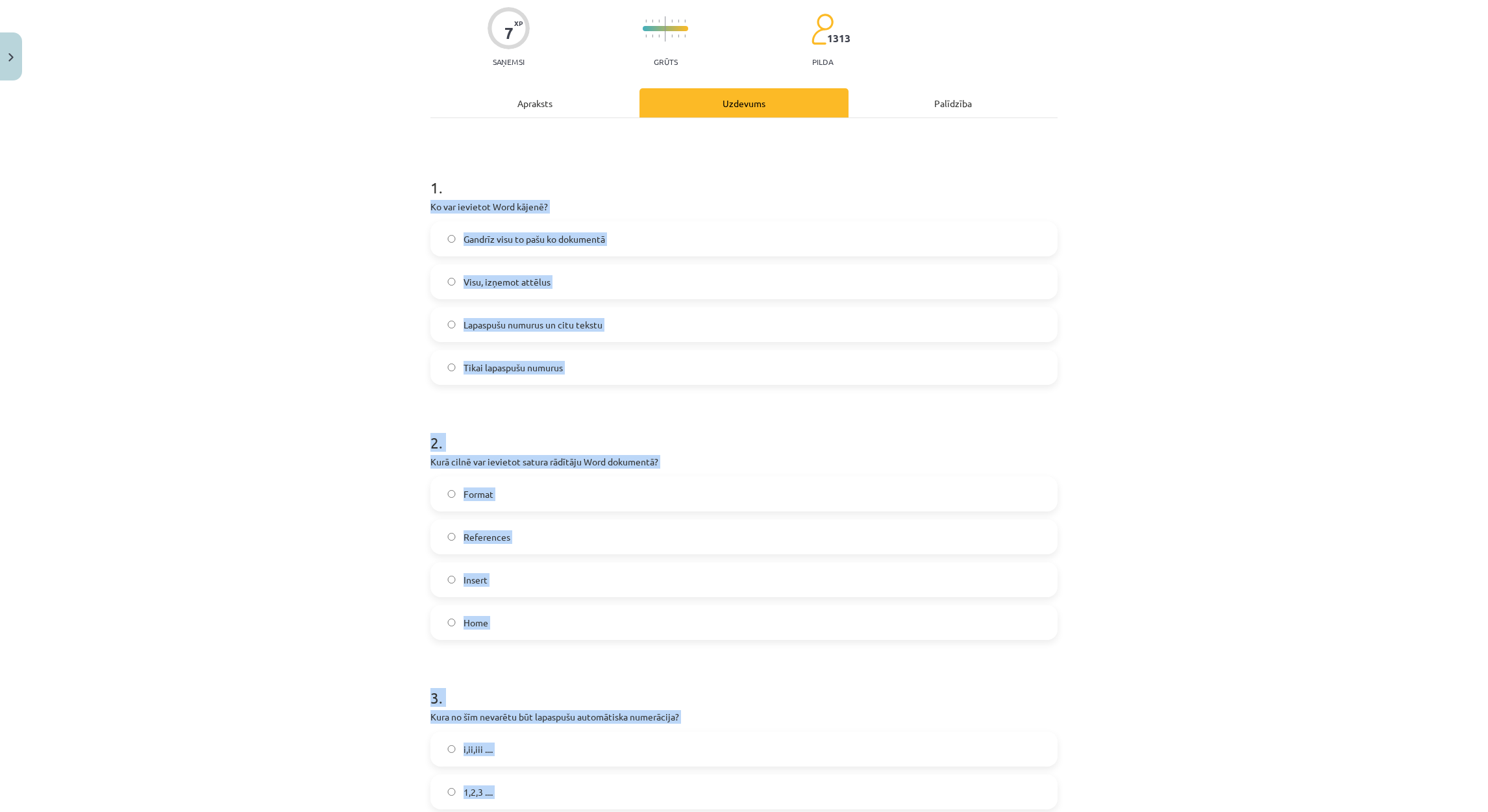
click at [267, 388] on div "Mācību tēma: Datorikas - 10. klases 1. ieskaites mācību materiāls #10 9. tēma –…" at bounding box center [744, 406] width 1488 height 812
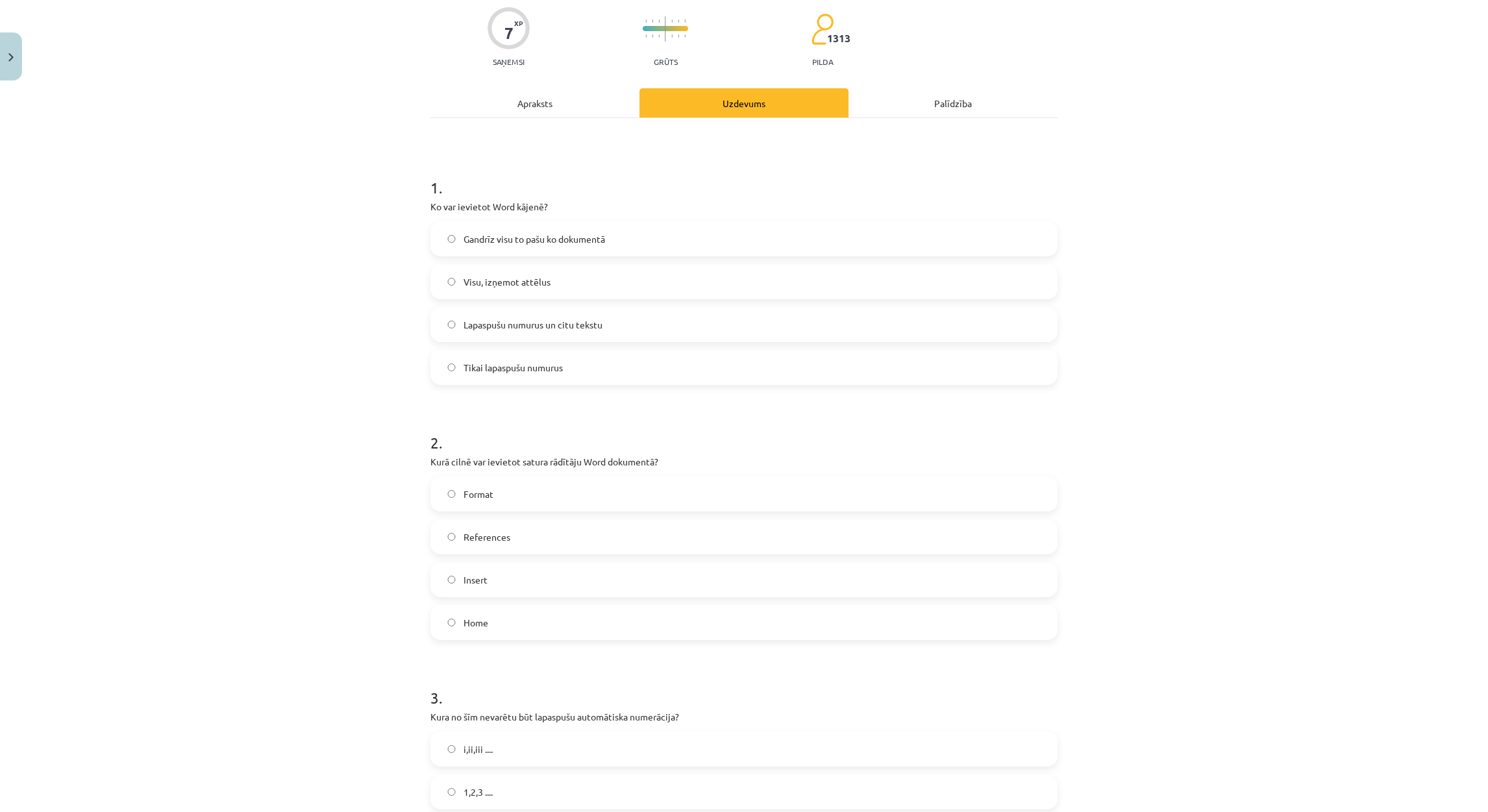
click at [512, 230] on label "Gandrīz visu to pašu ko dokumentā" at bounding box center [744, 238] width 625 height 32
click at [514, 530] on label "References" at bounding box center [744, 536] width 625 height 32
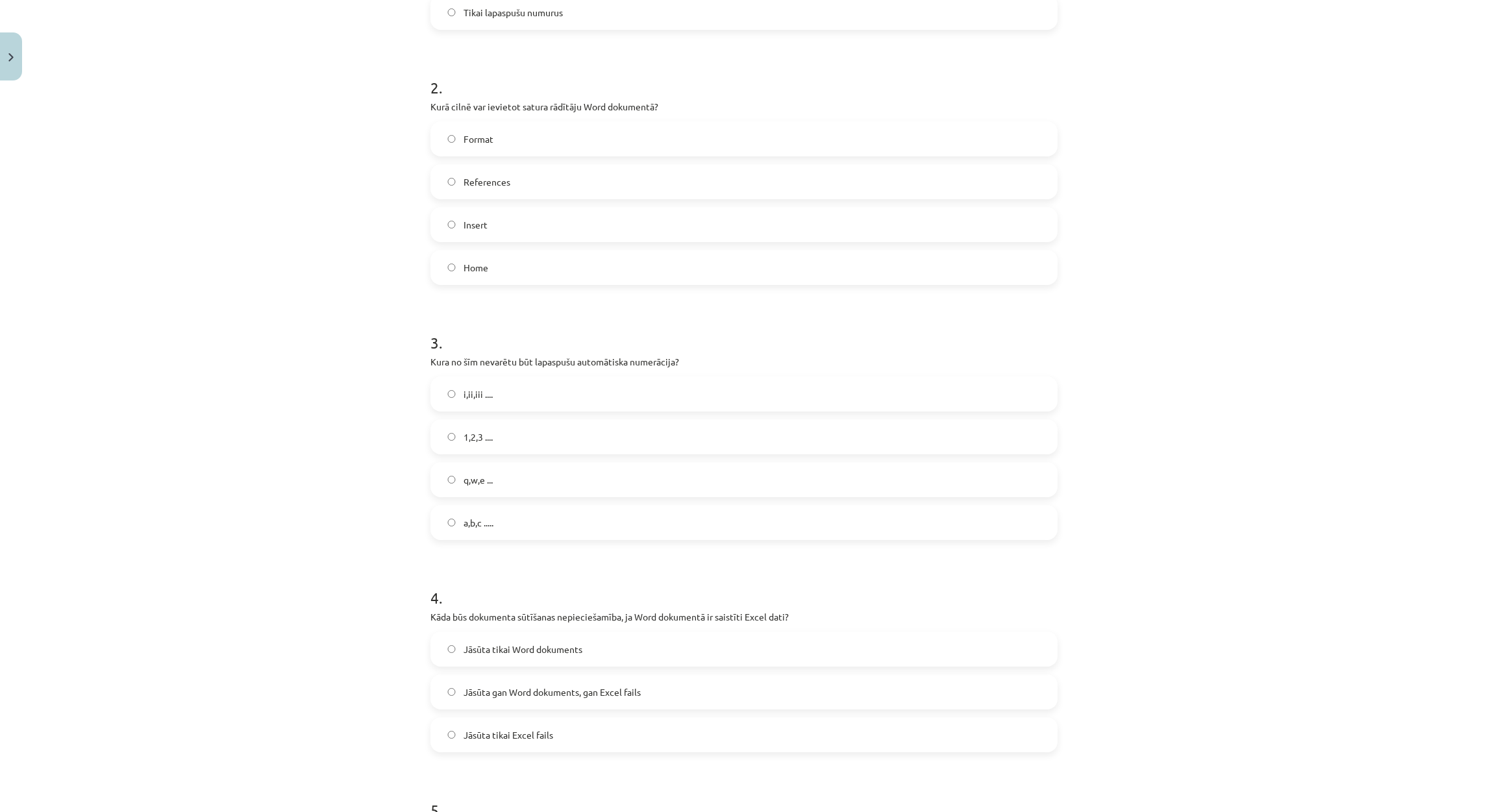
scroll to position [492, 0]
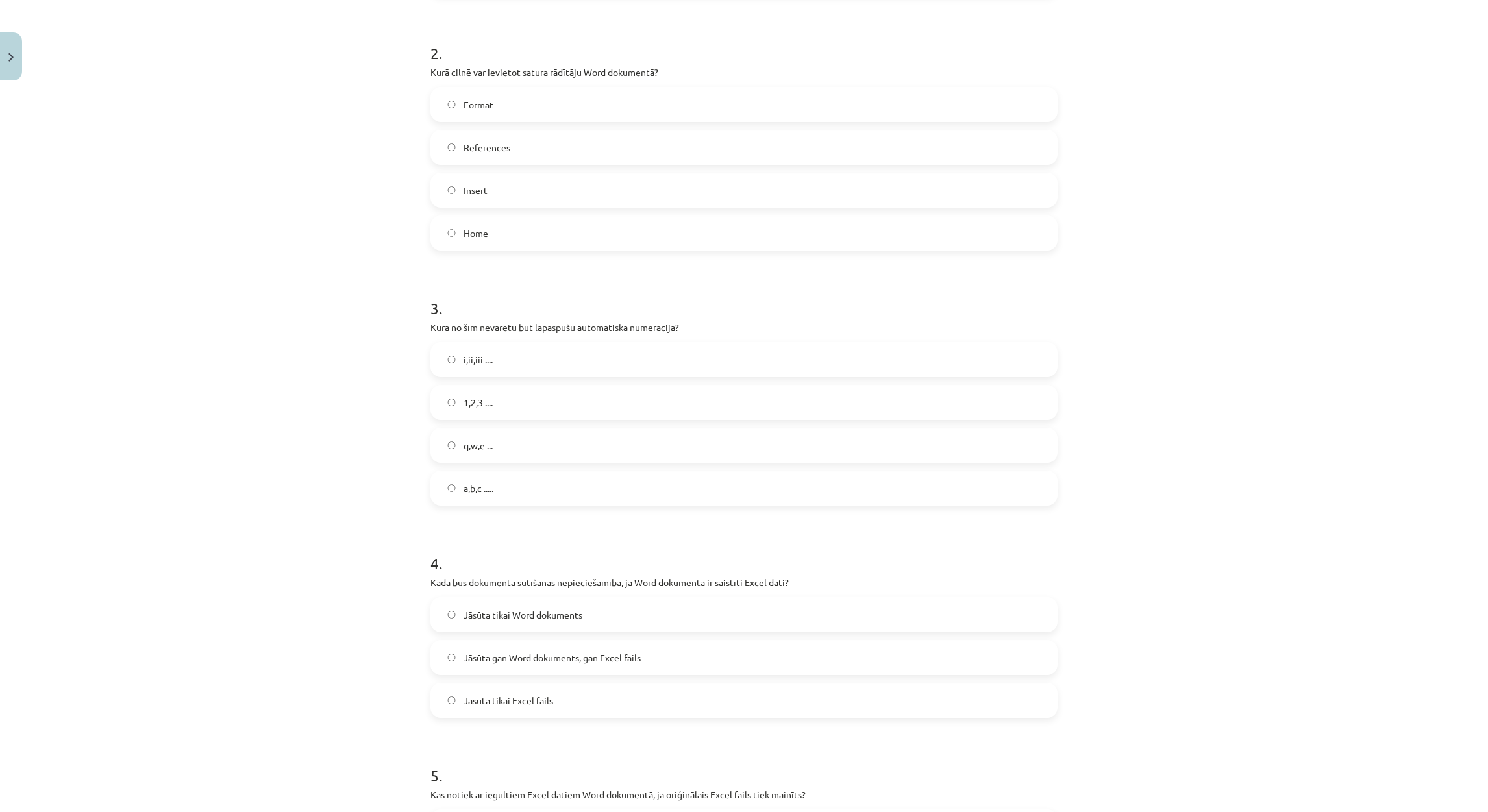
click at [489, 440] on label "q,w,e ..." at bounding box center [744, 445] width 625 height 32
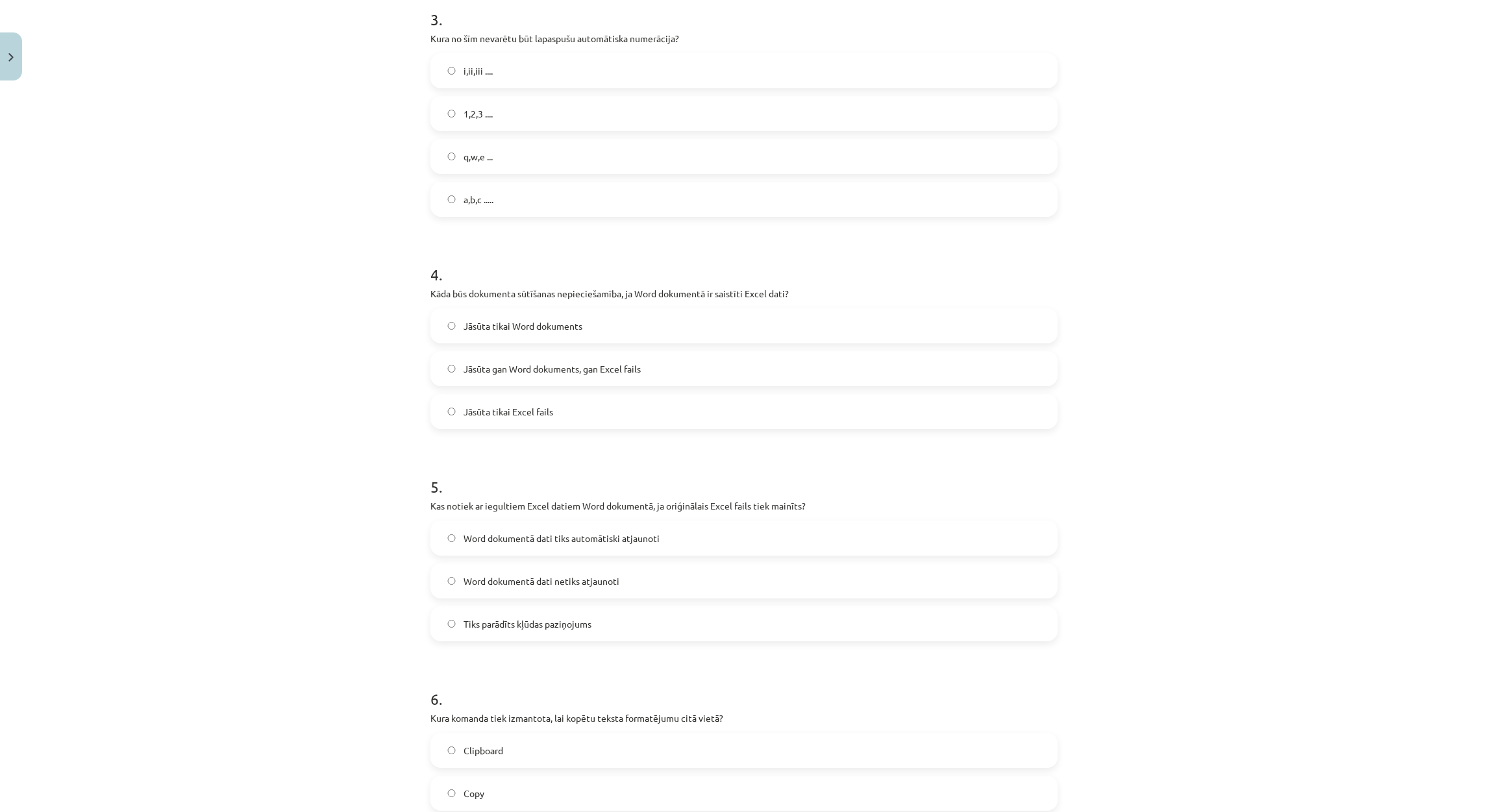
scroll to position [784, 0]
click at [560, 369] on span "Jāsūta gan Word dokuments, gan Excel fails" at bounding box center [552, 365] width 177 height 14
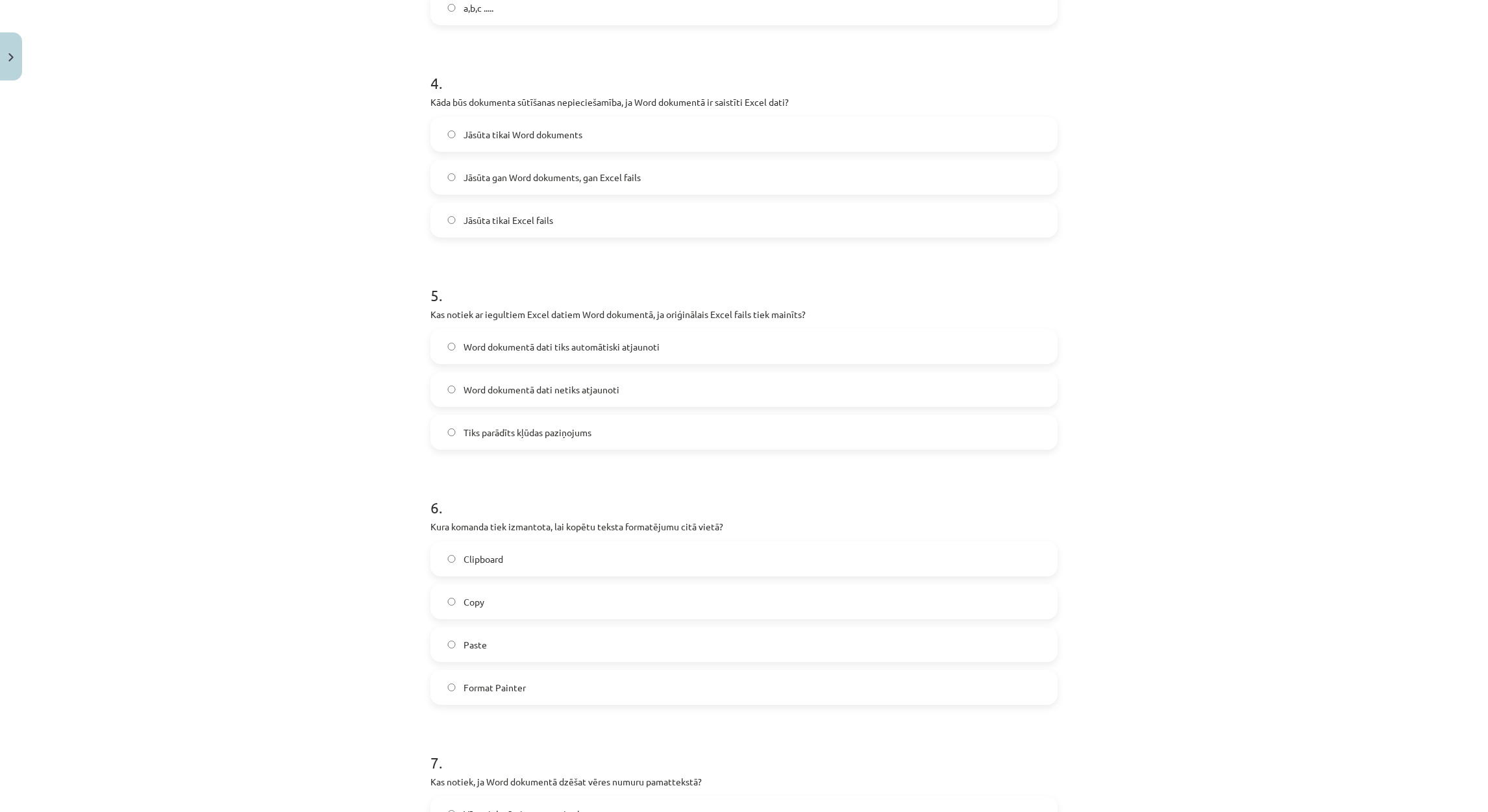
scroll to position [978, 0]
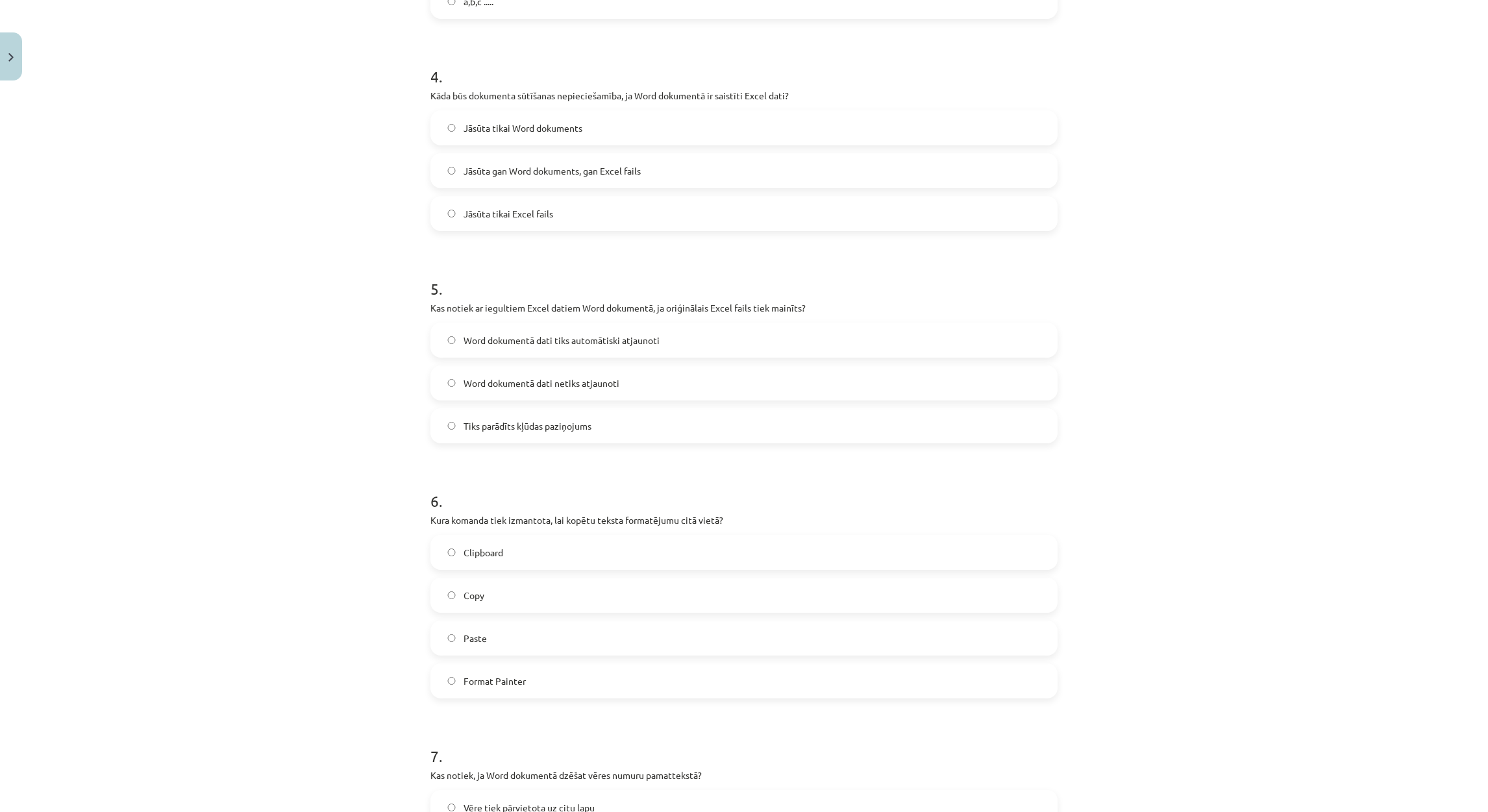
click at [547, 390] on label "Word dokumentā dati netiks atjaunoti" at bounding box center [744, 382] width 625 height 32
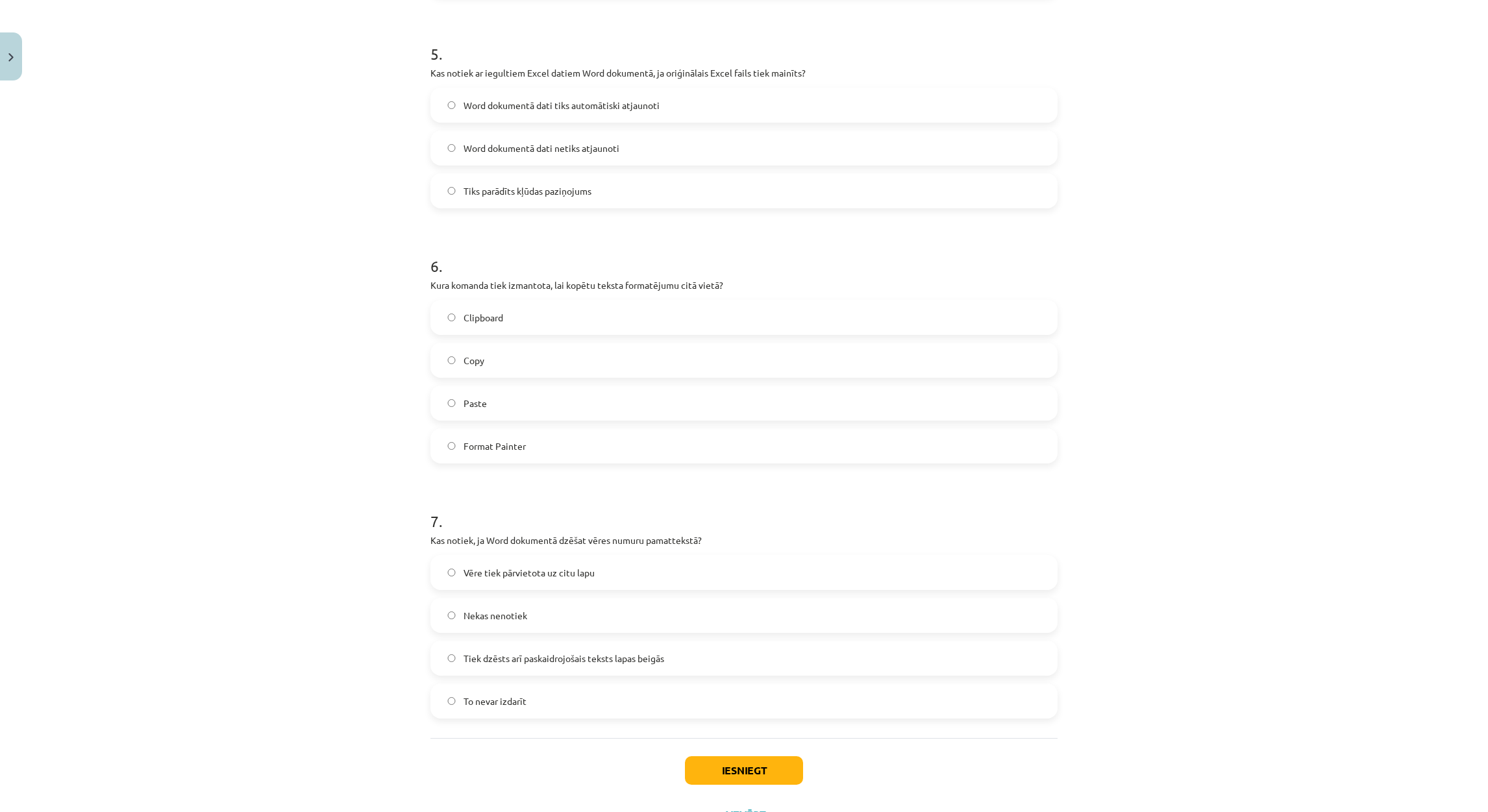
scroll to position [1173, 0]
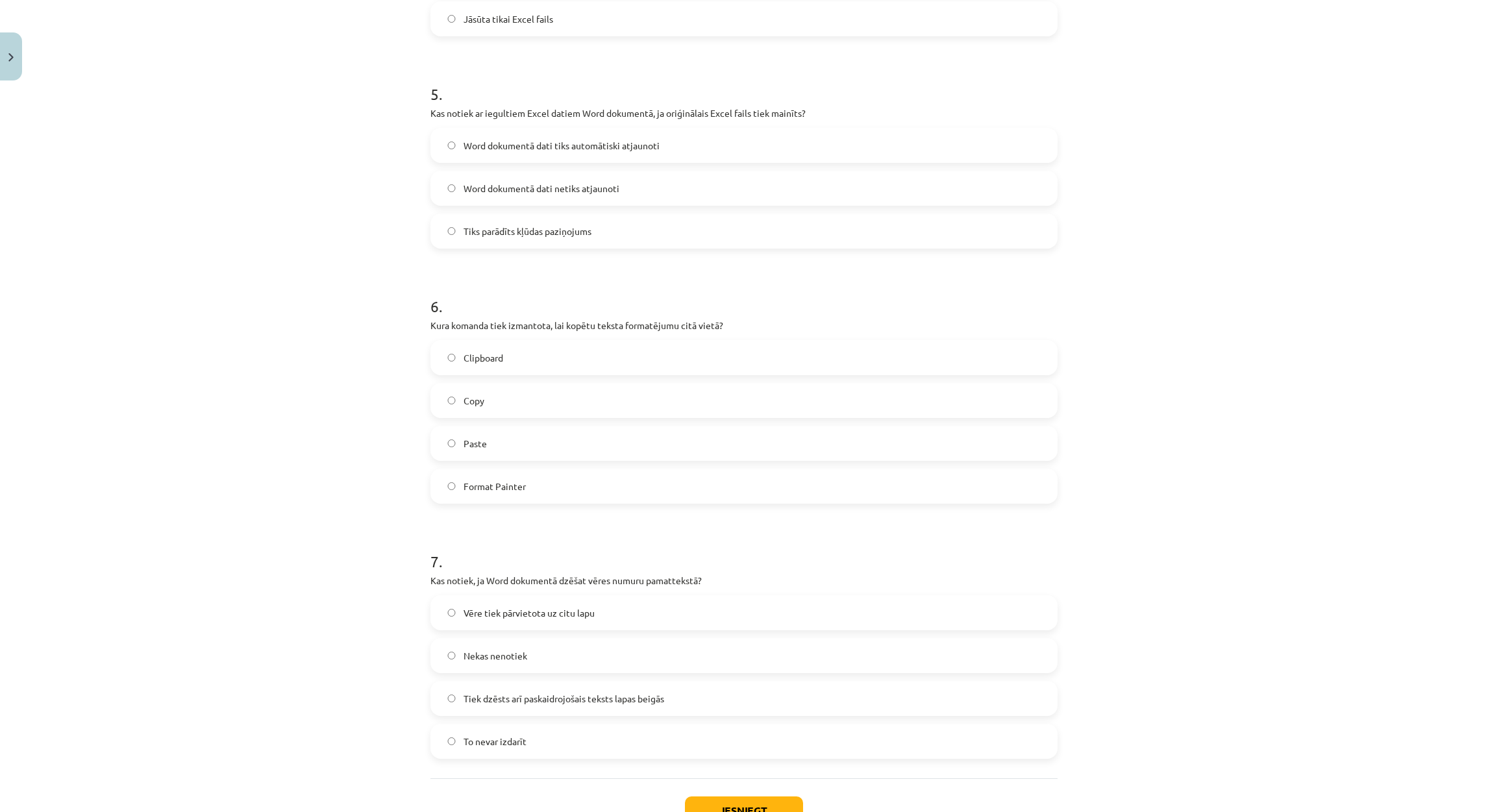
click at [522, 490] on label "Format Painter" at bounding box center [744, 485] width 625 height 32
click at [587, 702] on span "Tiek dzēsts arī paskaidrojošais teksts lapas beigās" at bounding box center [564, 698] width 201 height 14
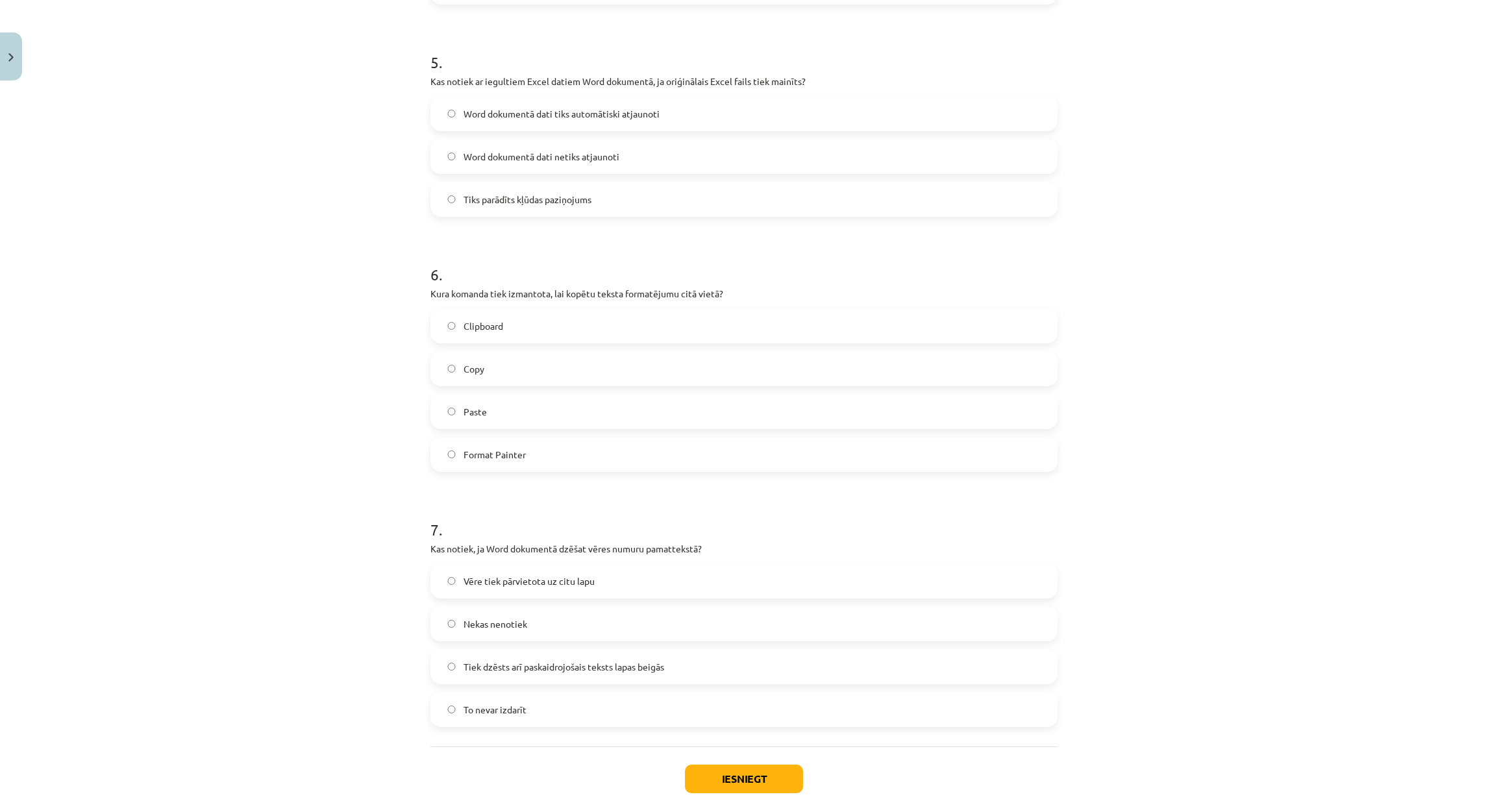
scroll to position [1270, 0]
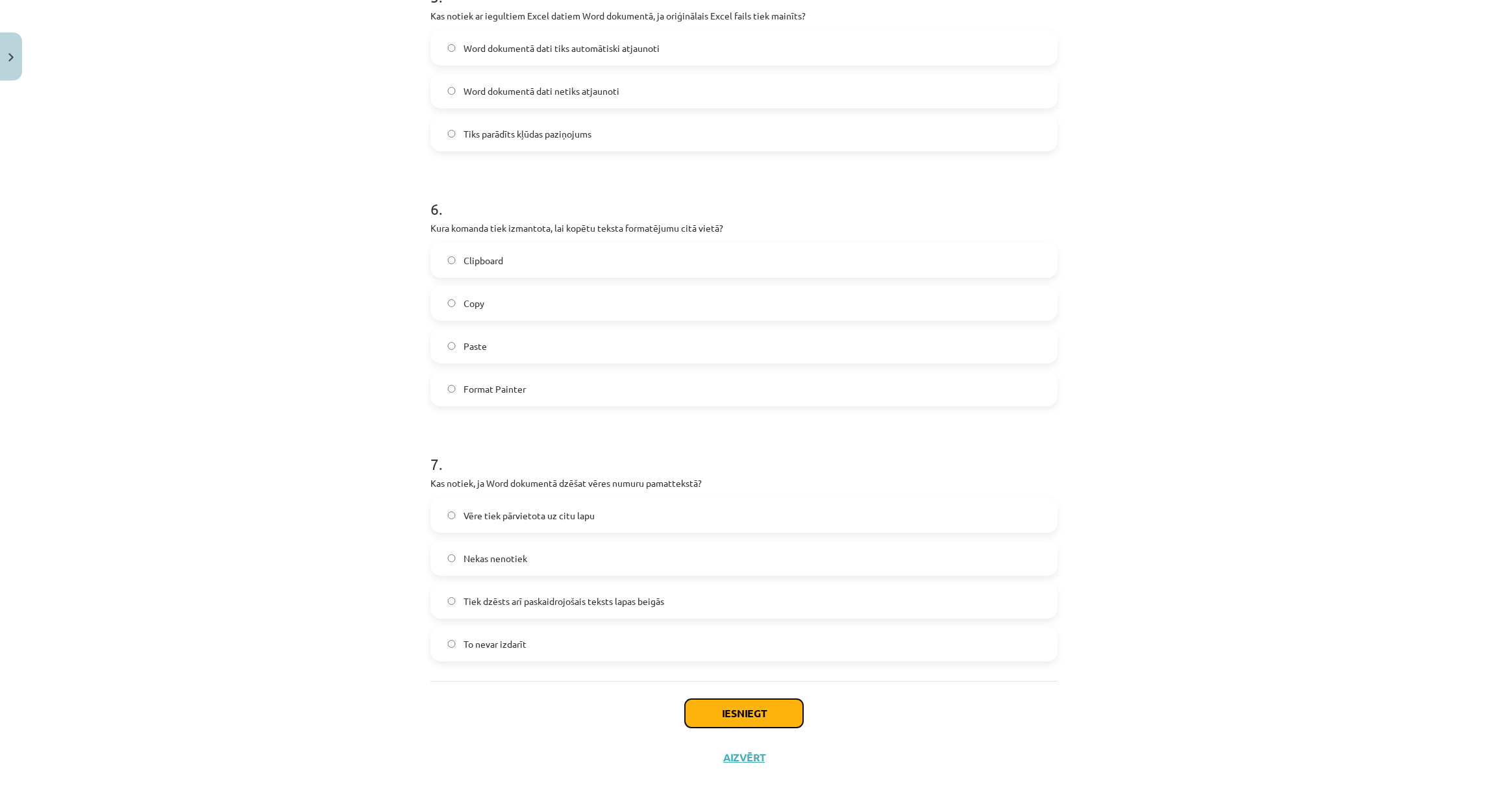
click at [774, 702] on button "Iesniegt" at bounding box center [744, 713] width 118 height 29
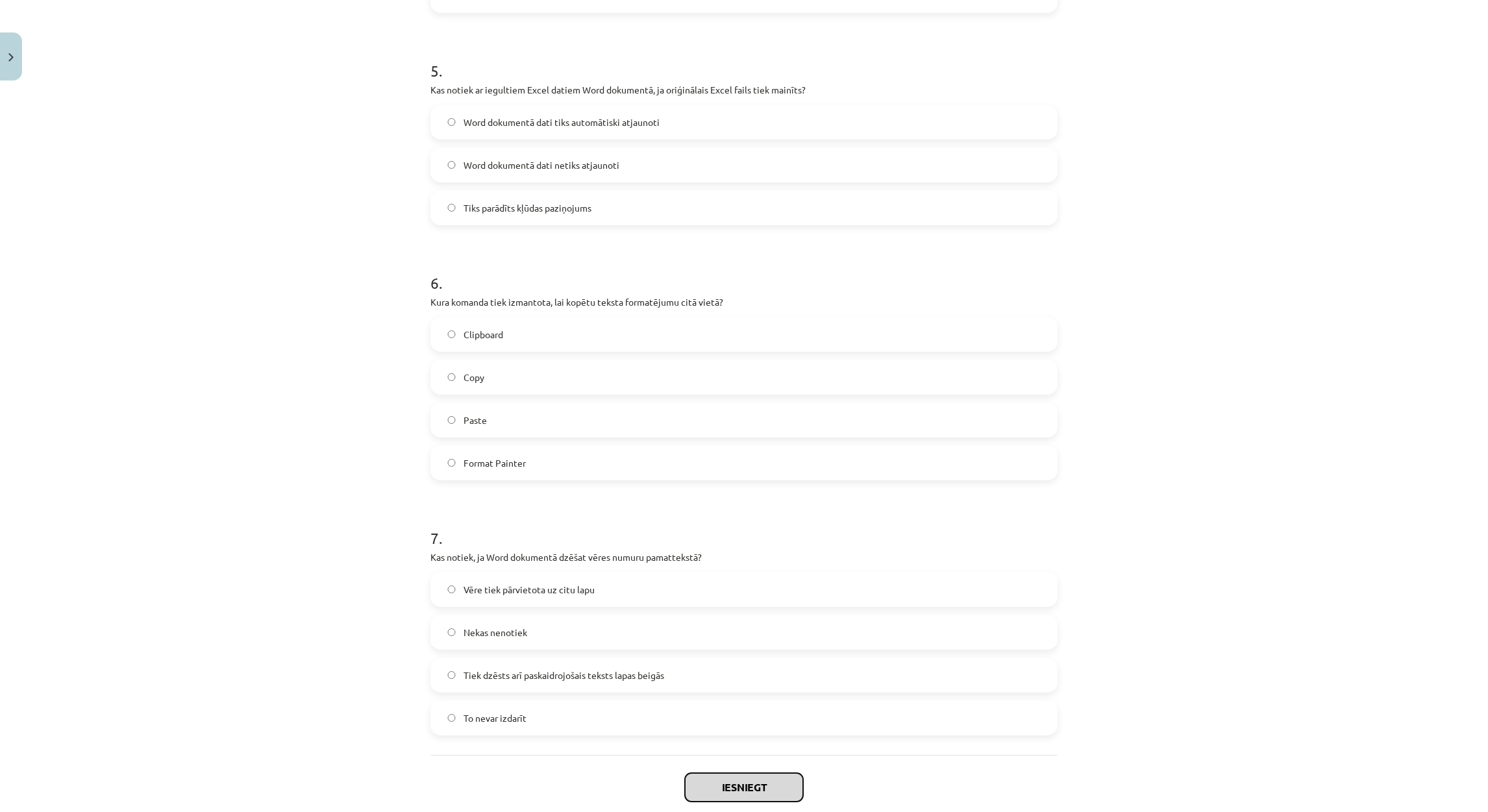
scroll to position [784, 0]
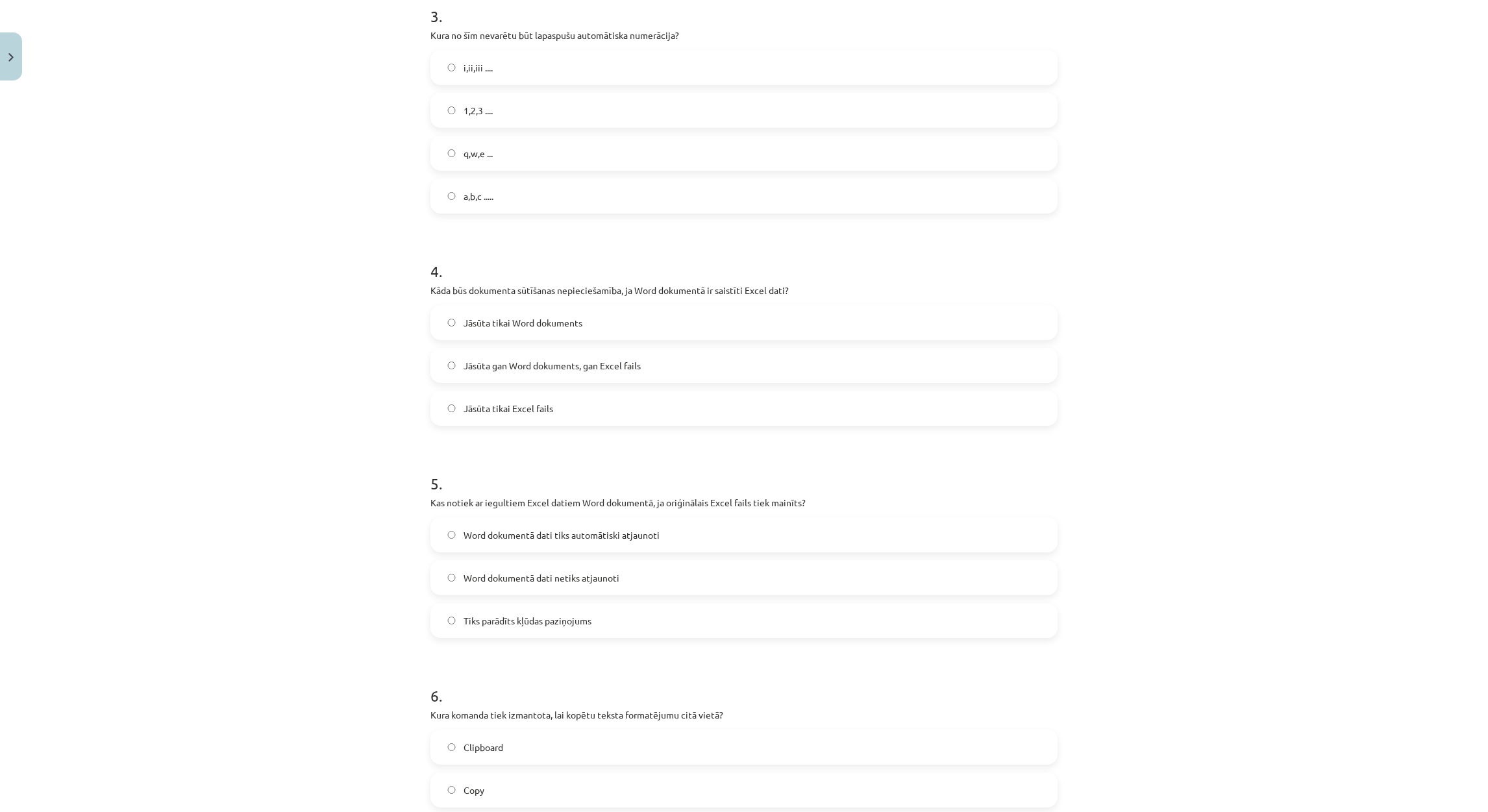
drag, startPoint x: 522, startPoint y: 627, endPoint x: 439, endPoint y: 632, distance: 83.2
drag, startPoint x: 439, startPoint y: 632, endPoint x: 143, endPoint y: 273, distance: 465.3
click at [142, 273] on div "Mācību tēma: Datorikas - 10. klases 1. ieskaites mācību materiāls #10 9. tēma –…" at bounding box center [744, 406] width 1488 height 812
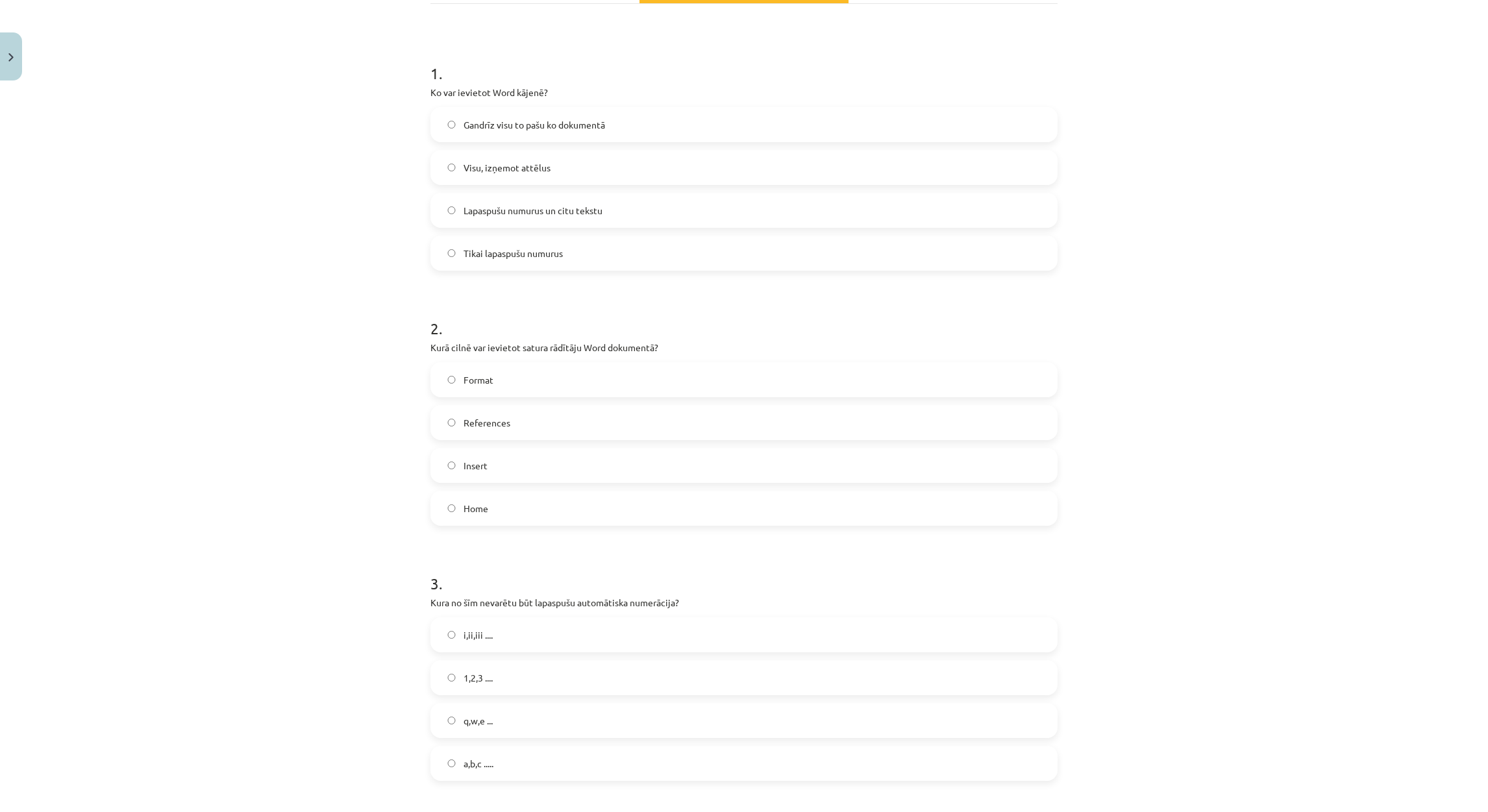
scroll to position [0, 0]
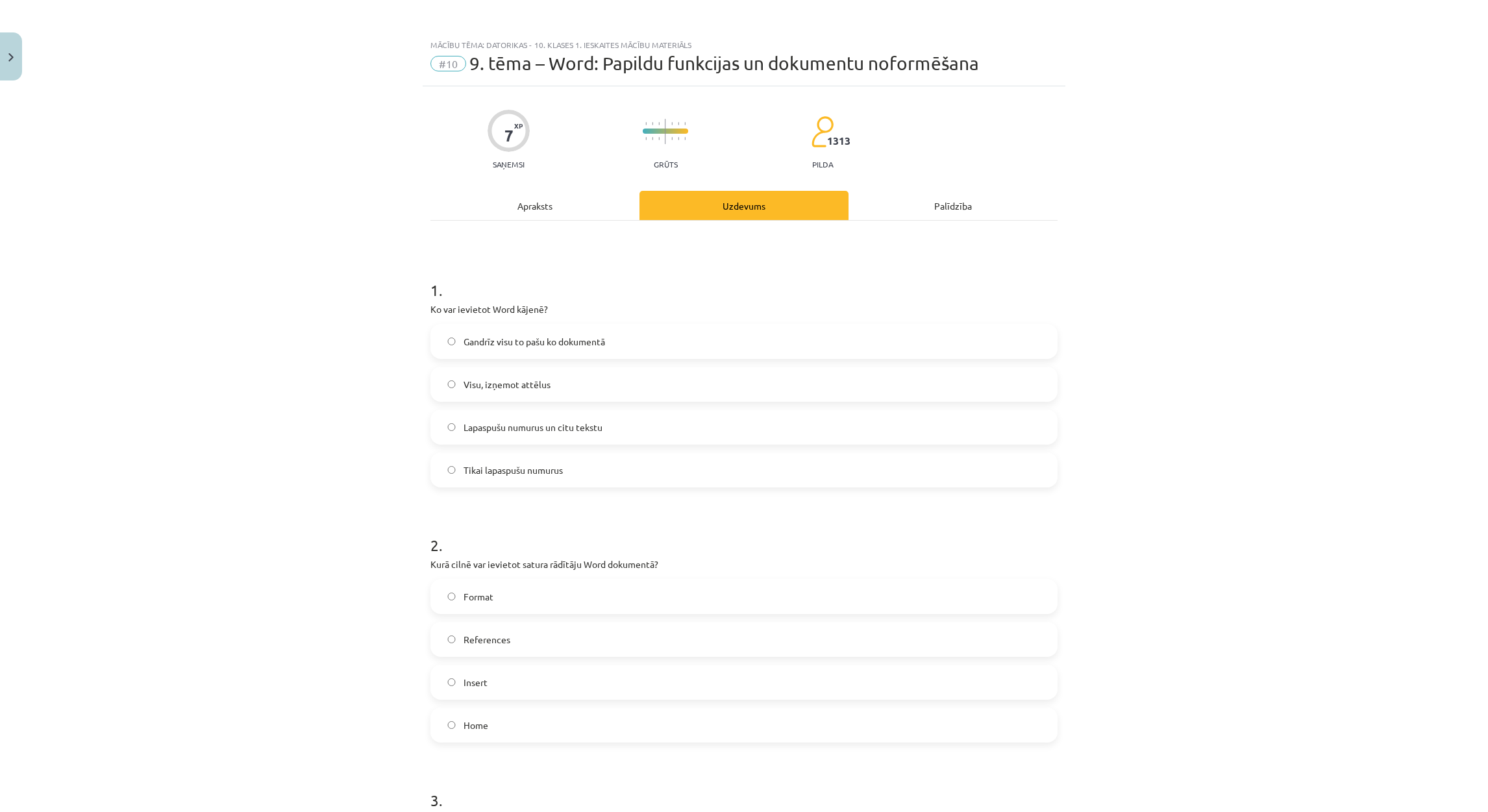
click at [512, 198] on div "Apraksts" at bounding box center [535, 205] width 209 height 29
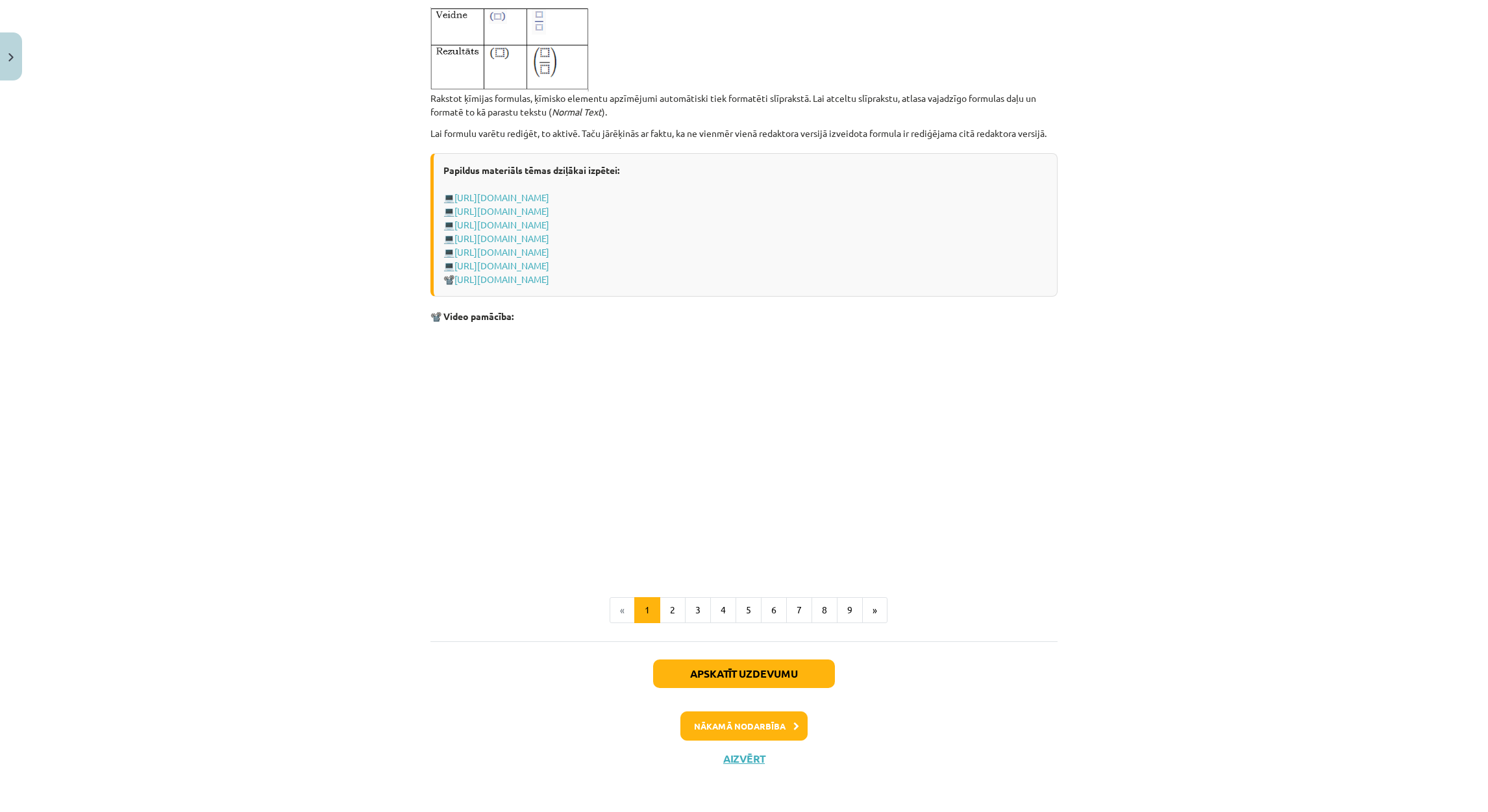
scroll to position [2435, 0]
click at [774, 722] on button "Nākamā nodarbība" at bounding box center [744, 725] width 128 height 30
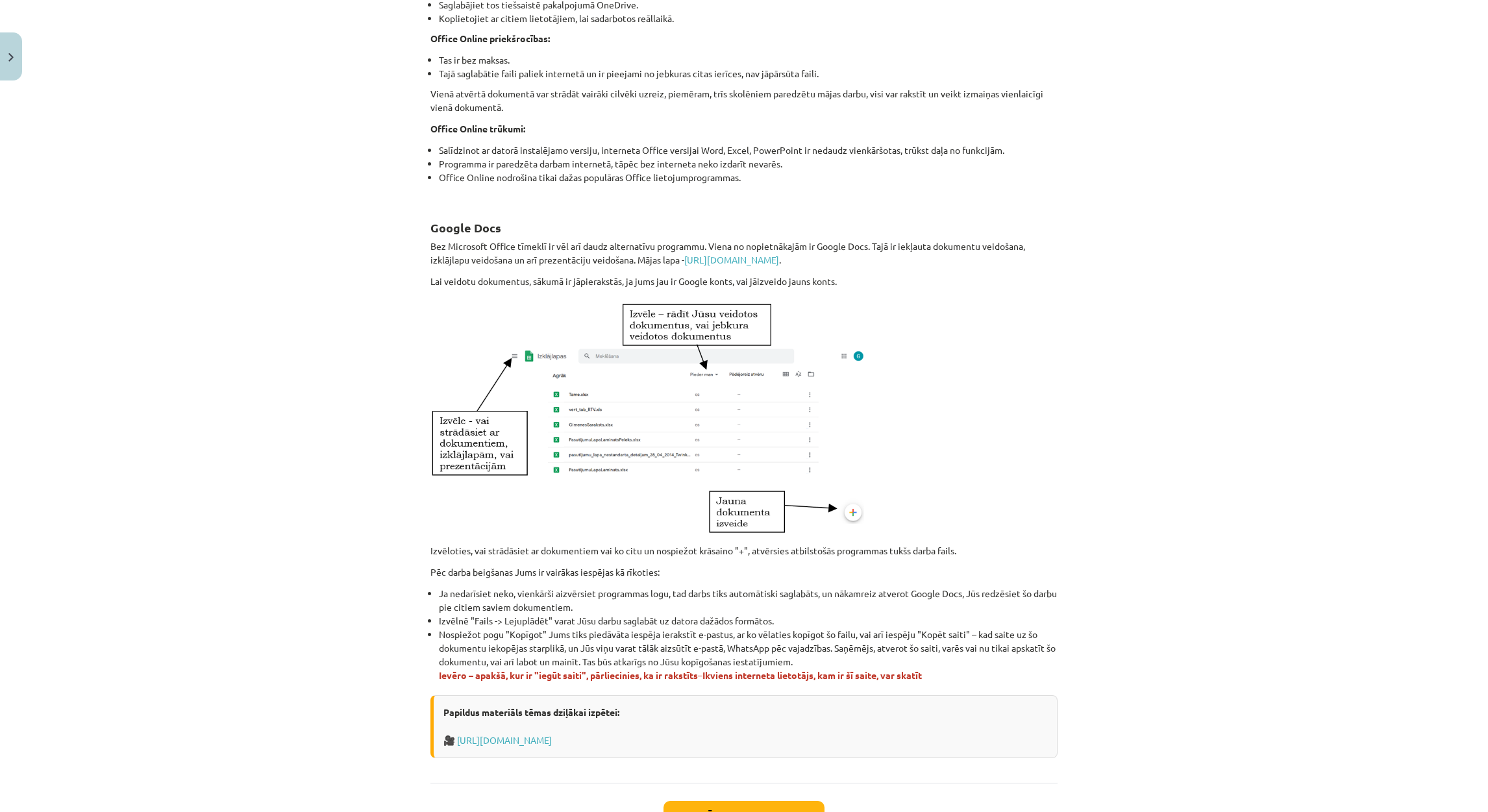
scroll to position [442, 0]
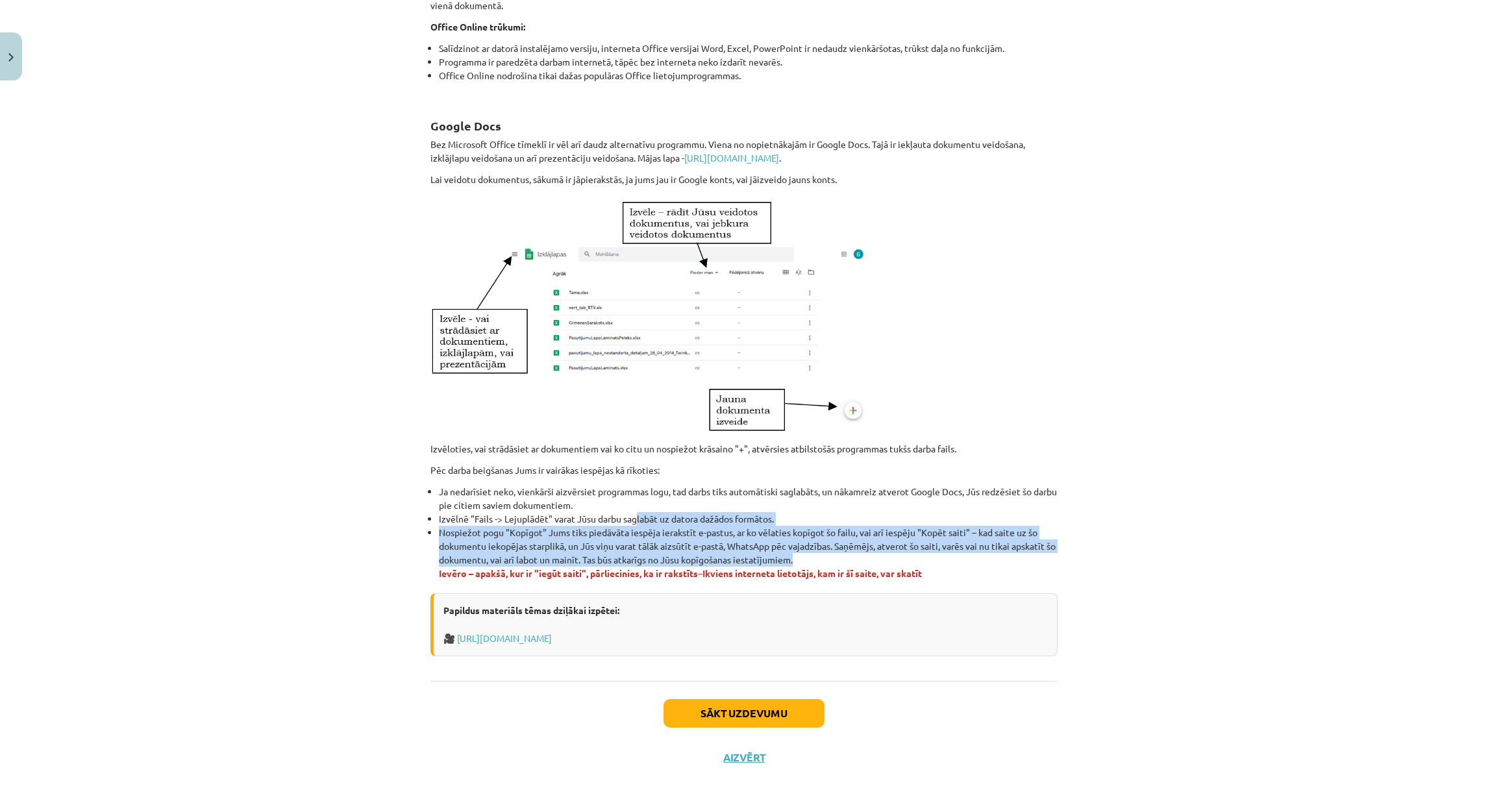
drag, startPoint x: 420, startPoint y: 571, endPoint x: 630, endPoint y: 513, distance: 217.9
click at [630, 513] on div "2 XP Saņemsi Grūts 1313 pilda Apraksts Uzdevums Palīdzība Word tīmekļa versija …" at bounding box center [744, 211] width 643 height 1135
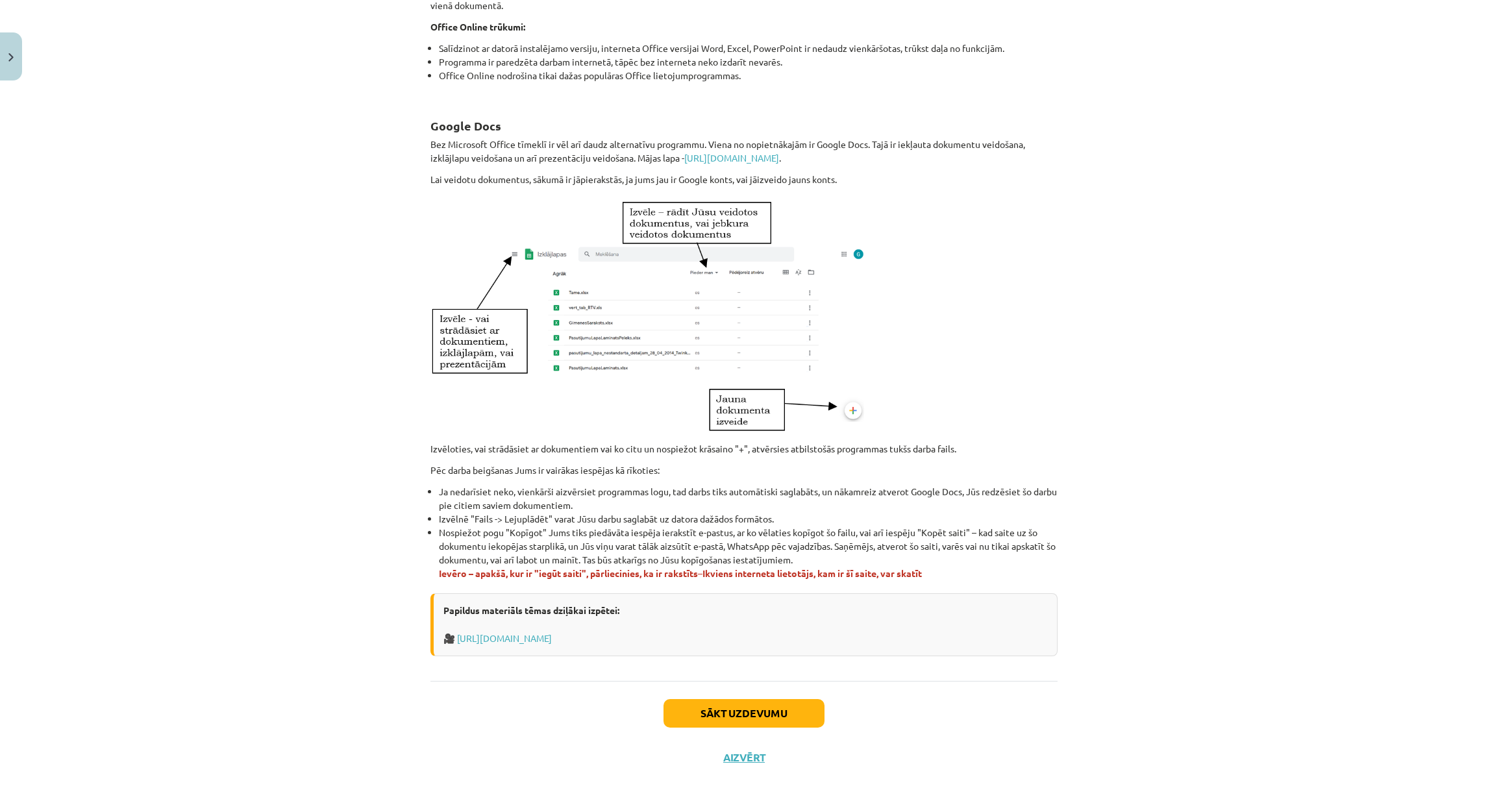
drag, startPoint x: 630, startPoint y: 513, endPoint x: 519, endPoint y: 460, distance: 123.0
click at [519, 460] on div "Word tīmekļa versija www.office.com ir pieejama Word un citu Microsoft Office p…" at bounding box center [744, 223] width 627 height 866
click at [701, 715] on button "Sākt uzdevumu" at bounding box center [744, 713] width 161 height 29
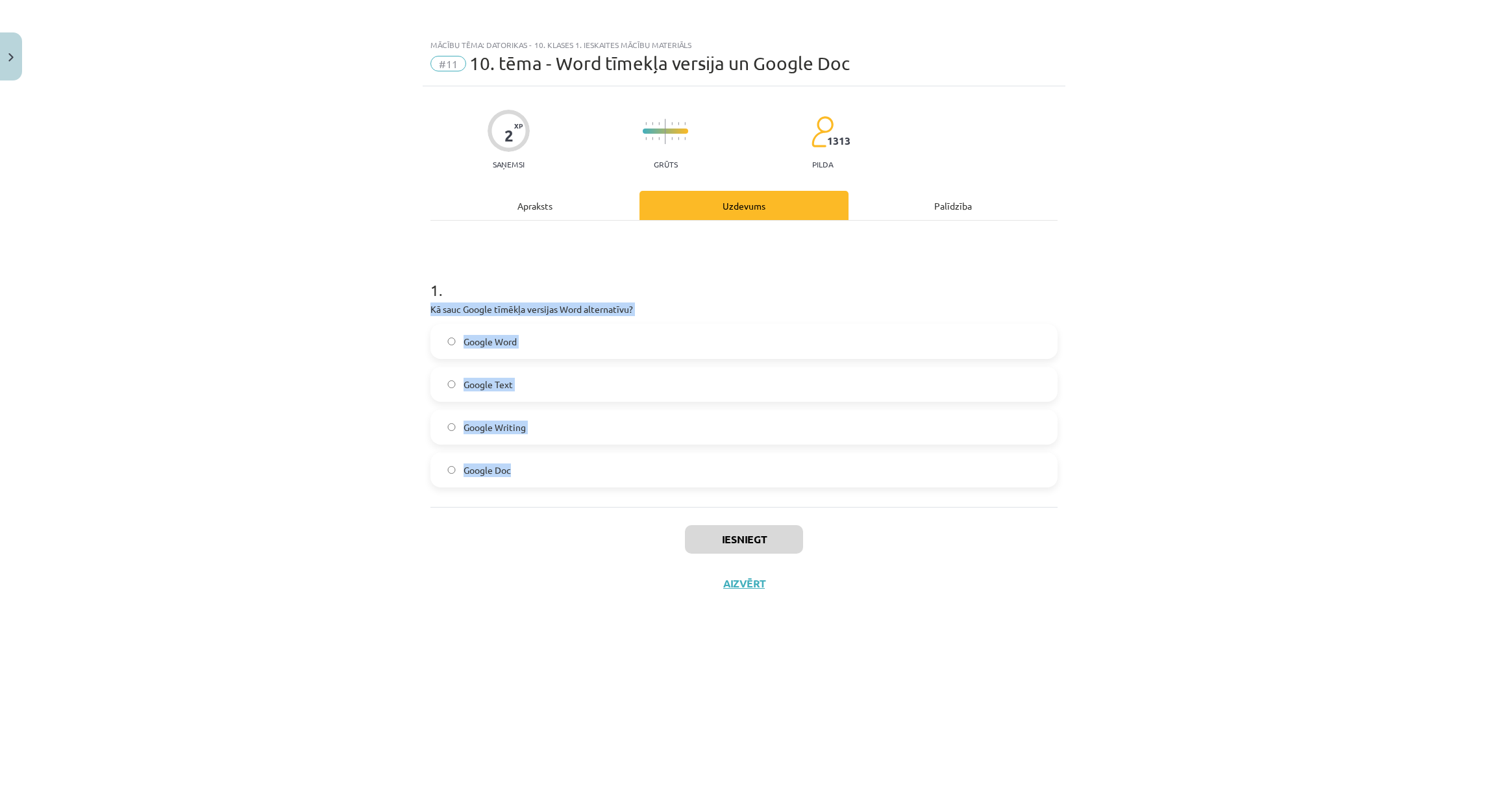
drag, startPoint x: 466, startPoint y: 327, endPoint x: 641, endPoint y: 463, distance: 221.6
click at [641, 463] on div "Mācību tēma: Datorikas - 10. klases 1. ieskaites mācību materiāls #11 10. tēma …" at bounding box center [744, 406] width 1488 height 812
copy div "Kā sauc Google tīmēkļa versijas Word alternatīvu? Google Word Google Text Googl…"
click at [505, 464] on span "Google Doc" at bounding box center [487, 470] width 47 height 14
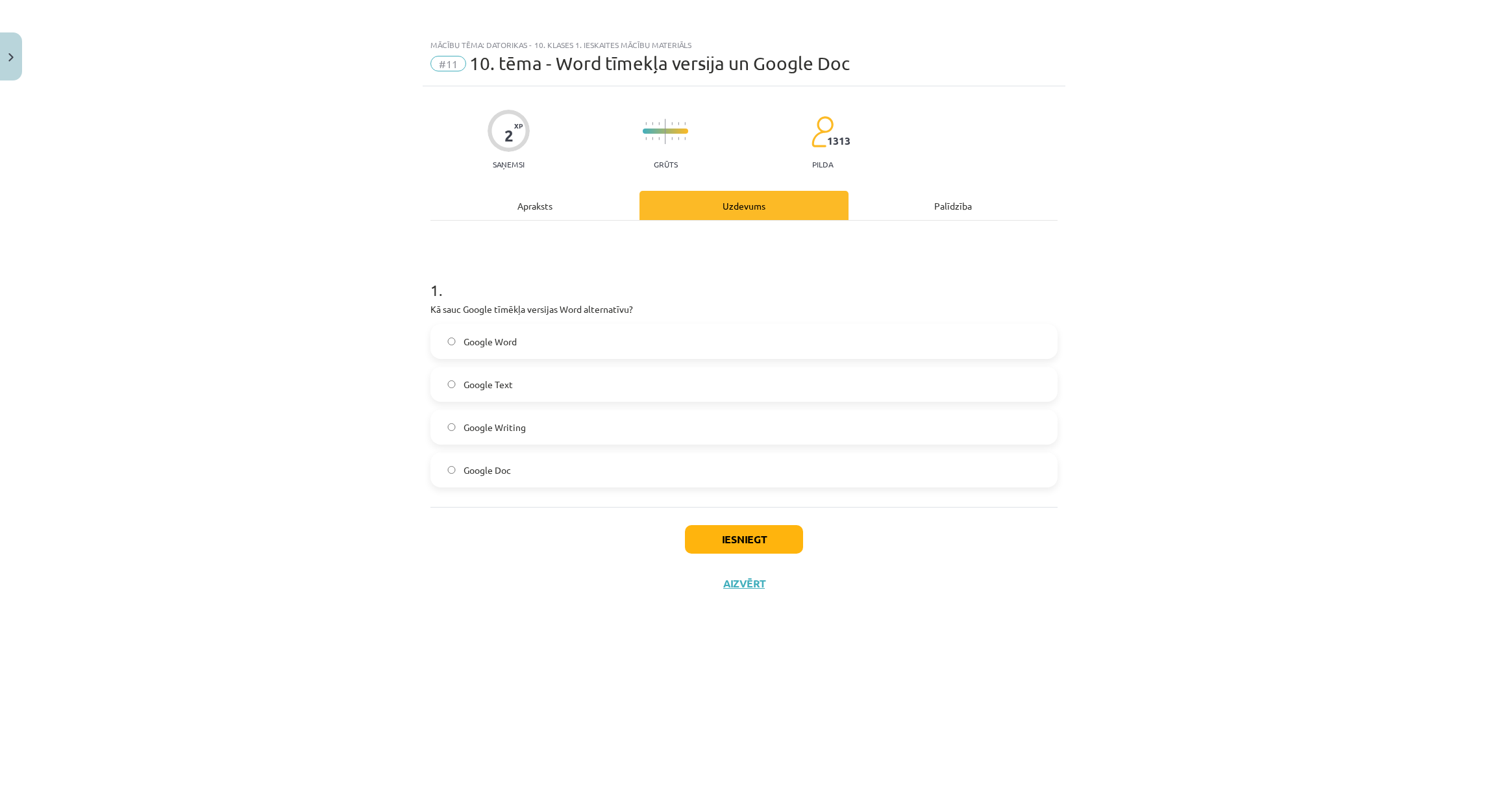
click at [751, 553] on div "Iesniegt Aizvērt" at bounding box center [744, 552] width 627 height 91
click at [754, 540] on button "Iesniegt" at bounding box center [744, 539] width 118 height 29
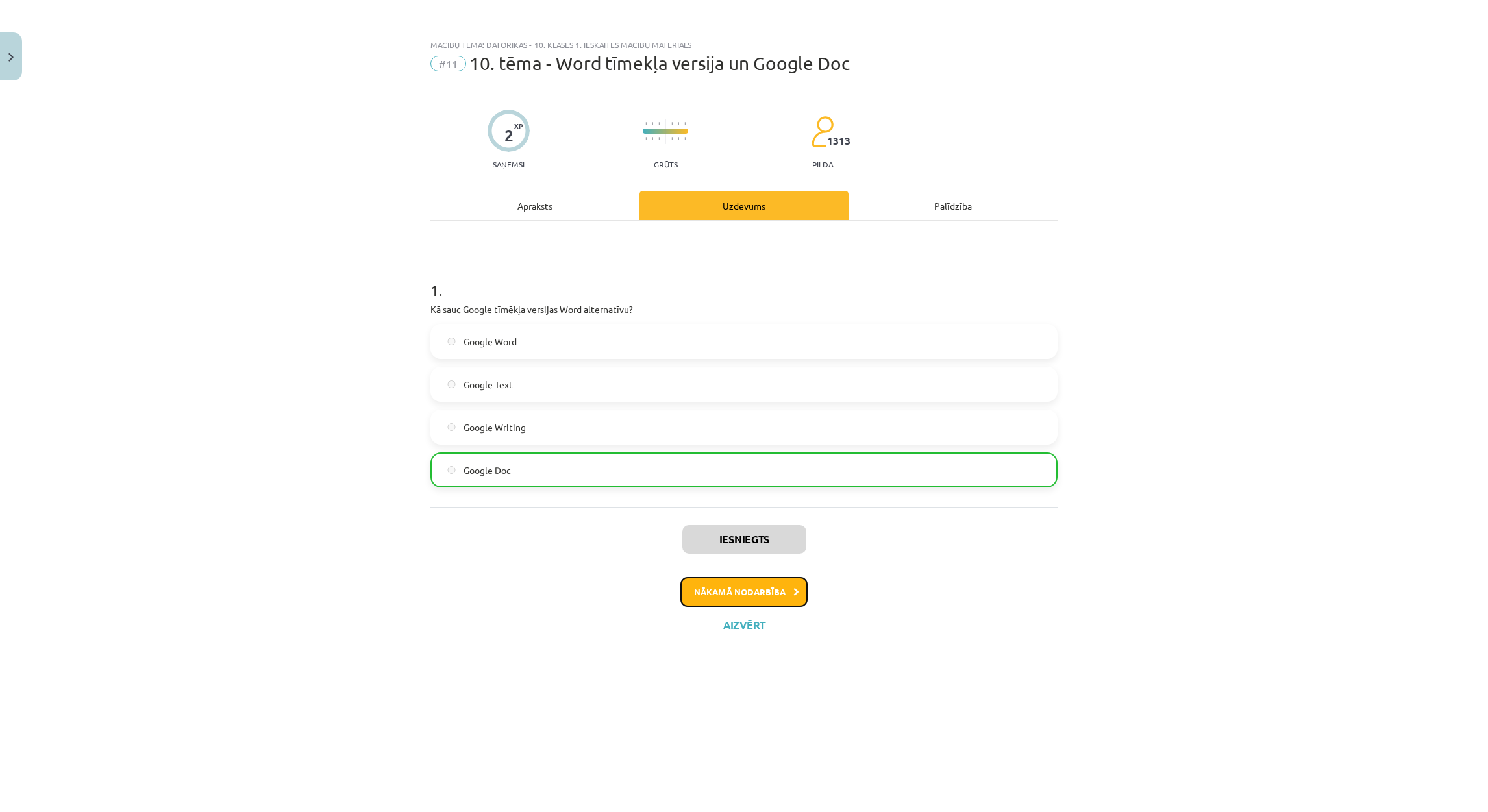
click at [742, 589] on button "Nākamā nodarbība" at bounding box center [744, 592] width 128 height 30
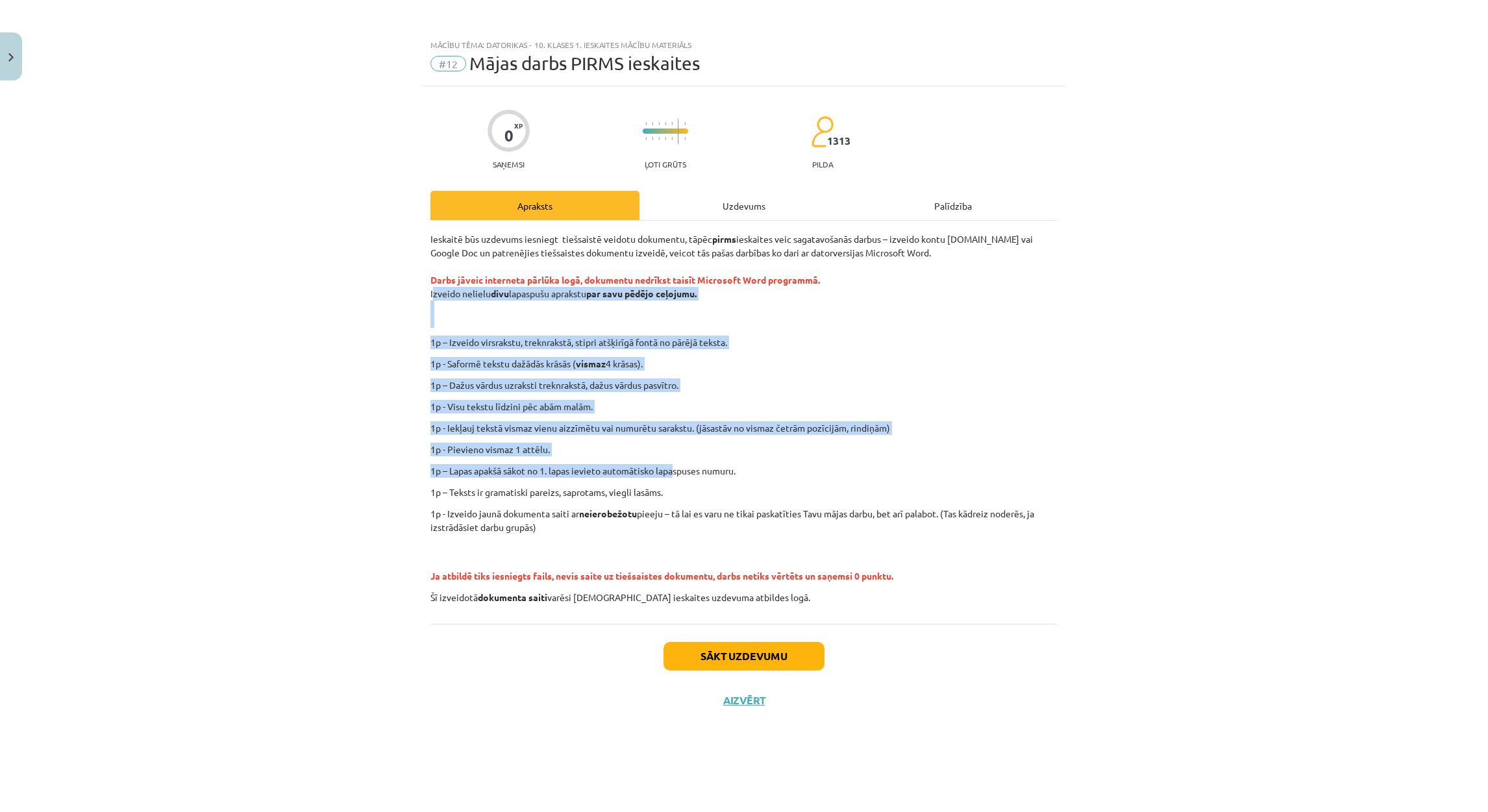
drag, startPoint x: 430, startPoint y: 295, endPoint x: 674, endPoint y: 476, distance: 303.8
click at [674, 476] on div "Mācību tēma: Datorikas - 10. klases 1. ieskaites mācību materiāls #12 Mājas dar…" at bounding box center [744, 406] width 1488 height 812
click at [1070, 377] on div "Mācību tēma: Datorikas - 10. klases 1. ieskaites mācību materiāls #12 Mājas dar…" at bounding box center [744, 406] width 1488 height 812
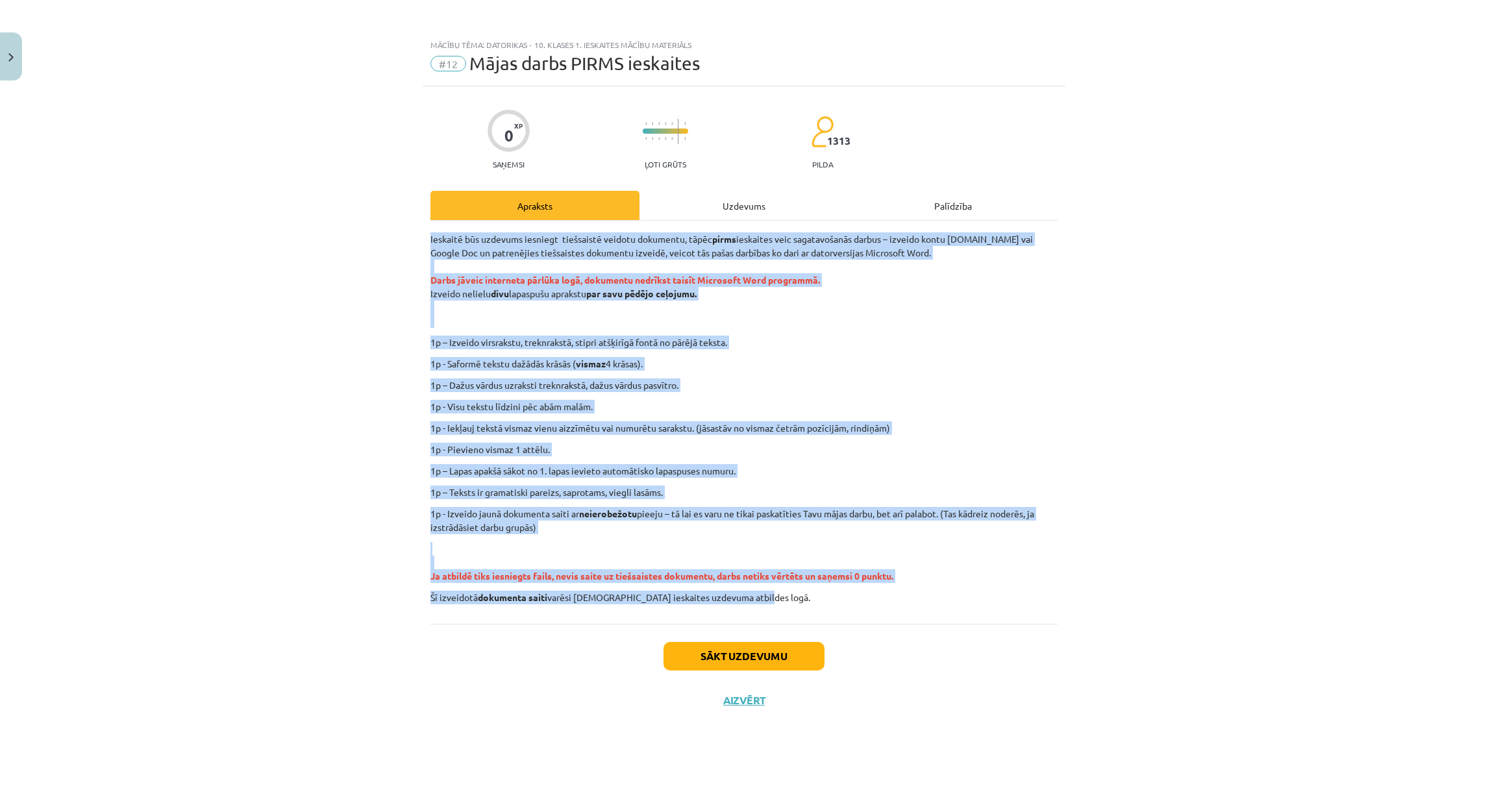
drag, startPoint x: 426, startPoint y: 244, endPoint x: 1074, endPoint y: 584, distance: 731.8
click at [1074, 584] on div "Mācību tēma: Datorikas - 10. klases 1. ieskaites mācību materiāls #12 Mājas dar…" at bounding box center [744, 406] width 1488 height 812
click at [1144, 323] on div "Mācību tēma: Datorikas - 10. klases 1. ieskaites mācību materiāls #12 Mājas dar…" at bounding box center [744, 406] width 1488 height 812
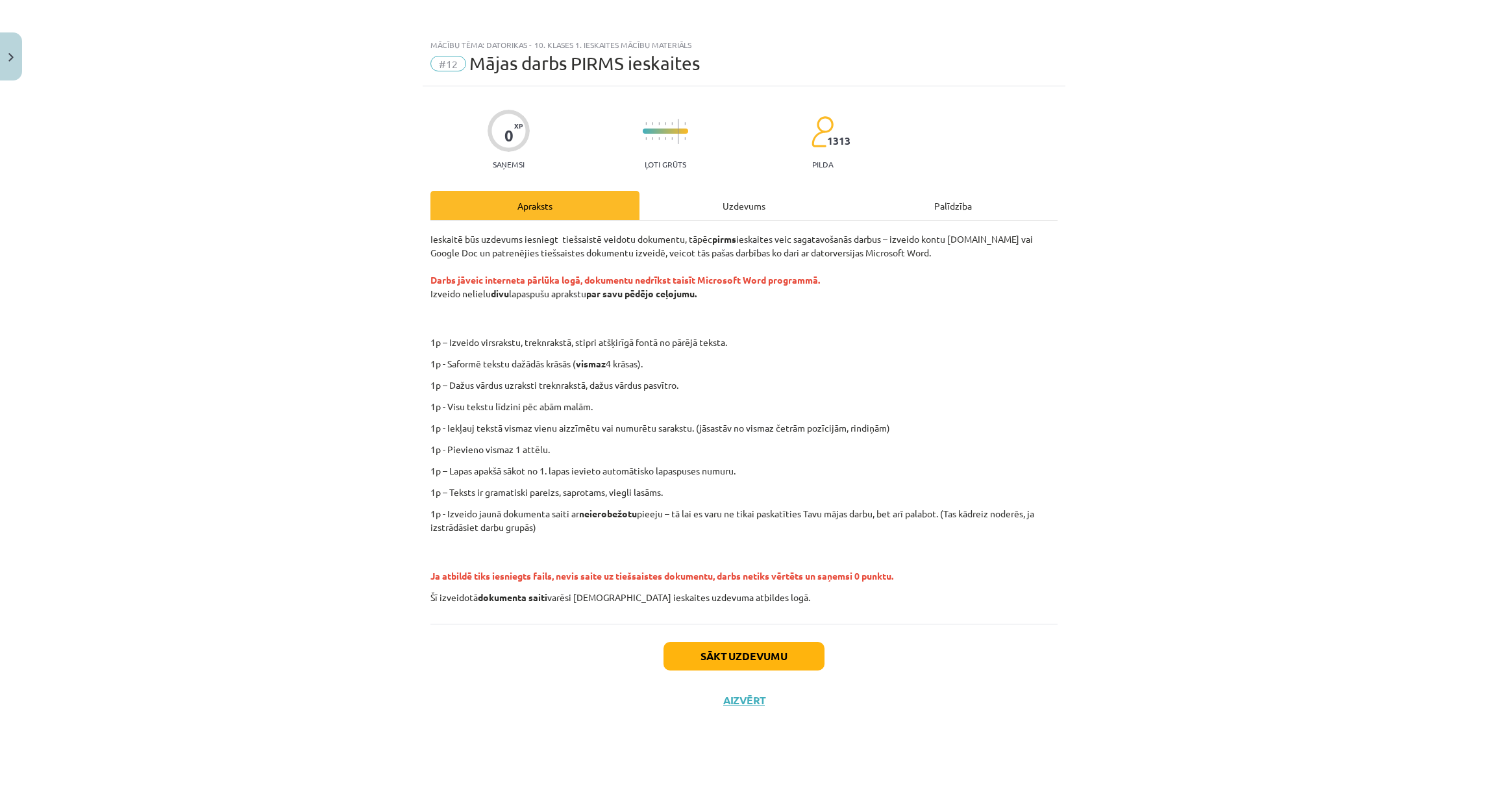
click at [289, 168] on div "Mācību tēma: Datorikas - 10. klases 1. ieskaites mācību materiāls #12 Mājas dar…" at bounding box center [744, 406] width 1488 height 812
drag, startPoint x: 560, startPoint y: 342, endPoint x: 792, endPoint y: 337, distance: 232.1
click at [792, 337] on p "1p – Izveido virsrakstu, treknrakstā, stipri atšķirīgā fontā no pārējā teksta." at bounding box center [787, 342] width 566 height 14
drag, startPoint x: 792, startPoint y: 337, endPoint x: 711, endPoint y: 245, distance: 122.6
click at [796, 392] on p "1p – Dažus vārdus uzraksti treknrakstā, dažus vārdus pasvītro." at bounding box center [744, 385] width 627 height 14
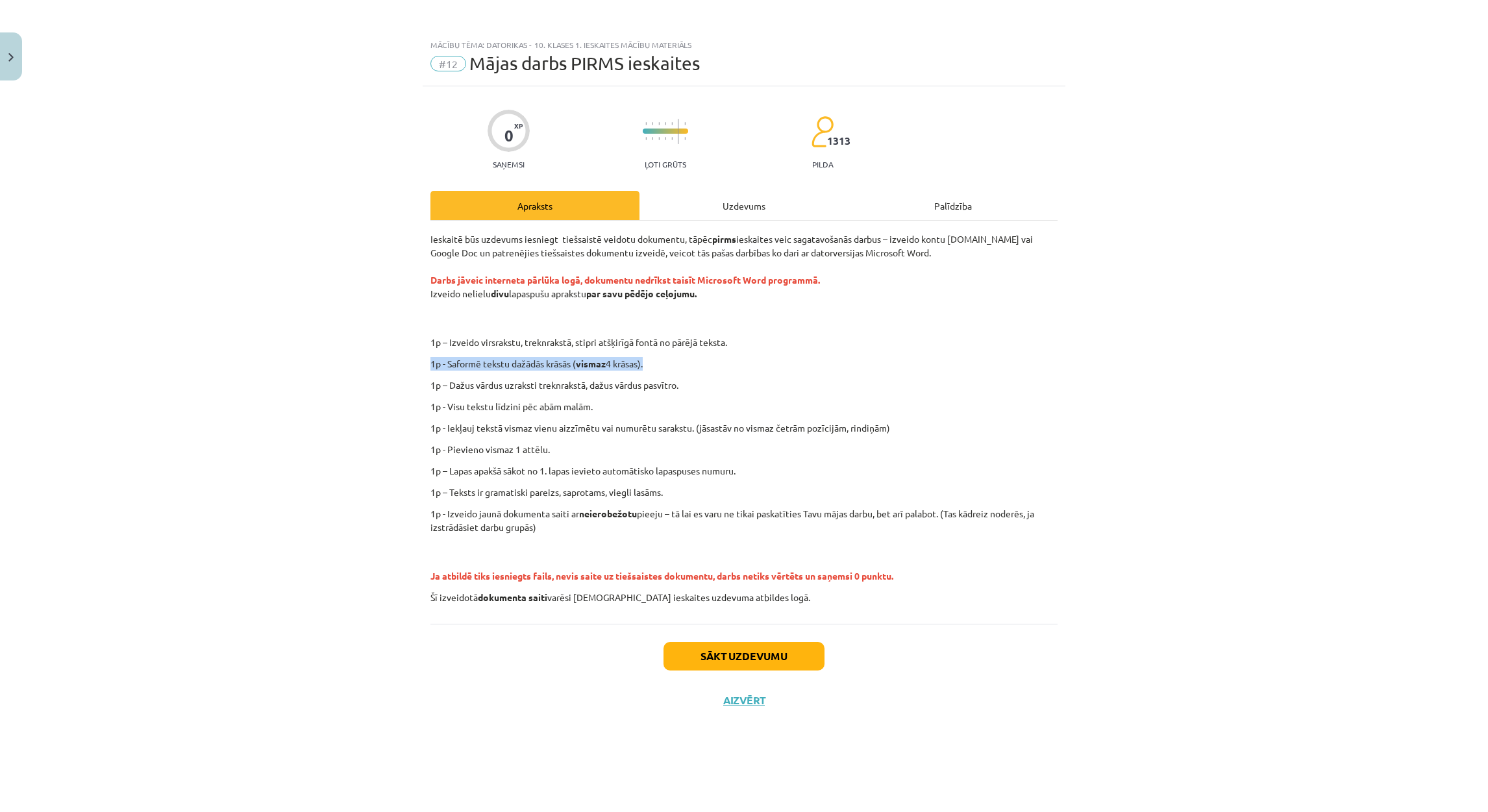
drag, startPoint x: 429, startPoint y: 362, endPoint x: 728, endPoint y: 362, distance: 299.0
click at [728, 362] on div "0 XP Saņemsi Ļoti grūts 1313 pilda Apraksts Uzdevums Palīdzība Ieskaitē būs uzd…" at bounding box center [744, 433] width 643 height 693
drag, startPoint x: 728, startPoint y: 362, endPoint x: 692, endPoint y: 425, distance: 72.6
click at [692, 425] on p "1p - Iekļauj tekstā vismaz vienu aizzīmētu vai numurētu sarakstu. (jāsastāv no …" at bounding box center [744, 427] width 627 height 14
drag, startPoint x: 449, startPoint y: 395, endPoint x: 706, endPoint y: 411, distance: 257.5
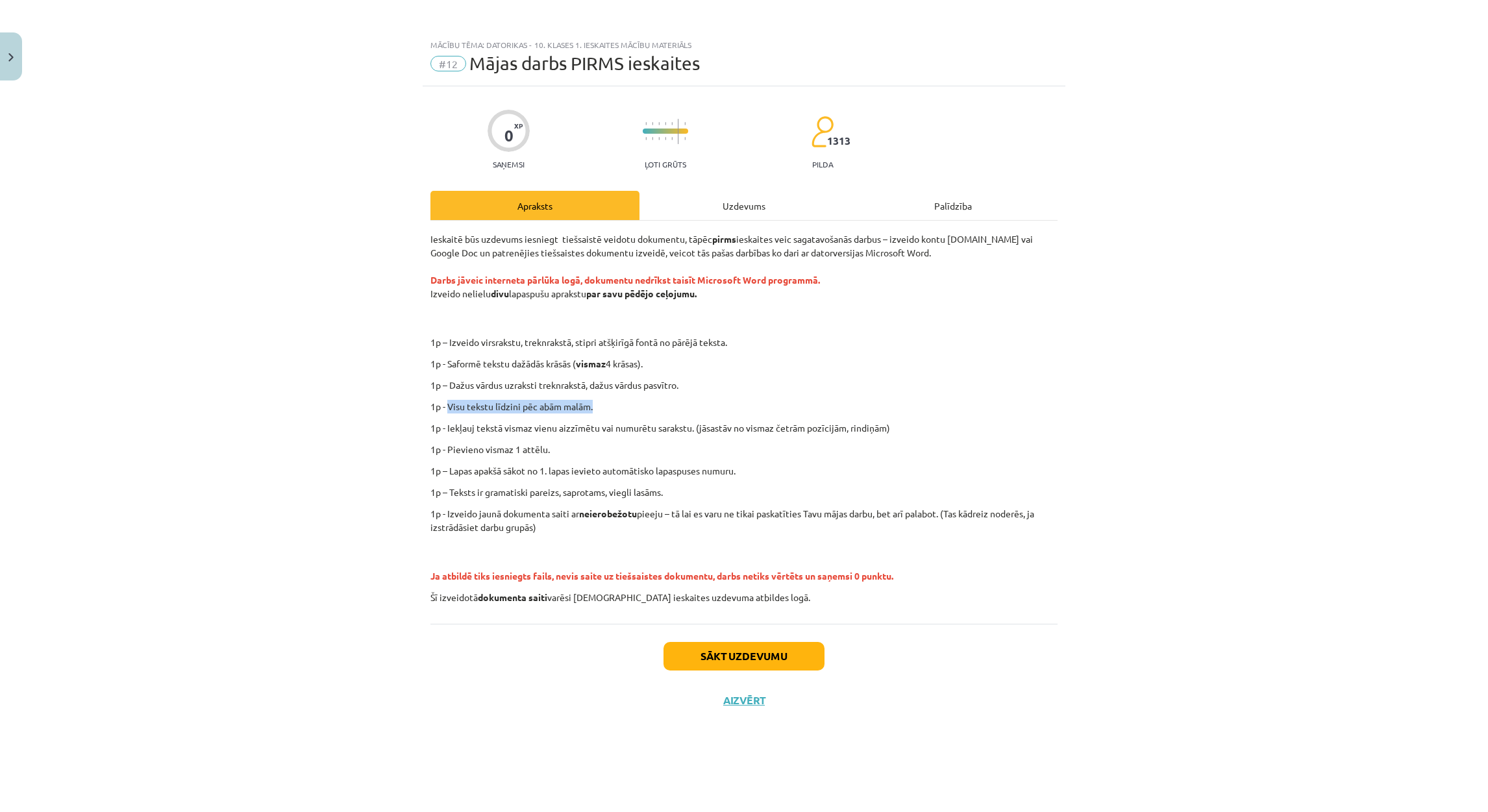
click at [706, 411] on div "Ieskaitē būs uzdevums iesniegt tiešsaistē veidotu dokumentu, tāpēc pirms ieskai…" at bounding box center [744, 417] width 627 height 372
drag, startPoint x: 706, startPoint y: 411, endPoint x: 605, endPoint y: 405, distance: 101.2
click at [605, 405] on p "1p - Visu tekstu līdzini pēc abām malām." at bounding box center [744, 406] width 627 height 14
click at [378, 390] on div "Mācību tēma: Datorikas - 10. klases 1. ieskaites mācību materiāls #12 Mājas dar…" at bounding box center [744, 406] width 1488 height 812
drag, startPoint x: 434, startPoint y: 404, endPoint x: 702, endPoint y: 444, distance: 271.0
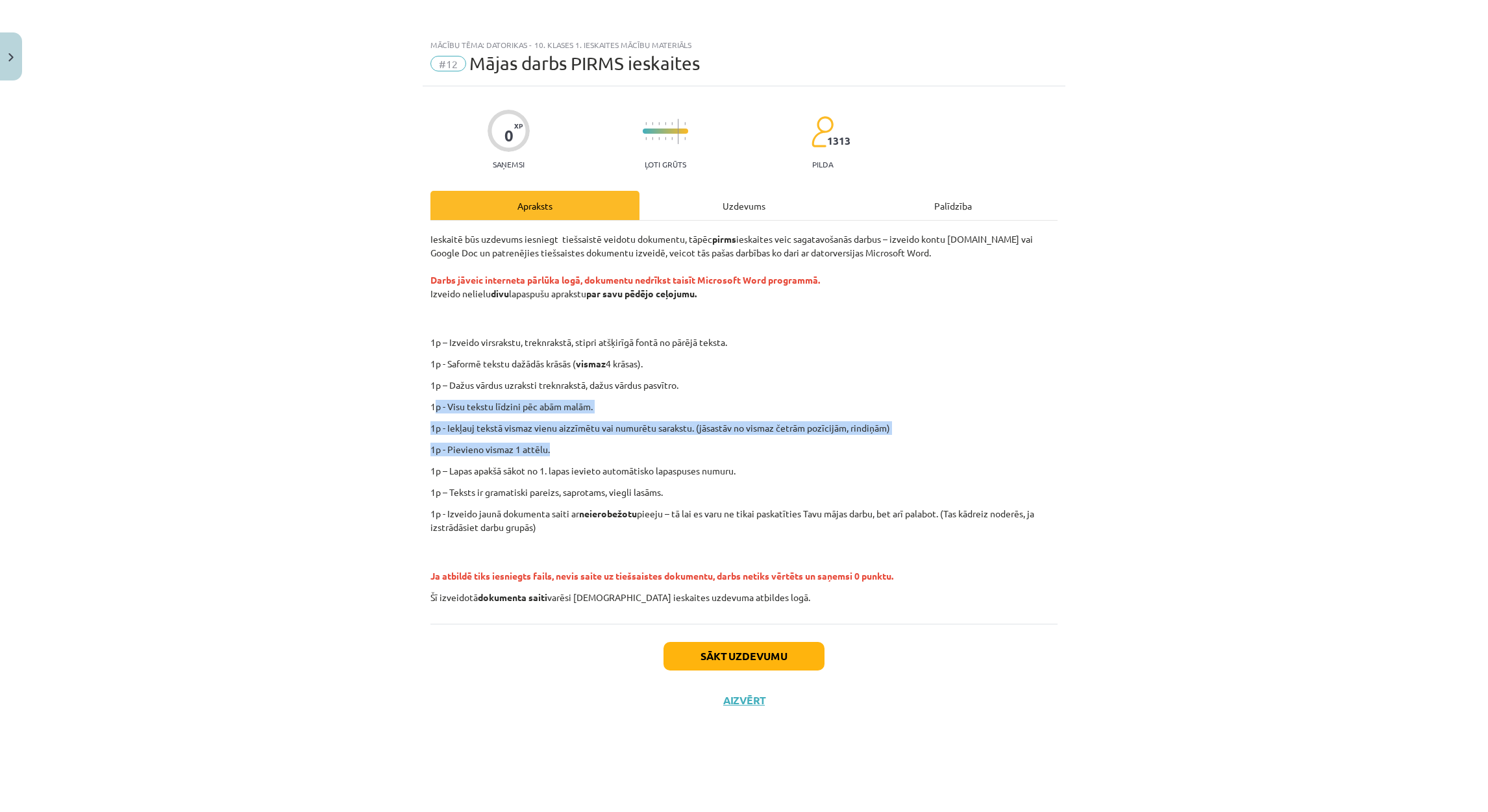
click at [702, 444] on div "Ieskaitē būs uzdevums iesniegt tiešsaistē veidotu dokumentu, tāpēc pirms ieskai…" at bounding box center [744, 417] width 627 height 372
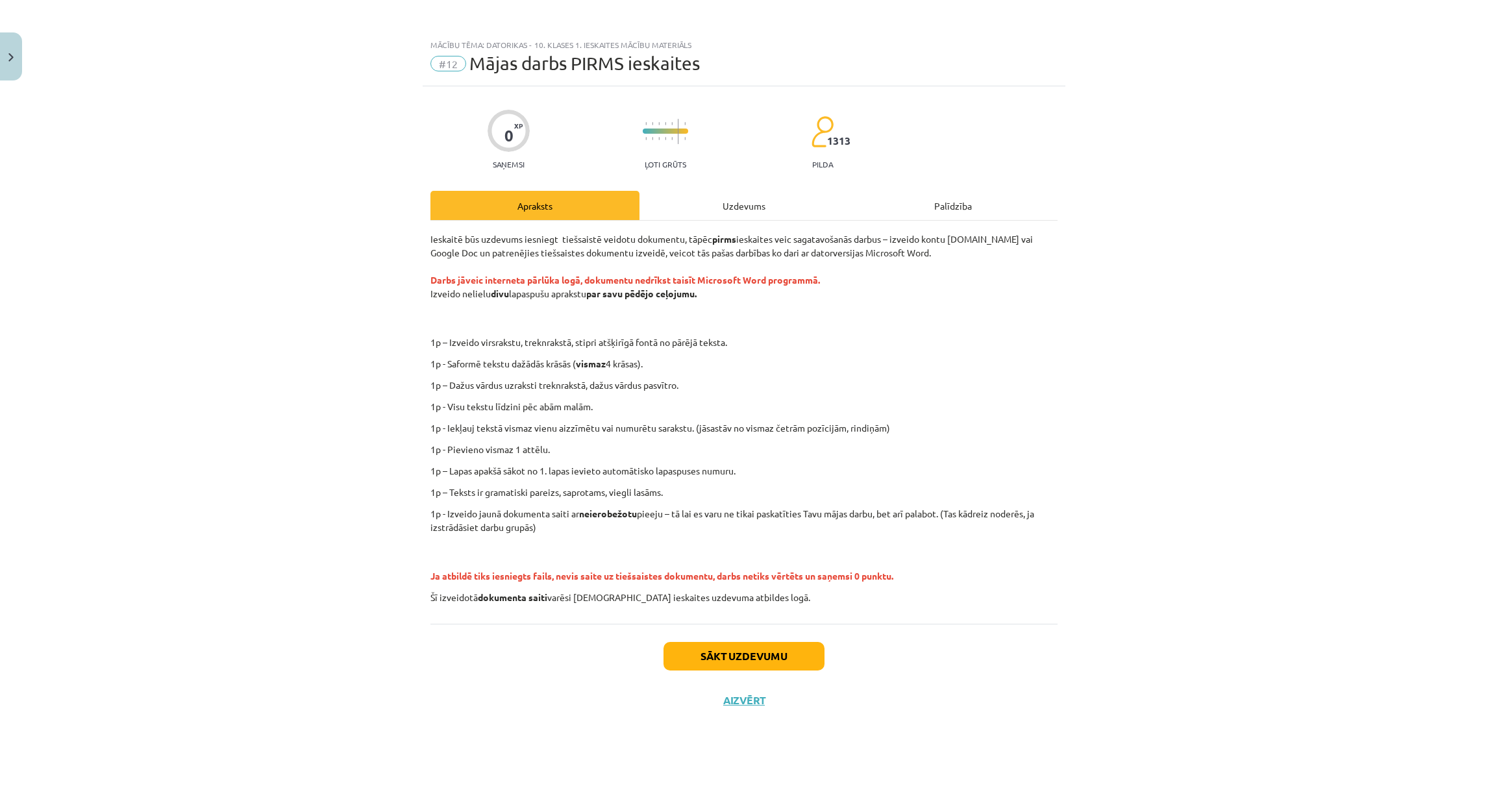
drag, startPoint x: 702, startPoint y: 444, endPoint x: 681, endPoint y: 460, distance: 26.4
click at [681, 460] on div "Ieskaitē būs uzdevums iesniegt tiešsaistē veidotu dokumentu, tāpēc pirms ieskai…" at bounding box center [744, 417] width 627 height 372
drag, startPoint x: 575, startPoint y: 428, endPoint x: 887, endPoint y: 435, distance: 312.1
click at [887, 435] on p "1p - Iekļauj tekstā vismaz vienu aizzīmētu vai numurētu sarakstu. (jāsastāv no …" at bounding box center [744, 427] width 627 height 14
drag, startPoint x: 887, startPoint y: 435, endPoint x: 851, endPoint y: 482, distance: 59.2
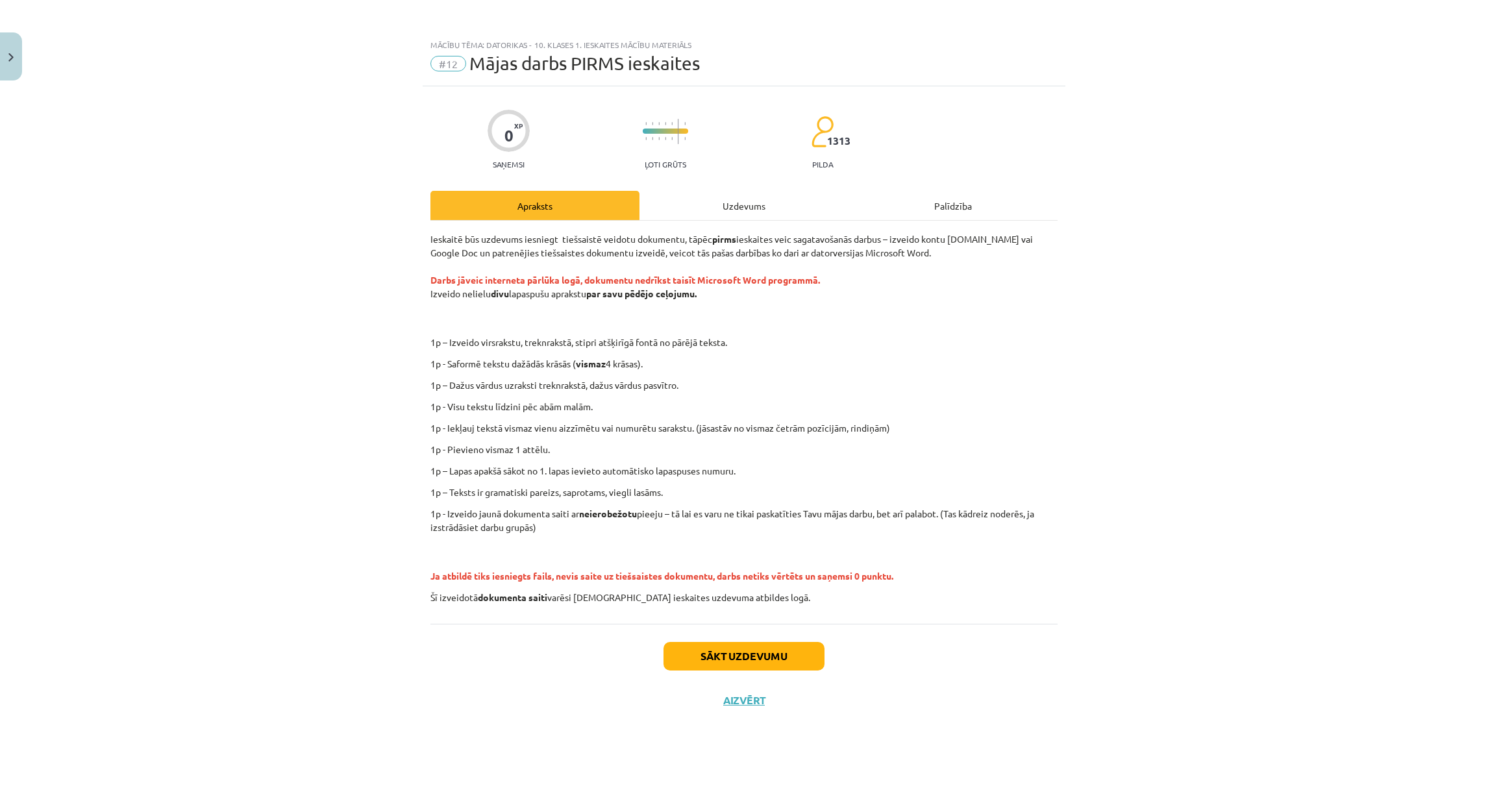
click at [852, 482] on div "Ieskaitē būs uzdevums iesniegt tiešsaistē veidotu dokumentu, tāpēc pirms ieskai…" at bounding box center [744, 417] width 627 height 372
drag, startPoint x: 413, startPoint y: 366, endPoint x: 960, endPoint y: 382, distance: 547.2
click at [960, 382] on div "Mācību tēma: Datorikas - 10. klases 1. ieskaites mācību materiāls #12 Mājas dar…" at bounding box center [744, 406] width 1488 height 812
drag, startPoint x: 960, startPoint y: 382, endPoint x: 792, endPoint y: 420, distance: 172.2
click at [792, 420] on div "Ieskaitē būs uzdevums iesniegt tiešsaistē veidotu dokumentu, tāpēc pirms ieskai…" at bounding box center [744, 417] width 627 height 372
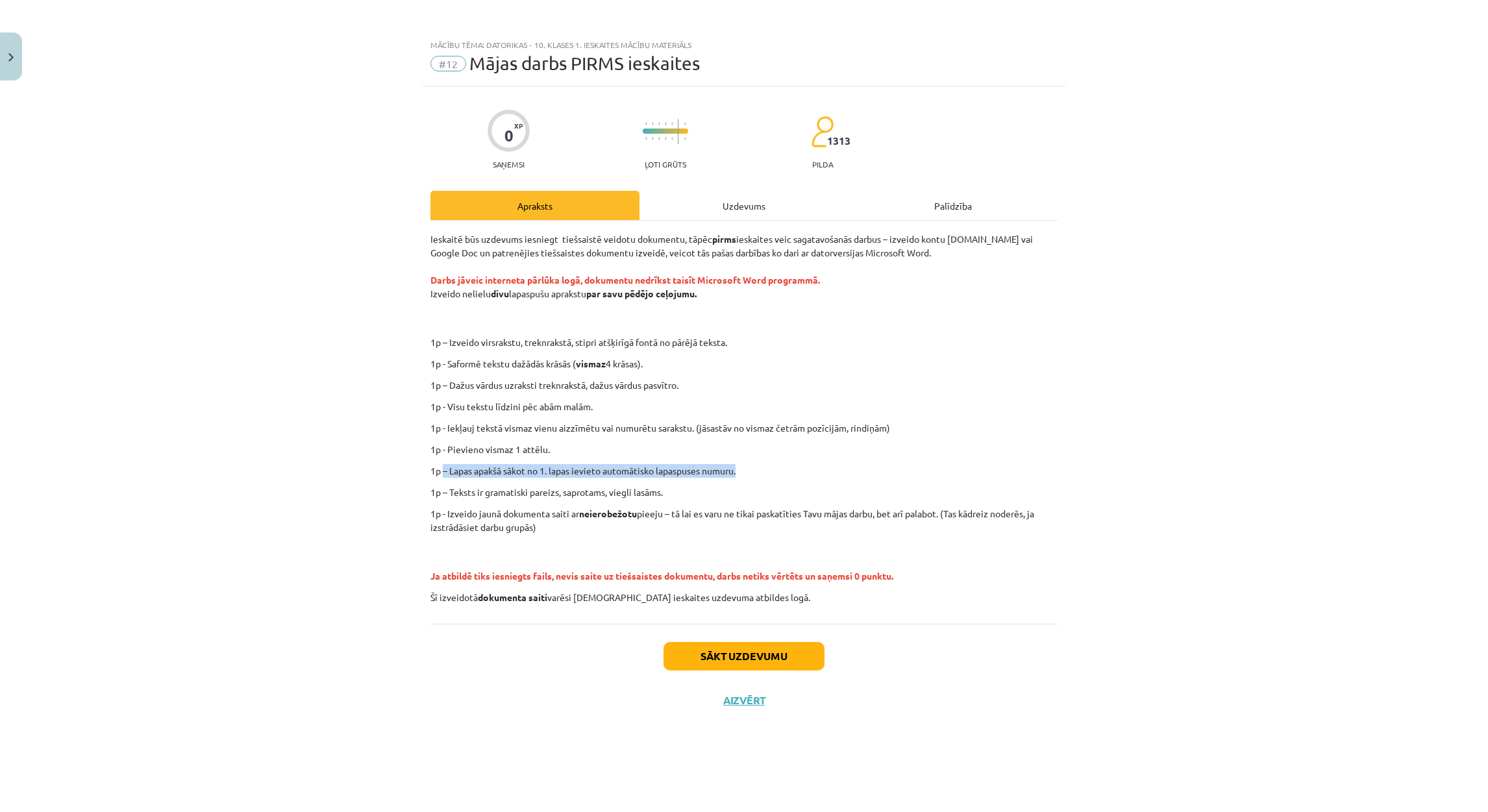
drag, startPoint x: 442, startPoint y: 470, endPoint x: 846, endPoint y: 474, distance: 404.0
click at [846, 474] on p "1p – Lapas apakšā sākot no 1. lapas ievieto automātisko lapaspuses numuru." at bounding box center [744, 470] width 627 height 14
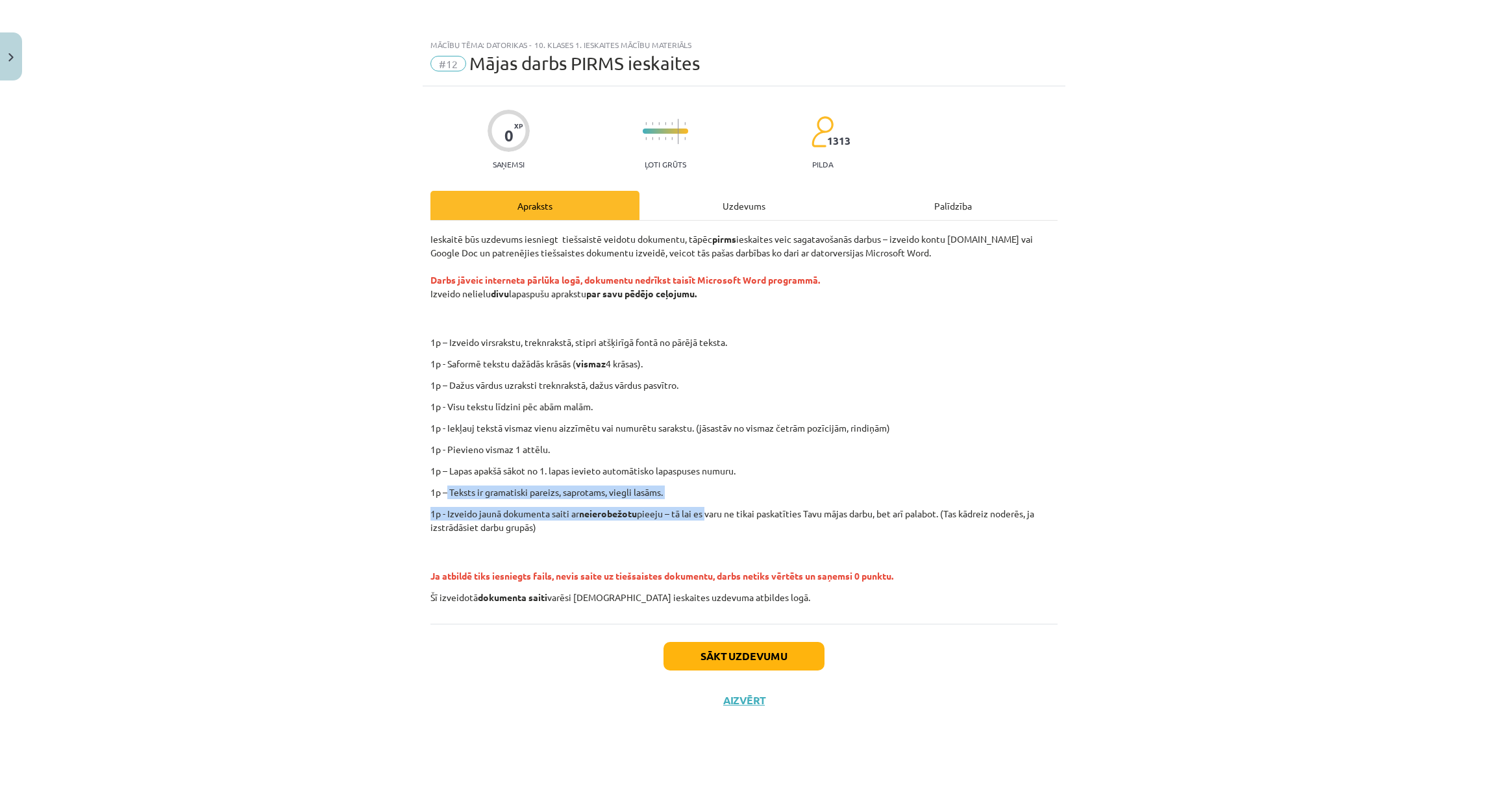
drag, startPoint x: 446, startPoint y: 496, endPoint x: 709, endPoint y: 505, distance: 263.2
click at [709, 505] on div "Ieskaitē būs uzdevums iesniegt tiešsaistē veidotu dokumentu, tāpēc pirms ieskai…" at bounding box center [744, 417] width 627 height 372
drag, startPoint x: 709, startPoint y: 505, endPoint x: 647, endPoint y: 544, distance: 73.2
click at [647, 544] on p "Ja atbildē tiks iesniegts fails, nevis saite uz tiešsaistes dokumentu, darbs ne…" at bounding box center [744, 562] width 627 height 41
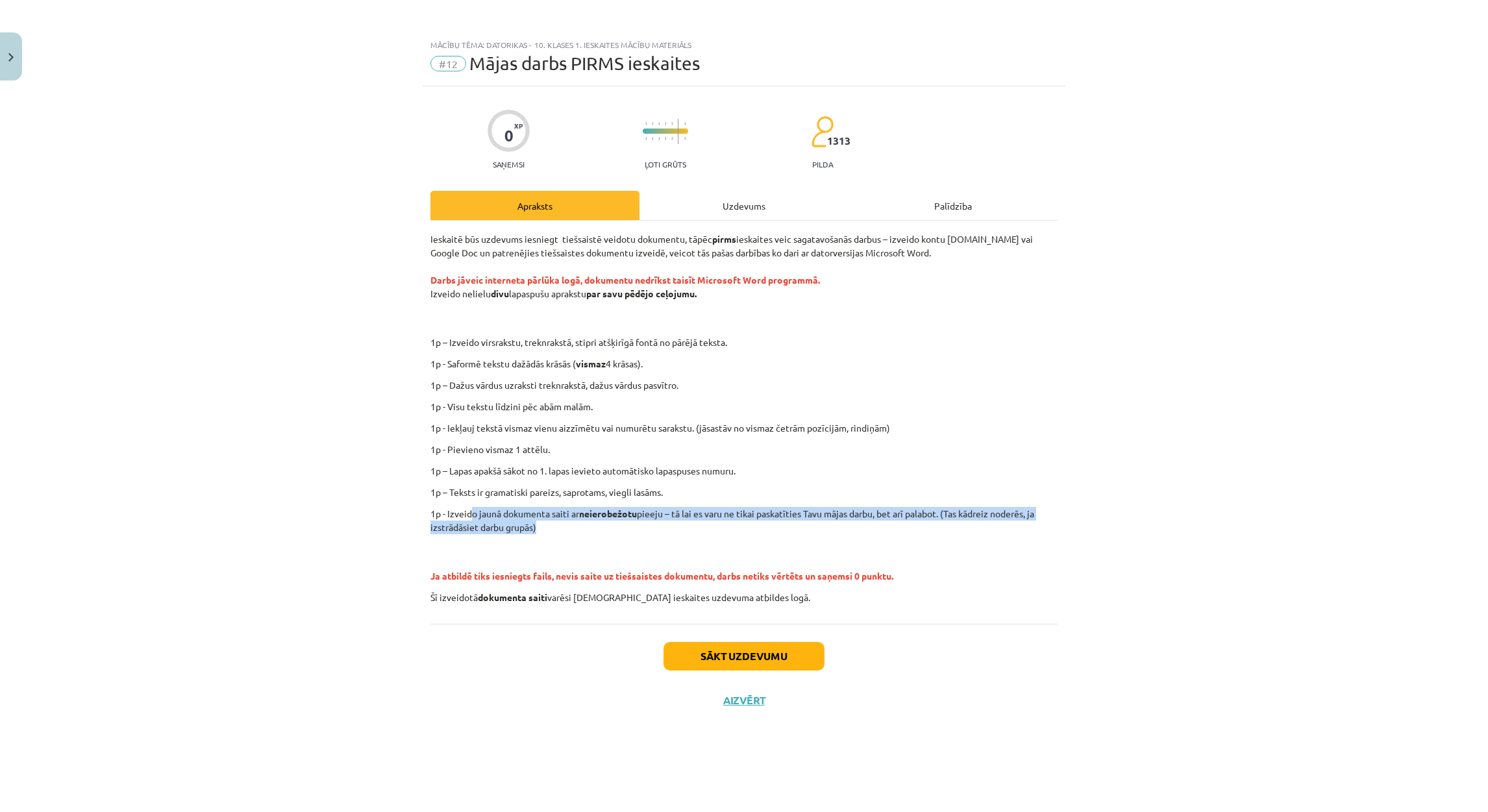
drag, startPoint x: 474, startPoint y: 514, endPoint x: 628, endPoint y: 533, distance: 155.2
click at [628, 533] on p "1p - Izveido jaunā dokumenta saiti ar neierobežotu pieeju – tā lai es varu ne t…" at bounding box center [744, 521] width 627 height 27
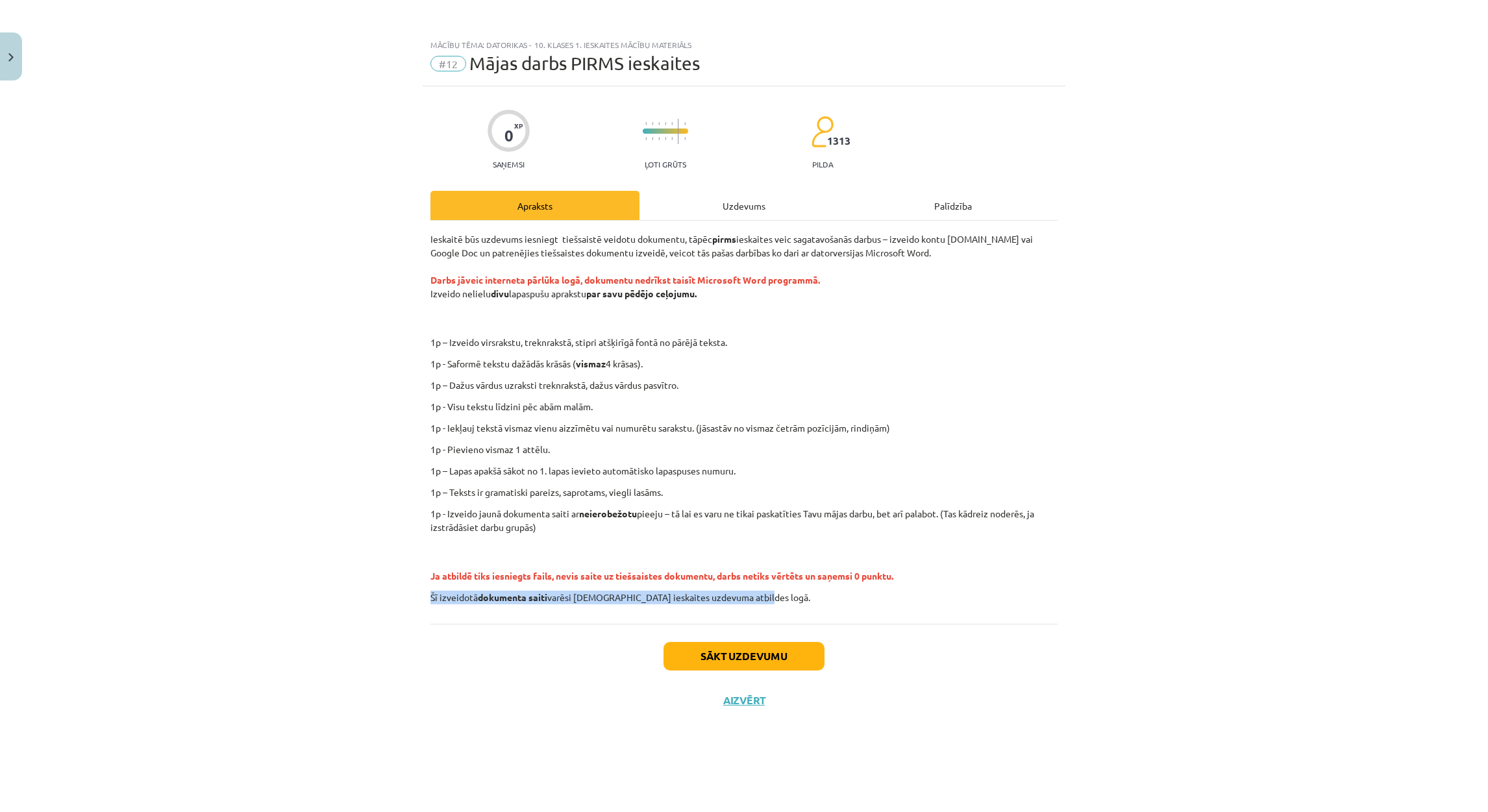
drag, startPoint x: 423, startPoint y: 596, endPoint x: 792, endPoint y: 596, distance: 369.0
click at [792, 596] on div "0 XP Saņemsi Ļoti grūts 1313 pilda Apraksts Uzdevums Palīdzība Ieskaitē būs uzd…" at bounding box center [744, 433] width 643 height 693
click at [579, 538] on div "Ieskaitē būs uzdevums iesniegt tiešsaistē veidotu dokumentu, tāpēc pirms ieskai…" at bounding box center [744, 417] width 627 height 372
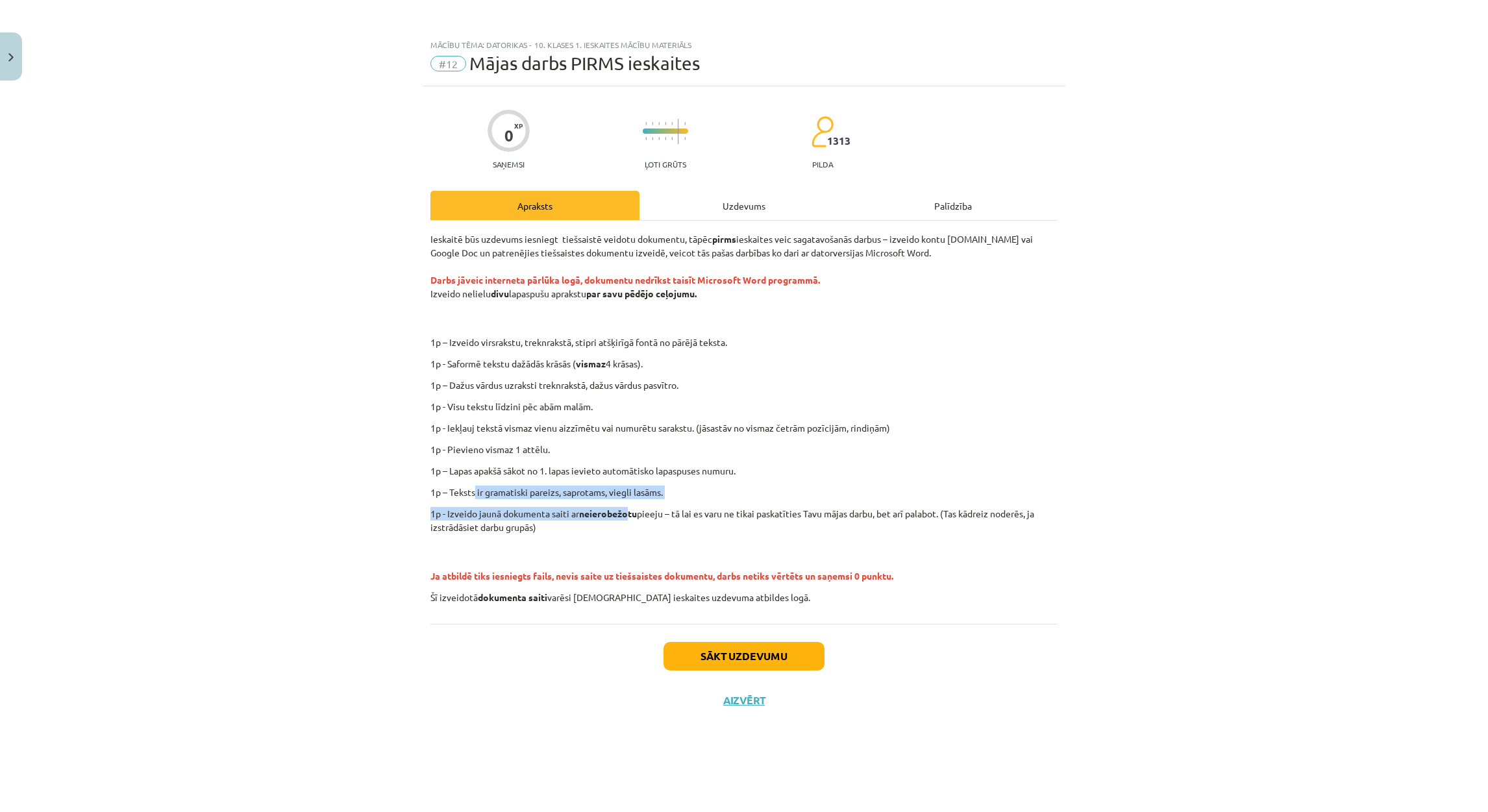
drag, startPoint x: 474, startPoint y: 491, endPoint x: 629, endPoint y: 519, distance: 157.5
click at [629, 519] on div "Ieskaitē būs uzdevums iesniegt tiešsaistē veidotu dokumentu, tāpēc pirms ieskai…" at bounding box center [744, 417] width 627 height 372
drag, startPoint x: 629, startPoint y: 519, endPoint x: 575, endPoint y: 537, distance: 56.9
click at [575, 537] on div "Ieskaitē būs uzdevums iesniegt tiešsaistē veidotu dokumentu, tāpēc pirms ieskai…" at bounding box center [744, 417] width 627 height 372
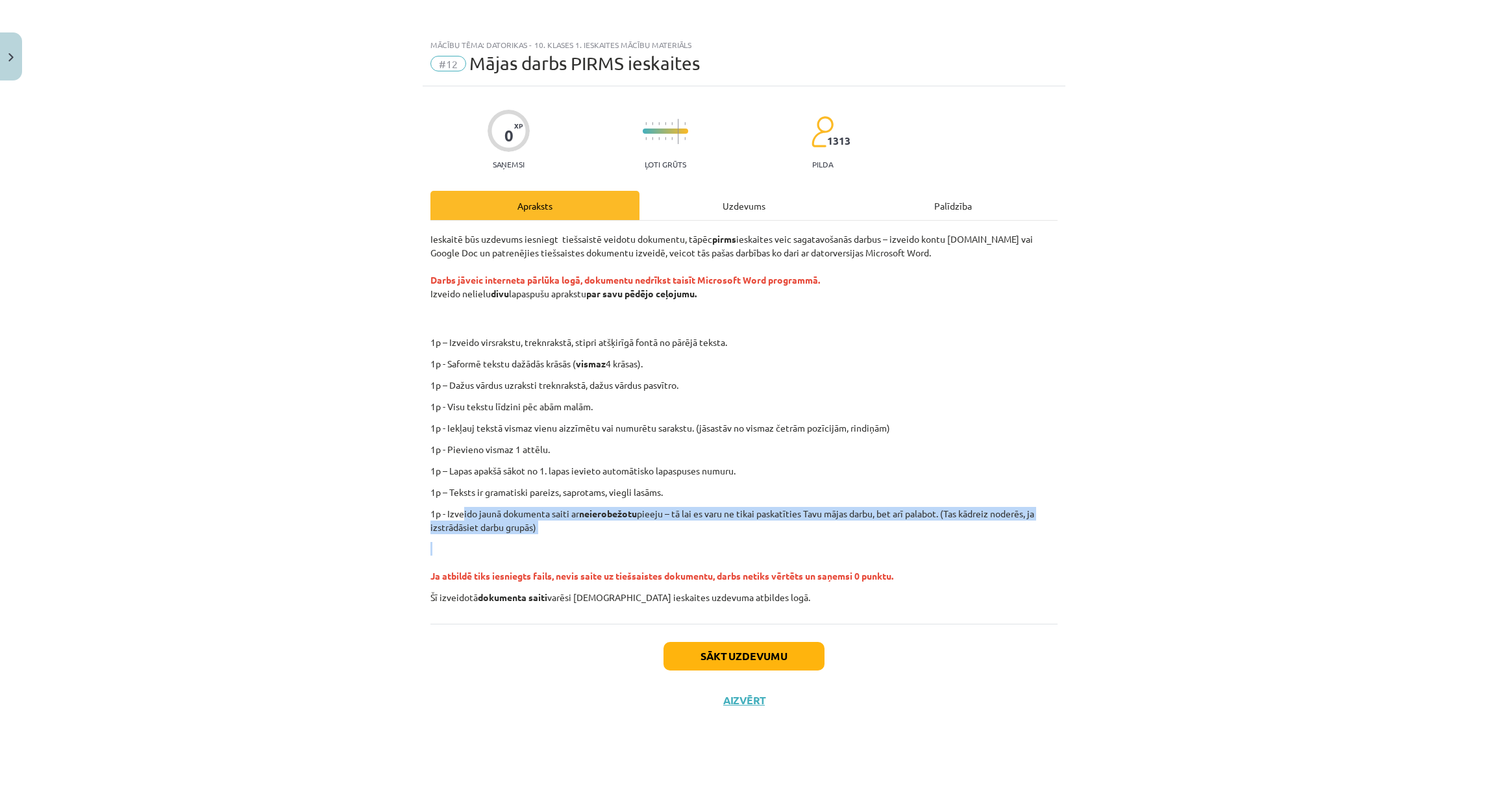
drag, startPoint x: 463, startPoint y: 513, endPoint x: 792, endPoint y: 544, distance: 330.5
click at [792, 544] on div "Ieskaitē būs uzdevums iesniegt tiešsaistē veidotu dokumentu, tāpēc pirms ieskai…" at bounding box center [744, 417] width 627 height 372
click at [789, 544] on p "Ja atbildē tiks iesniegts fails, nevis saite uz tiešsaistes dokumentu, darbs ne…" at bounding box center [744, 562] width 627 height 41
click at [737, 654] on button "Sākt uzdevumu" at bounding box center [744, 656] width 161 height 29
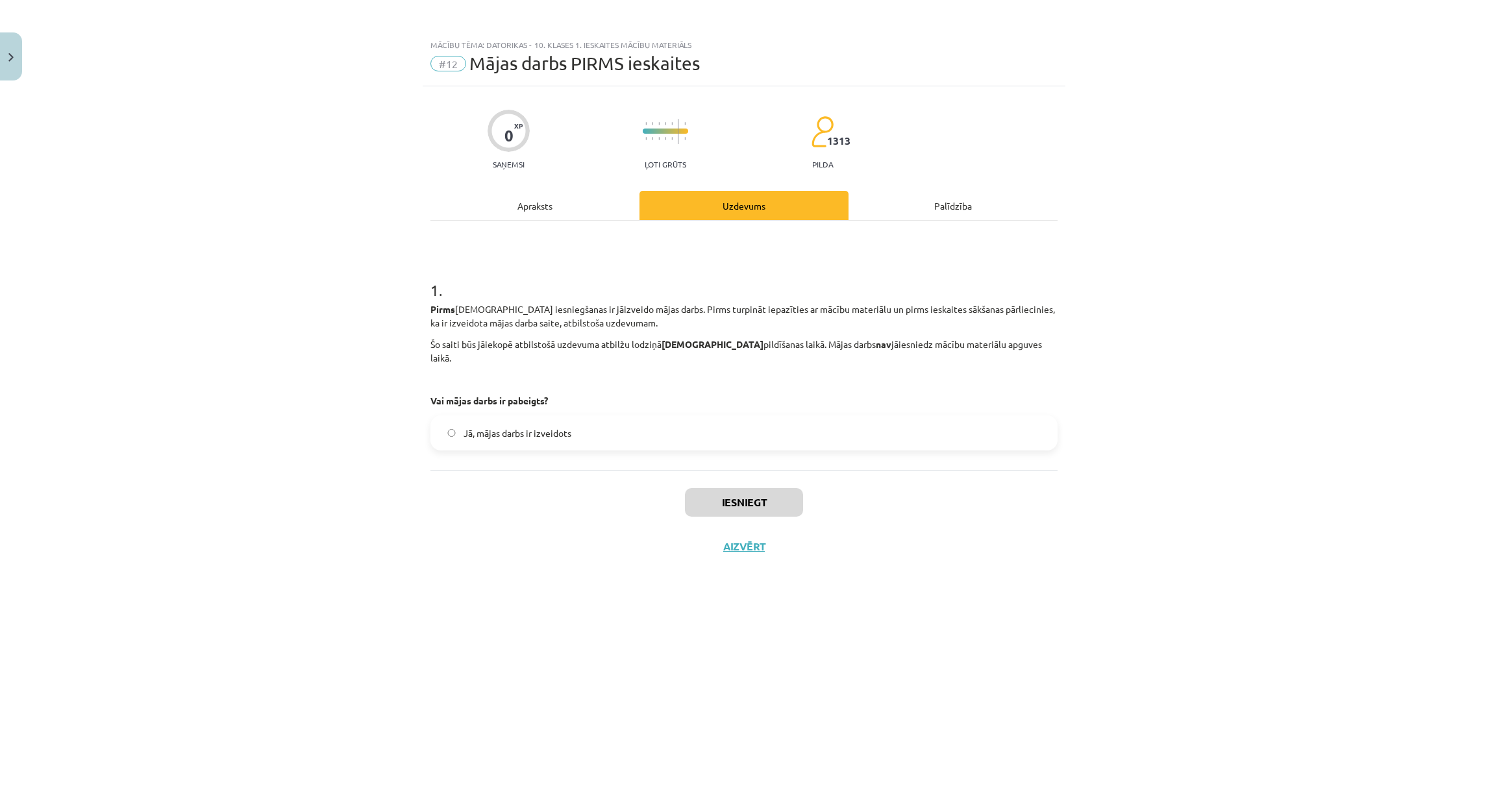
click at [472, 426] on span "Jā, mājas darbs ir izveidots" at bounding box center [517, 432] width 107 height 14
click at [758, 498] on button "Iesniegt" at bounding box center [744, 502] width 118 height 29
drag, startPoint x: 1232, startPoint y: 433, endPoint x: 1224, endPoint y: 439, distance: 10.0
click at [1232, 435] on div "Mācību tēma: Datorikas - 10. klases 1. ieskaites mācību materiāls #12 Mājas dar…" at bounding box center [744, 406] width 1488 height 812
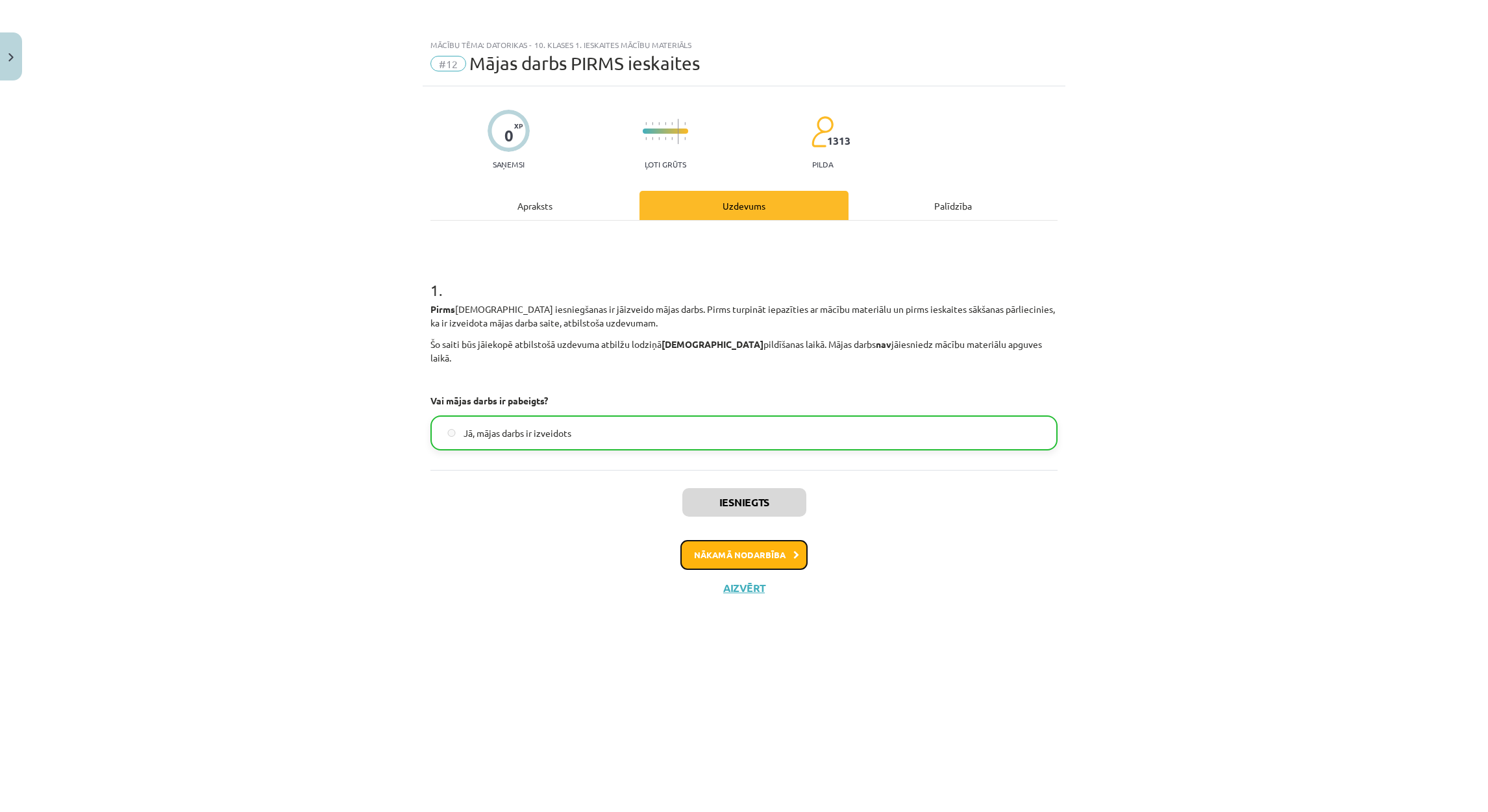
click at [766, 540] on button "Nākamā nodarbība" at bounding box center [744, 555] width 128 height 30
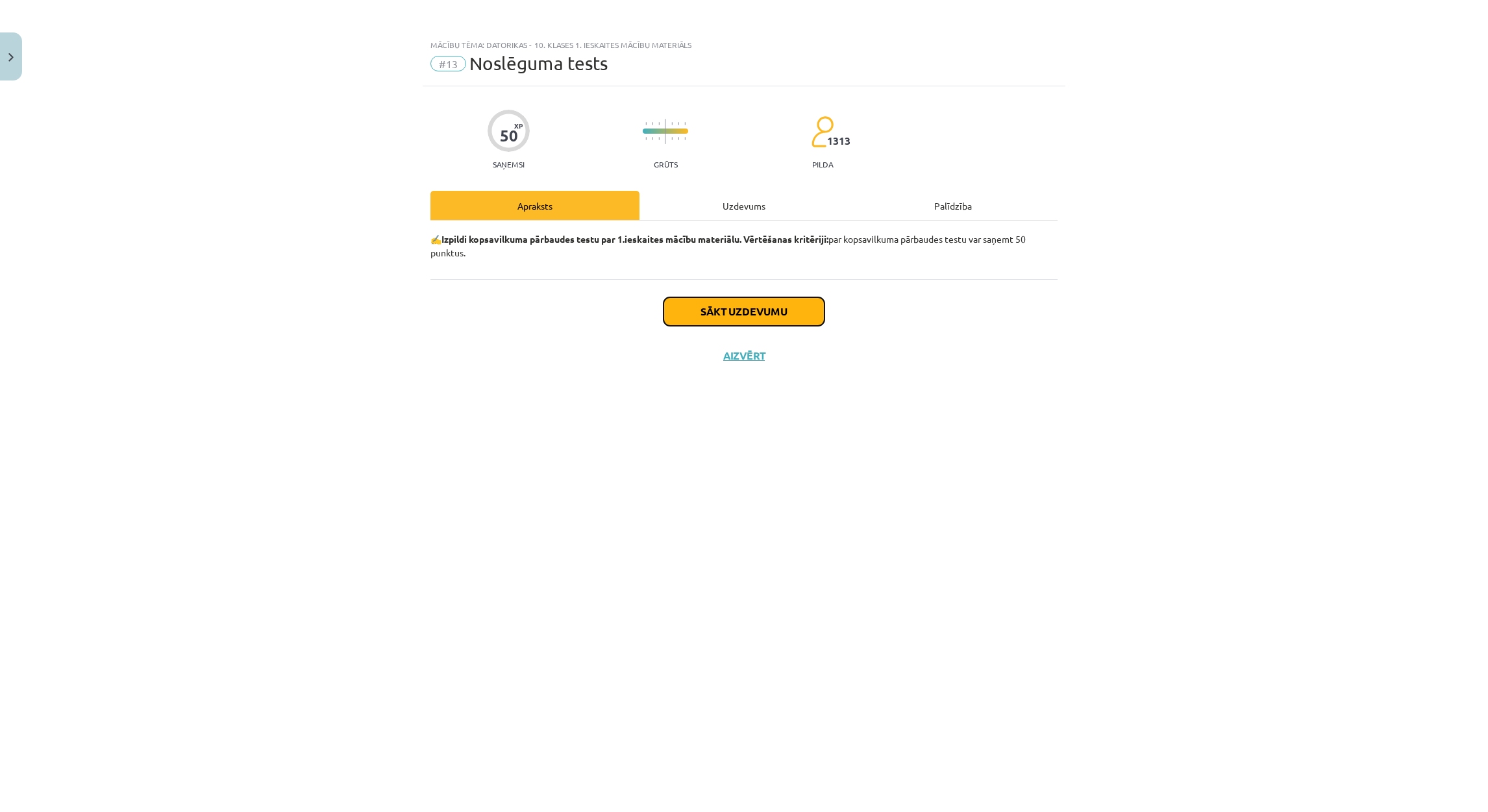
click at [708, 309] on button "Sākt uzdevumu" at bounding box center [744, 311] width 161 height 29
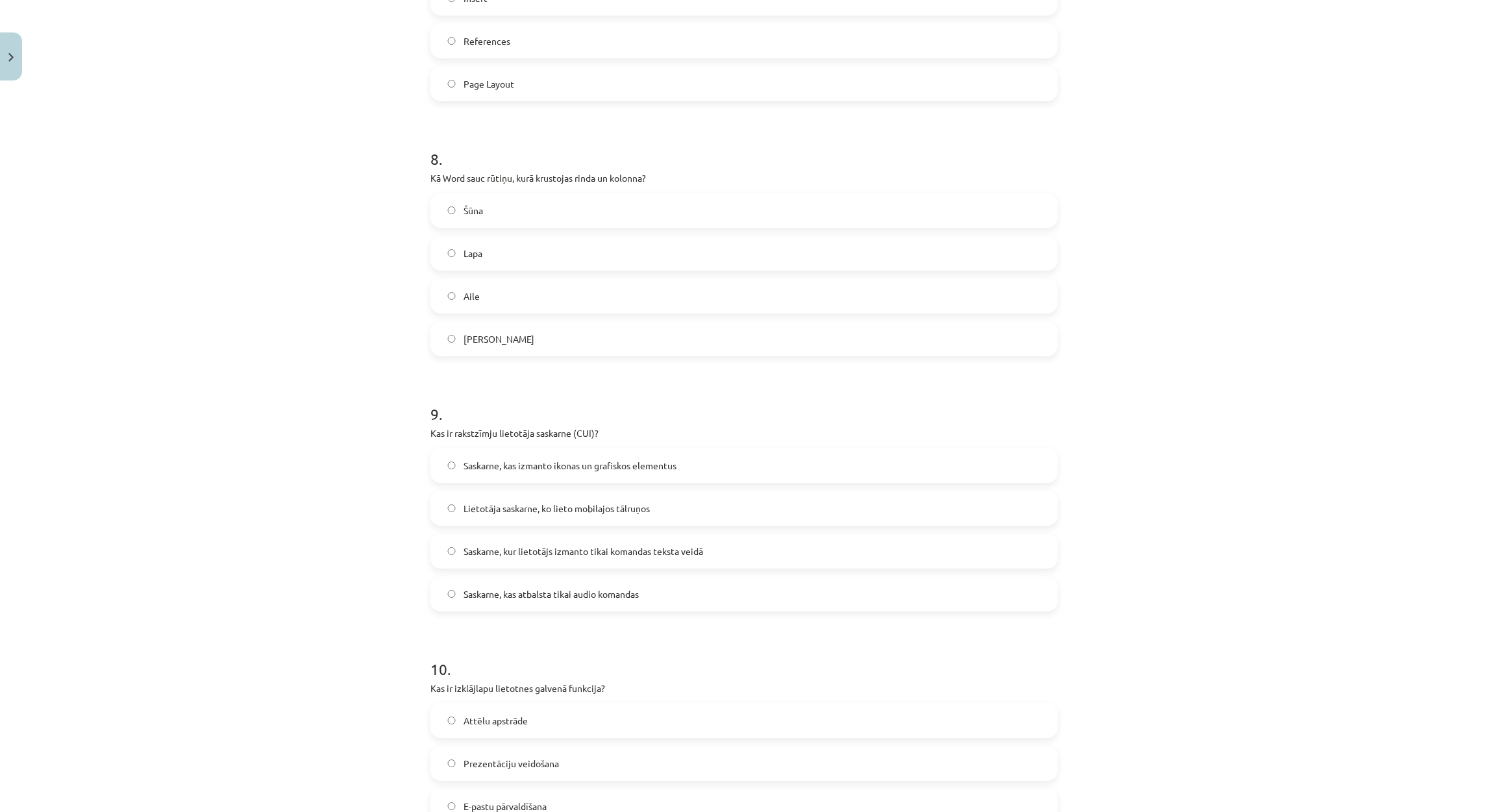
scroll to position [2096, 0]
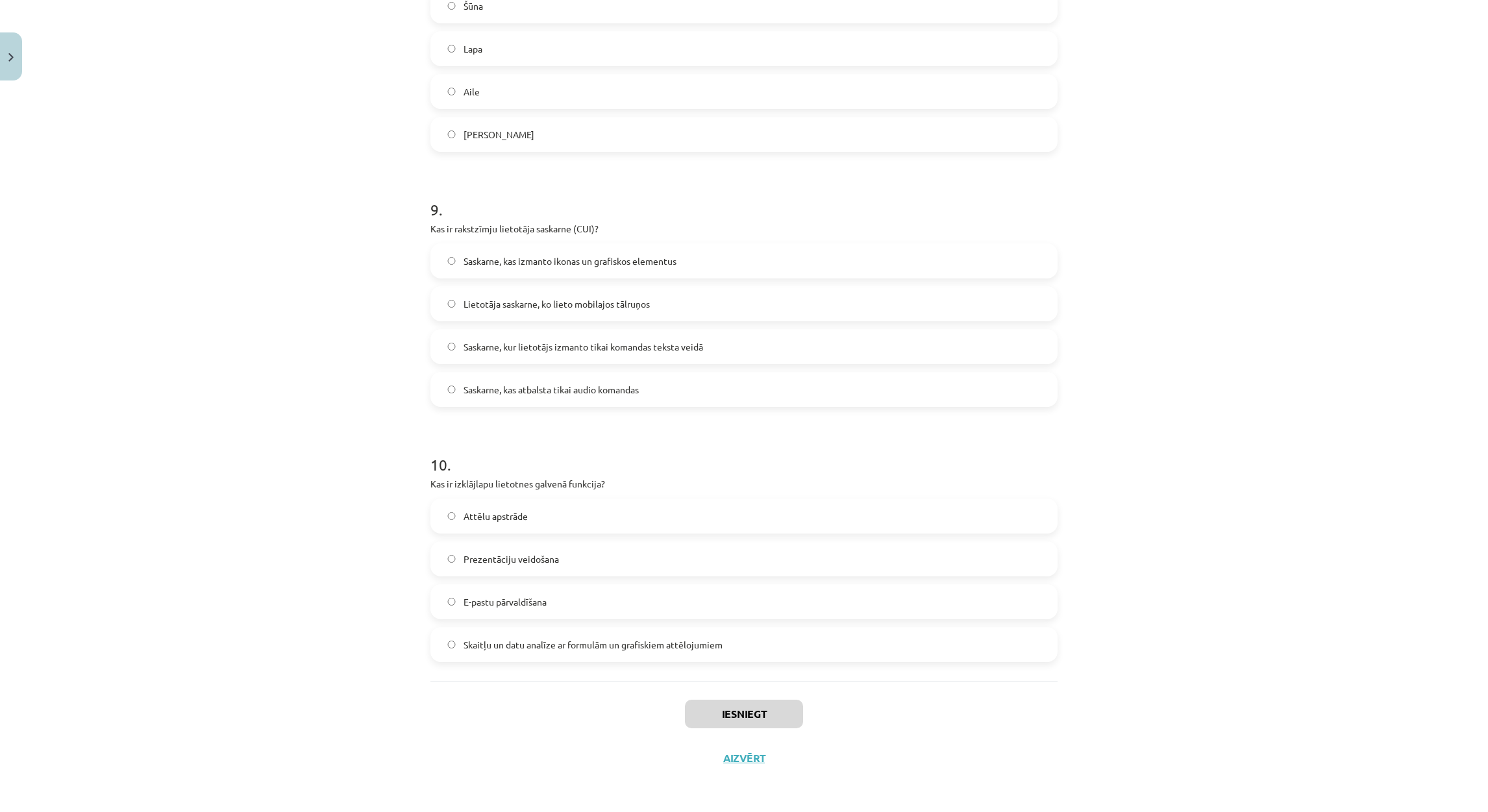
drag, startPoint x: 408, startPoint y: 302, endPoint x: 854, endPoint y: 628, distance: 552.4
click at [854, 628] on div "Mācību tēma: Datorikas - 10. klases 1. ieskaites mācību materiāls #13 Noslēguma…" at bounding box center [744, 406] width 1488 height 812
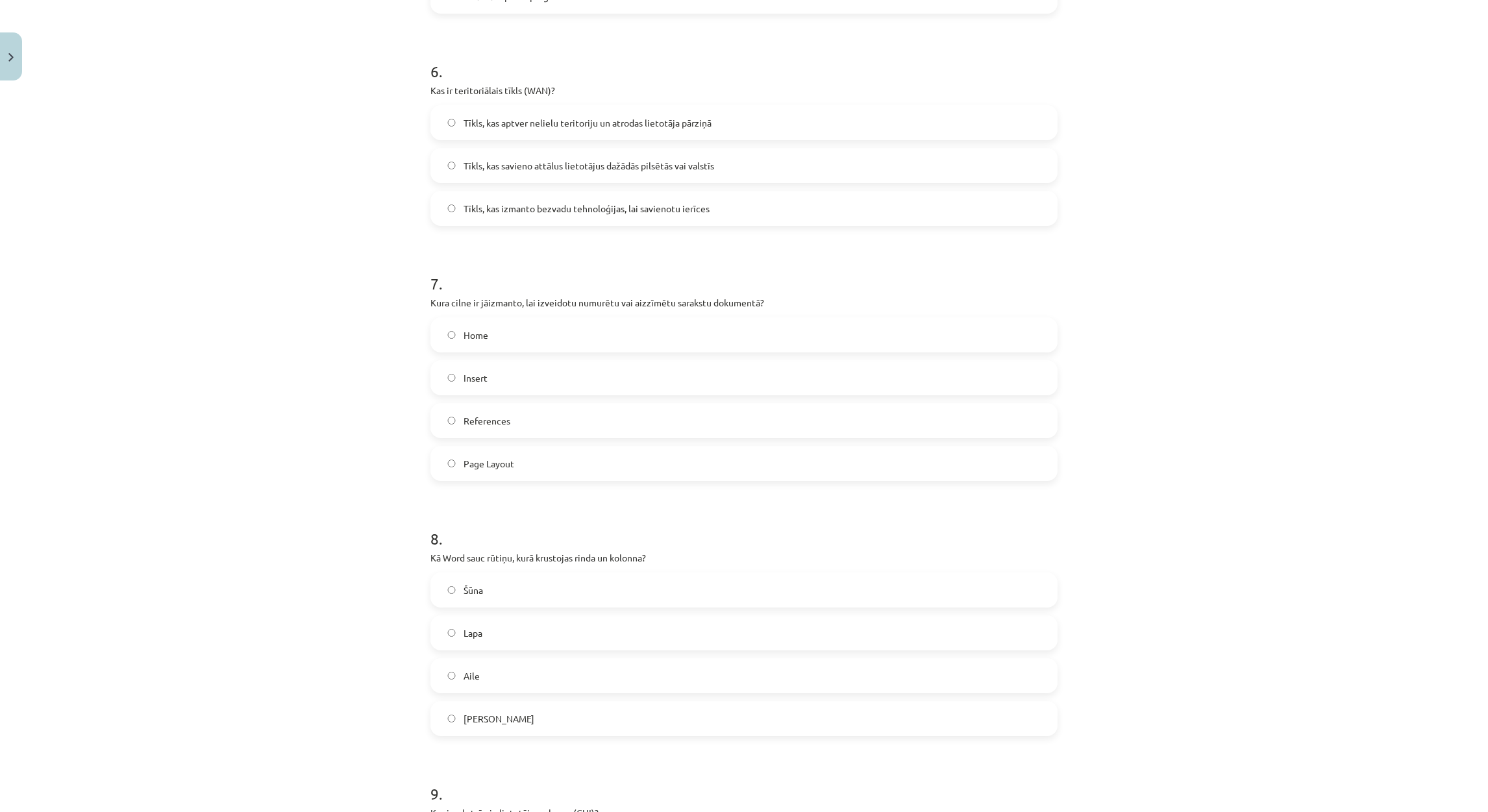
click at [322, 383] on div "Mācību tēma: Datorikas - 10. klases 1. ieskaites mācību materiāls #13 Noslēguma…" at bounding box center [744, 406] width 1488 height 812
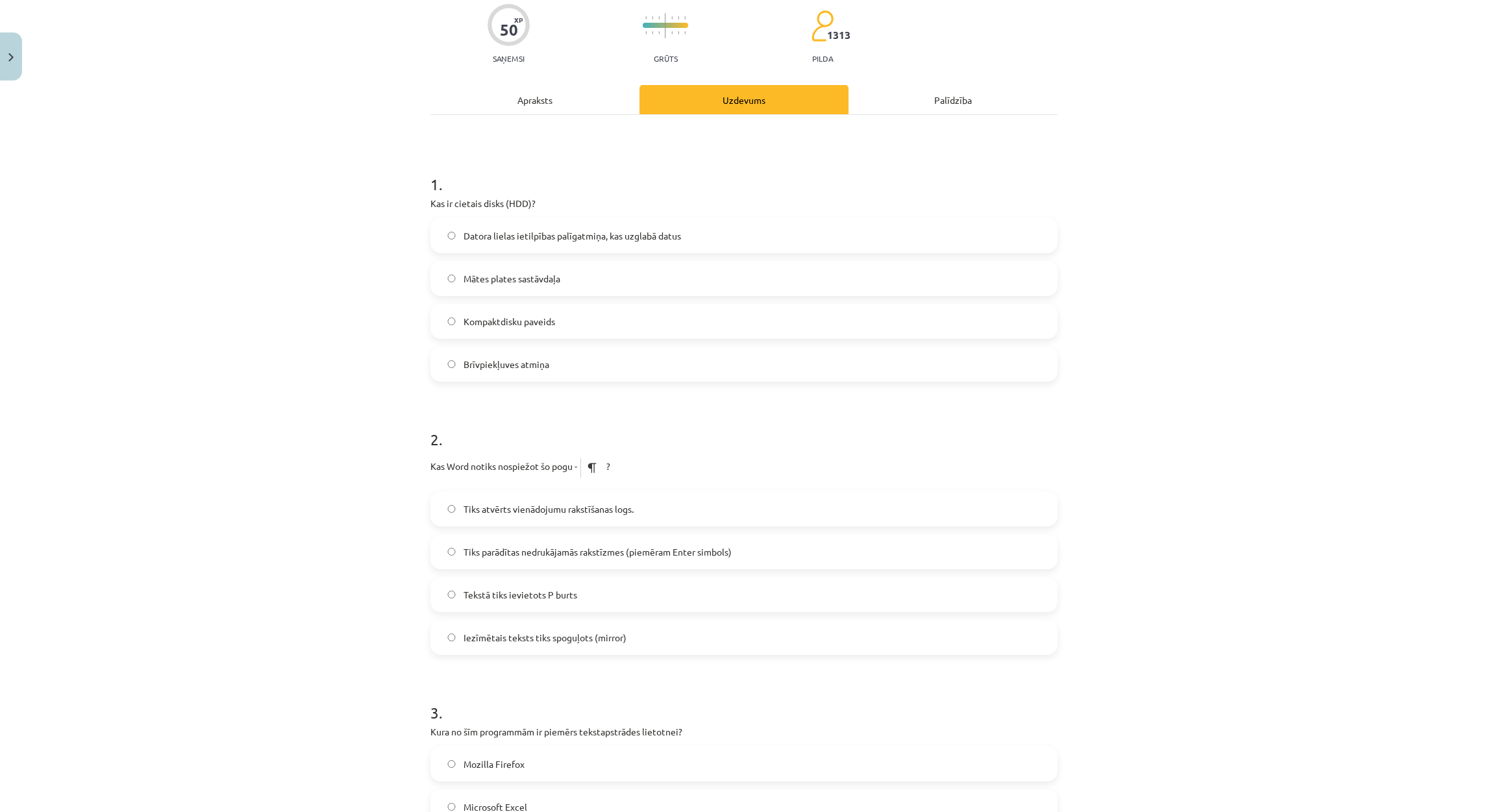
scroll to position [52, 0]
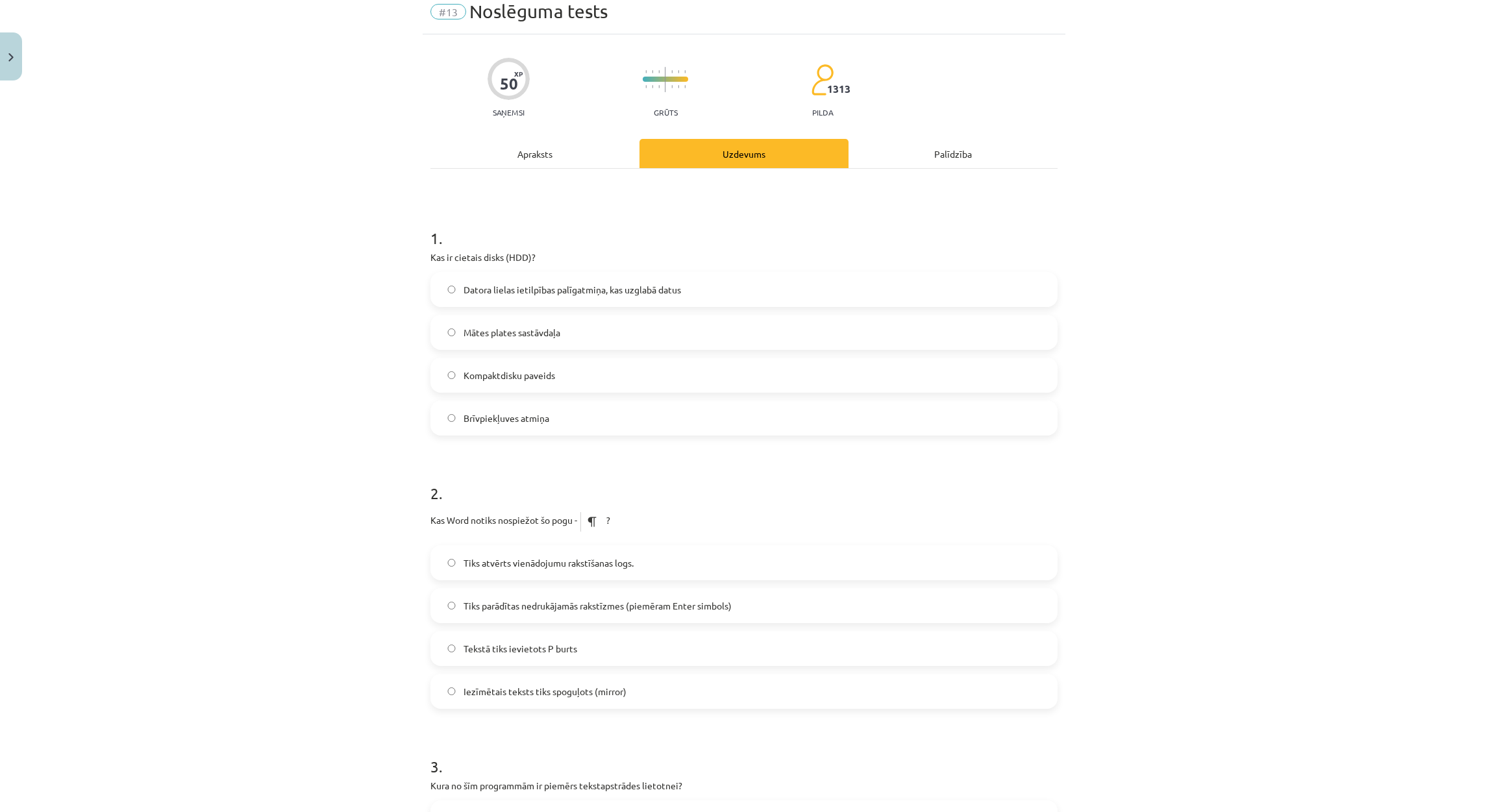
click at [466, 285] on span "Datora lielas ietilpības palīgatmiņa, kas uzglabā datus" at bounding box center [572, 289] width 218 height 14
click at [664, 604] on span "Tiks parādītas nedrukājamās rakstīzmes (piemēram Enter simbols)" at bounding box center [597, 605] width 268 height 14
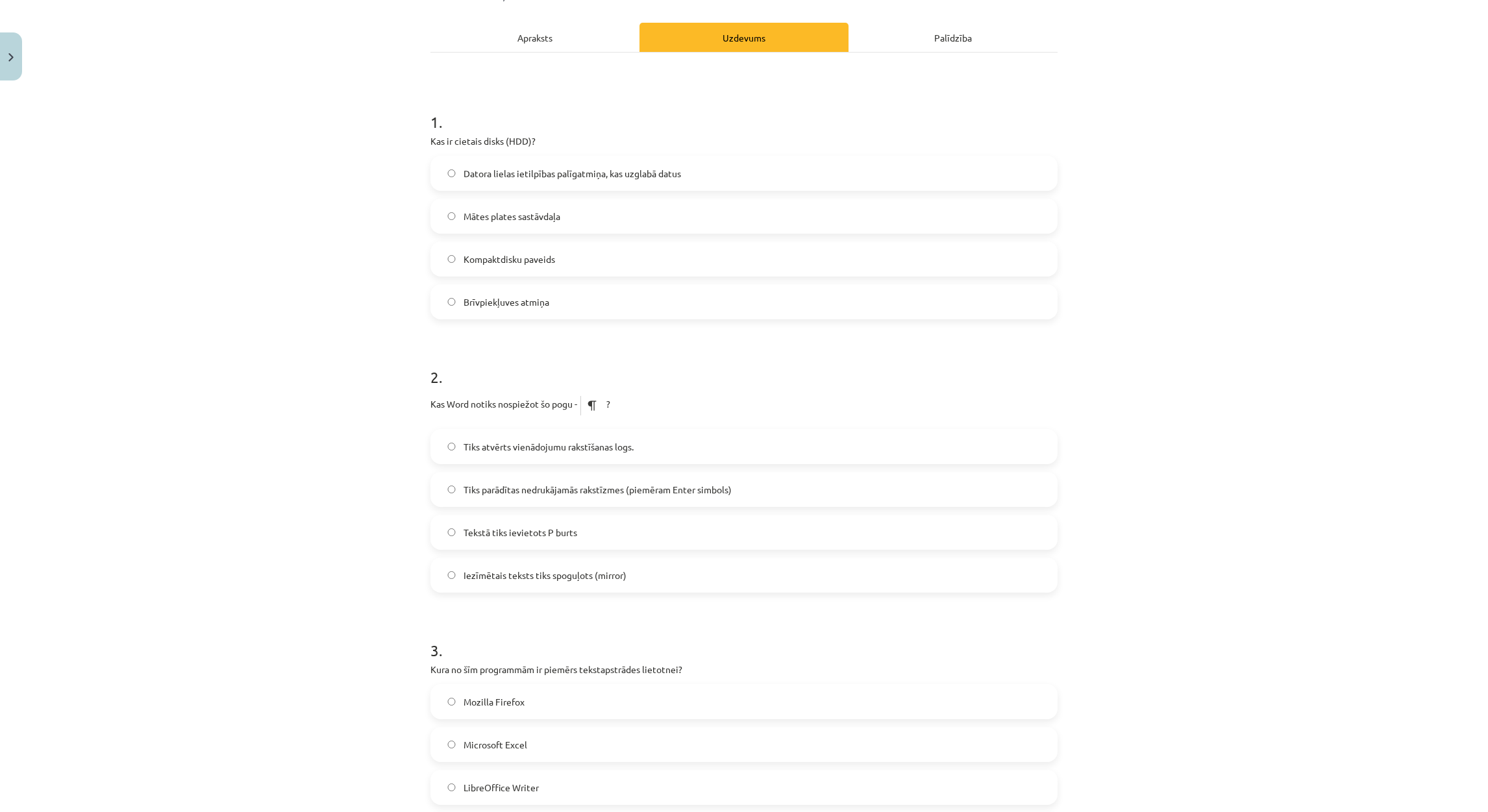
scroll to position [246, 0]
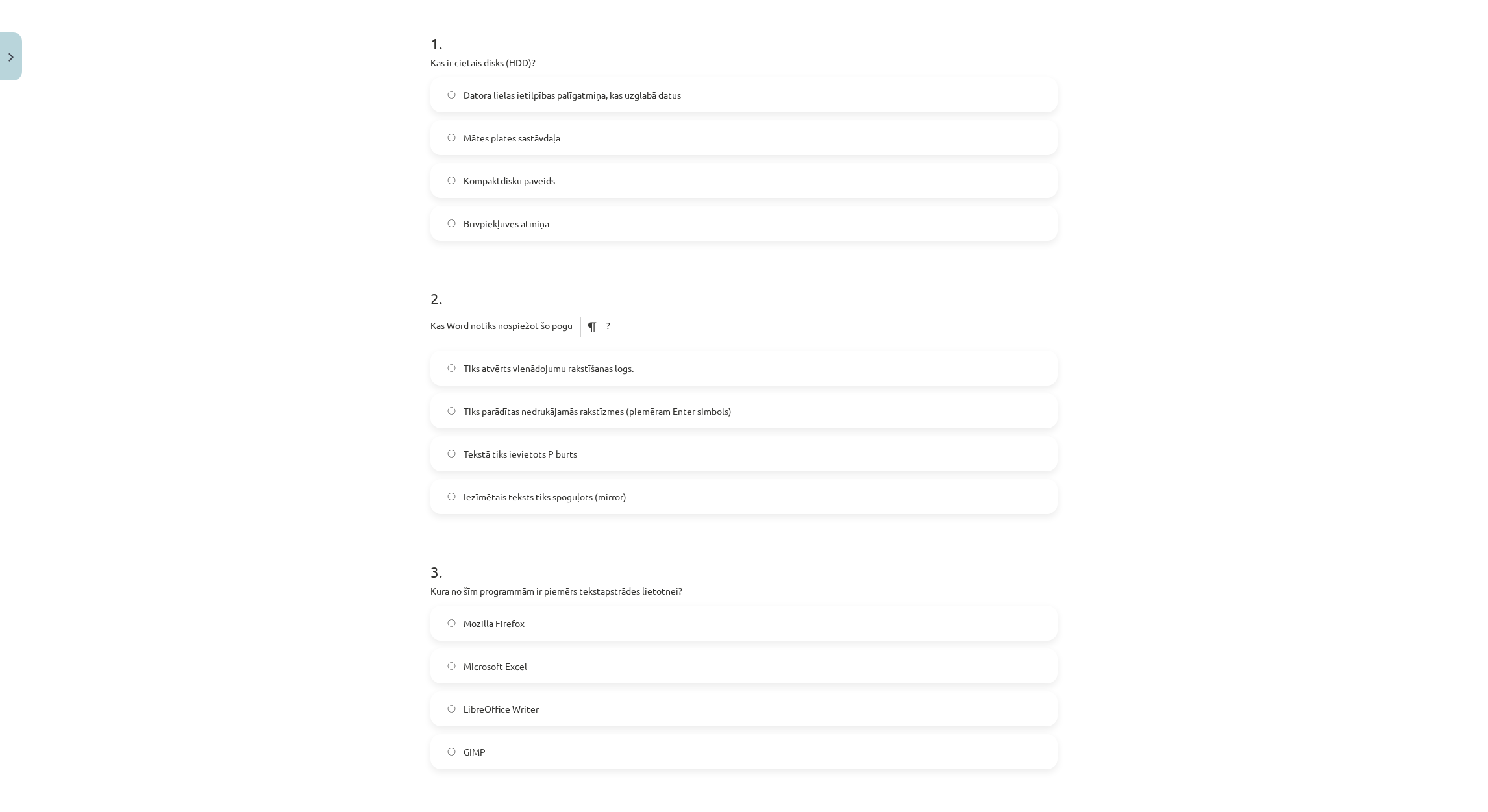
click at [527, 703] on span "LibreOffice Writer" at bounding box center [501, 708] width 75 height 14
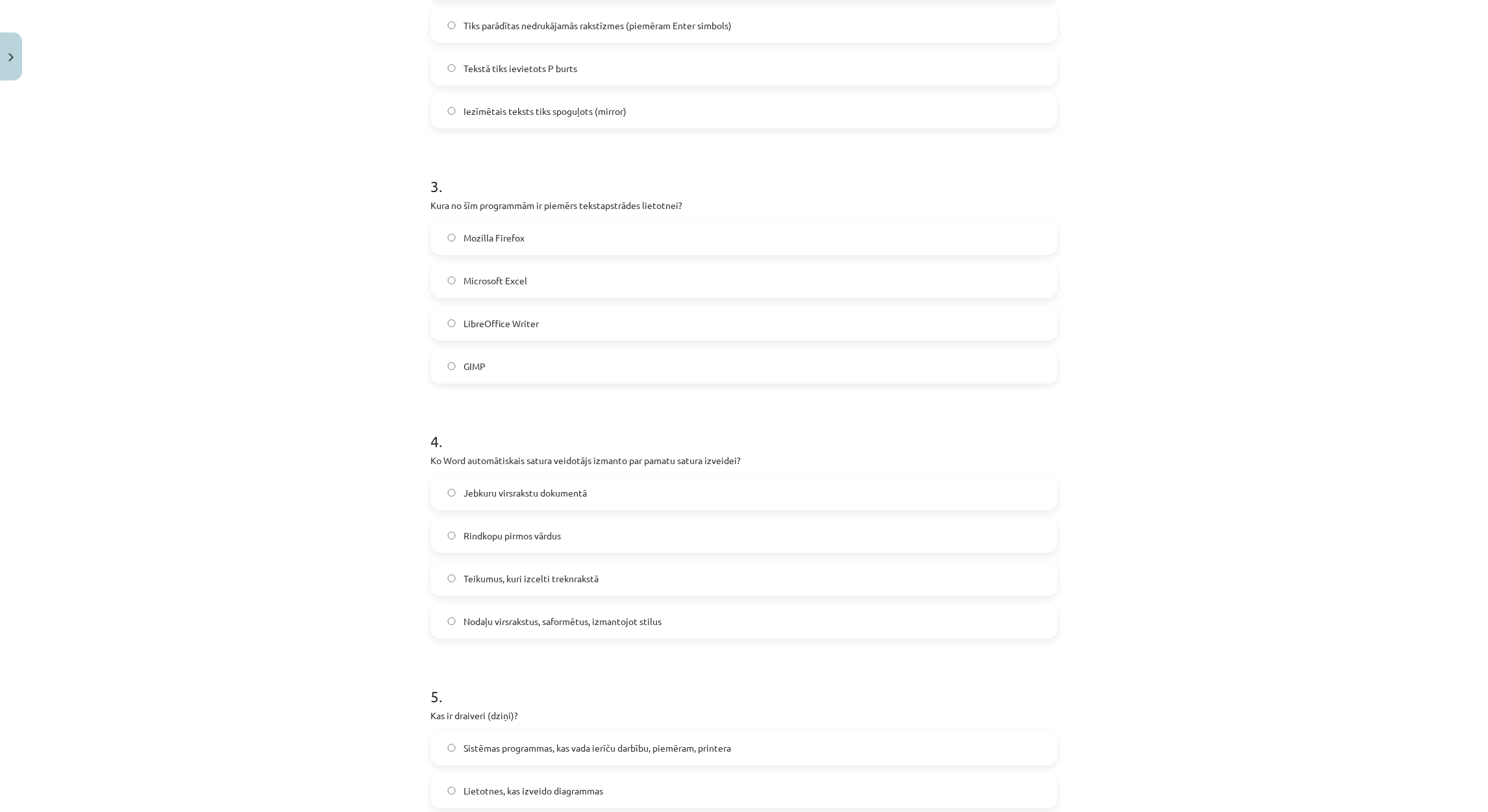
scroll to position [733, 0]
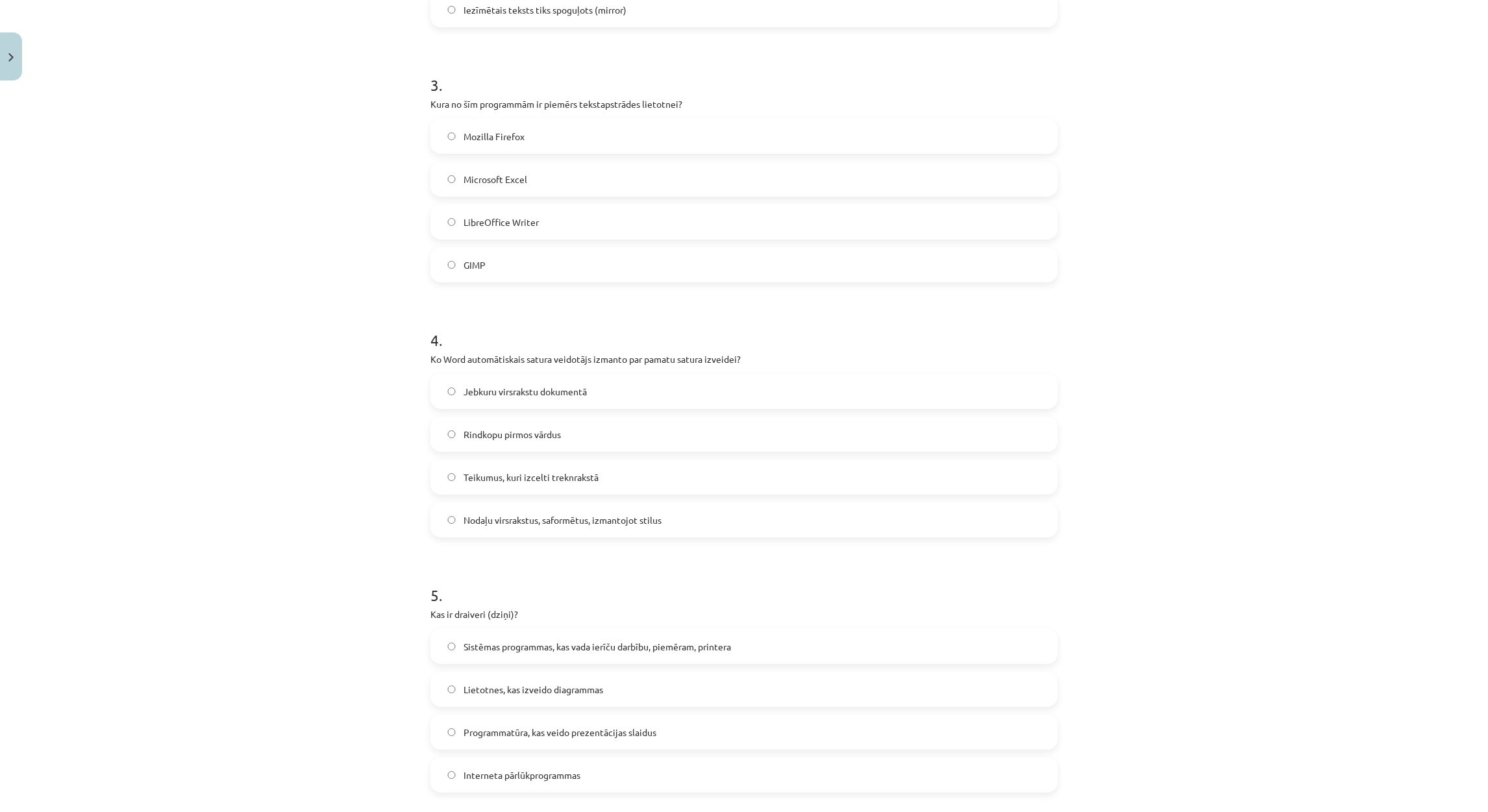
click at [491, 524] on span "Nodaļu virsrakstus, saformētus, izmantojot stilus" at bounding box center [562, 520] width 198 height 14
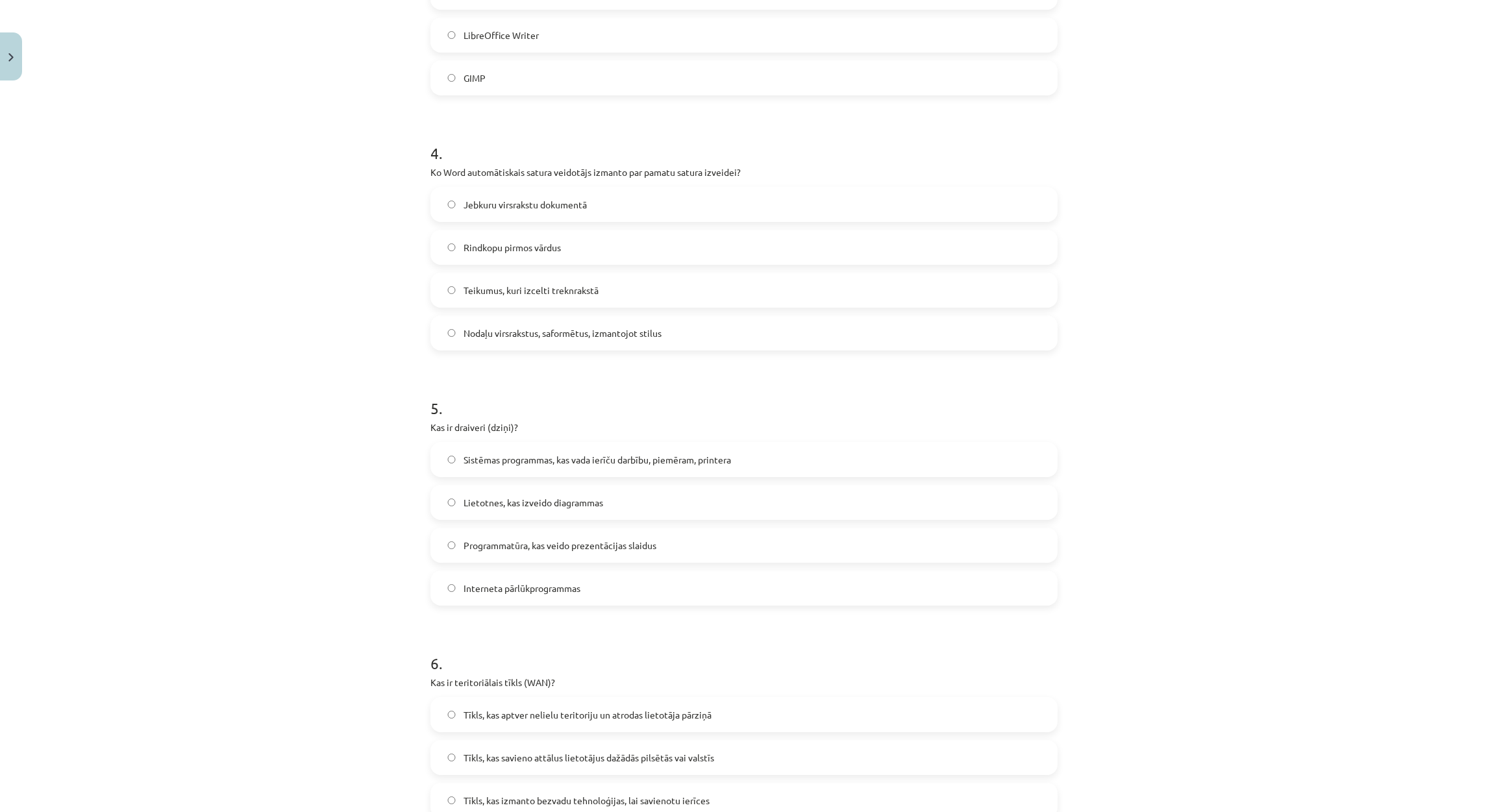
scroll to position [928, 0]
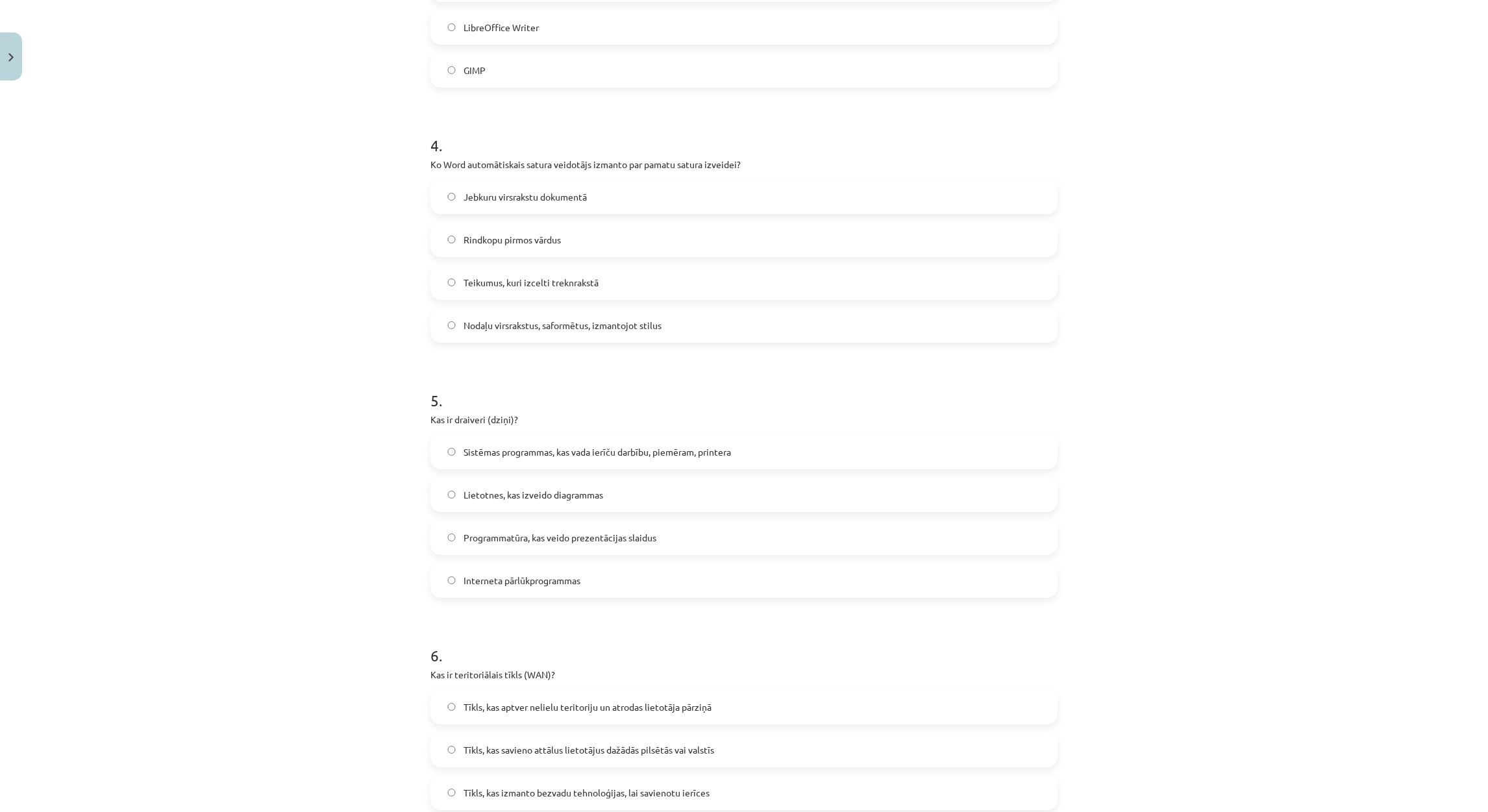
click at [517, 448] on span "Sistēmas programmas, kas vada ierīču darbību, piemēram, printera" at bounding box center [597, 452] width 267 height 14
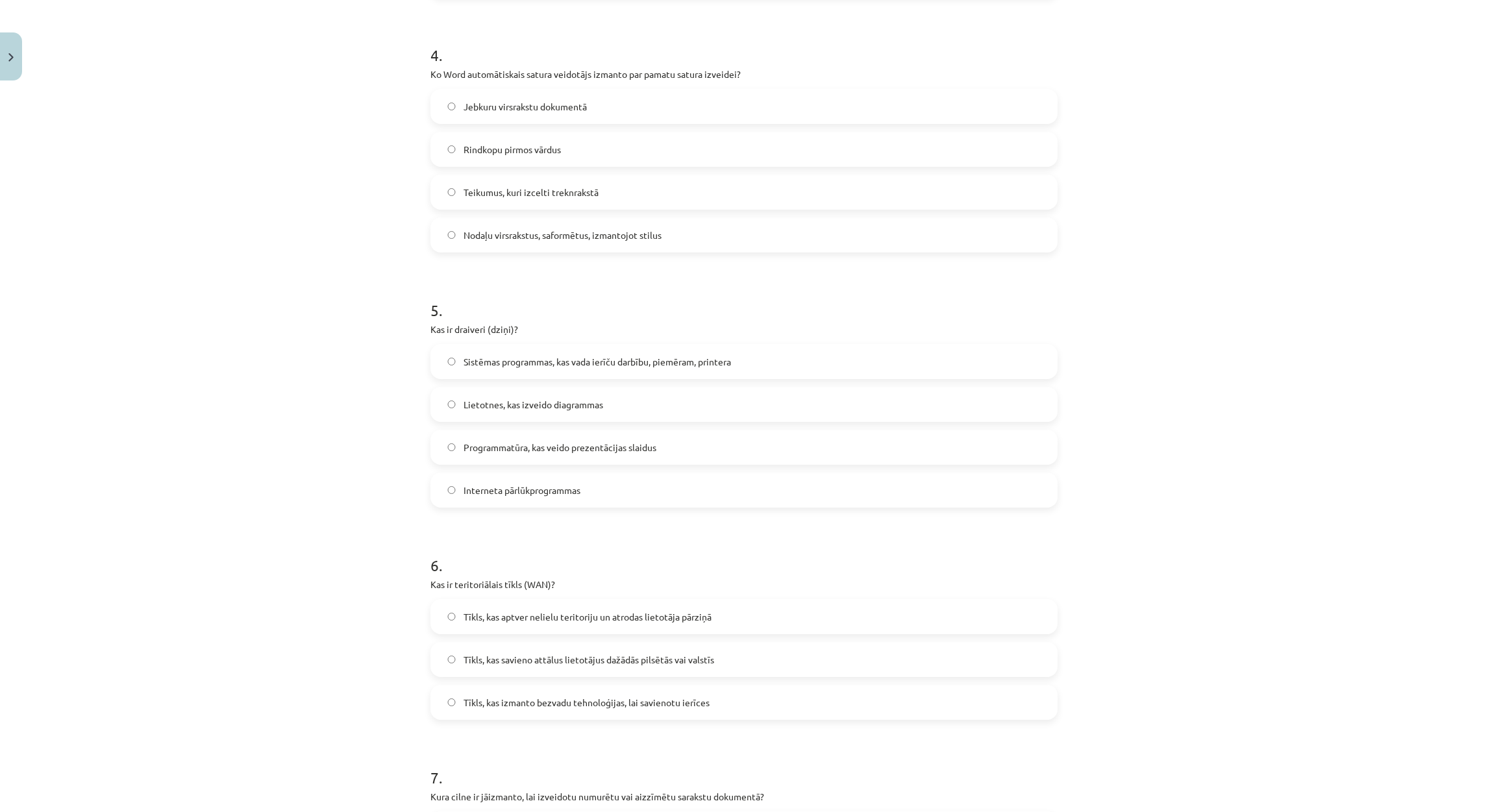
scroll to position [1025, 0]
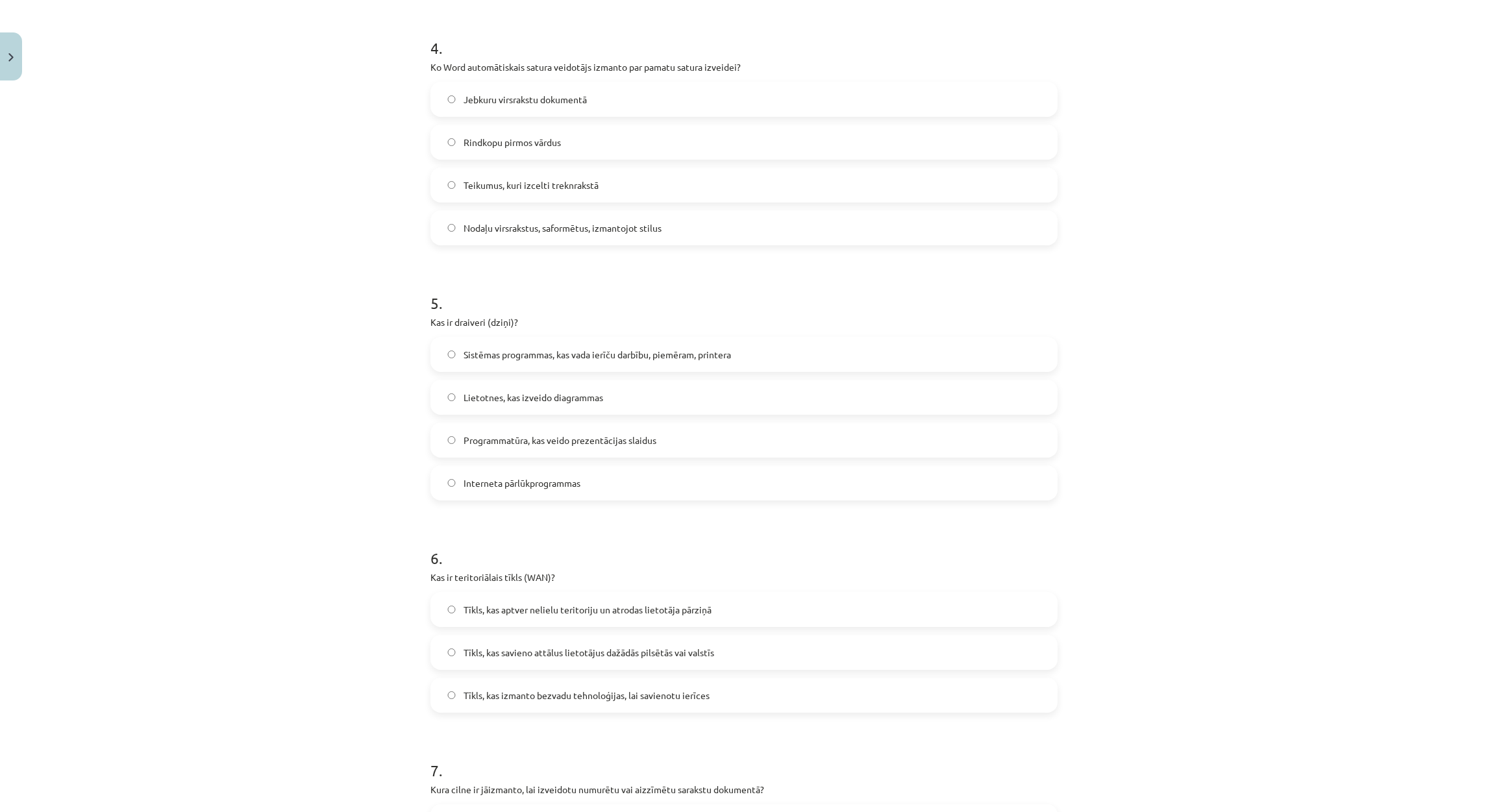
click at [716, 657] on label "Tīkls, kas savieno attālus lietotājus dažādās pilsētās vai valstīs" at bounding box center [744, 652] width 625 height 32
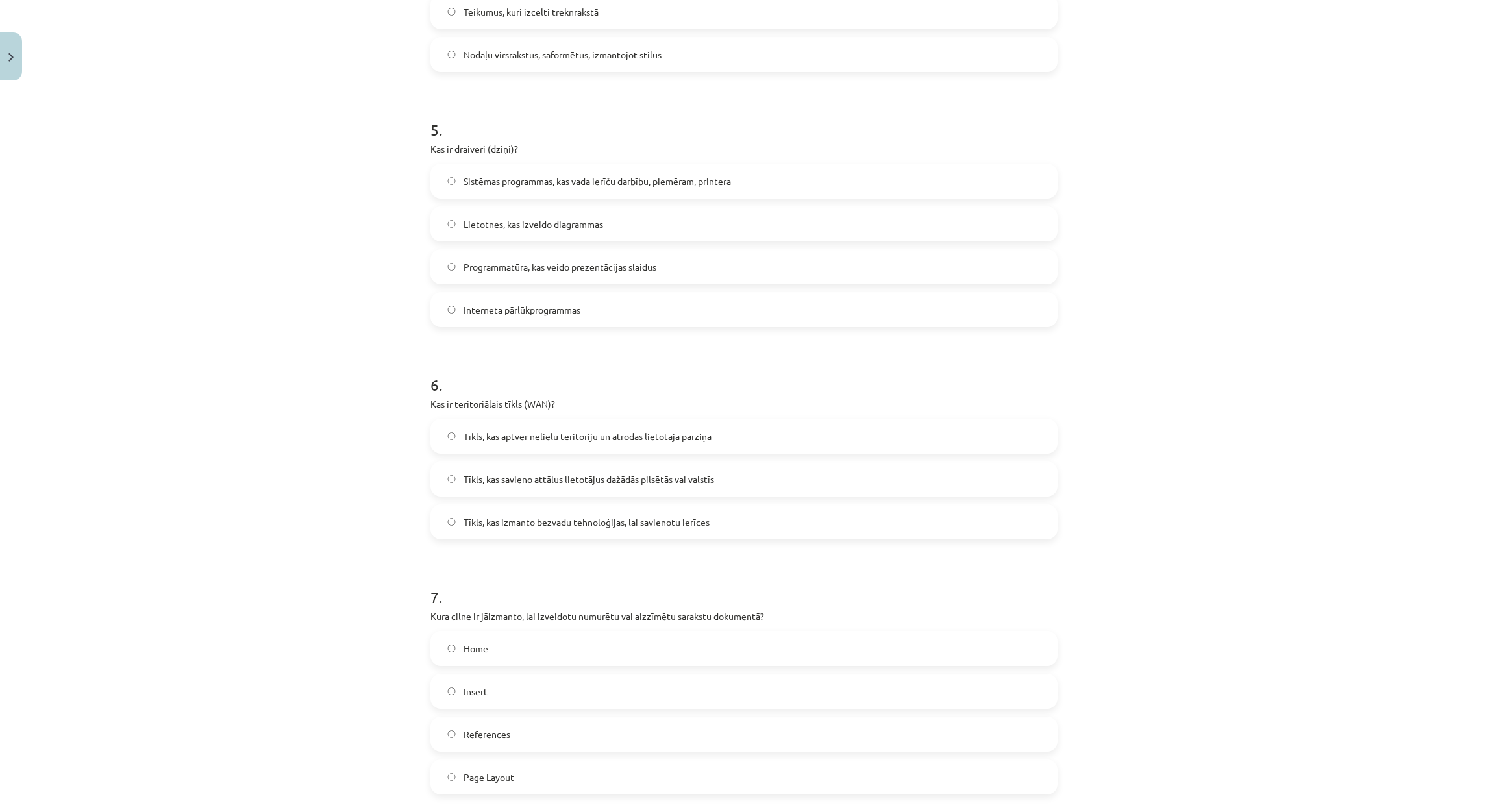
scroll to position [1219, 0]
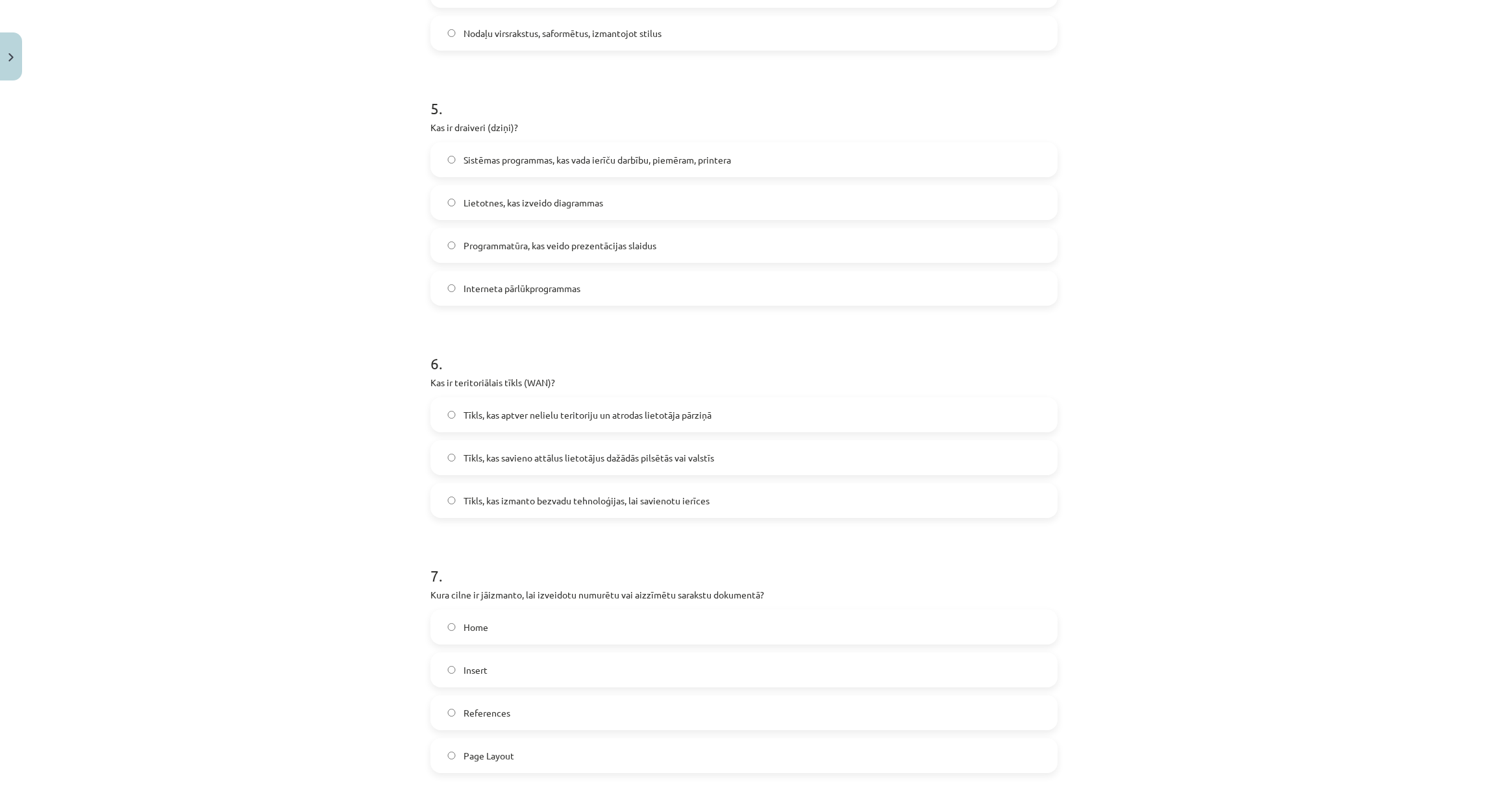
click at [464, 624] on span "Home" at bounding box center [476, 627] width 24 height 14
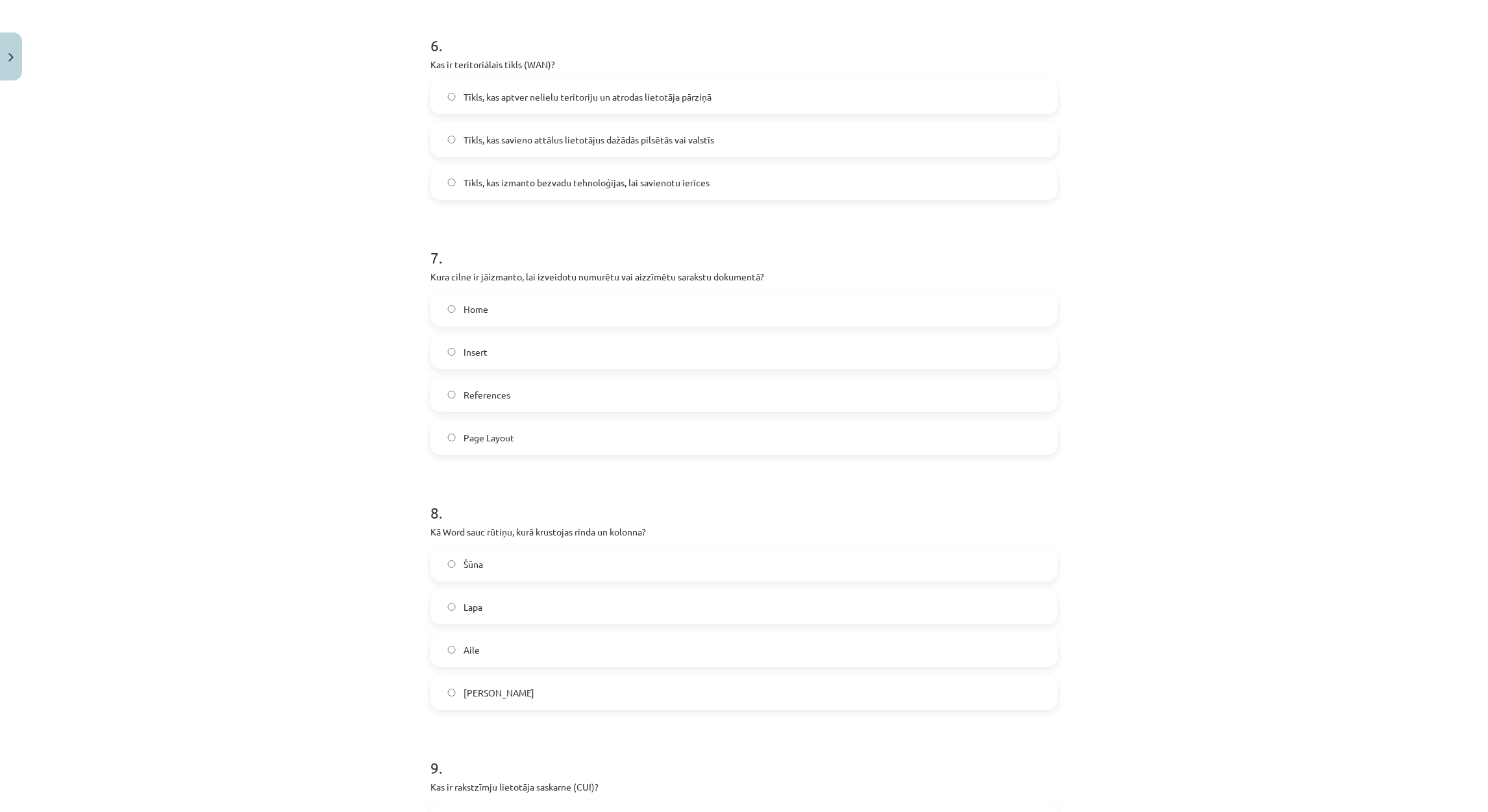
scroll to position [1609, 0]
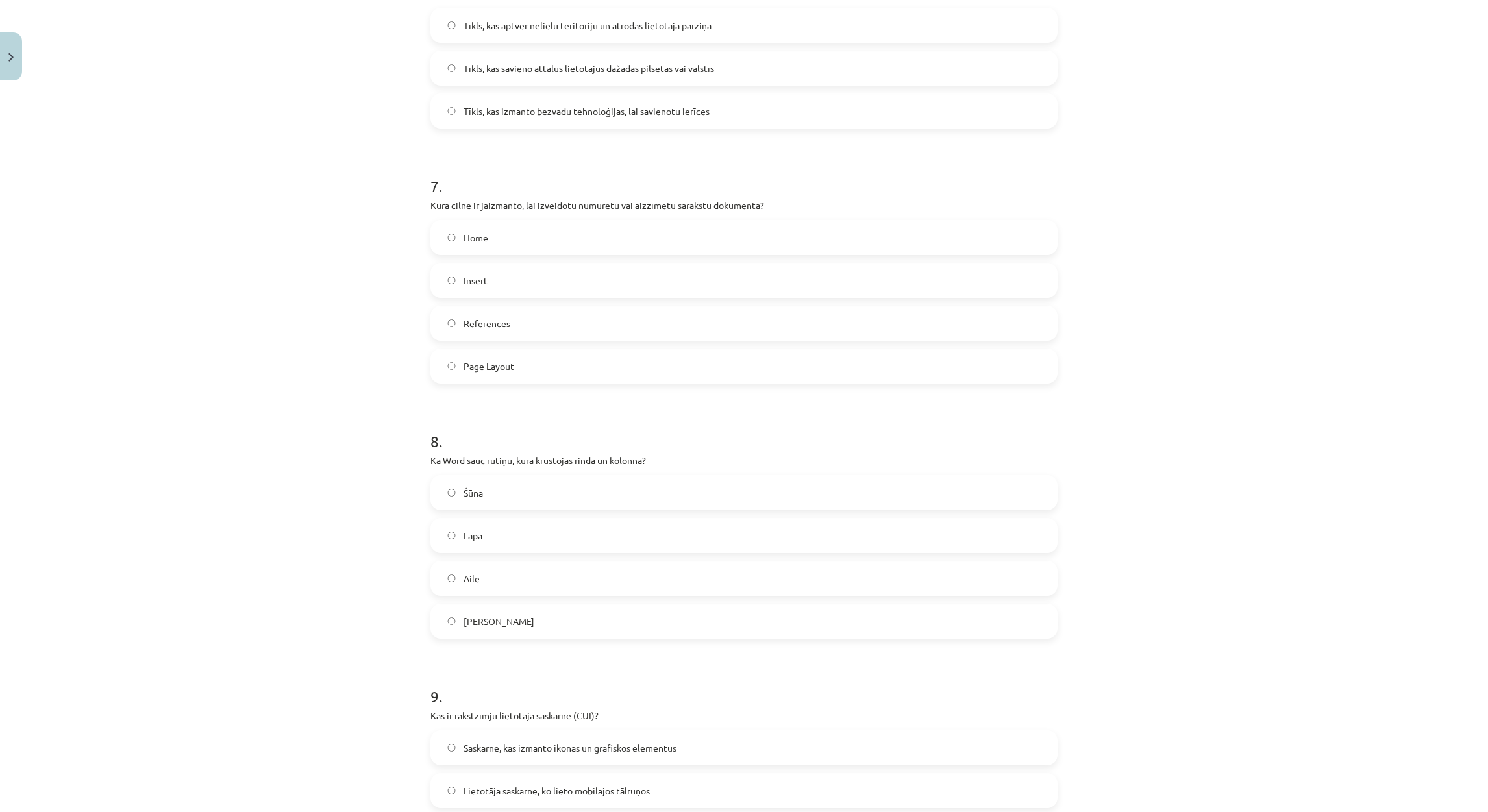
click at [478, 496] on label "Šūna" at bounding box center [744, 492] width 625 height 32
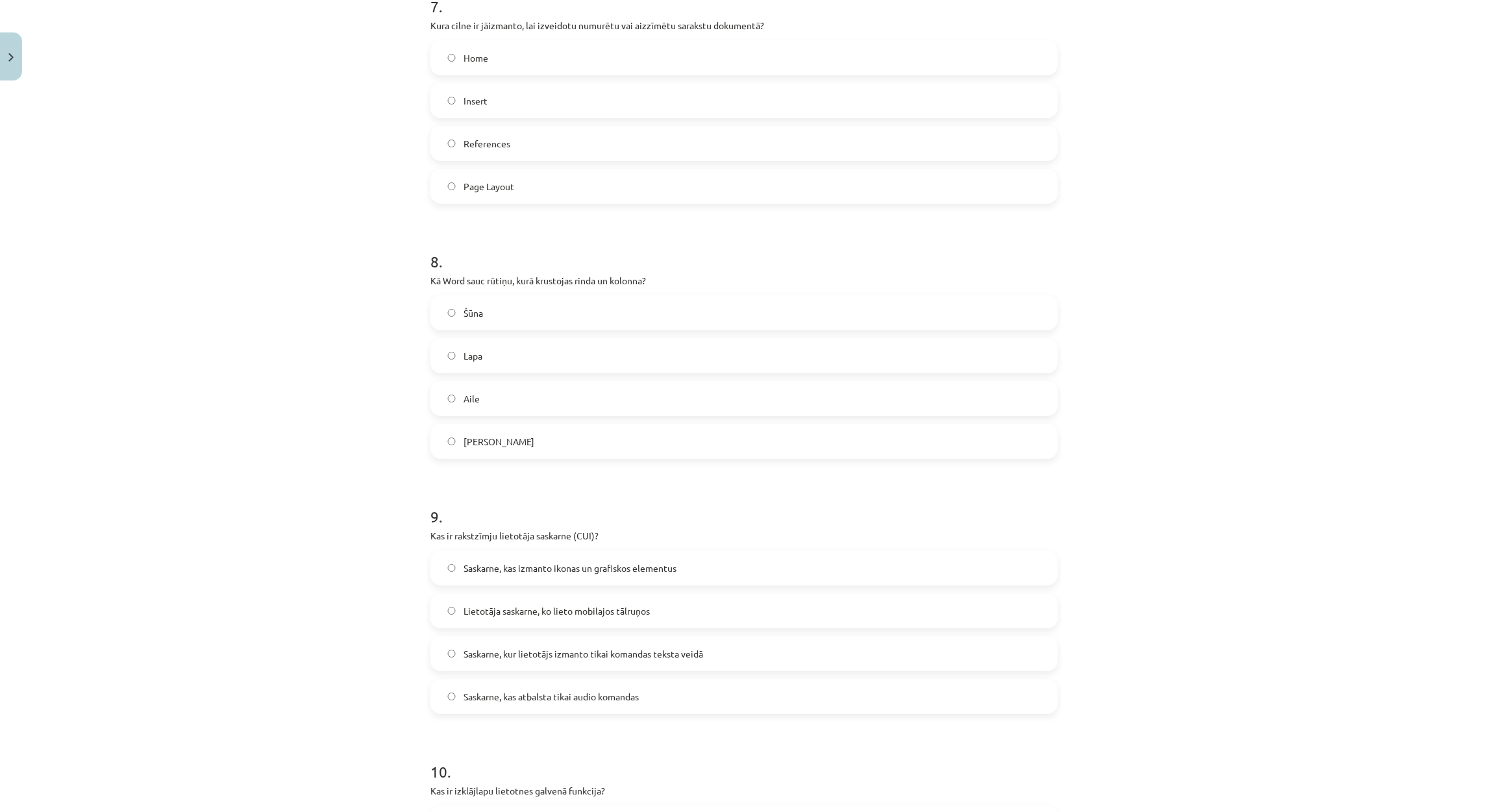
scroll to position [1901, 0]
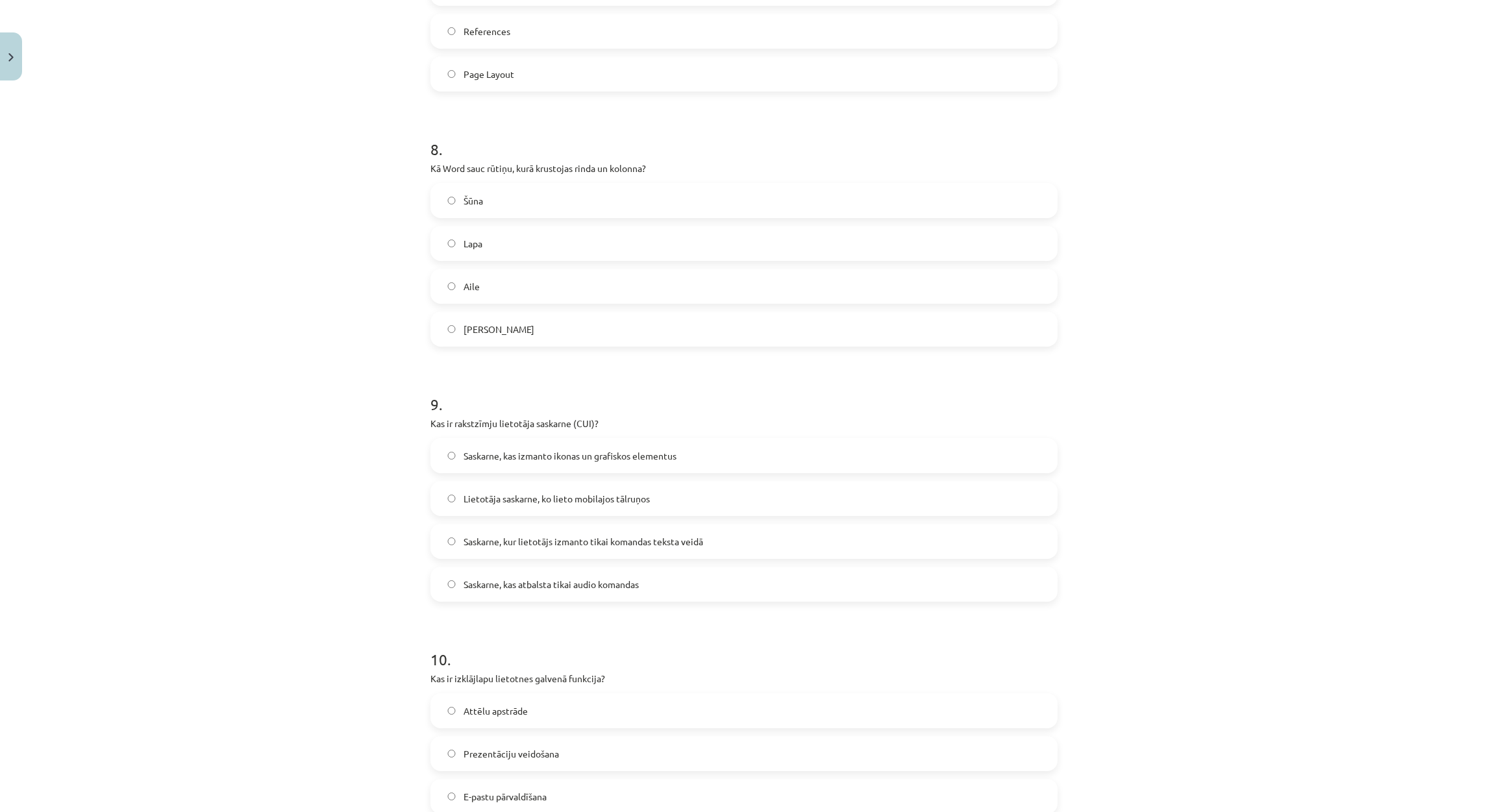
click at [570, 538] on span "Saskarne, kur lietotājs izmanto tikai komandas teksta veidā" at bounding box center [583, 541] width 239 height 14
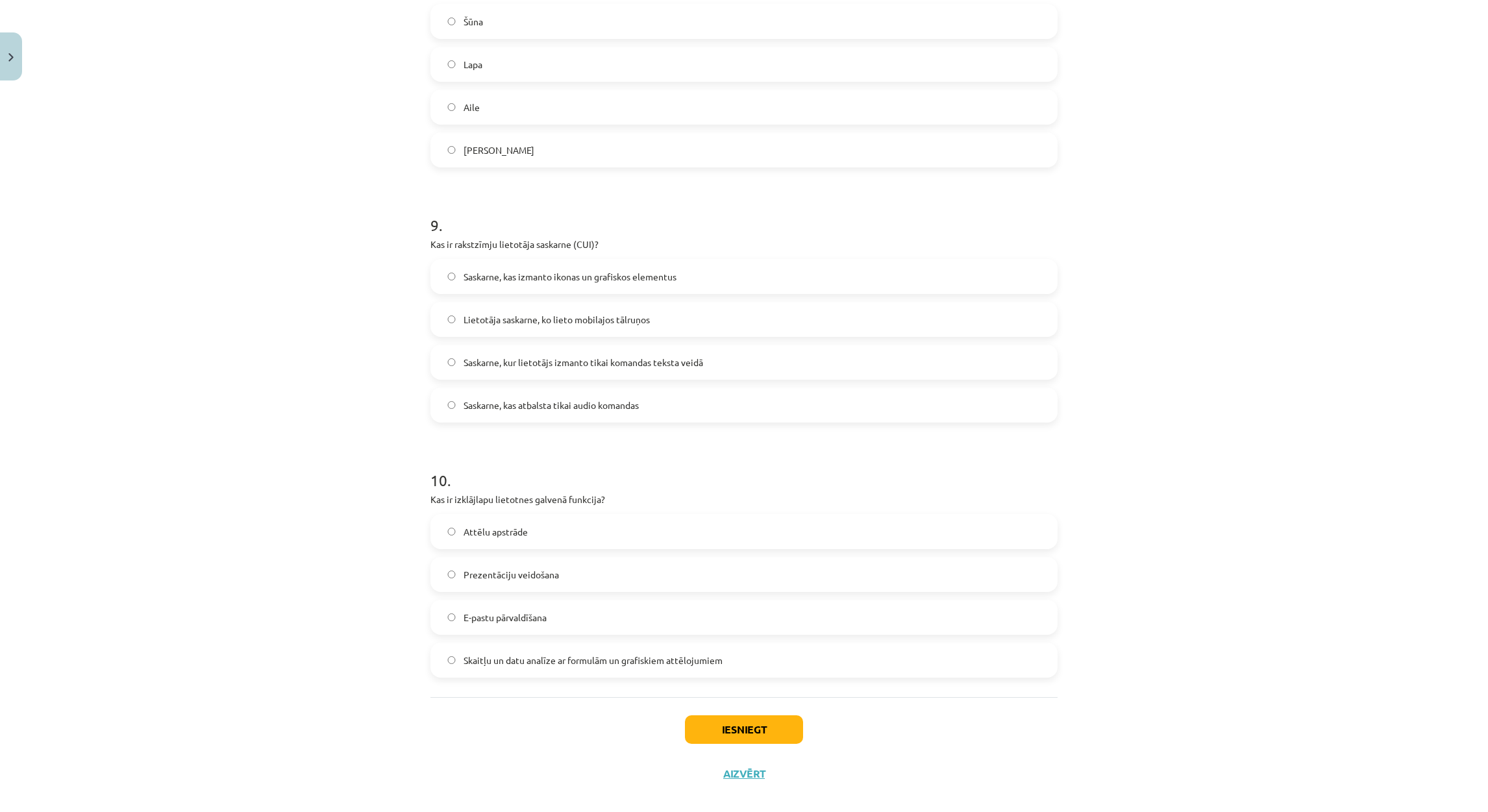
scroll to position [2096, 0]
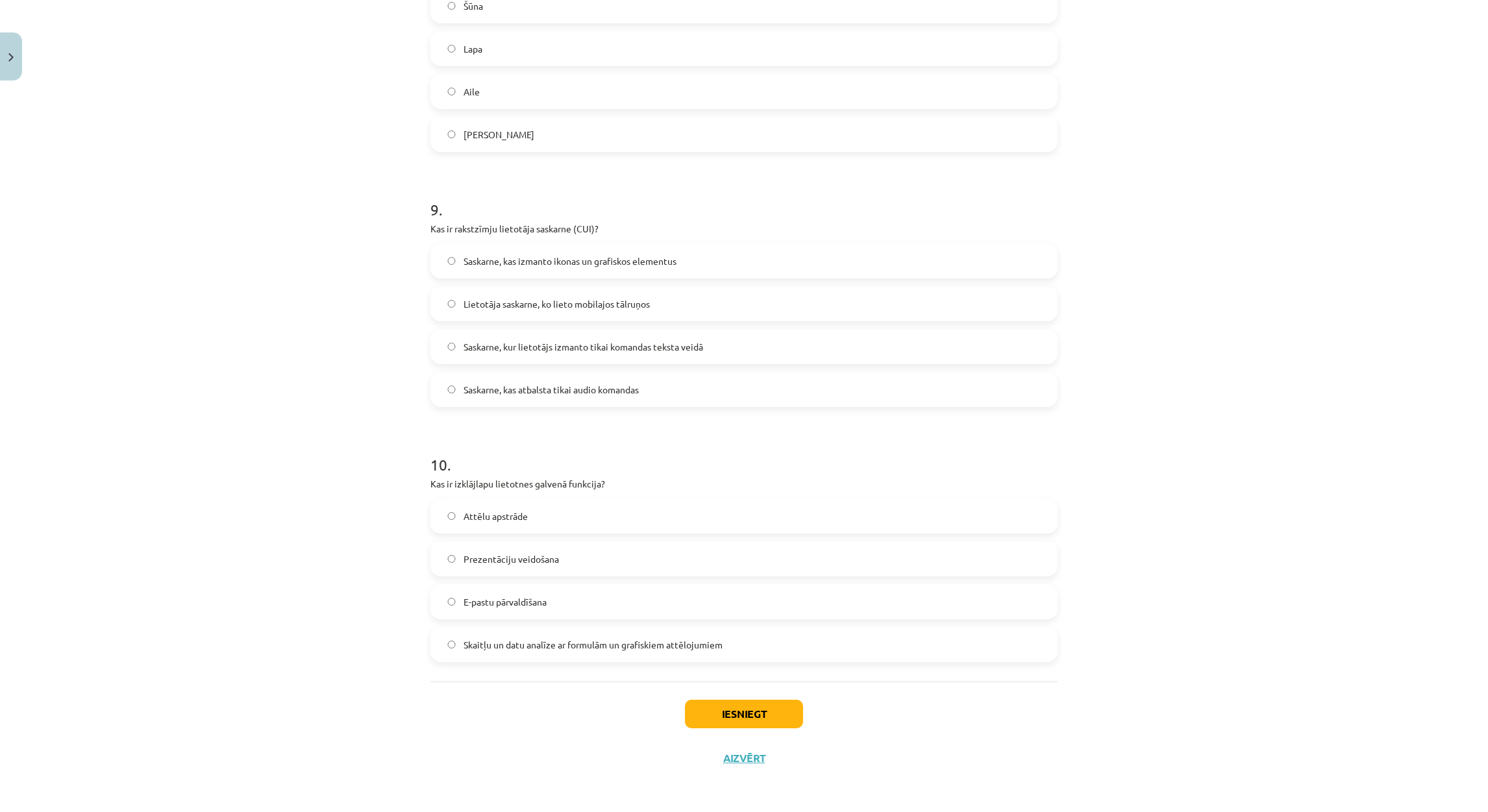
click at [699, 642] on span "Skaitļu un datu analīze ar formulām un grafiskiem attēlojumiem" at bounding box center [593, 644] width 259 height 14
click at [724, 722] on button "Iesniegt" at bounding box center [744, 714] width 118 height 29
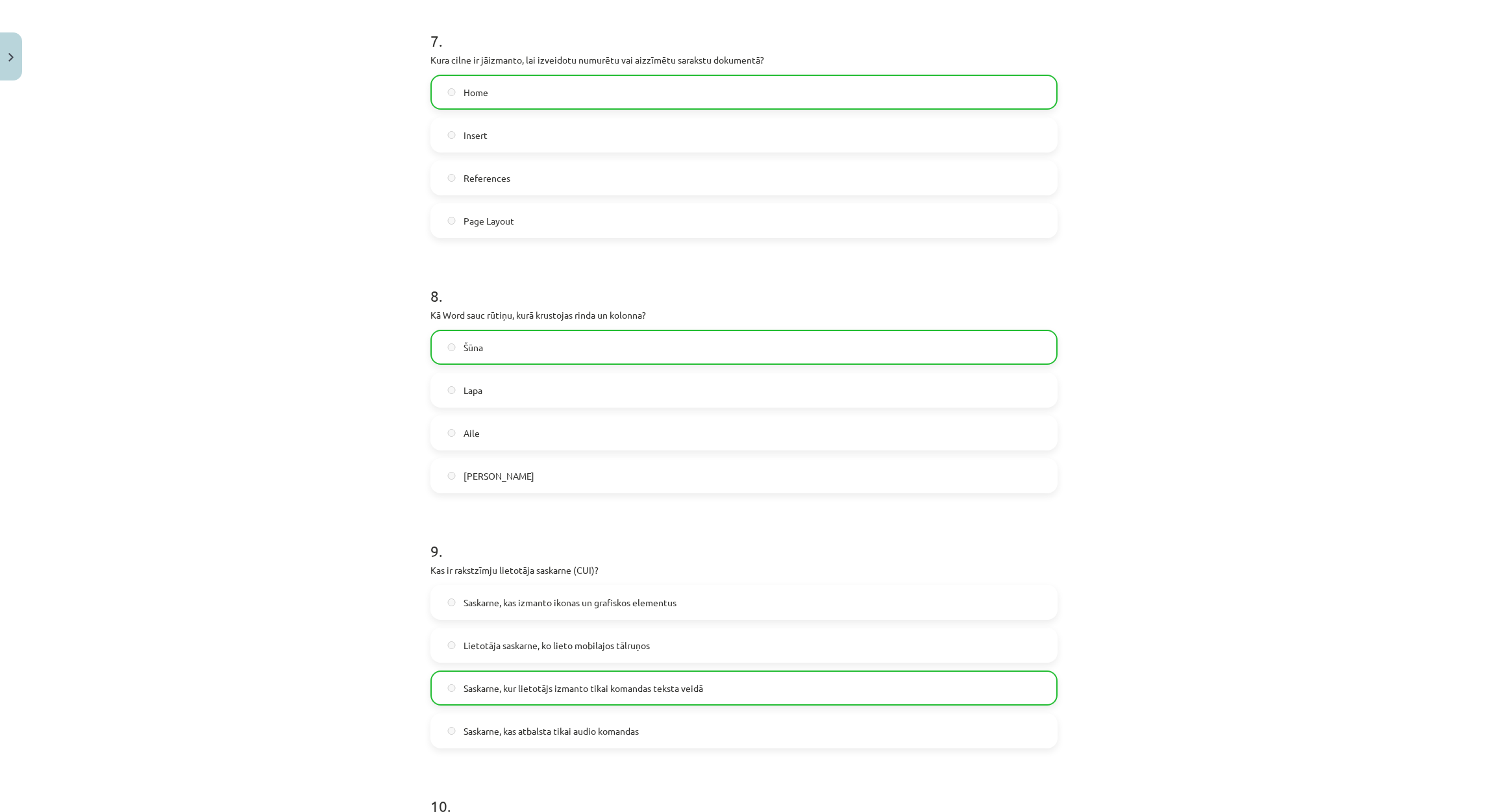
scroll to position [2138, 0]
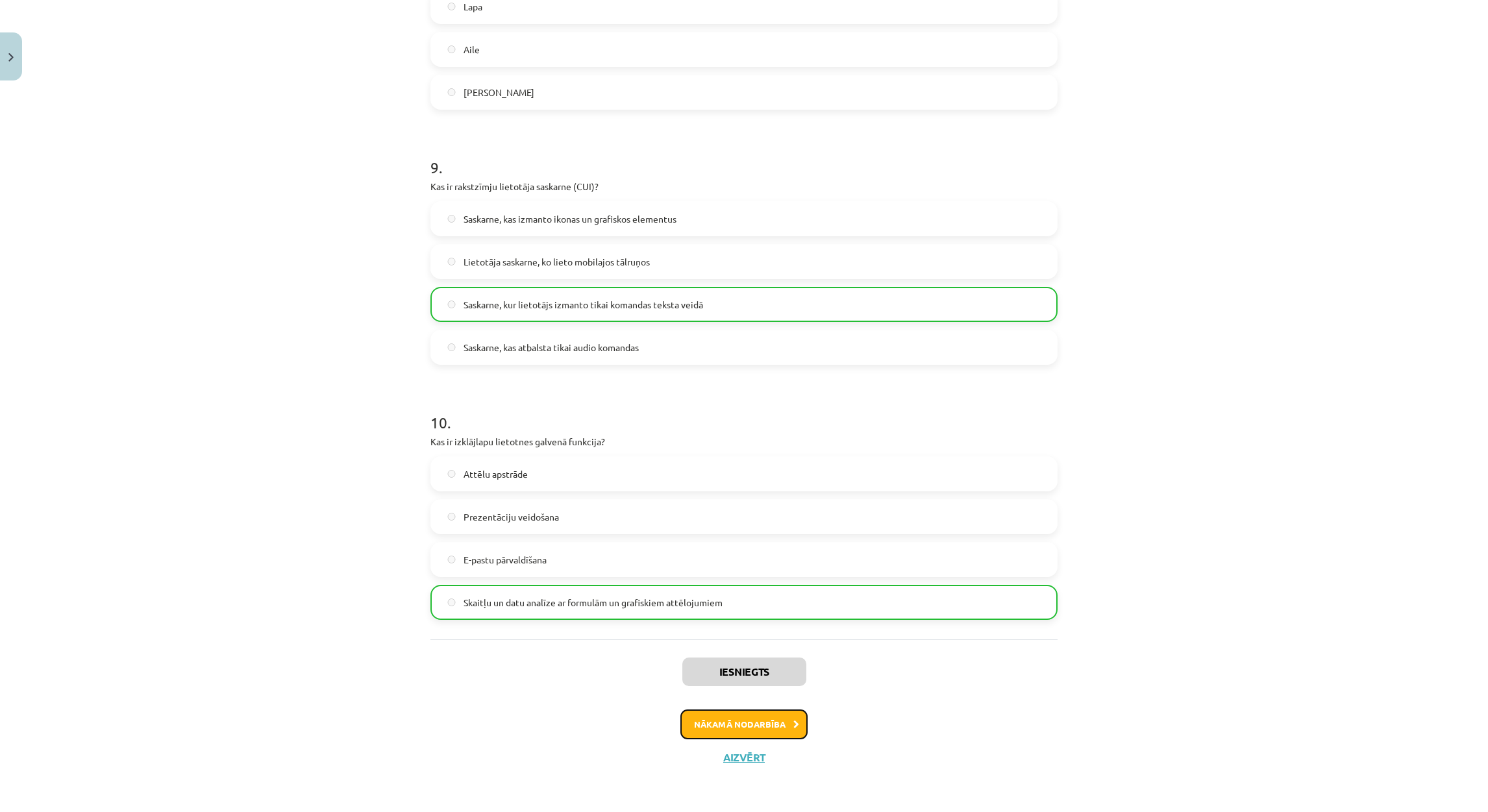
click at [744, 721] on button "Nākamā nodarbība" at bounding box center [744, 724] width 128 height 30
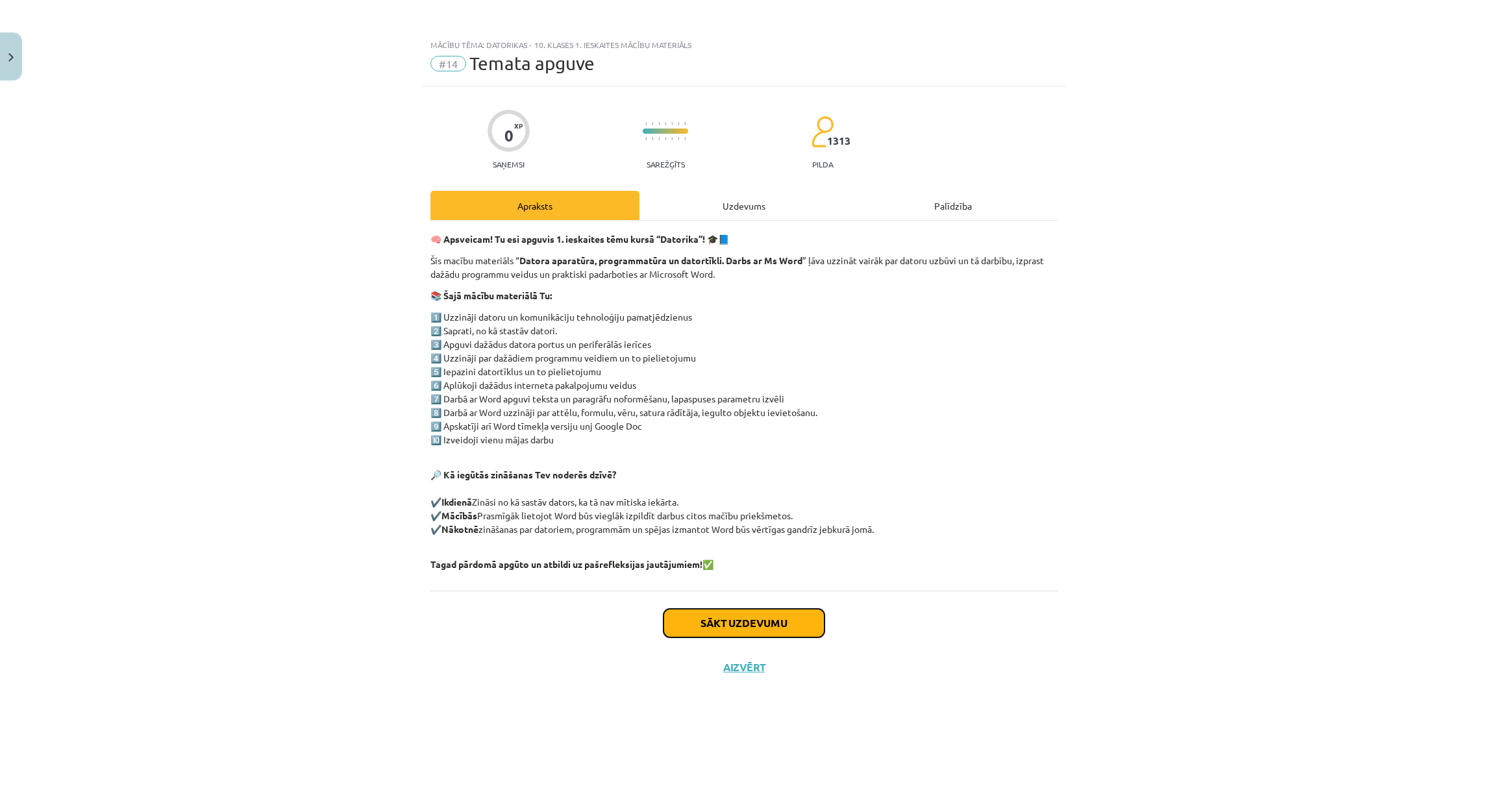
click at [722, 624] on button "Sākt uzdevumu" at bounding box center [744, 623] width 161 height 29
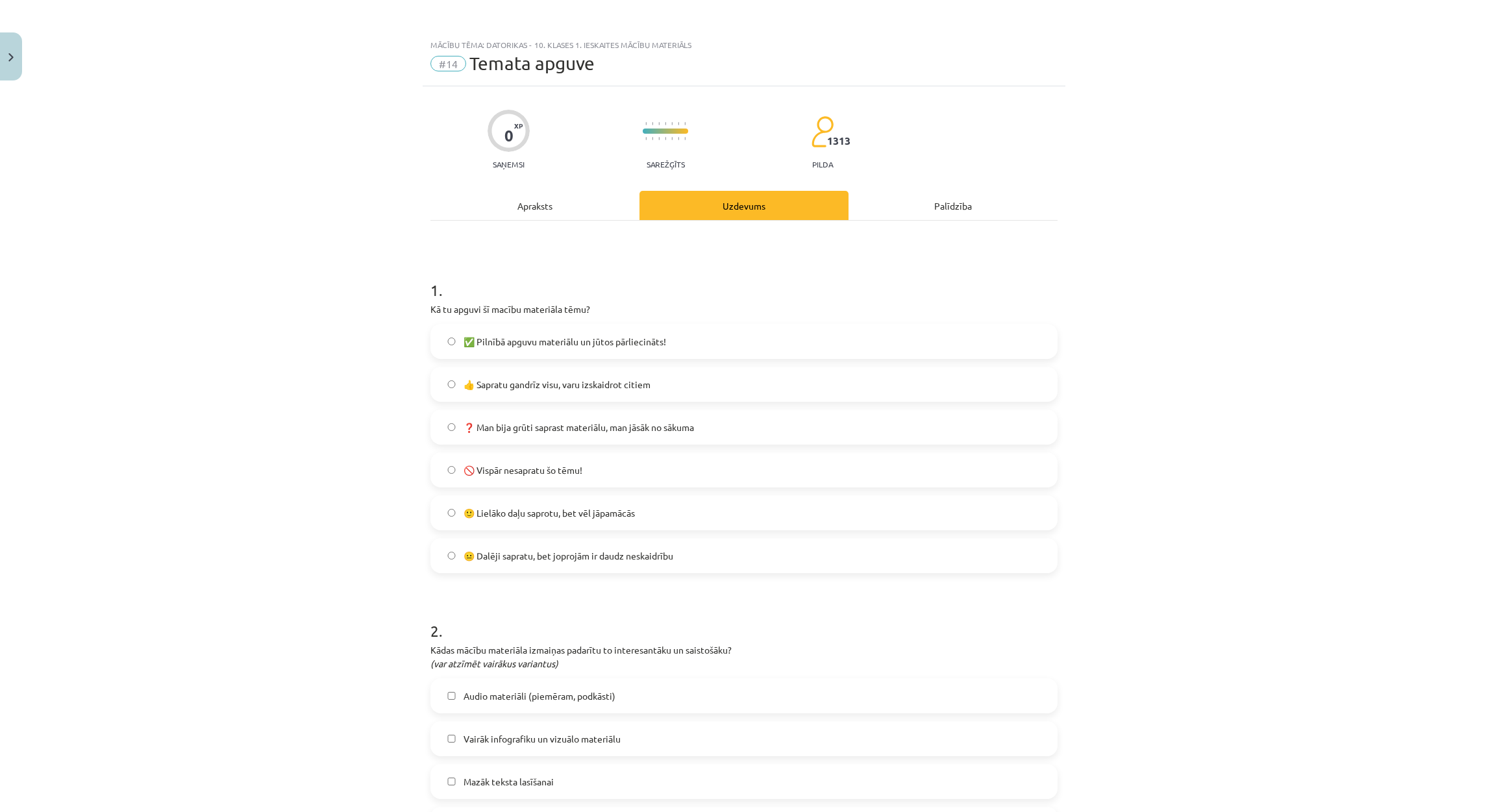
click at [532, 379] on span "👍 Sapratu gandrīz visu, varu izskaidrot citiem" at bounding box center [557, 384] width 187 height 14
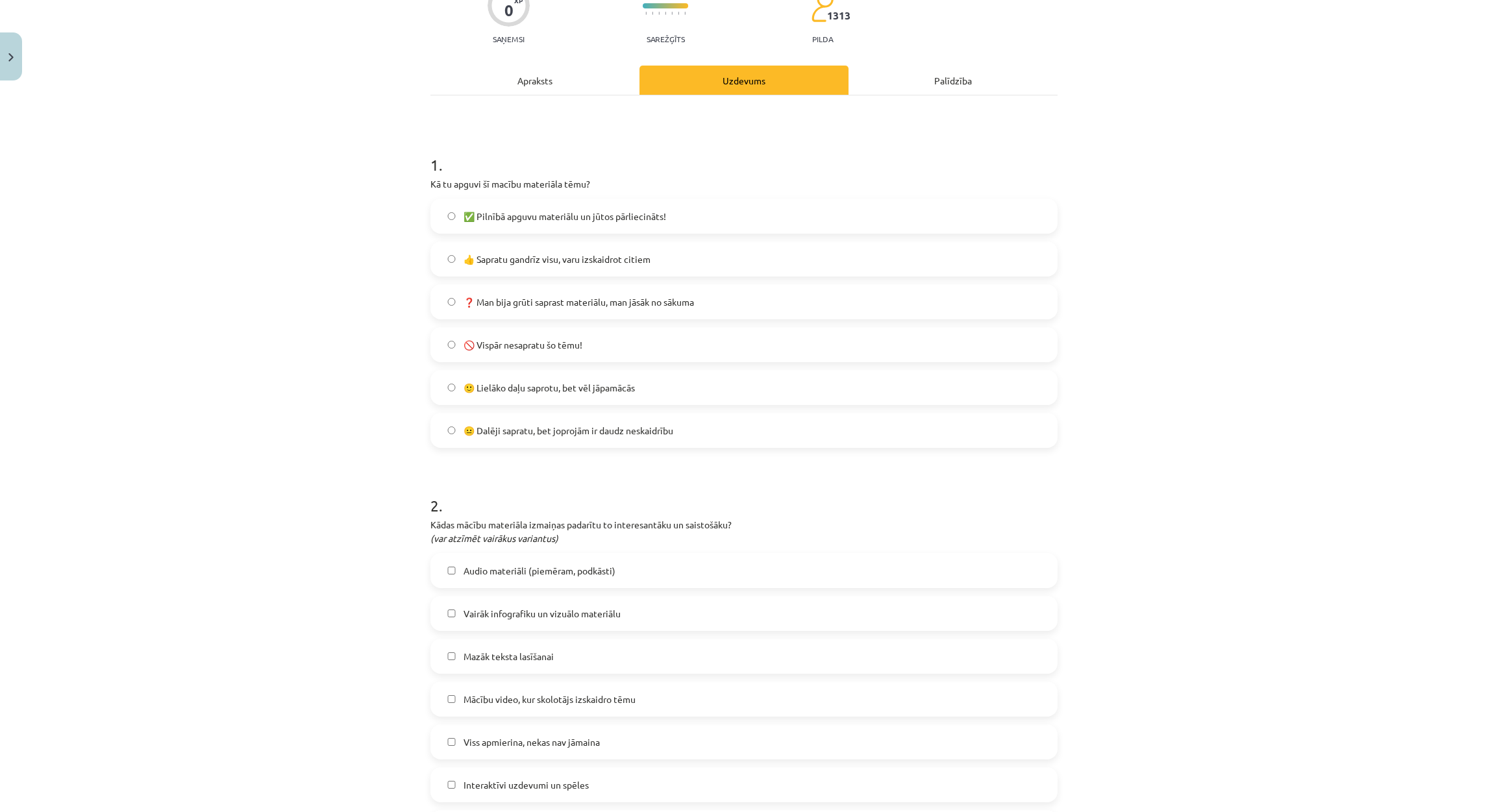
scroll to position [195, 0]
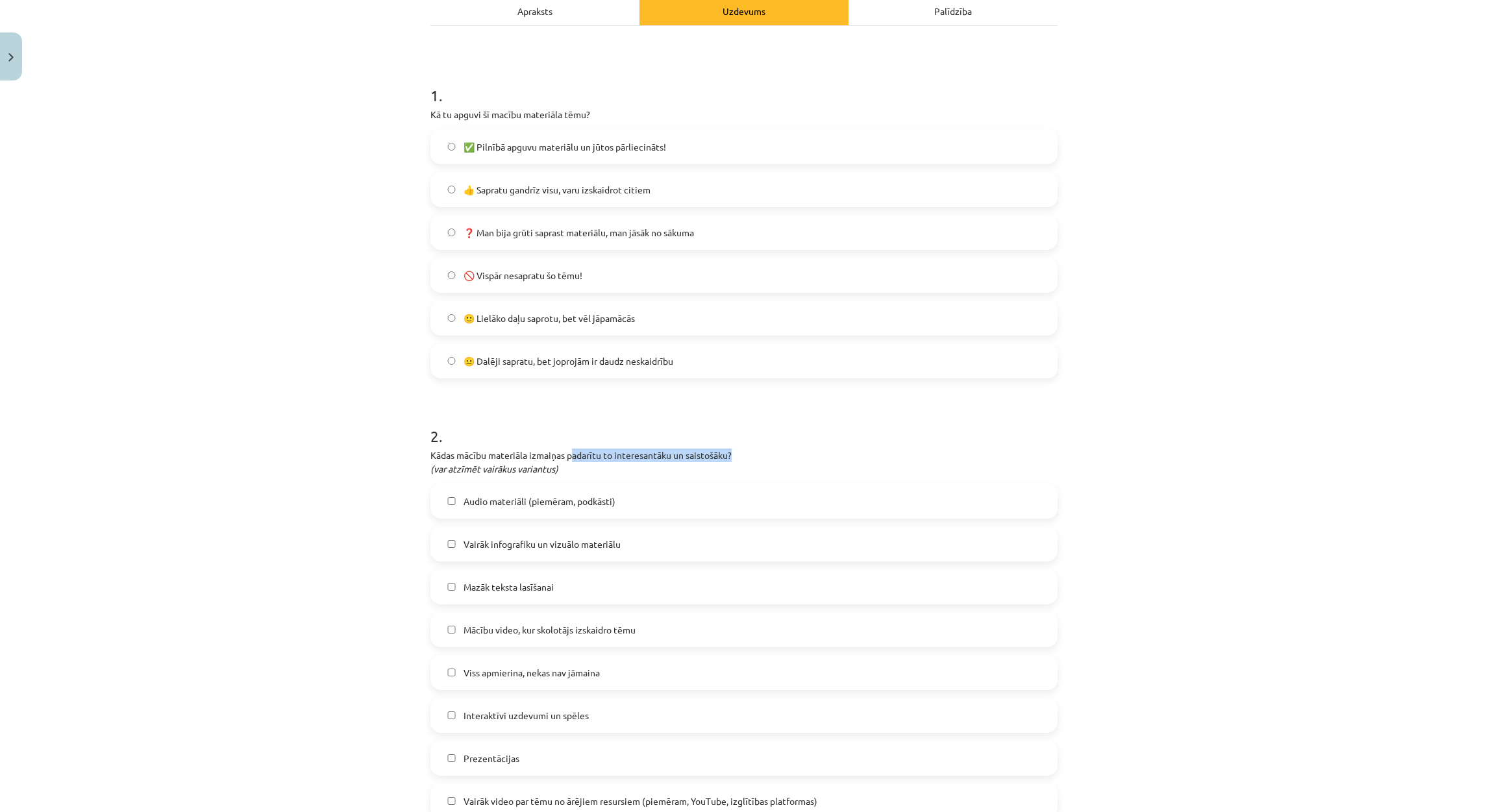
drag, startPoint x: 564, startPoint y: 456, endPoint x: 794, endPoint y: 459, distance: 230.0
click at [794, 459] on p "Kādas mācību materiāla izmaiņas padarītu to interesantāku un saistošāku? (var a…" at bounding box center [744, 462] width 627 height 27
click at [343, 490] on div "Mācību tēma: Datorikas - 10. klases 1. ieskaites mācību materiāls #14 Temata ap…" at bounding box center [744, 406] width 1488 height 812
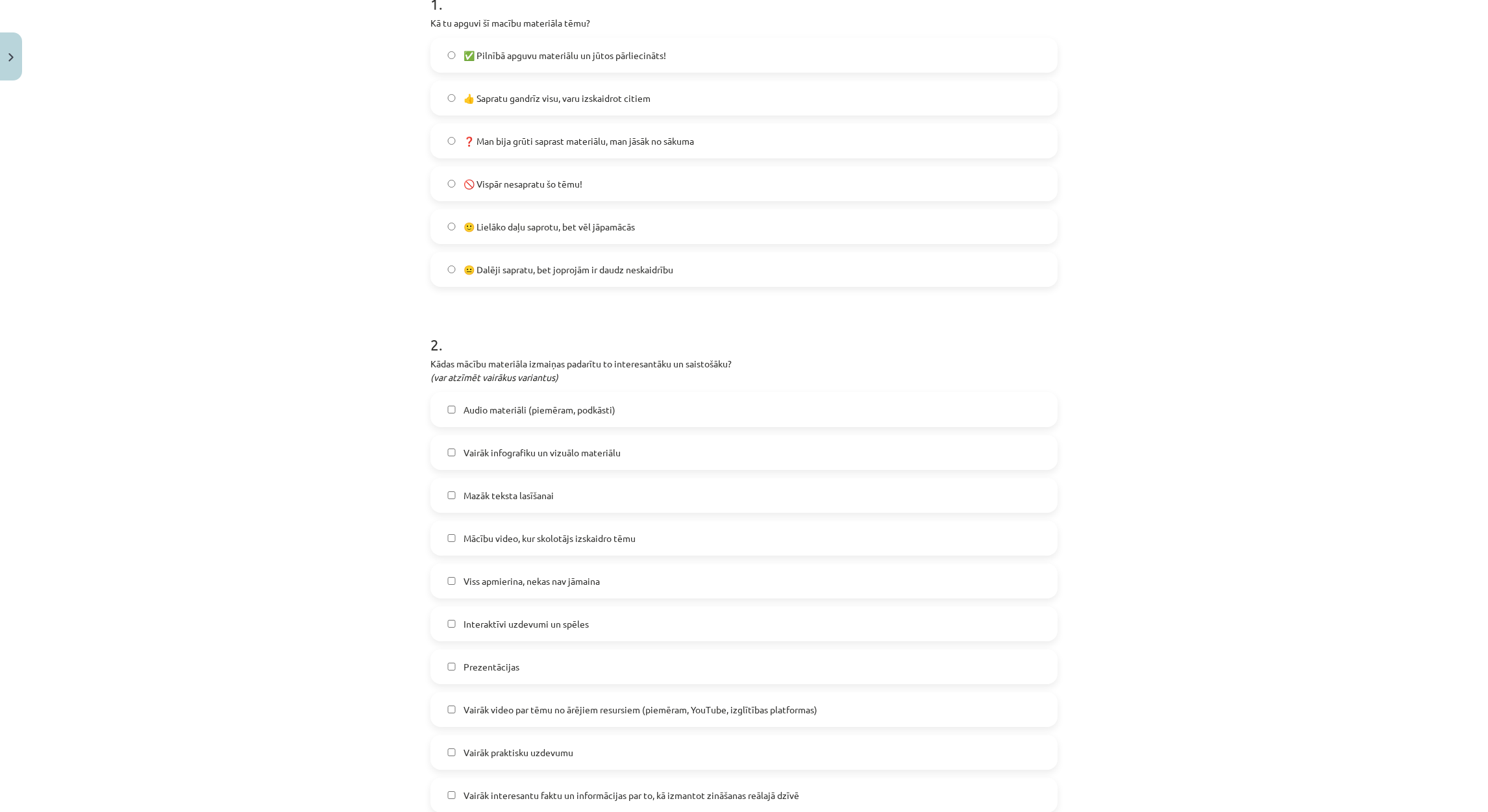
scroll to position [291, 0]
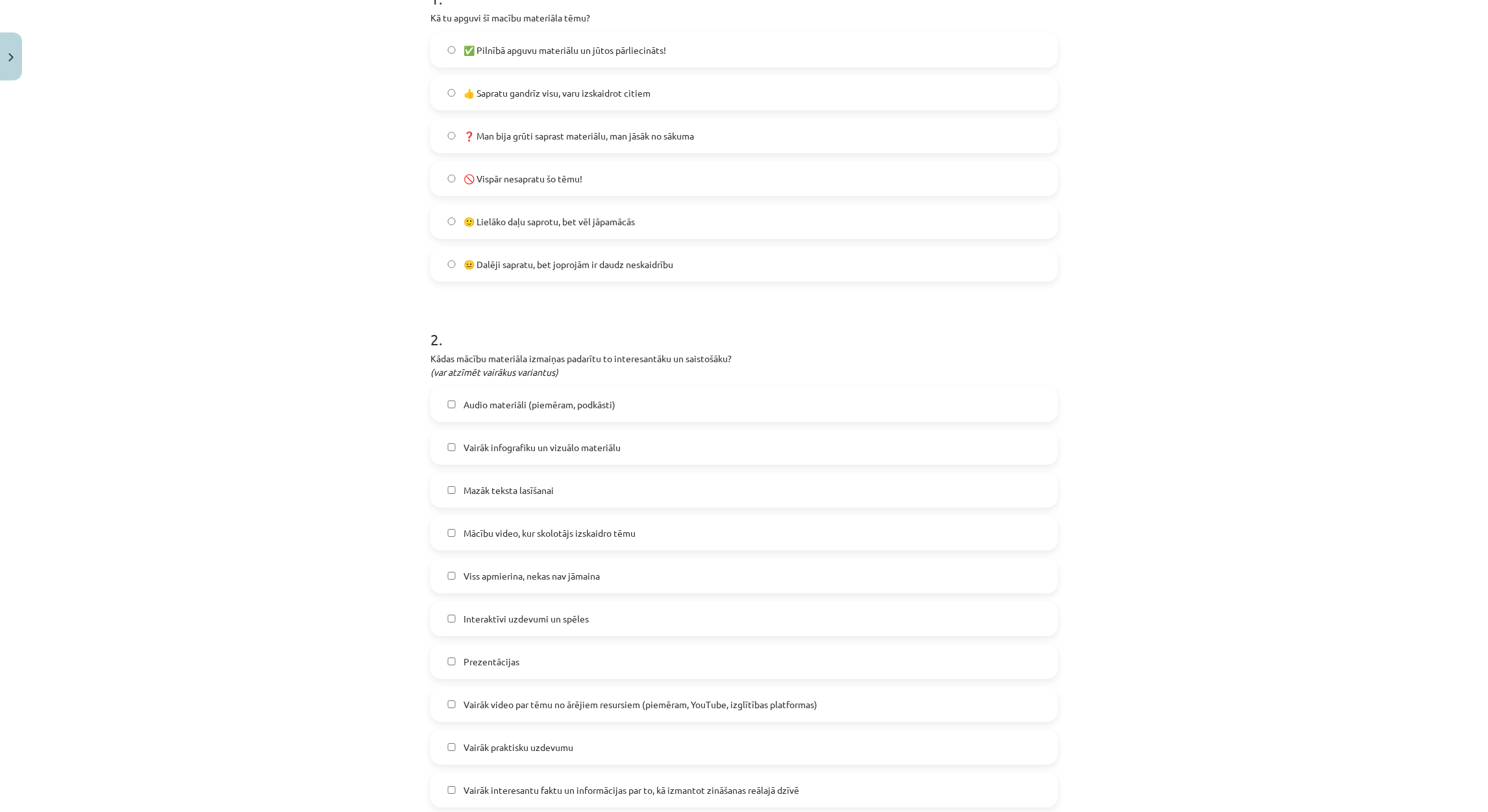
click at [942, 491] on label "Mazāk teksta lasīšanai" at bounding box center [744, 489] width 625 height 32
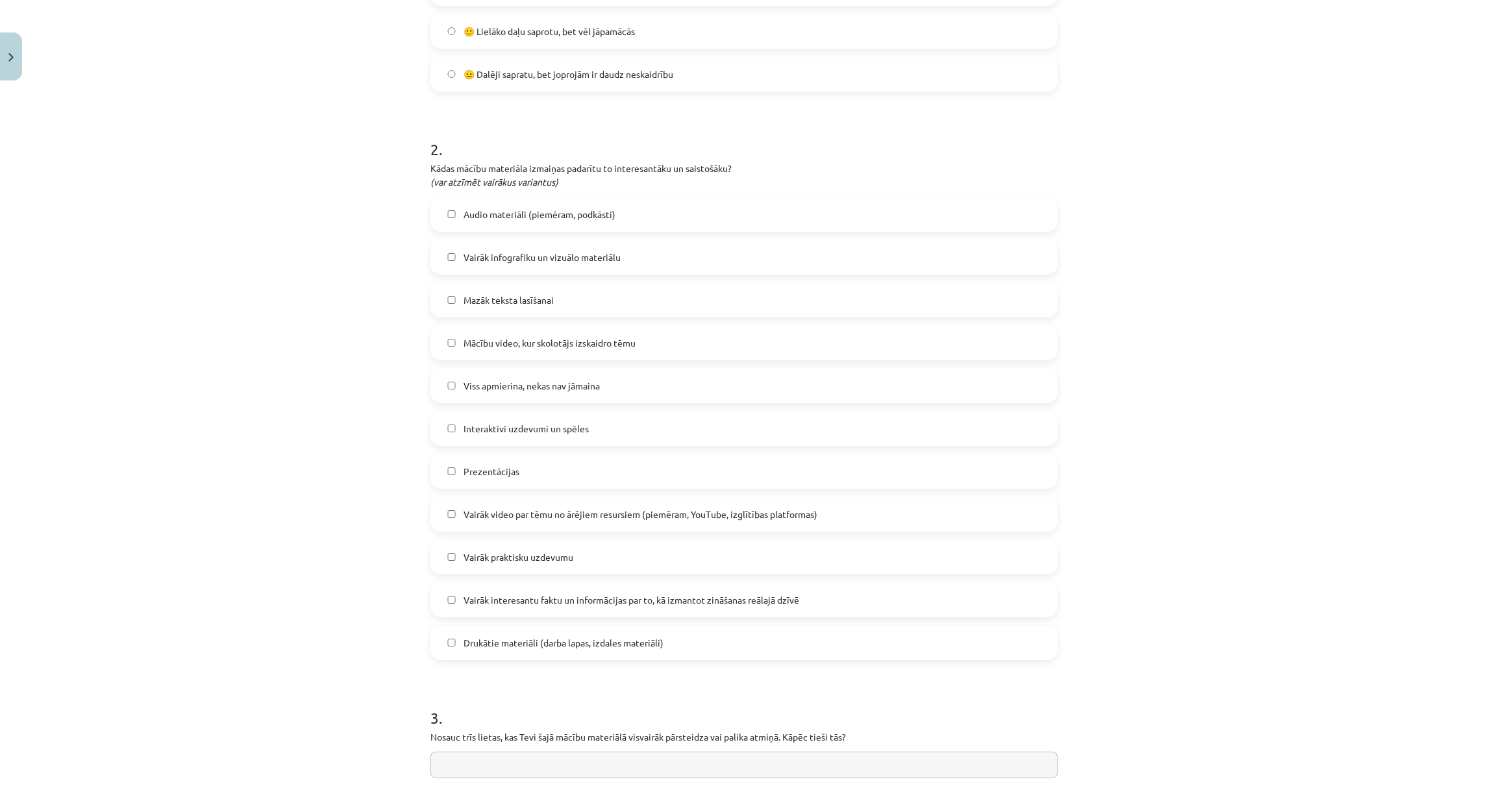
scroll to position [486, 0]
click at [479, 385] on span "Viss apmierina, nekas nav jāmaina" at bounding box center [532, 381] width 136 height 14
click at [504, 291] on span "Mazāk teksta lasīšanai" at bounding box center [509, 295] width 90 height 14
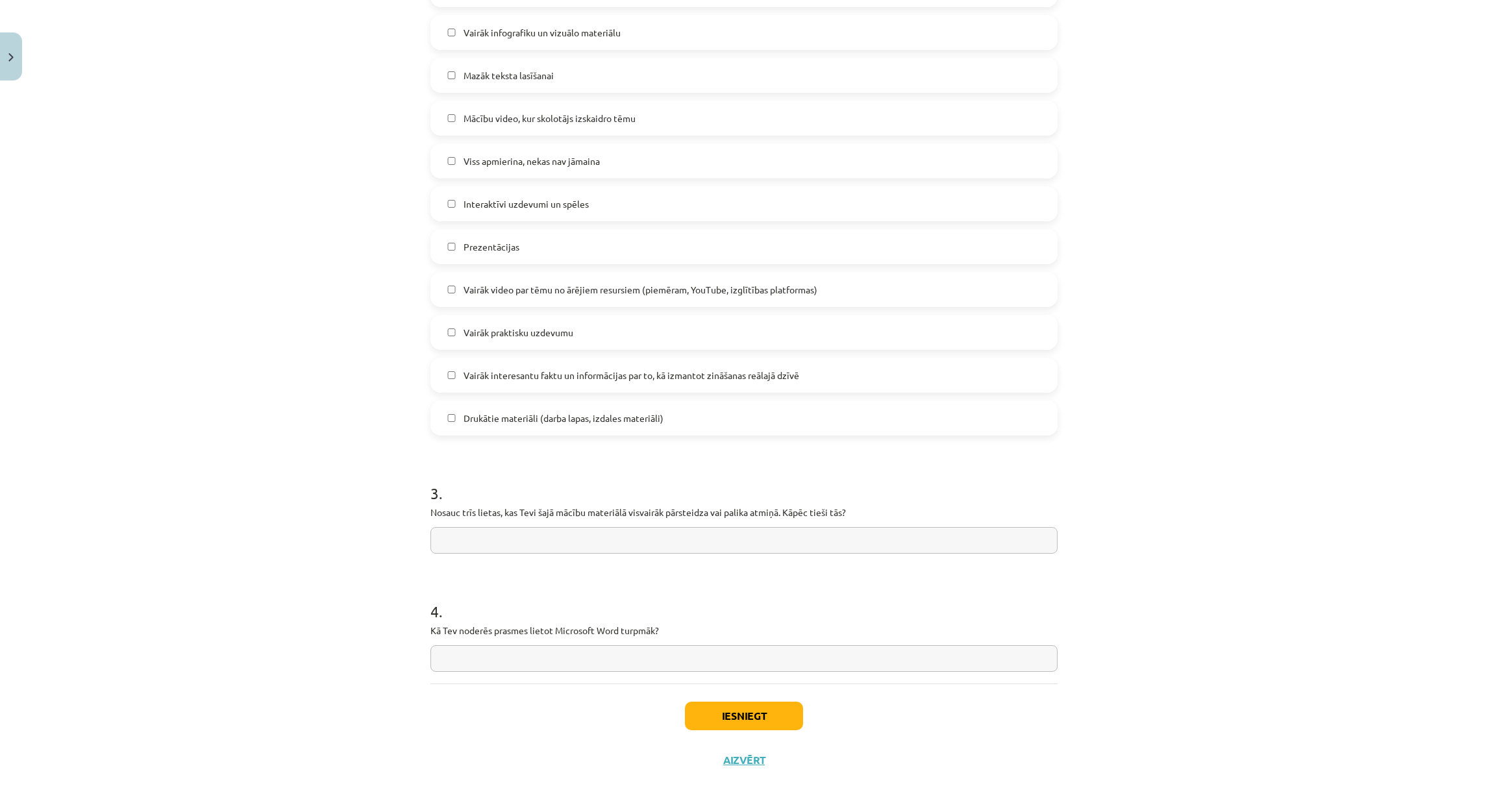
scroll to position [708, 0]
drag, startPoint x: 493, startPoint y: 509, endPoint x: 906, endPoint y: 518, distance: 413.1
click at [906, 518] on div "3 . Nosauc trīs lietas, kas Tevi šajā mācību materiālā visvairāk pārsteidza vai…" at bounding box center [744, 505] width 627 height 92
click at [284, 556] on div "Mācību tēma: Datorikas - 10. klases 1. ieskaites mācību materiāls #14 Temata ap…" at bounding box center [744, 406] width 1488 height 812
click at [515, 661] on input "text" at bounding box center [744, 655] width 627 height 26
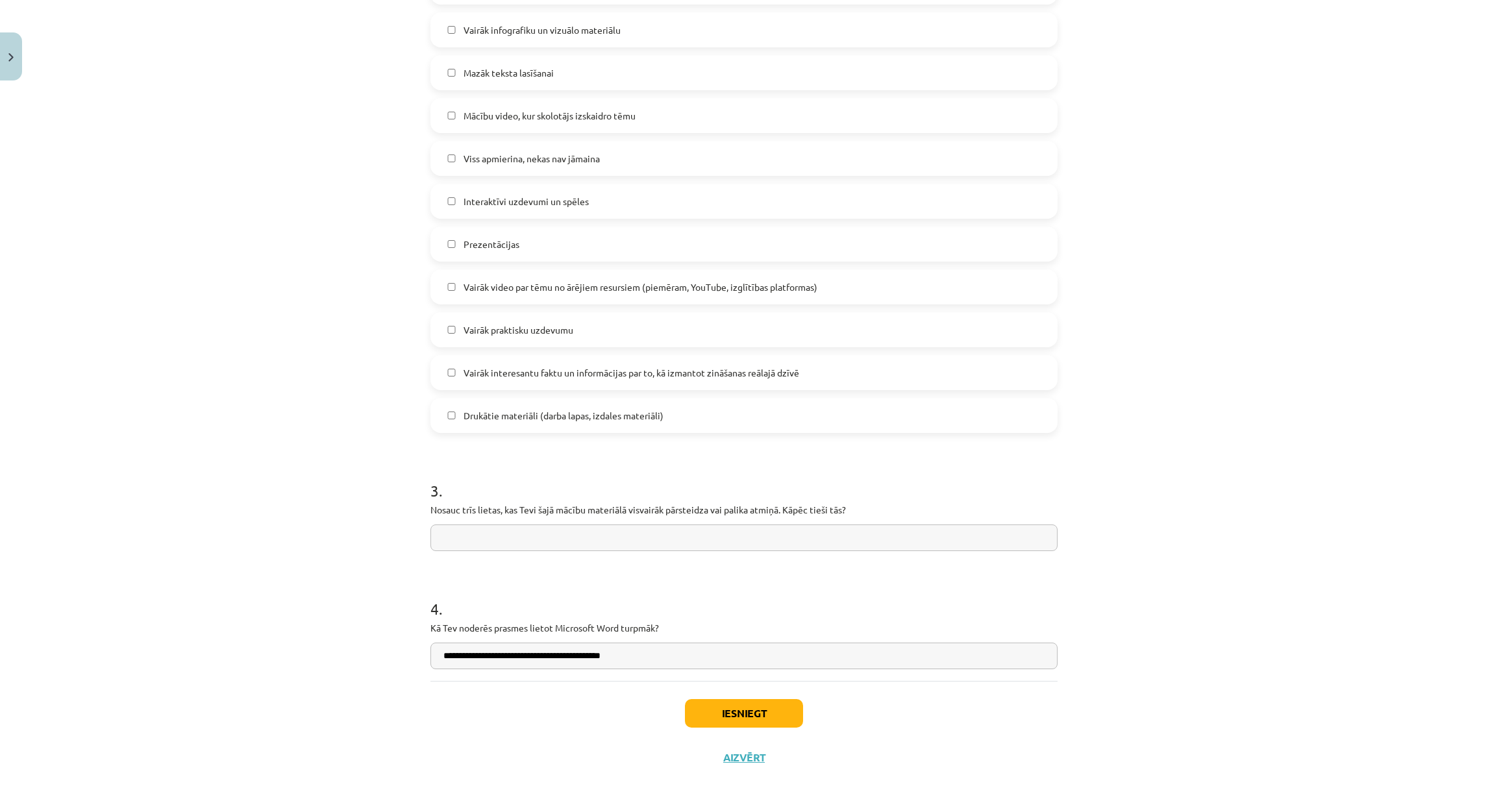
type input "**********"
click at [456, 542] on input "text" at bounding box center [744, 537] width 627 height 26
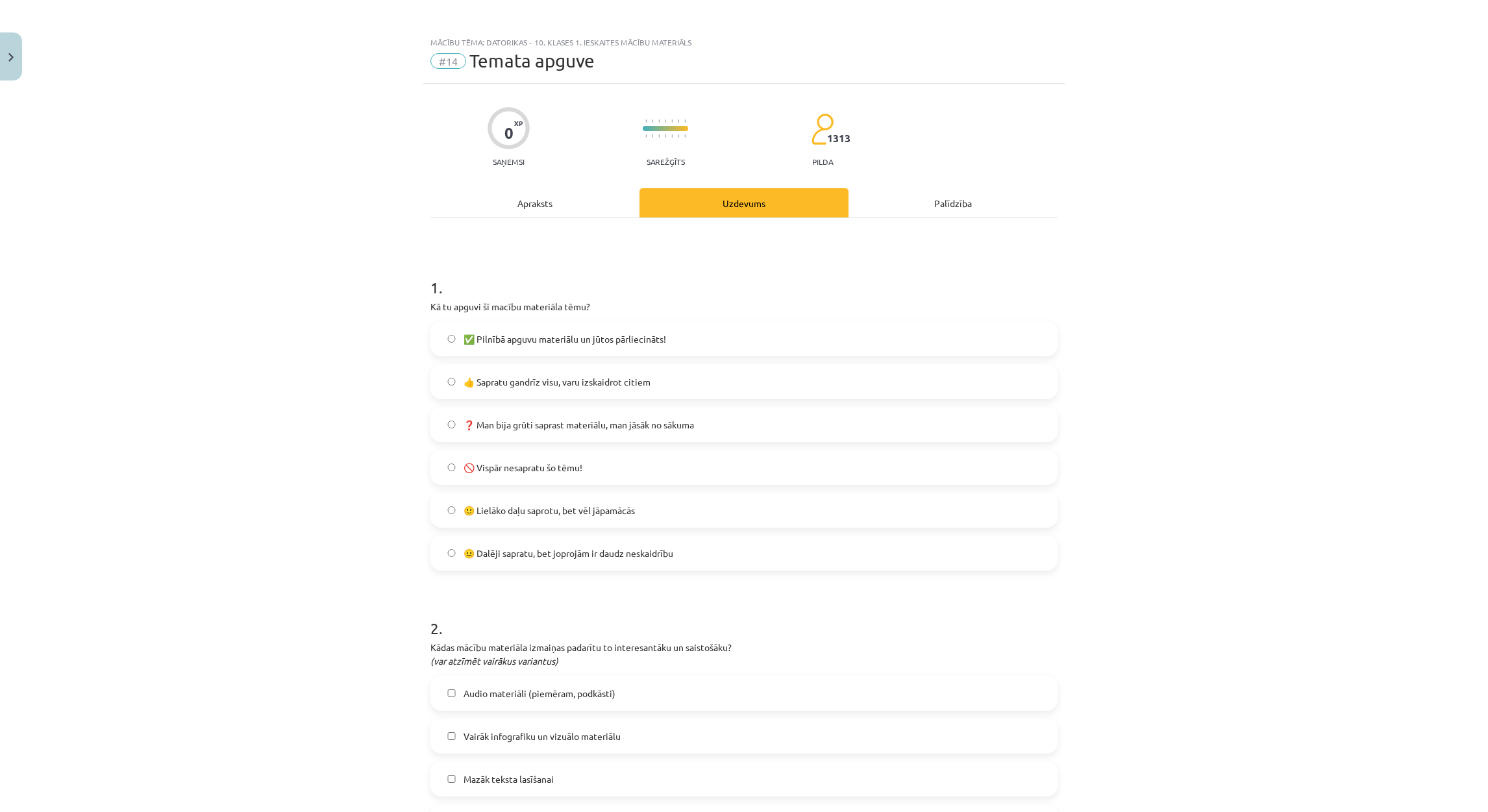
scroll to position [0, 0]
click at [527, 199] on div "Apraksts" at bounding box center [535, 205] width 209 height 29
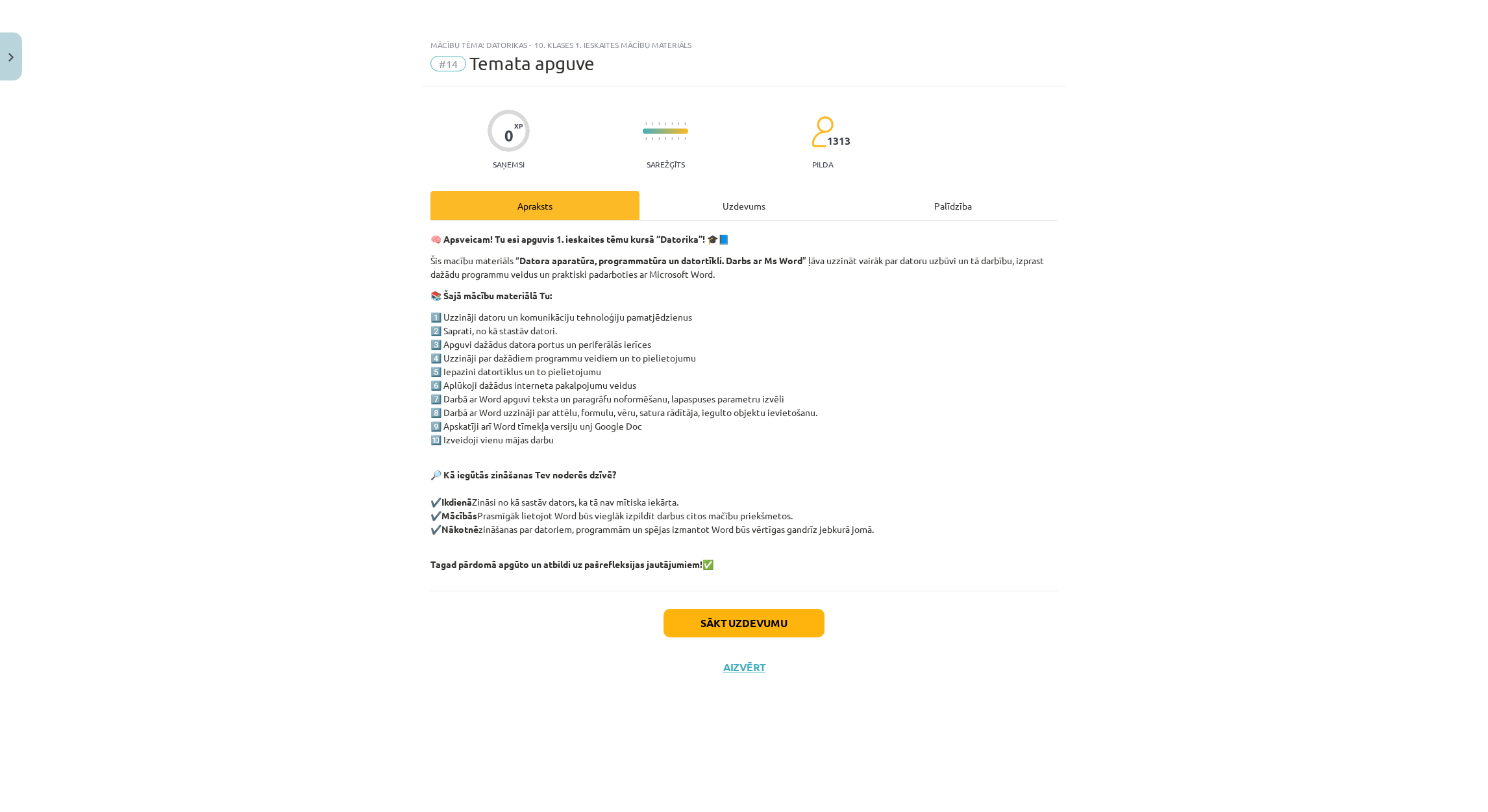
click at [764, 211] on div "Uzdevums" at bounding box center [744, 205] width 209 height 29
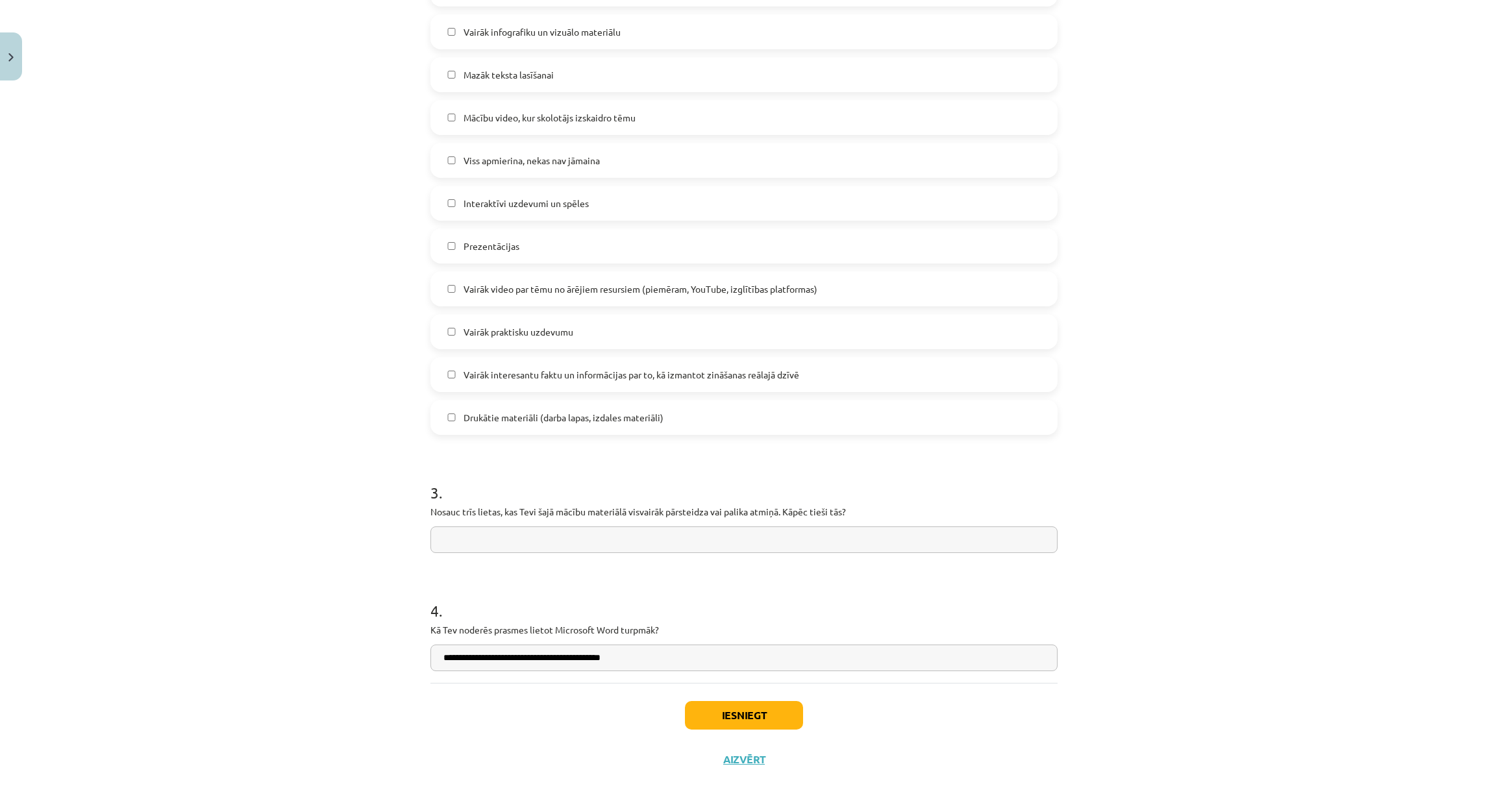
scroll to position [708, 0]
click at [528, 536] on input "text" at bounding box center [744, 537] width 627 height 26
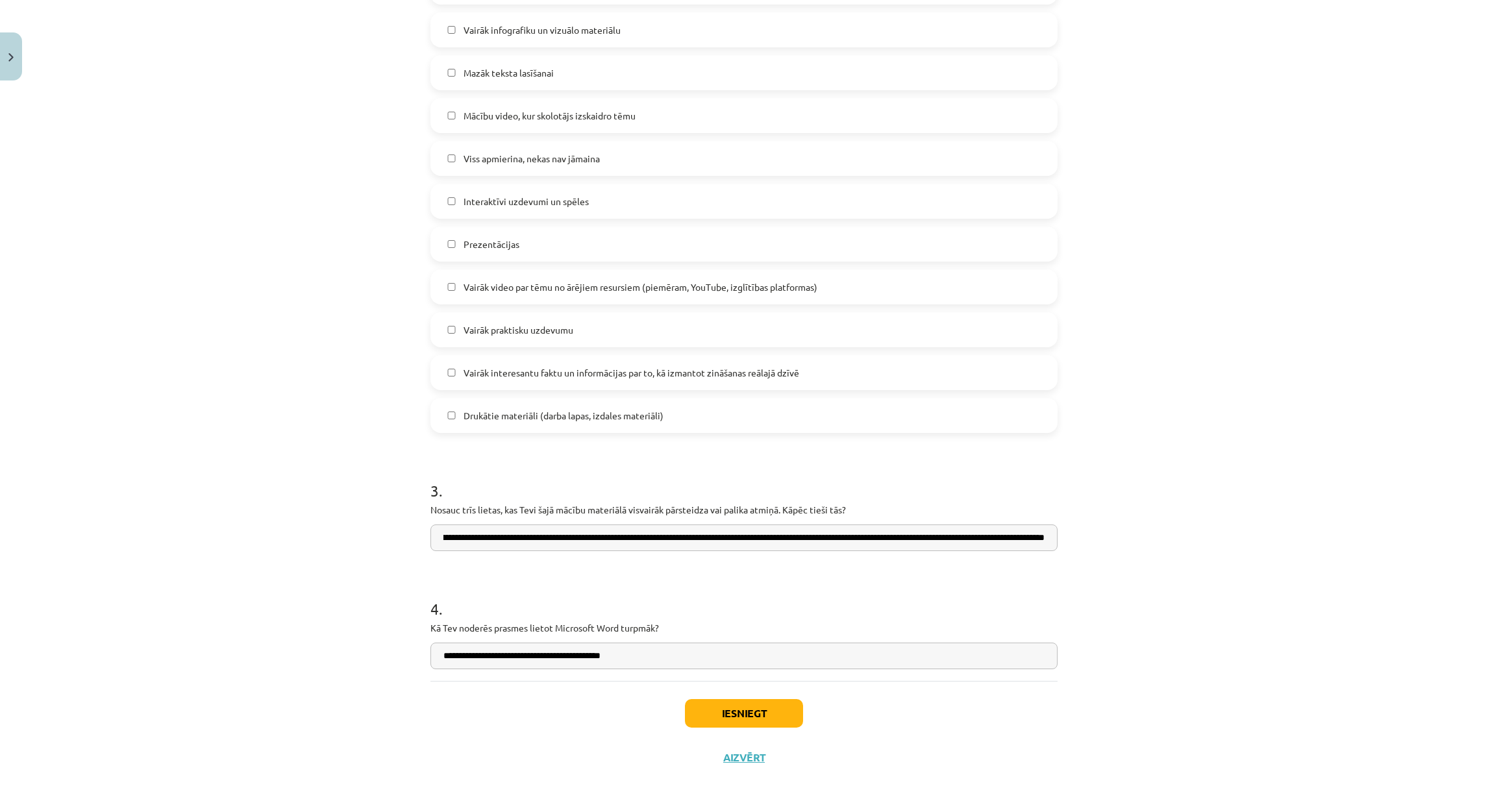
scroll to position [0, 286]
type input "**********"
click at [755, 727] on button "Iesniegt" at bounding box center [744, 713] width 118 height 29
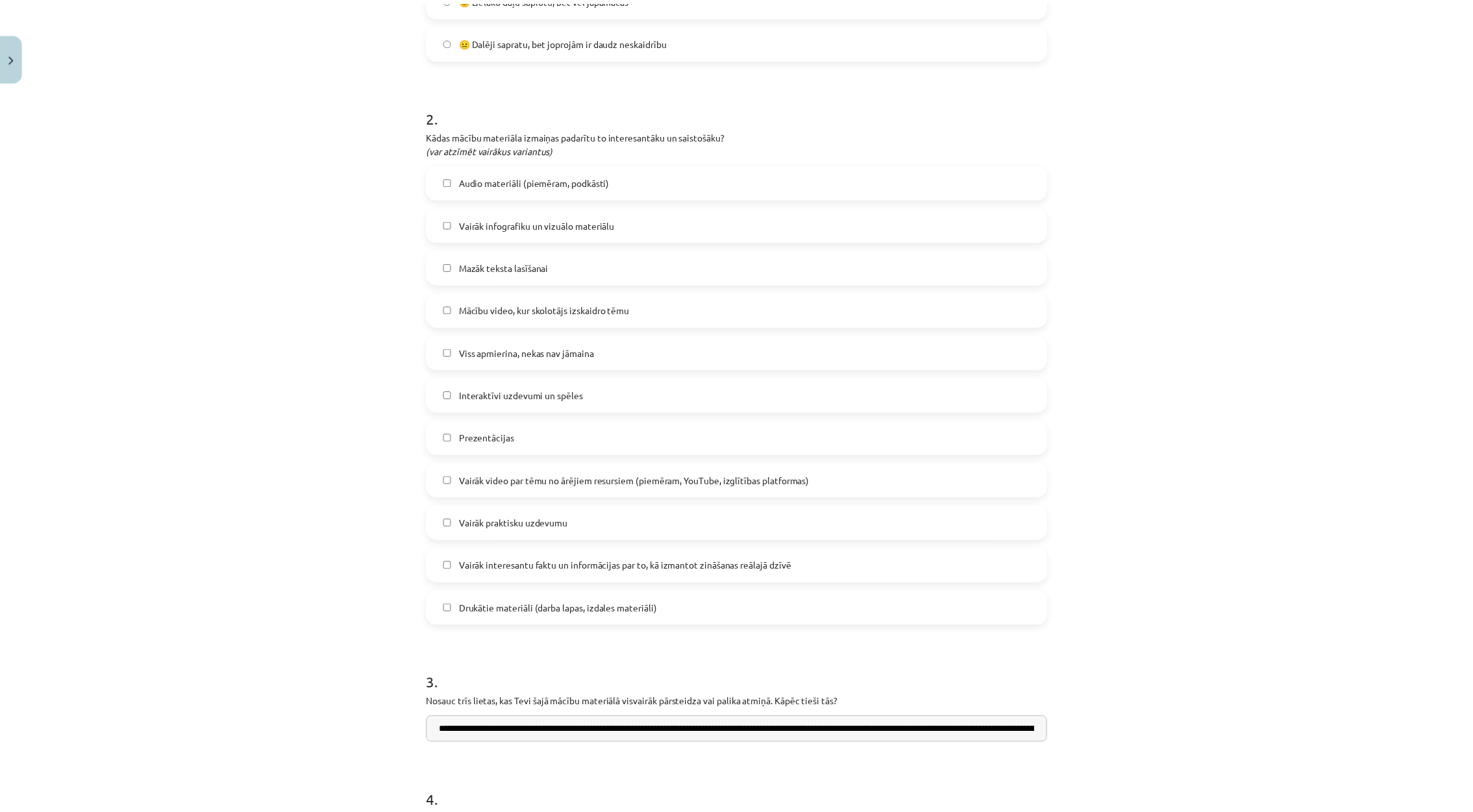
scroll to position [708, 0]
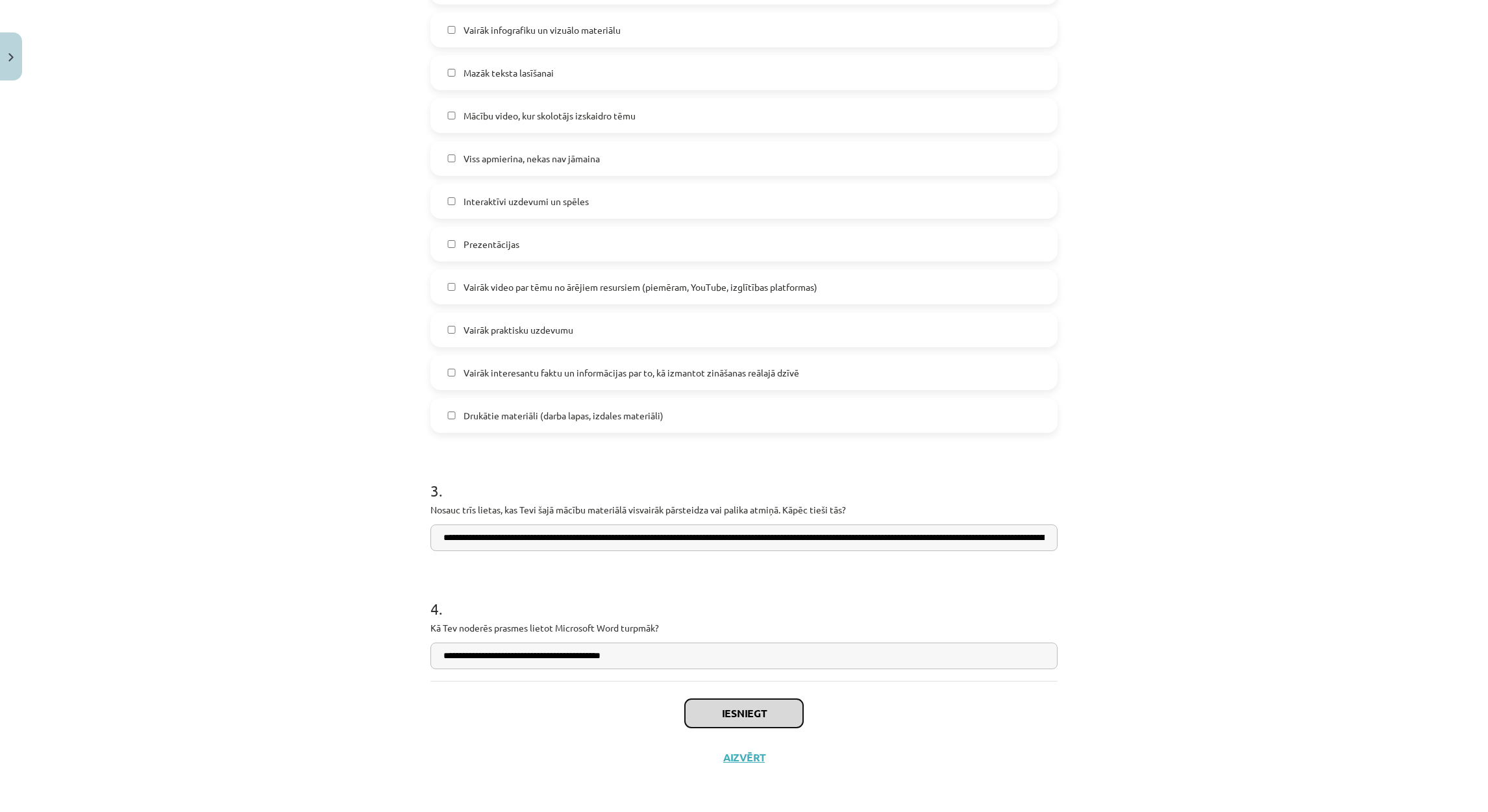
click at [772, 724] on button "Iesniegt" at bounding box center [744, 713] width 118 height 29
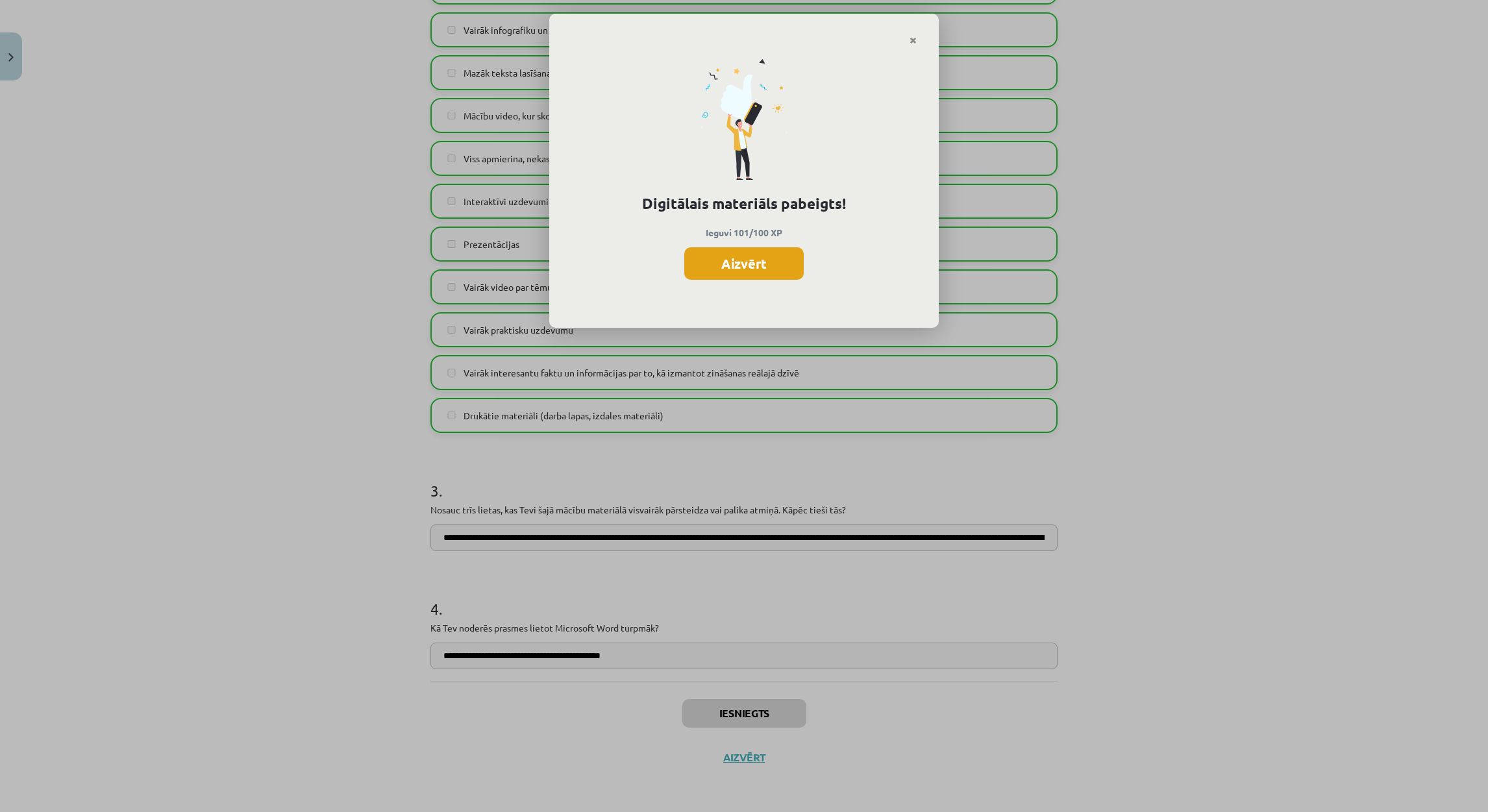
click at [719, 269] on button "Aizvērt" at bounding box center [744, 263] width 120 height 32
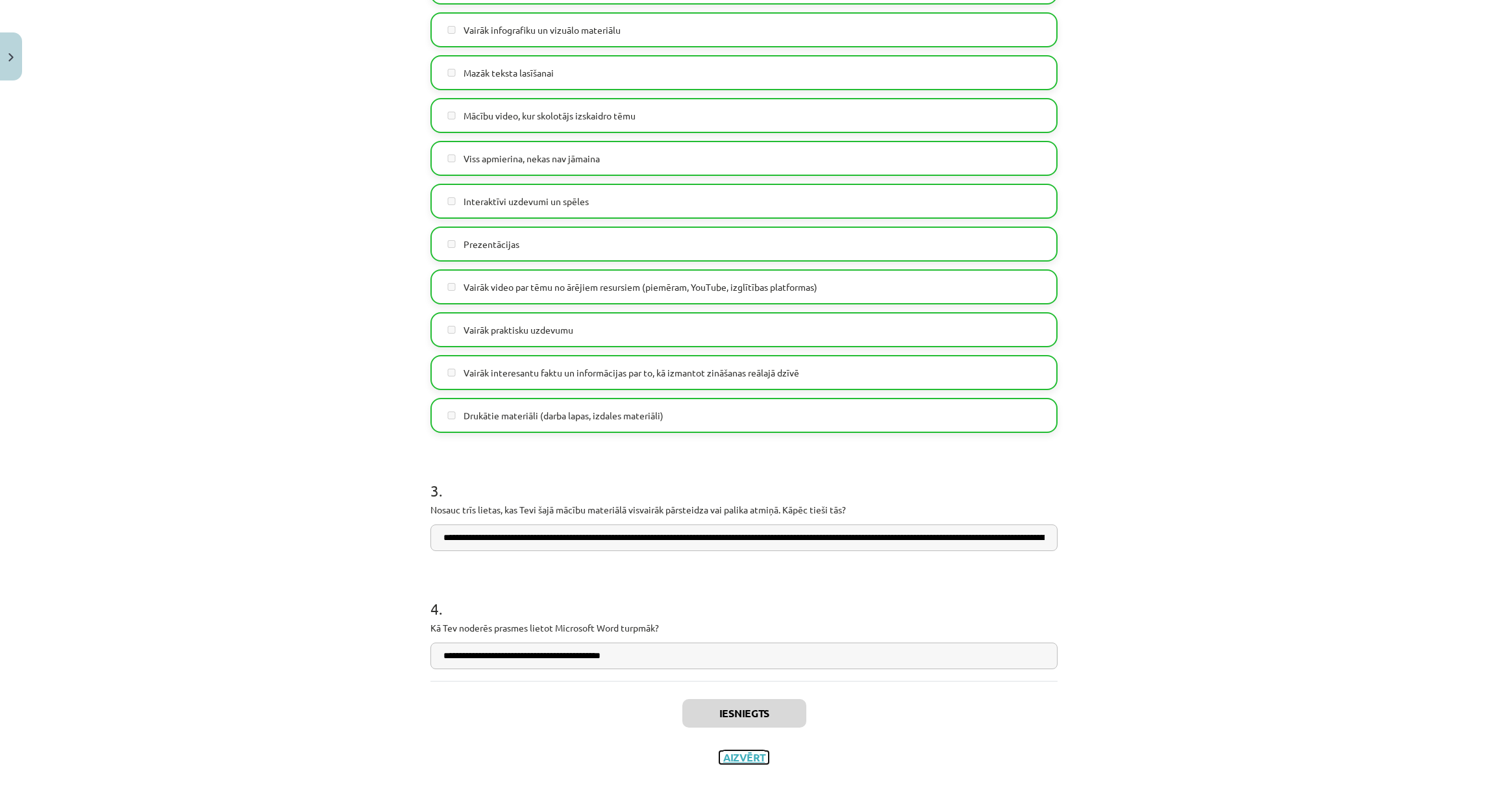
click at [731, 757] on button "Aizvērt" at bounding box center [744, 757] width 49 height 13
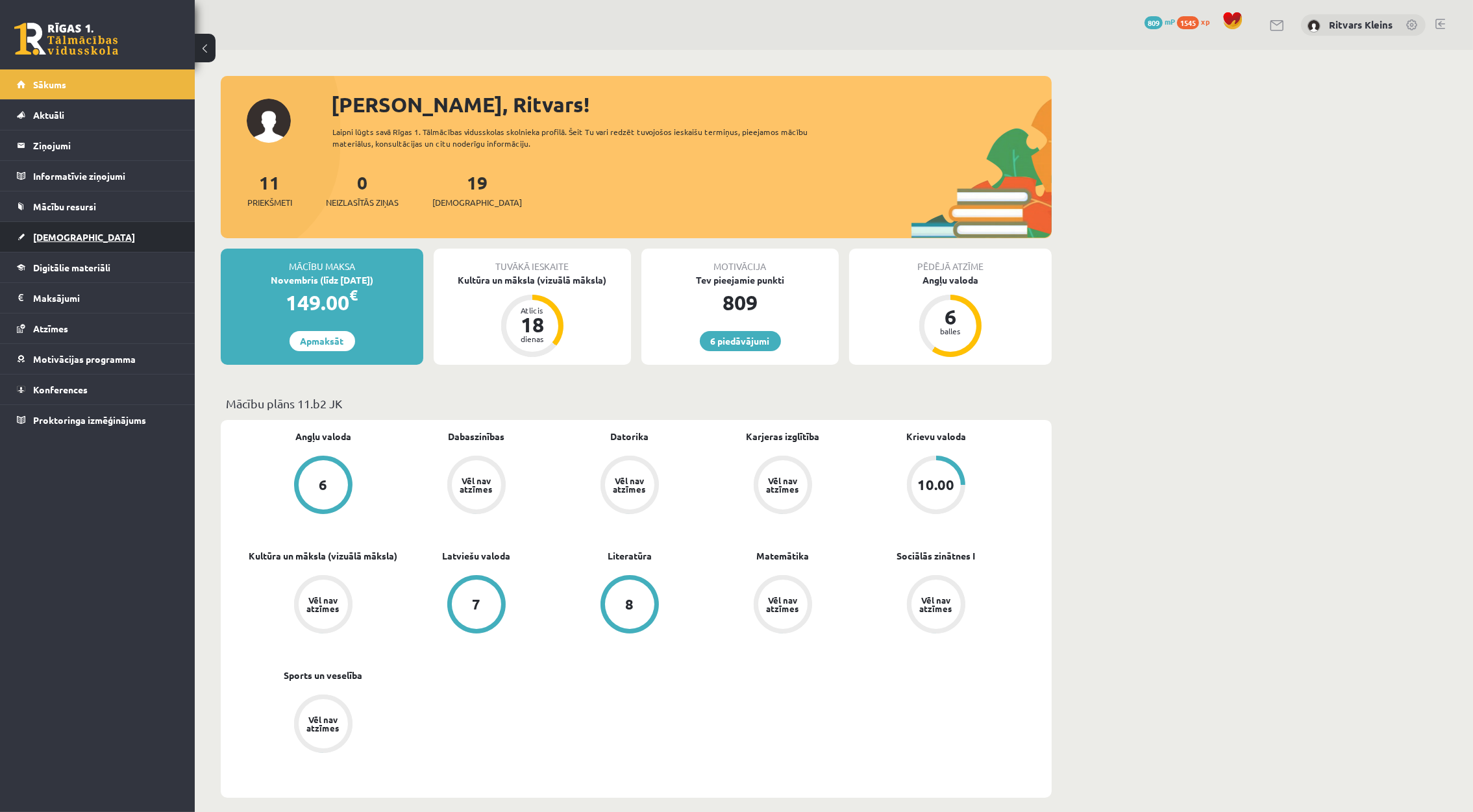
click at [45, 225] on link "[DEMOGRAPHIC_DATA]" at bounding box center [98, 237] width 162 height 30
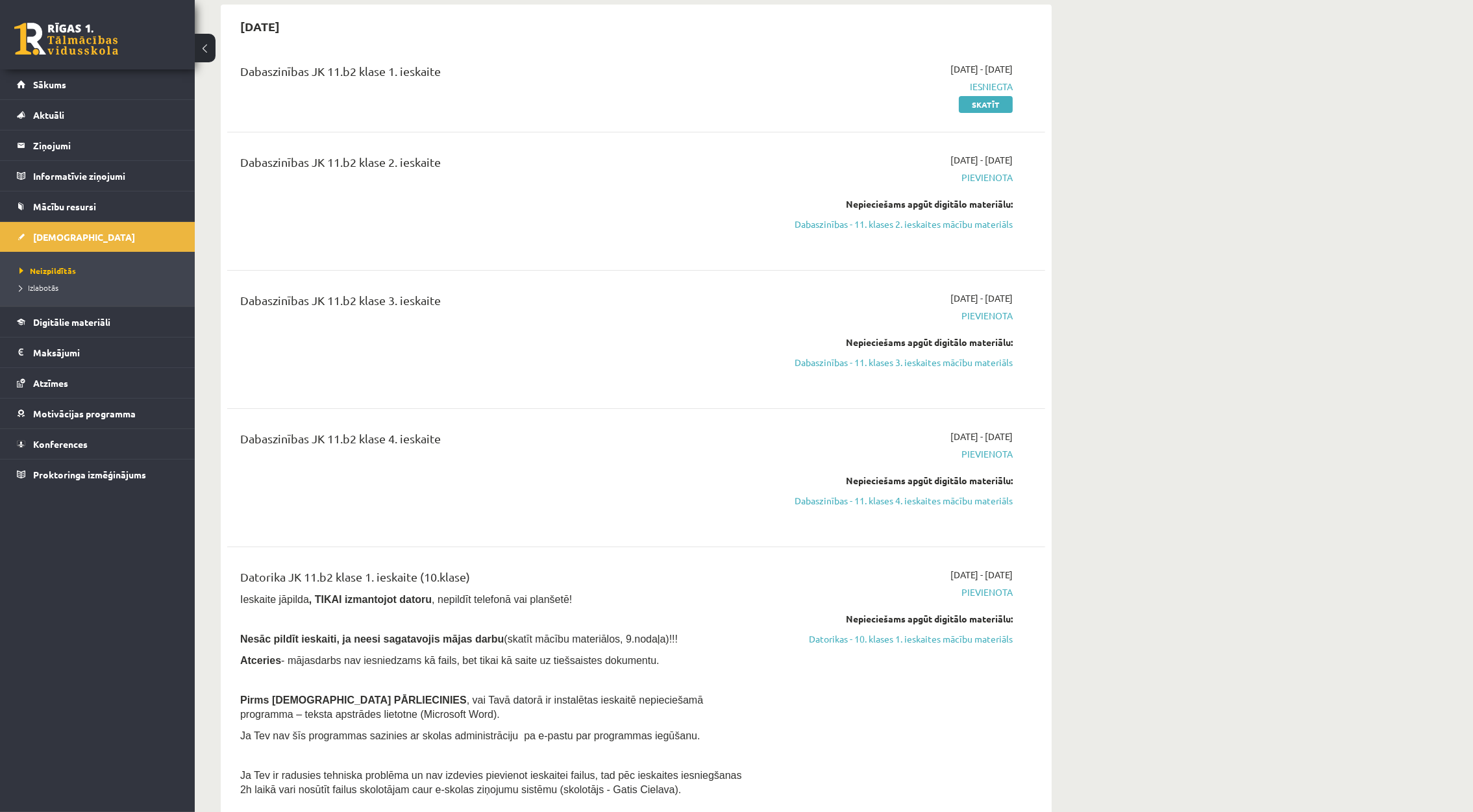
scroll to position [584, 0]
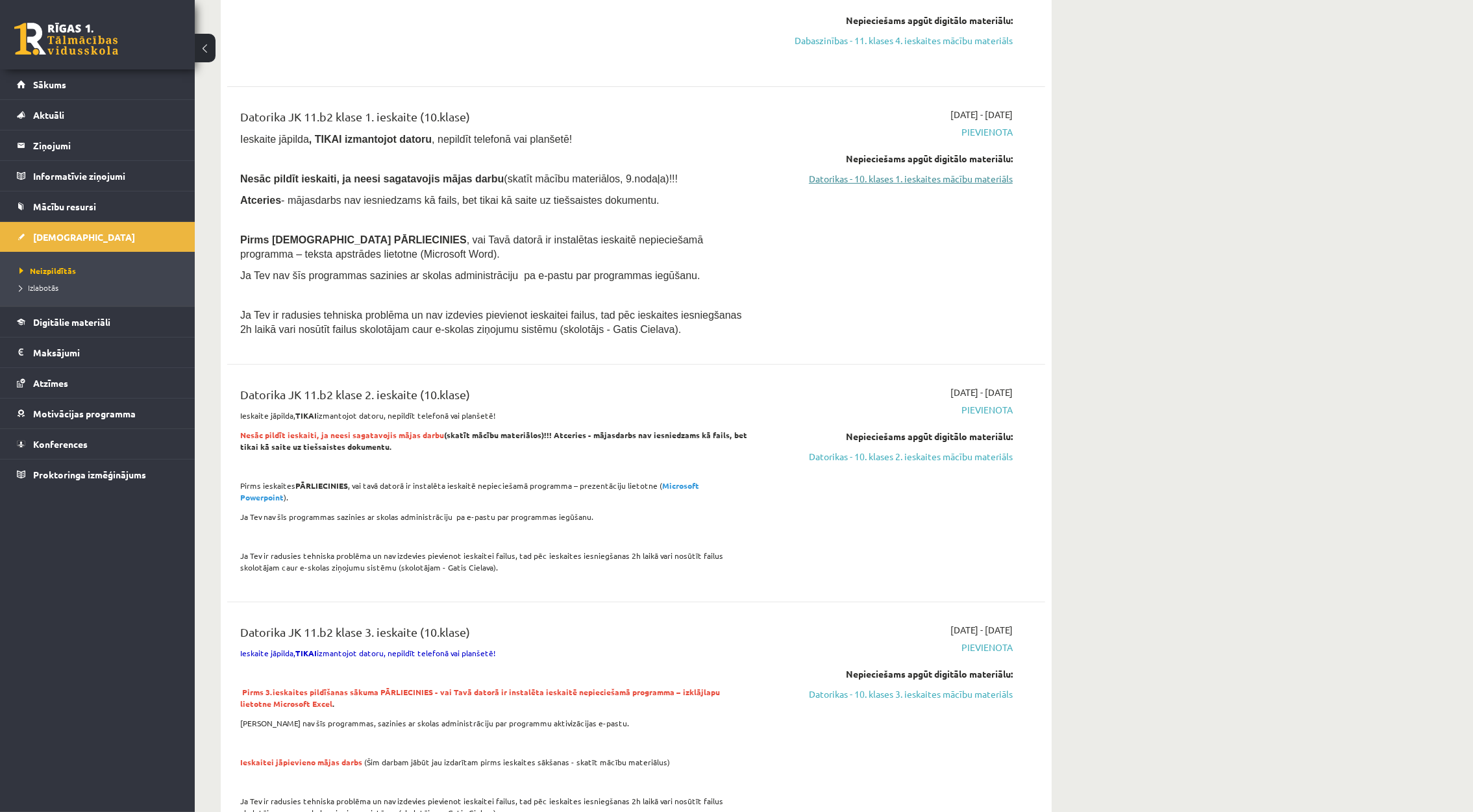
click at [944, 183] on link "Datorikas - 10. klases 1. ieskaites mācību materiāls" at bounding box center [891, 178] width 245 height 14
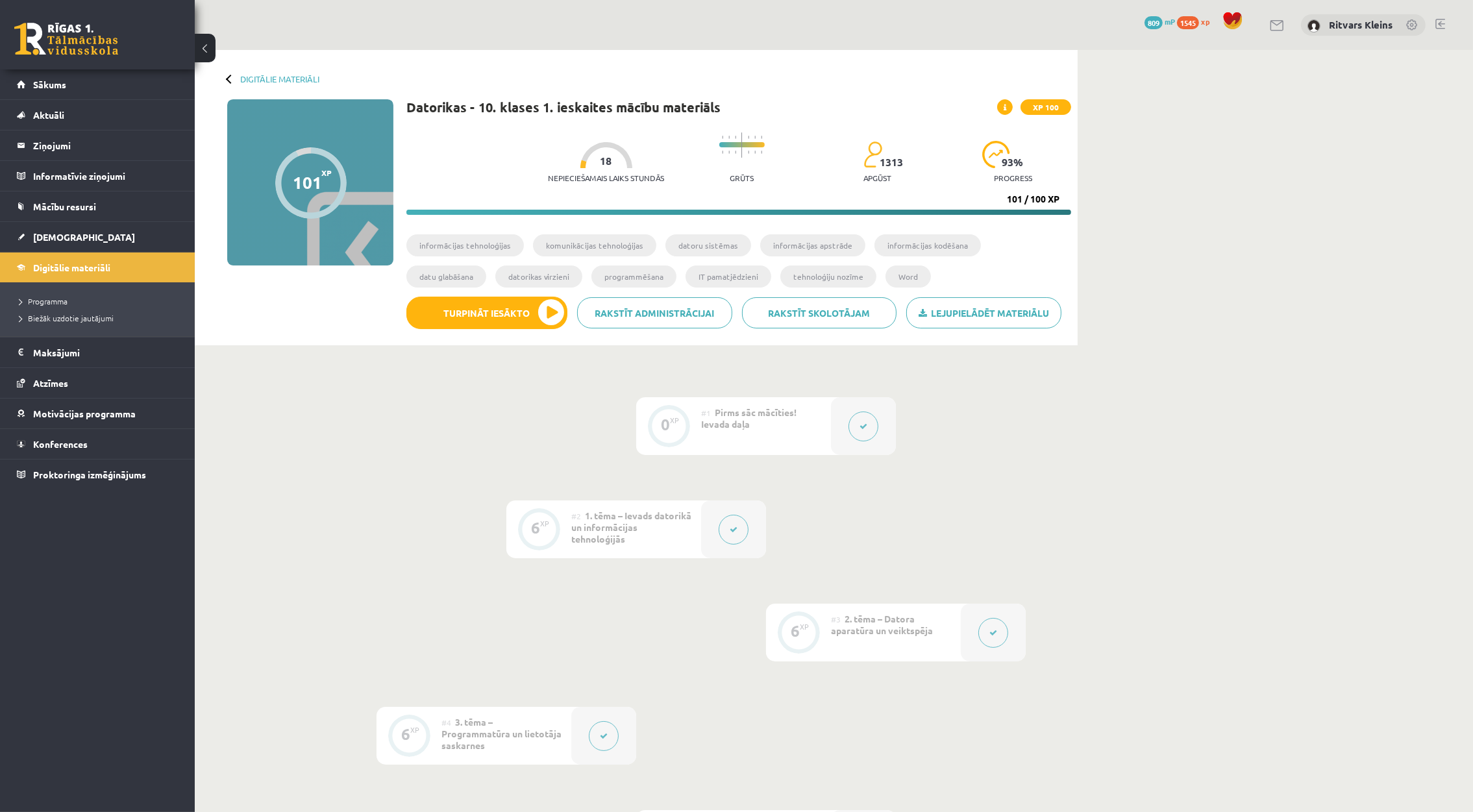
click at [807, 428] on div "#1 Pirms sāc mācīties! Ievada daļa" at bounding box center [766, 426] width 130 height 58
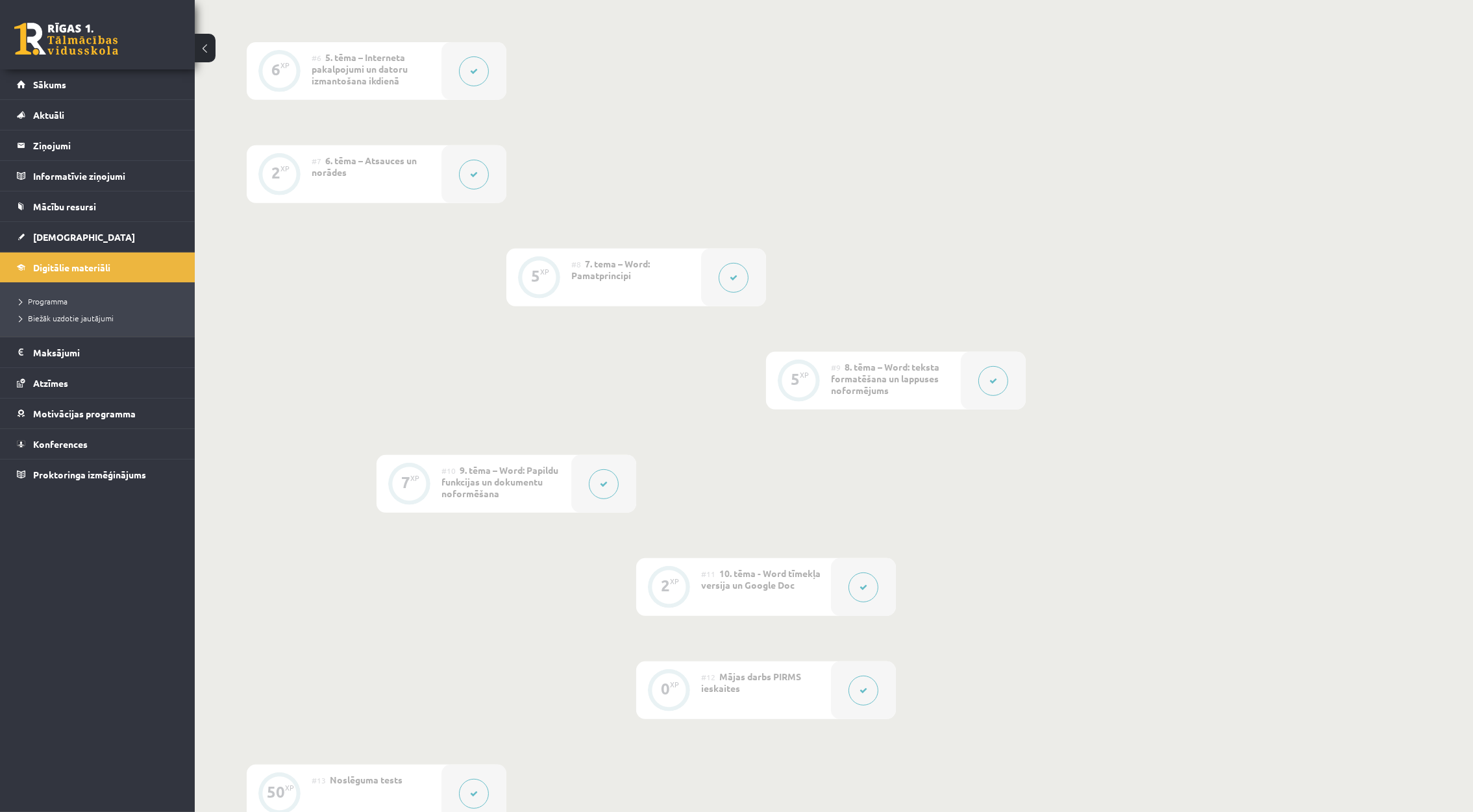
scroll to position [875, 0]
drag, startPoint x: 591, startPoint y: 245, endPoint x: 321, endPoint y: 306, distance: 276.8
click at [321, 306] on div "0 XP #1 Pirms sāc mācīties! Ievada daļa 6 XP #2 1. tēma – Ievads datorikā un in…" at bounding box center [635, 221] width 779 height 1399
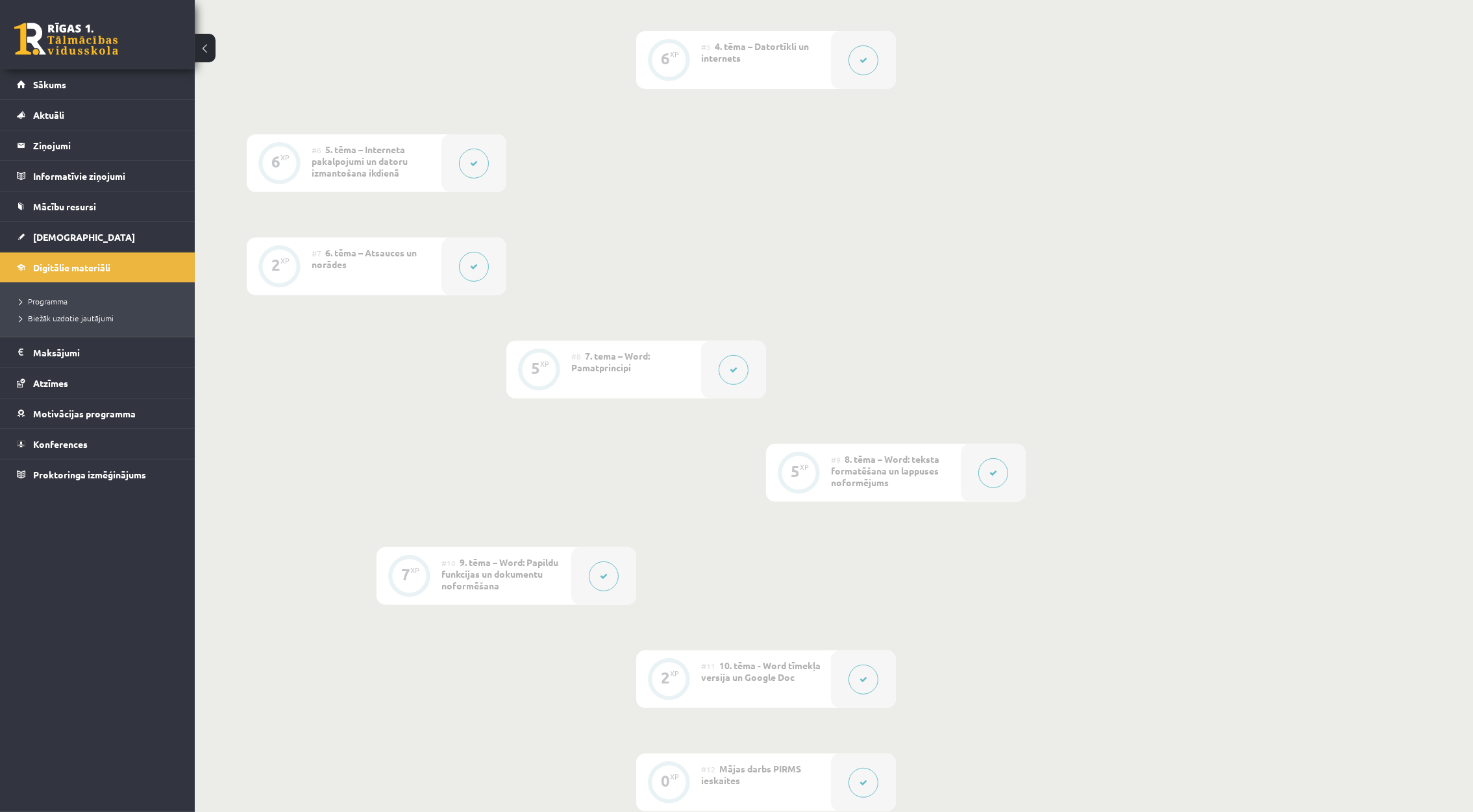
scroll to position [681, 0]
